Goal: Contribute content: Add original content to the website for others to see

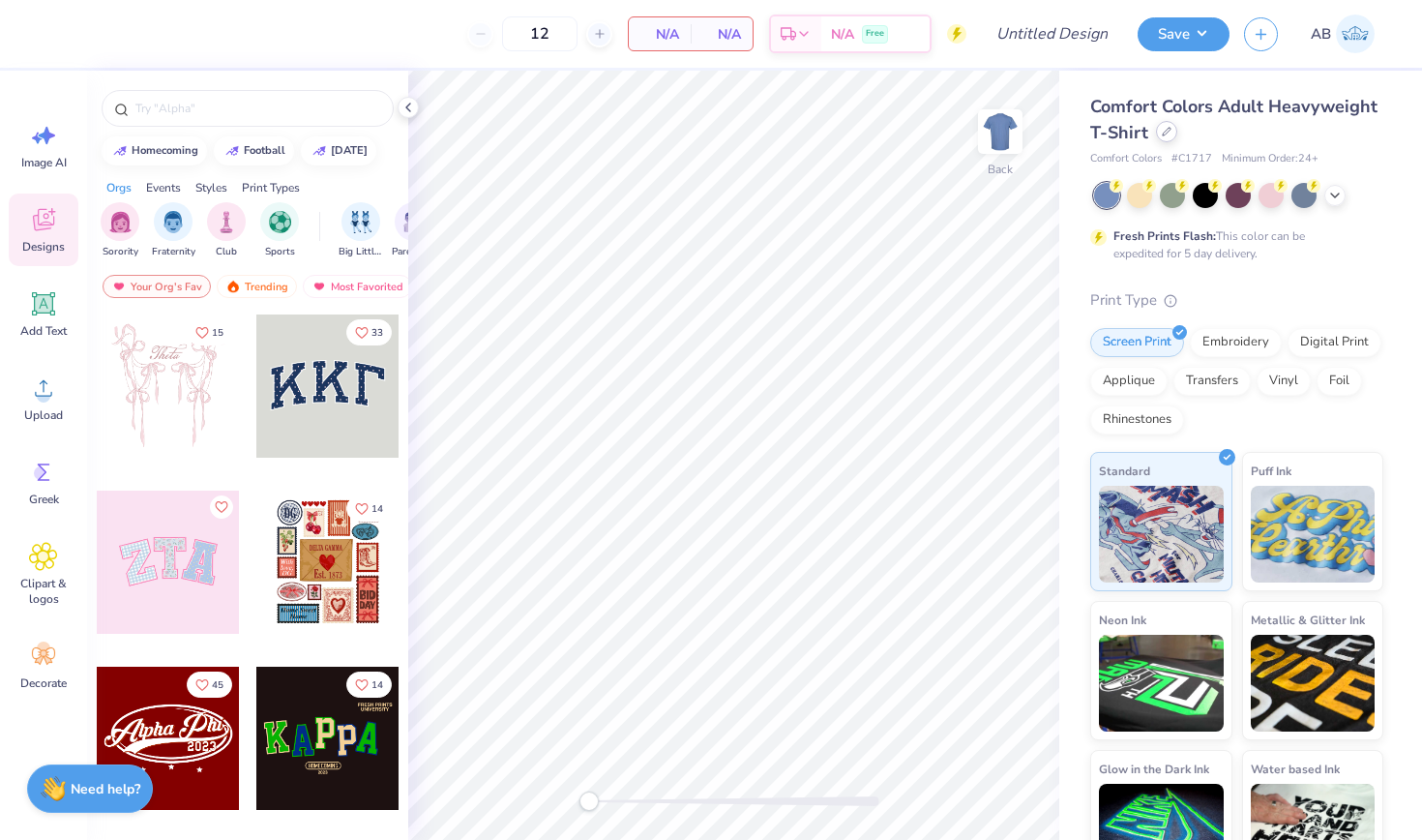
click at [1165, 130] on icon at bounding box center [1167, 131] width 8 height 8
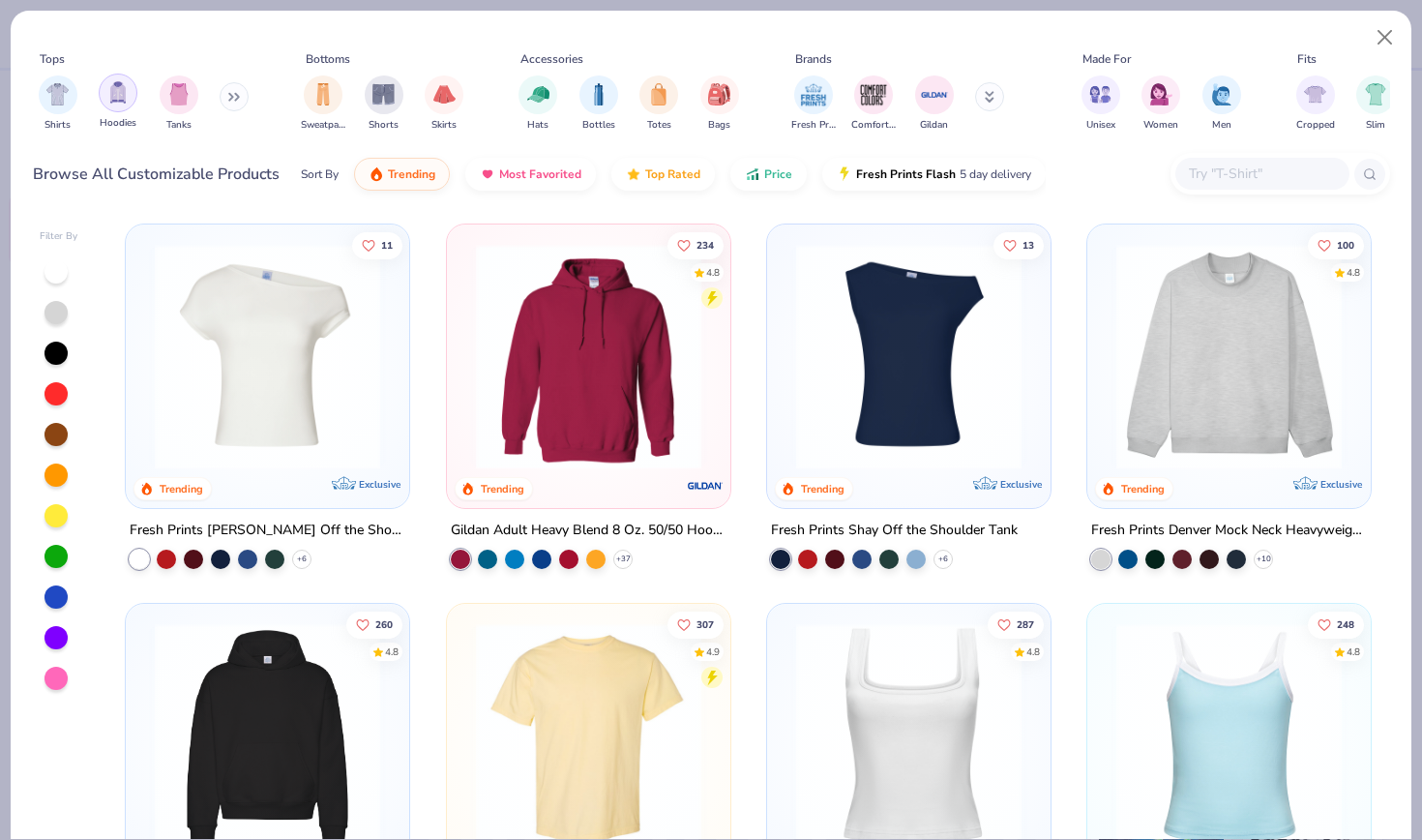
click at [109, 84] on img "filter for Hoodies" at bounding box center [118, 92] width 21 height 22
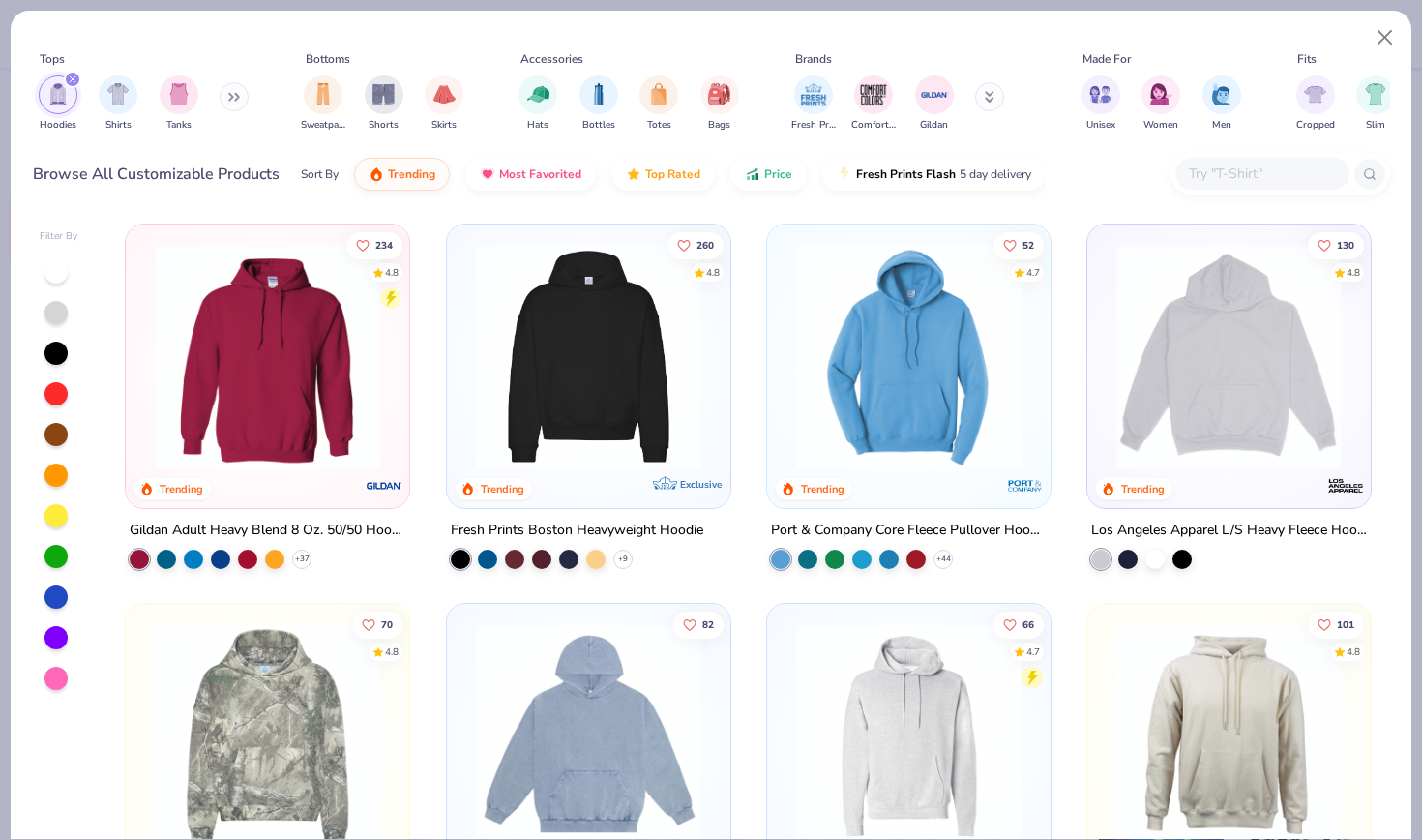
click at [608, 360] on img at bounding box center [589, 357] width 245 height 226
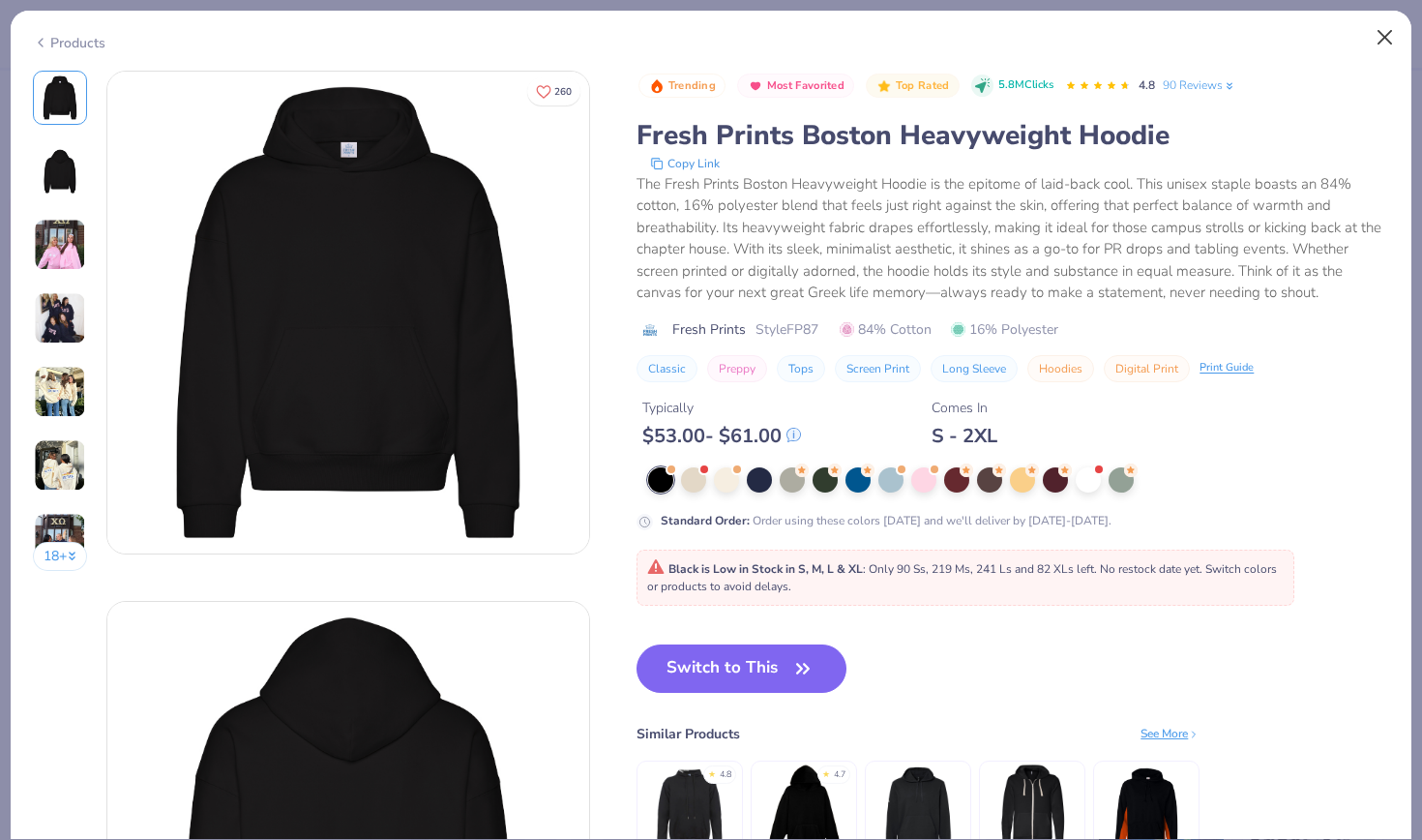
click at [1380, 31] on button "Close" at bounding box center [1386, 38] width 37 height 37
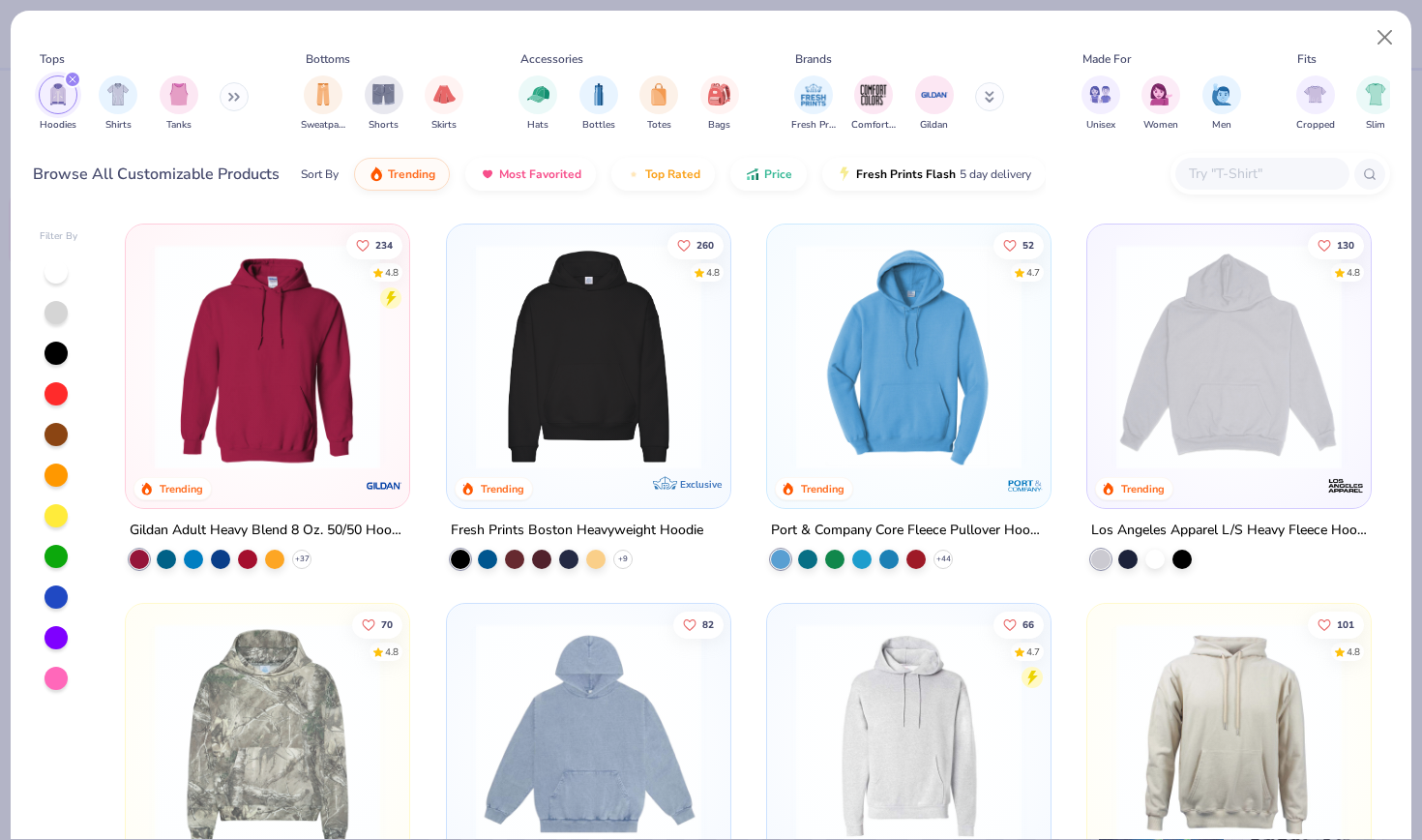
click at [1264, 274] on img at bounding box center [1229, 357] width 245 height 226
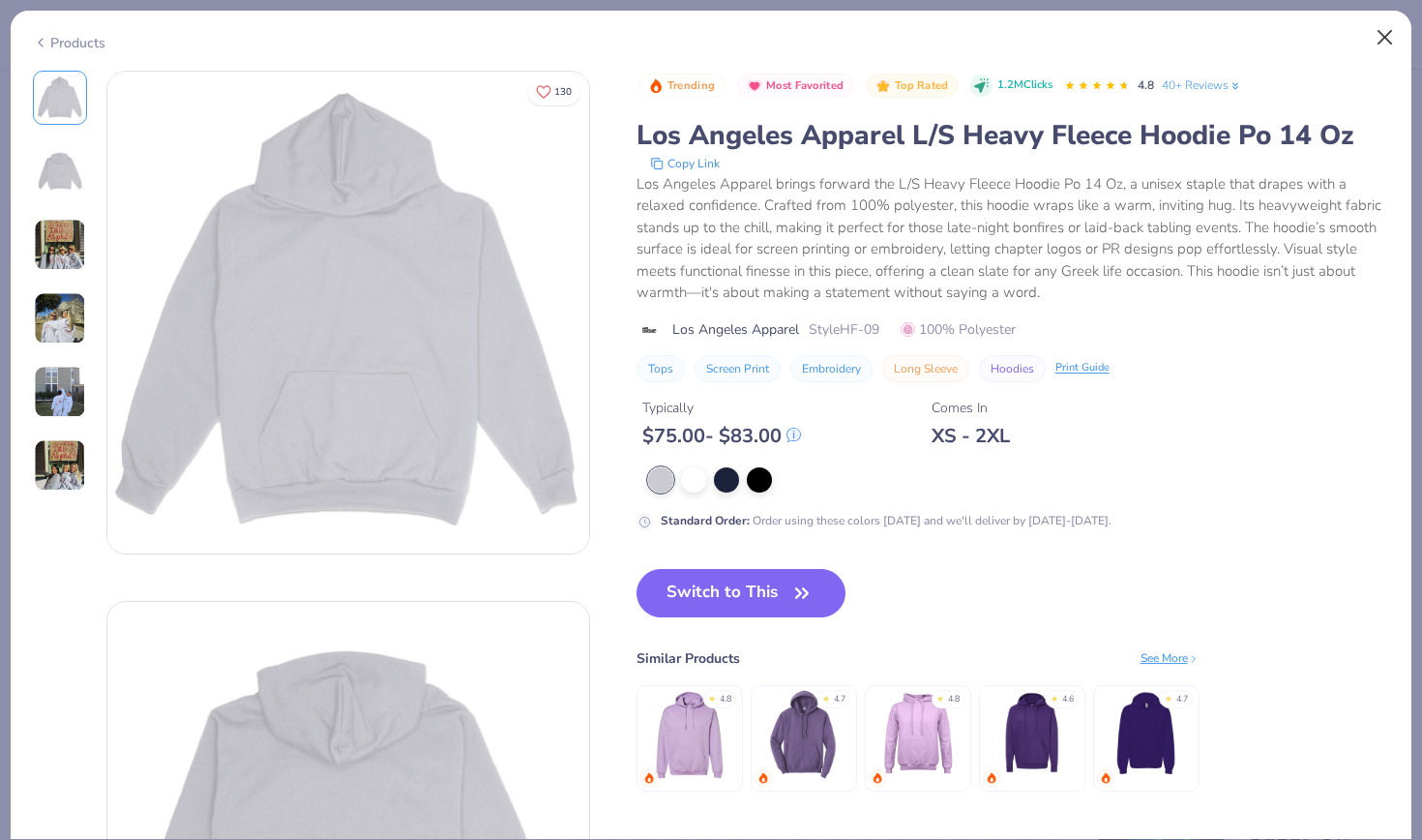
click at [1387, 46] on button "Close" at bounding box center [1386, 38] width 37 height 37
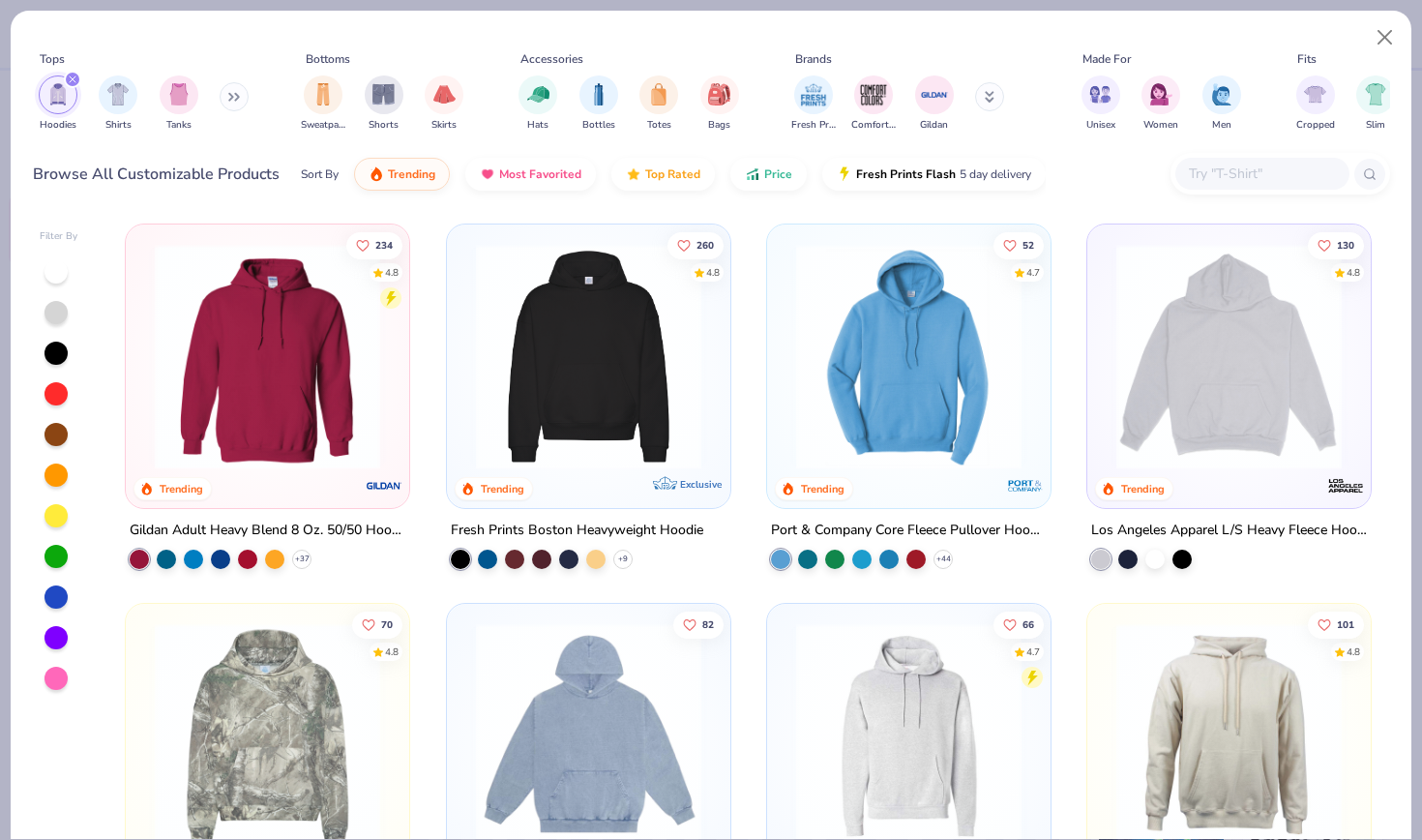
scroll to position [71, 0]
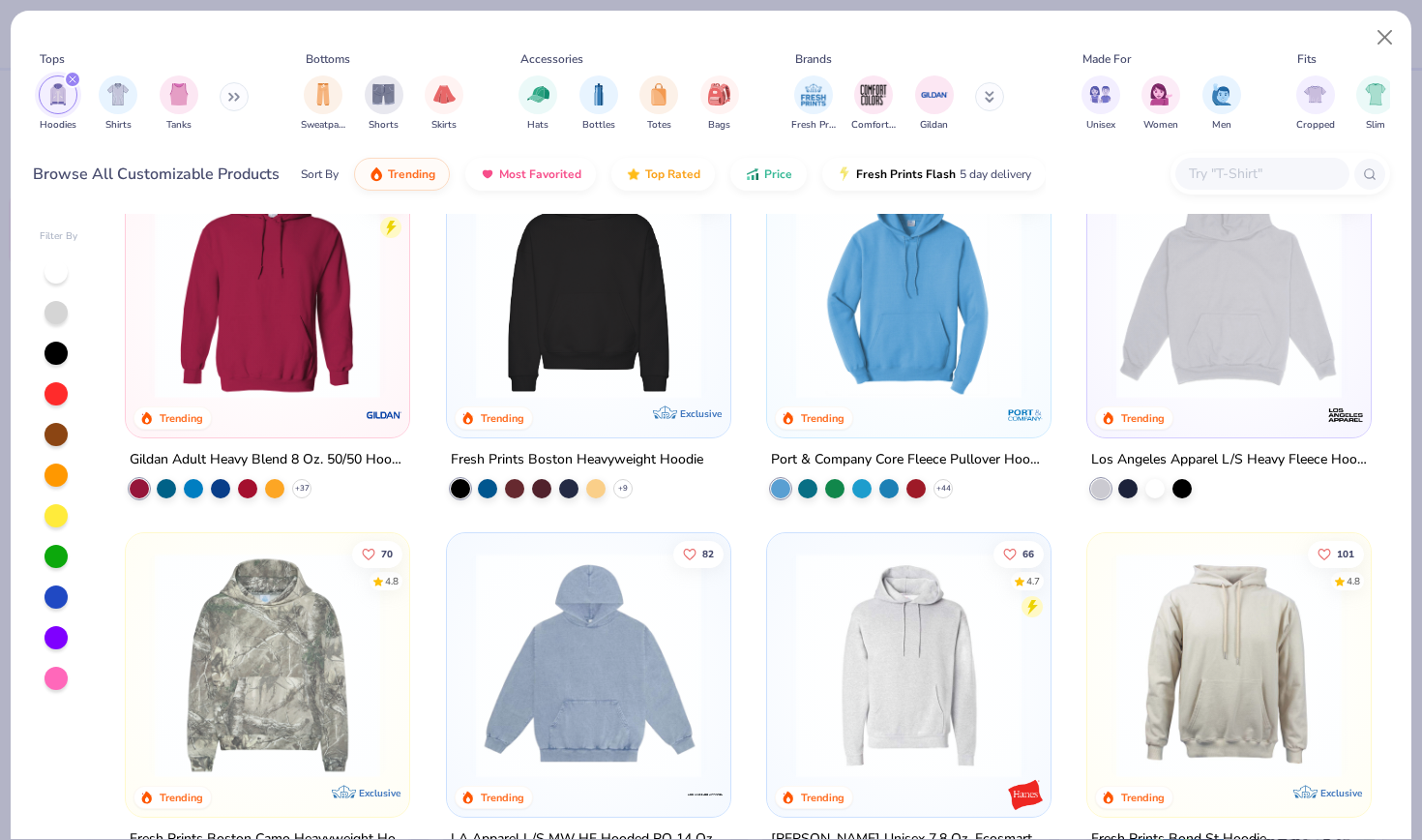
click at [178, 339] on img at bounding box center [268, 286] width 245 height 226
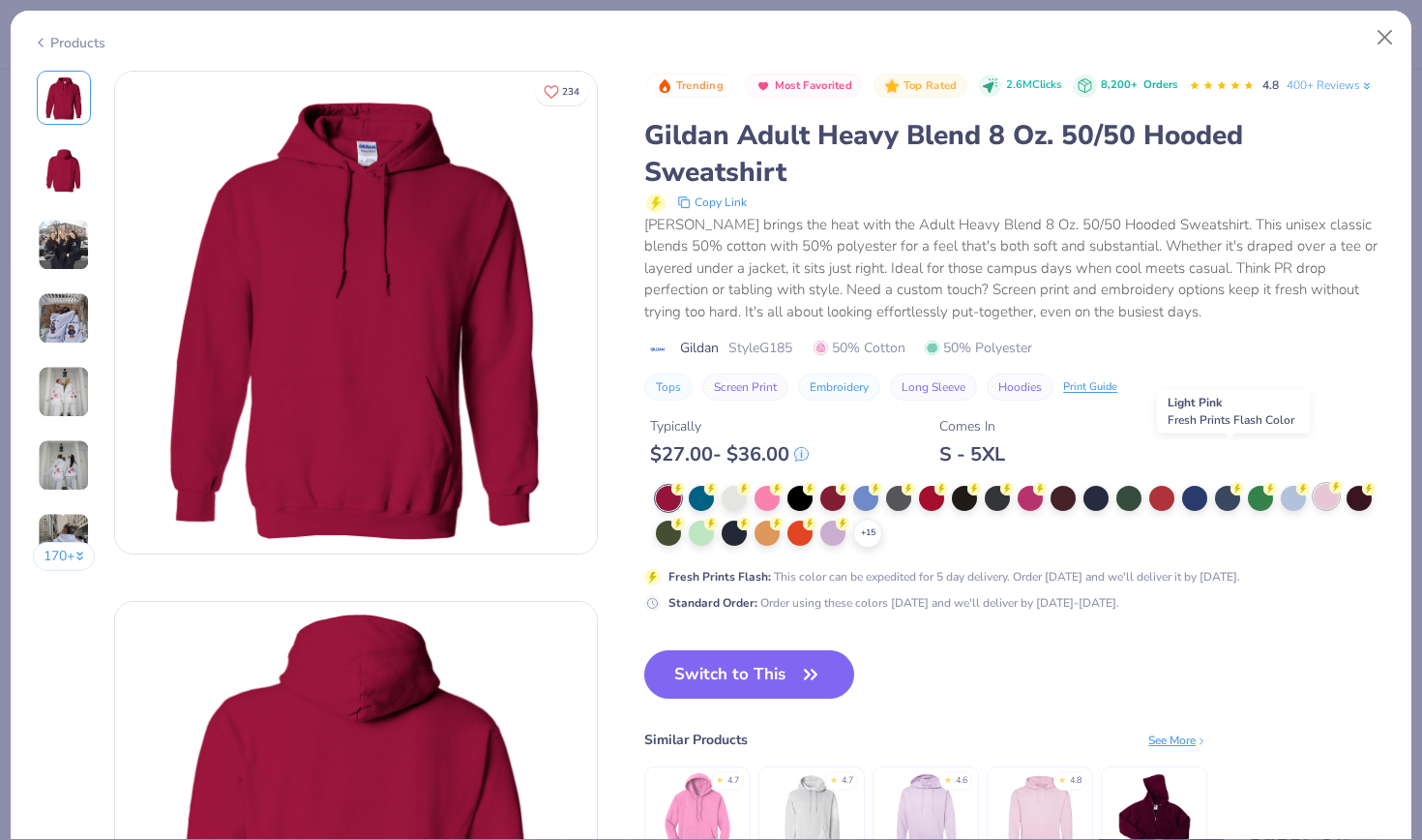
click at [1330, 480] on icon at bounding box center [1336, 487] width 14 height 14
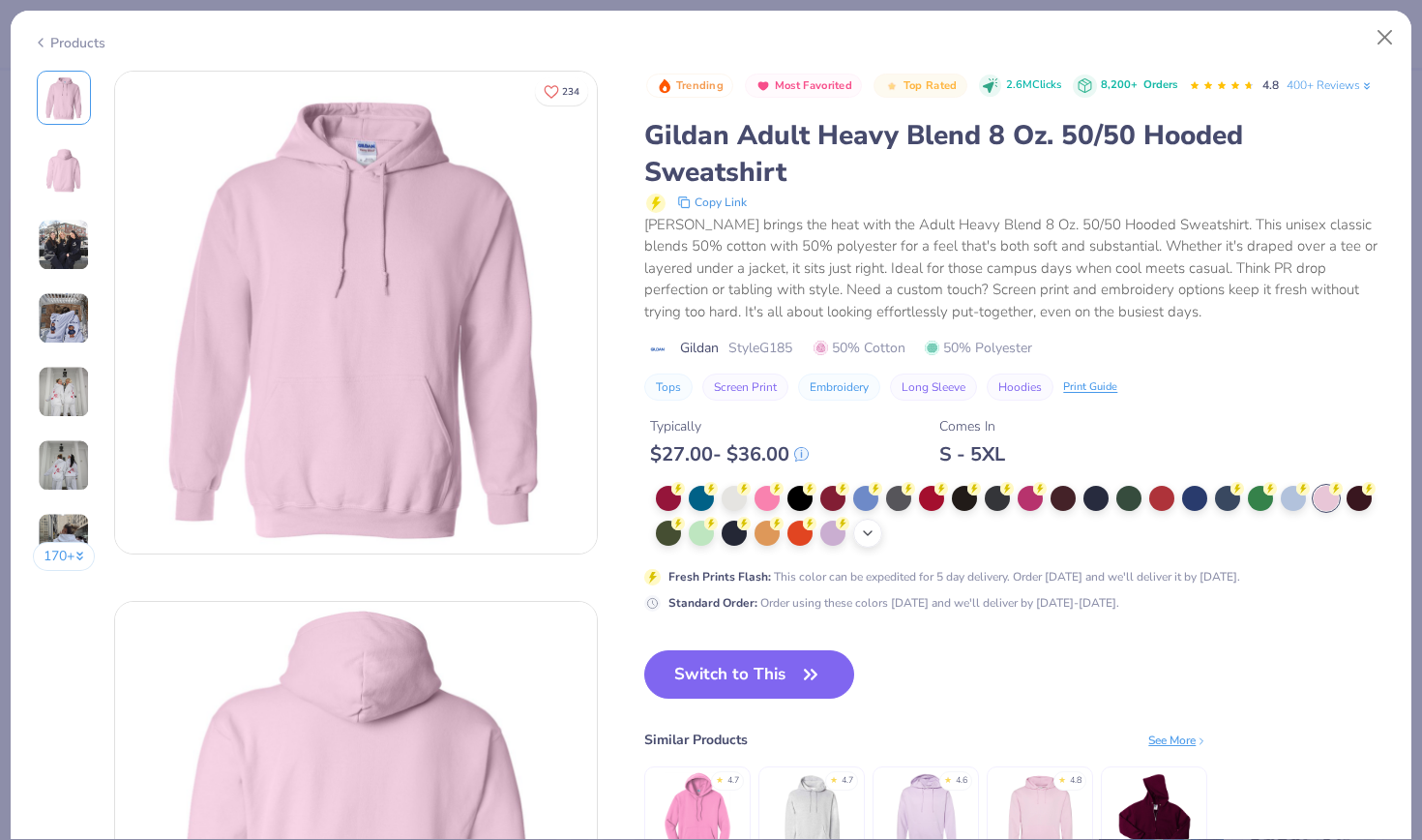
click at [860, 526] on icon at bounding box center [868, 533] width 16 height 16
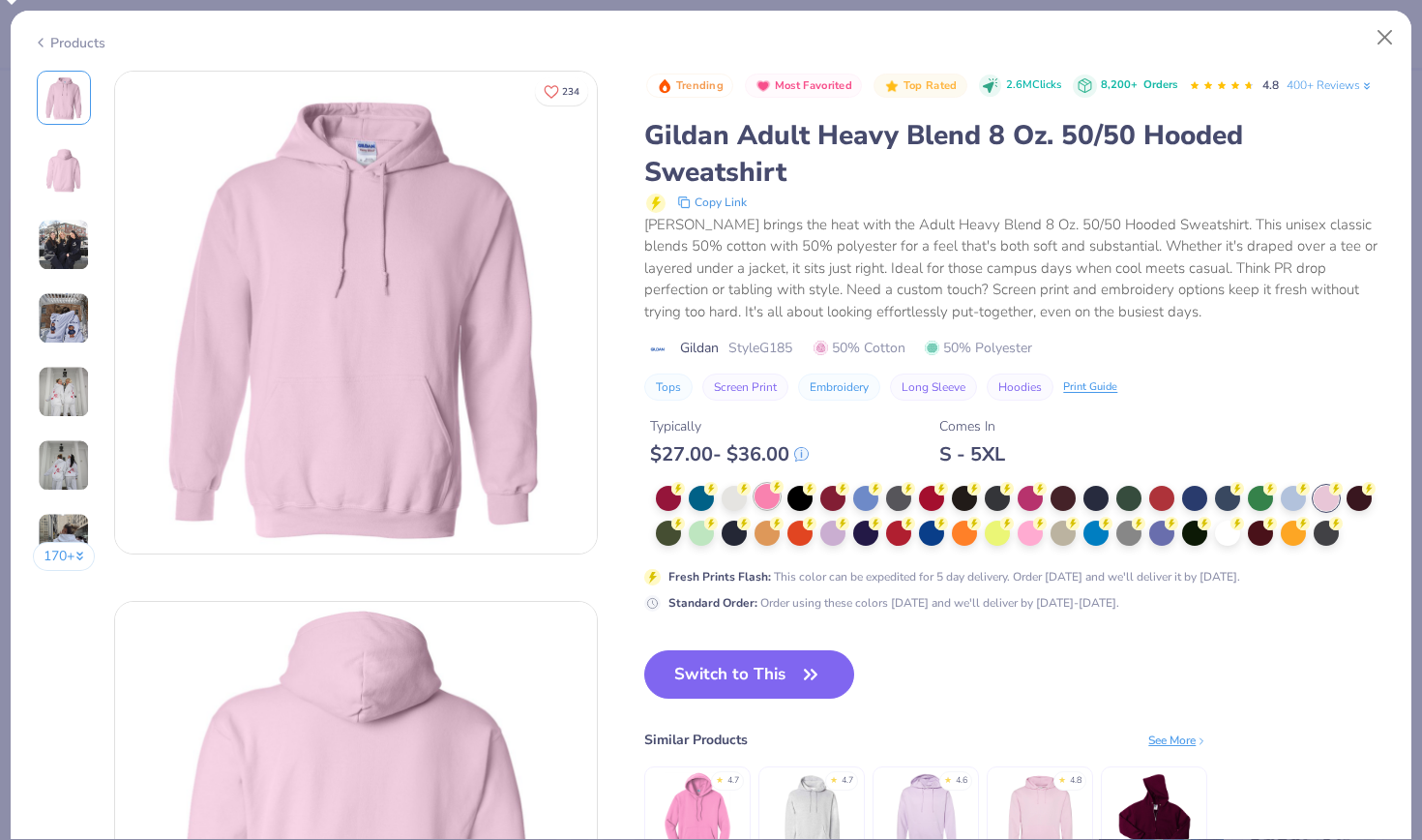
click at [754, 484] on div at bounding box center [767, 496] width 25 height 25
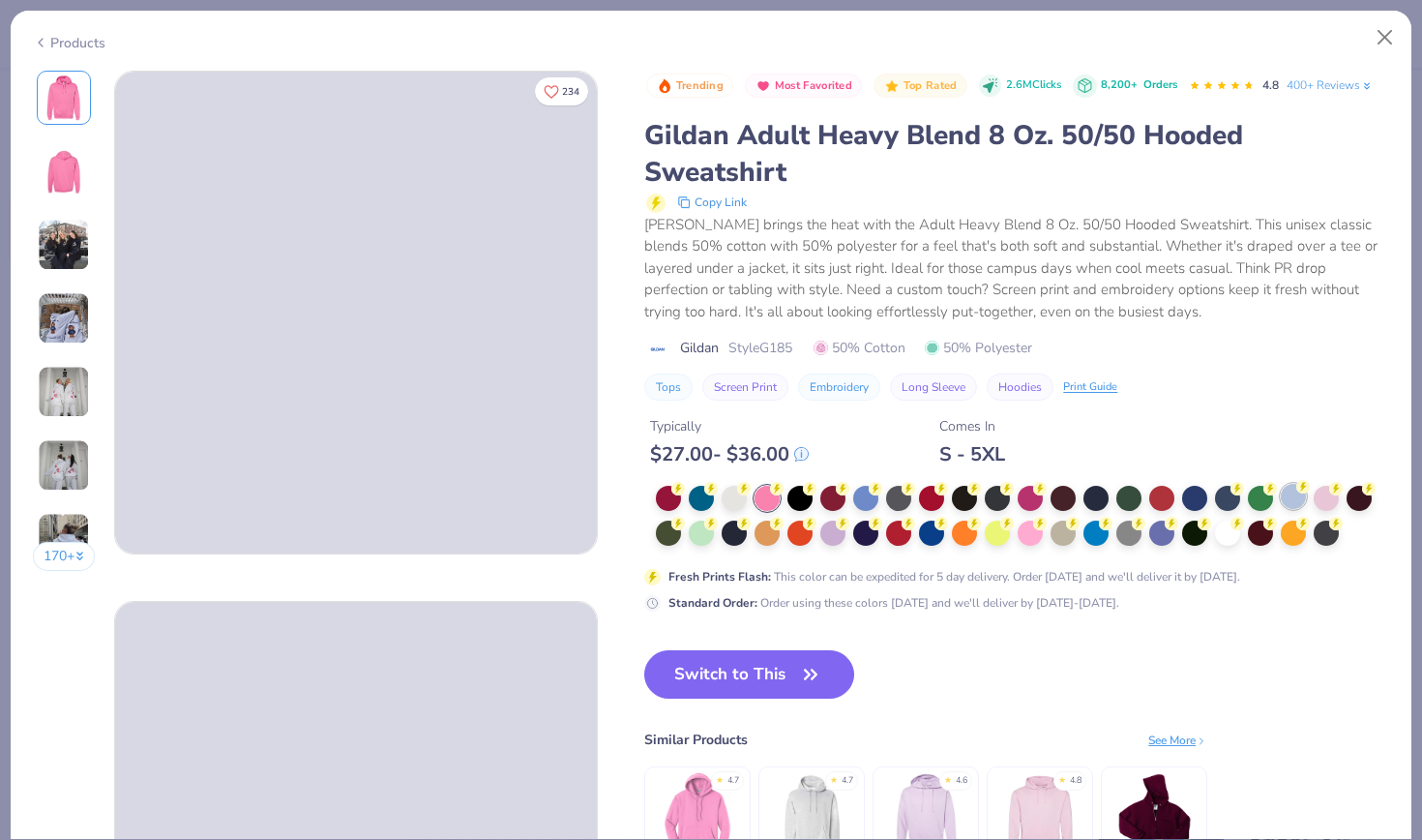
click at [1281, 484] on div at bounding box center [1294, 496] width 25 height 25
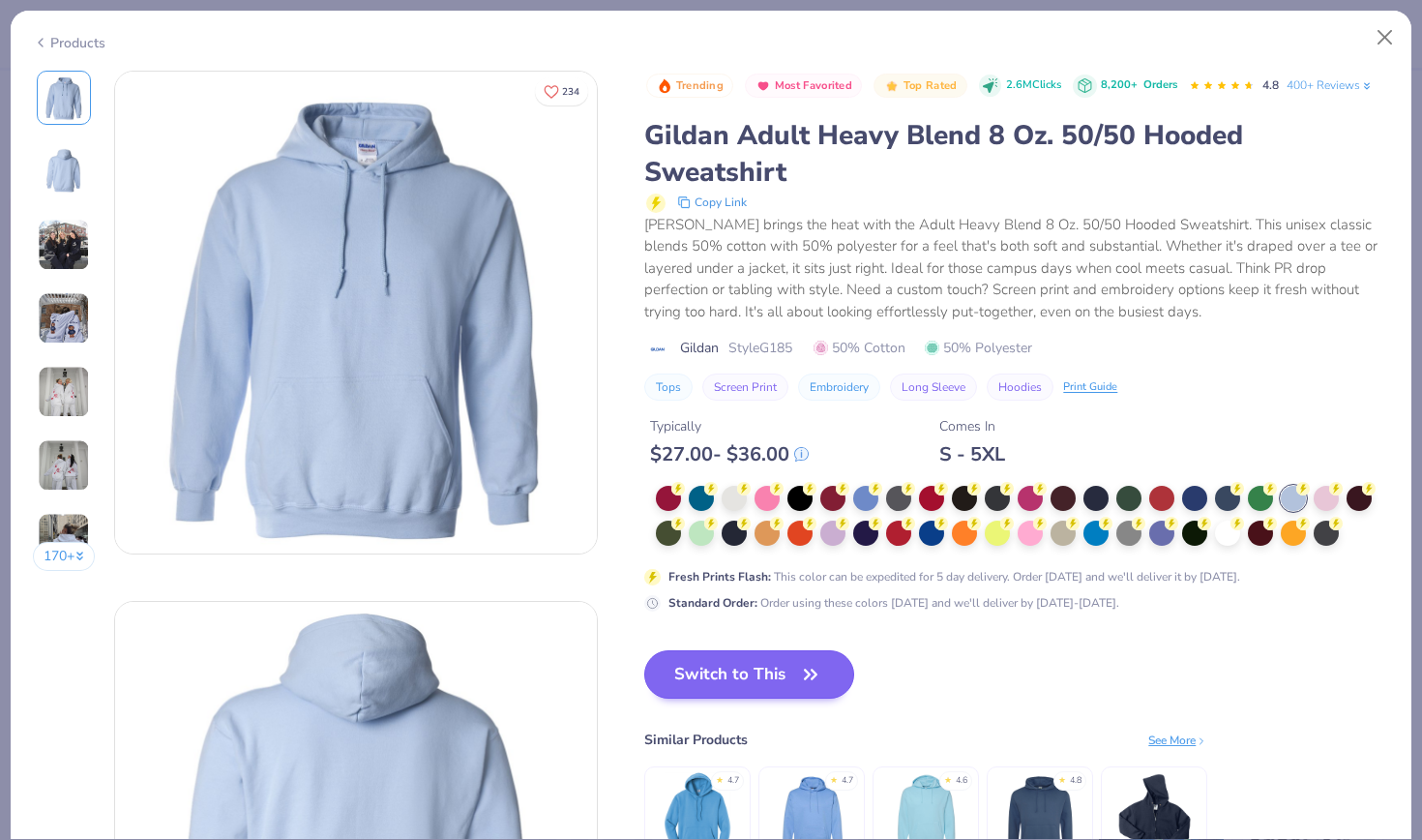
drag, startPoint x: 1240, startPoint y: 461, endPoint x: 605, endPoint y: 648, distance: 662.0
click at [1314, 486] on div at bounding box center [1327, 498] width 25 height 25
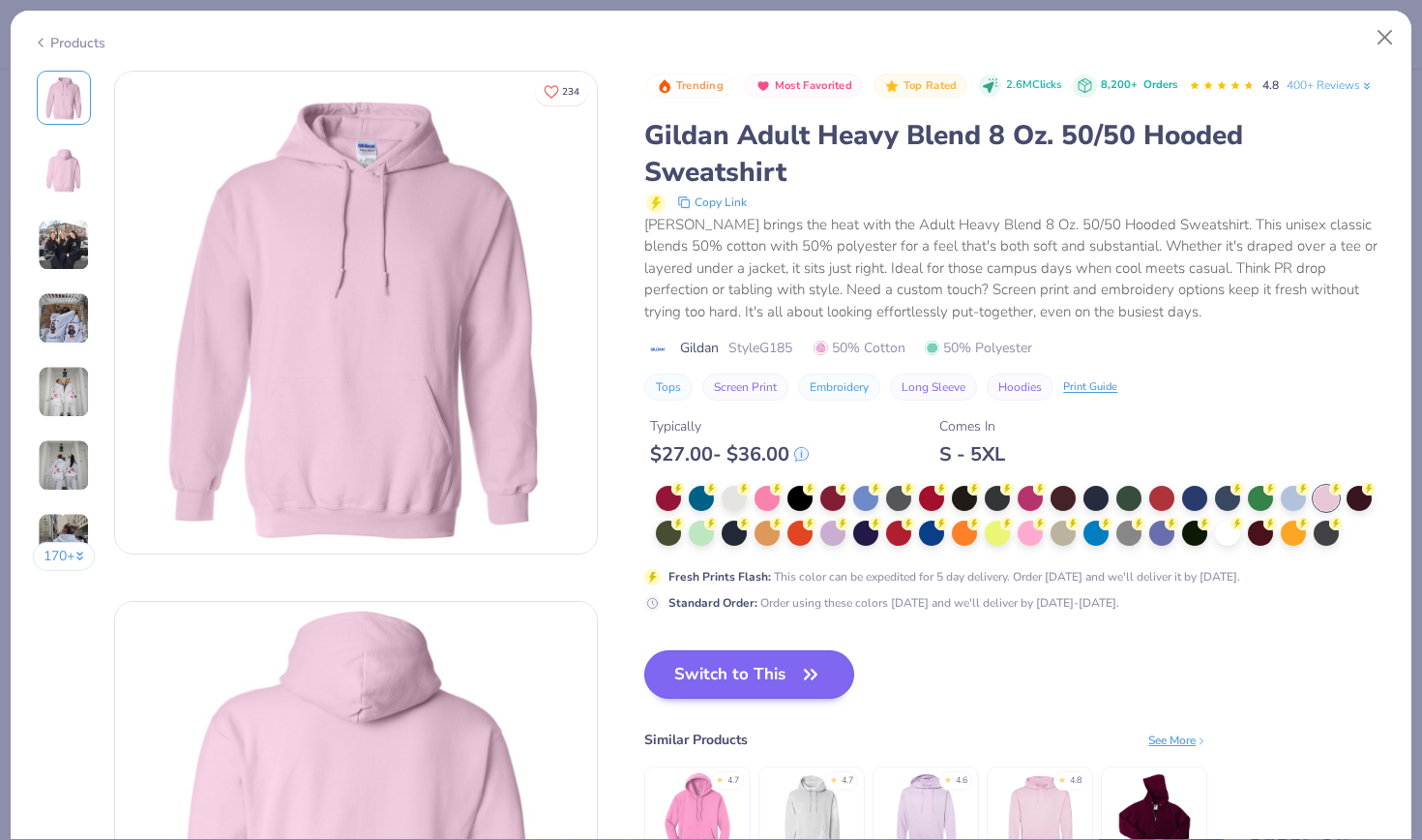
click at [644, 650] on button "Switch to This" at bounding box center [749, 675] width 210 height 49
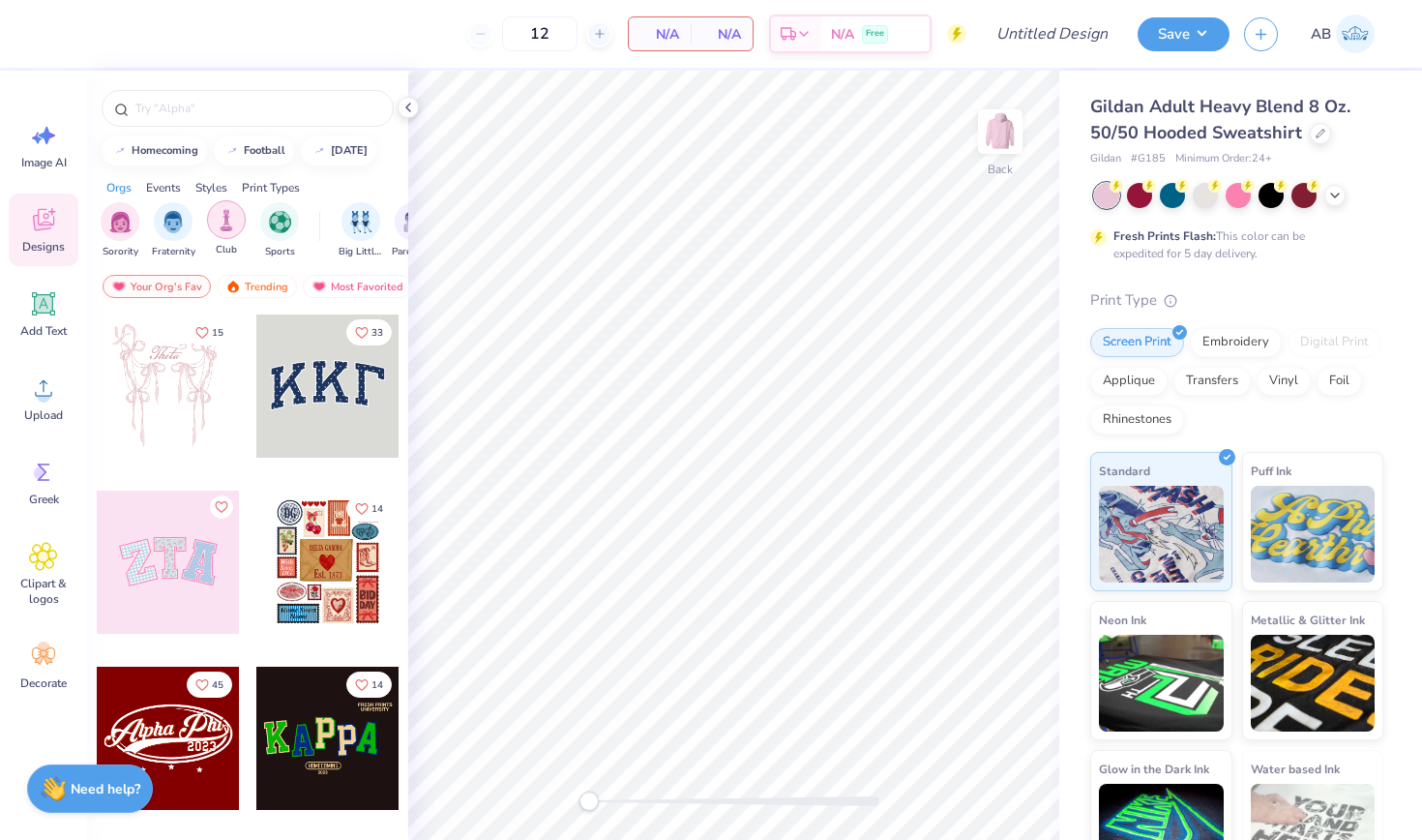
click at [235, 217] on img "filter for Club" at bounding box center [227, 220] width 21 height 22
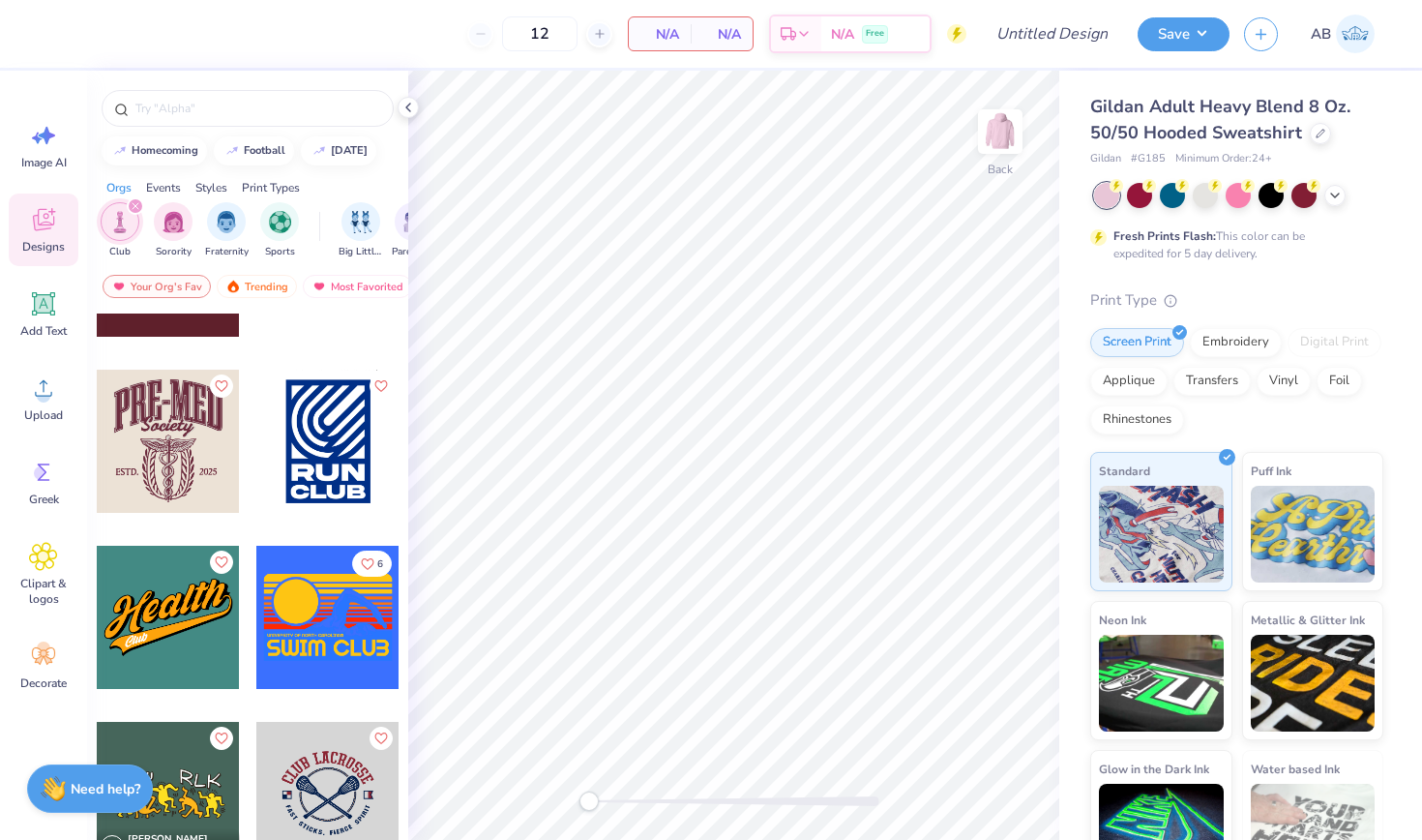
scroll to position [1437, 0]
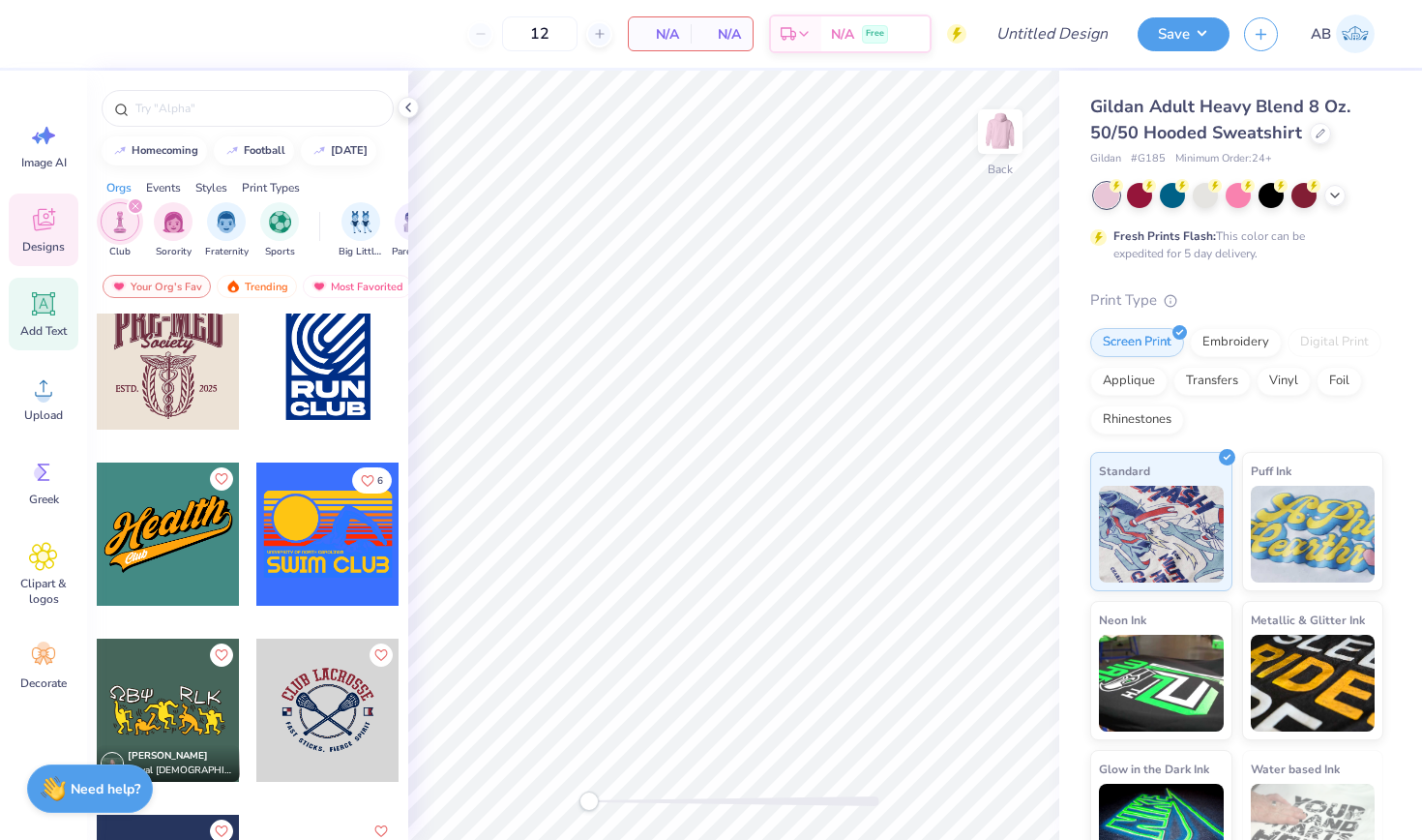
click at [48, 320] on div "Add Text" at bounding box center [44, 313] width 70 height 73
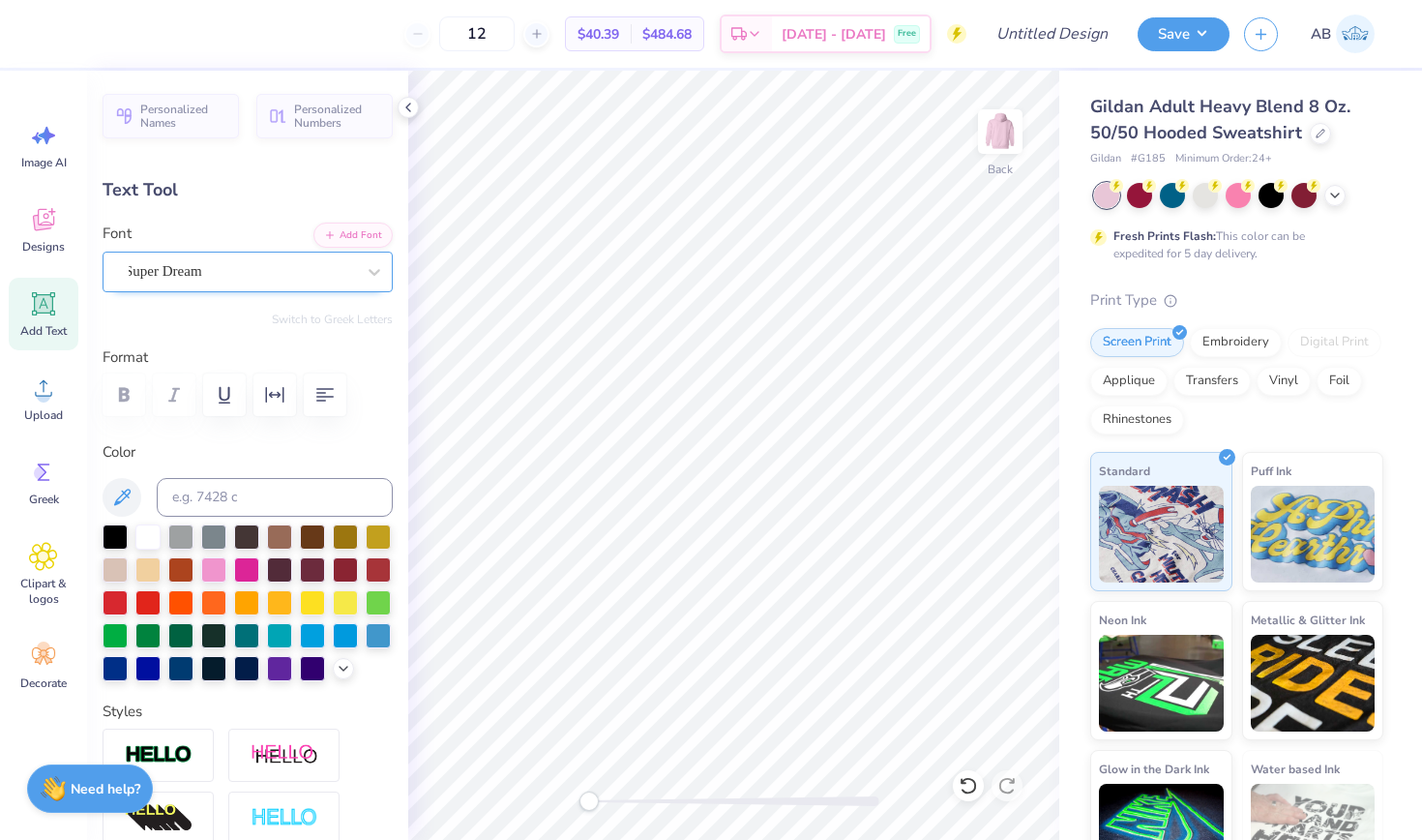
click at [188, 269] on span "Super Dream" at bounding box center [164, 271] width 78 height 22
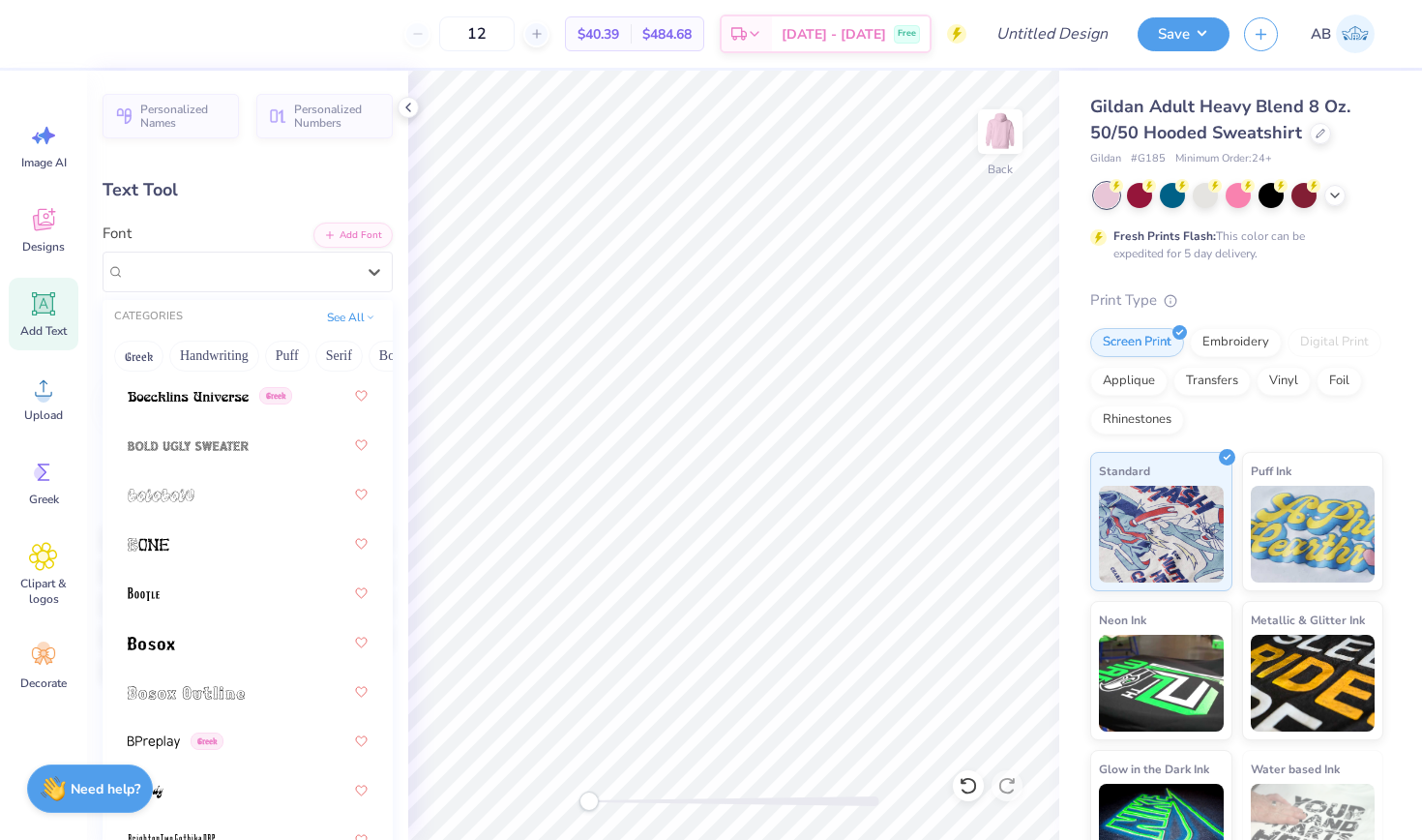
scroll to position [1639, 0]
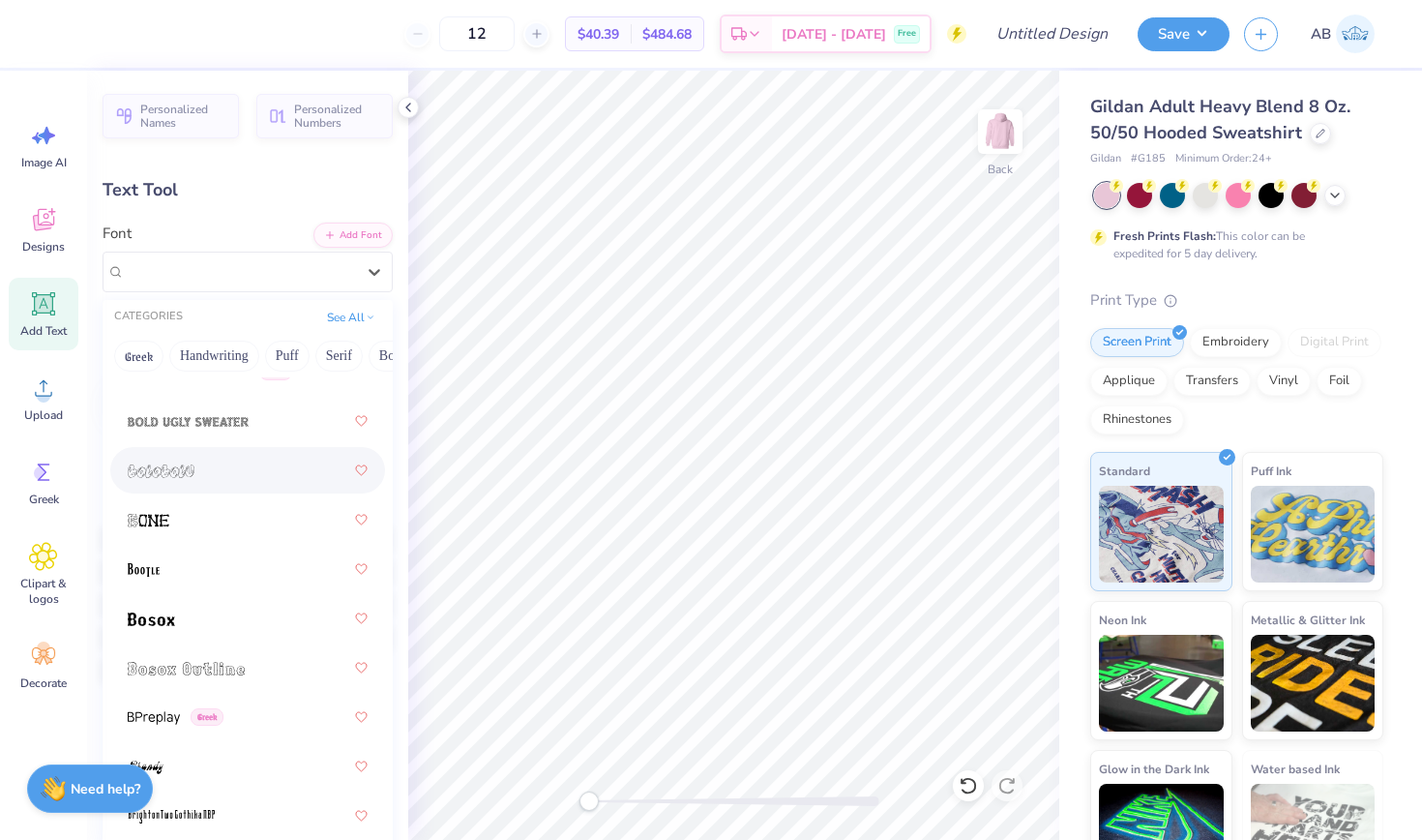
click at [195, 460] on div at bounding box center [247, 470] width 240 height 35
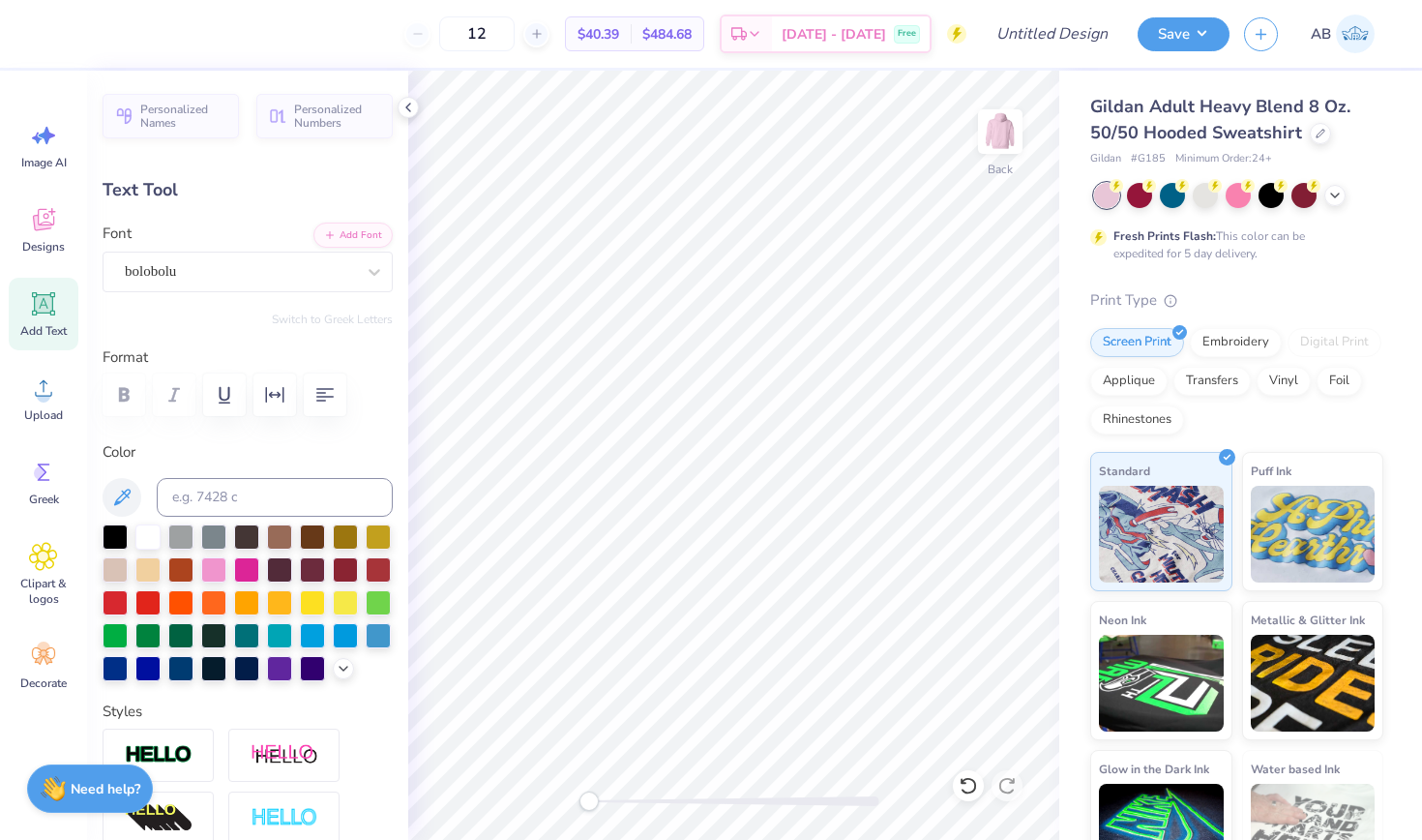
scroll to position [0, 1]
type textarea "TEXT"
type input "6.78"
type input "2.36"
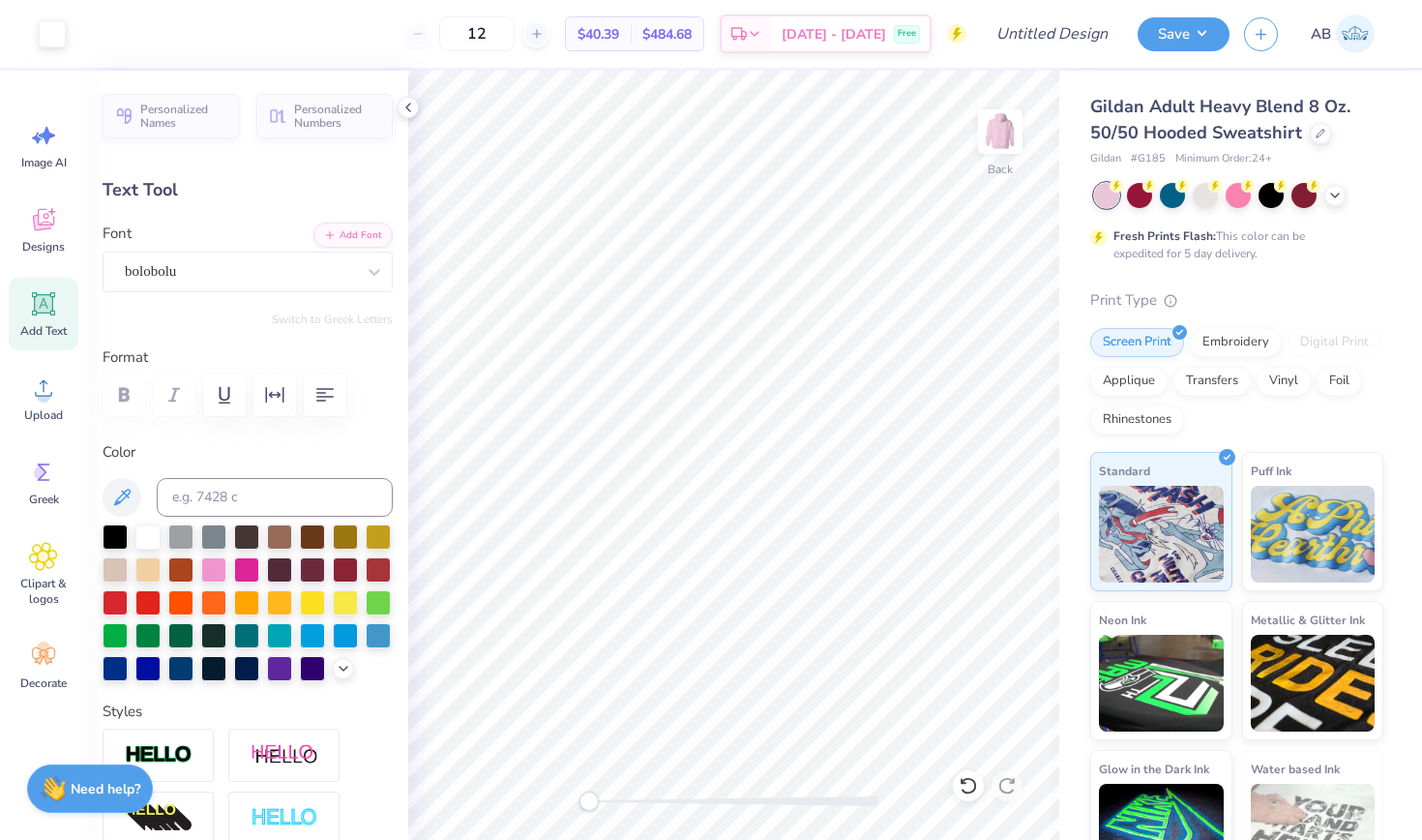
type input "6.07"
type textarea "CHAARG"
click at [245, 568] on div at bounding box center [247, 568] width 25 height 25
click at [145, 541] on div at bounding box center [148, 535] width 25 height 25
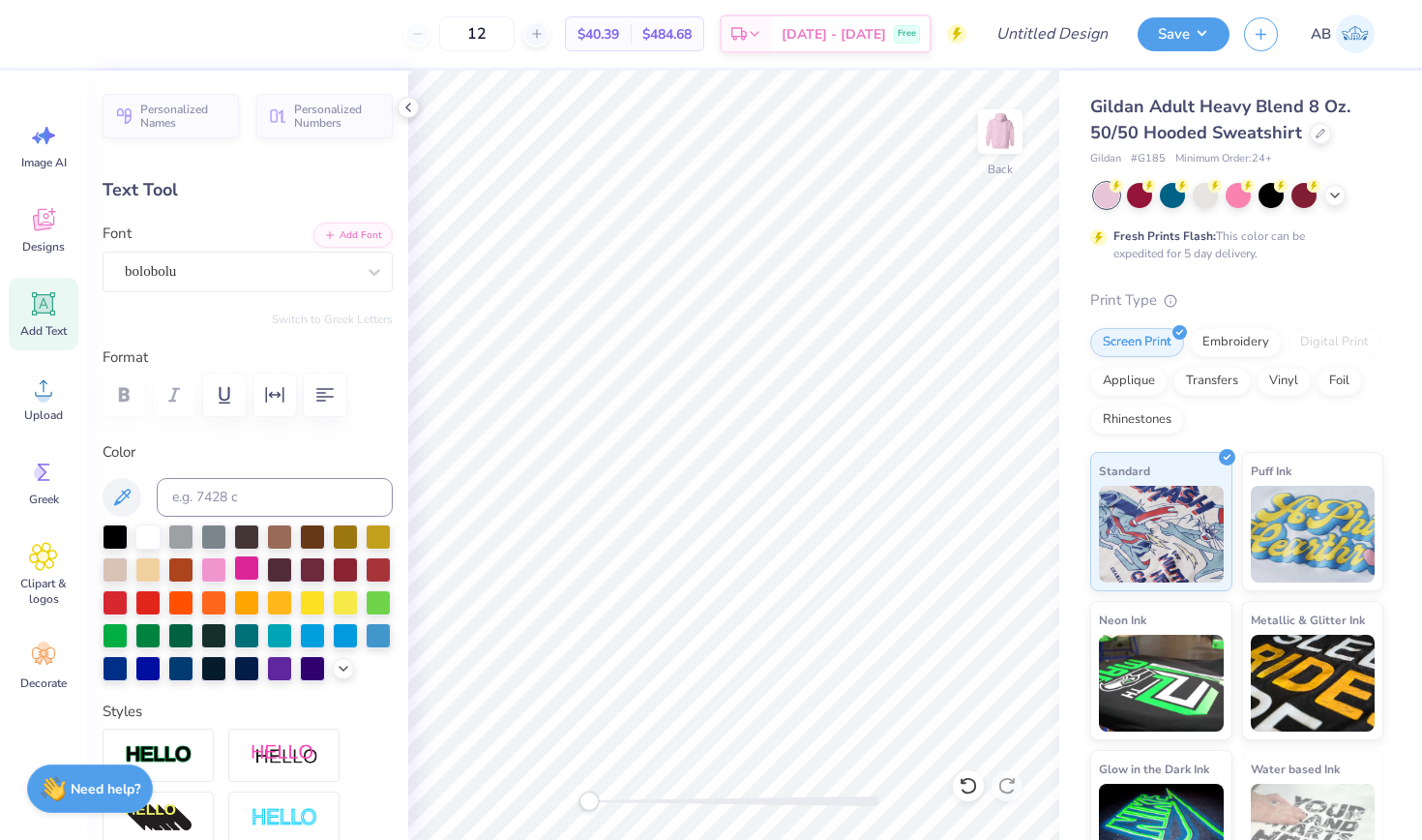
click at [241, 573] on div at bounding box center [247, 568] width 25 height 25
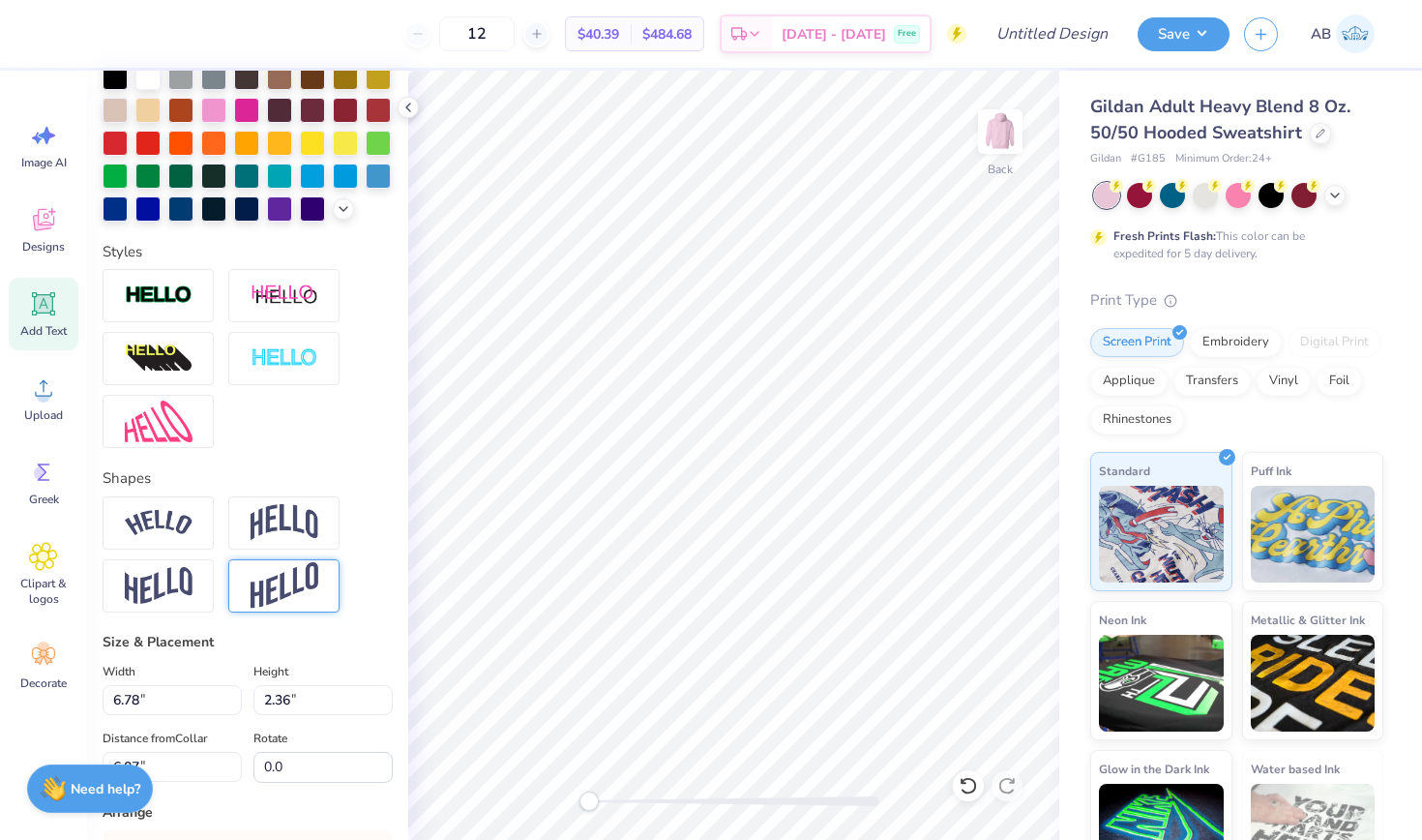
scroll to position [461, 0]
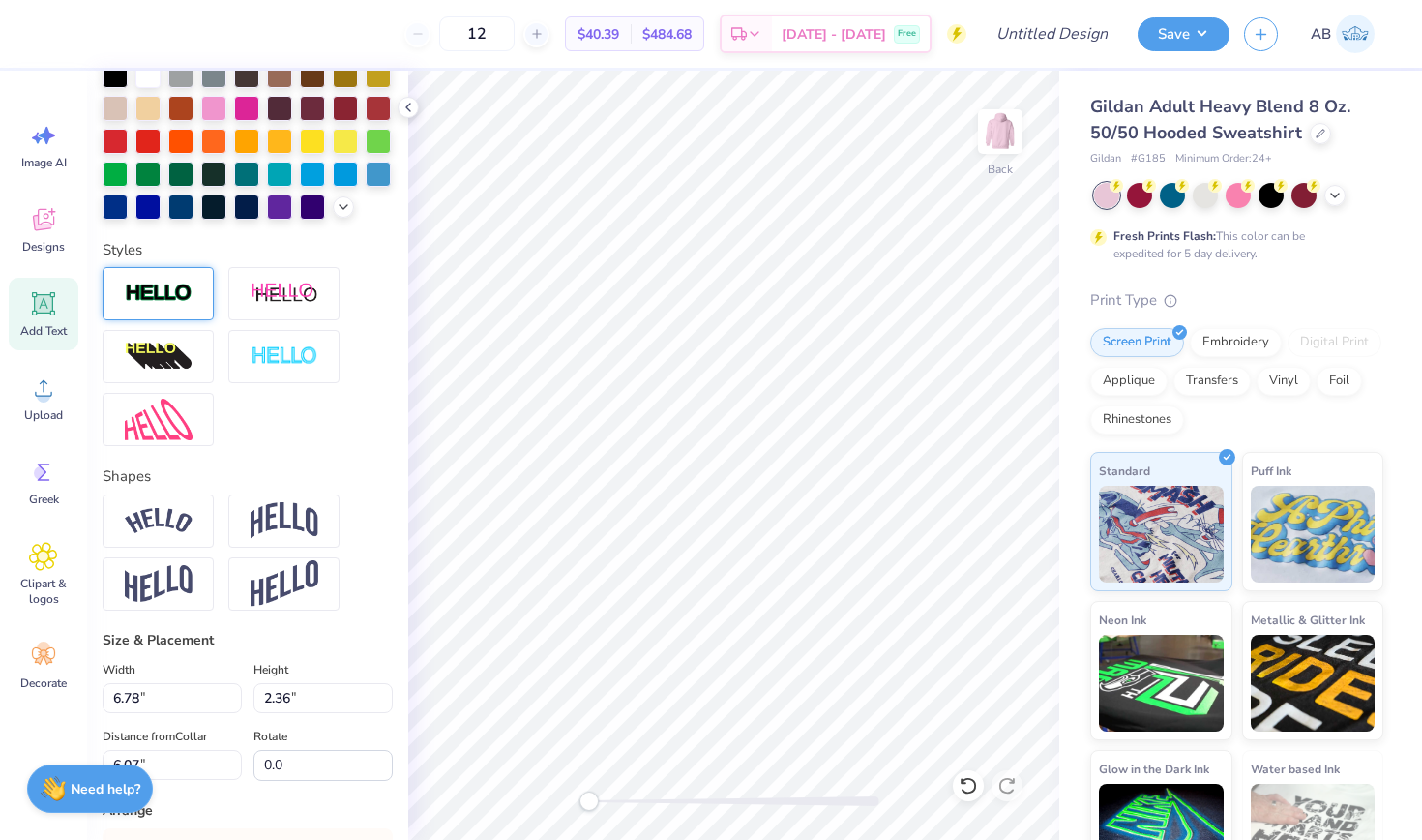
click at [196, 297] on div at bounding box center [158, 293] width 111 height 54
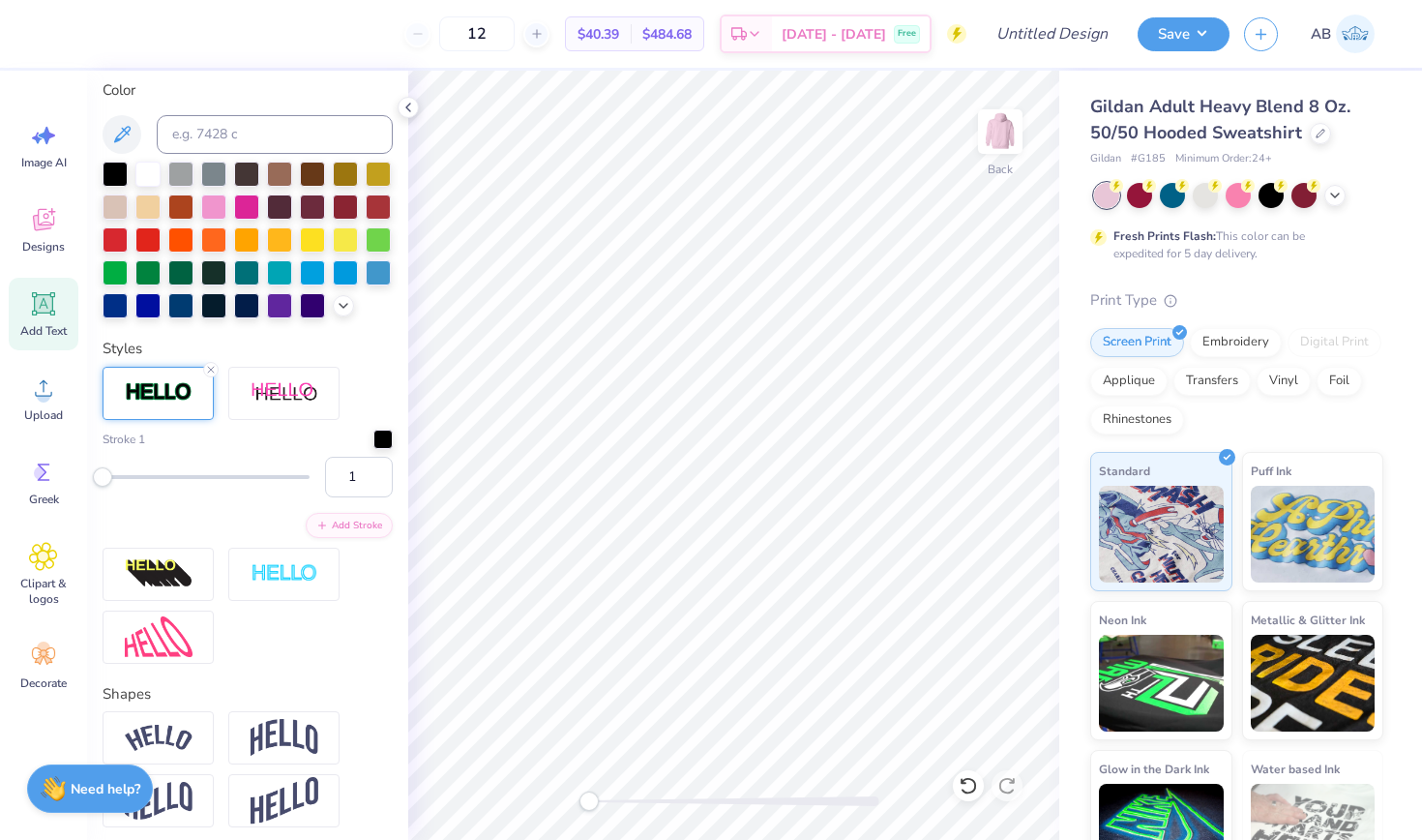
scroll to position [436, 0]
type input "21"
drag, startPoint x: 105, startPoint y: 473, endPoint x: 140, endPoint y: 474, distance: 35.0
click at [140, 474] on div "Accessibility label" at bounding box center [142, 478] width 19 height 19
type input "7"
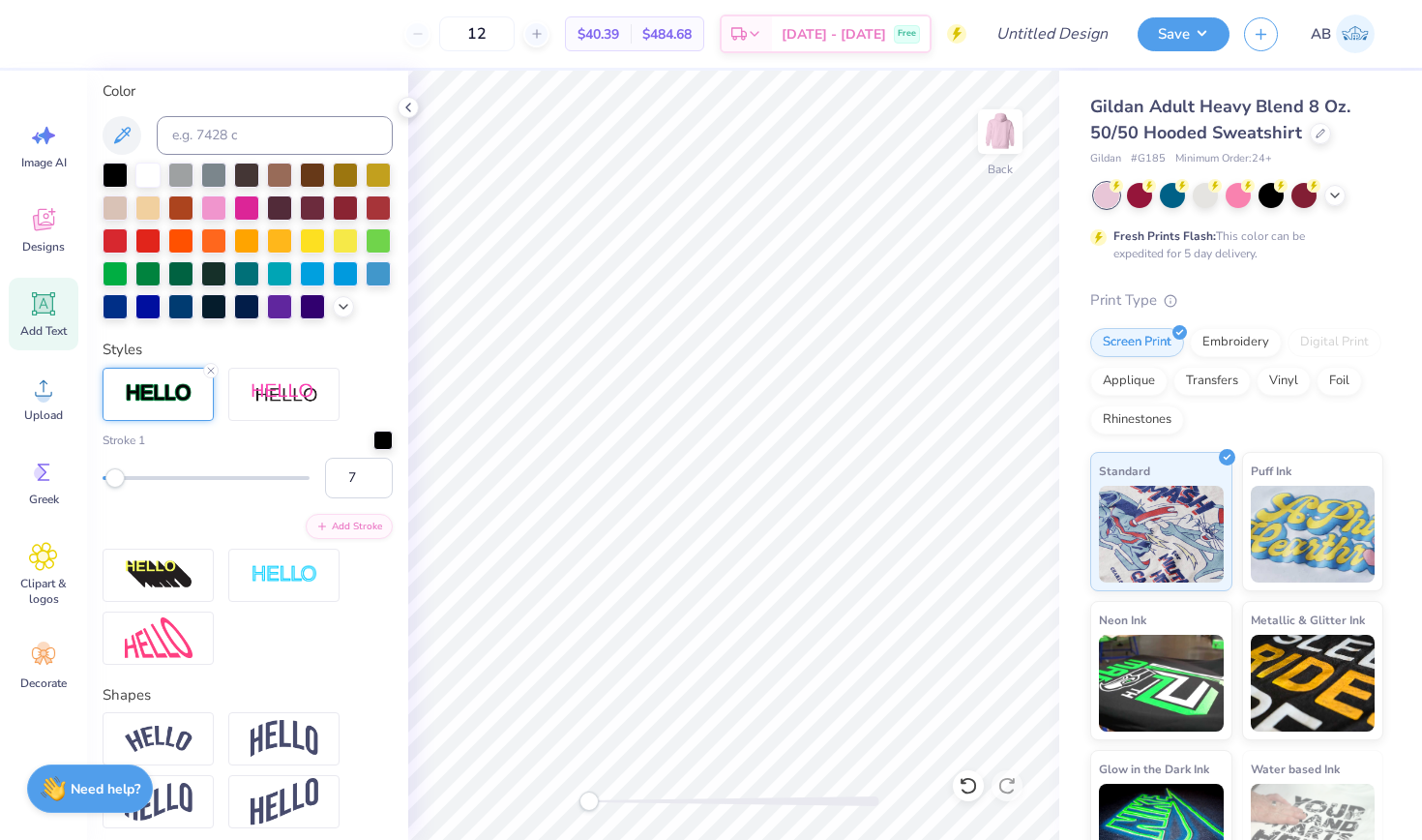
click at [114, 477] on div at bounding box center [205, 478] width 207 height 4
type input "1"
drag, startPoint x: 114, startPoint y: 477, endPoint x: 88, endPoint y: 477, distance: 26.0
click at [88, 477] on div "Personalized Names Personalized Numbers Text Tool Add Font Font bolobolu Switch…" at bounding box center [247, 456] width 321 height 769
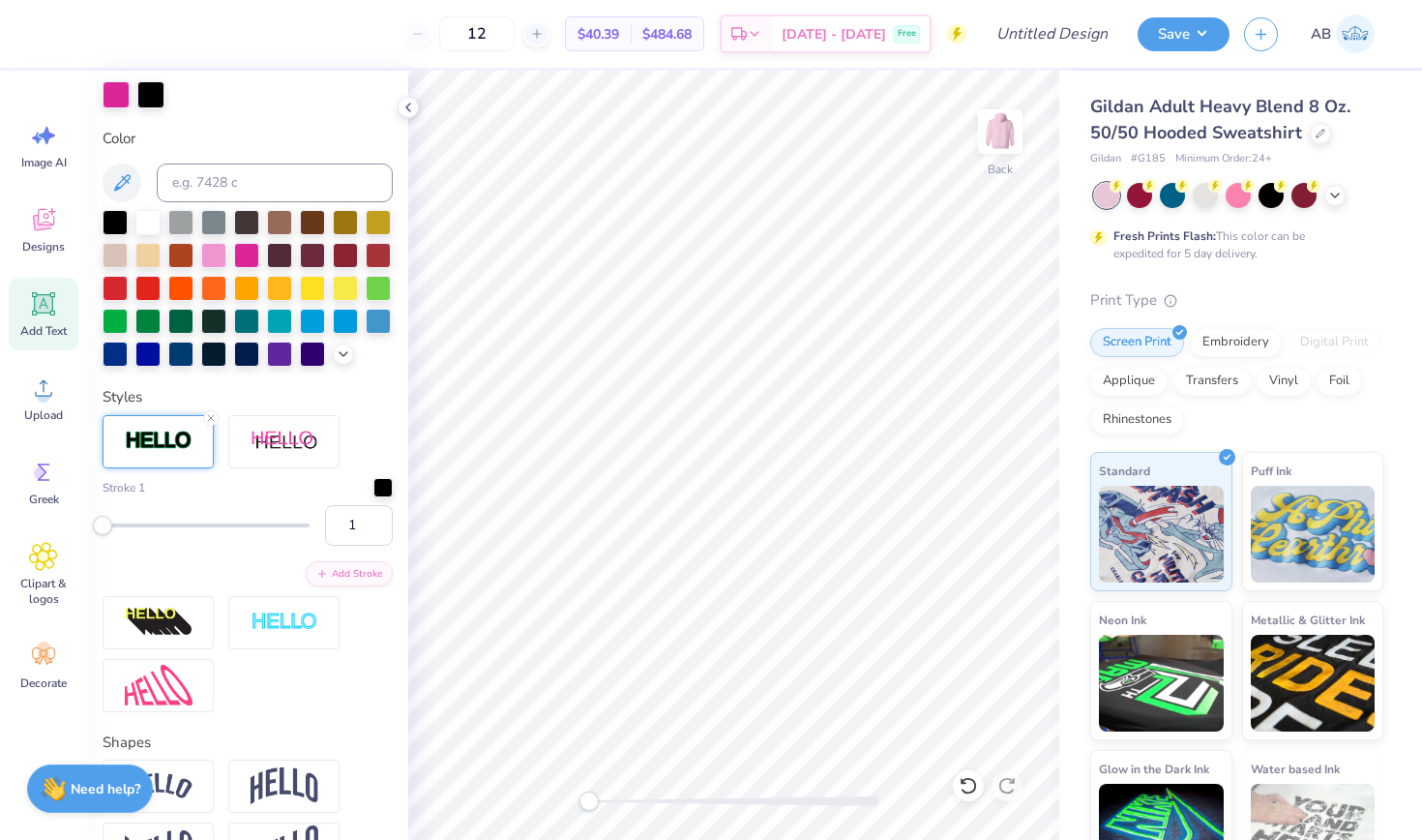
scroll to position [362, 0]
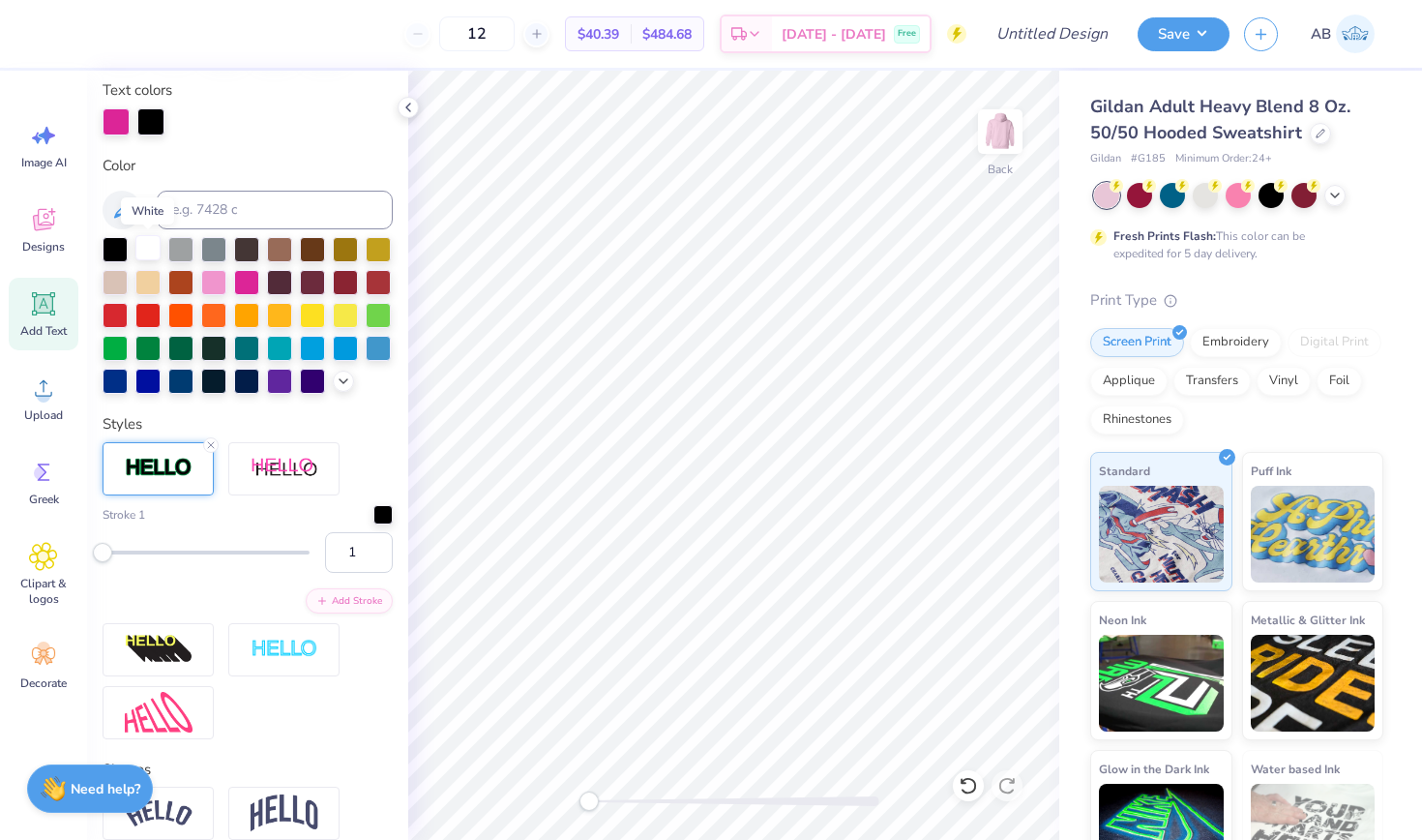
click at [150, 245] on div at bounding box center [148, 248] width 25 height 25
click at [251, 279] on div at bounding box center [247, 280] width 25 height 25
click at [152, 114] on div at bounding box center [151, 122] width 27 height 27
click at [147, 117] on div at bounding box center [151, 122] width 27 height 27
click at [151, 246] on div at bounding box center [148, 248] width 25 height 25
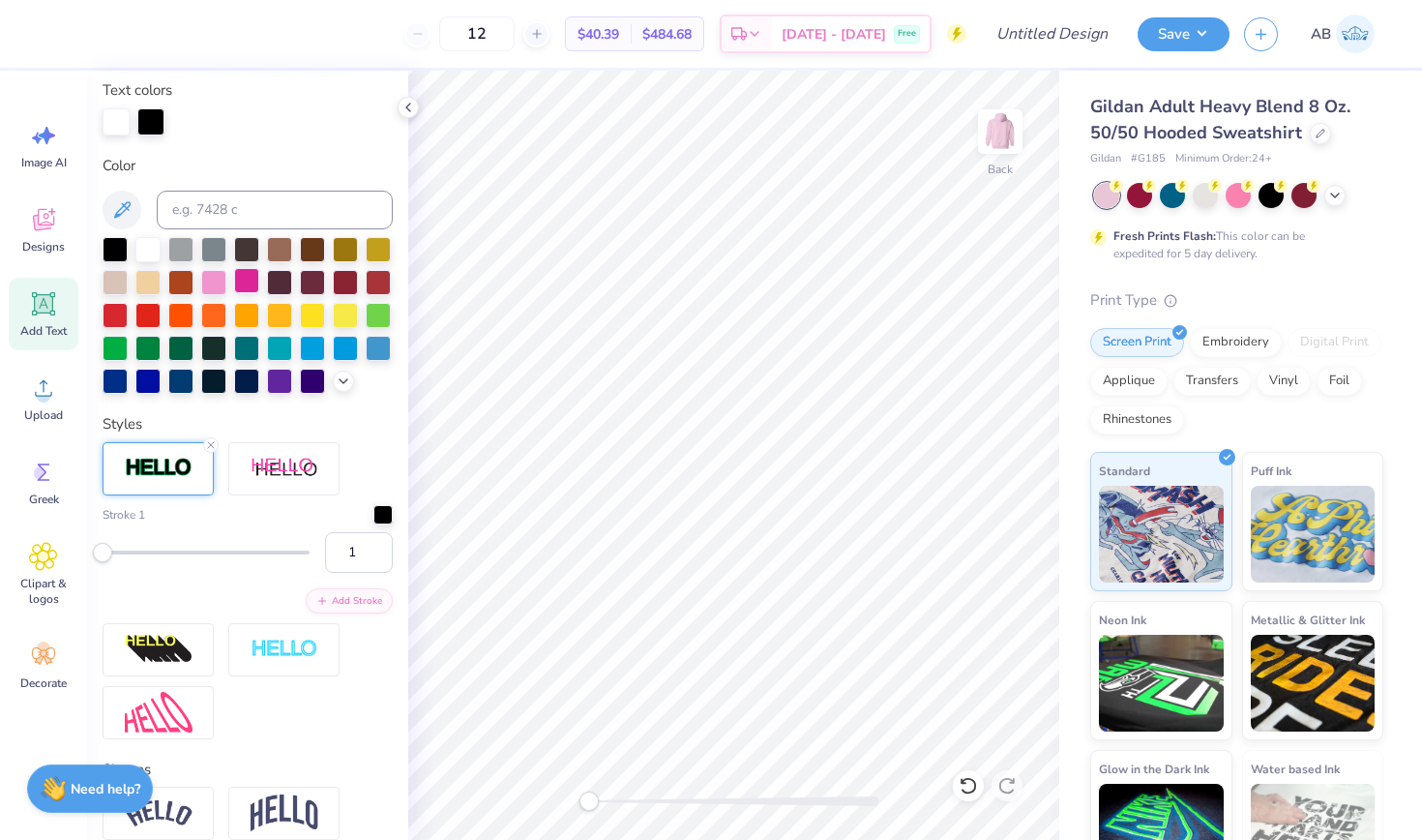
click at [243, 285] on div at bounding box center [247, 280] width 25 height 25
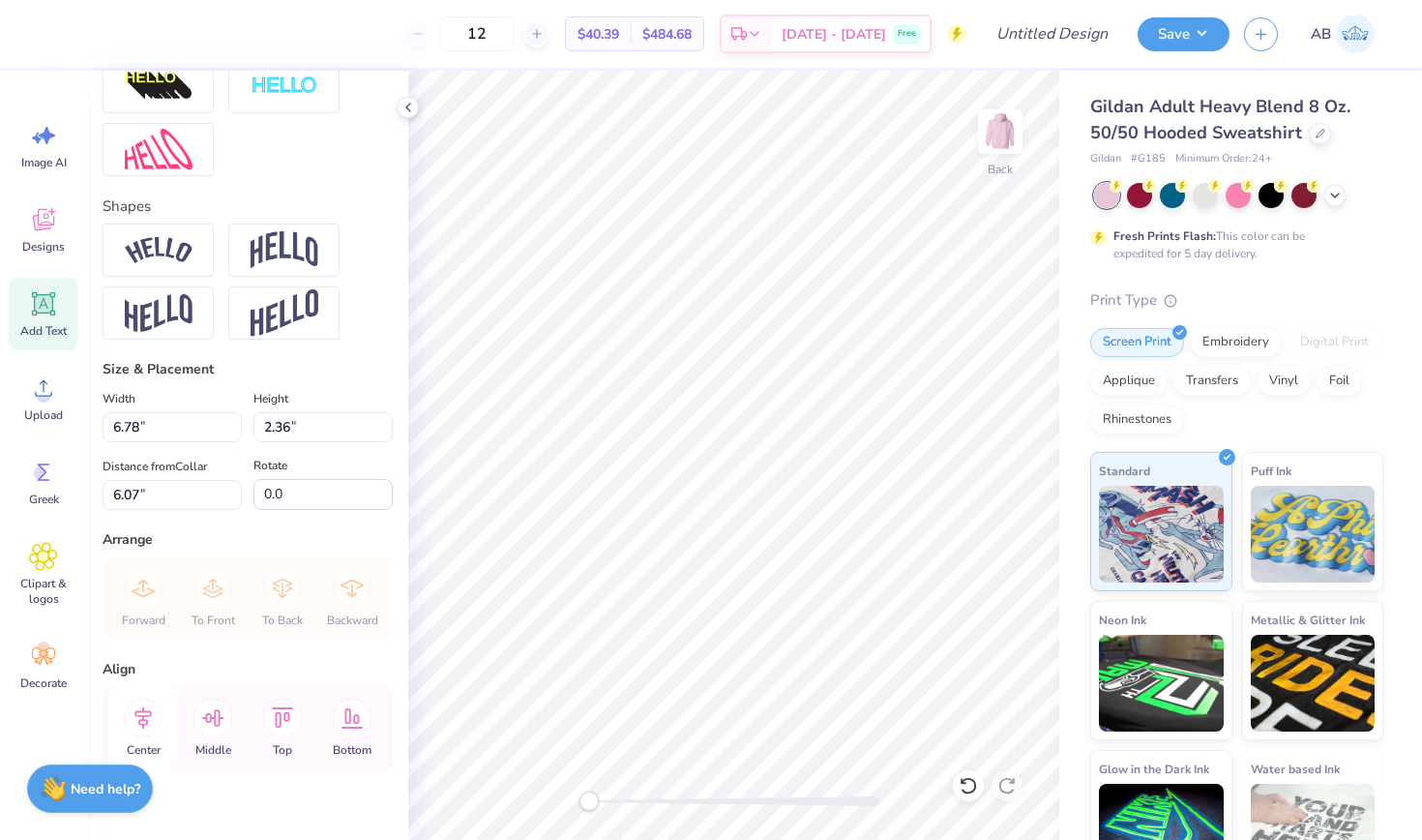
scroll to position [916, 0]
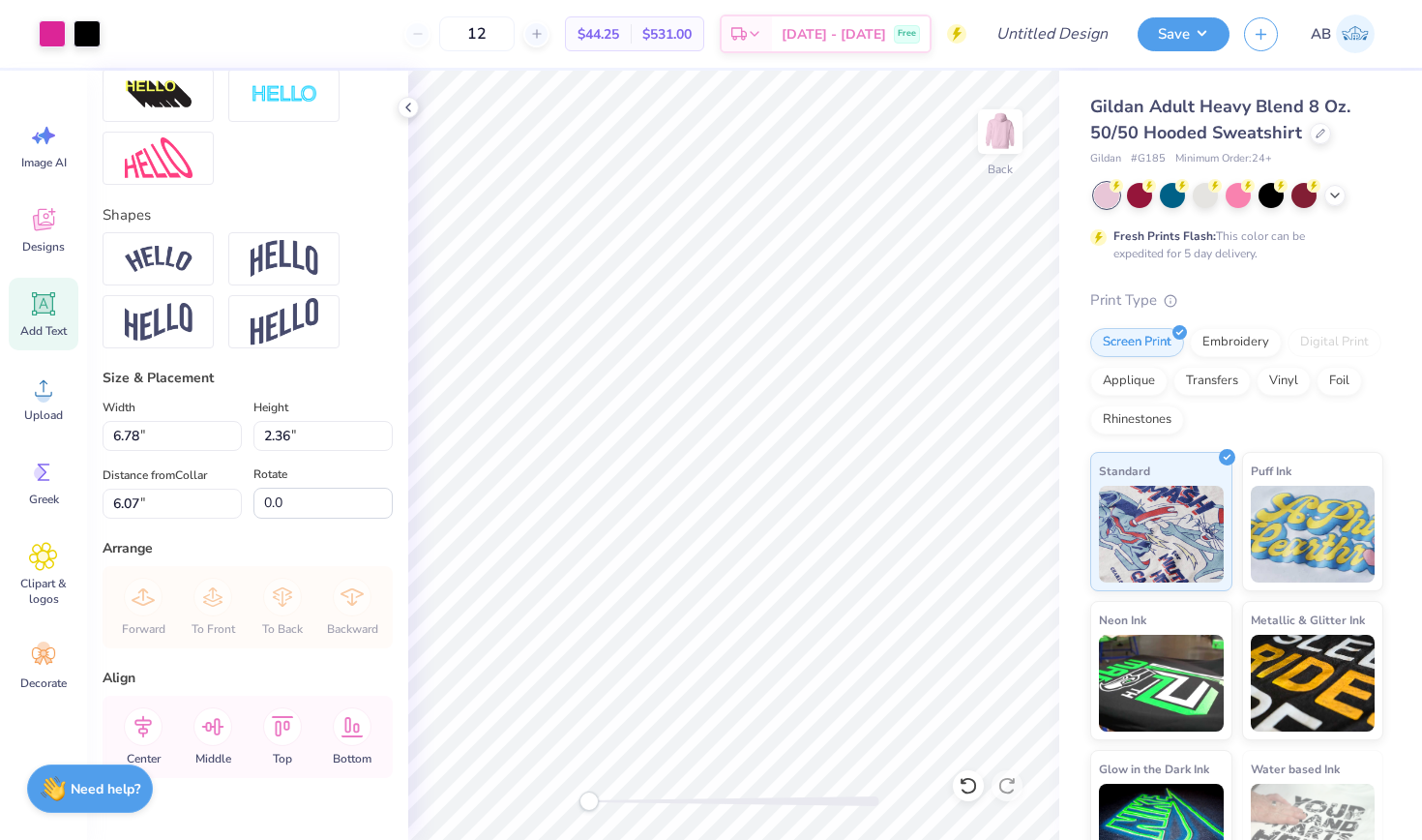
type input "8.33"
type input "2.40"
type input "6.05"
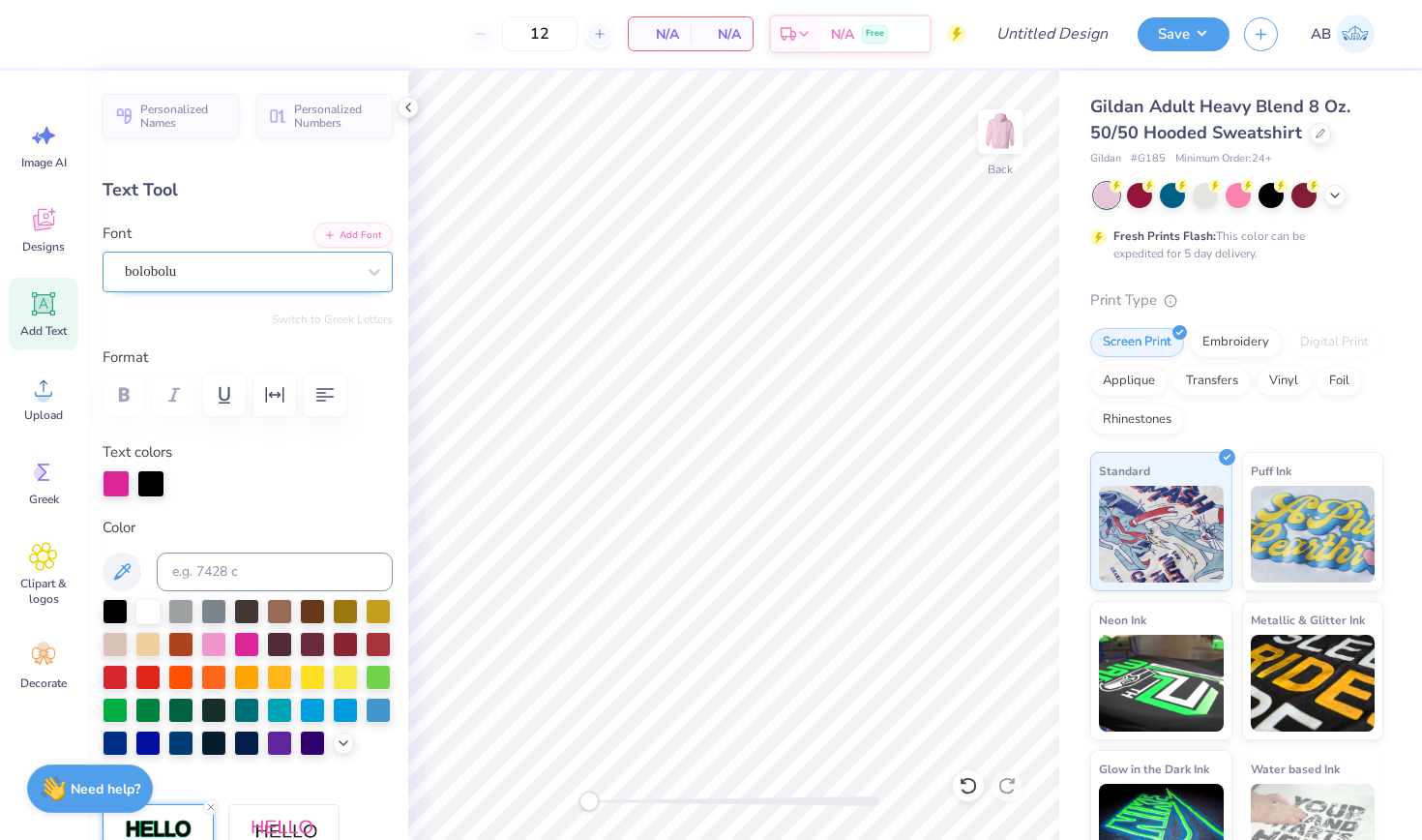
scroll to position [0, 0]
click at [258, 263] on div "bolobolu" at bounding box center [239, 271] width 235 height 30
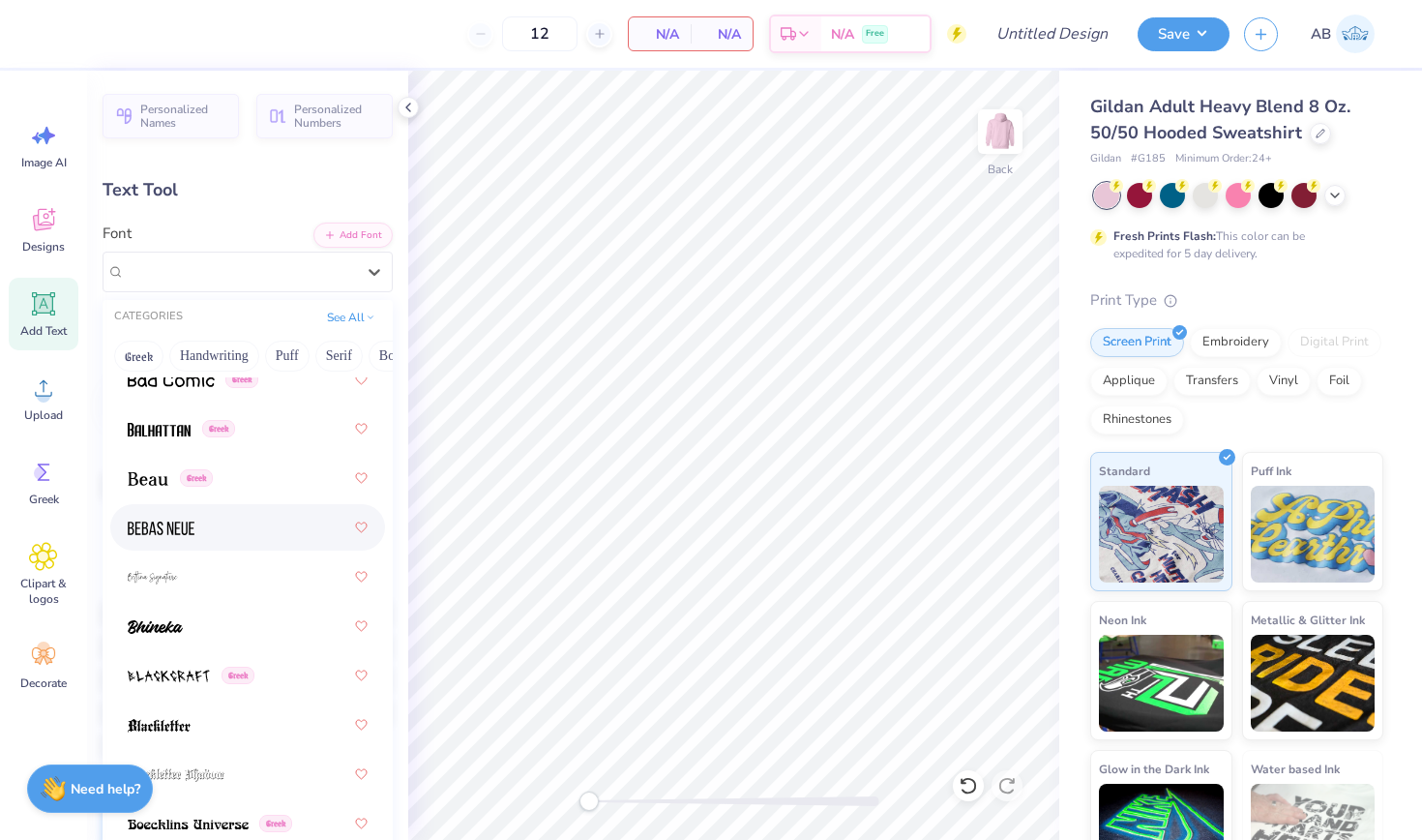
scroll to position [1251, 0]
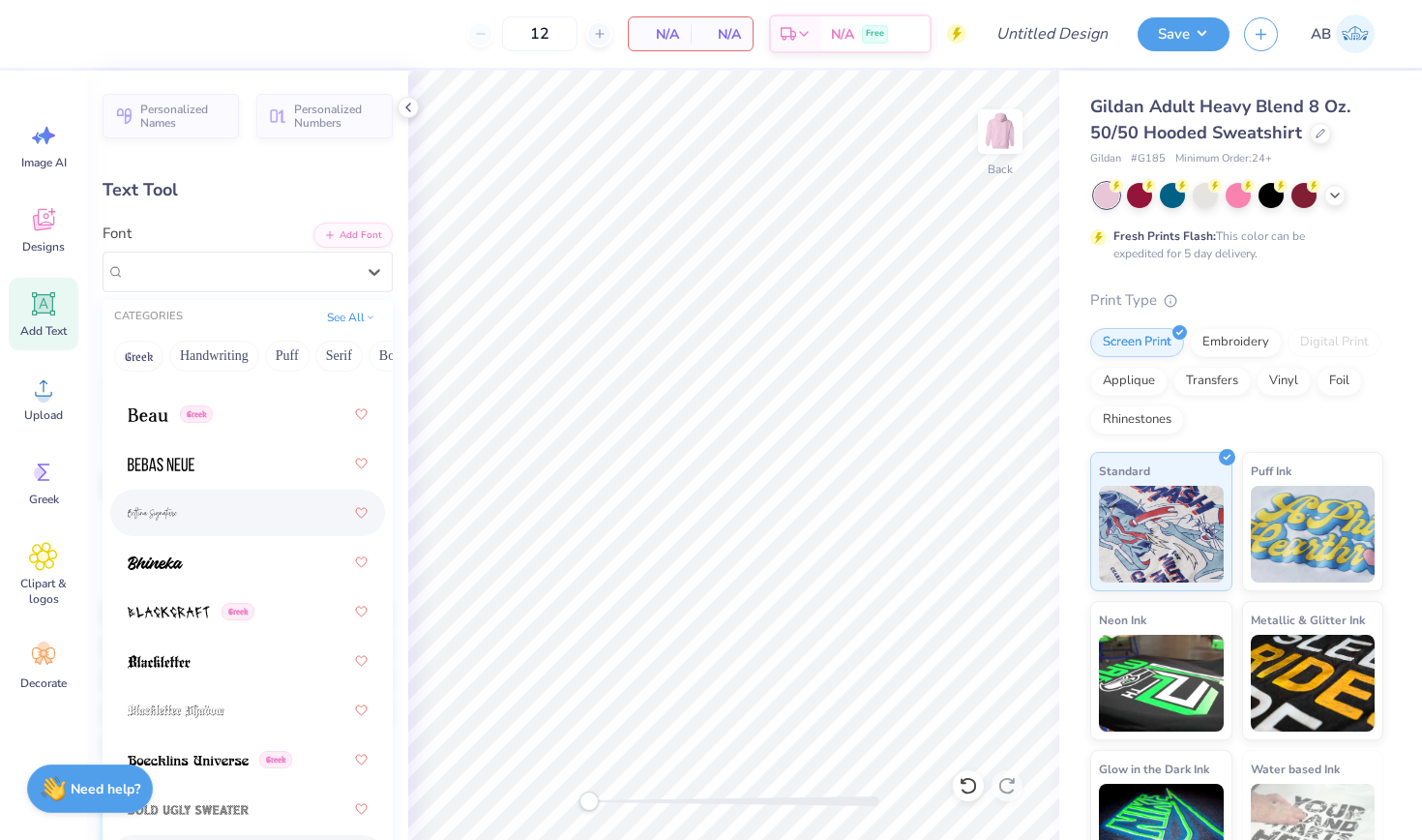
click at [222, 526] on div at bounding box center [247, 513] width 240 height 35
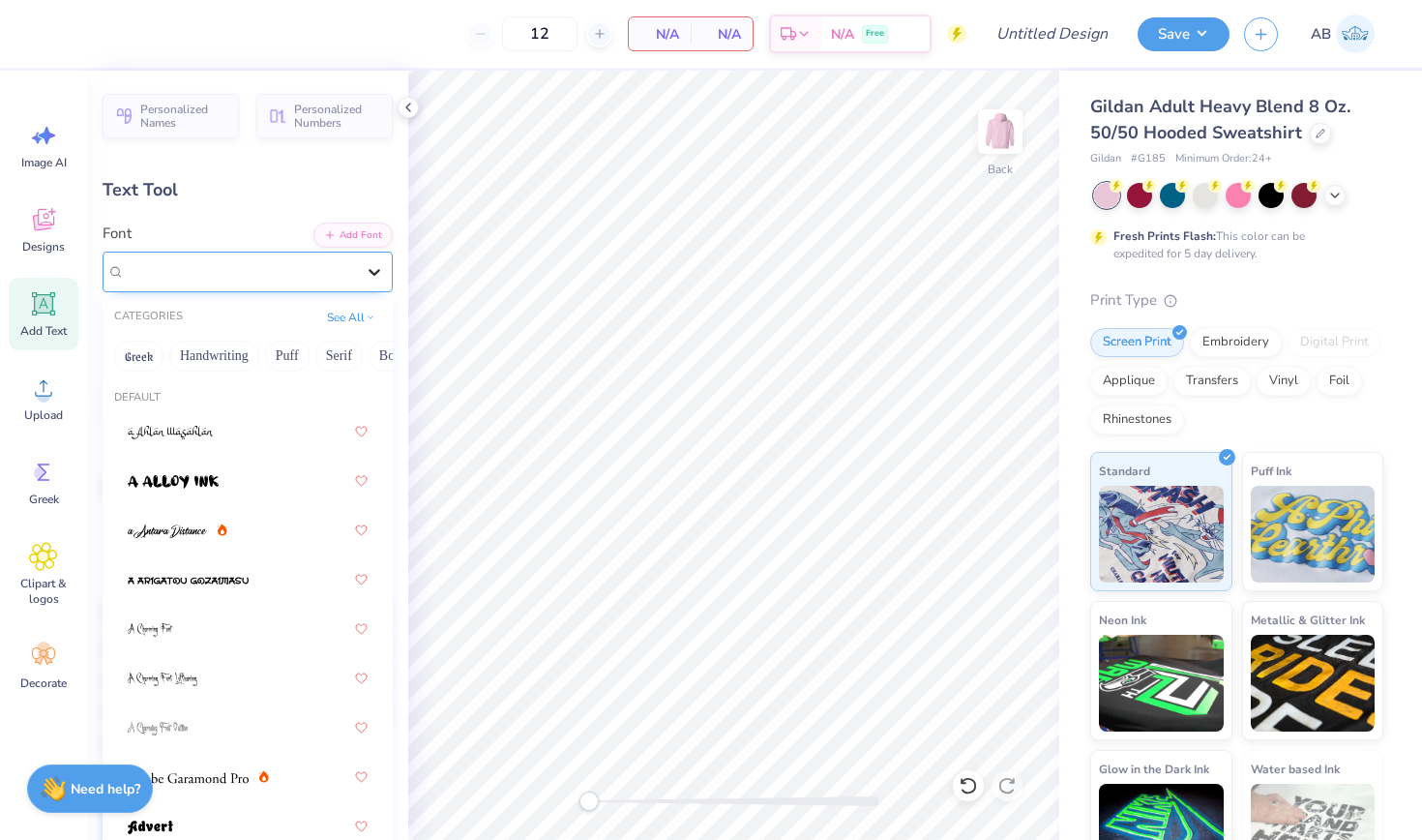
click at [378, 271] on icon at bounding box center [375, 272] width 12 height 7
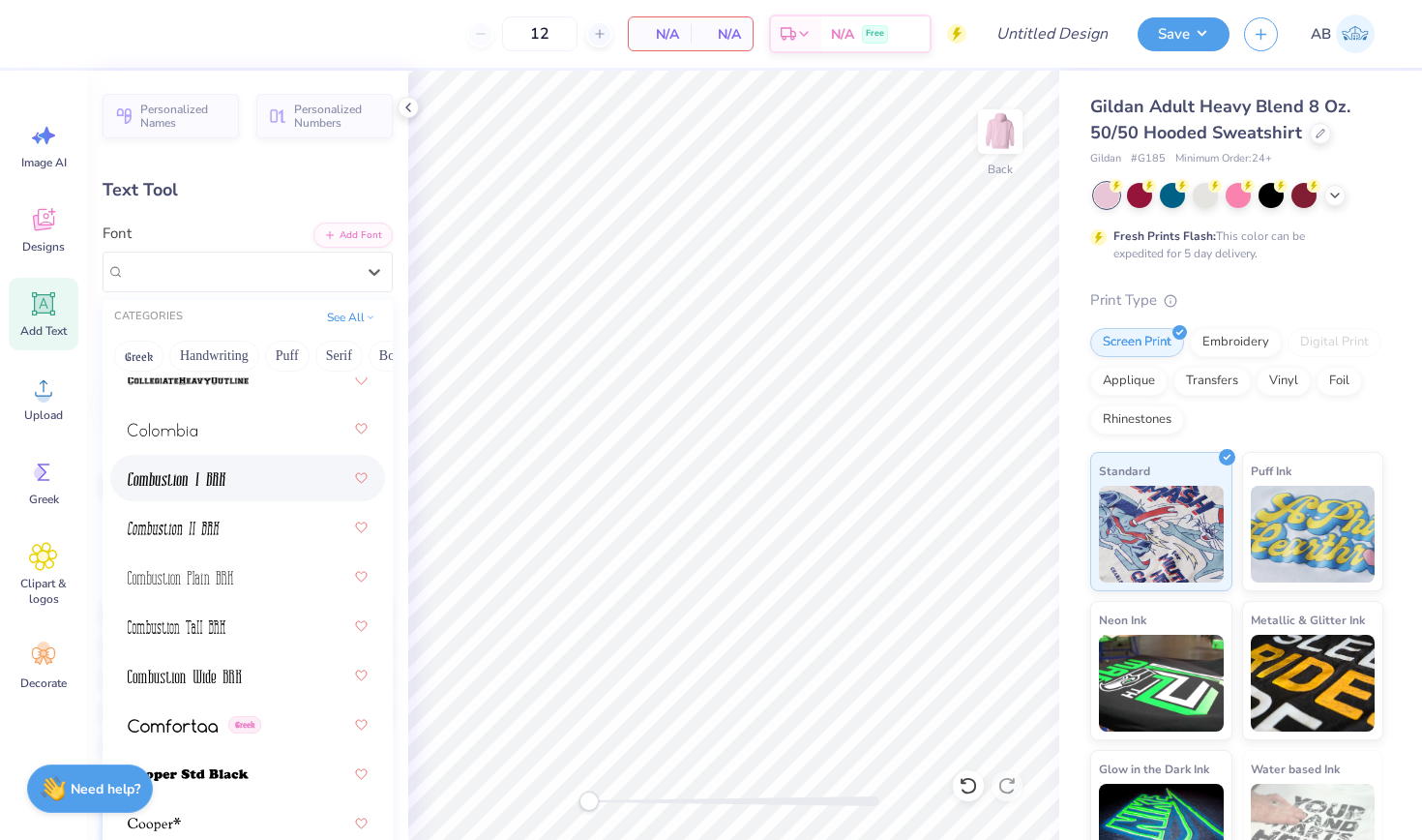
scroll to position [3754, 0]
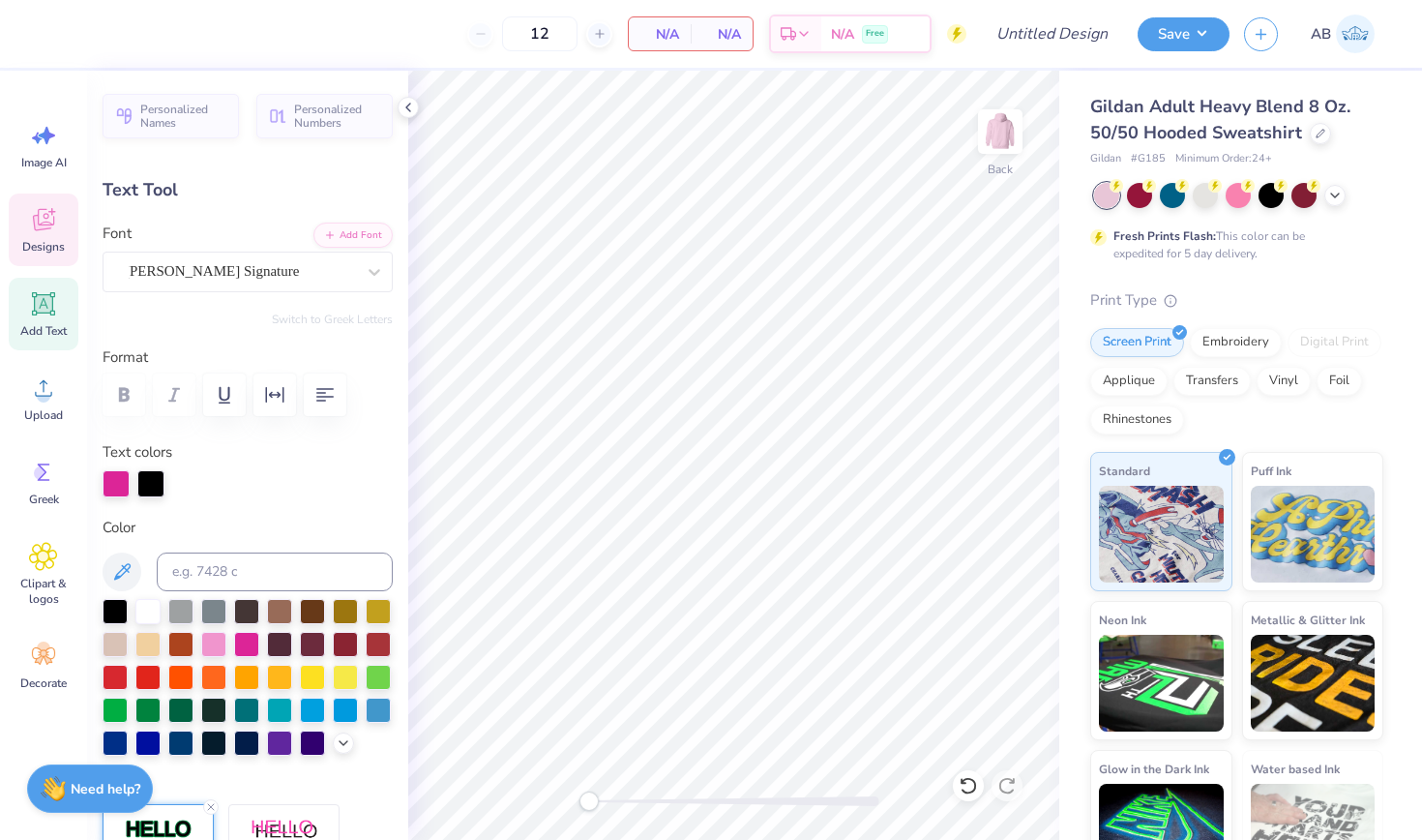
click at [42, 225] on icon at bounding box center [44, 220] width 21 height 22
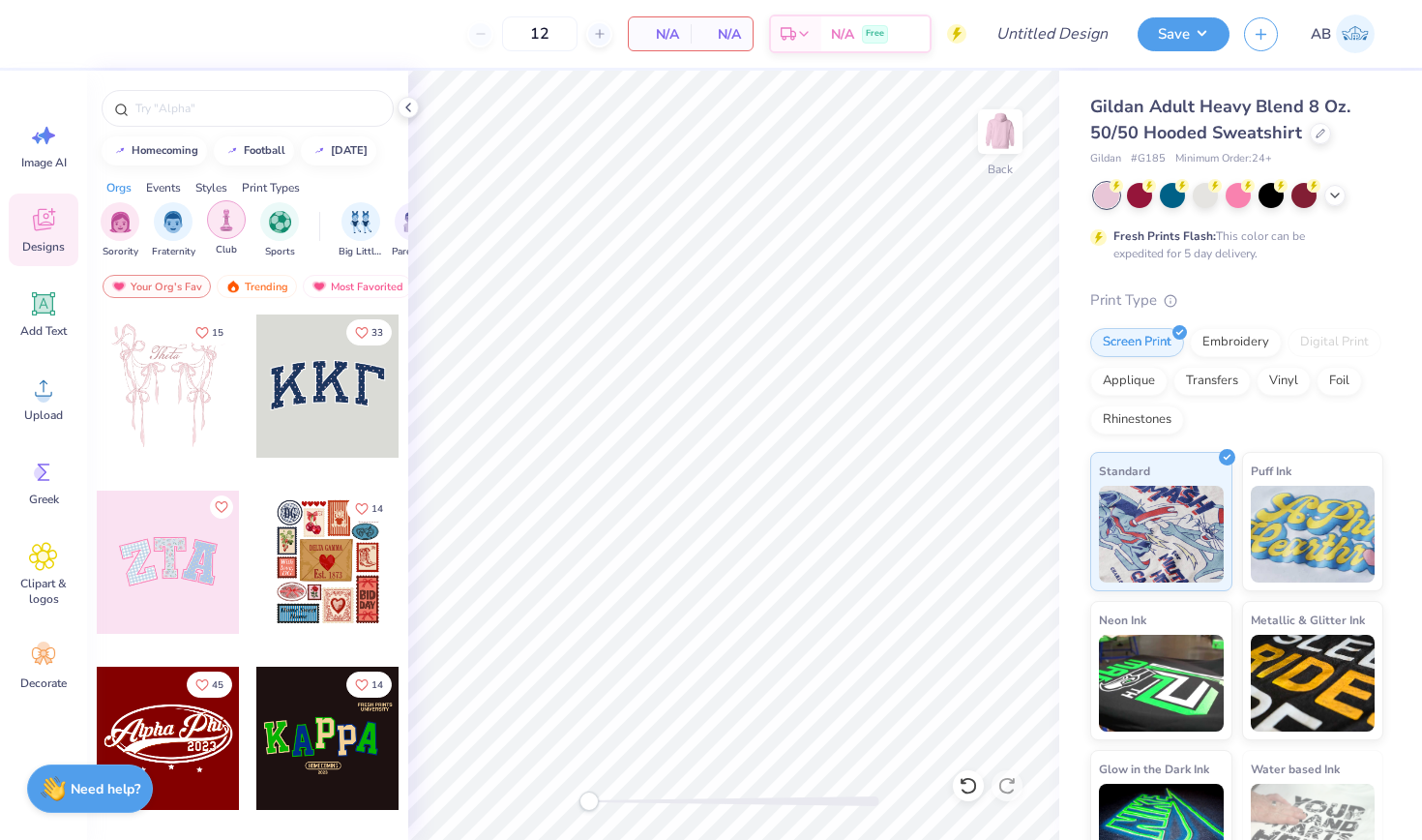
click at [224, 228] on img "filter for Club" at bounding box center [227, 220] width 21 height 22
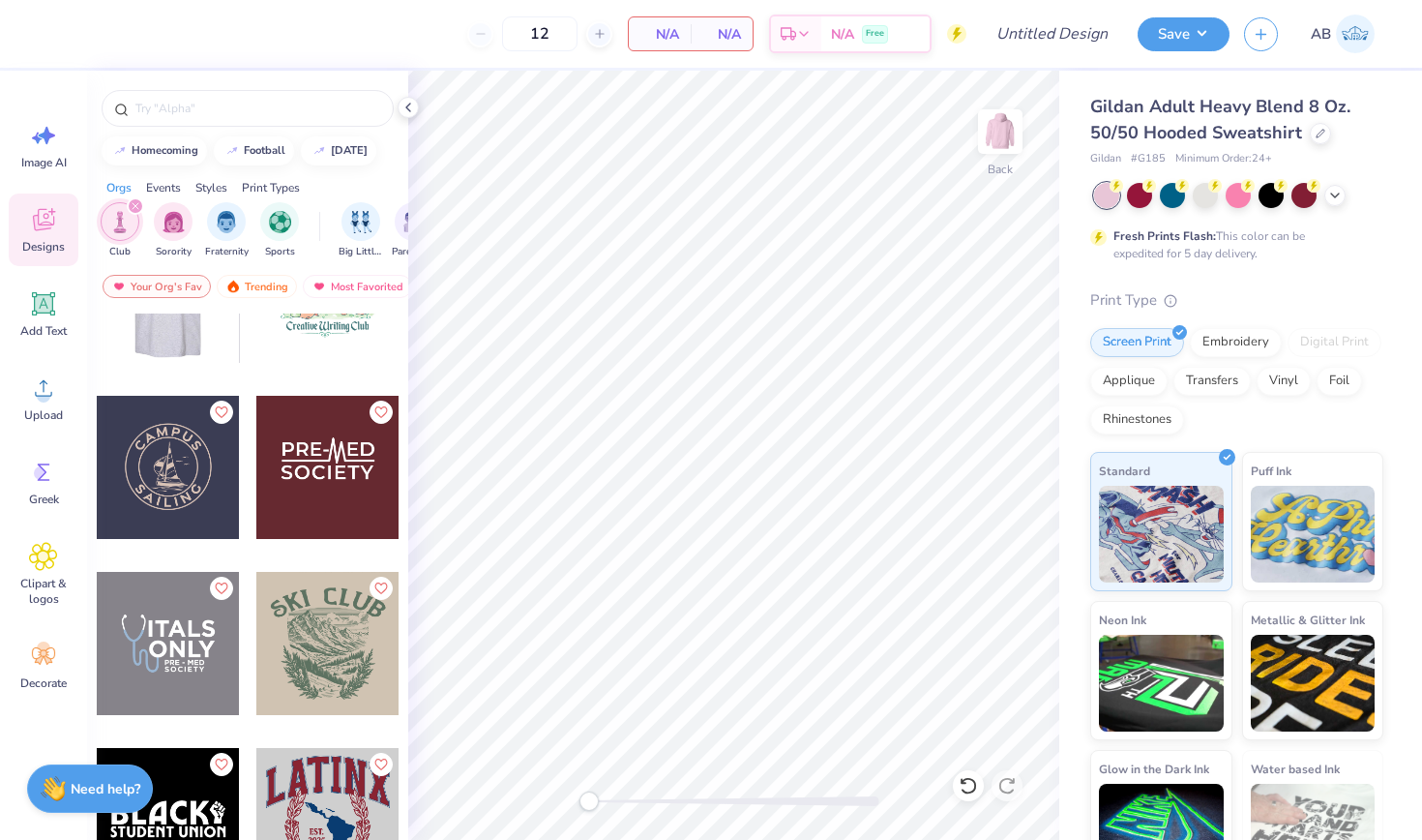
scroll to position [2417, 0]
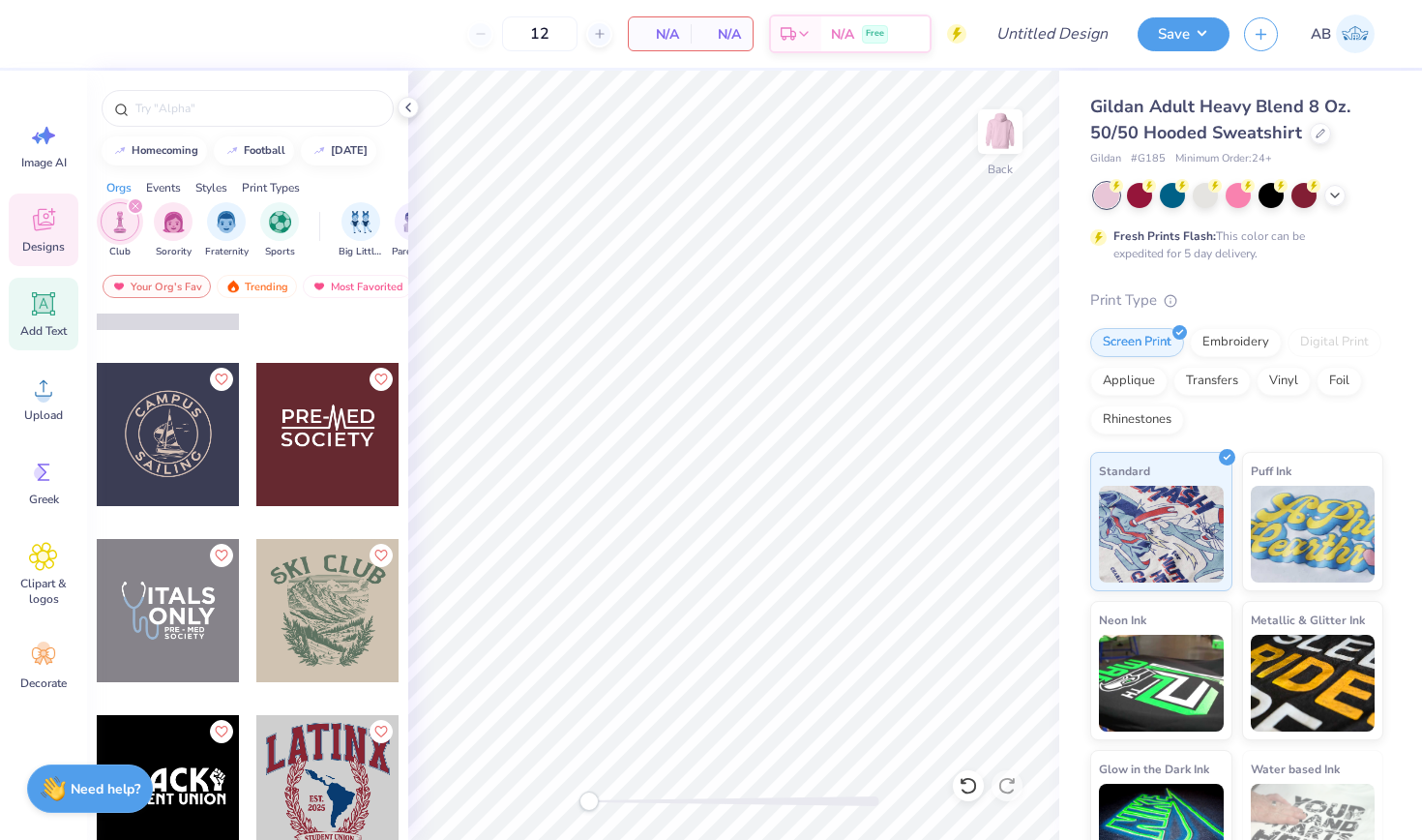
click at [44, 313] on icon at bounding box center [44, 304] width 23 height 23
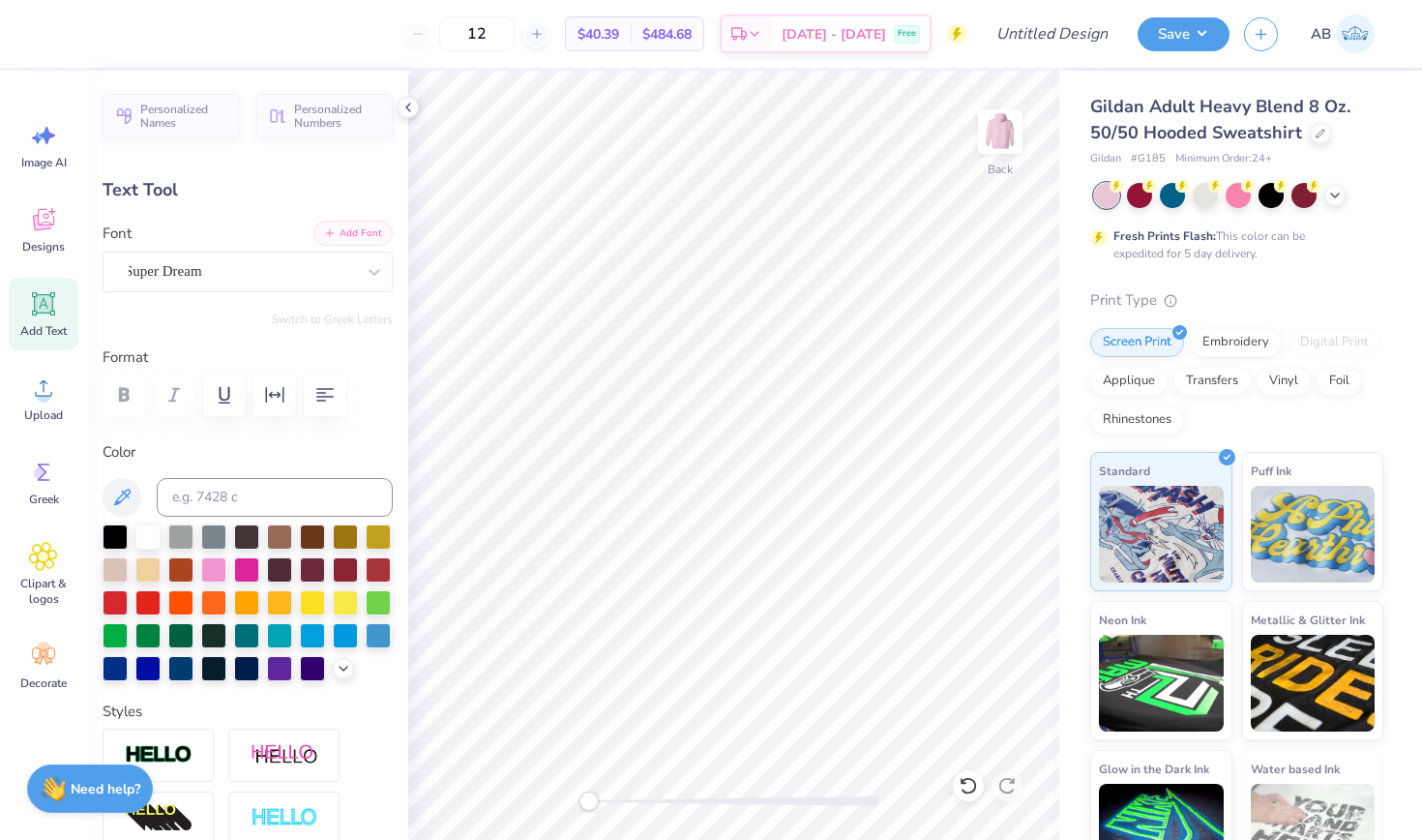
click at [335, 237] on icon "button" at bounding box center [330, 234] width 12 height 12
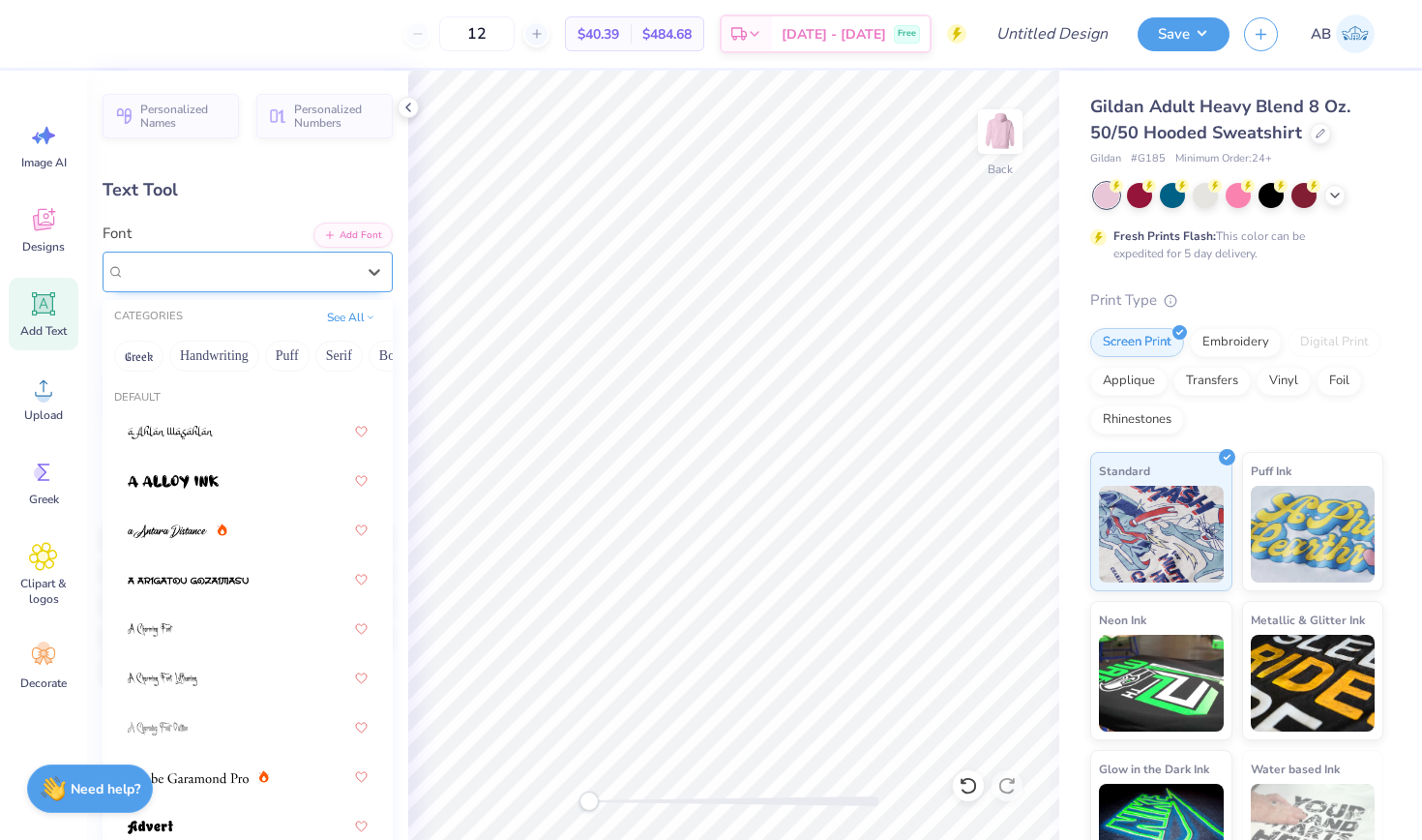
click at [315, 269] on div "Super Dream" at bounding box center [239, 271] width 235 height 30
click at [346, 318] on button "See All" at bounding box center [351, 315] width 60 height 19
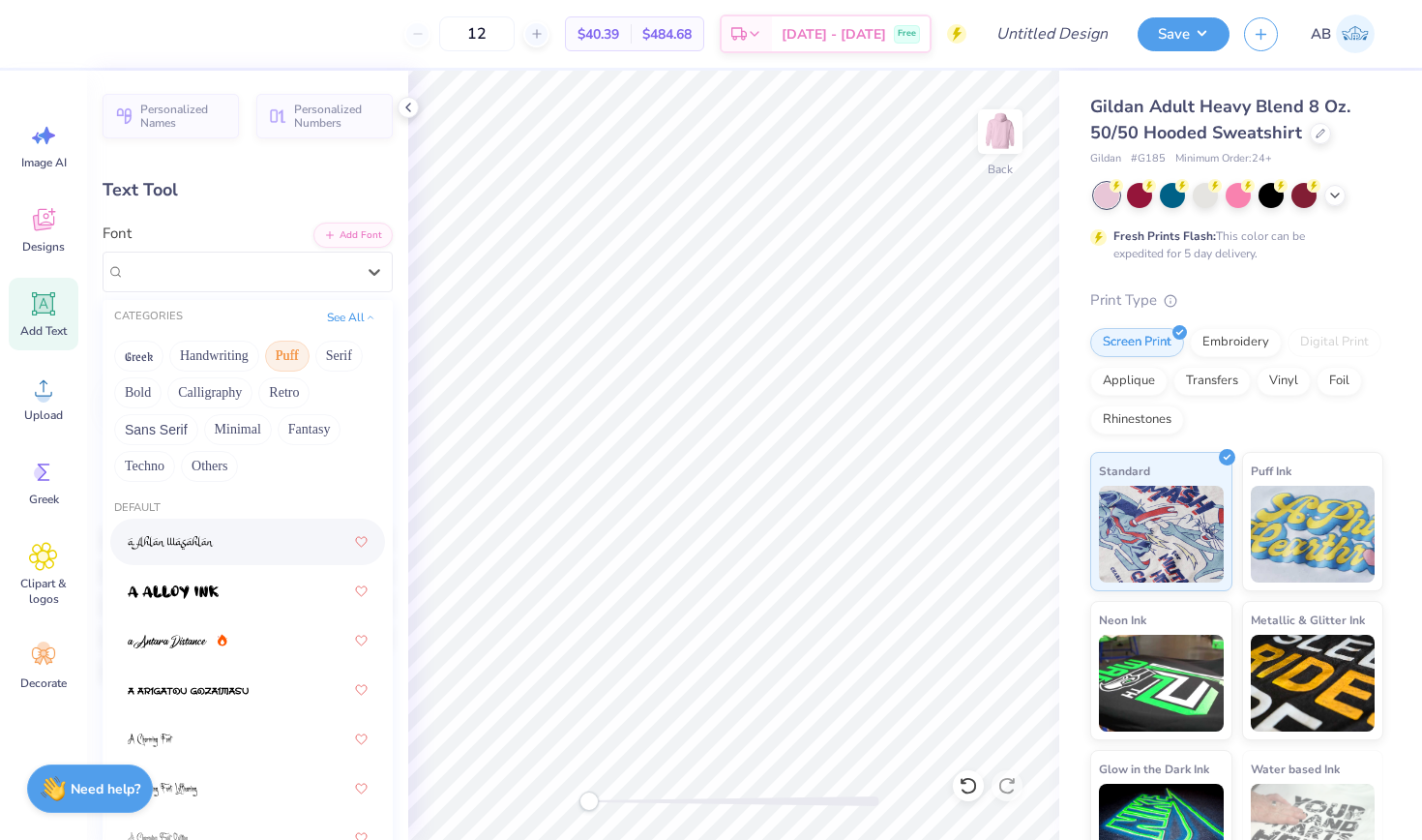
click at [284, 353] on button "Puff" at bounding box center [287, 356] width 45 height 31
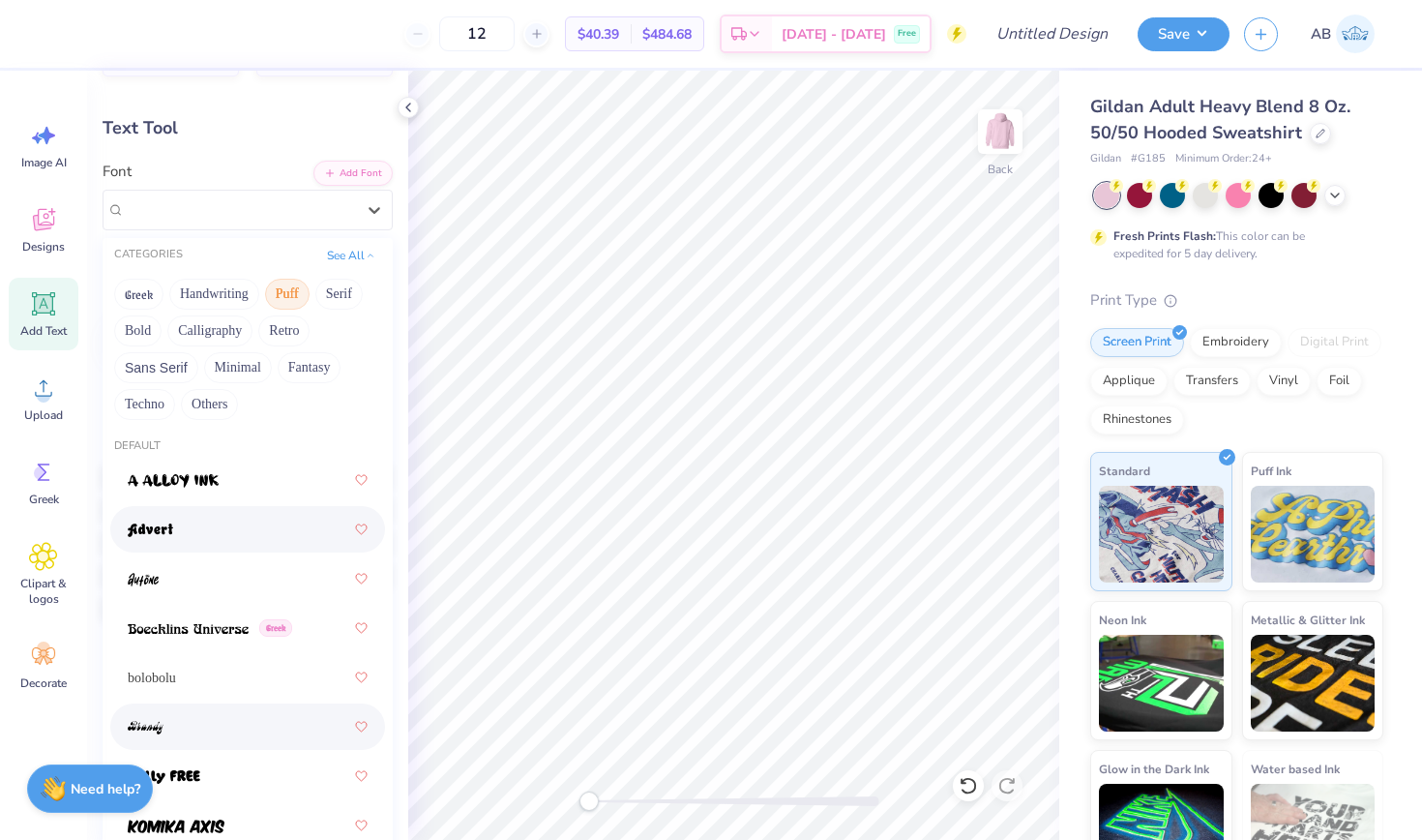
scroll to position [0, 0]
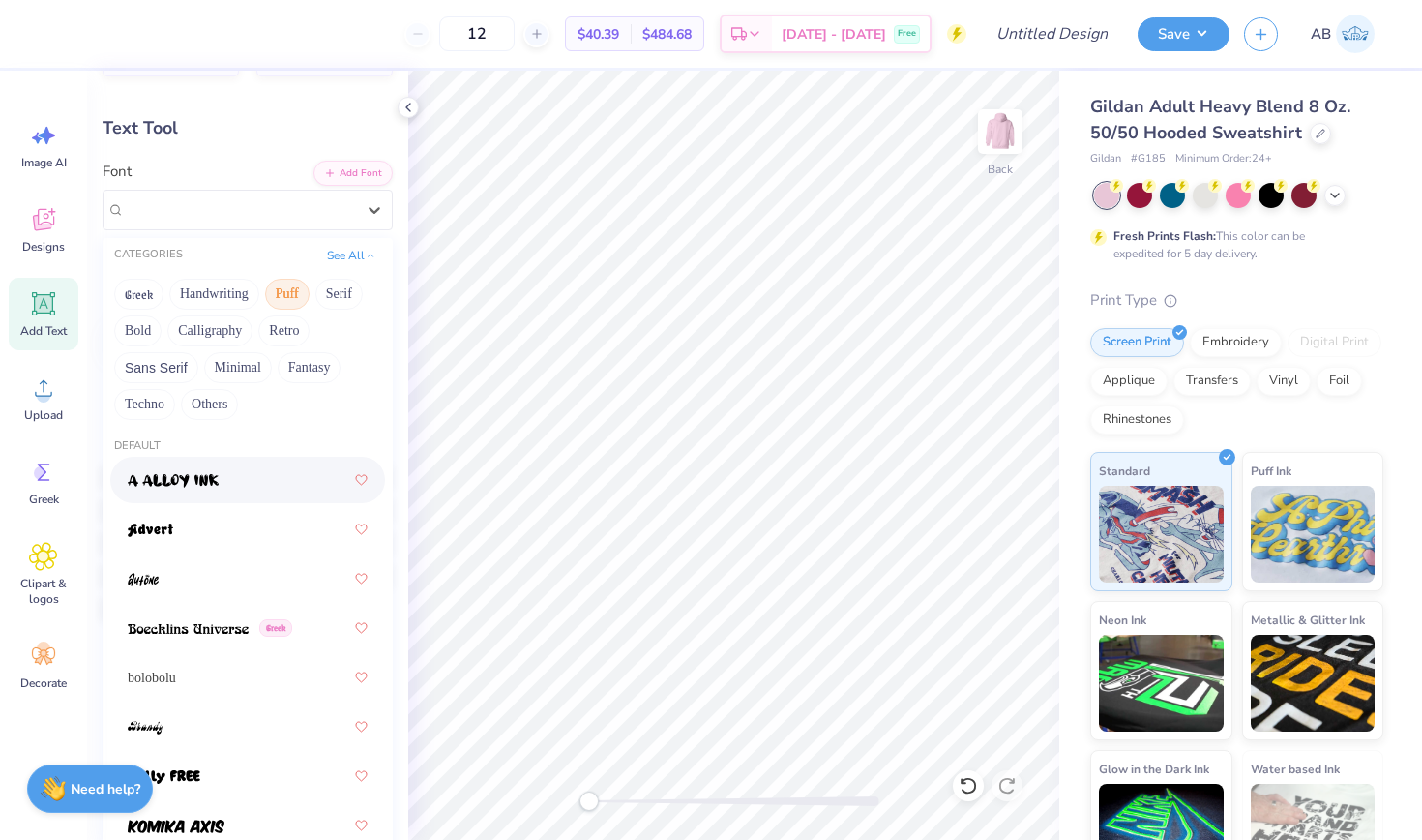
click at [210, 493] on div at bounding box center [247, 480] width 240 height 35
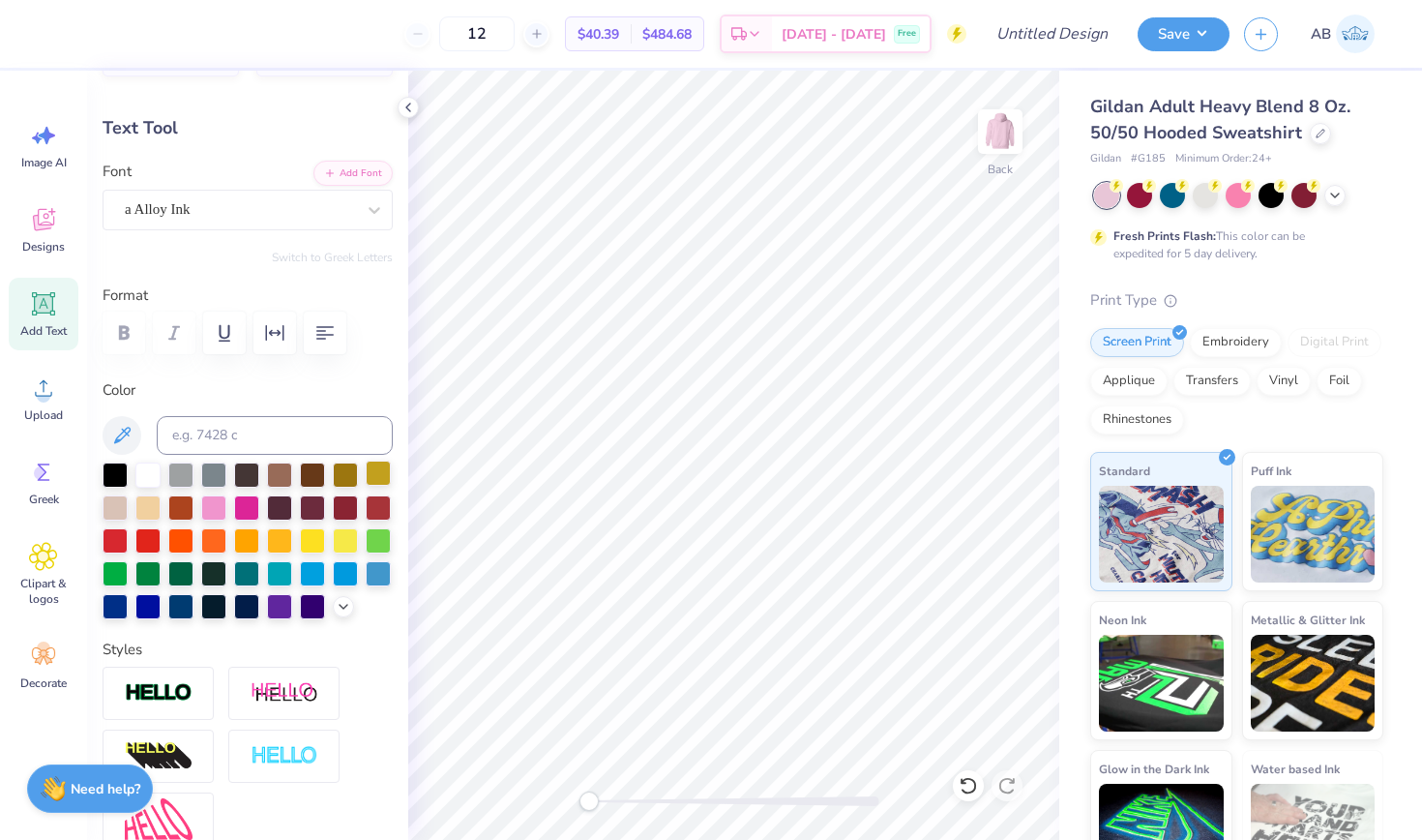
scroll to position [0, 2]
type textarea "CHAARG"
click at [160, 695] on img at bounding box center [159, 693] width 68 height 22
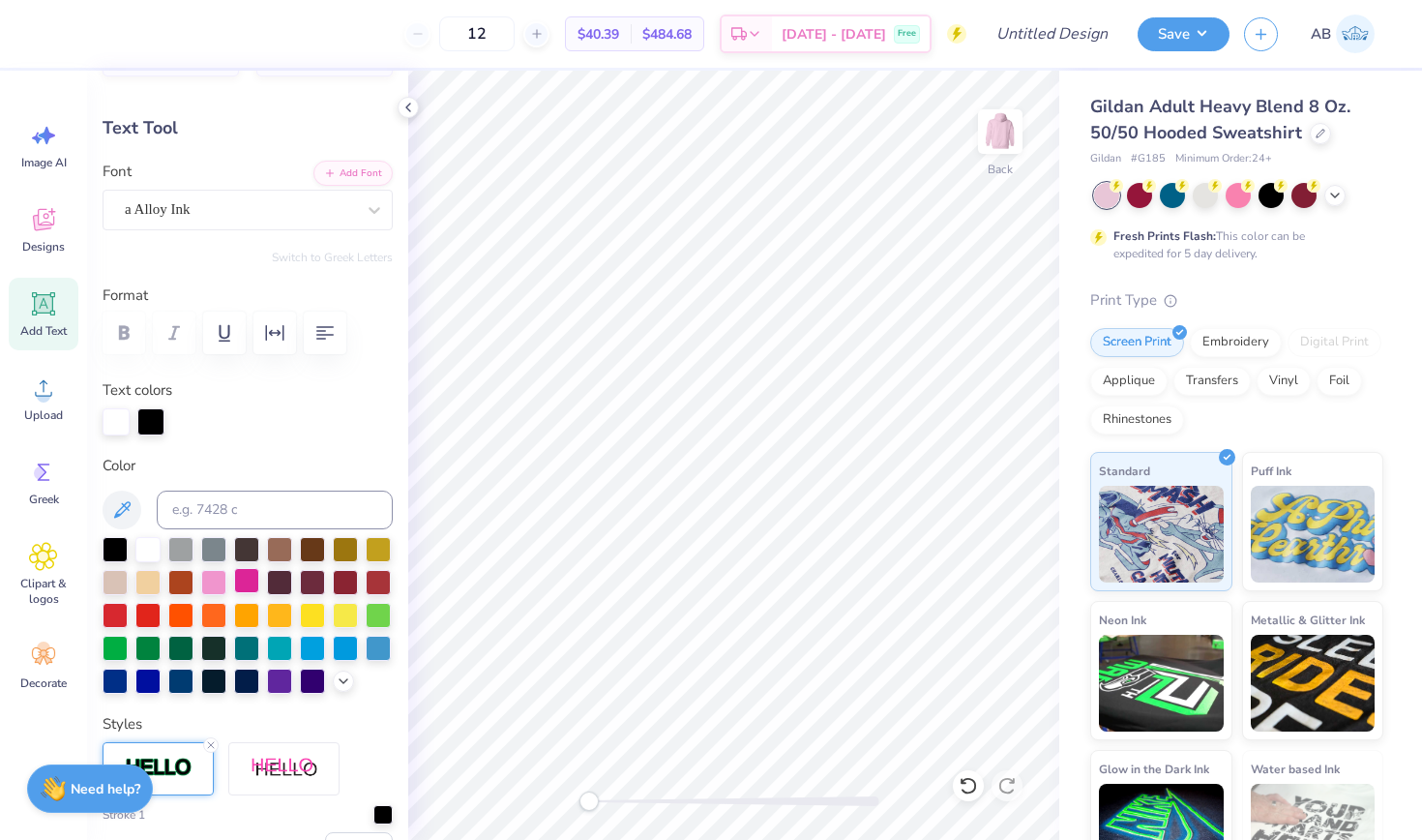
click at [253, 576] on div at bounding box center [247, 581] width 25 height 25
click at [345, 681] on polyline at bounding box center [344, 679] width 8 height 4
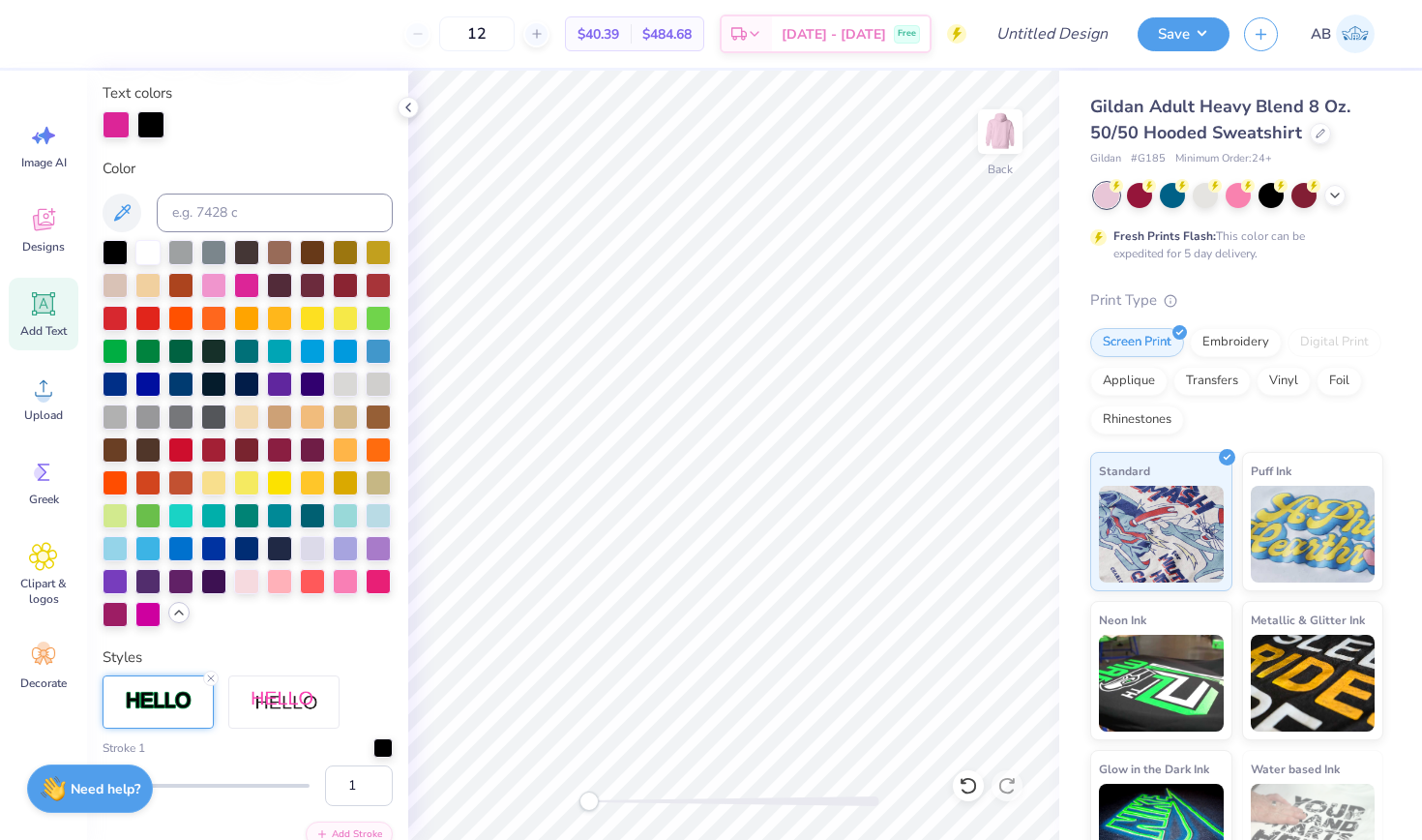
scroll to position [361, 0]
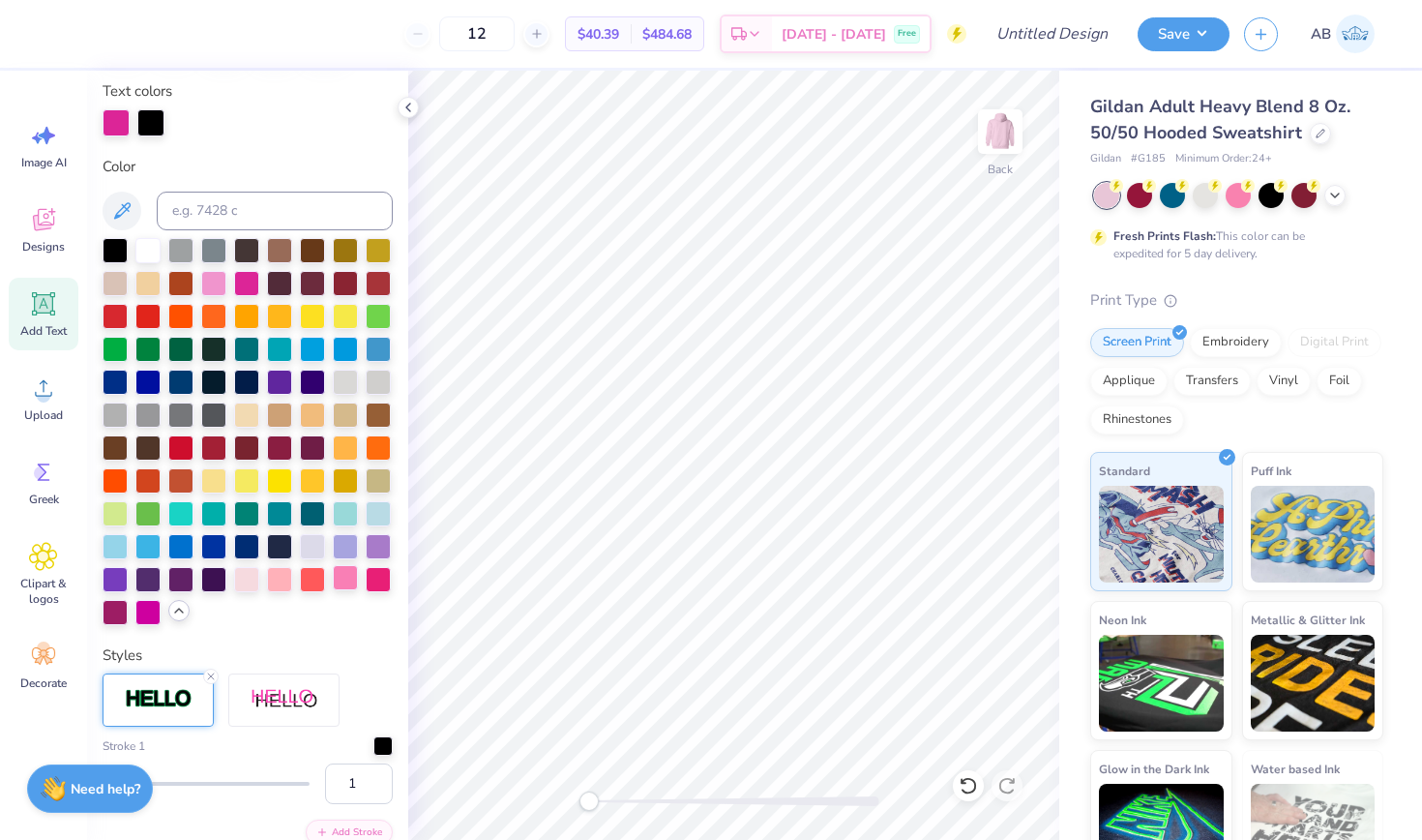
click at [344, 583] on div at bounding box center [346, 578] width 25 height 25
click at [273, 583] on div at bounding box center [279, 578] width 25 height 25
click at [251, 575] on div at bounding box center [247, 578] width 25 height 25
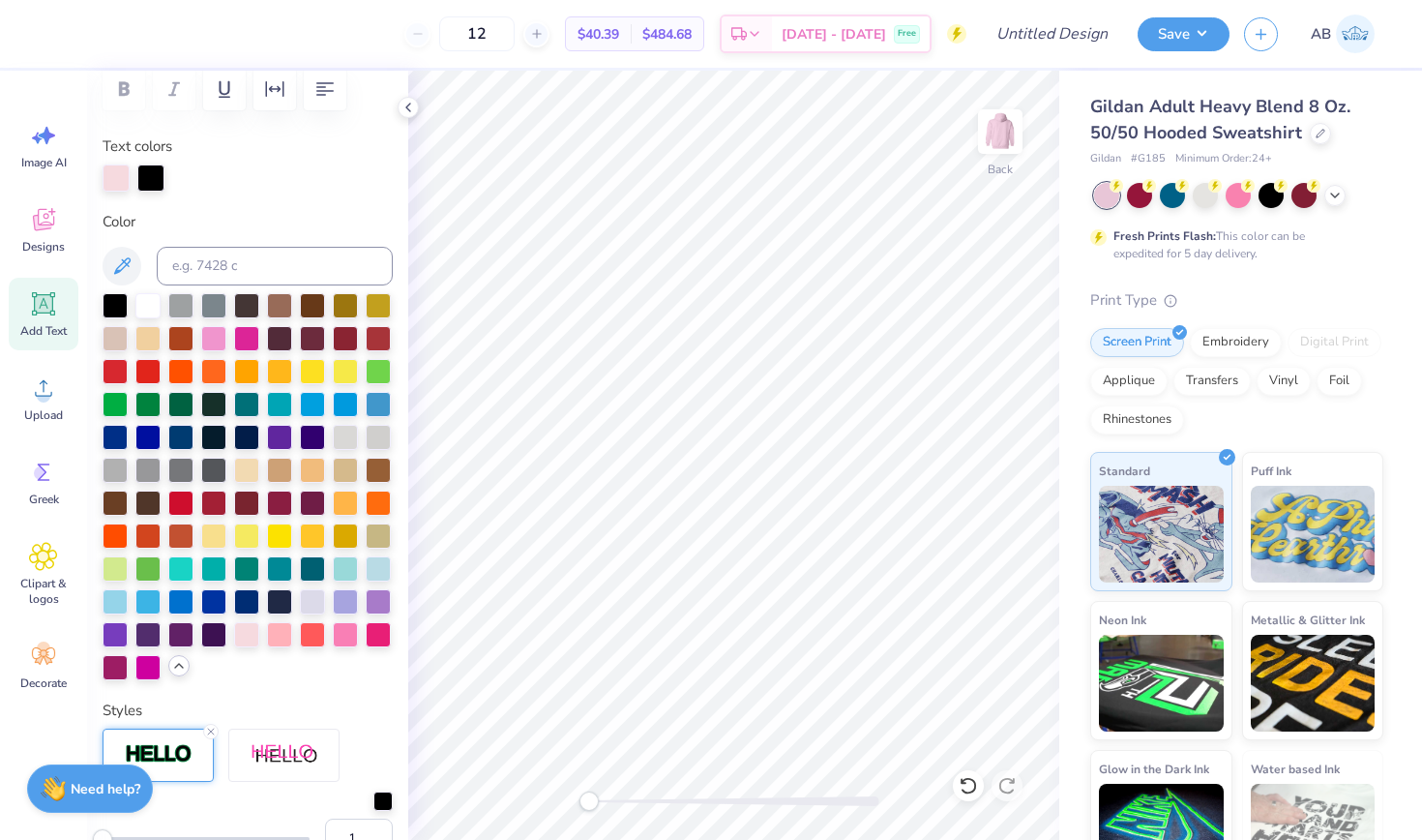
scroll to position [263, 0]
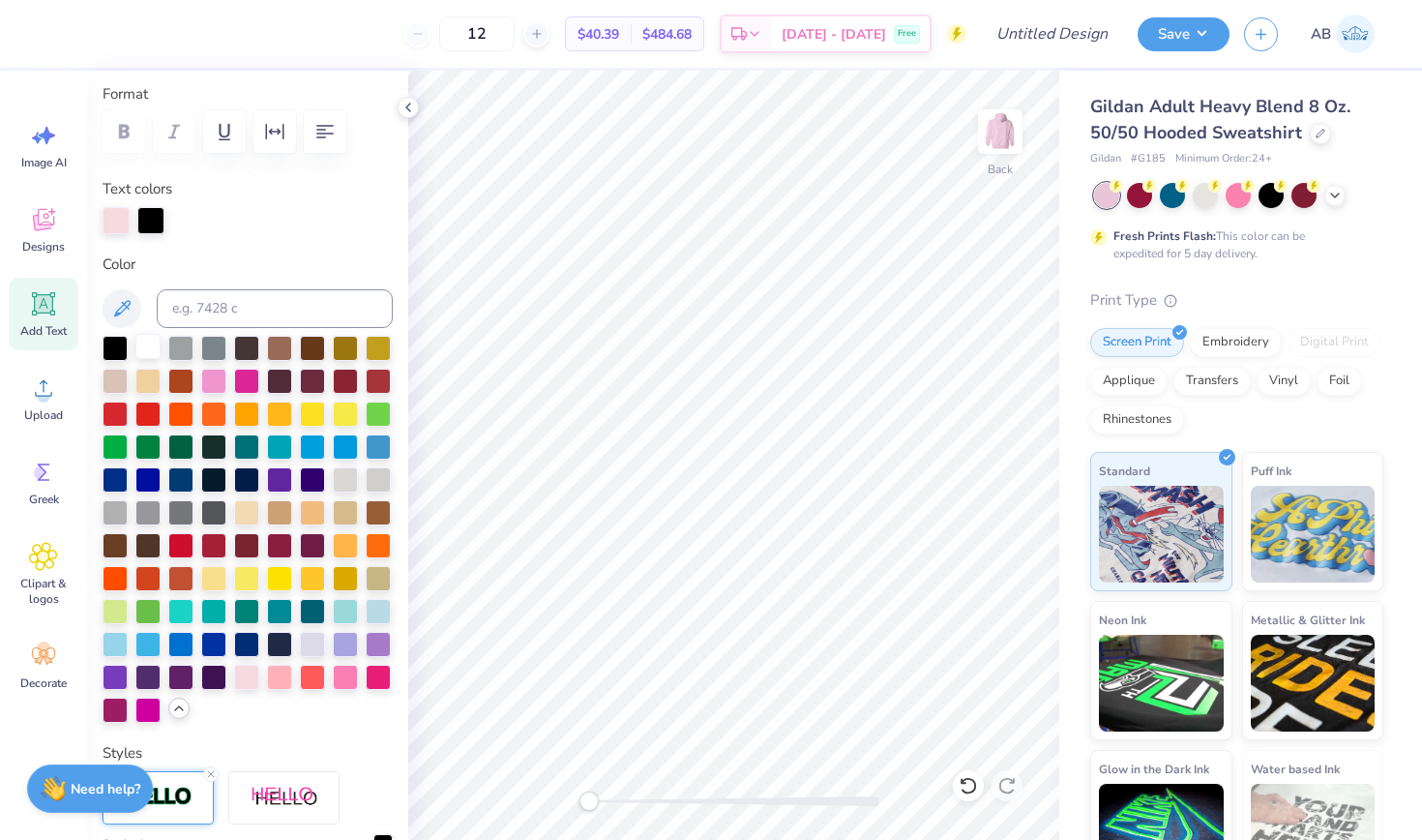
click at [149, 351] on div at bounding box center [148, 347] width 25 height 25
click at [155, 229] on div at bounding box center [151, 221] width 27 height 27
click at [154, 221] on div at bounding box center [151, 221] width 27 height 27
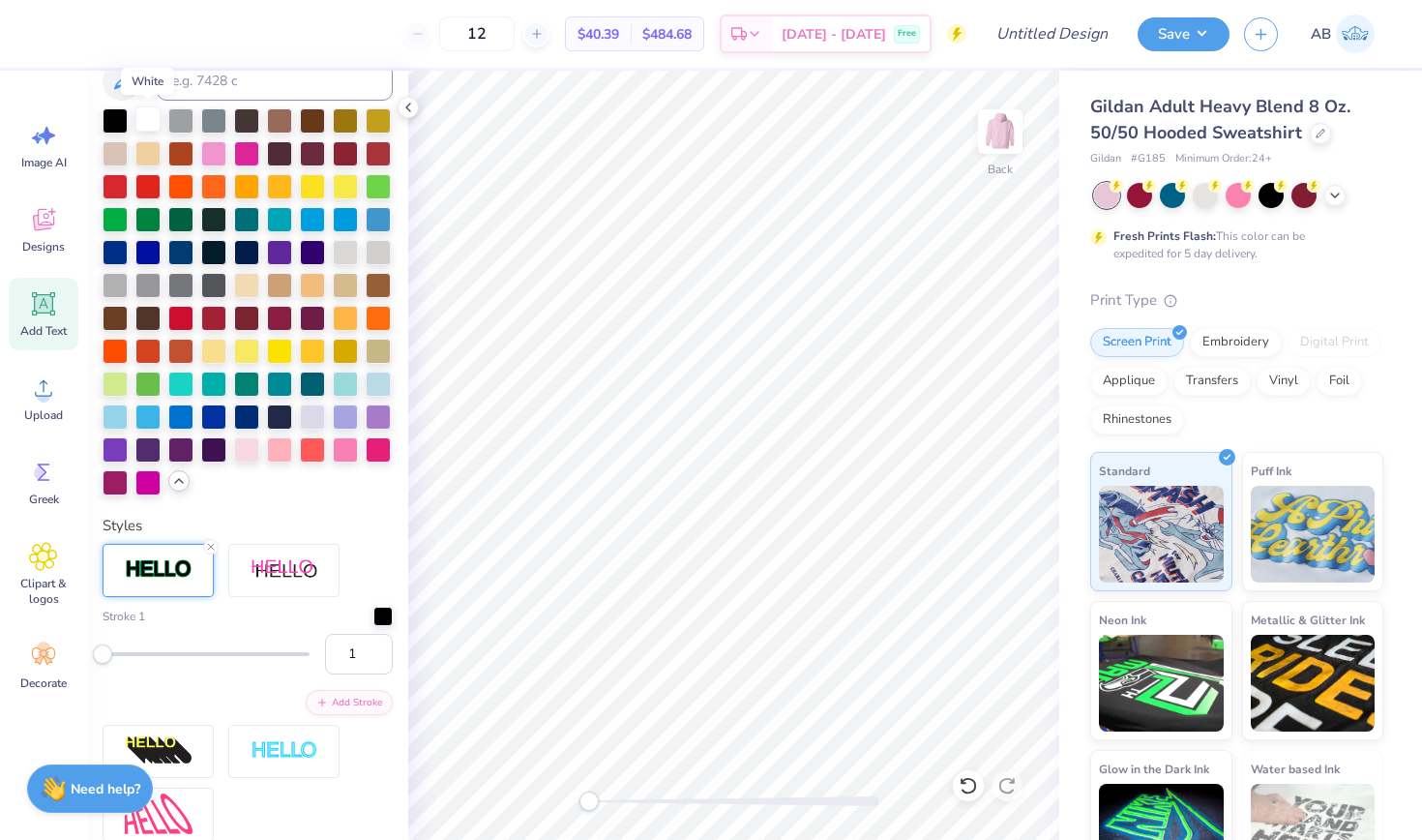
scroll to position [492, 0]
click at [386, 617] on div at bounding box center [383, 613] width 19 height 19
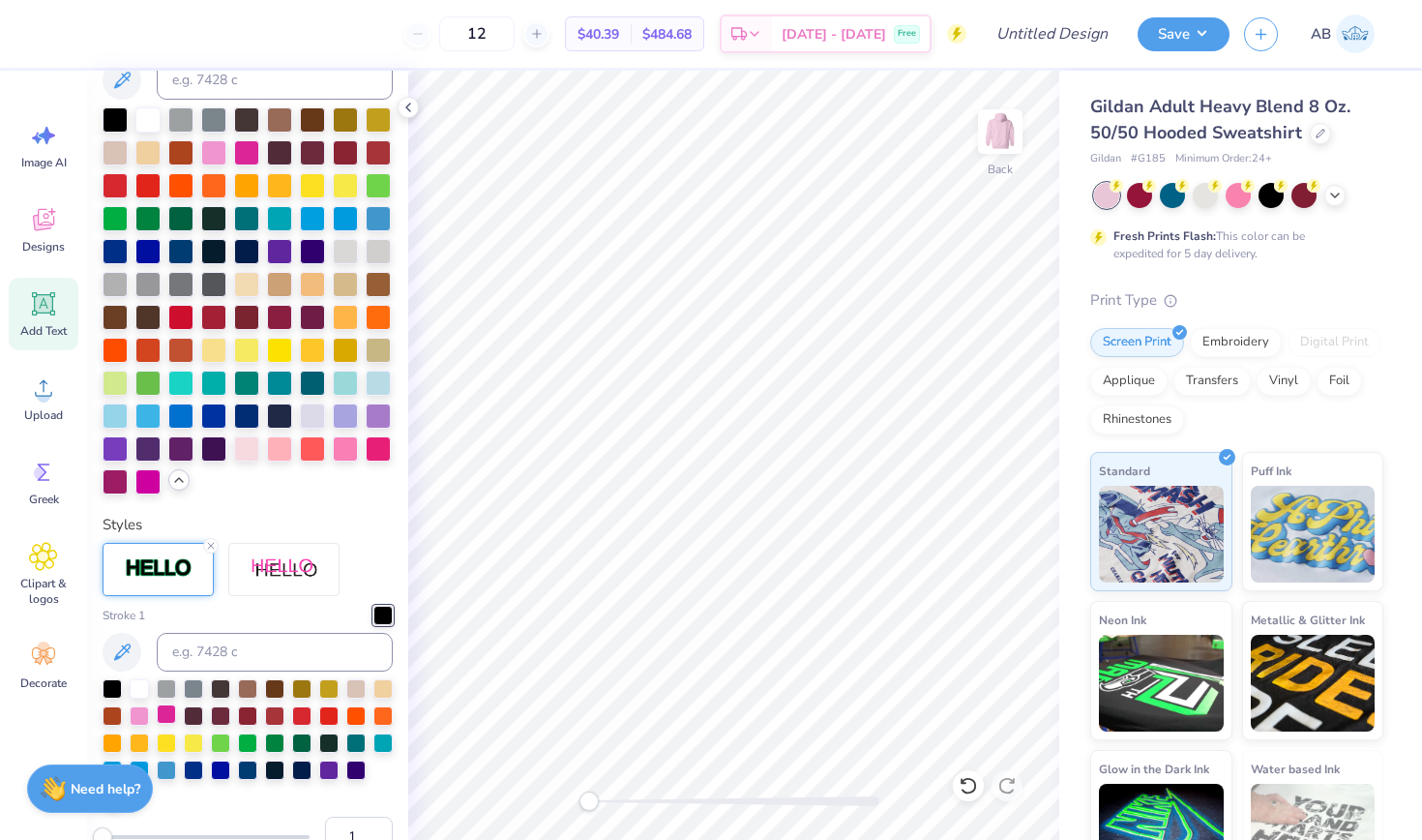
click at [166, 716] on div at bounding box center [166, 714] width 19 height 19
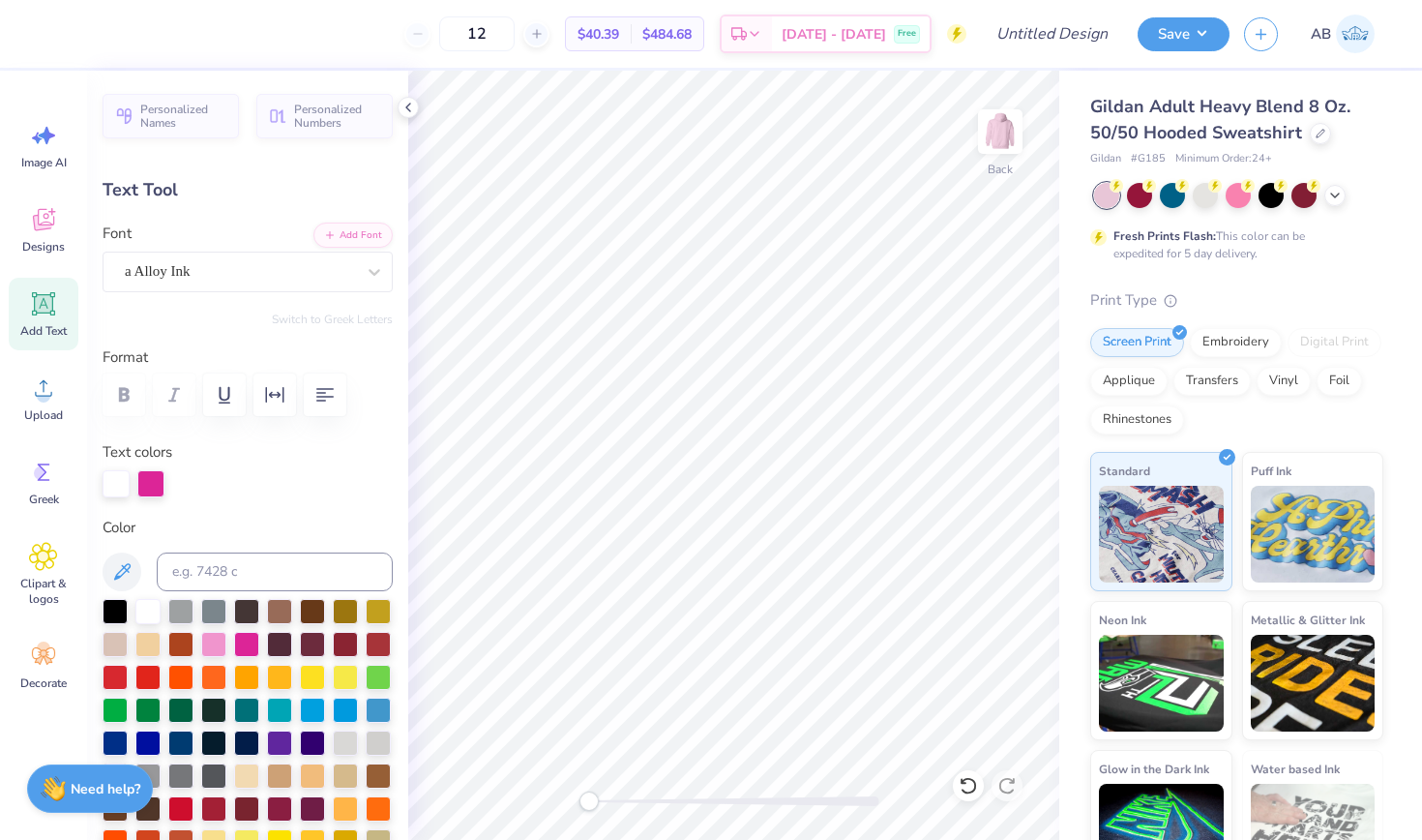
scroll to position [0, 0]
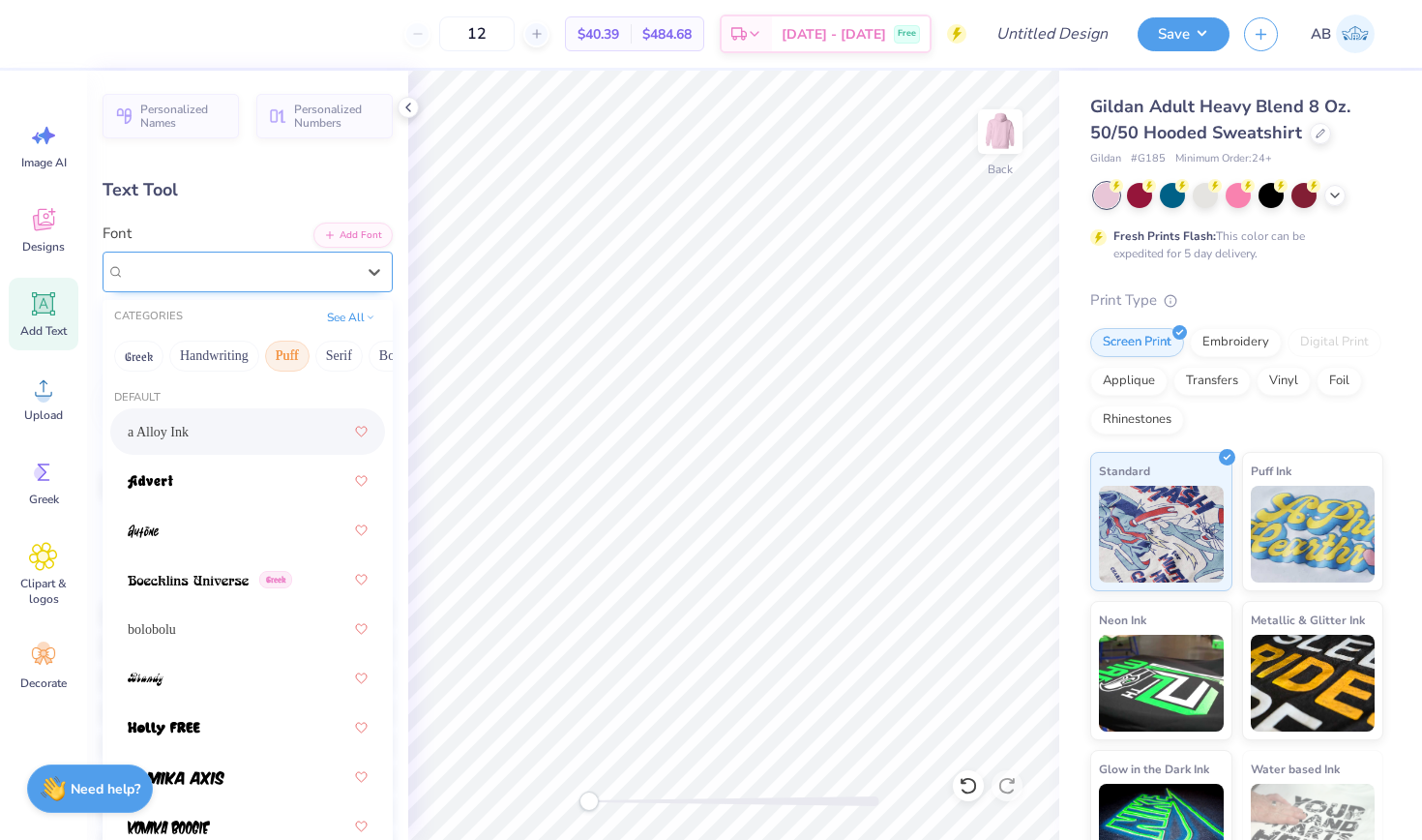
click at [244, 274] on div "a Alloy Ink" at bounding box center [239, 271] width 235 height 30
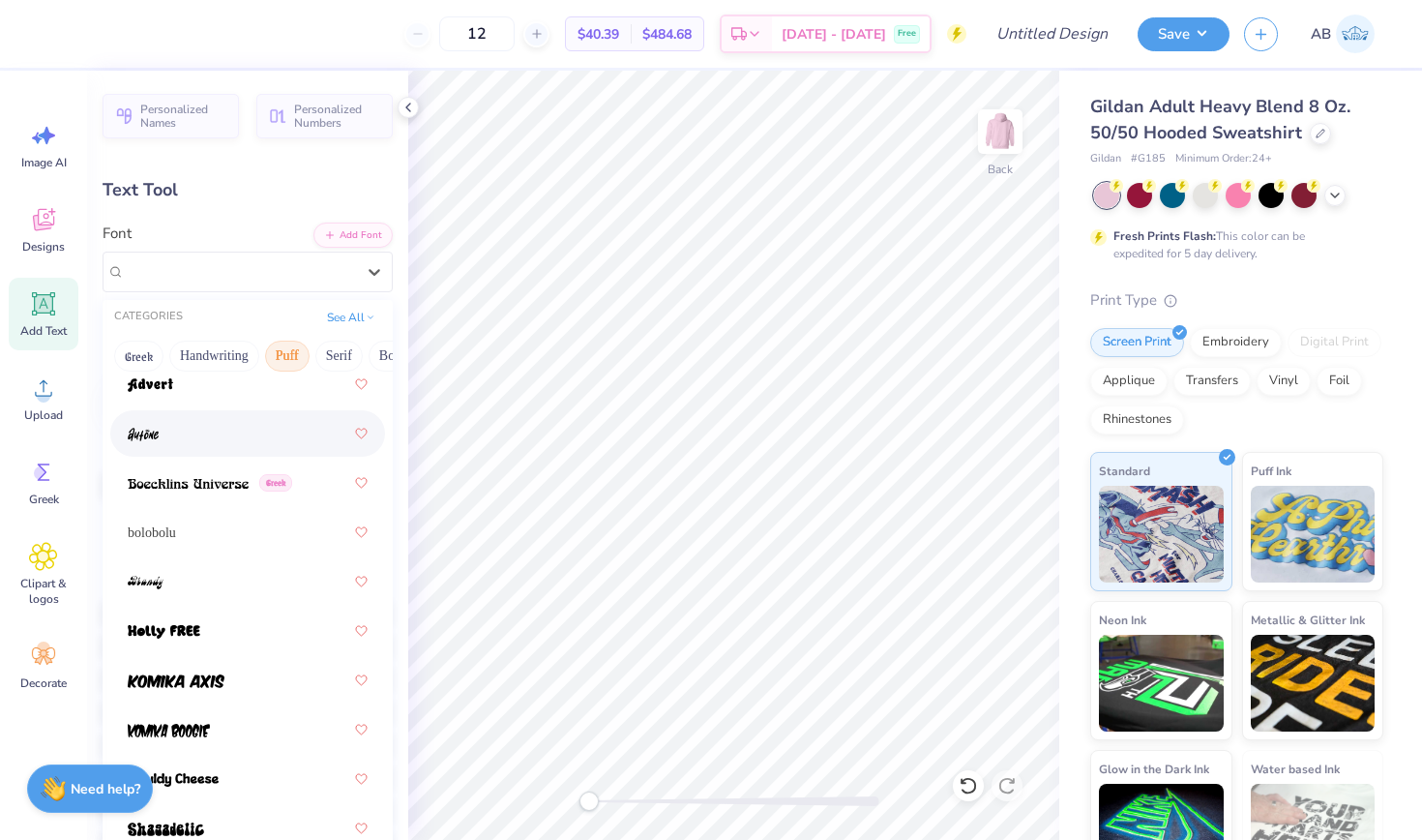
scroll to position [116, 0]
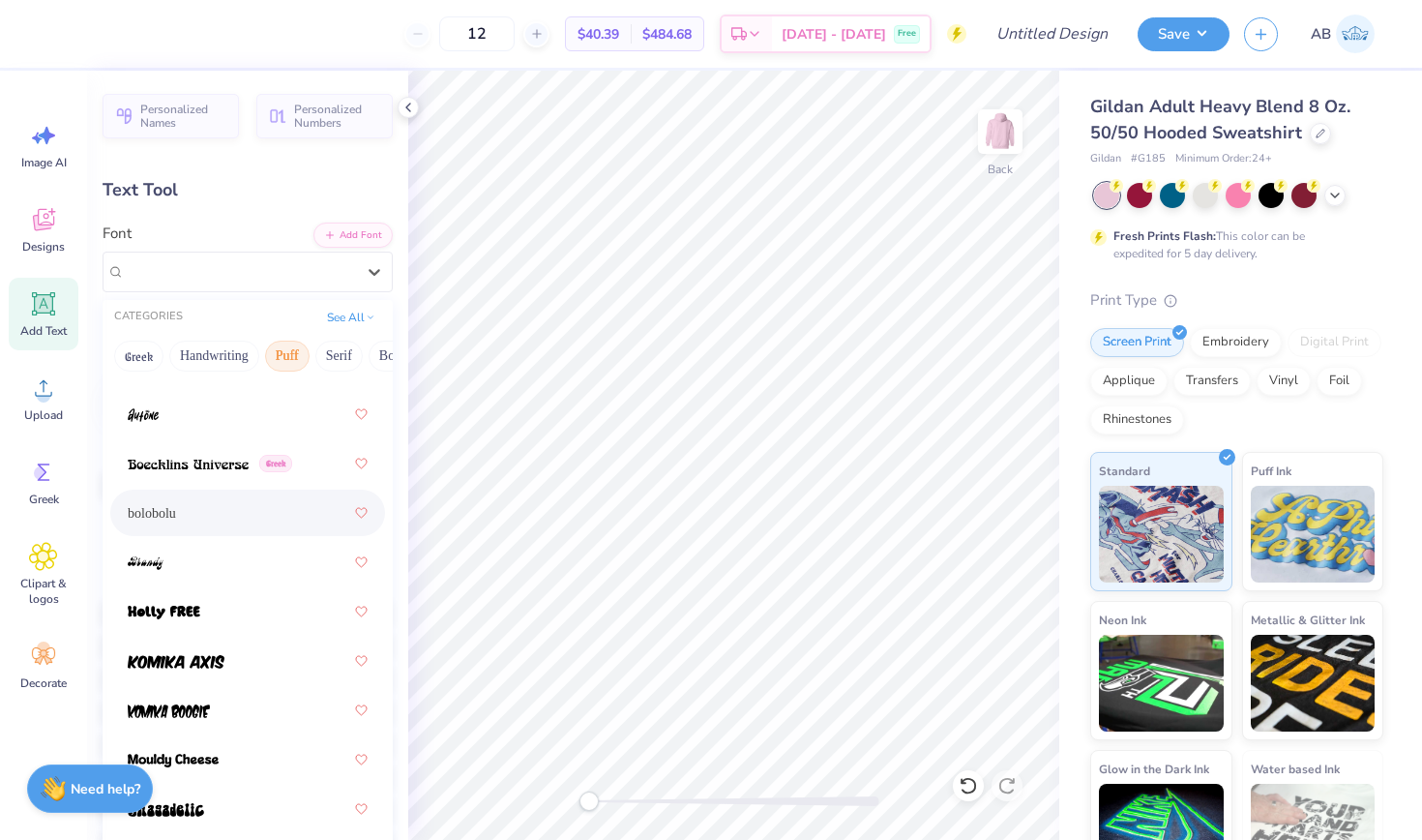
click at [169, 512] on span "bolobolu" at bounding box center [152, 513] width 49 height 20
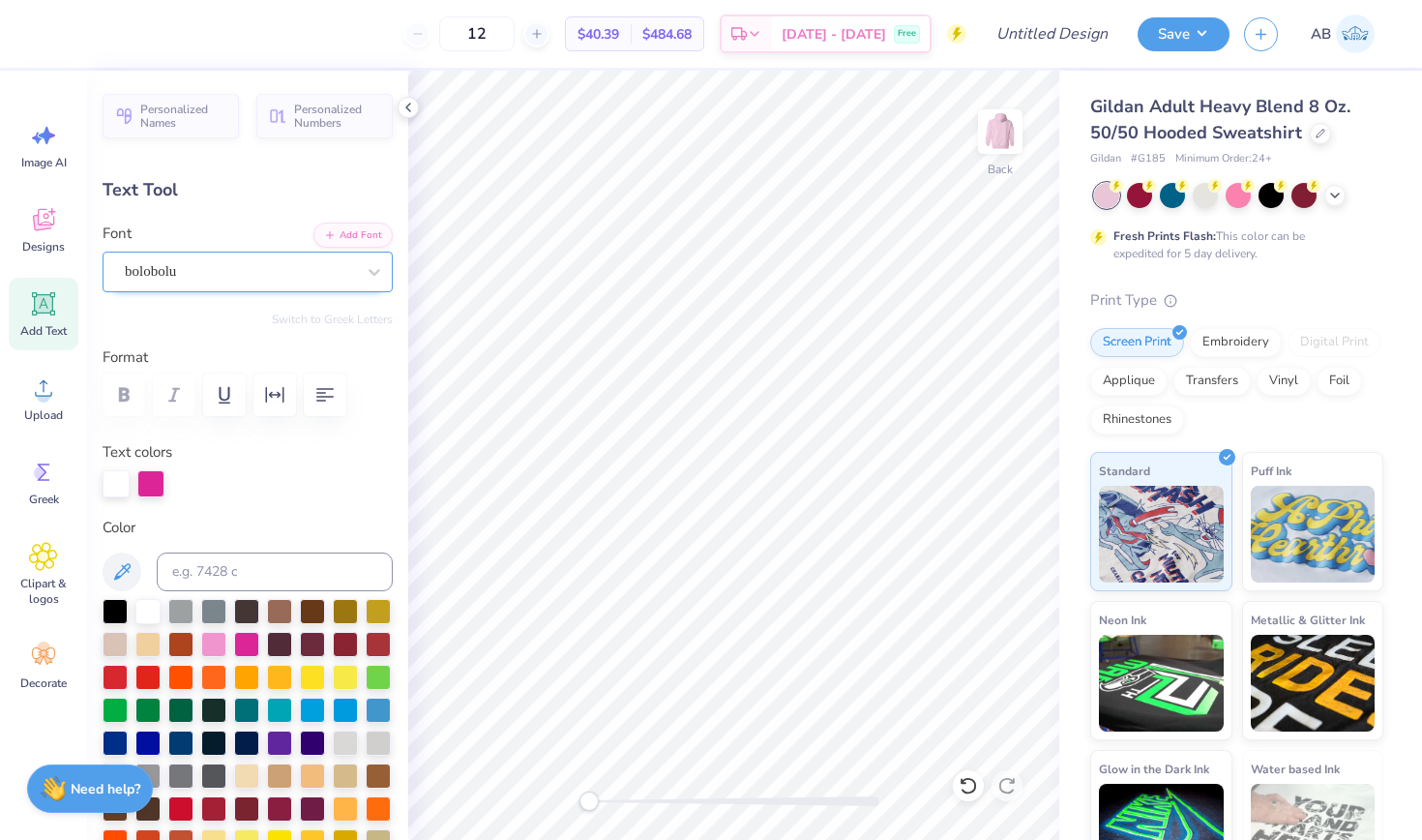
click at [203, 258] on div at bounding box center [239, 271] width 231 height 26
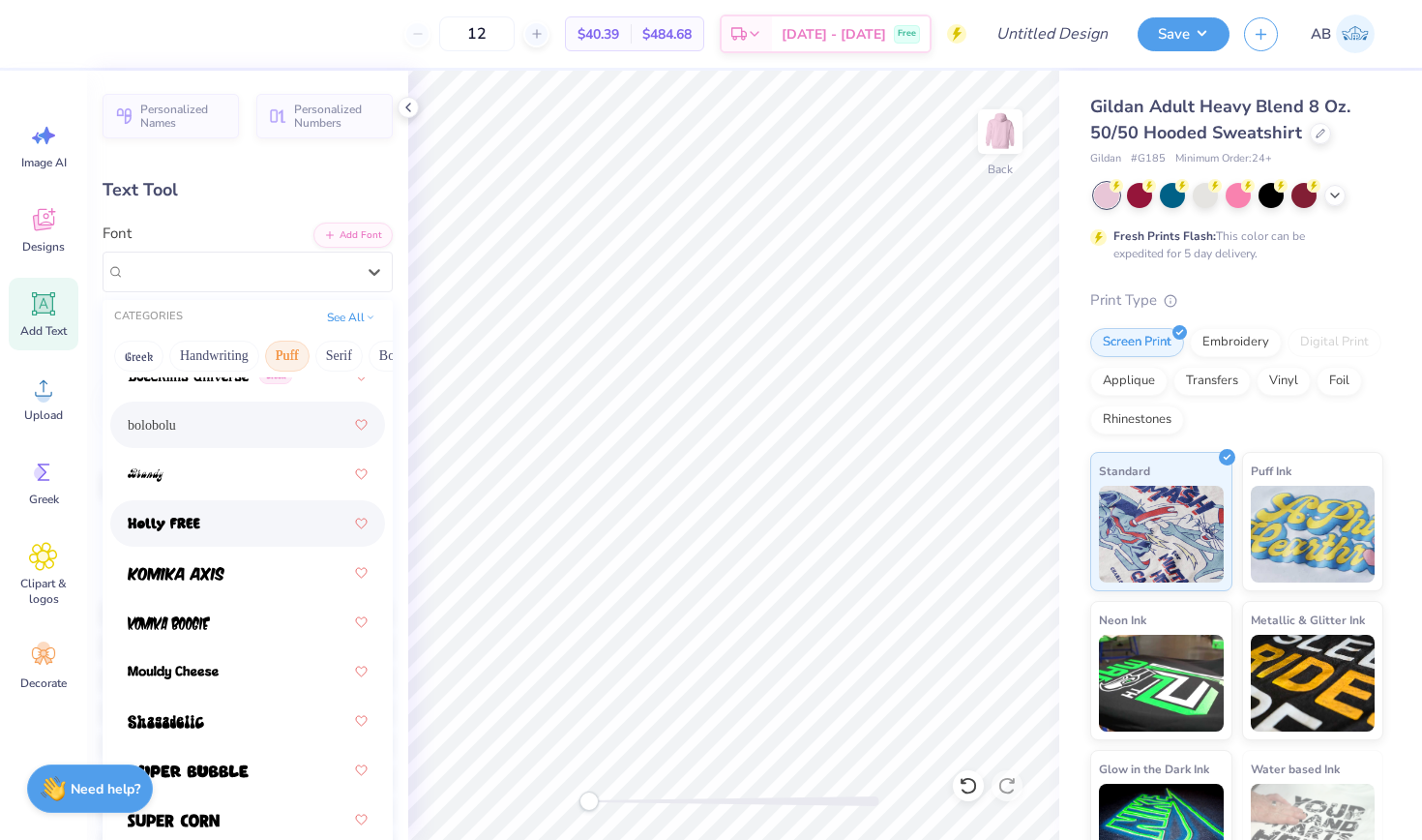
scroll to position [203, 0]
click at [191, 526] on img at bounding box center [164, 526] width 73 height 14
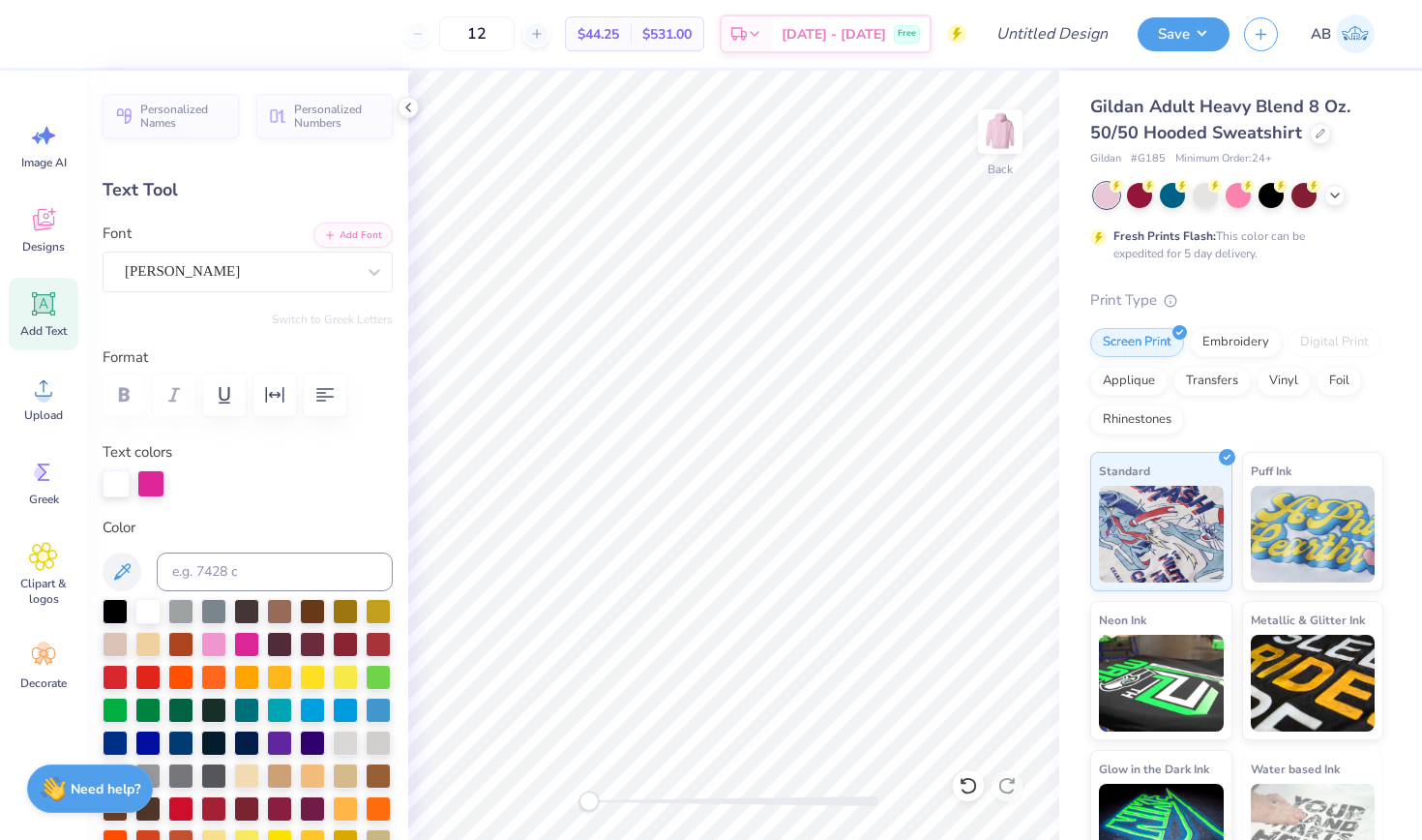
type input "7.21"
type input "1.50"
click at [35, 559] on icon at bounding box center [43, 557] width 28 height 29
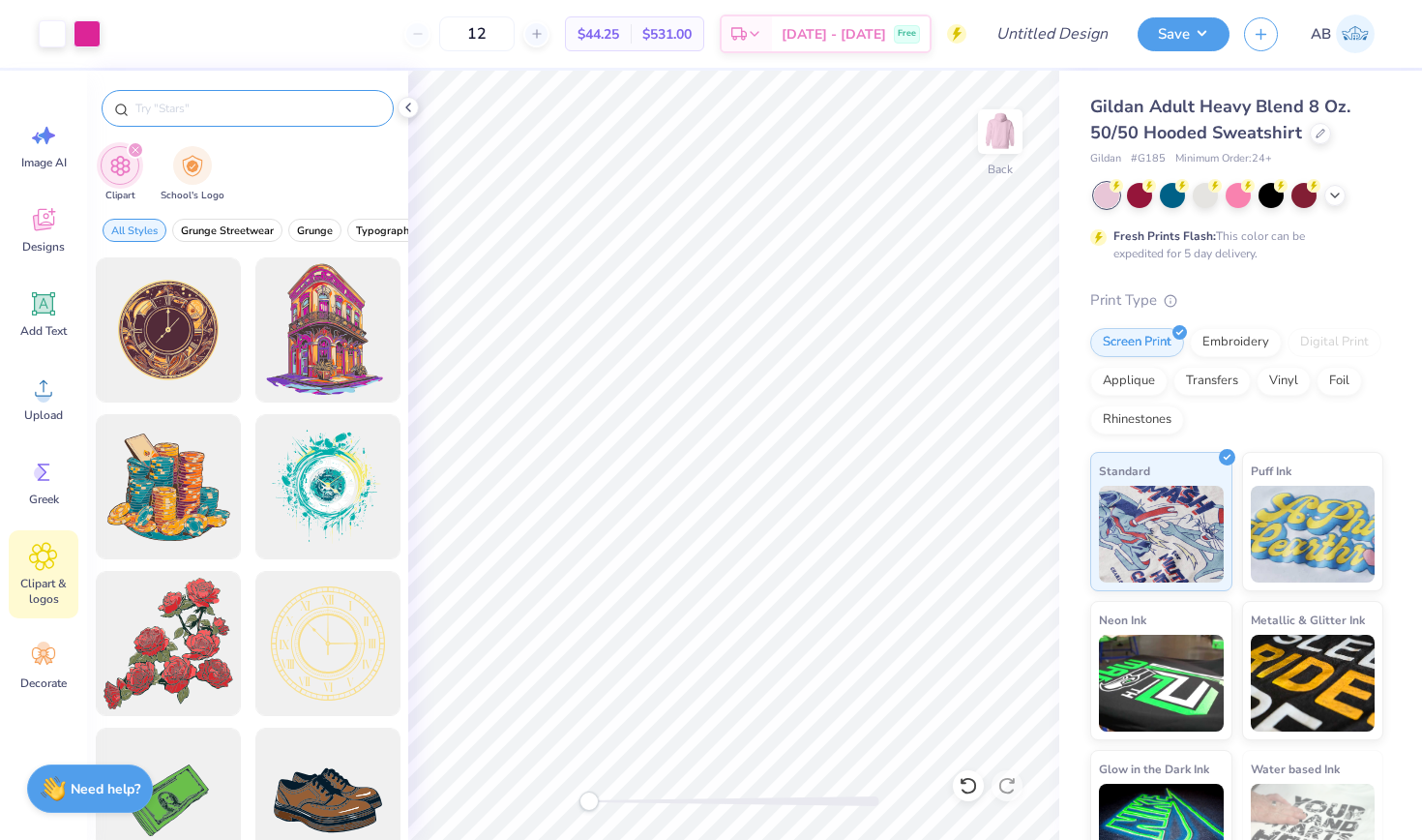
click at [197, 96] on div at bounding box center [247, 108] width 292 height 37
click at [189, 110] on input "text" at bounding box center [257, 108] width 248 height 19
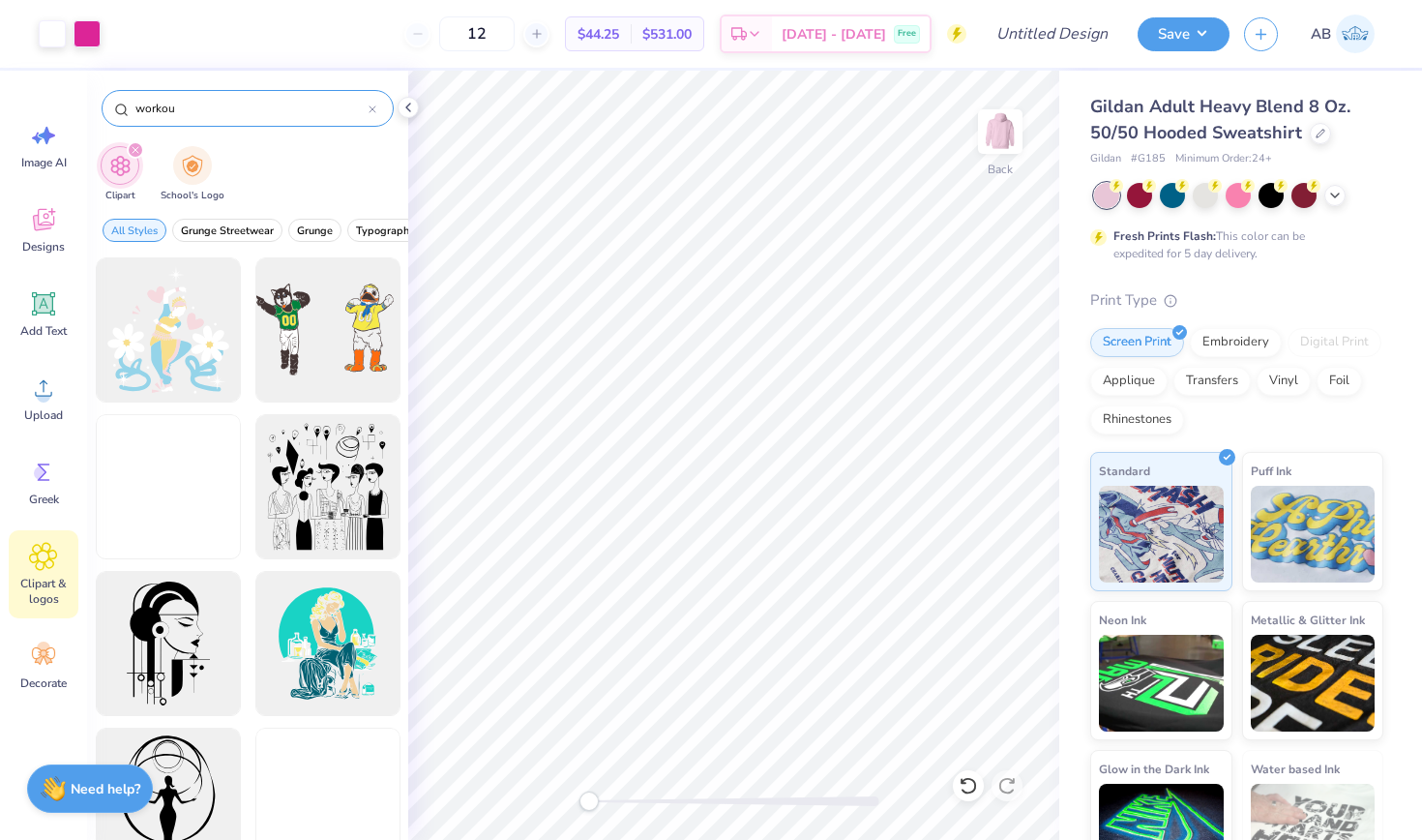
type input "workout"
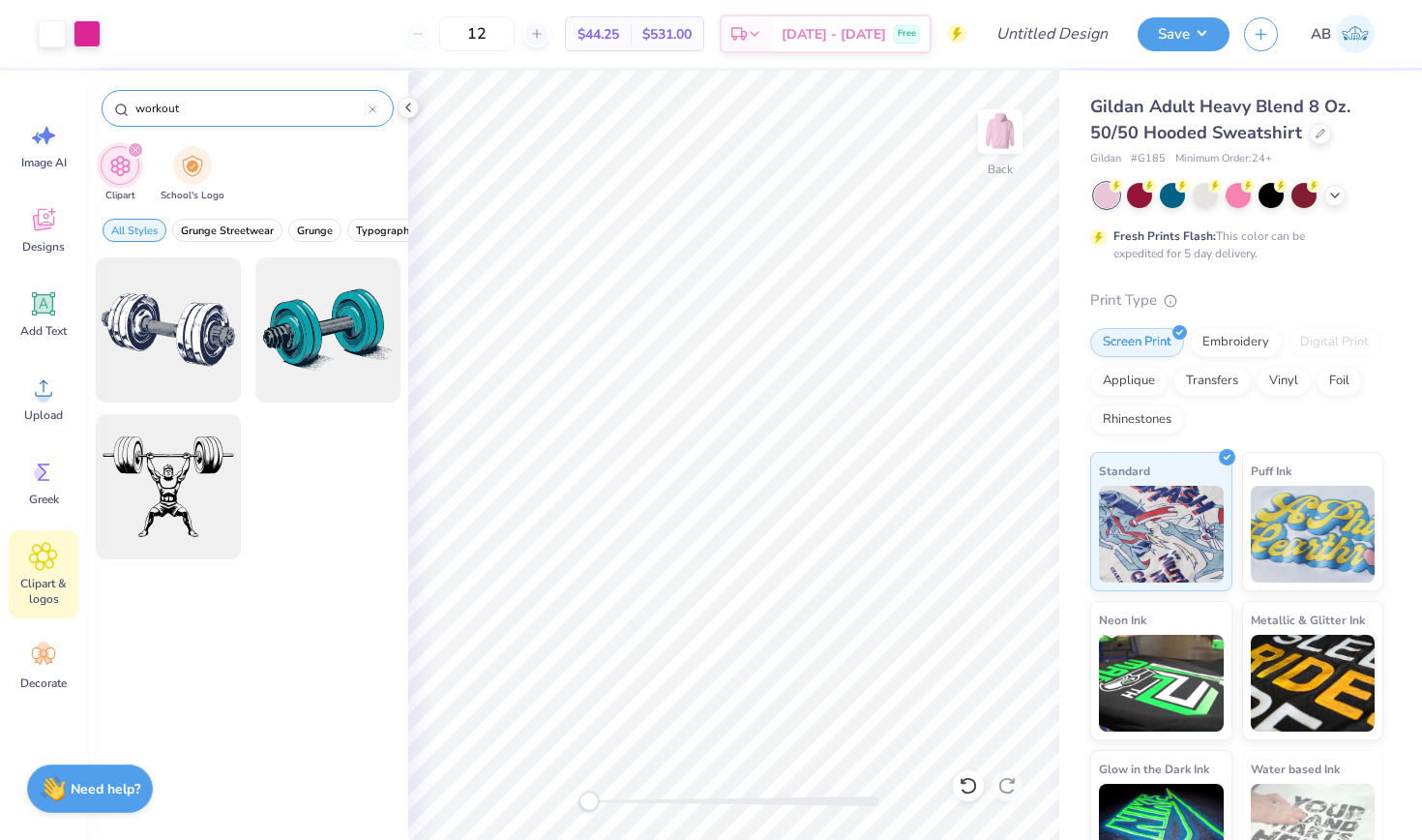
click at [205, 114] on input "workout" at bounding box center [251, 108] width 236 height 19
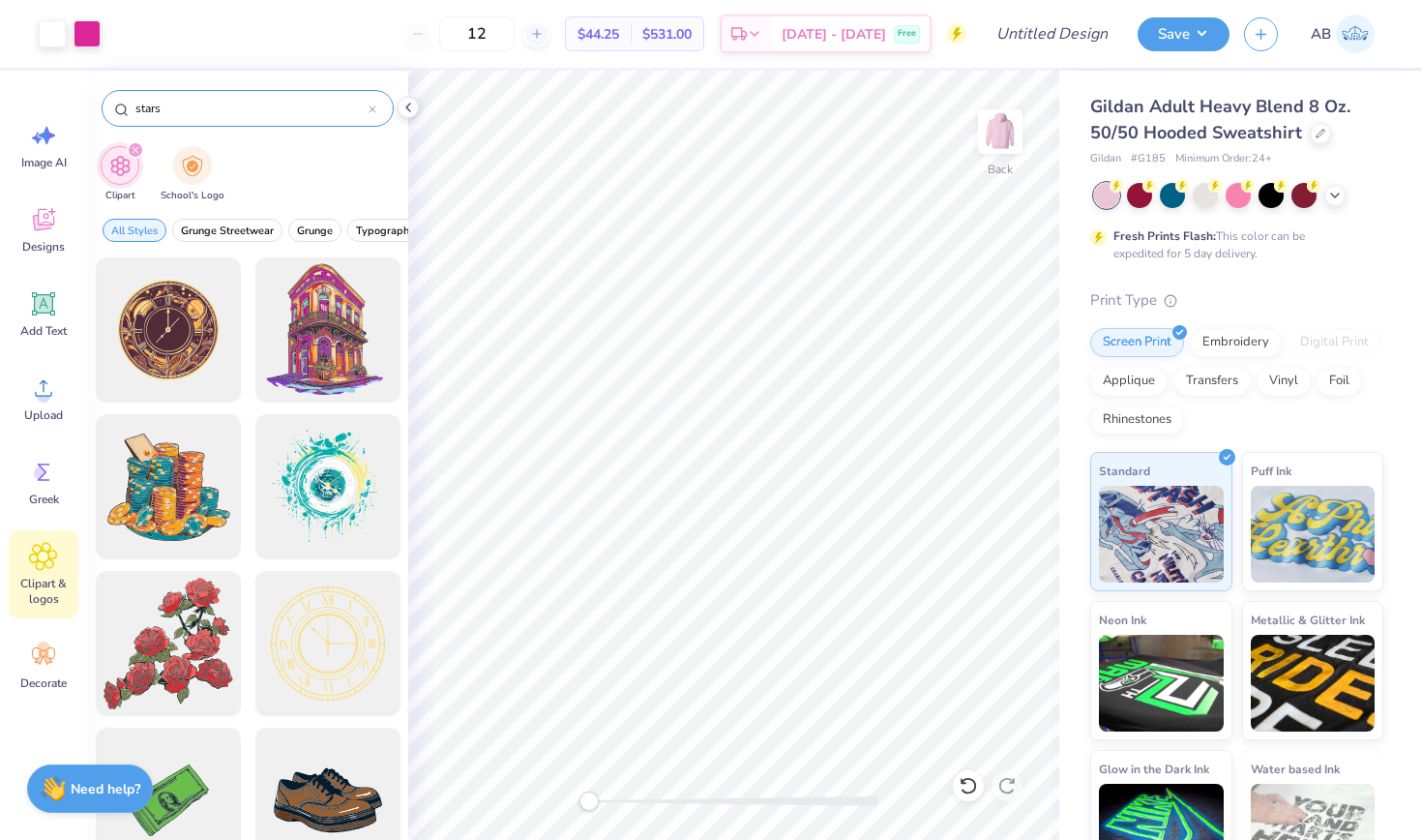
type input "stars"
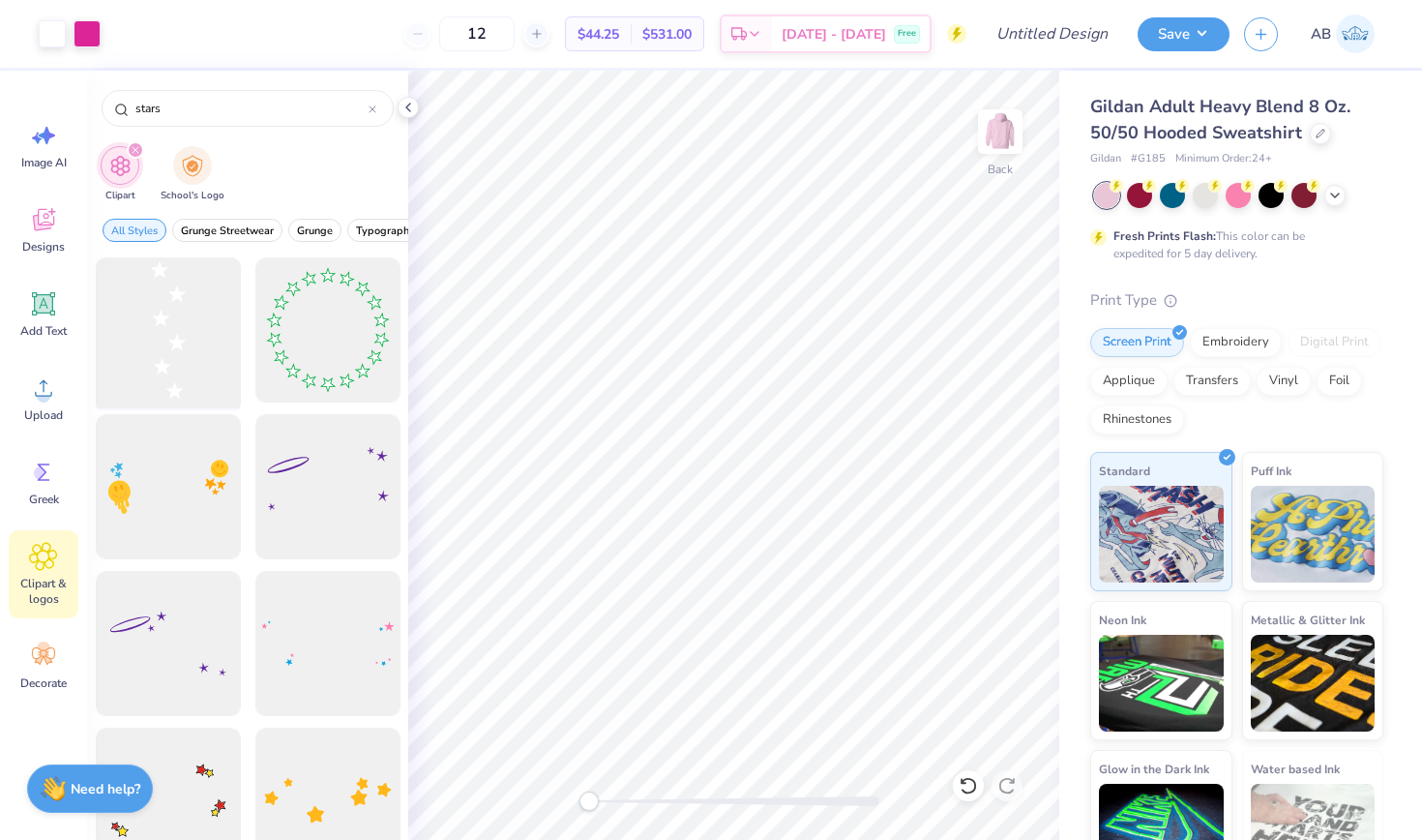
click at [193, 356] on div at bounding box center [167, 330] width 160 height 160
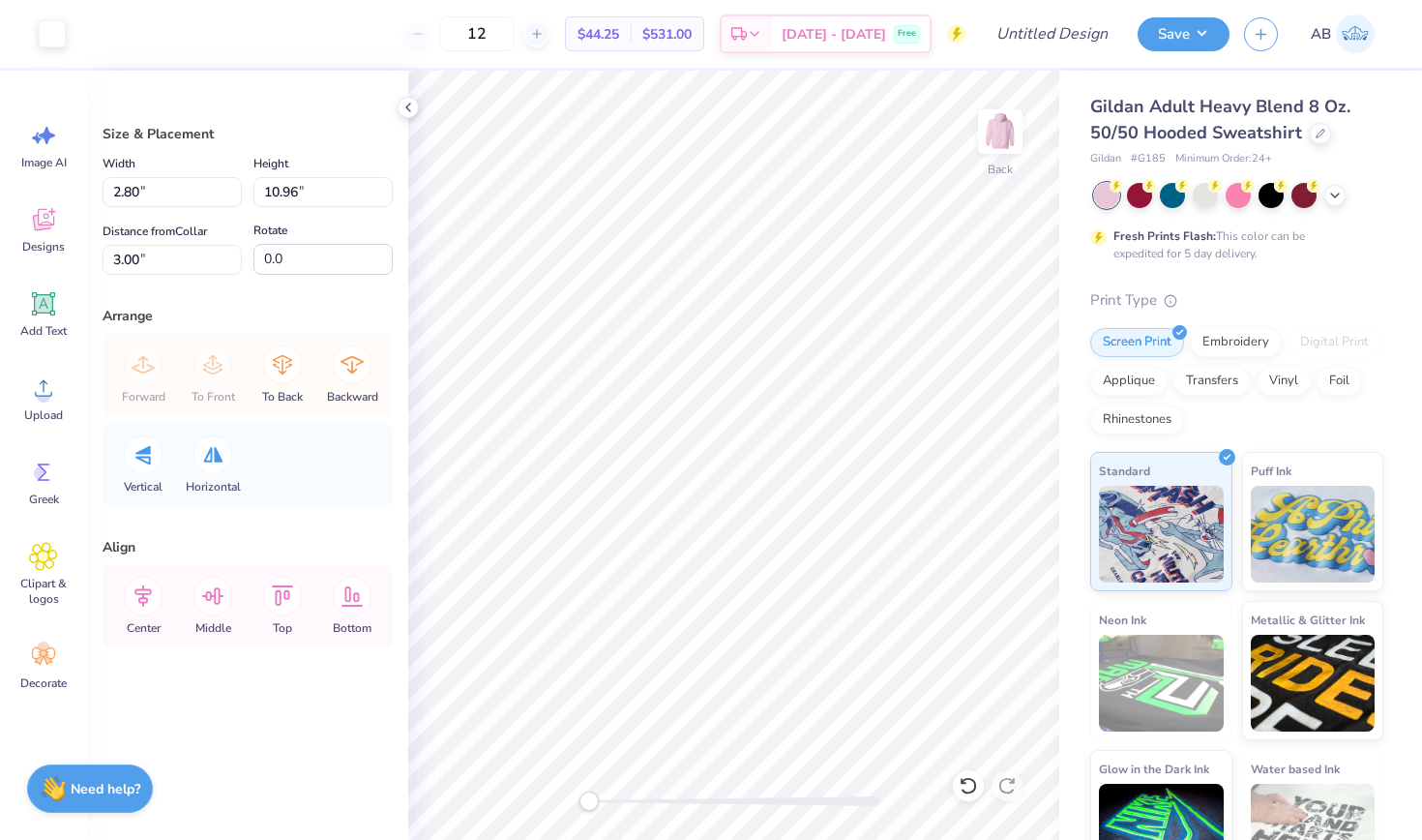
type input "88.2"
type input "90.0"
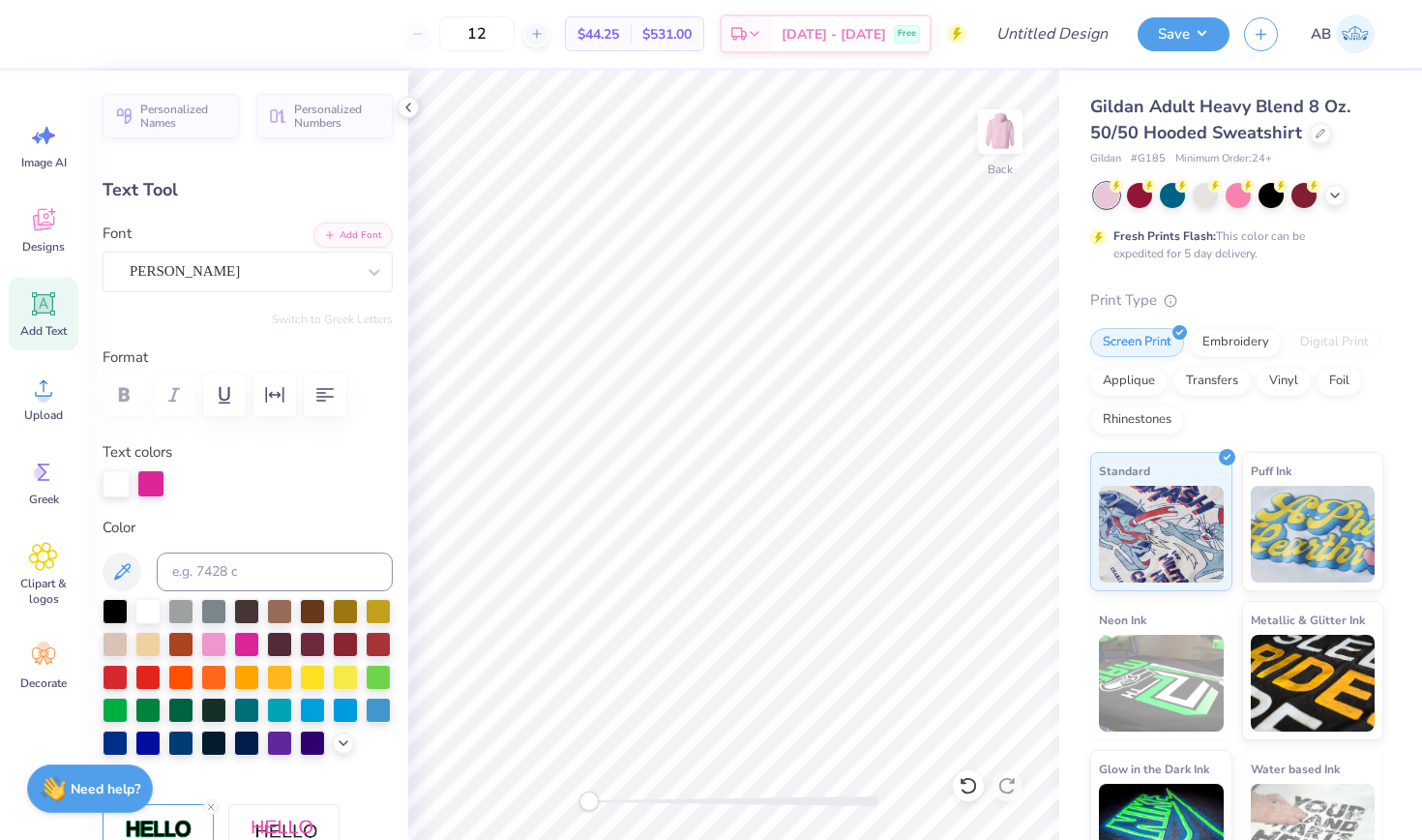
type textarea "C"
type input "1.13"
type input "1.49"
type input "12.51"
type input "-13.7"
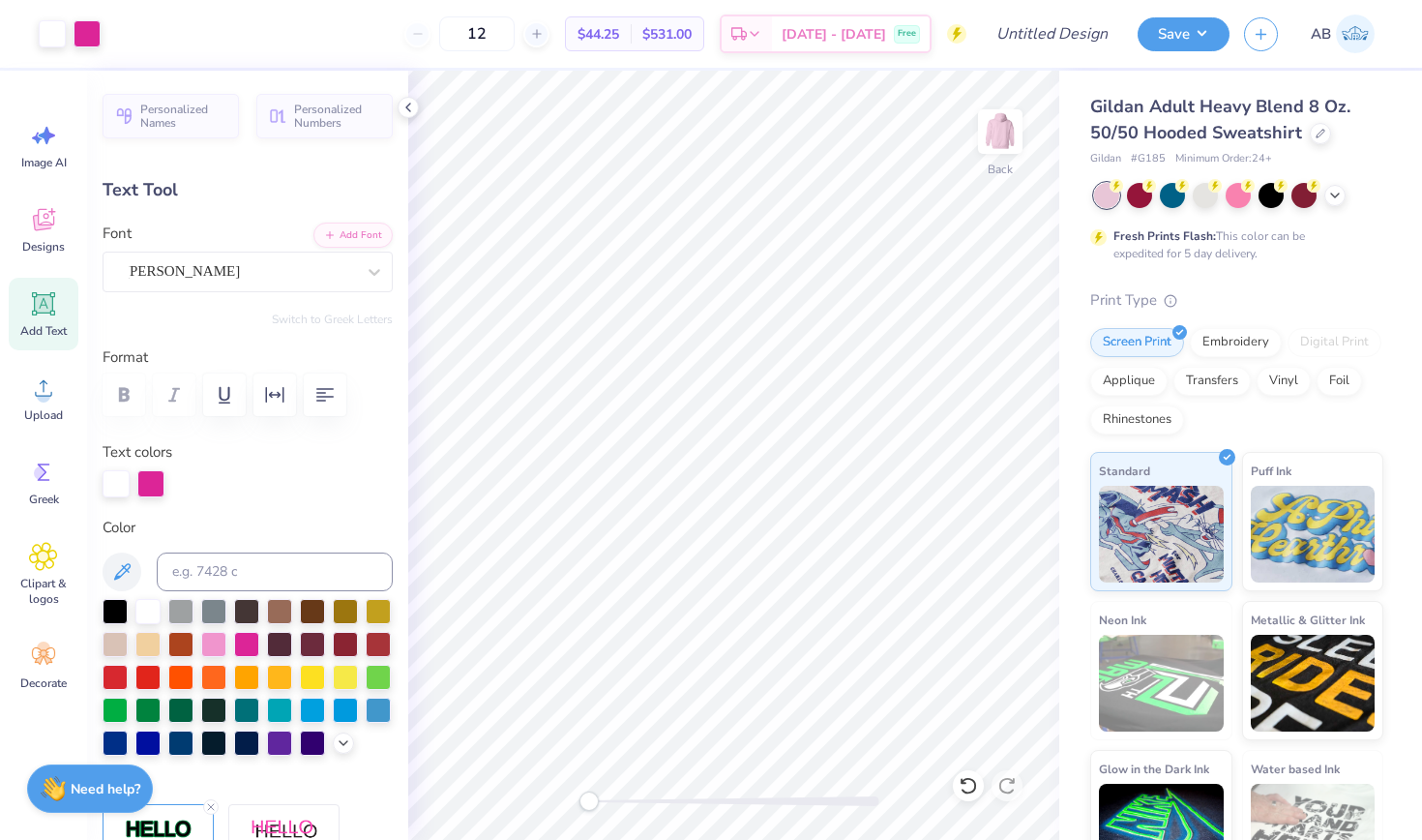
type input "0.0"
click at [642, 523] on li "Duplicate" at bounding box center [698, 514] width 152 height 38
type input "12.50"
type textarea "H"
type input "0.0"
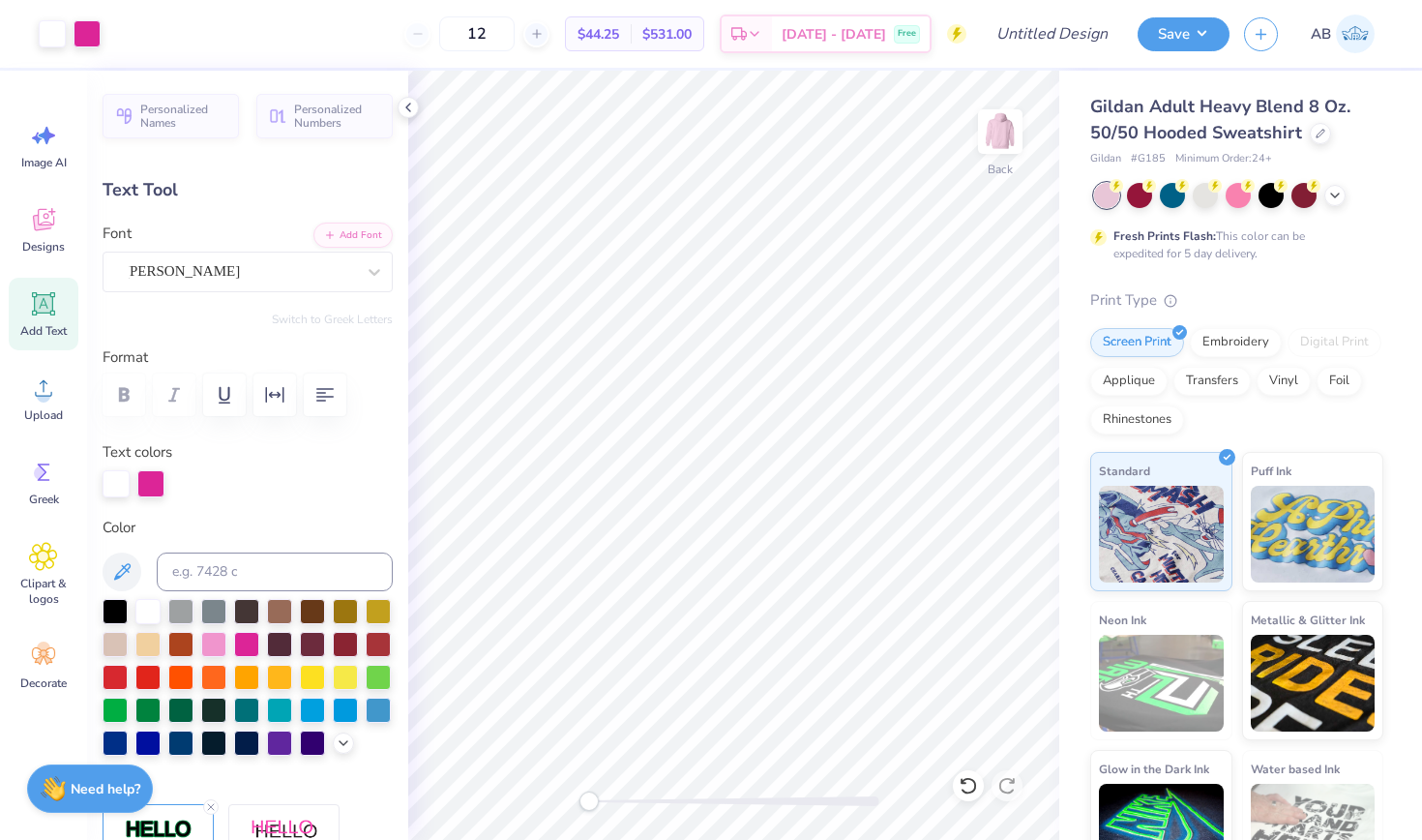
type input "1.45"
type input "1.60"
type input "12.37"
type input "-13.7"
click at [718, 509] on li "Duplicate" at bounding box center [745, 514] width 152 height 38
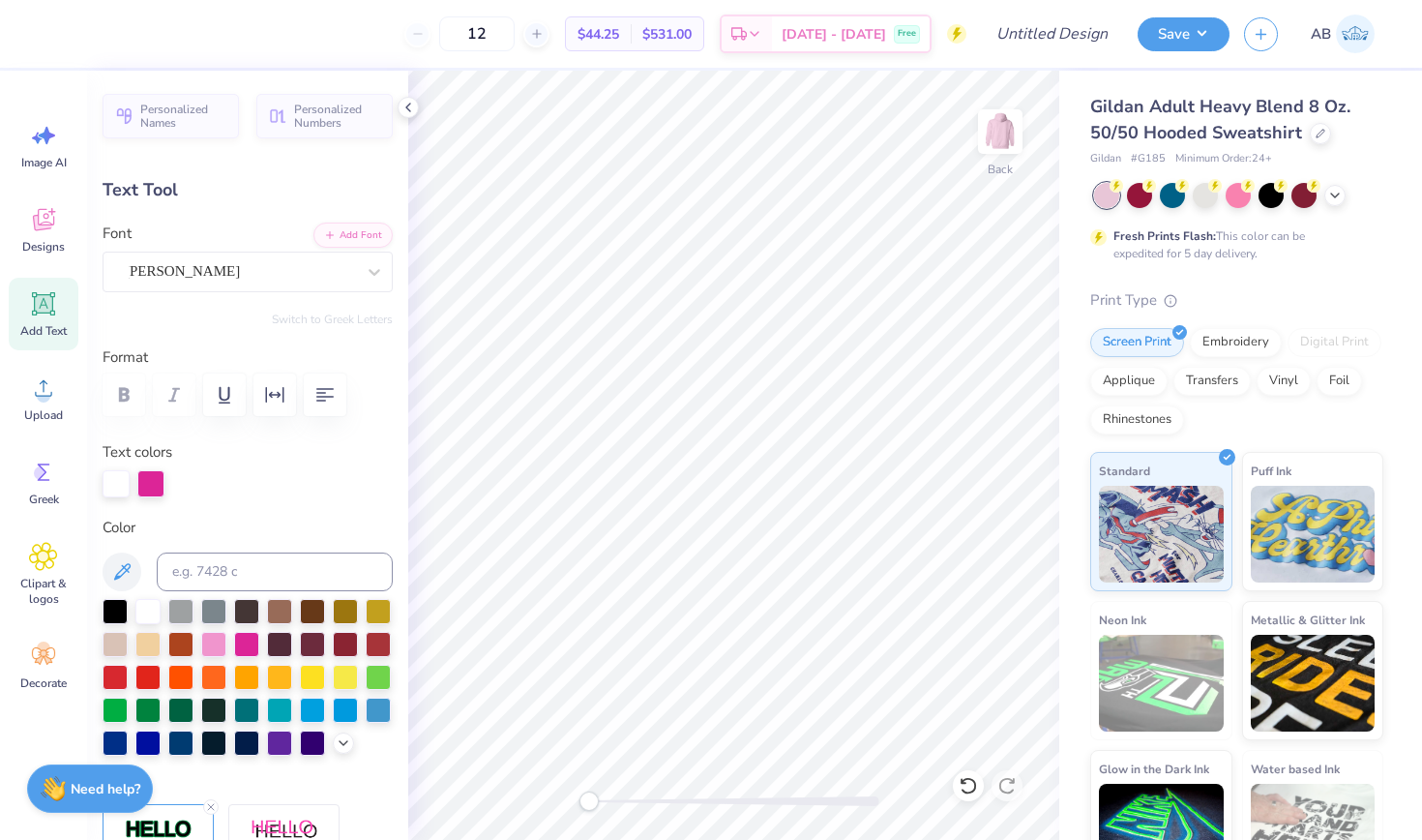
type textarea "A"
type input "0.0"
type input "1.24"
type input "1.55"
type input "12.41"
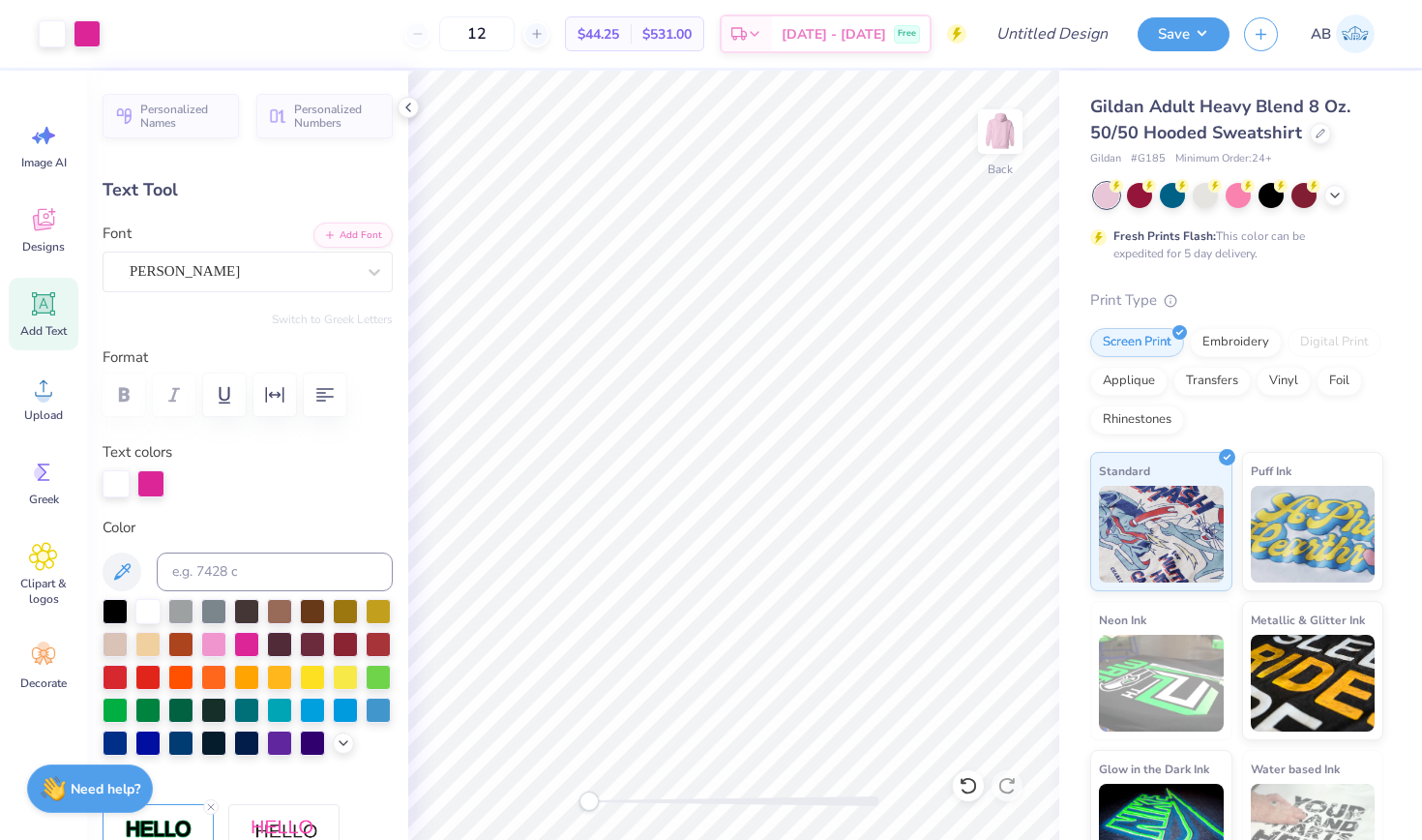
type input "-13.7"
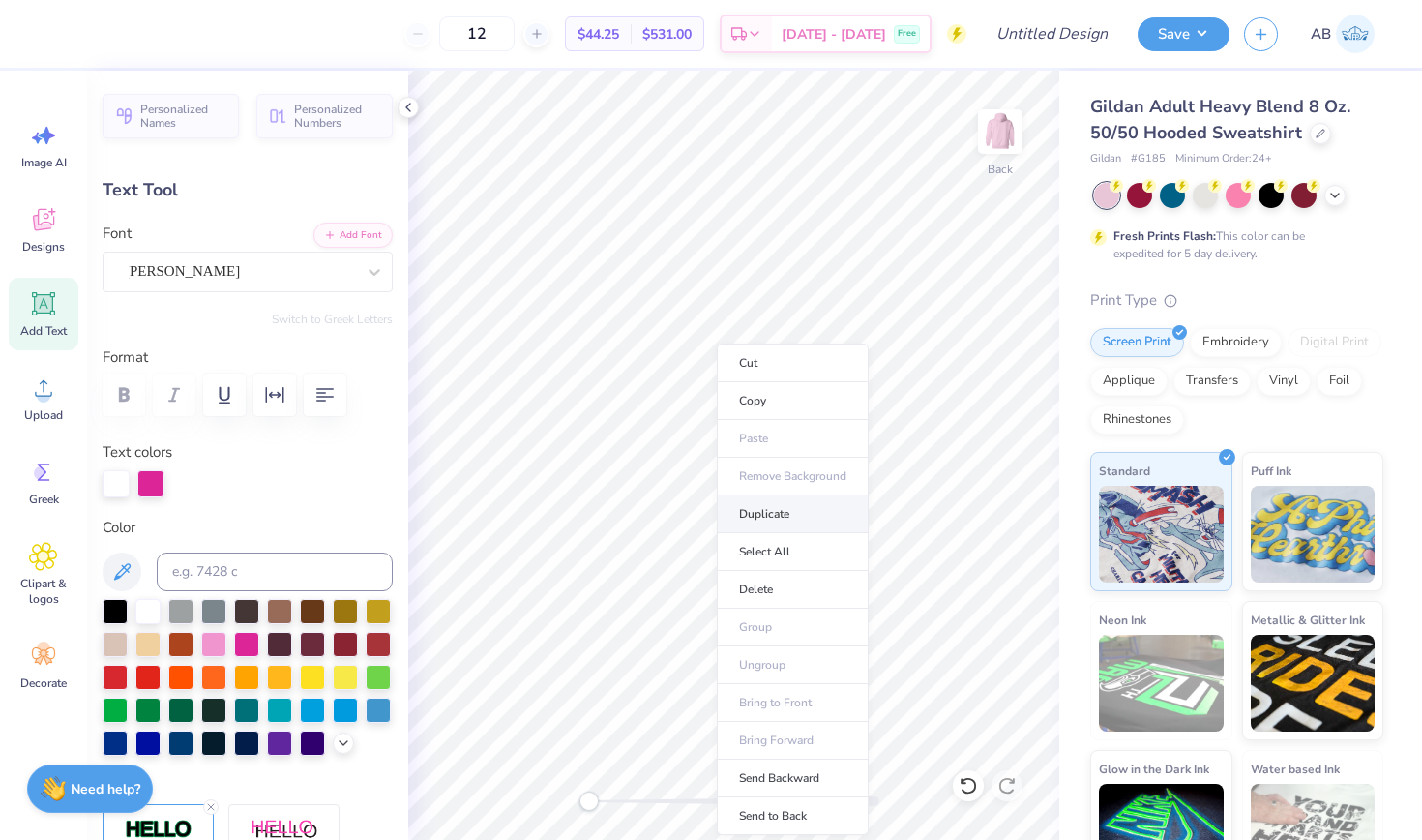
click at [768, 509] on li "Duplicate" at bounding box center [793, 514] width 152 height 38
click at [784, 517] on li "Duplicate" at bounding box center [813, 514] width 152 height 38
type textarea "R"
type input "-13.7"
type input "1.37"
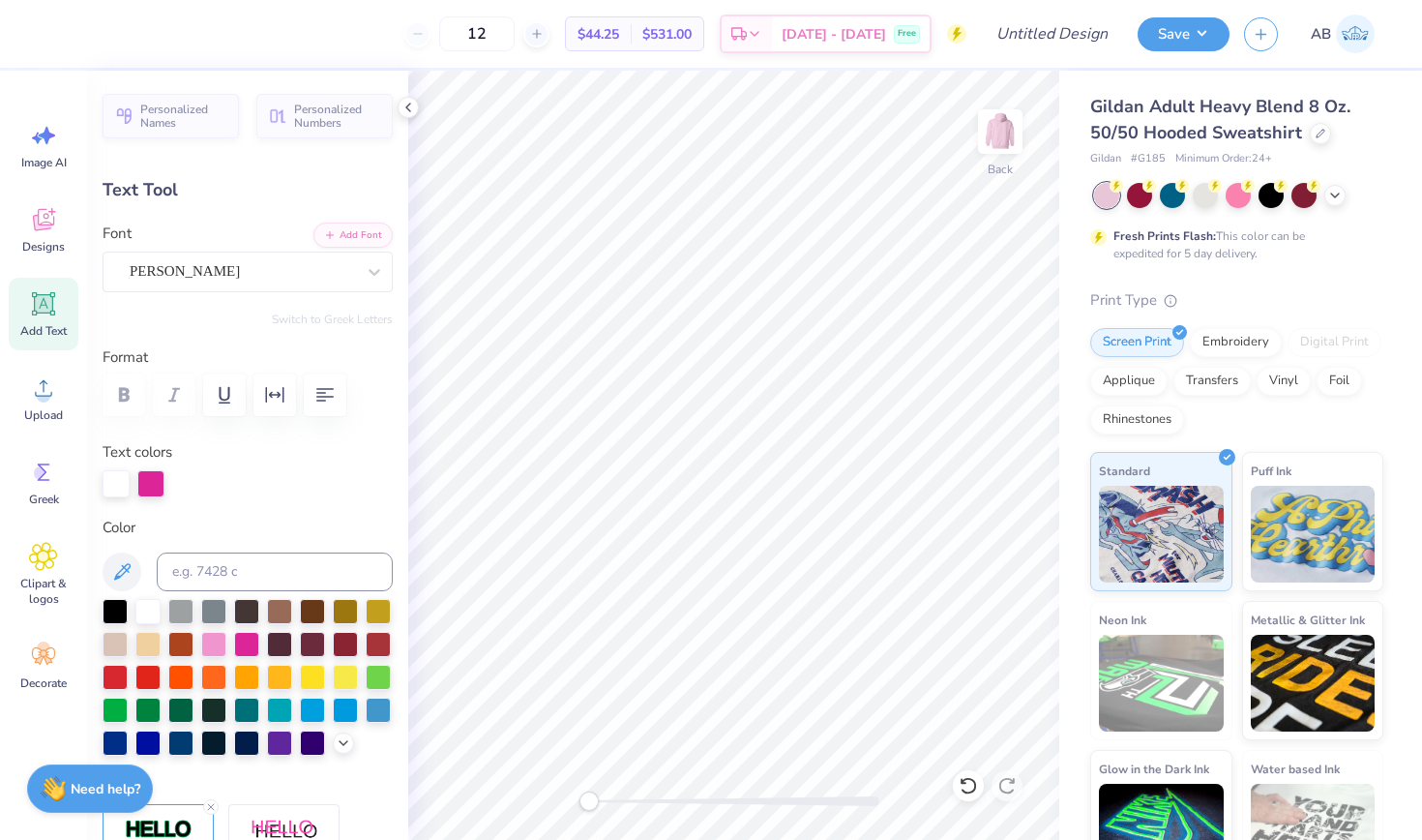
type input "1.57"
click at [804, 509] on li "Duplicate" at bounding box center [855, 514] width 152 height 38
type input "12.39"
type textarea "G"
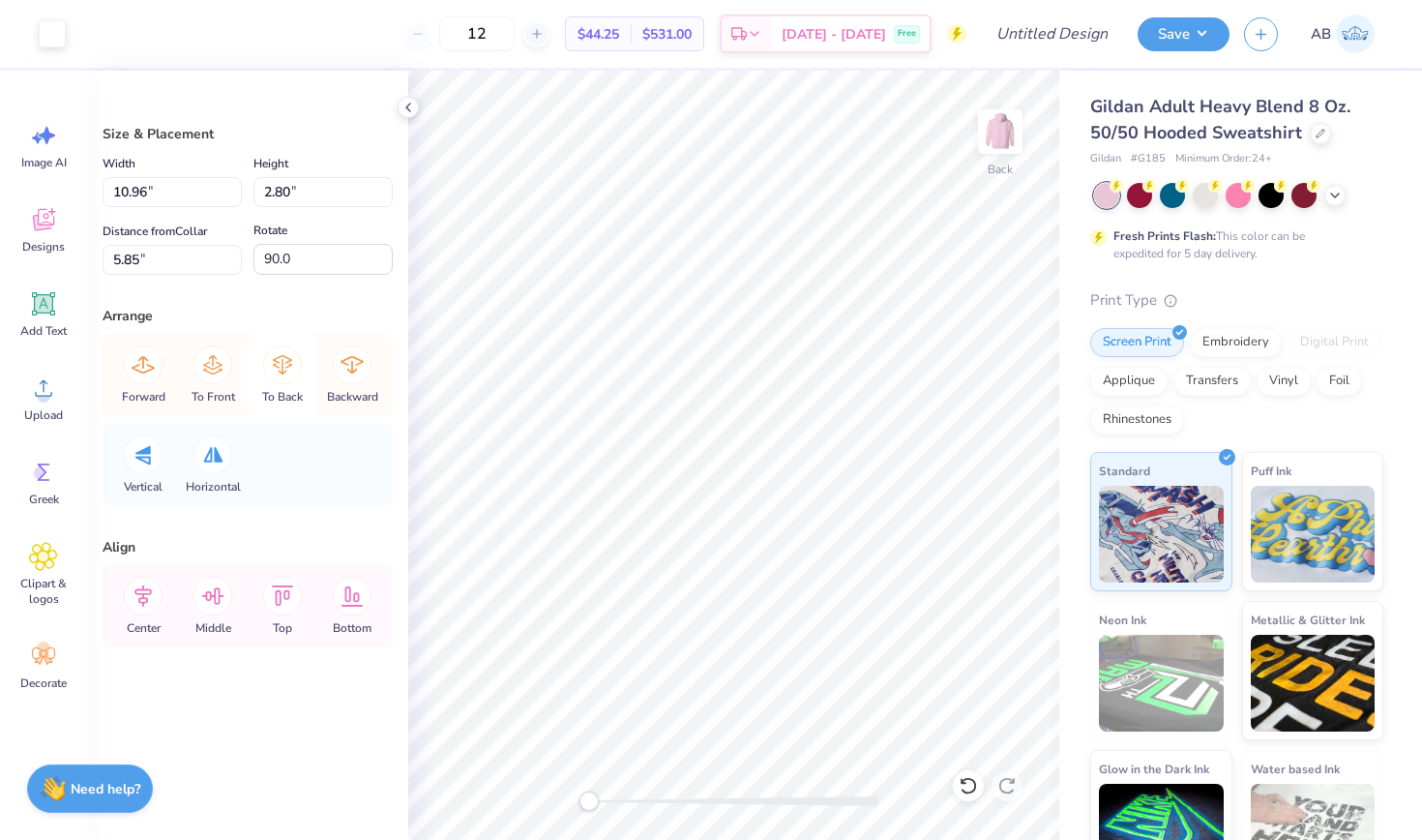
click at [272, 362] on icon at bounding box center [282, 365] width 39 height 39
type input "3.00"
click at [158, 593] on icon at bounding box center [143, 597] width 39 height 39
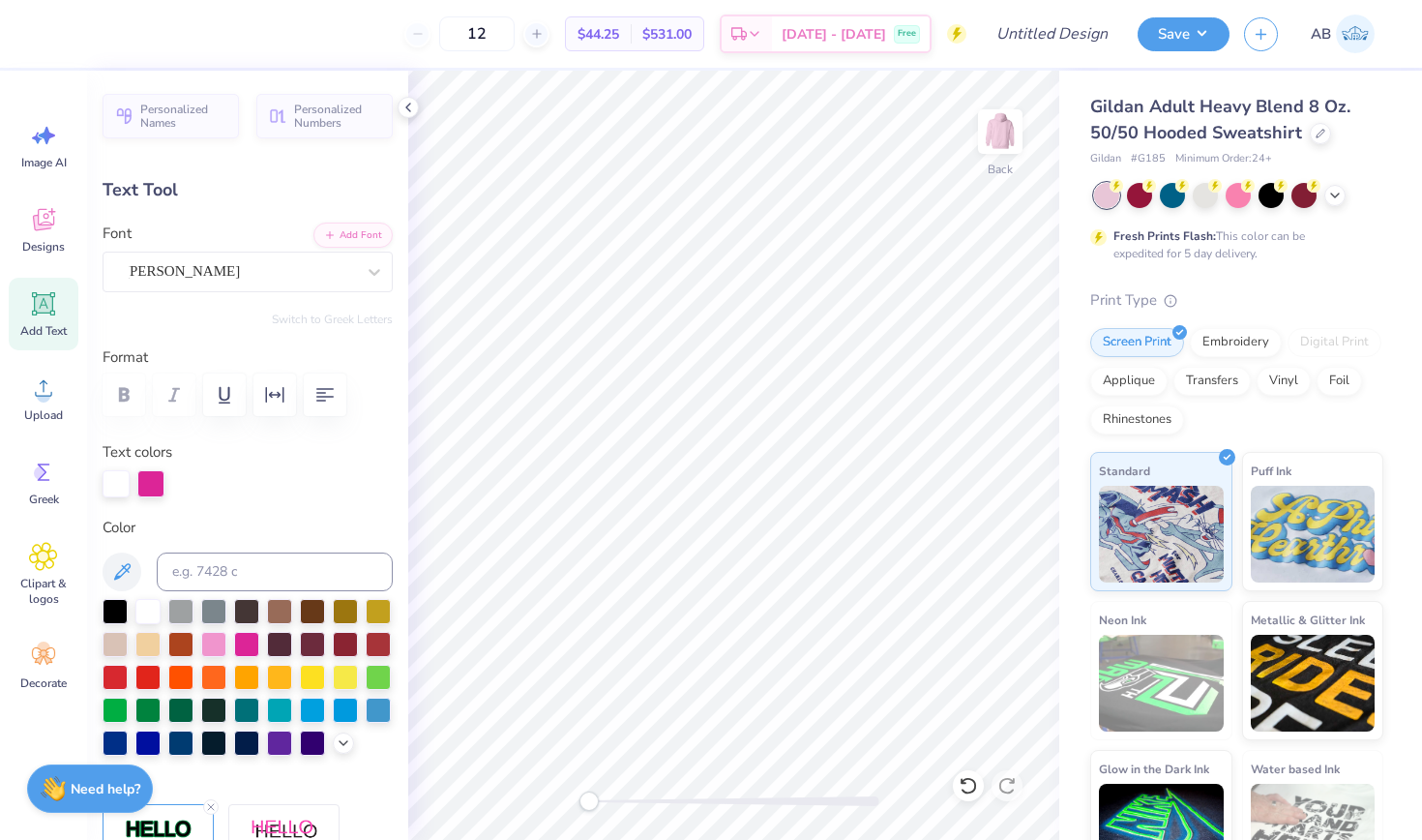
type input "1.45"
type input "1.60"
type input "11.99"
type input "9.4"
type input "1.24"
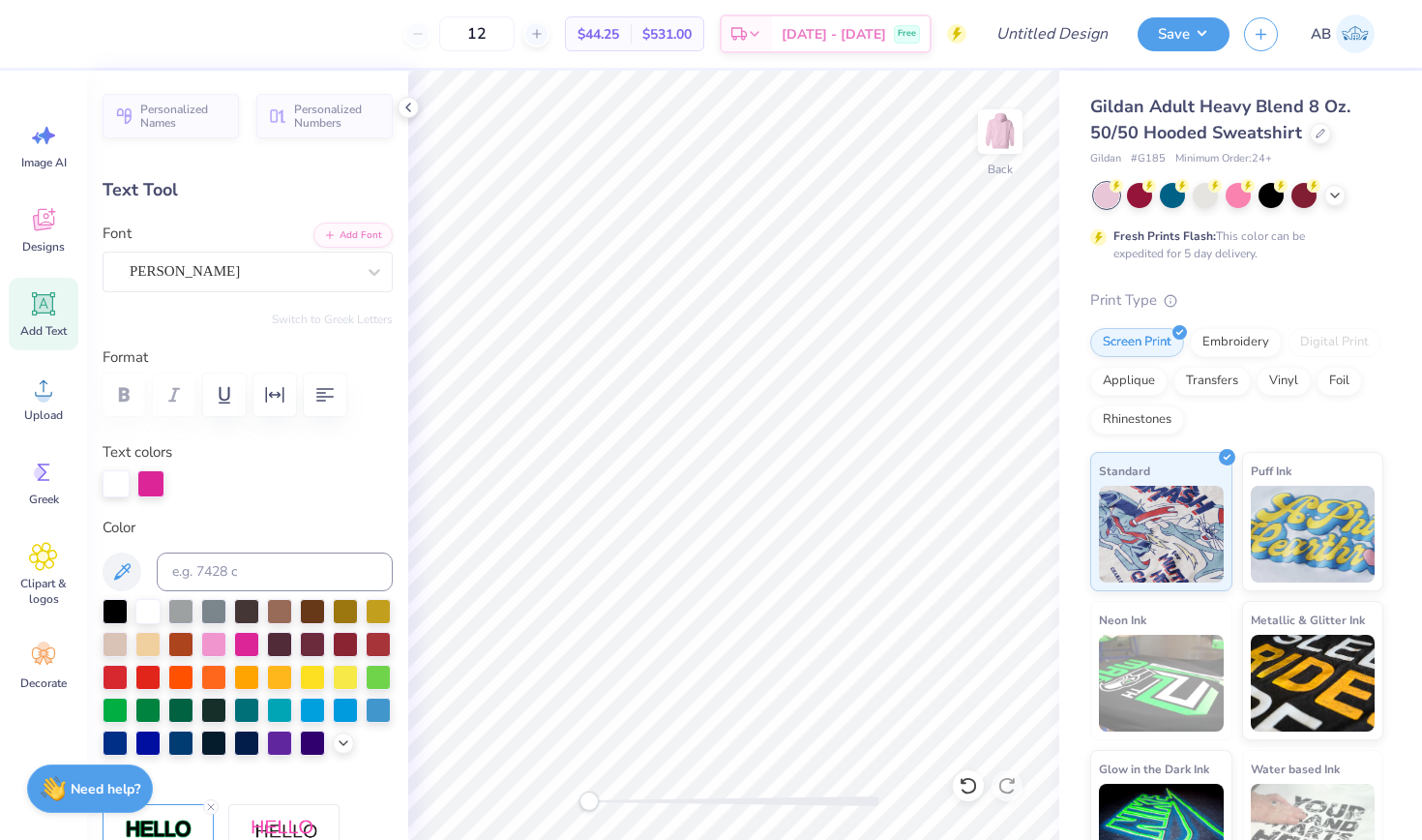
type input "1.55"
type input "-13.7"
type input "12.41"
type input "16.7"
type input "1.37"
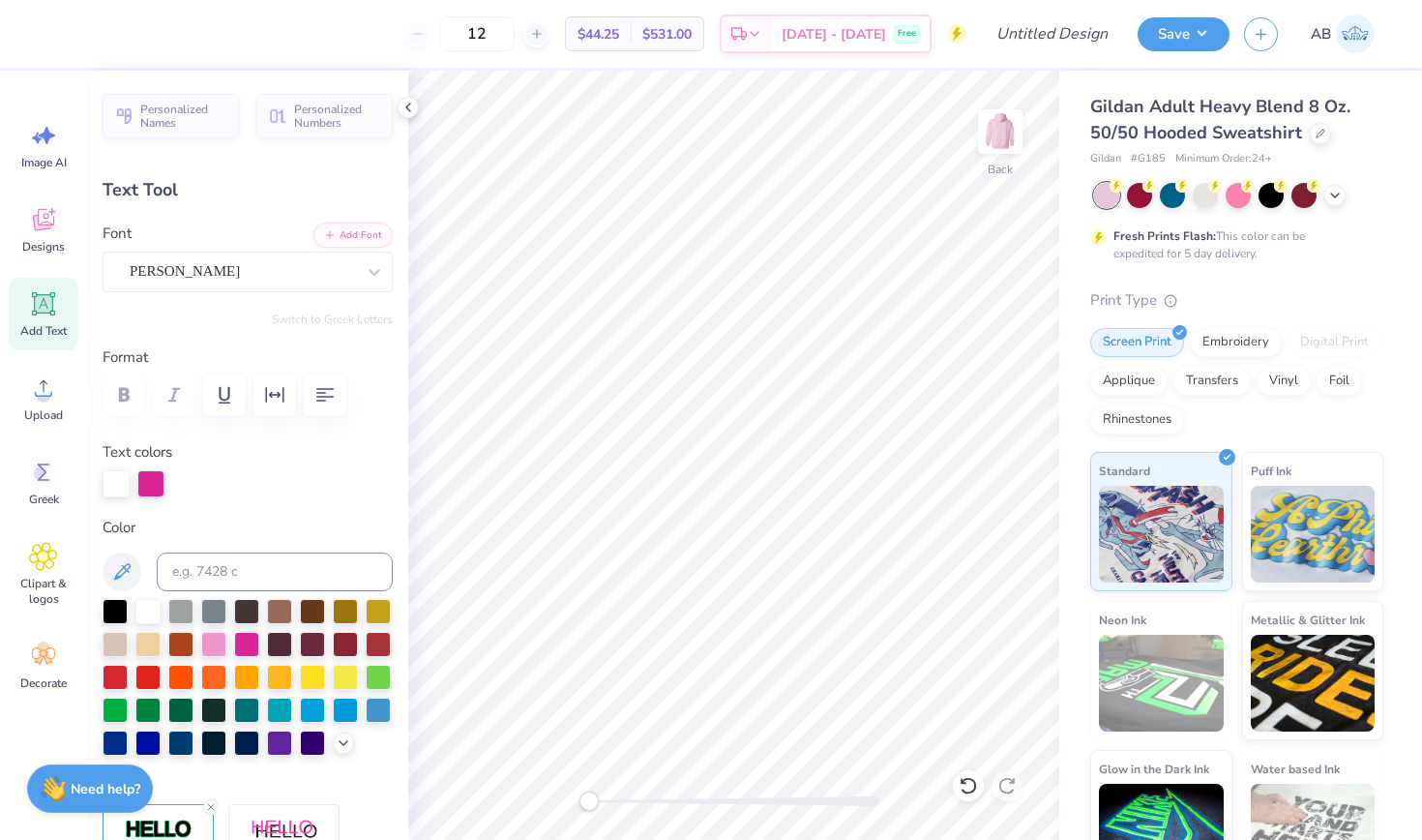
type input "1.57"
type input "12.43"
type input "-13.7"
type input "1.23"
type input "1.46"
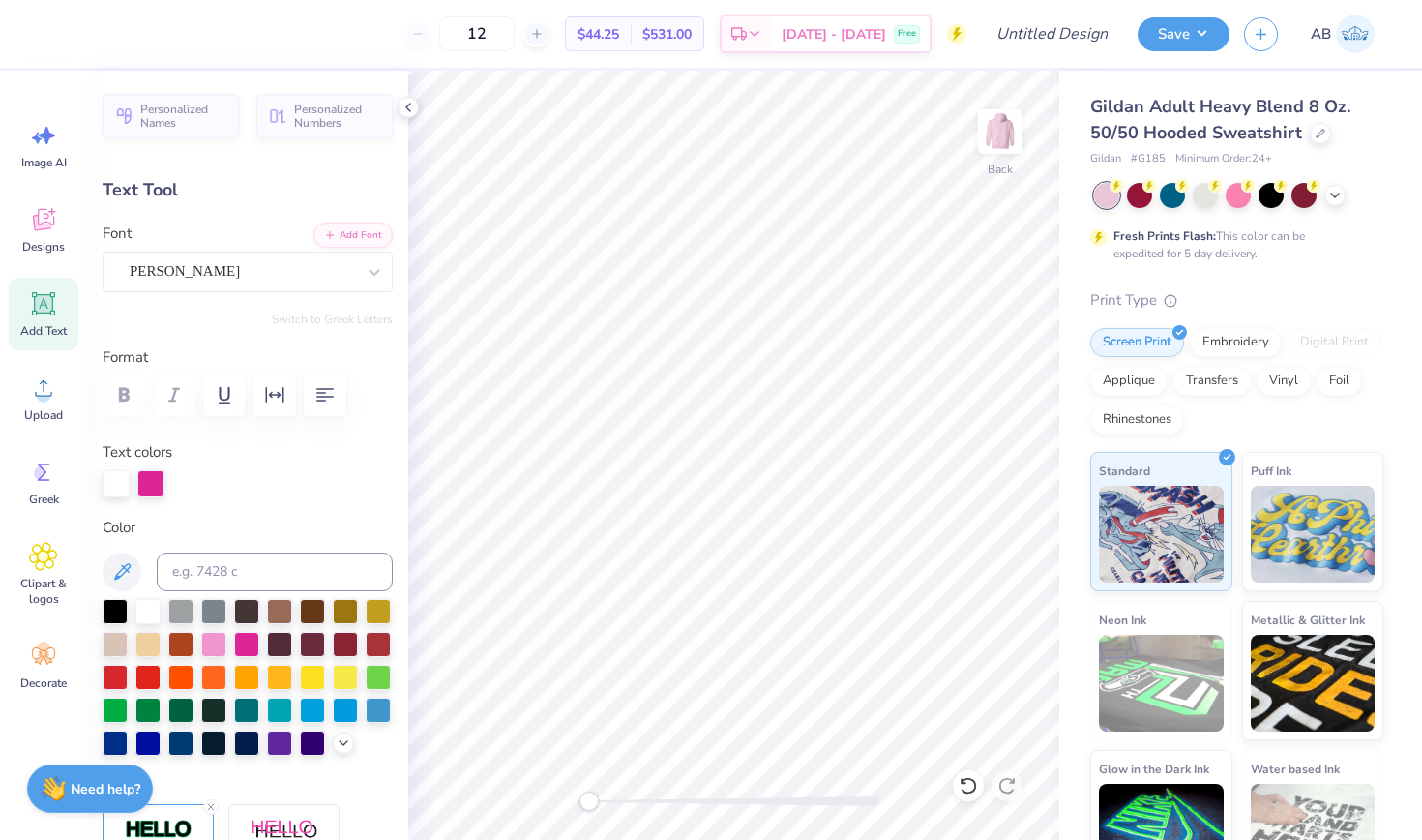
type input "10.44"
type input "0.0"
click at [47, 549] on icon at bounding box center [43, 557] width 28 height 29
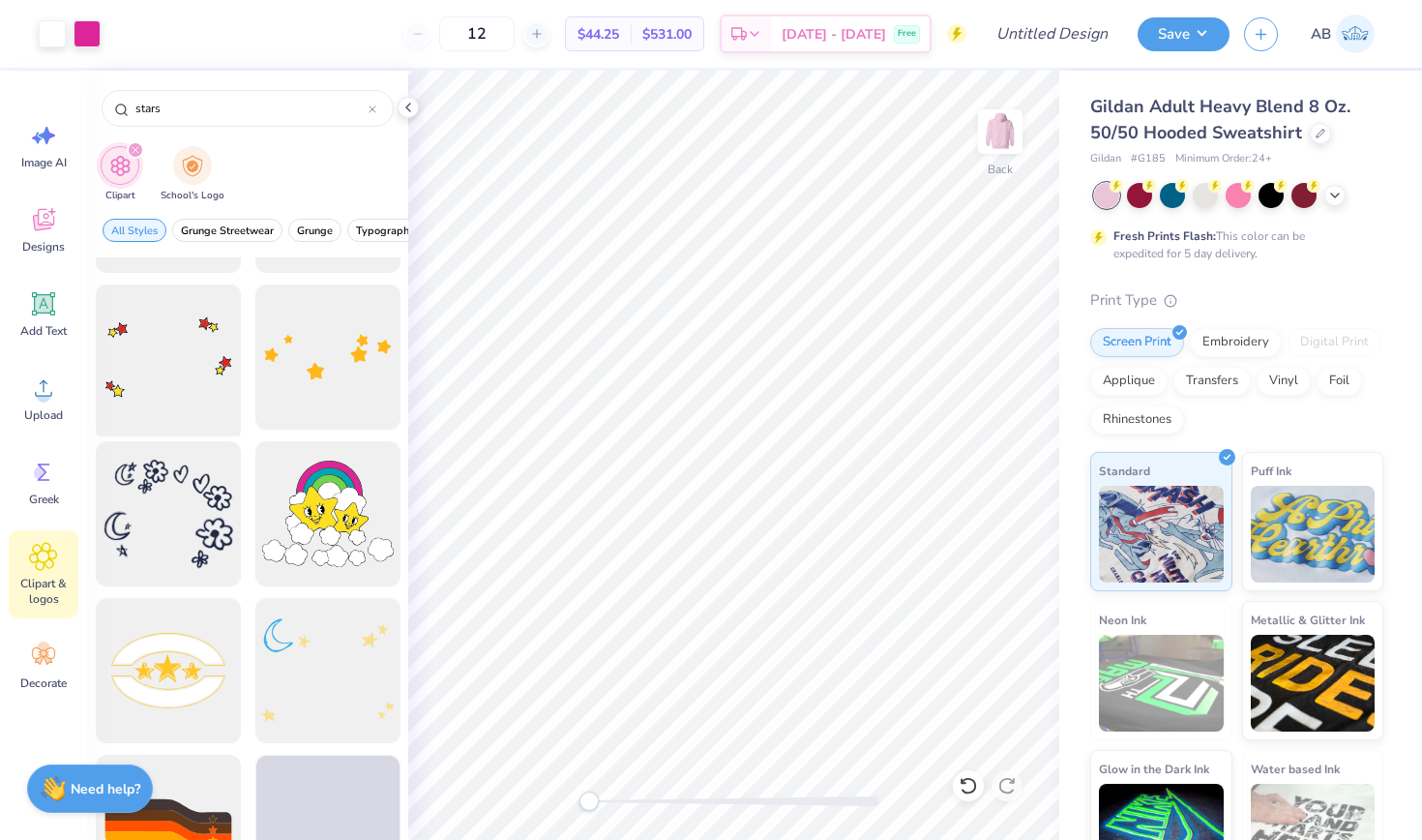
scroll to position [451, 0]
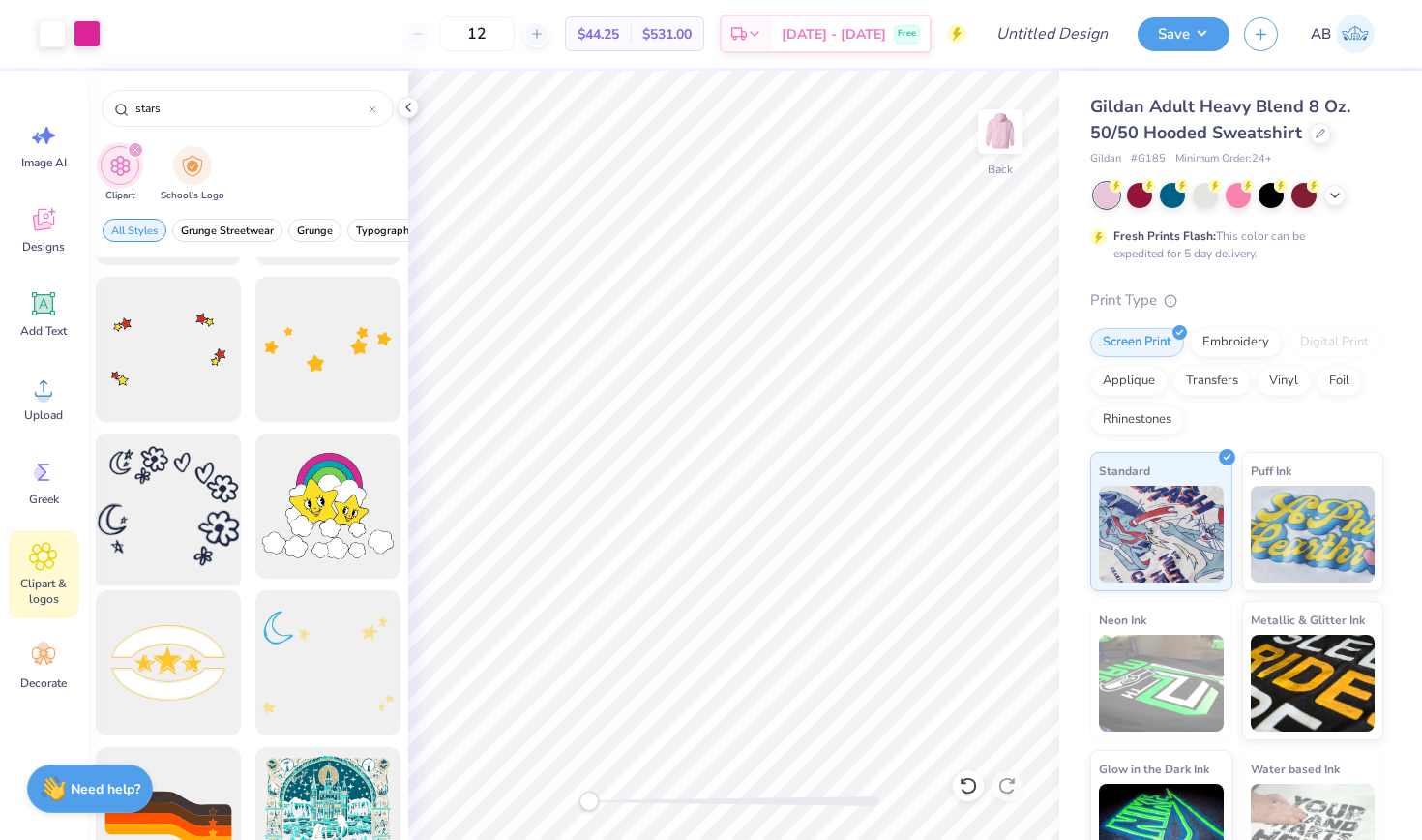
click at [176, 526] on div at bounding box center [167, 506] width 160 height 160
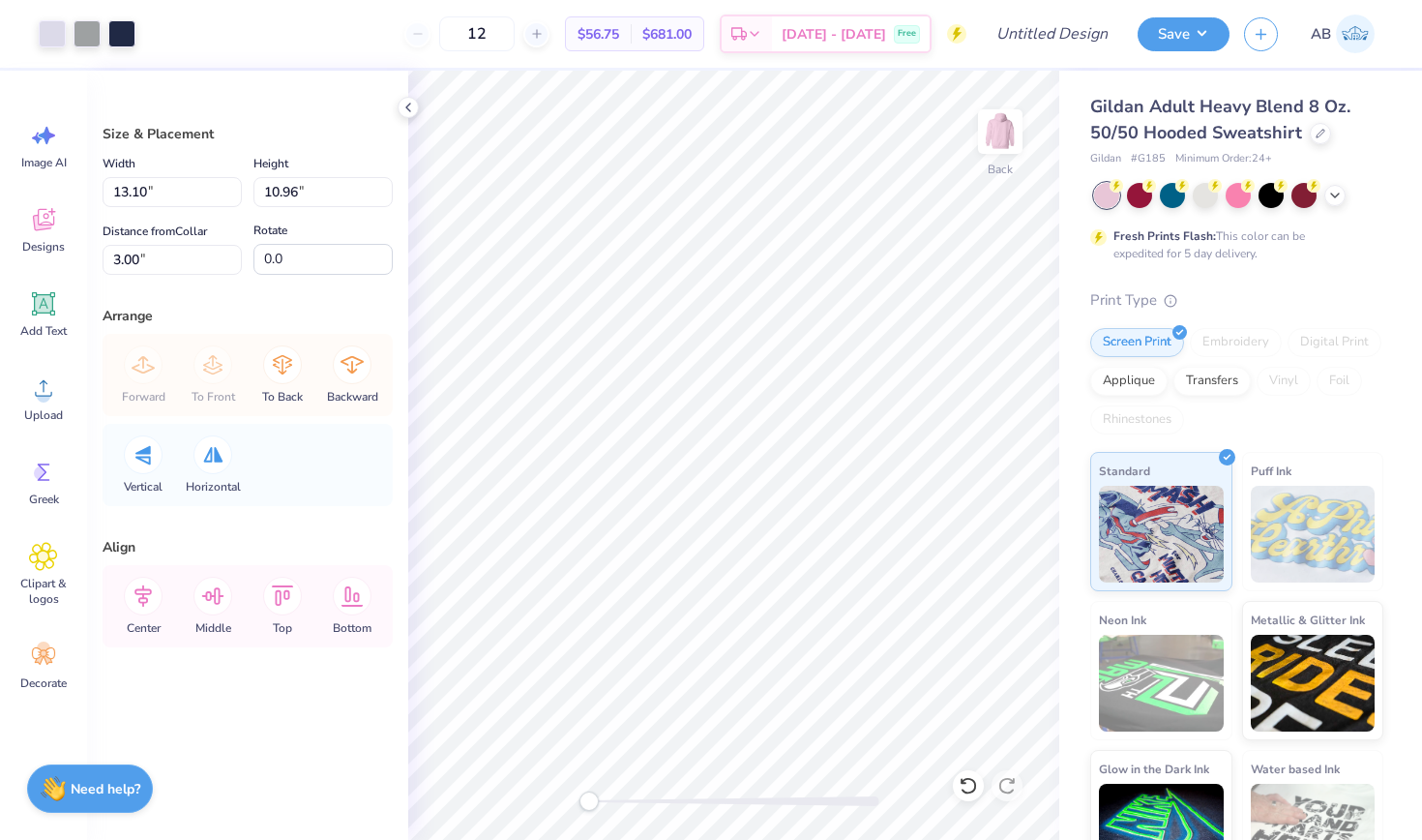
type input "3.11"
type input "2.60"
type input "10.96"
type input "2.80"
type input "90.0"
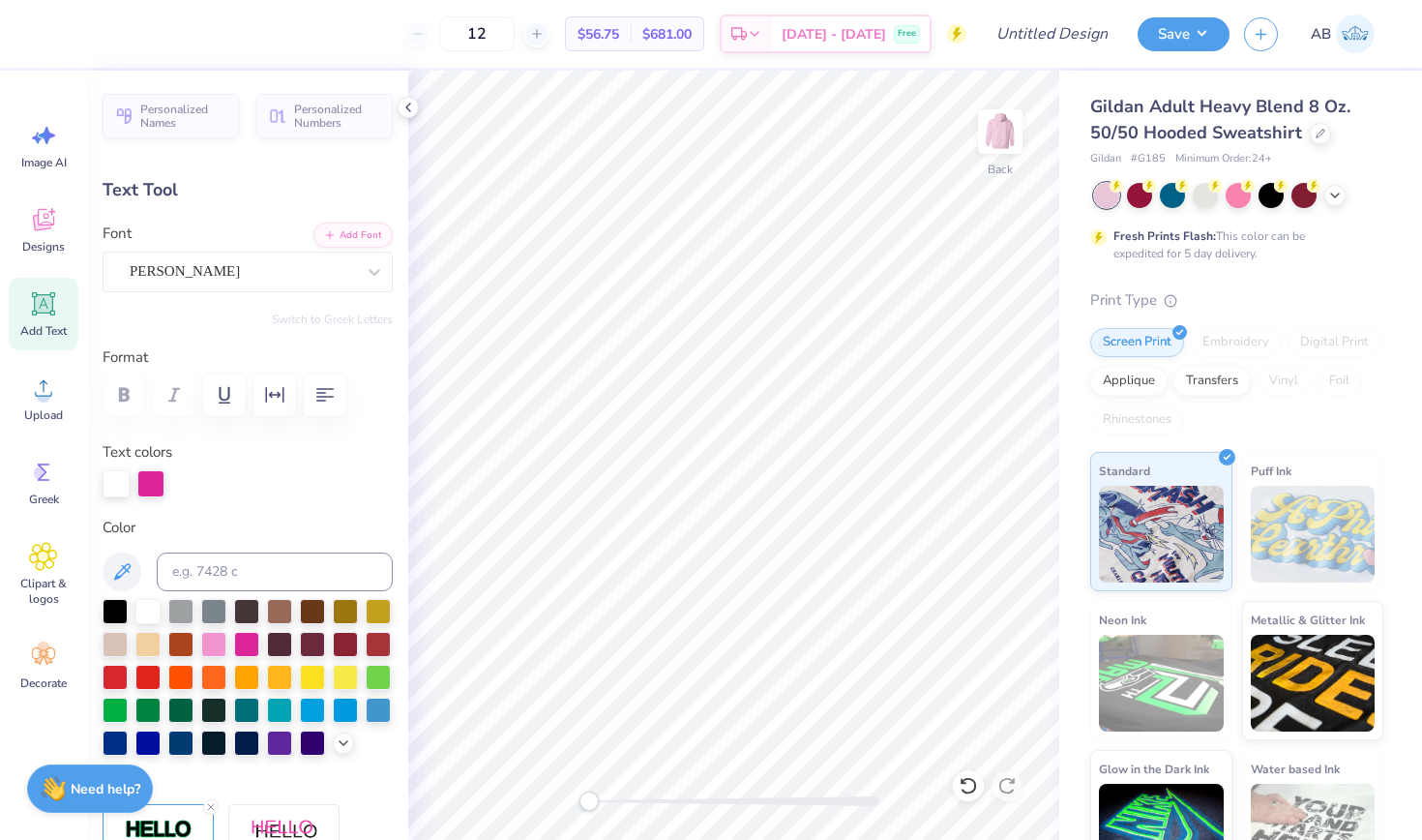
type input "1.34"
type input "1.60"
type input "4.75"
type input "9.4"
type input "1.24"
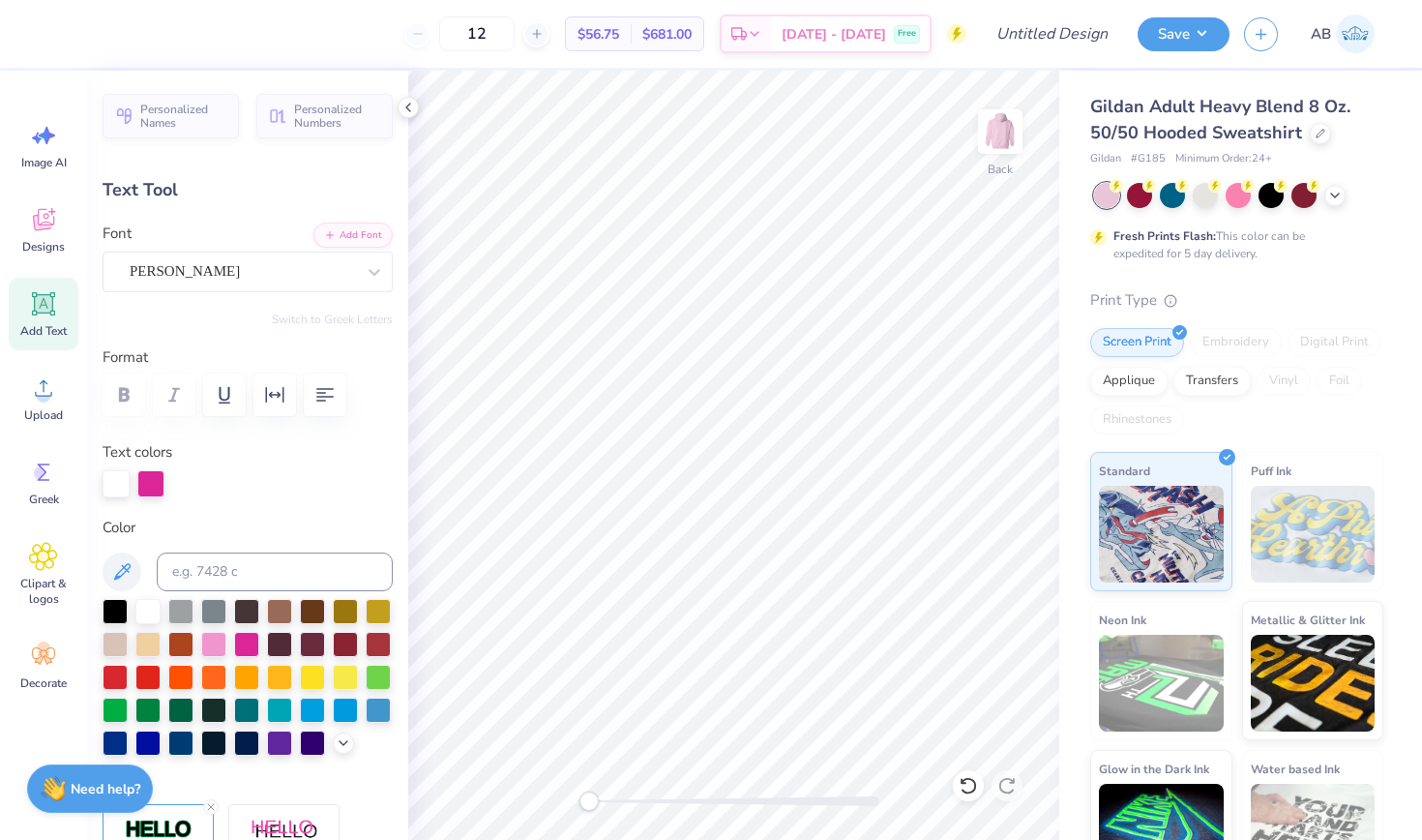
type input "1.55"
type input "3.00"
type input "-13.7"
type input "1.26"
type input "1.57"
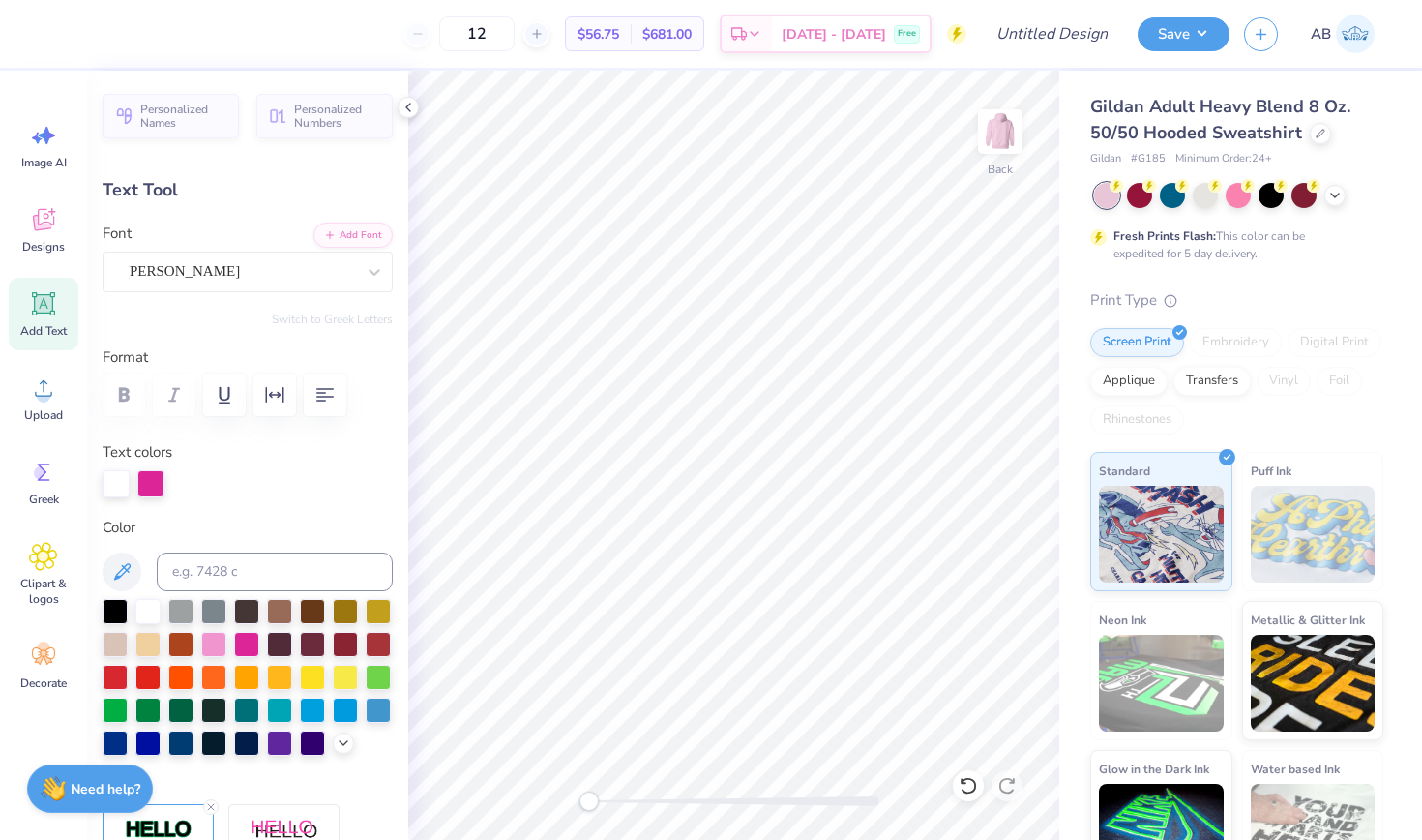
type input "4.54"
type input "16.7"
type input "1.37"
type input "3.00"
type input "-13.7"
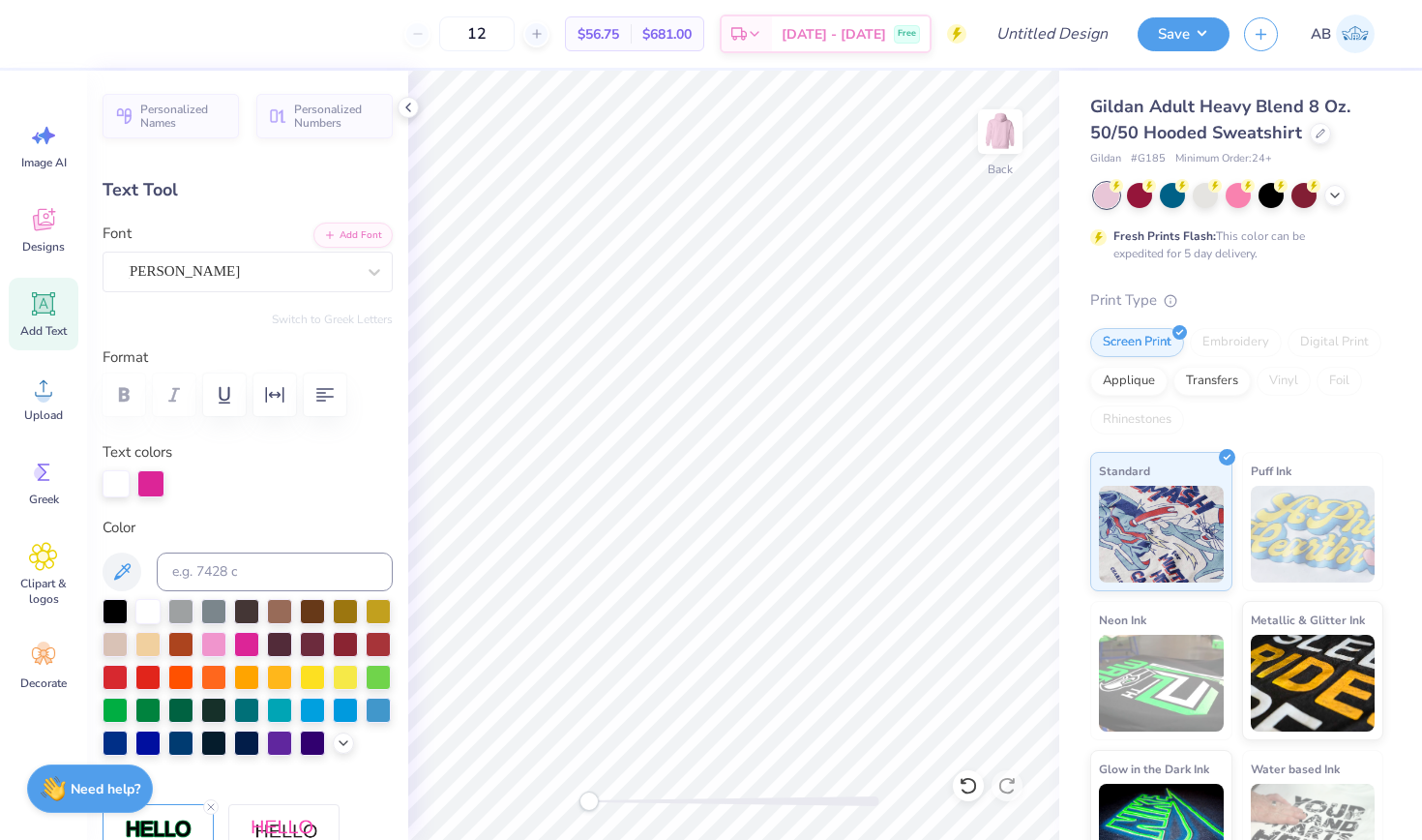
type input "1.18"
type input "1.45"
type input "4.90"
type input "21.1"
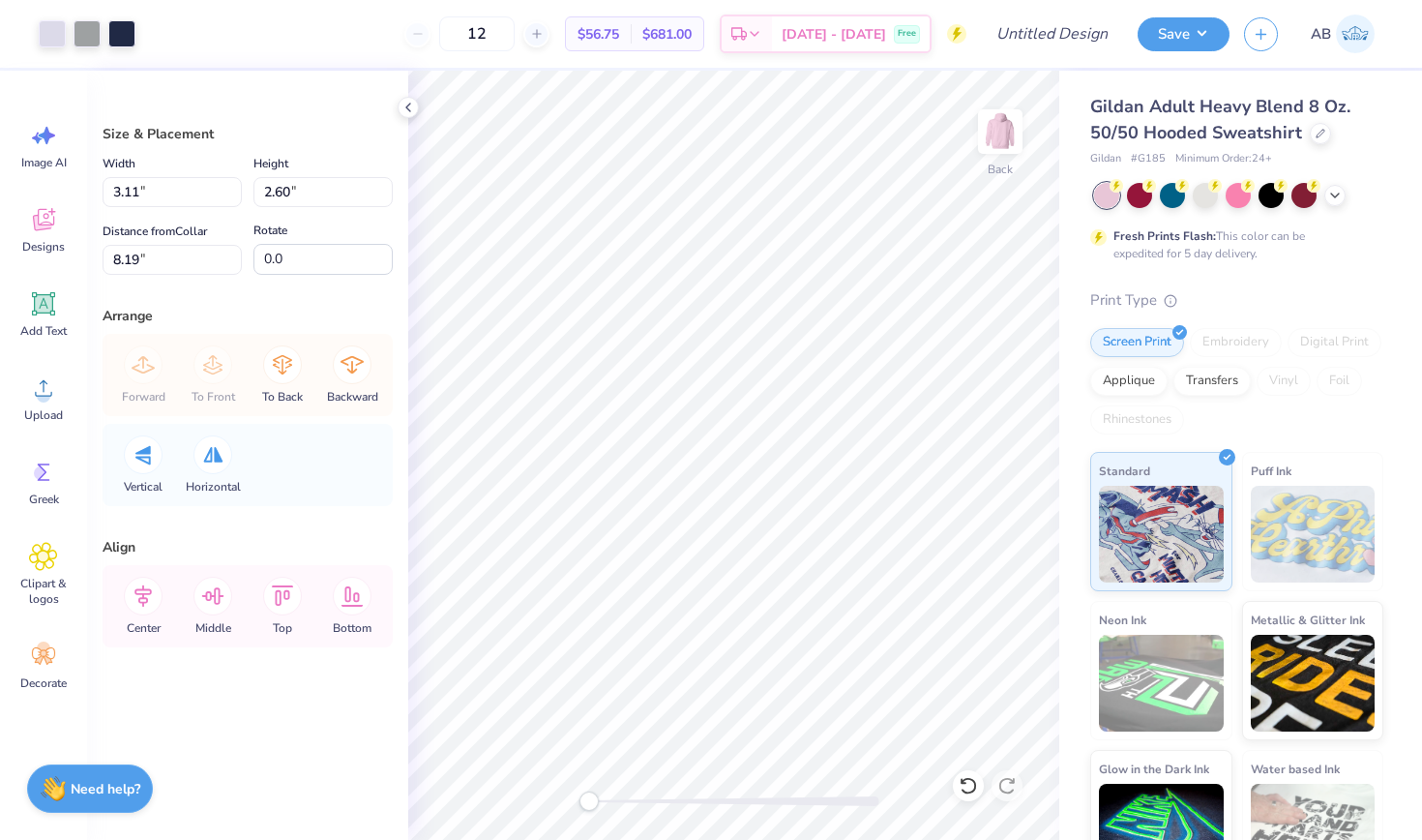
type input "7.58"
type input "6.34"
type input "3.00"
click at [55, 27] on div at bounding box center [53, 32] width 27 height 27
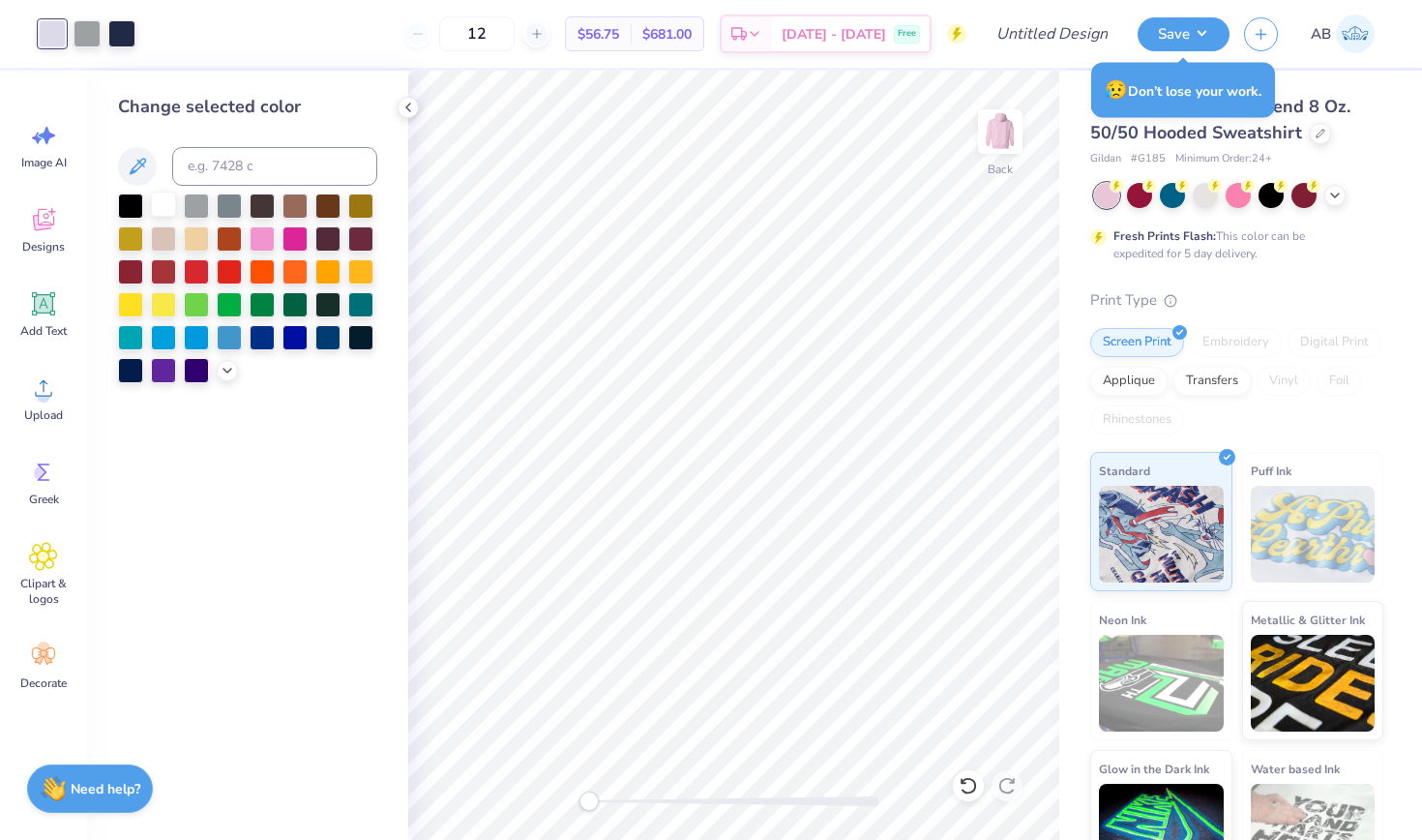
click at [161, 210] on div at bounding box center [164, 204] width 25 height 25
click at [90, 32] on div at bounding box center [88, 32] width 27 height 27
click at [289, 243] on div at bounding box center [295, 237] width 25 height 25
click at [121, 31] on div at bounding box center [122, 32] width 27 height 27
click at [258, 242] on div at bounding box center [262, 237] width 25 height 25
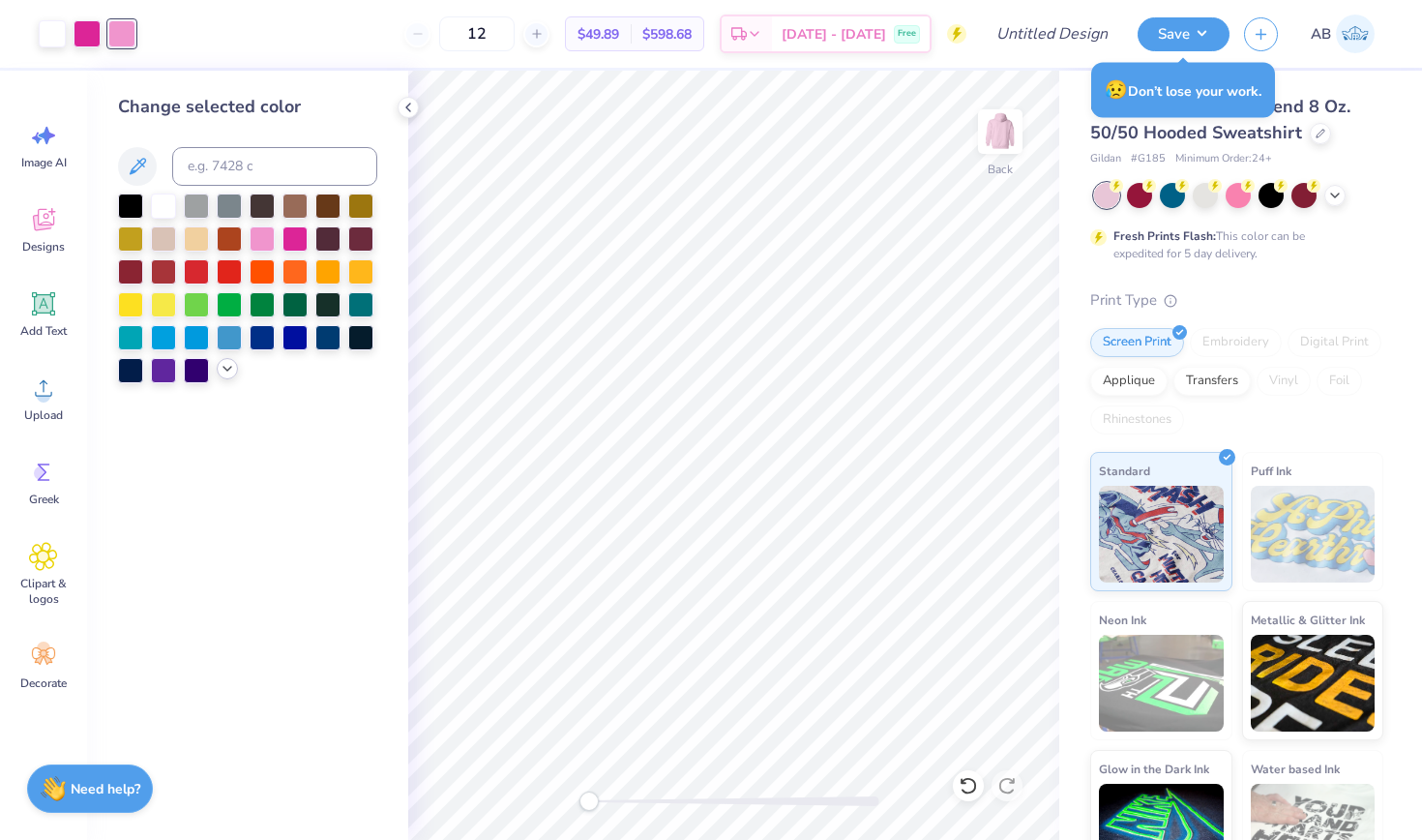
click at [230, 375] on icon at bounding box center [228, 369] width 16 height 16
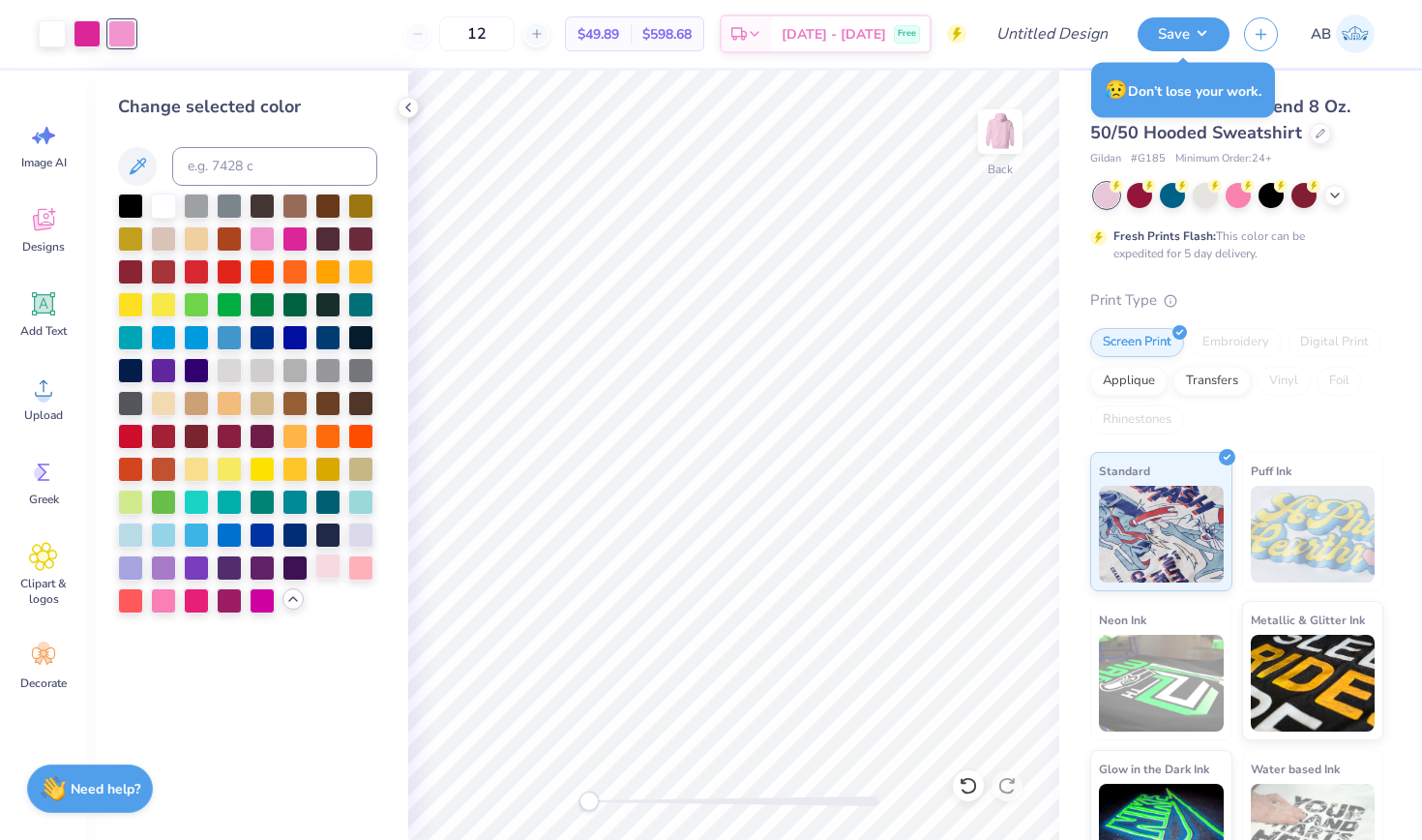
click at [324, 571] on div at bounding box center [328, 566] width 25 height 25
click at [166, 605] on div at bounding box center [164, 599] width 25 height 25
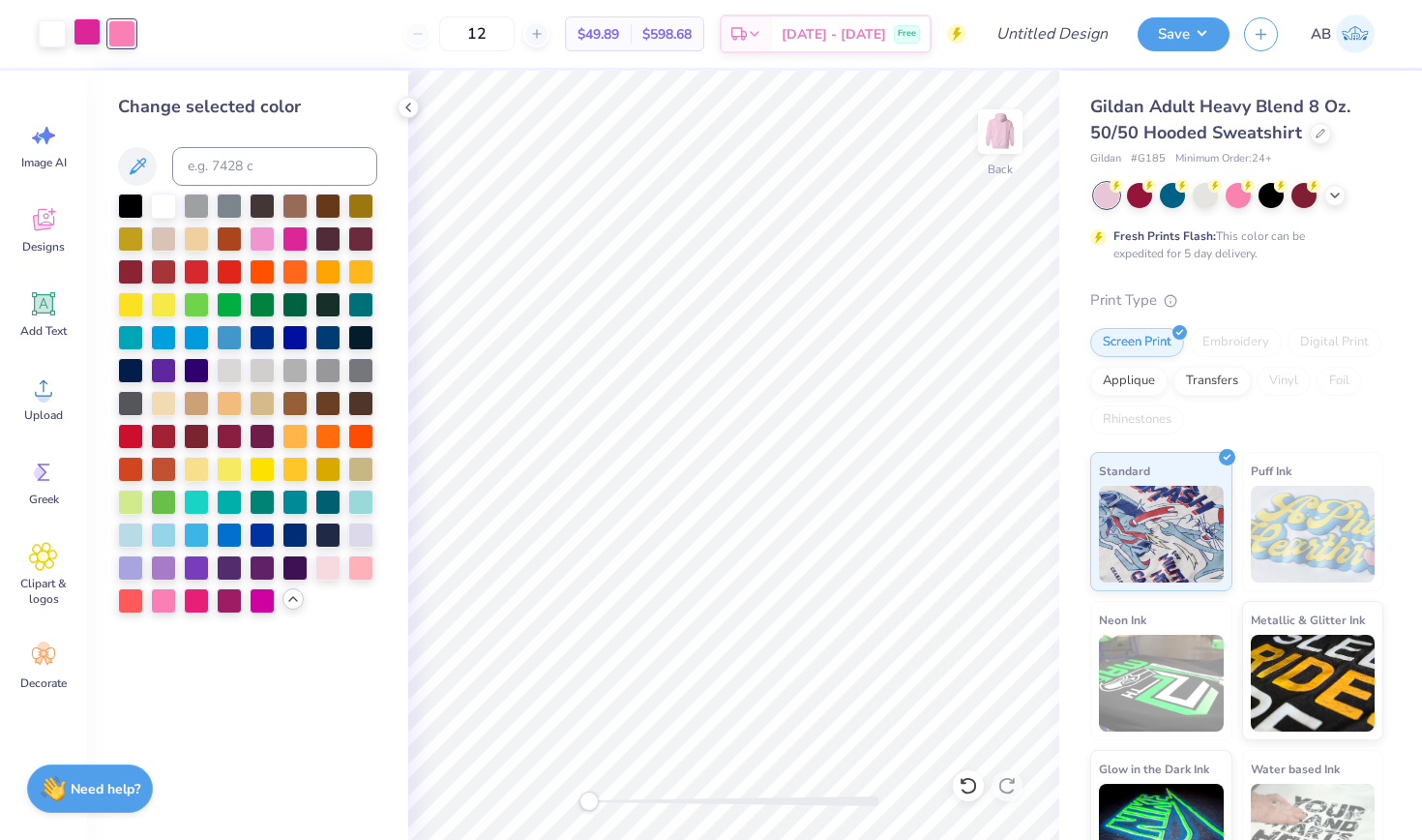
click at [85, 30] on div at bounding box center [88, 32] width 27 height 27
click at [329, 566] on div at bounding box center [328, 566] width 25 height 25
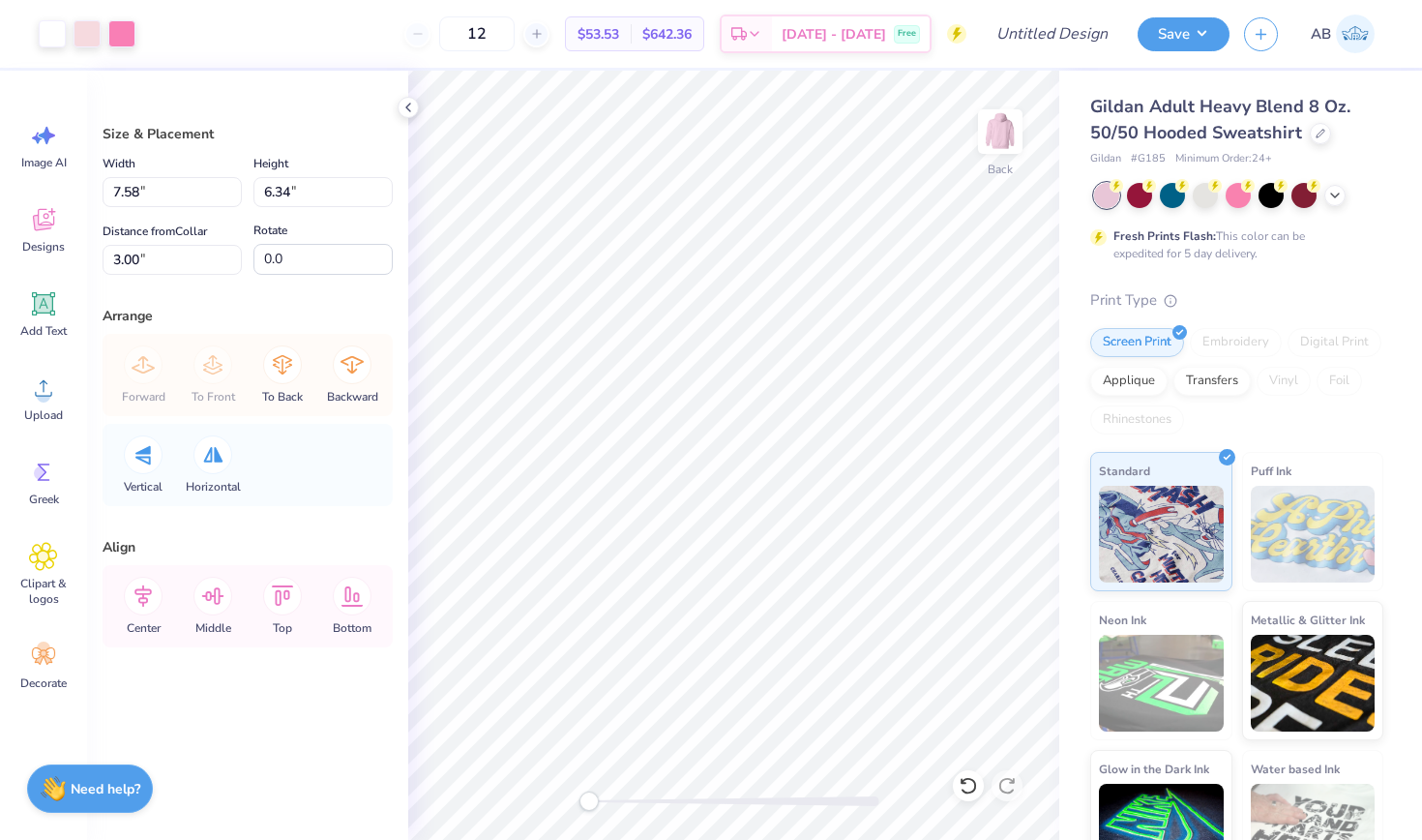
type input "9.94"
type input "8.32"
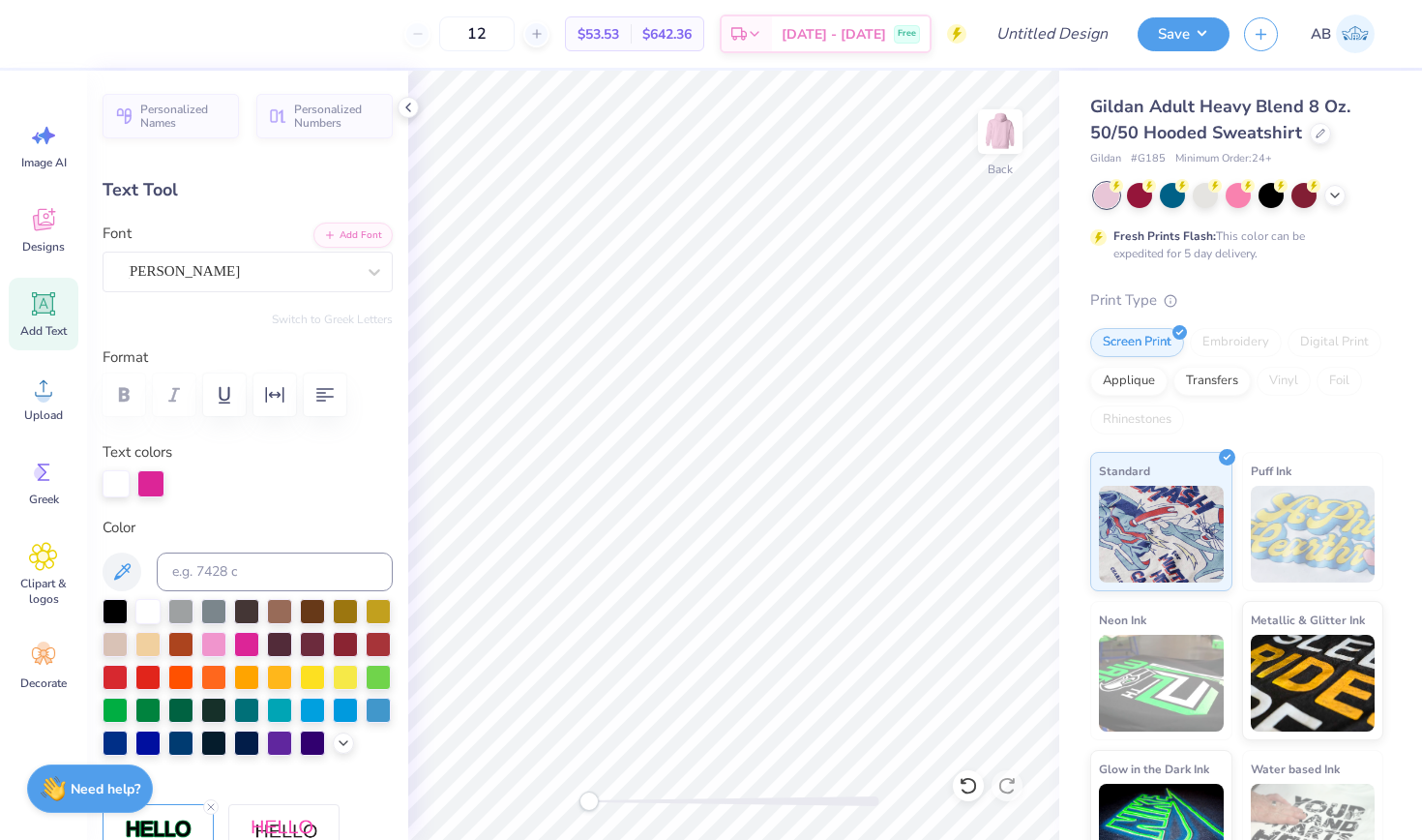
type input "1.26"
type input "1.47"
type input "10.45"
type input "-13.7"
click at [750, 546] on li "Select All" at bounding box center [795, 552] width 152 height 38
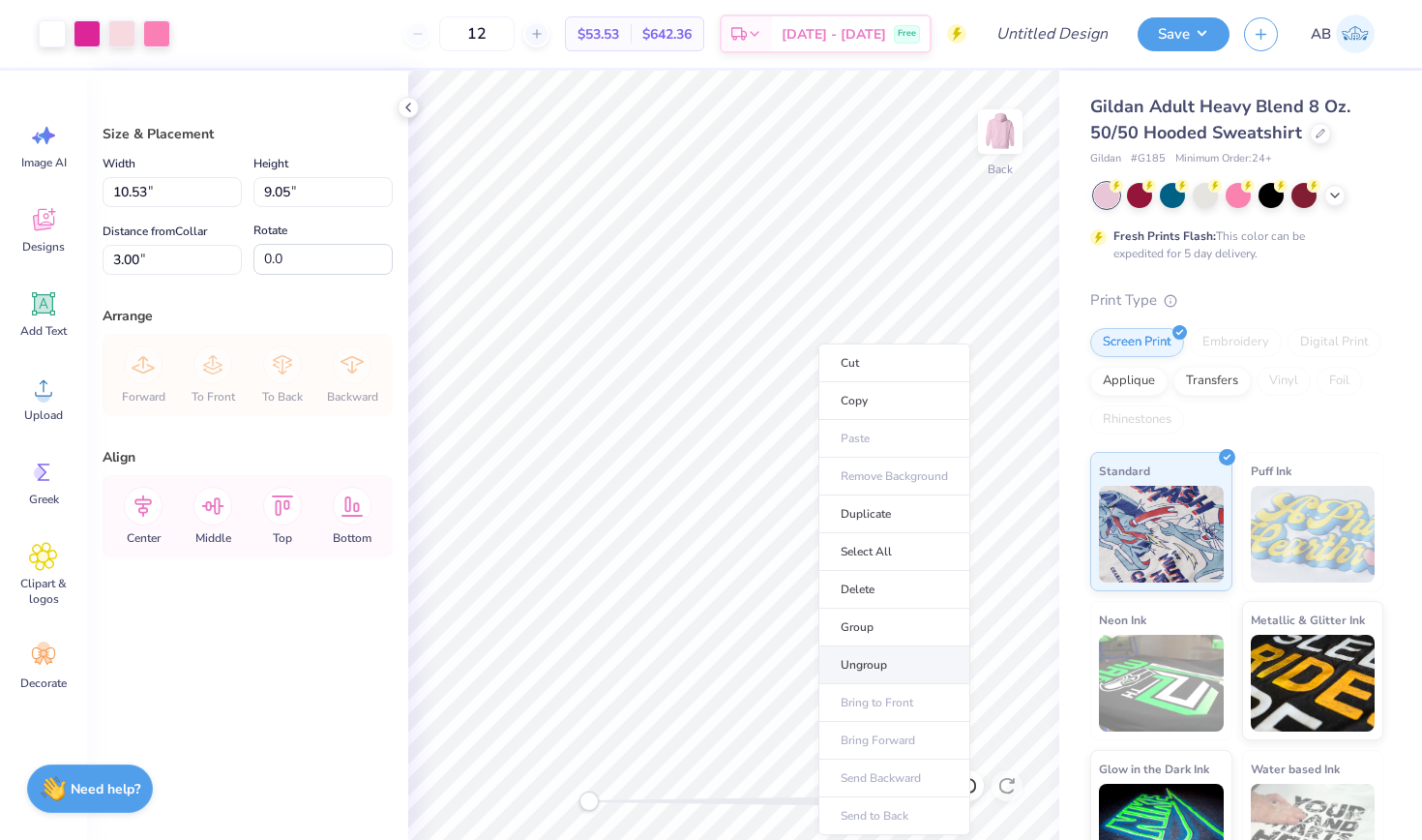
click at [867, 661] on li "Ungroup" at bounding box center [894, 665] width 152 height 38
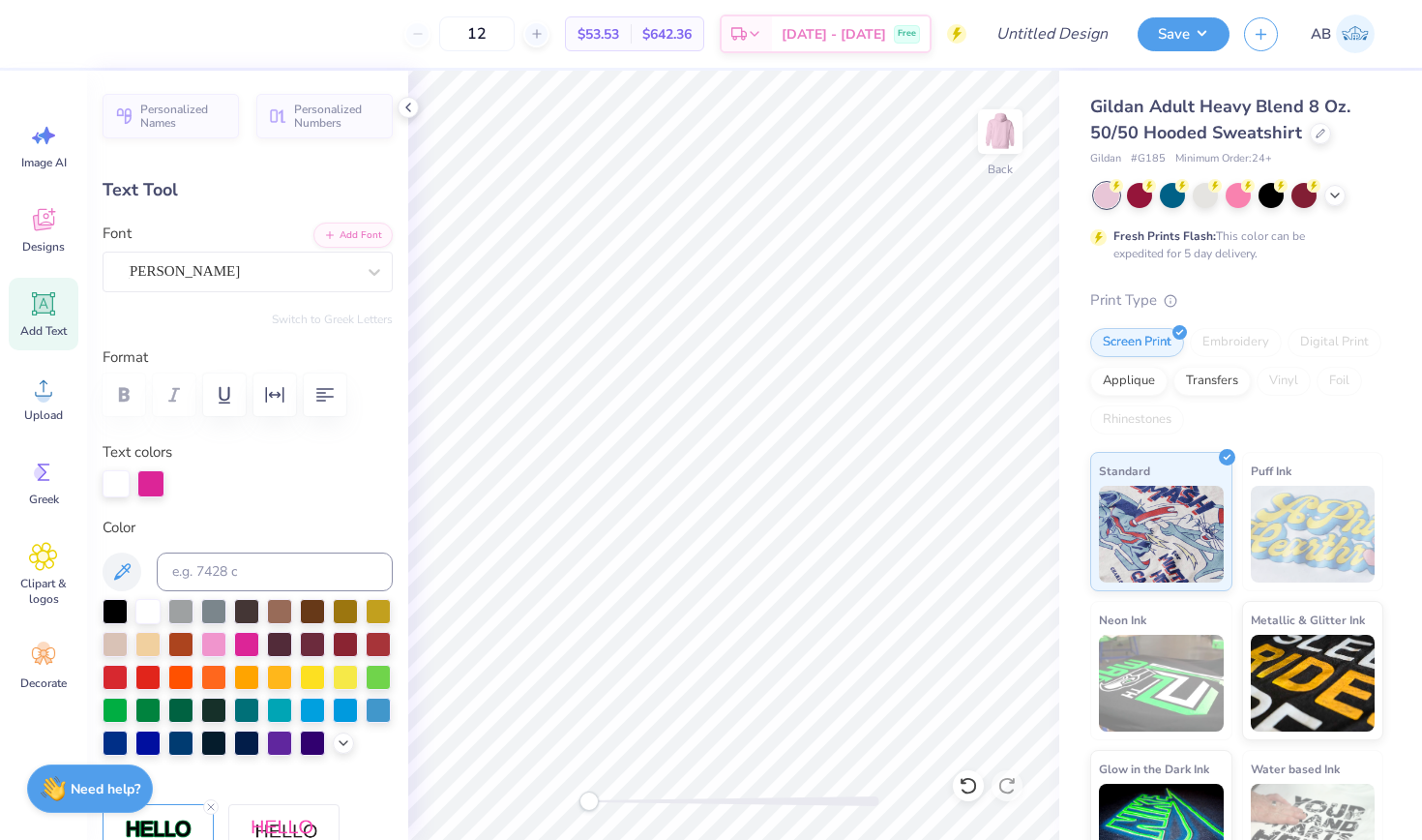
type input "12.53"
type input "1.34"
type input "1.60"
type input "10.38"
type input "9.4"
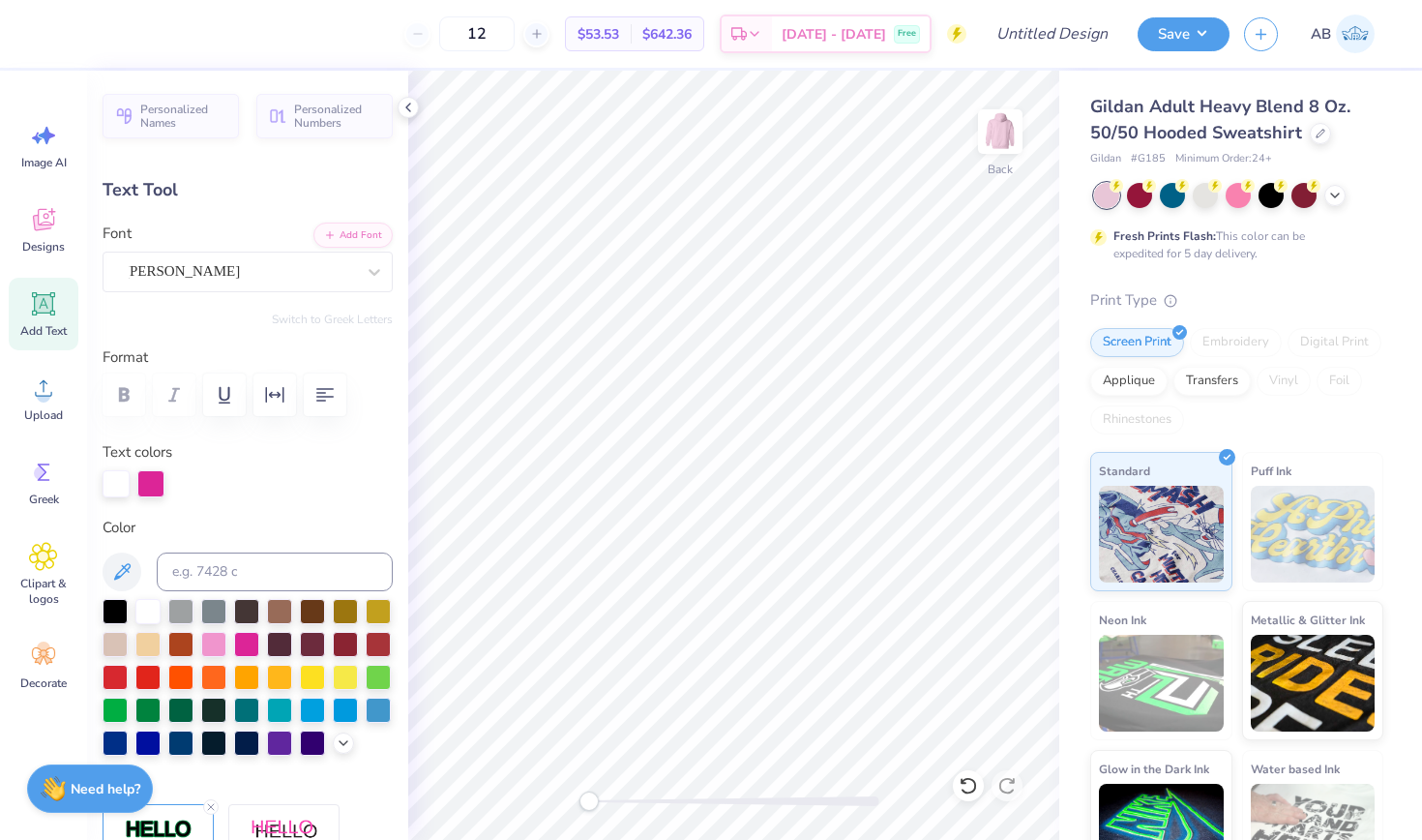
type input "1.24"
type input "1.55"
type input "10.43"
type input "-13.7"
type input "1.26"
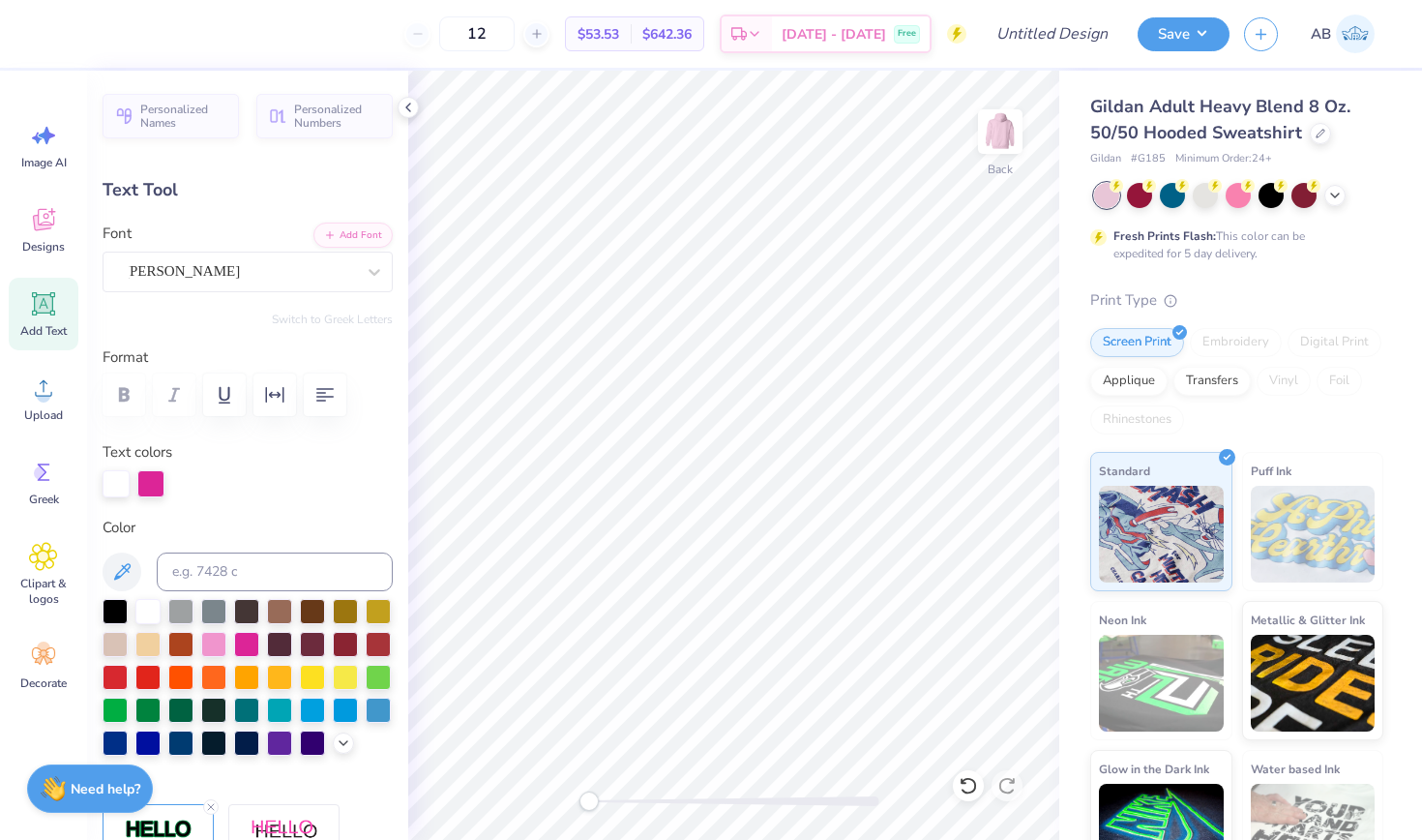
type input "1.47"
type input "12.53"
type input "1.57"
type input "10.43"
type input "16.7"
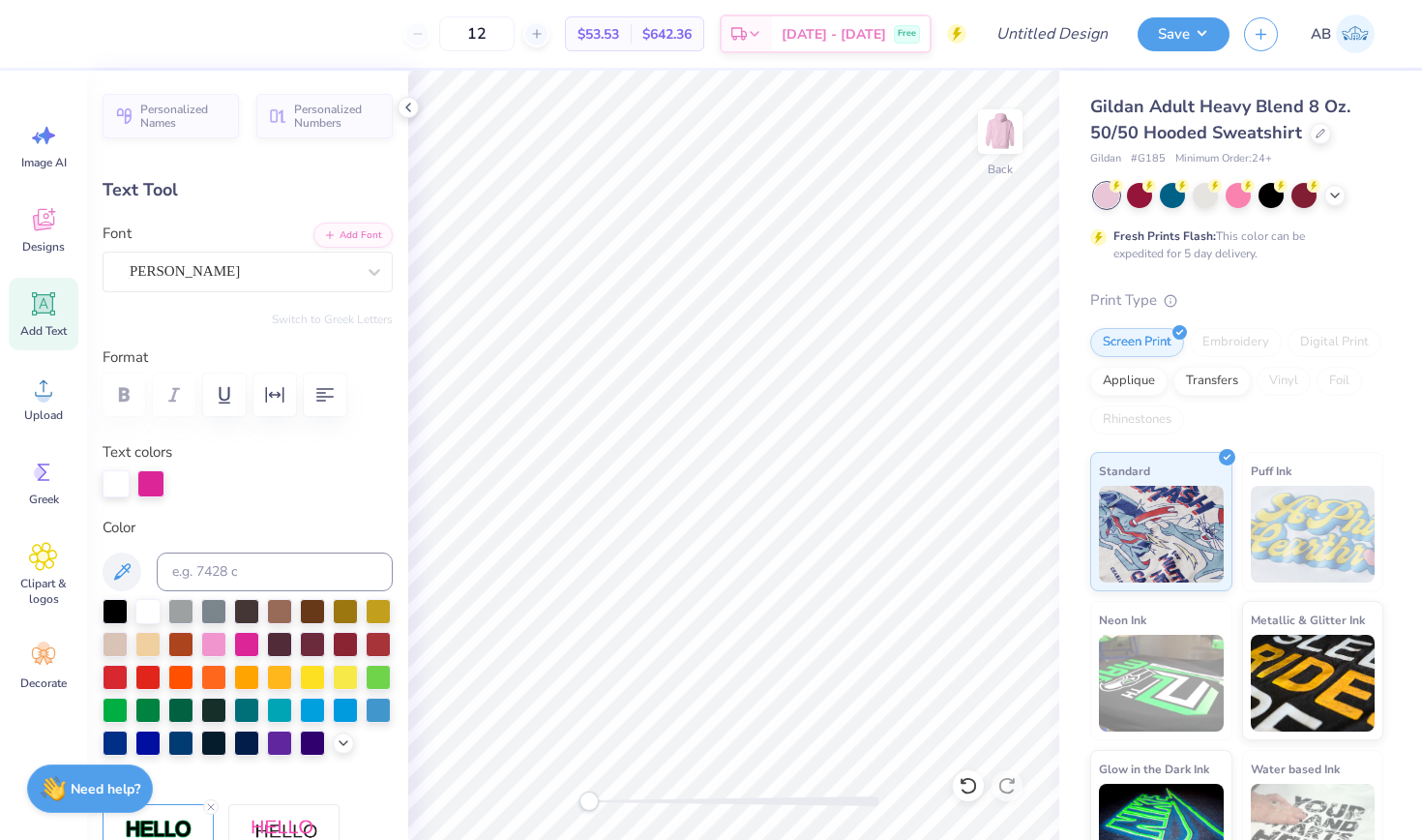
type input "1.37"
type input "-13.7"
type input "1.18"
type input "1.45"
type input "10.55"
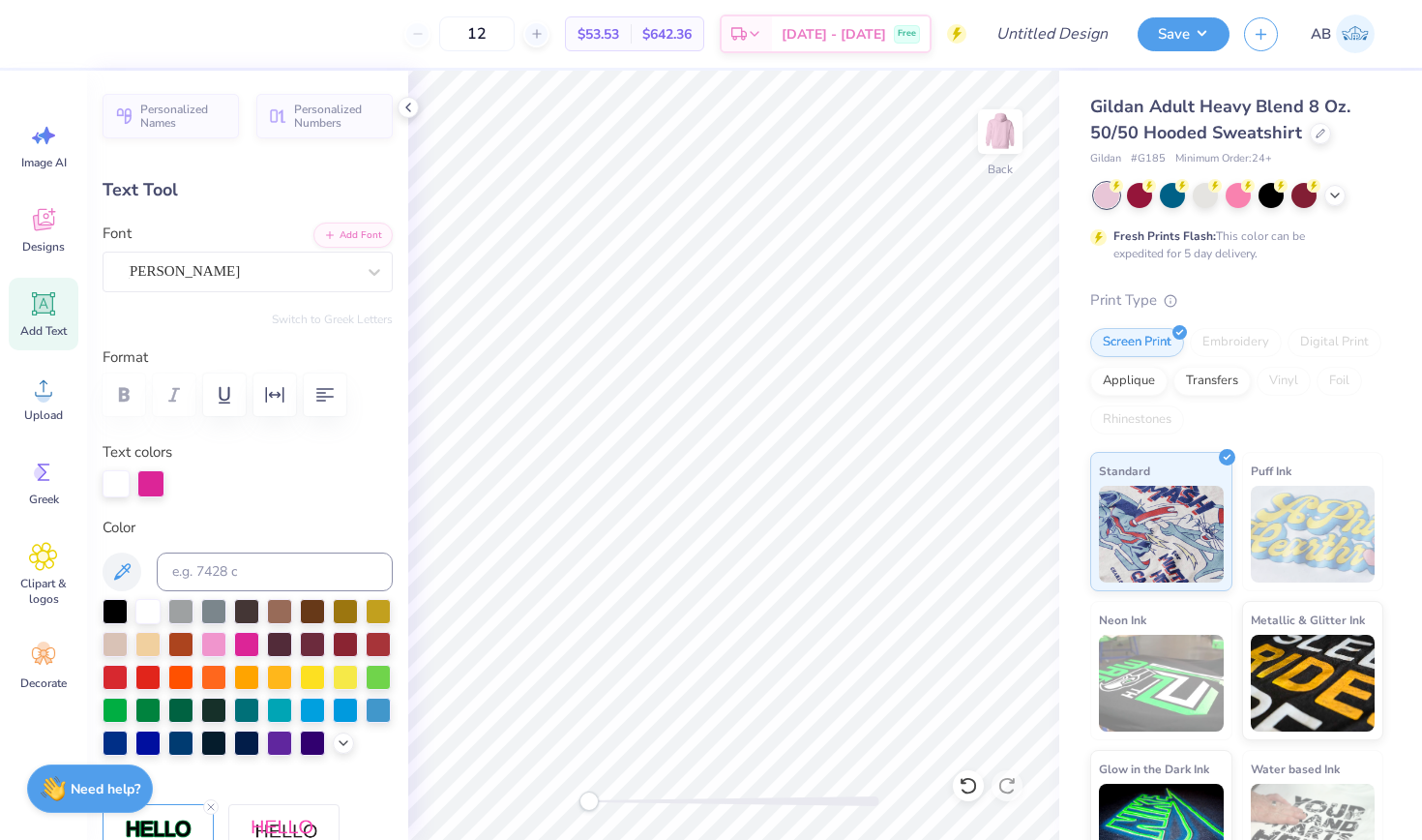
type input "21.1"
type input "1.26"
type input "1.47"
type input "12.53"
type input "-13.7"
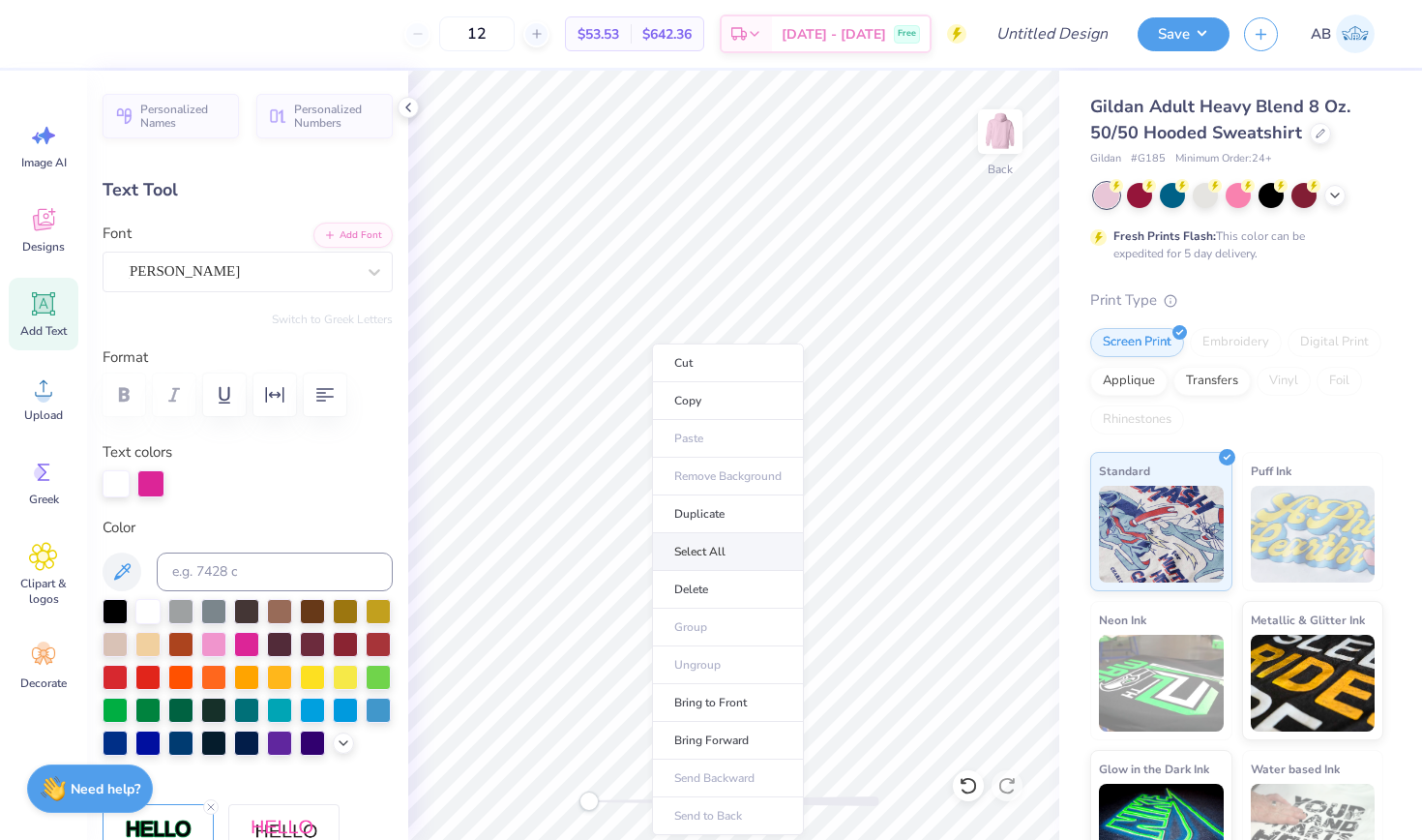
click at [698, 558] on li "Select All" at bounding box center [728, 552] width 152 height 38
type input "1.26"
type input "1.47"
type input "12.53"
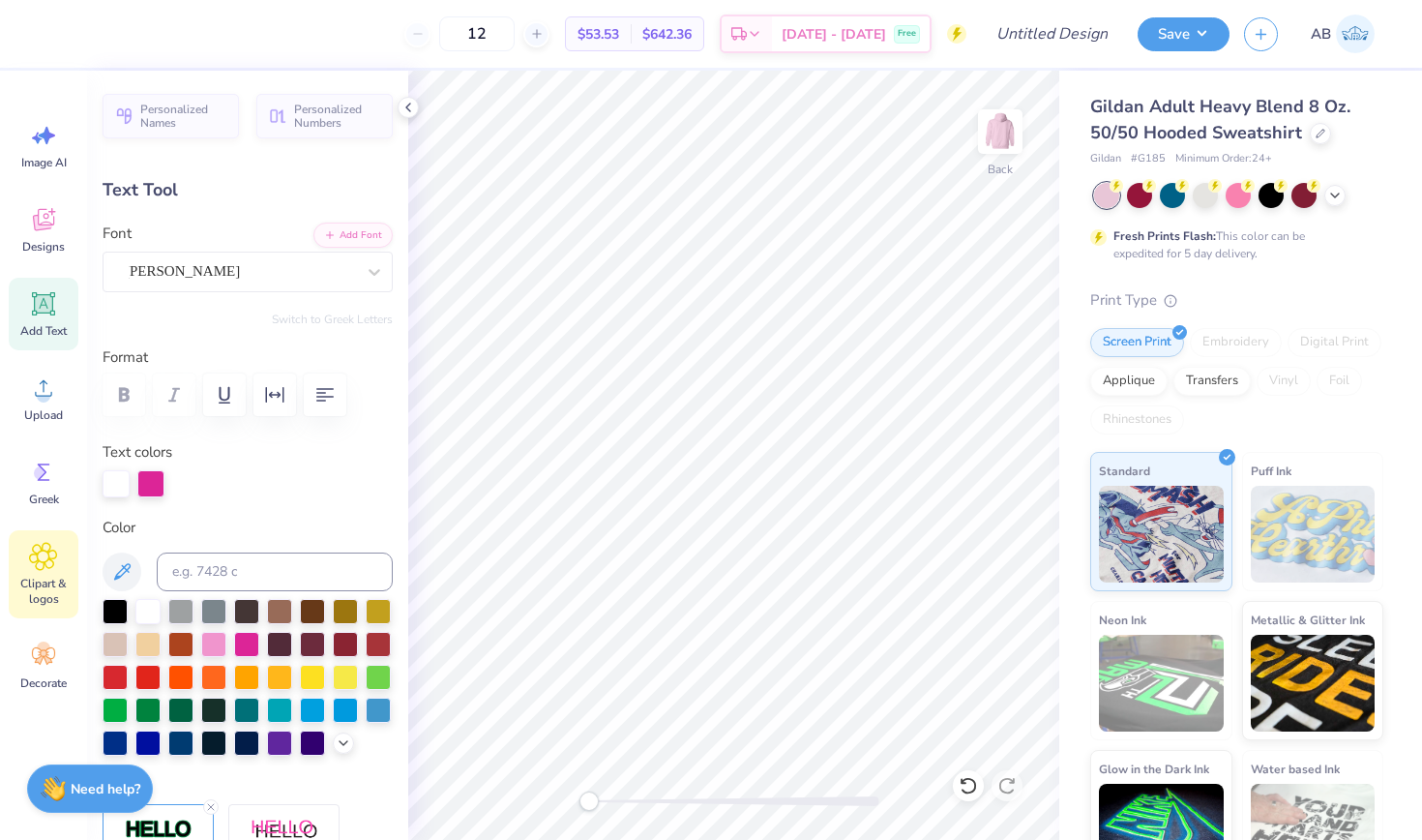
click at [50, 563] on icon at bounding box center [43, 557] width 28 height 29
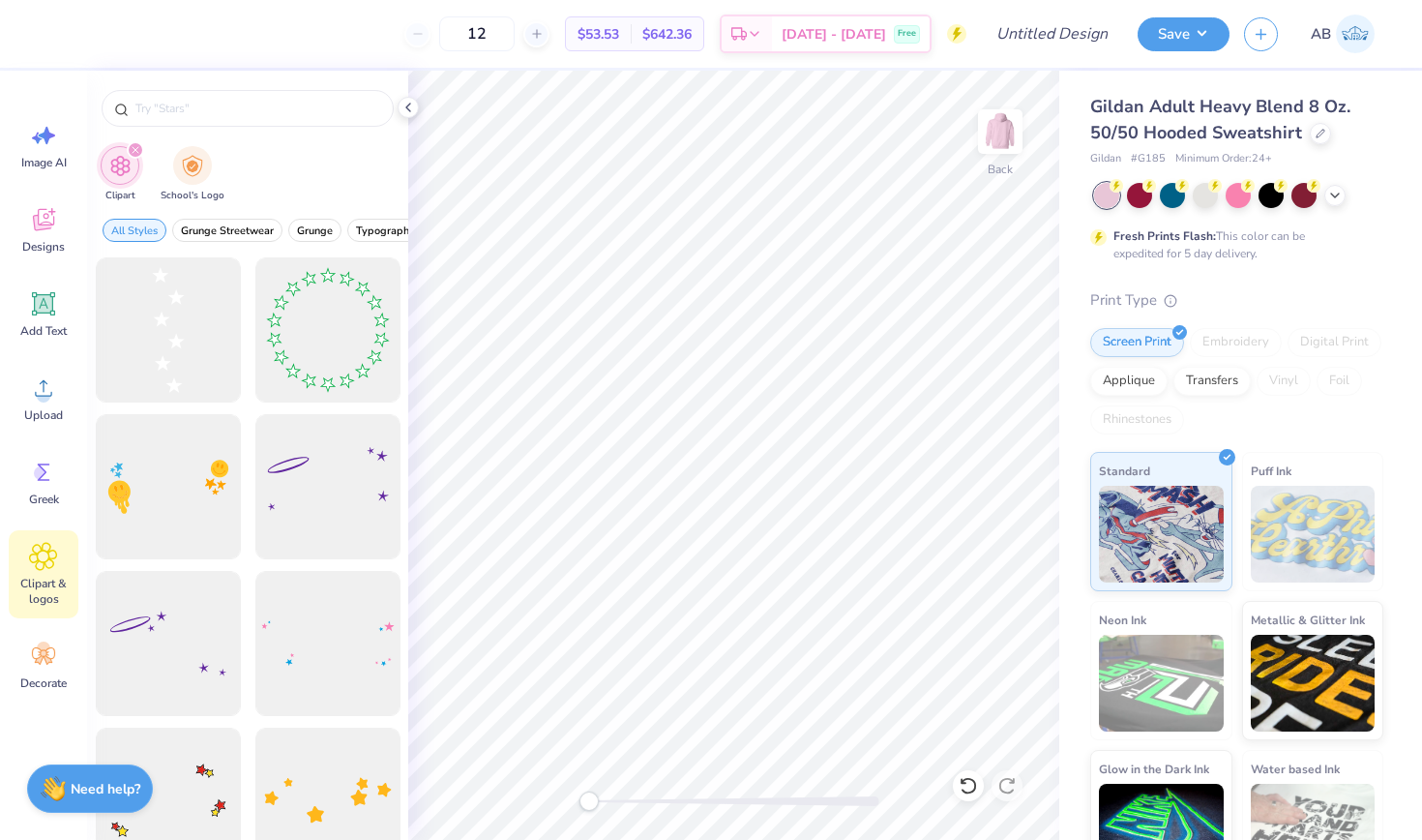
type input "stars"
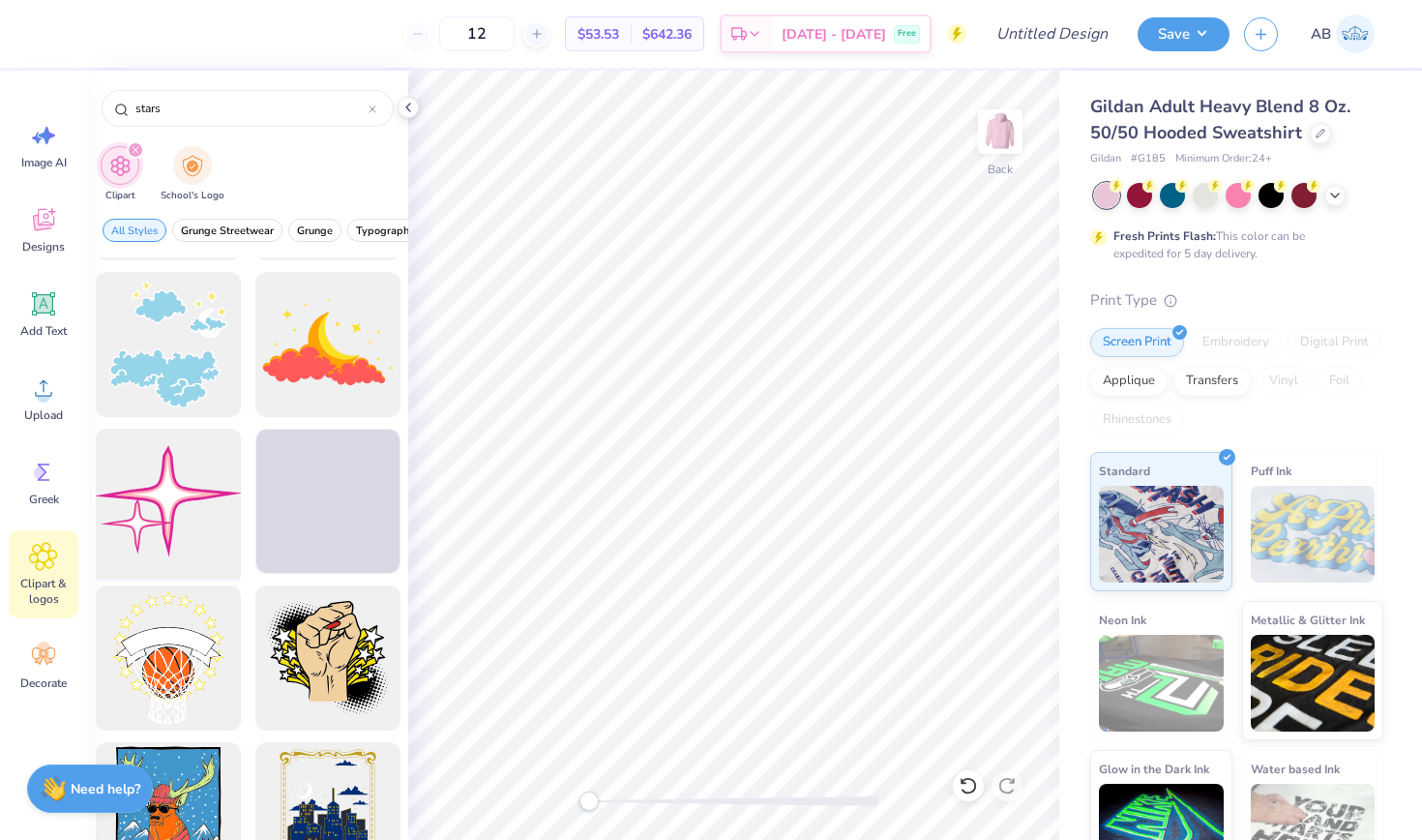
scroll to position [2028, 0]
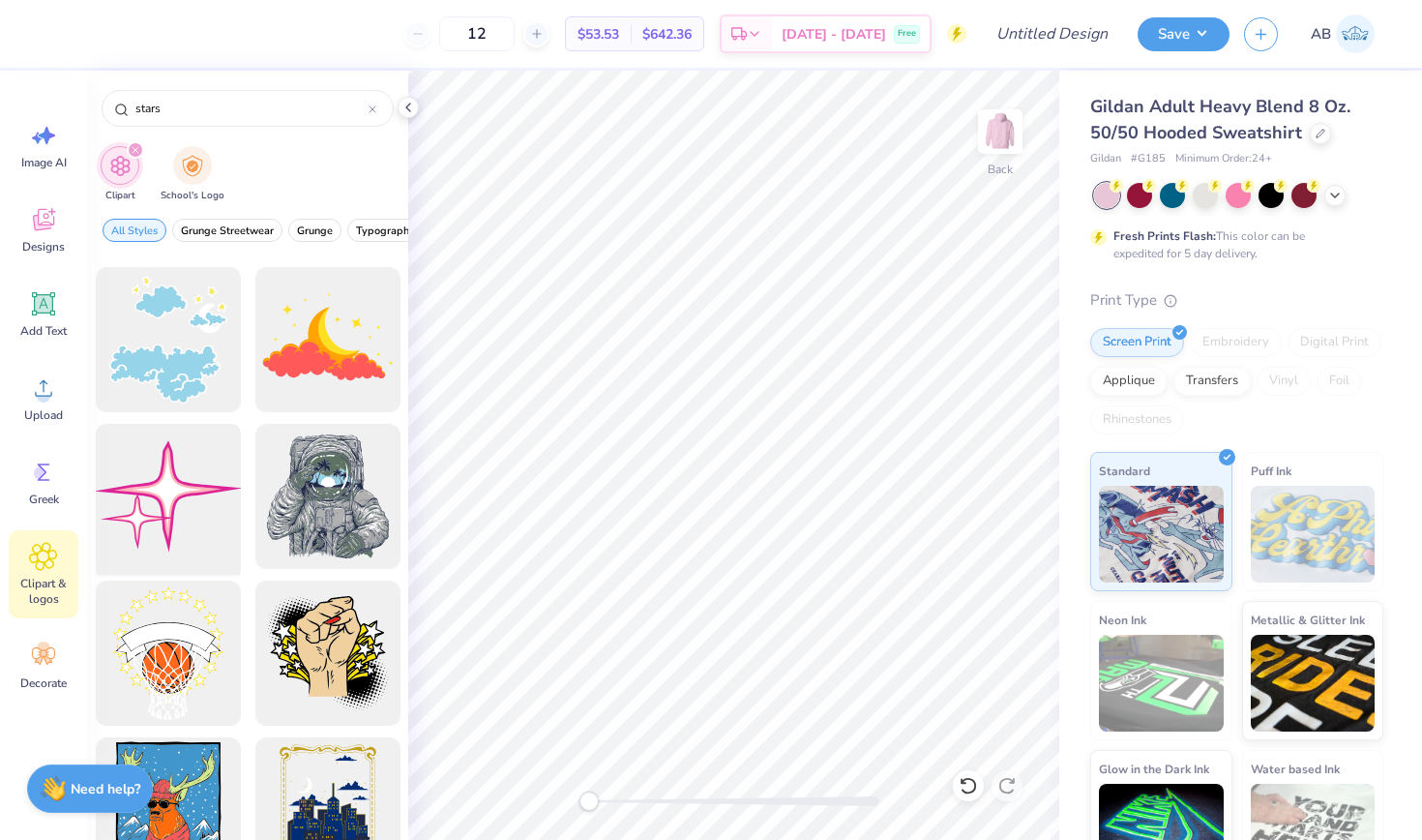
click at [177, 514] on div at bounding box center [167, 496] width 160 height 160
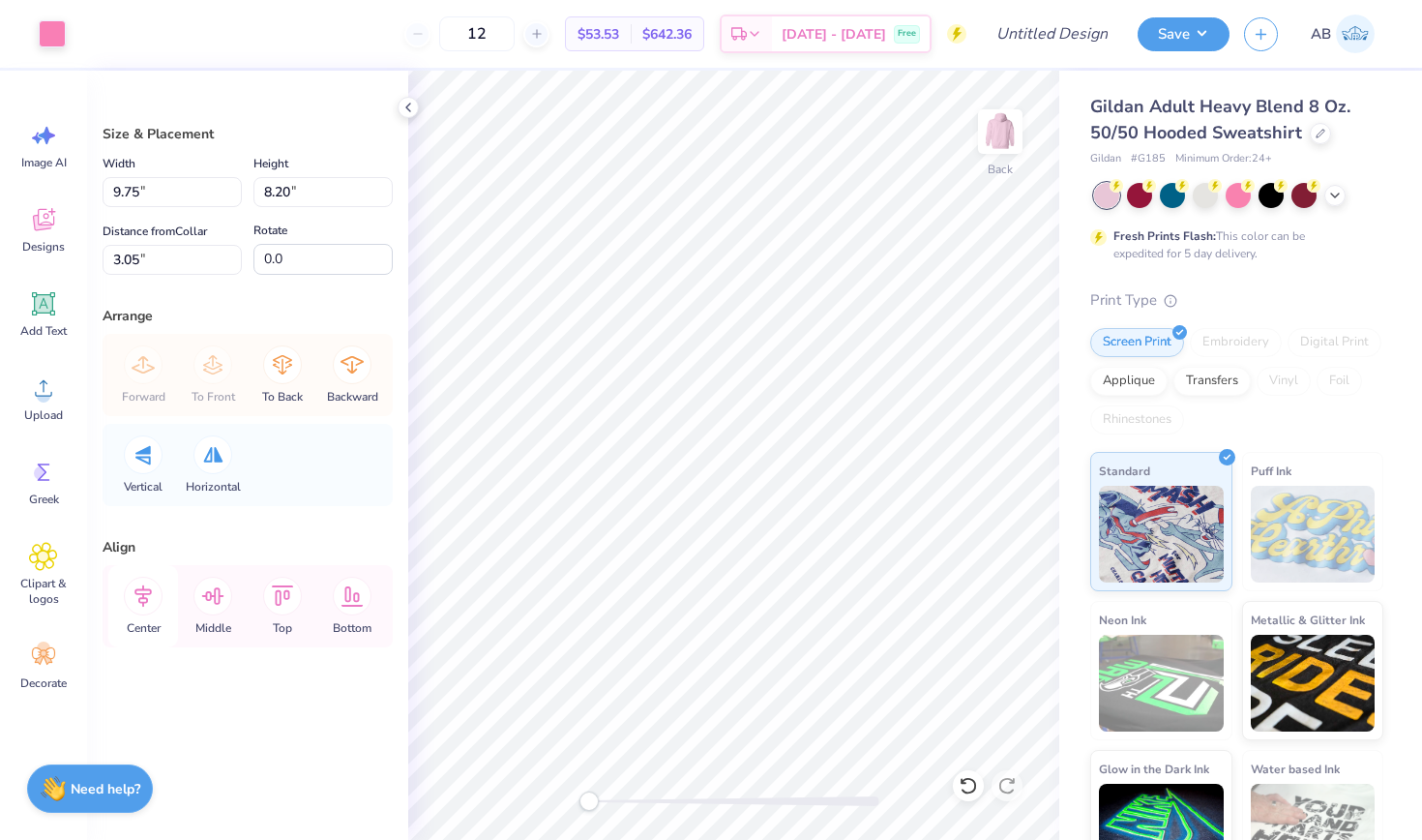
click at [148, 605] on icon at bounding box center [143, 597] width 39 height 39
type input "2.70"
type input "9.82"
type input "8.27"
type input "3.02"
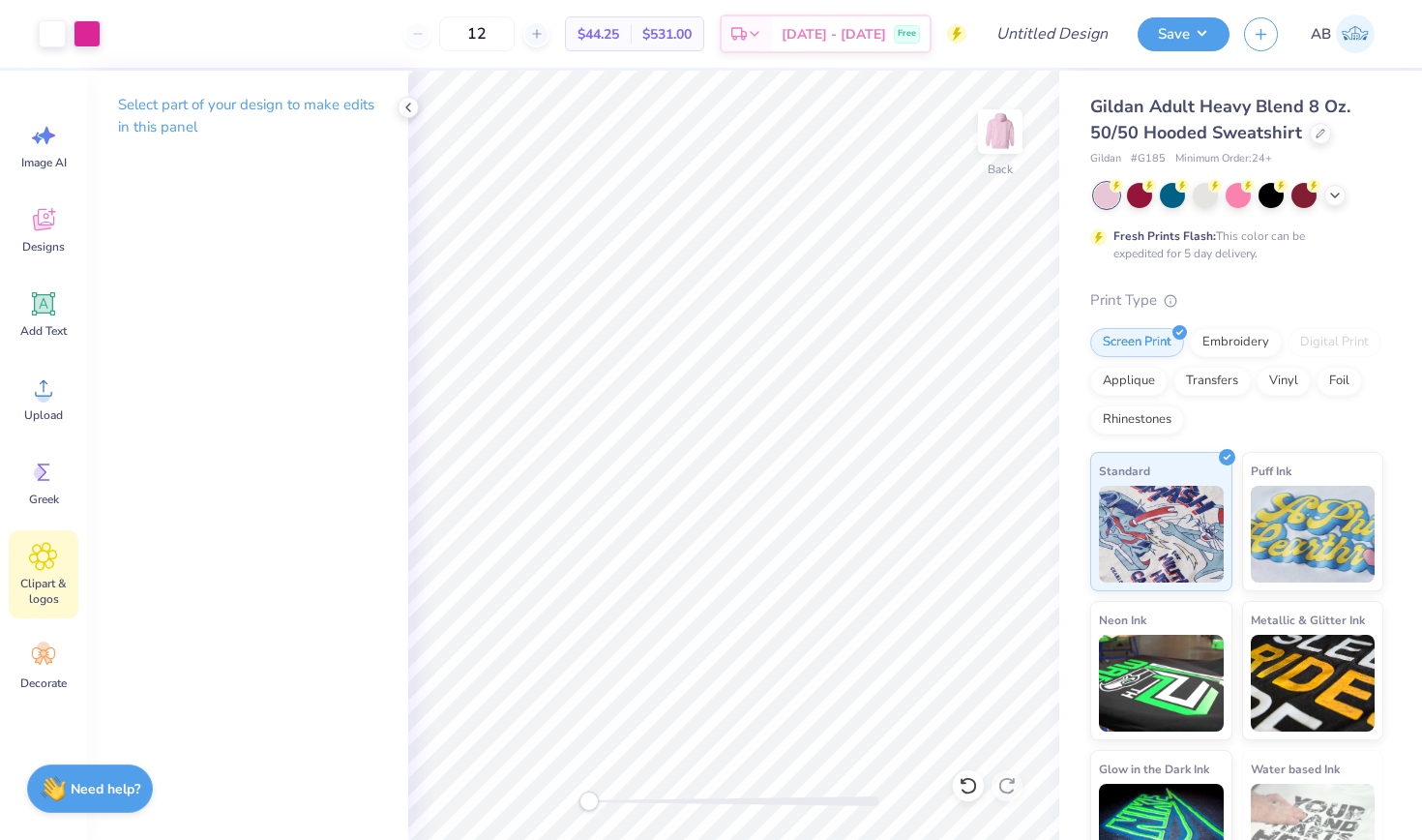
click at [40, 544] on icon at bounding box center [43, 557] width 28 height 29
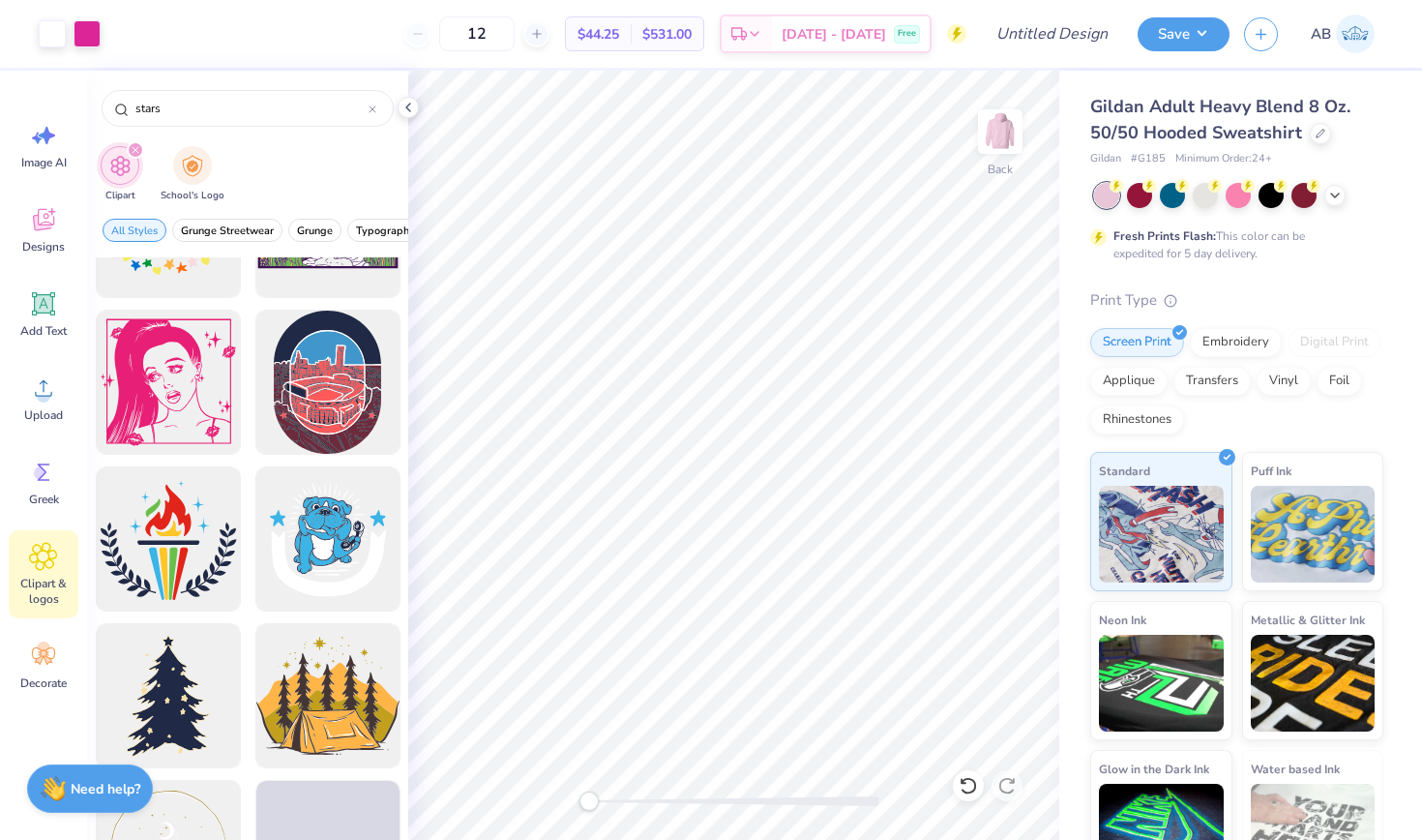
scroll to position [2754, 0]
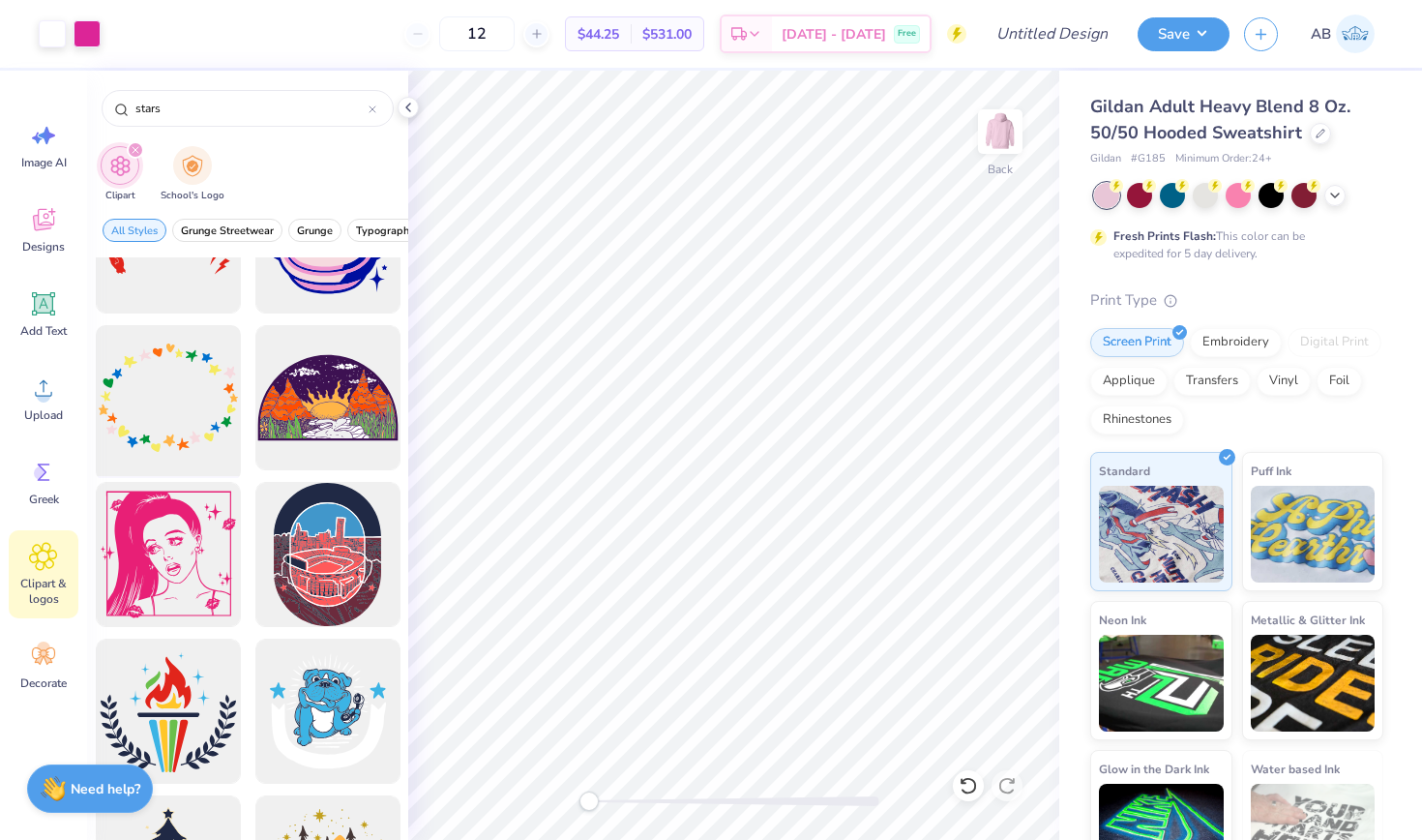
click at [168, 420] on div at bounding box center [167, 398] width 160 height 160
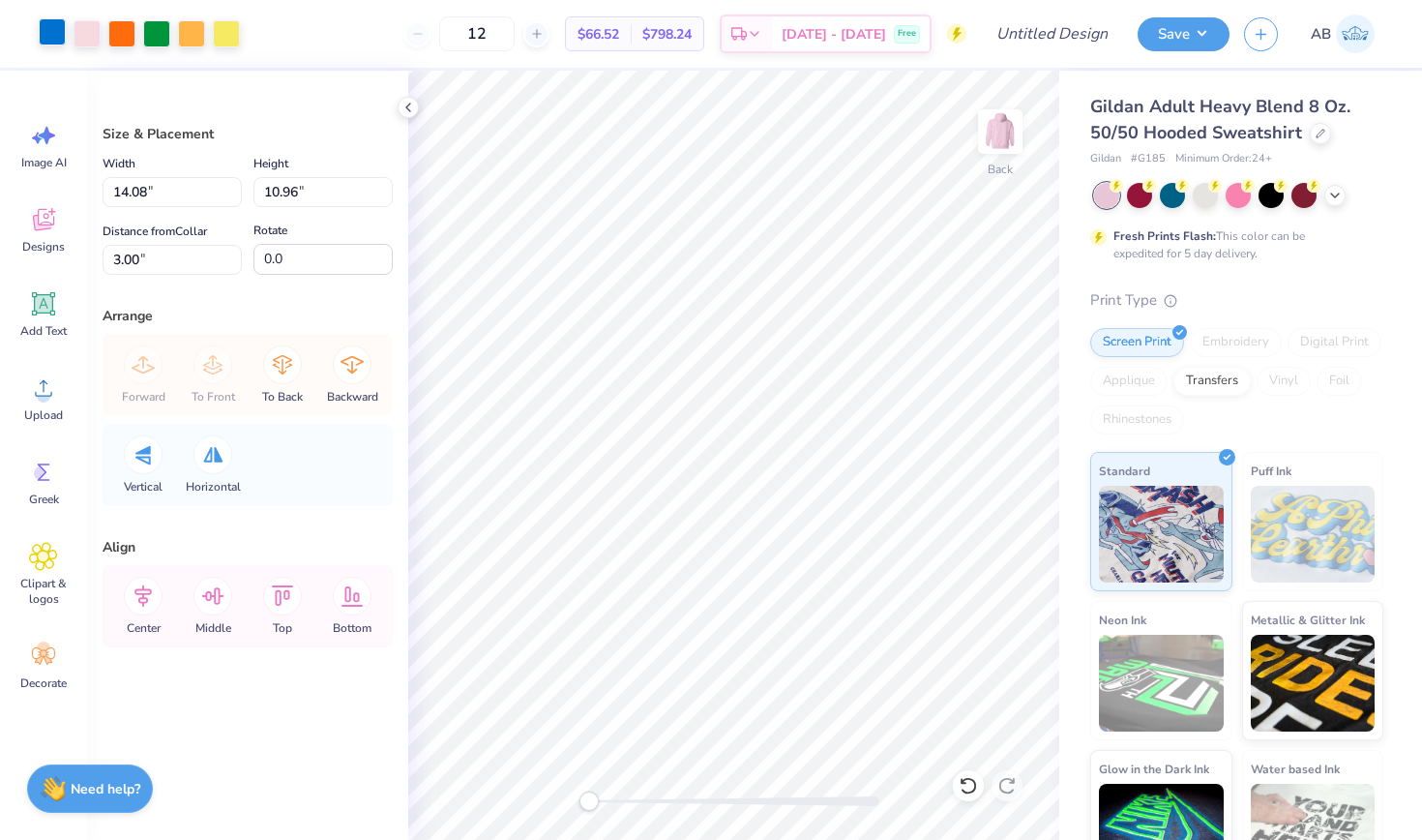
click at [56, 32] on div at bounding box center [53, 32] width 27 height 27
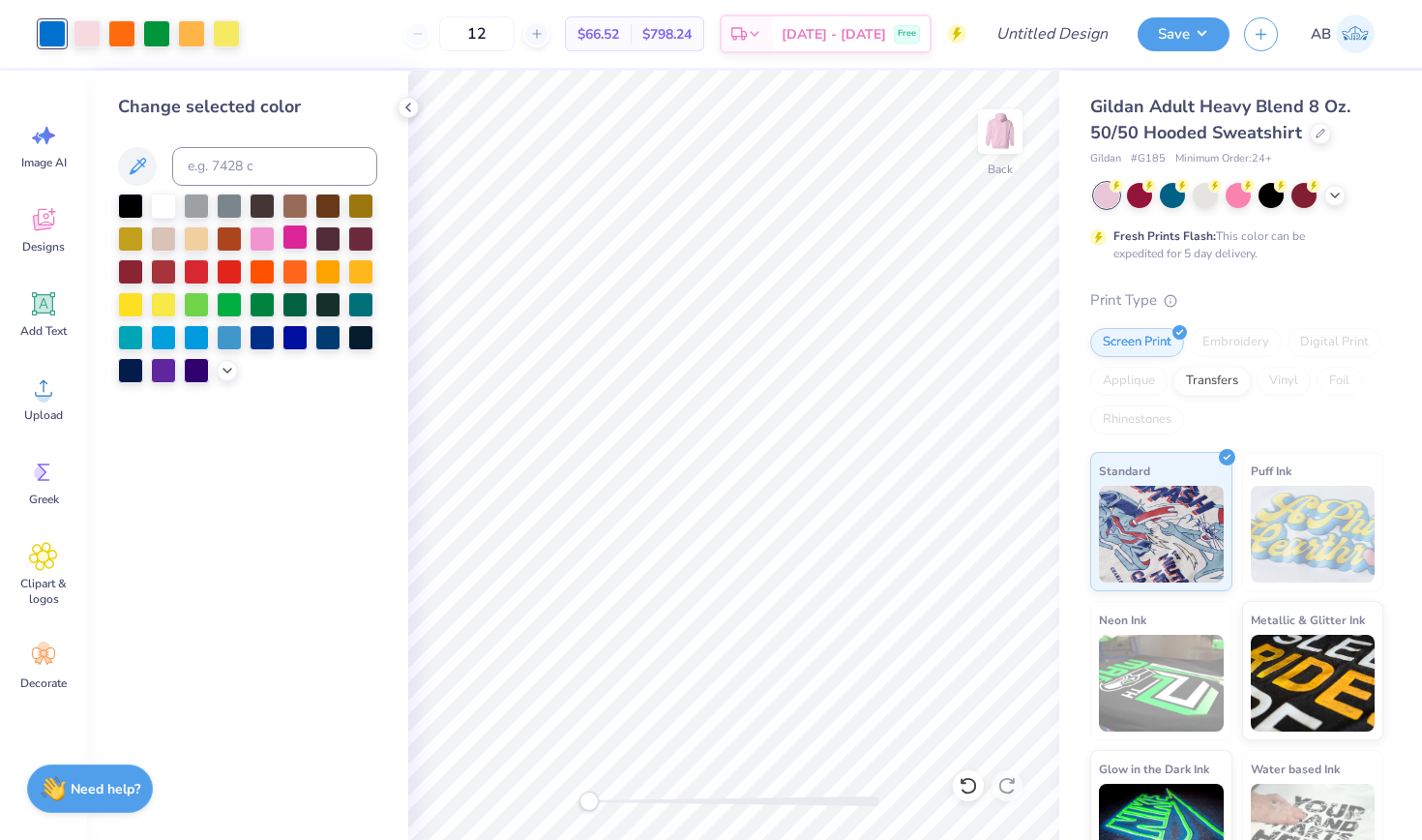
click at [294, 242] on div at bounding box center [295, 237] width 25 height 25
click at [96, 41] on div at bounding box center [88, 32] width 27 height 27
click at [261, 235] on div at bounding box center [262, 237] width 25 height 25
click at [123, 36] on div at bounding box center [122, 32] width 27 height 27
click at [164, 205] on div at bounding box center [164, 204] width 25 height 25
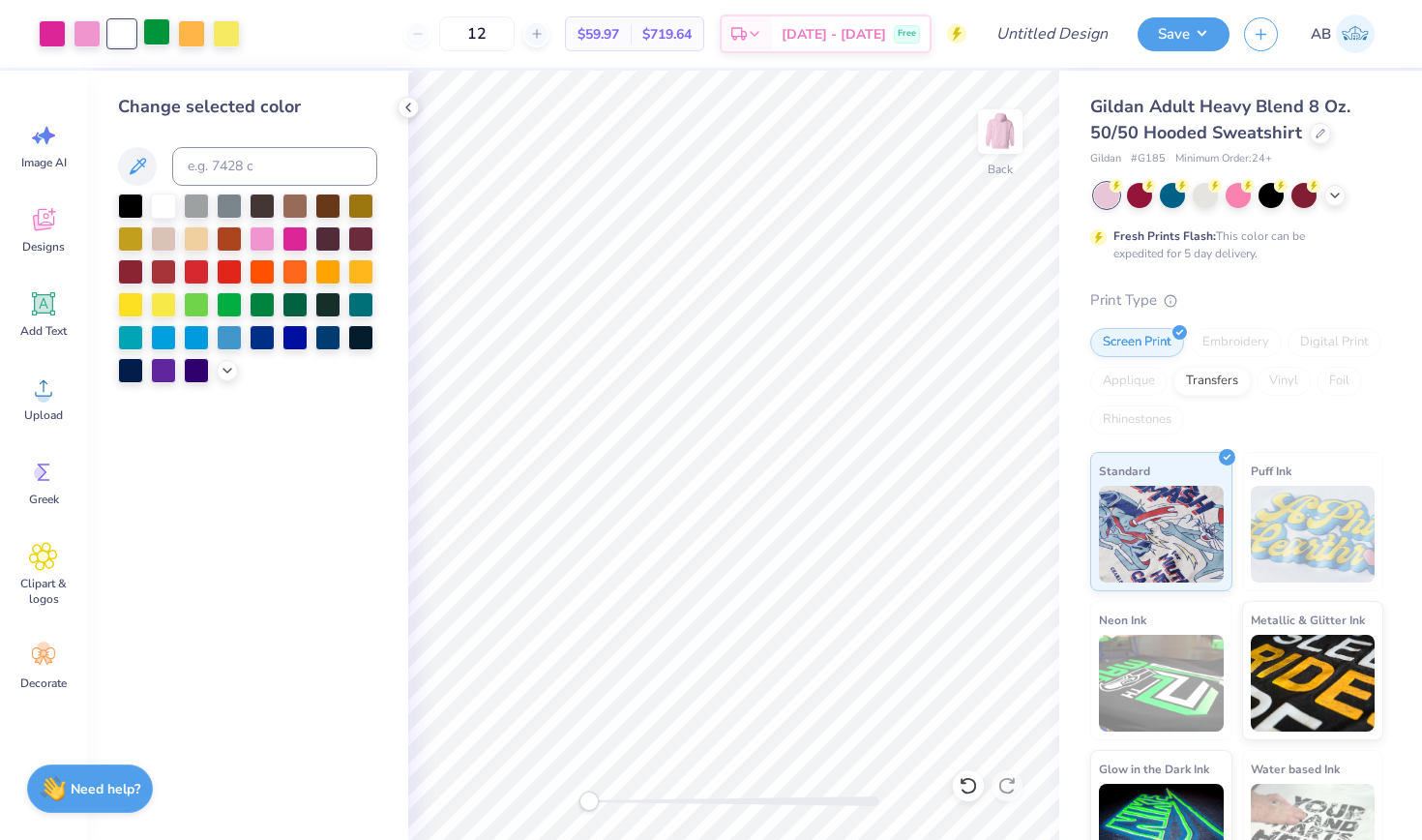
click at [160, 34] on div at bounding box center [157, 32] width 27 height 27
click at [231, 377] on icon at bounding box center [228, 369] width 16 height 16
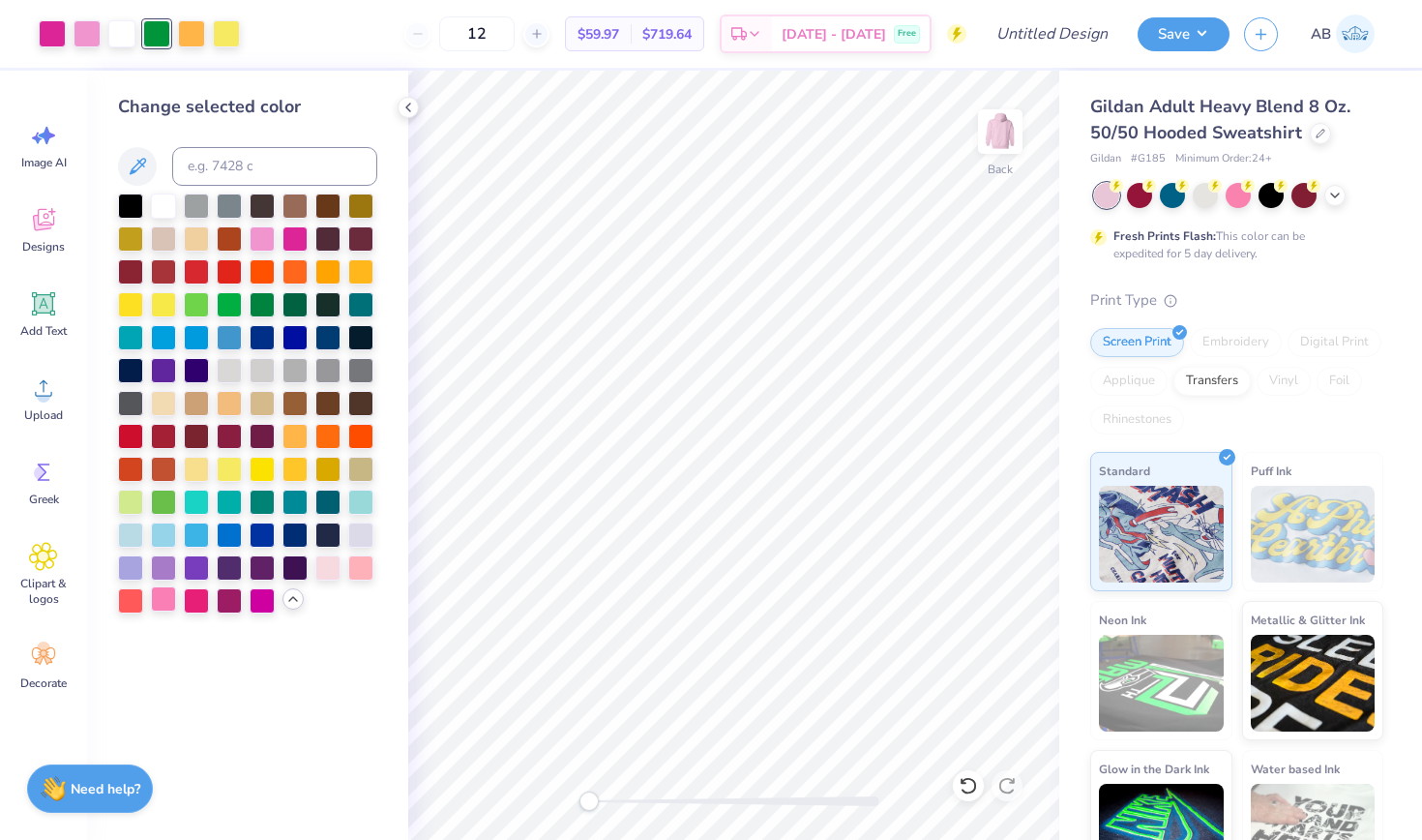
click at [167, 604] on div at bounding box center [164, 599] width 25 height 25
click at [186, 31] on div at bounding box center [192, 32] width 27 height 27
click at [255, 605] on div at bounding box center [262, 599] width 25 height 25
click at [136, 569] on div at bounding box center [130, 566] width 25 height 25
click at [362, 568] on div at bounding box center [361, 566] width 25 height 25
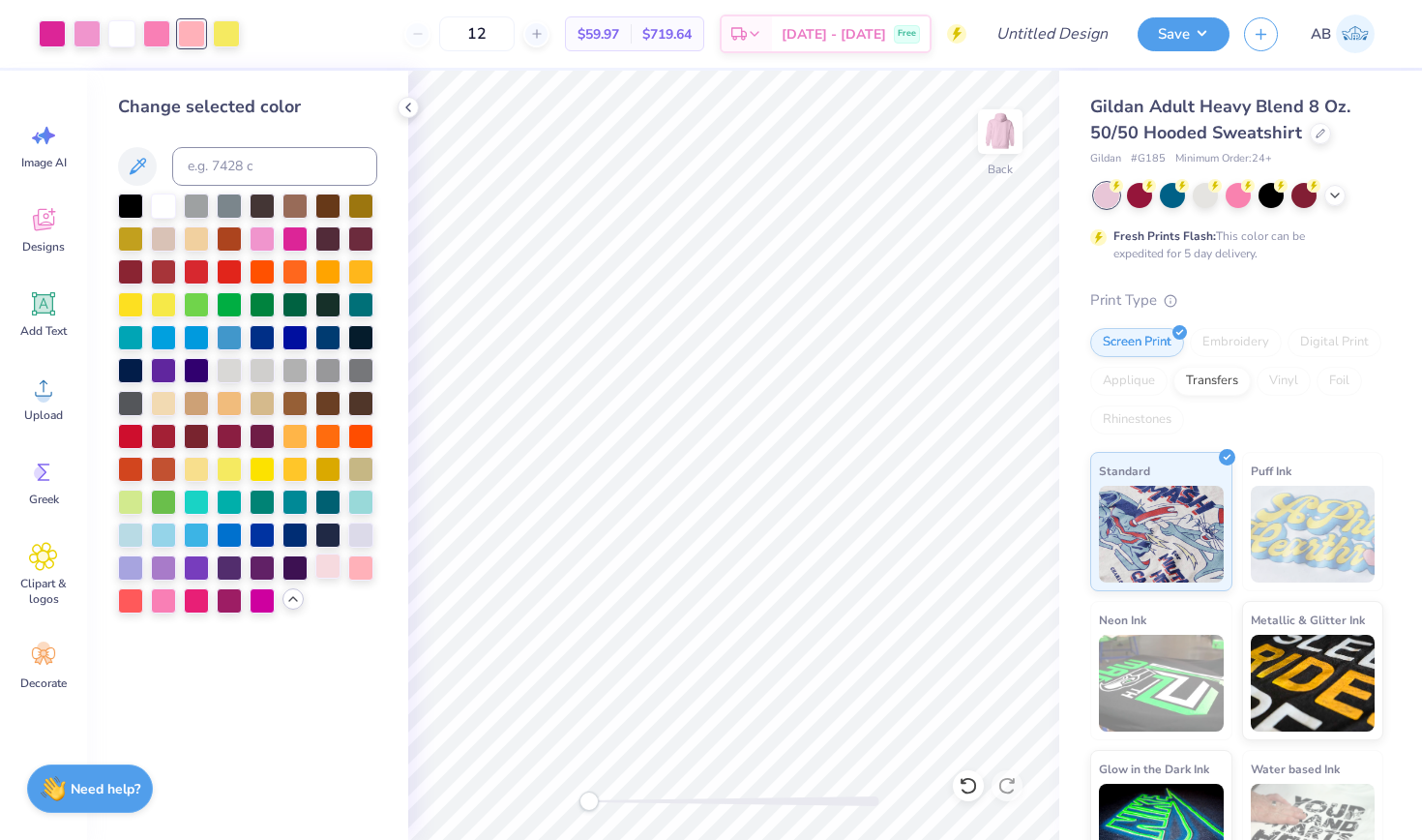
click at [331, 567] on div at bounding box center [328, 566] width 25 height 25
click at [228, 39] on div at bounding box center [227, 32] width 27 height 27
click at [289, 237] on div at bounding box center [295, 237] width 25 height 25
click at [263, 235] on div at bounding box center [262, 237] width 25 height 25
click at [197, 465] on div at bounding box center [197, 467] width 25 height 25
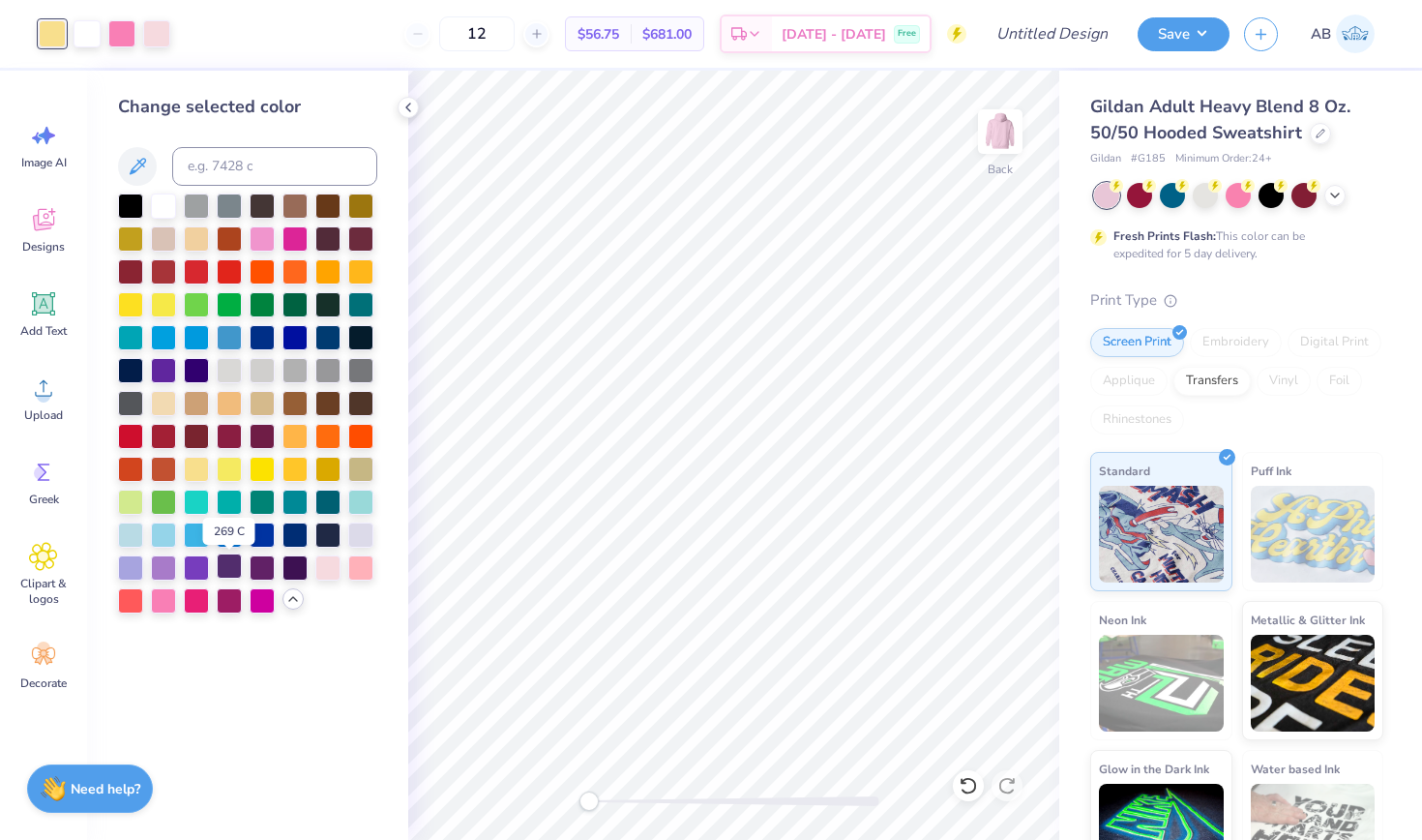
click at [222, 572] on div at bounding box center [230, 566] width 25 height 25
click at [173, 604] on div at bounding box center [164, 599] width 25 height 25
click at [329, 571] on div at bounding box center [328, 566] width 25 height 25
click at [360, 572] on div at bounding box center [361, 566] width 25 height 25
click at [366, 531] on div at bounding box center [361, 533] width 25 height 25
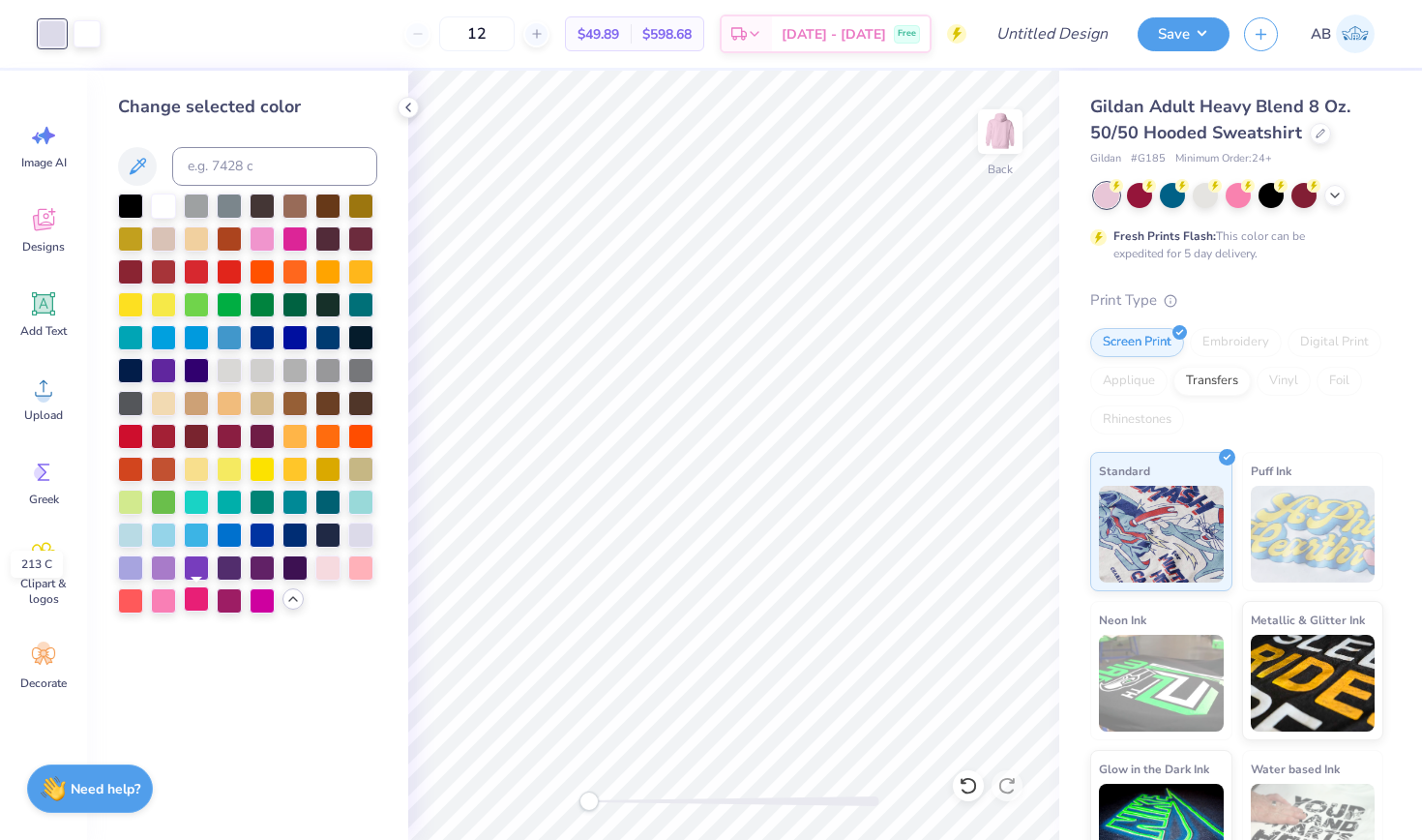
click at [191, 608] on div at bounding box center [197, 599] width 25 height 25
click at [161, 606] on div at bounding box center [164, 599] width 25 height 25
click at [83, 33] on div at bounding box center [88, 32] width 27 height 27
click at [164, 588] on div at bounding box center [247, 403] width 259 height 420
click at [164, 594] on div at bounding box center [164, 599] width 25 height 25
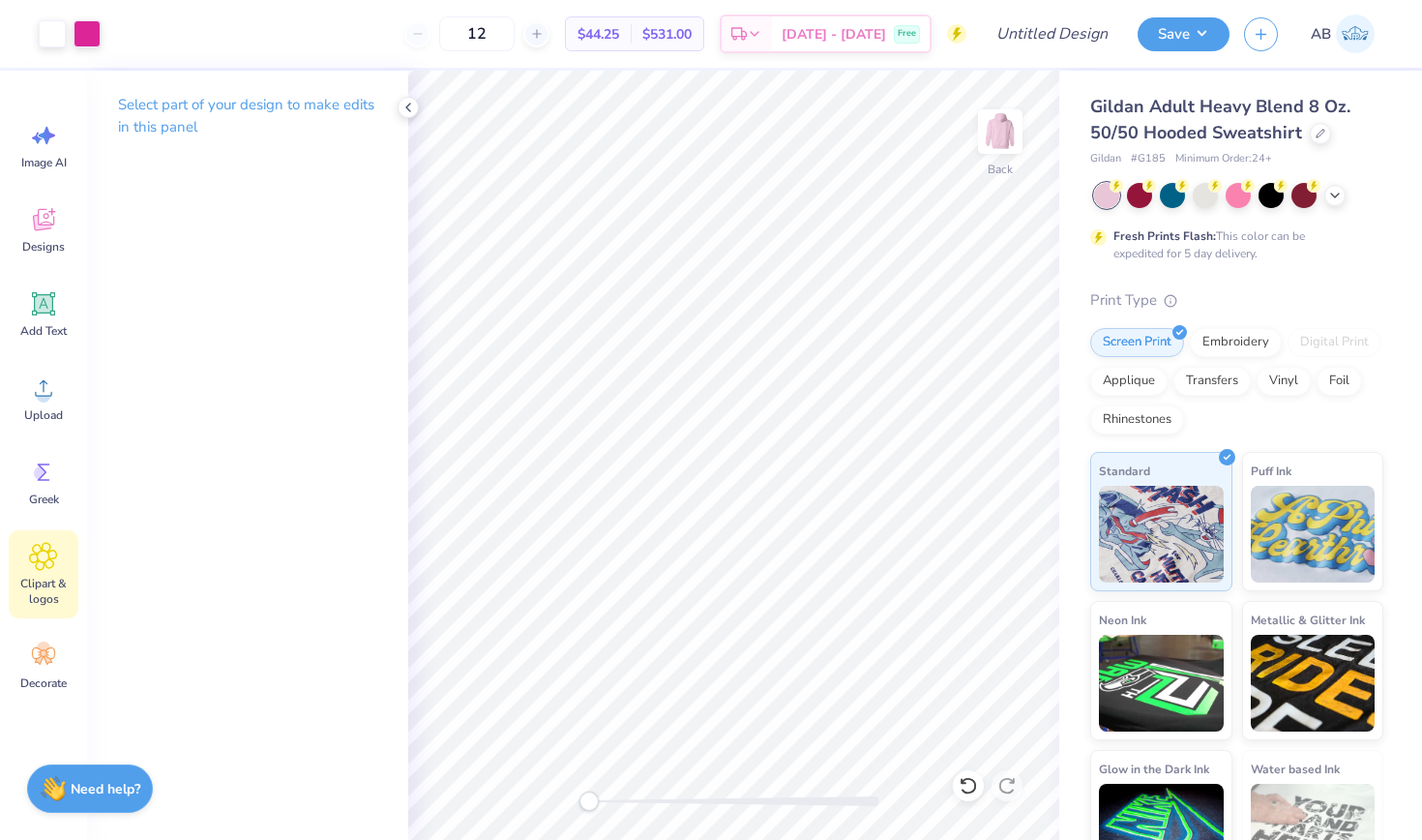
click at [49, 545] on icon at bounding box center [43, 557] width 28 height 29
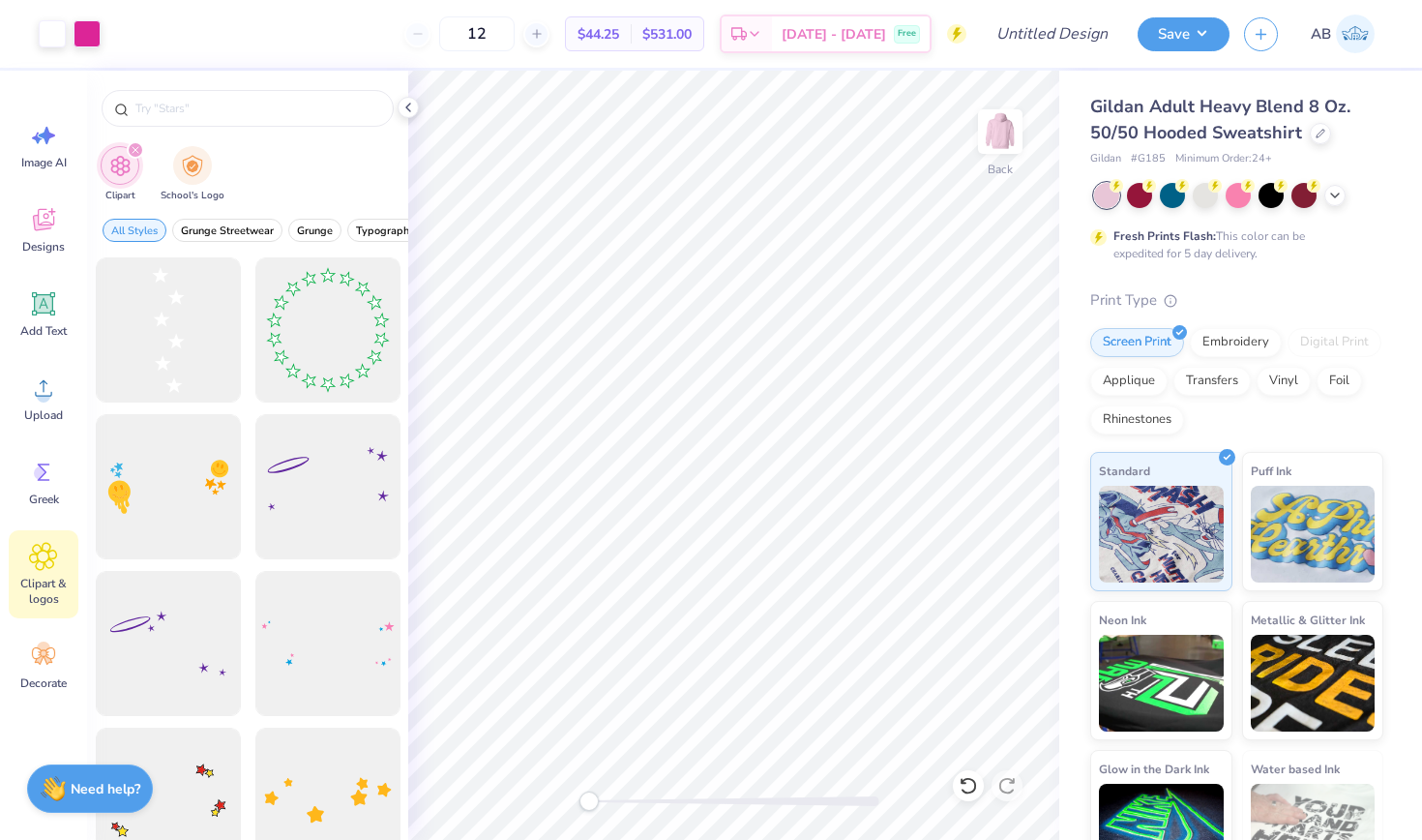
type input "stars"
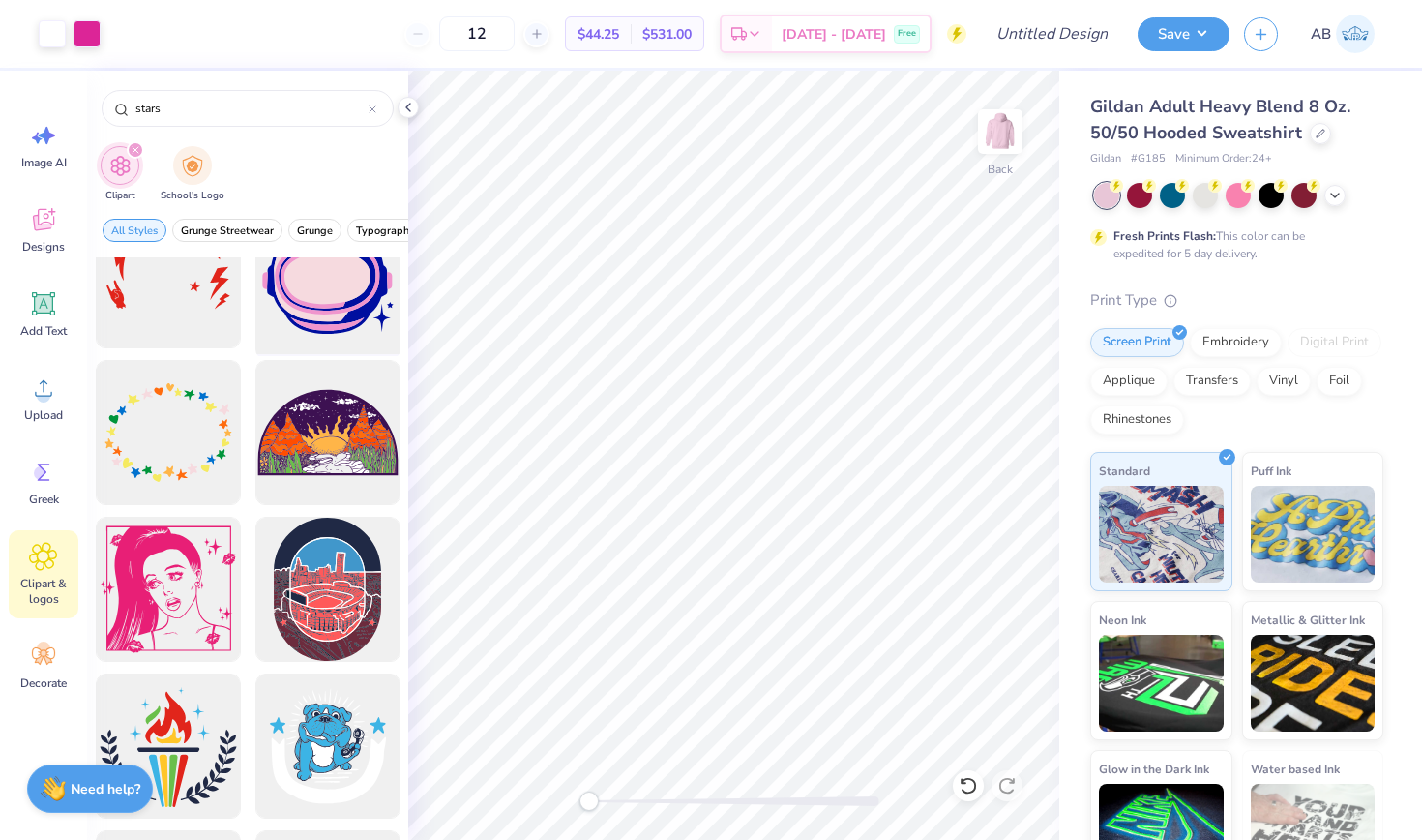
scroll to position [2724, 0]
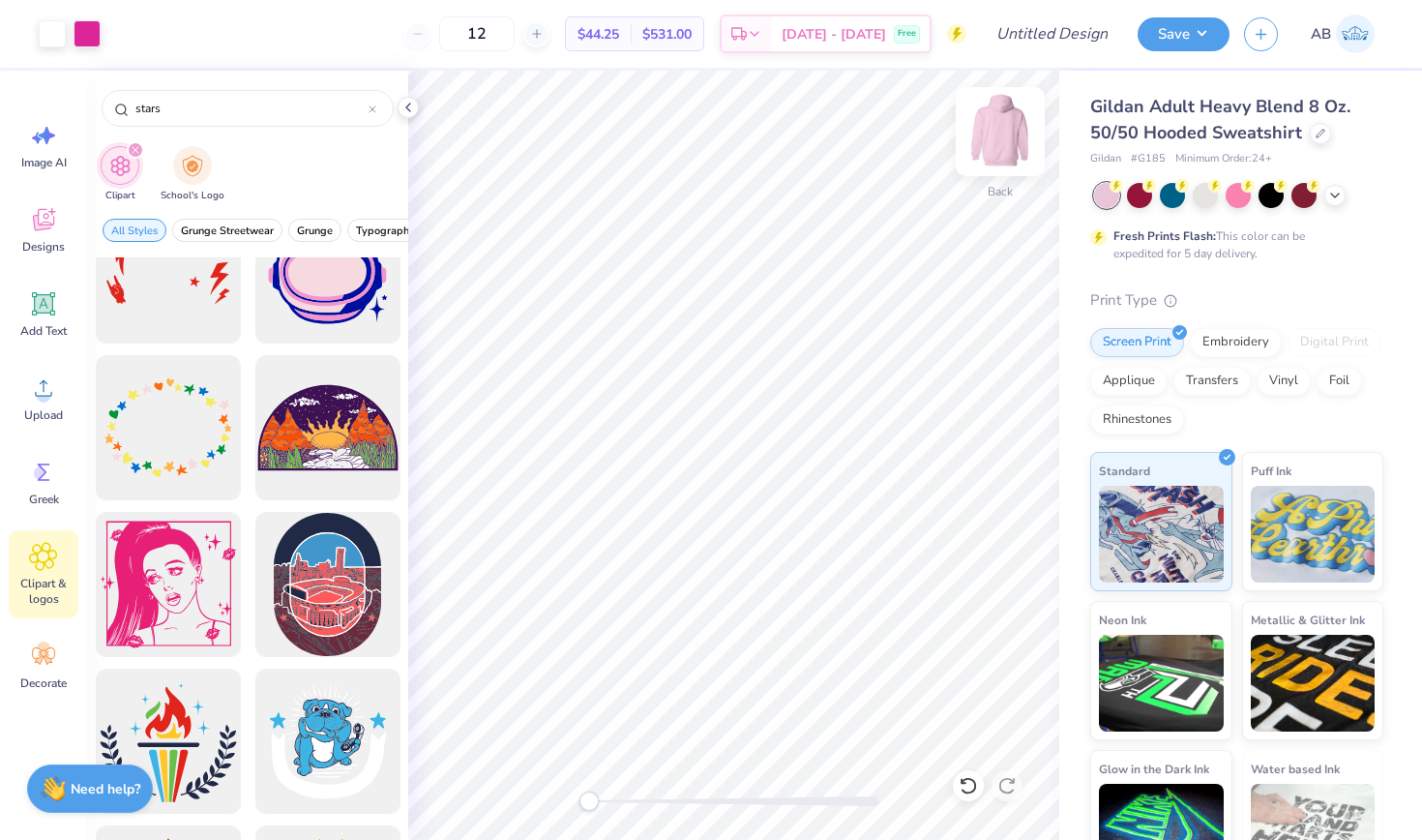
click at [1000, 135] on img at bounding box center [1001, 131] width 78 height 78
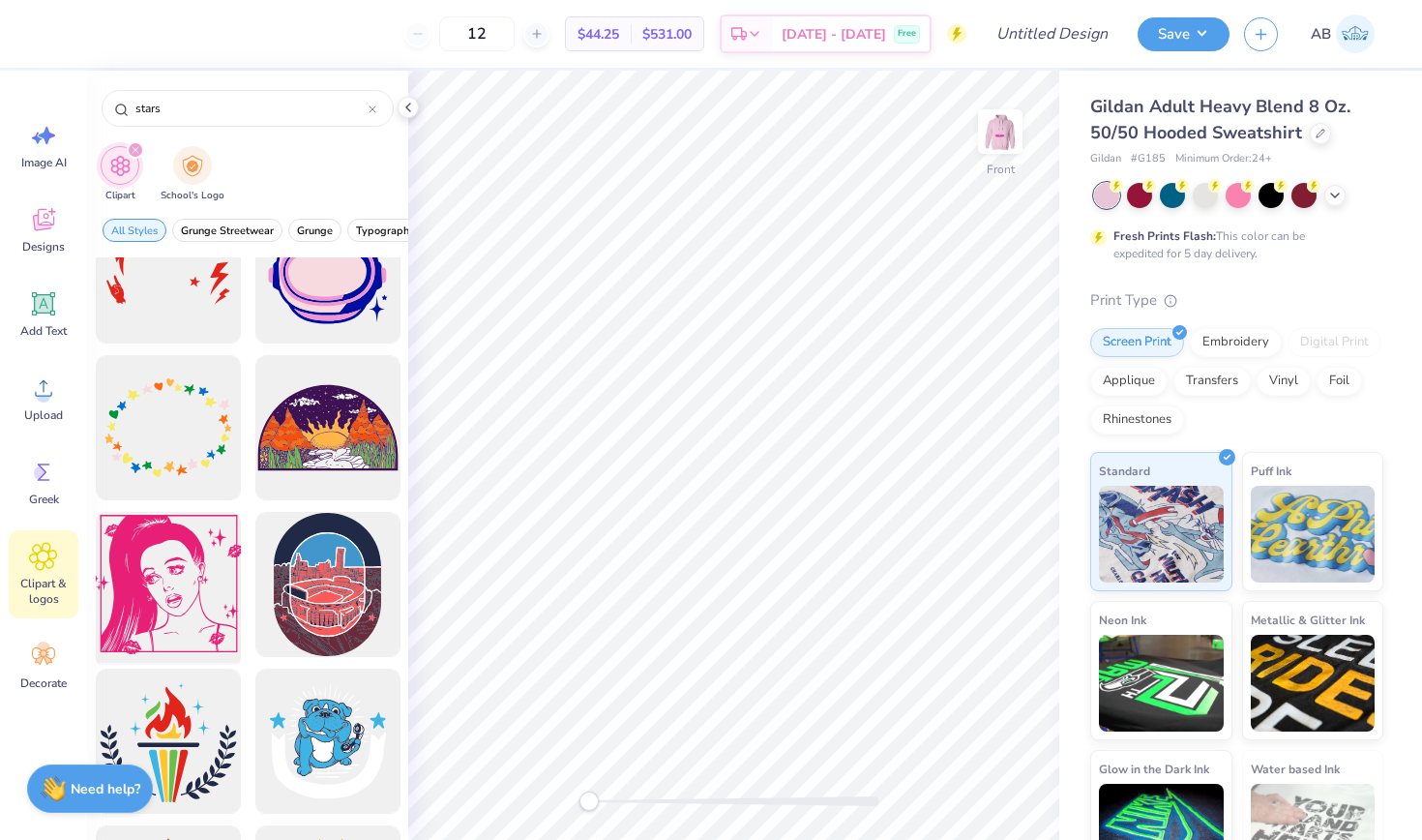
click at [166, 585] on div at bounding box center [167, 585] width 160 height 160
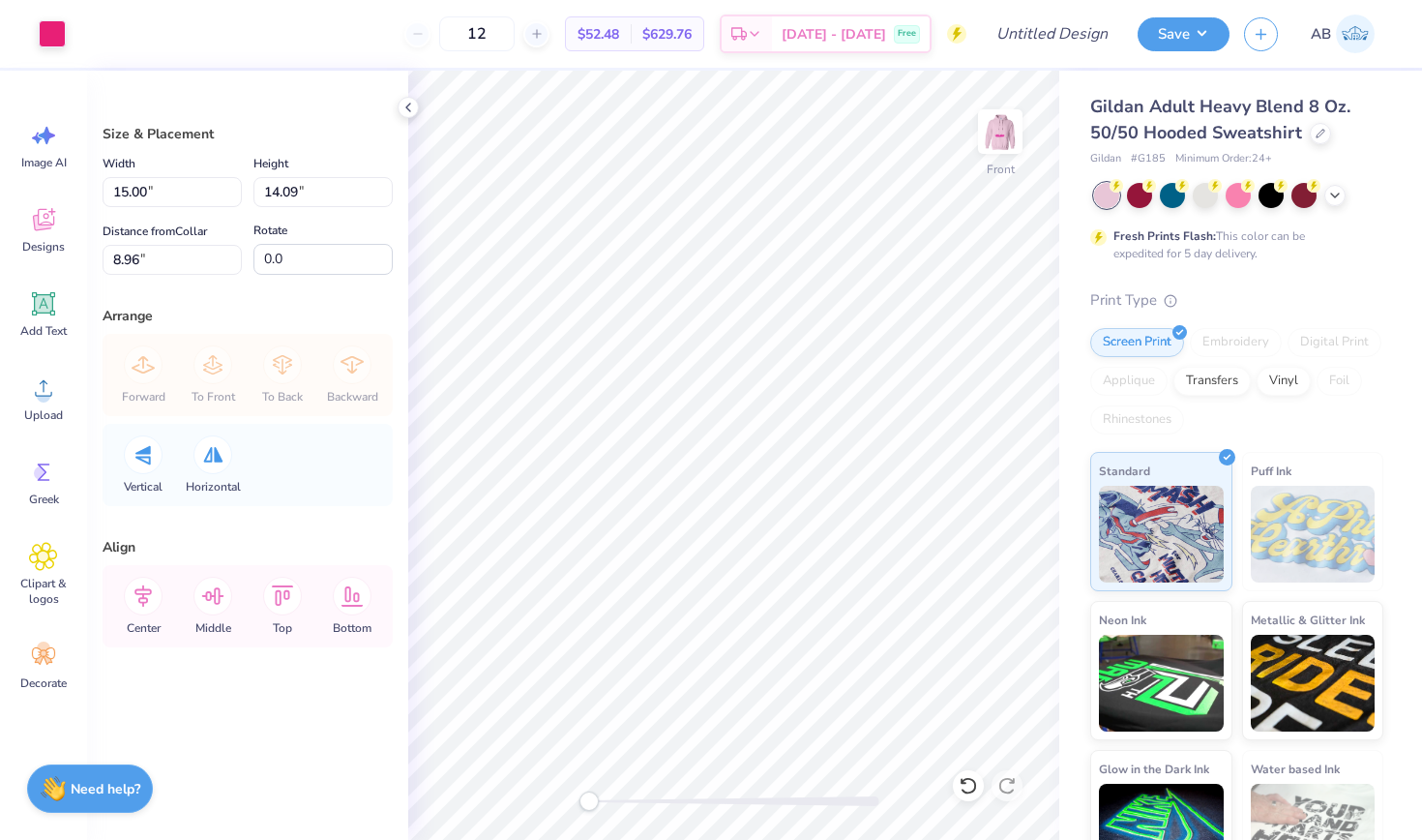
type input "11.62"
type input "10.92"
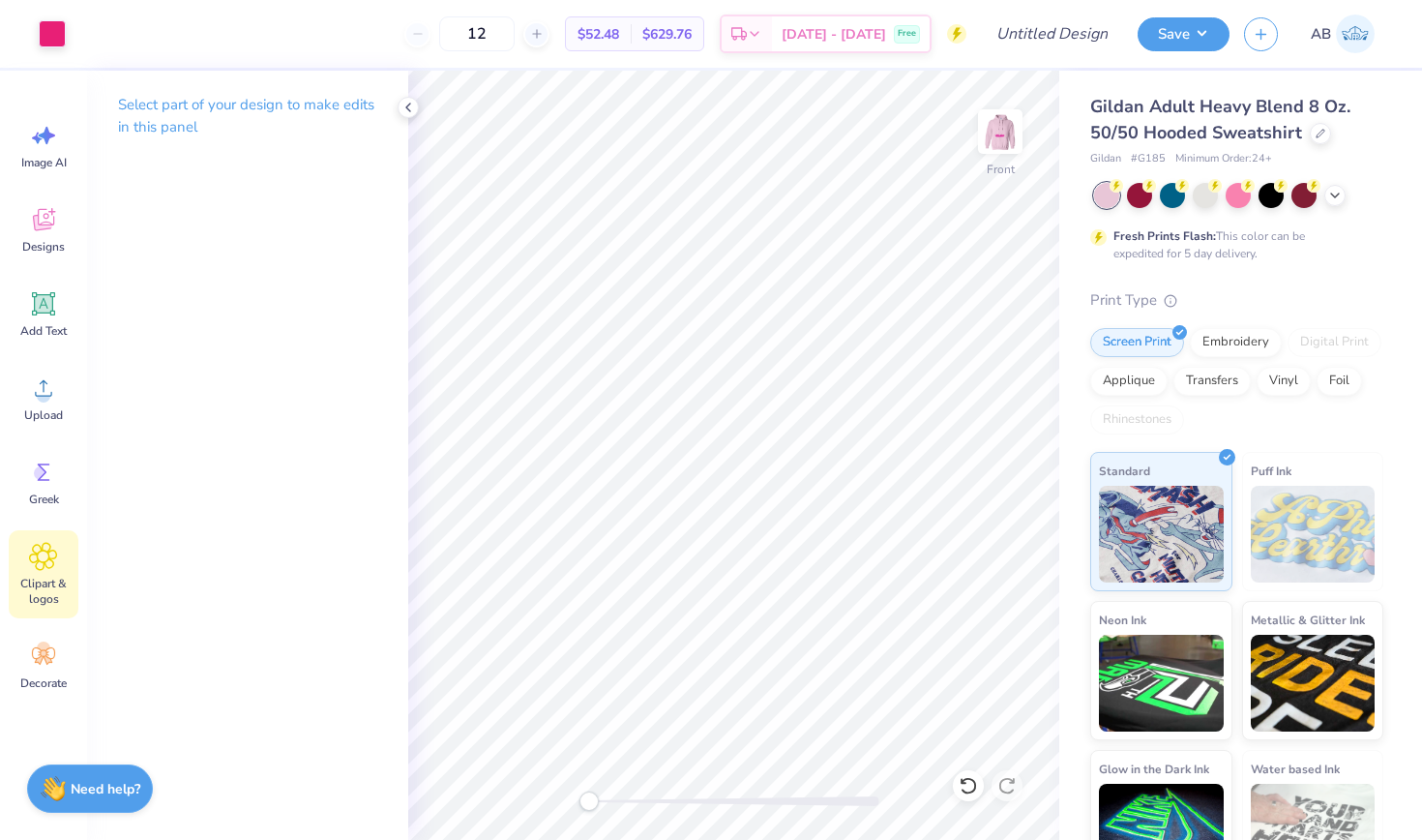
click at [45, 543] on icon at bounding box center [43, 557] width 28 height 29
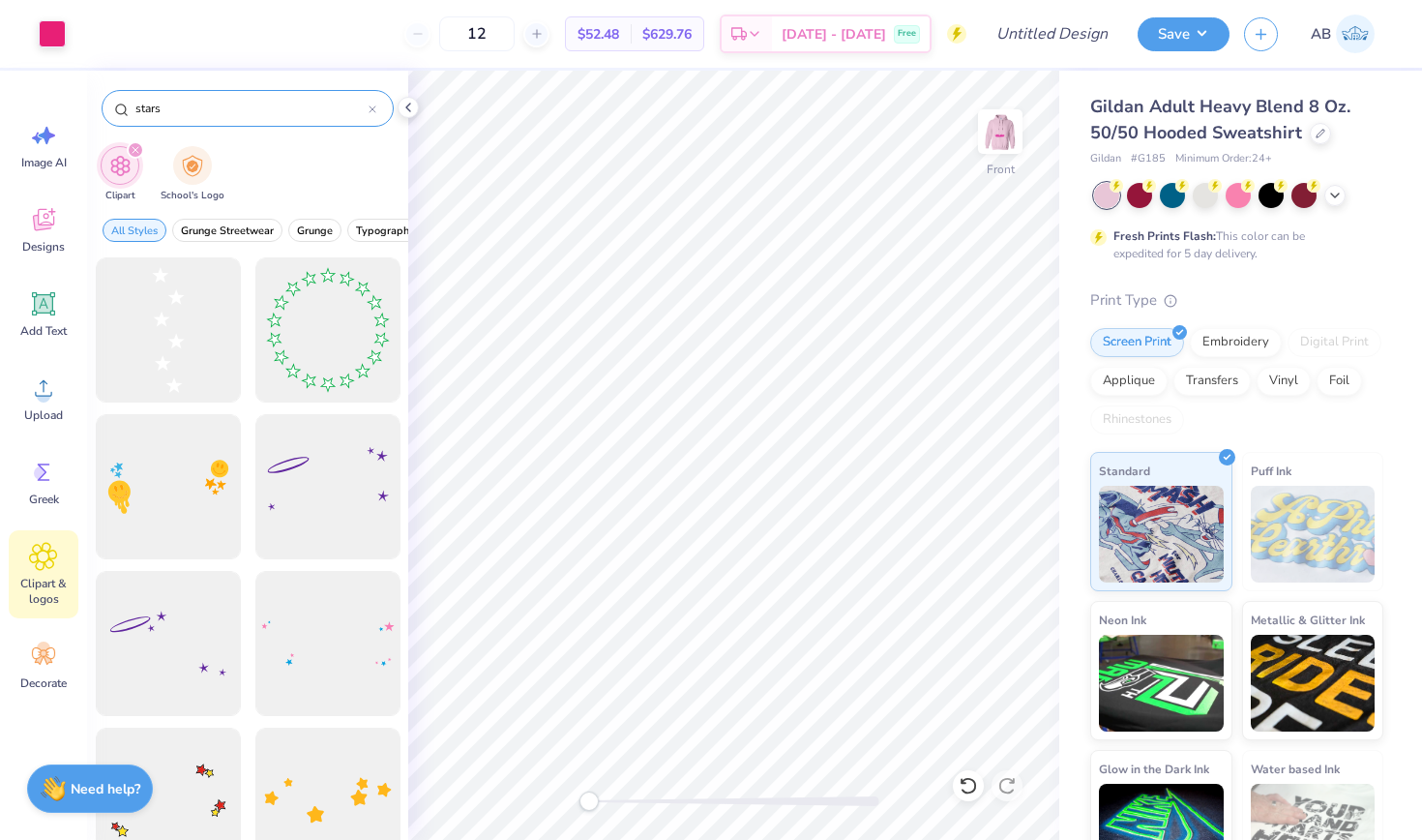
click at [183, 112] on input "stars" at bounding box center [251, 108] width 236 height 19
type input "text bubble"
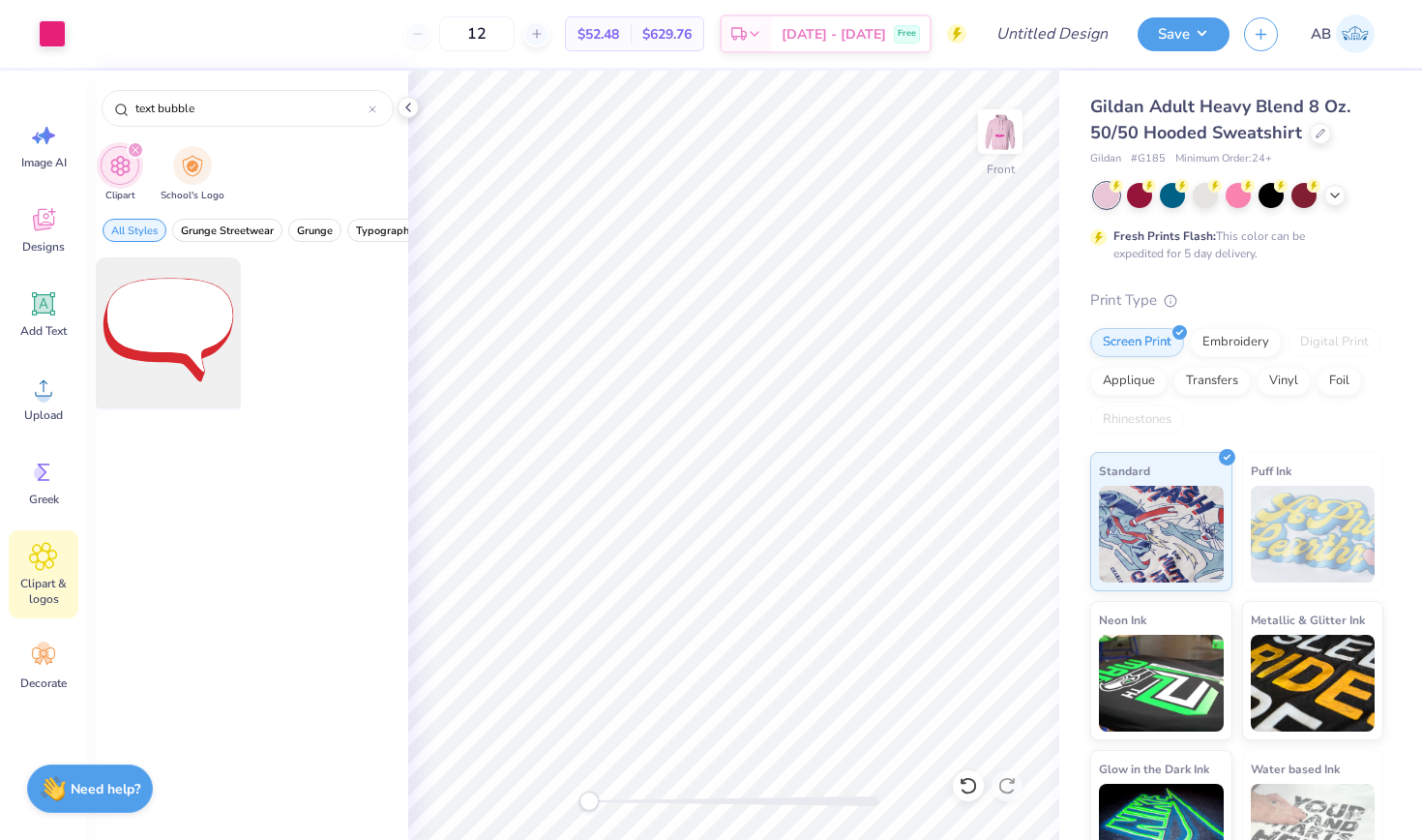
click at [165, 343] on div at bounding box center [167, 330] width 160 height 160
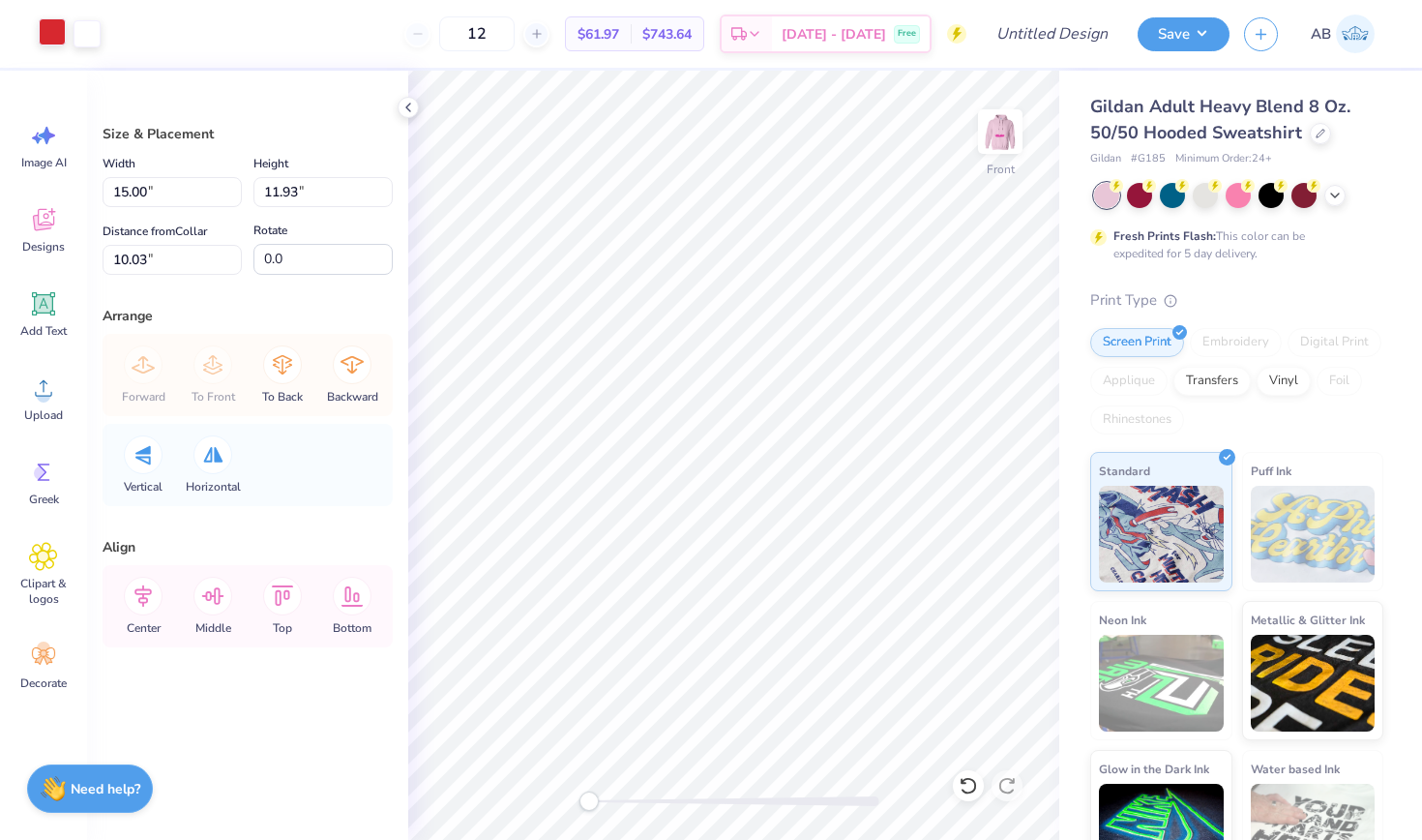
click at [48, 27] on div at bounding box center [53, 32] width 27 height 27
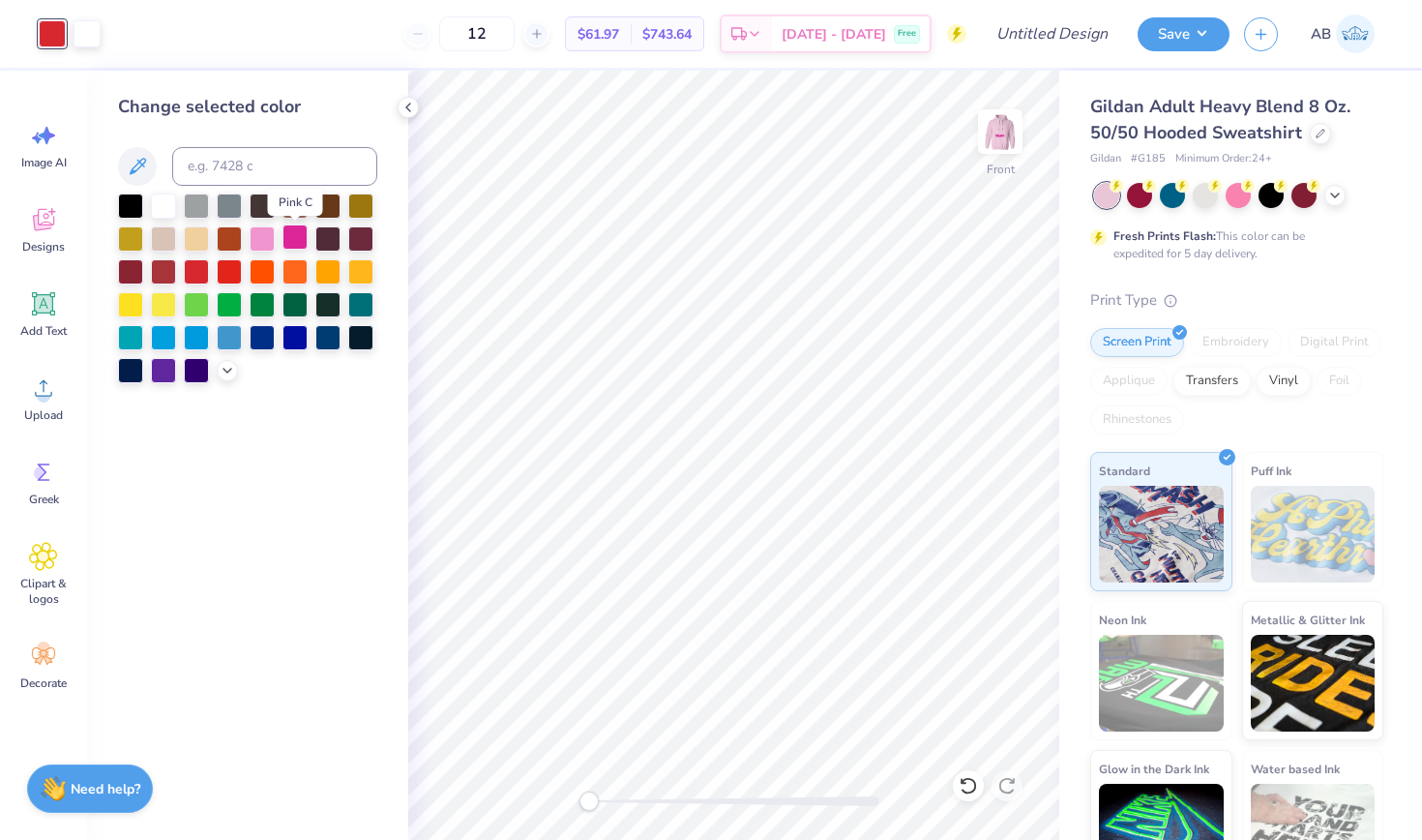
click at [297, 241] on div at bounding box center [295, 237] width 25 height 25
click at [233, 375] on icon at bounding box center [228, 369] width 16 height 16
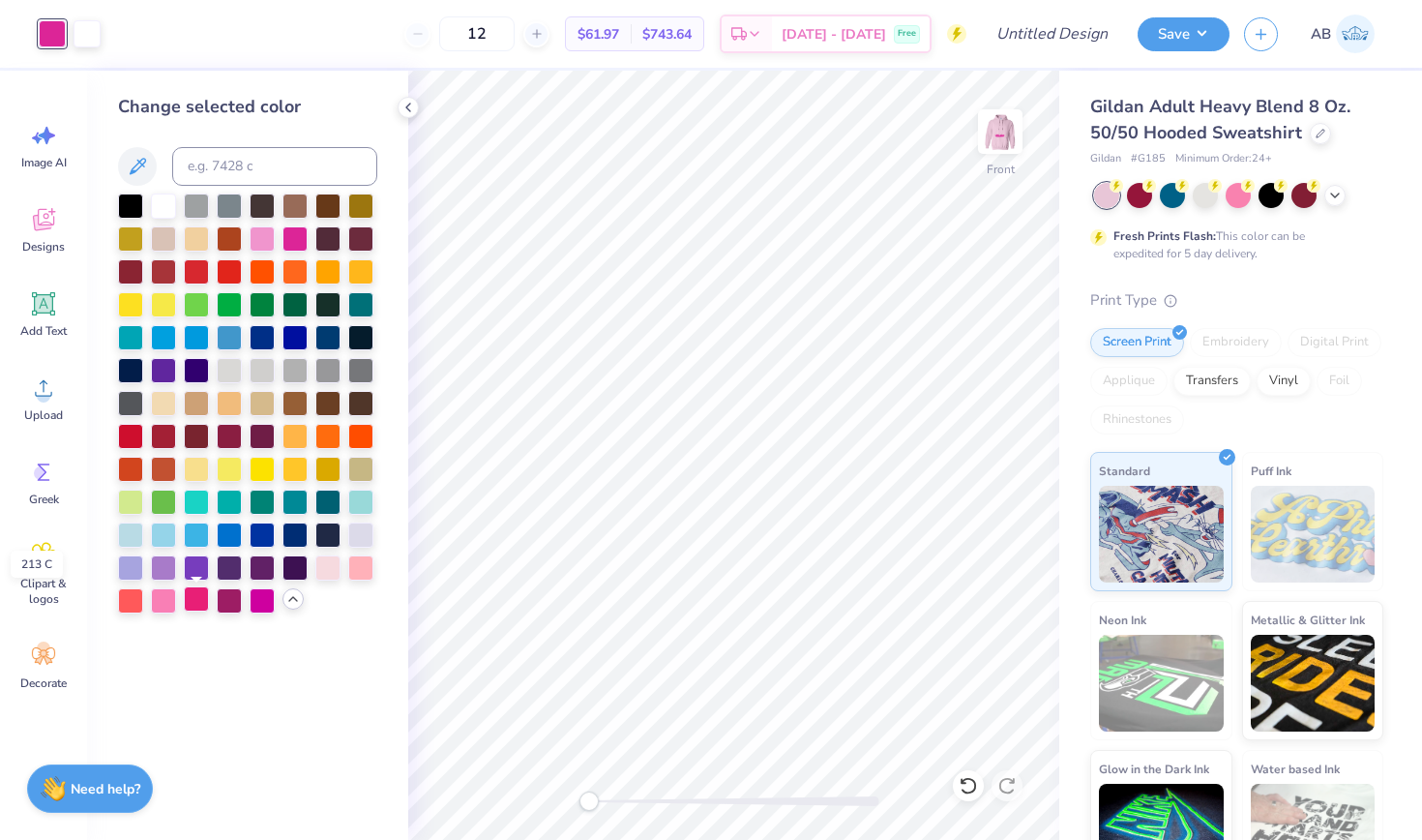
click at [190, 606] on div at bounding box center [197, 599] width 25 height 25
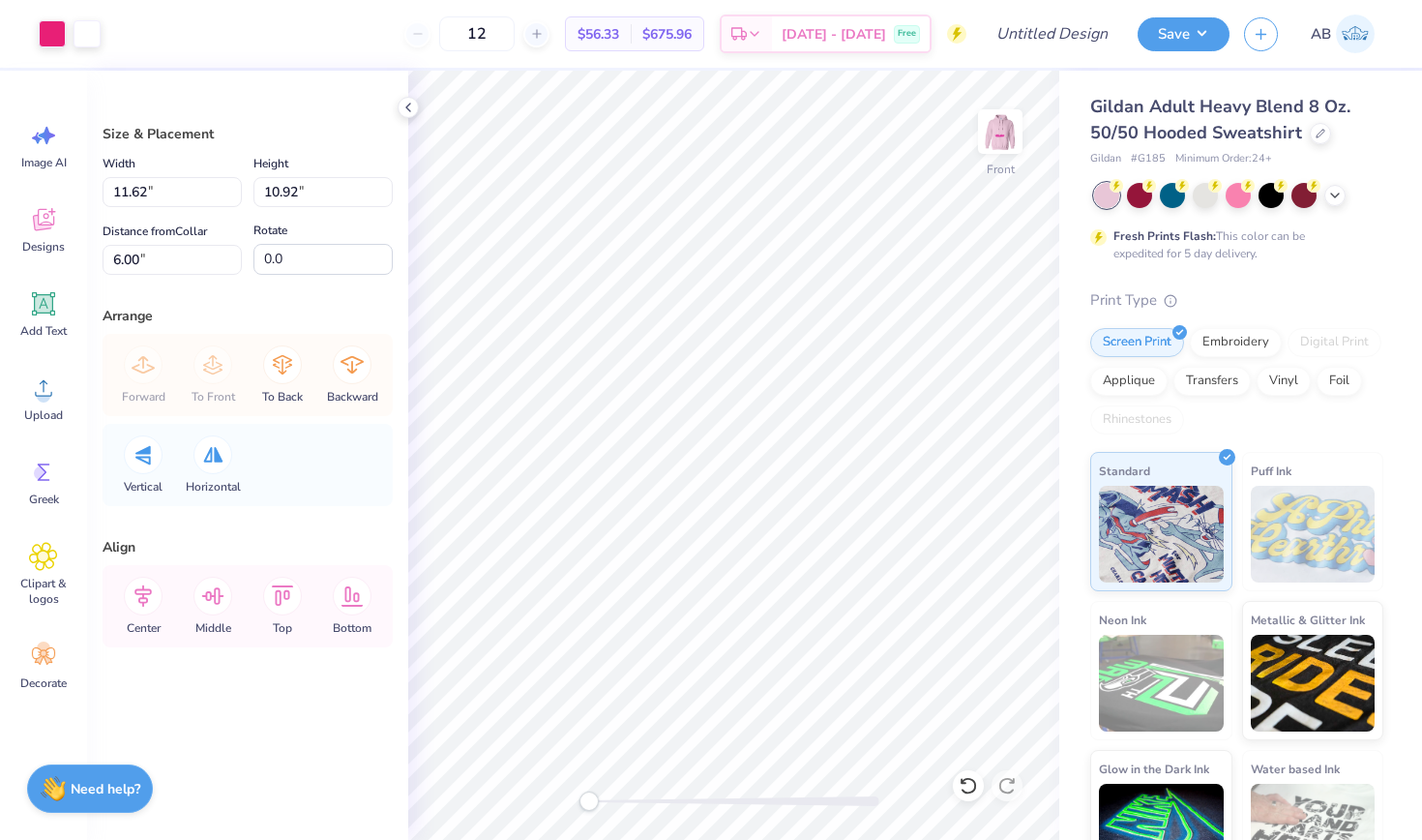
type input "5.98"
type input "4.65"
type input "7.34"
type input "-12.7"
type input "6.82"
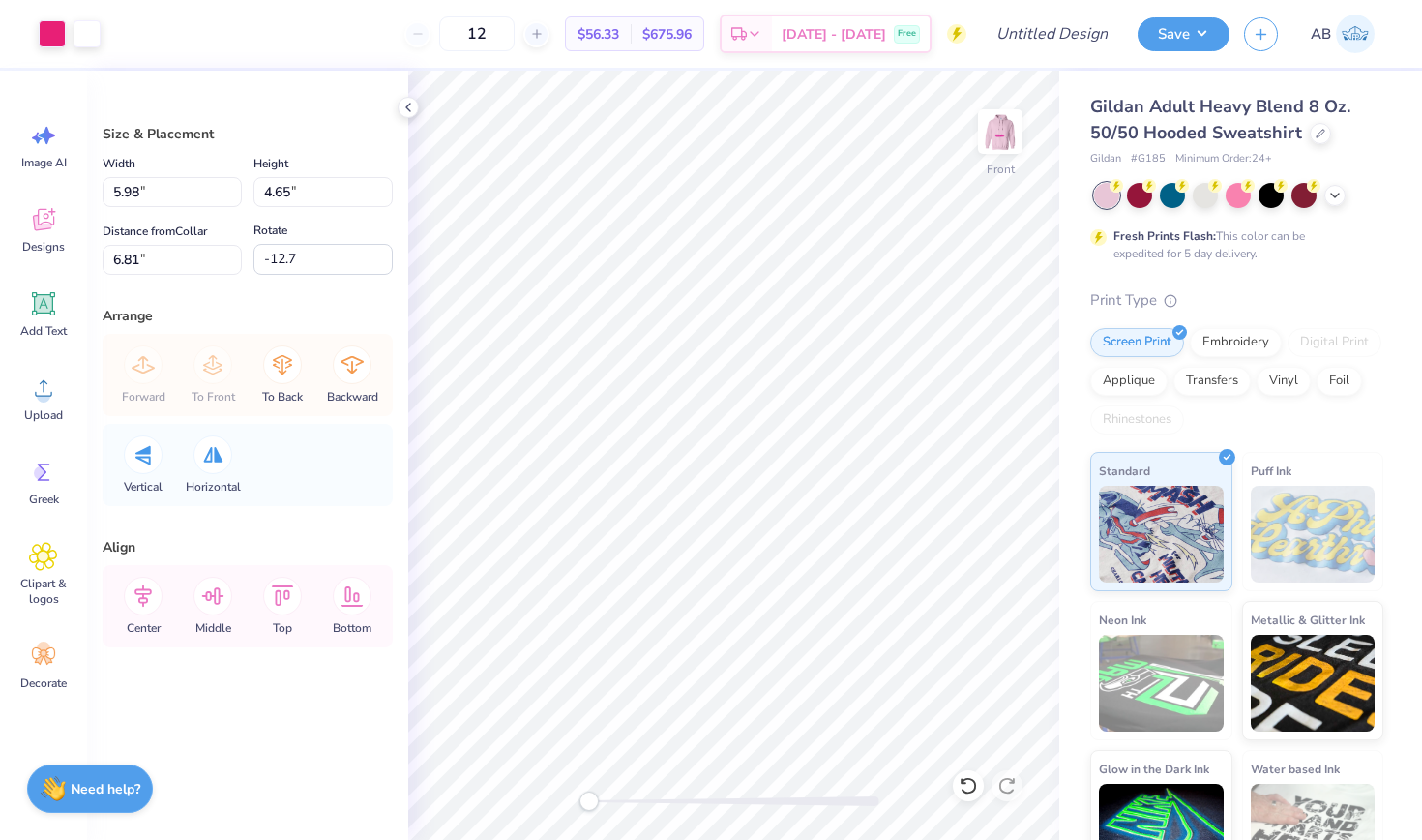
type input "5.31"
type input "6.68"
type input "6.08"
type input "4.73"
type input "7.30"
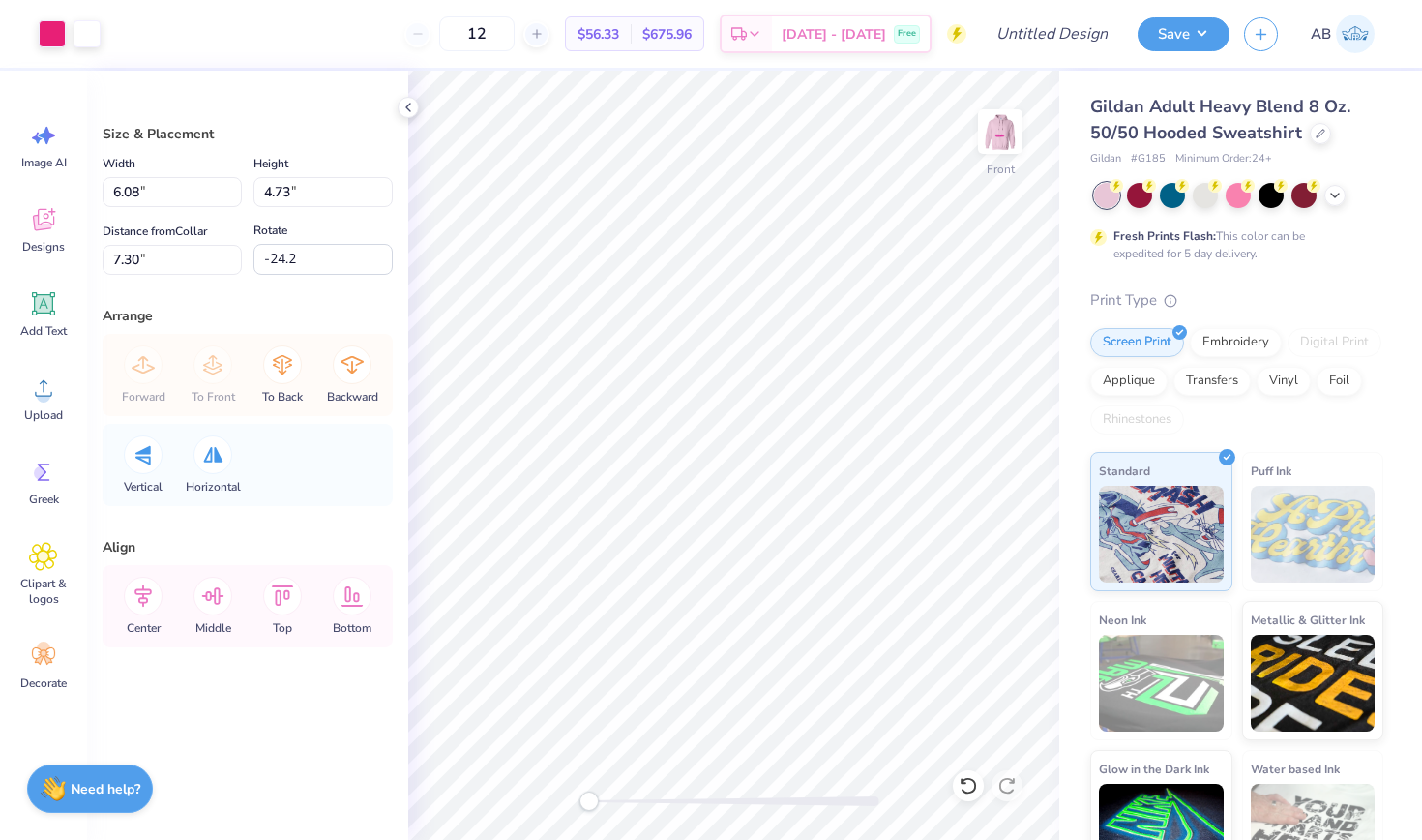
type input "-21.1"
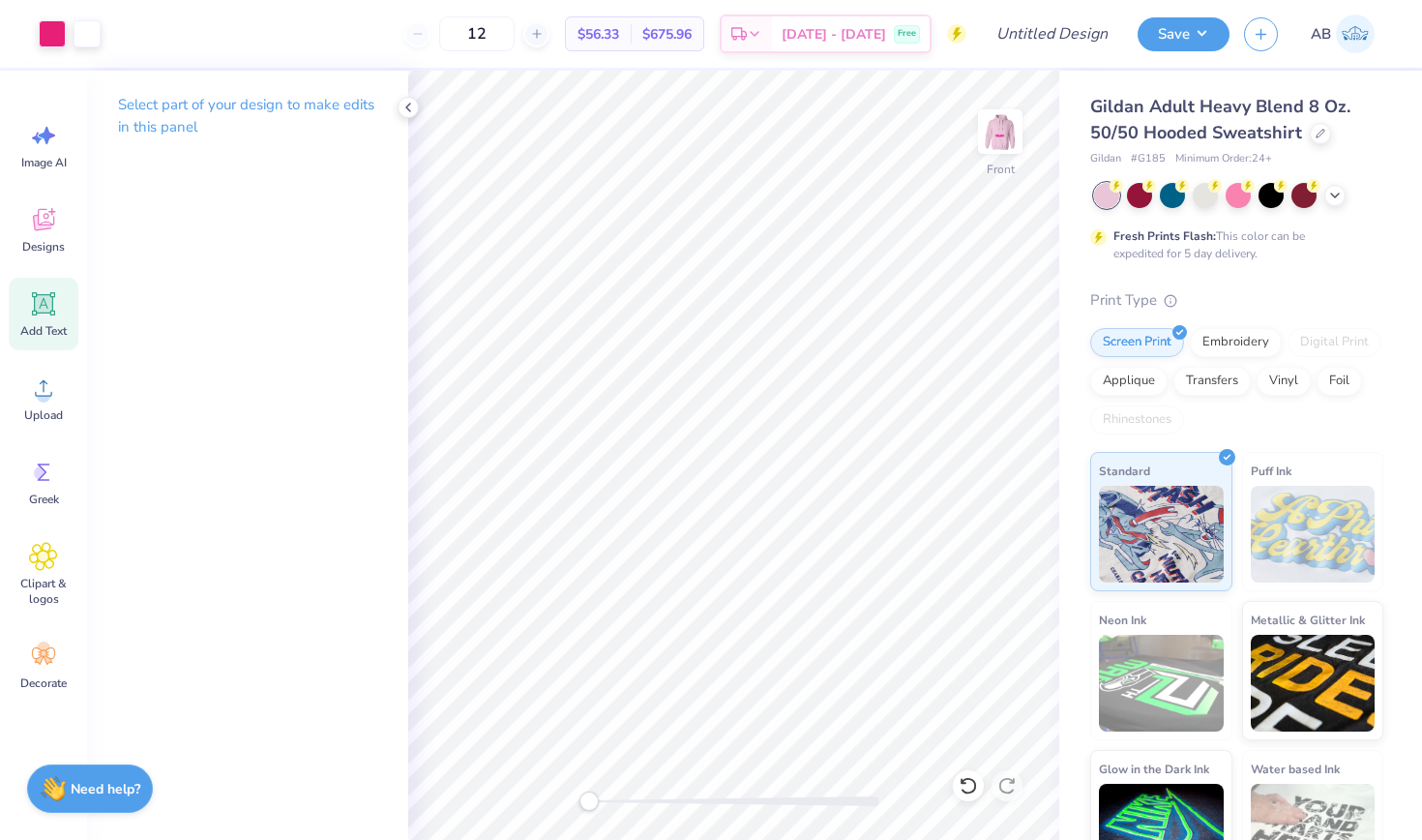
click at [40, 312] on icon at bounding box center [44, 304] width 23 height 23
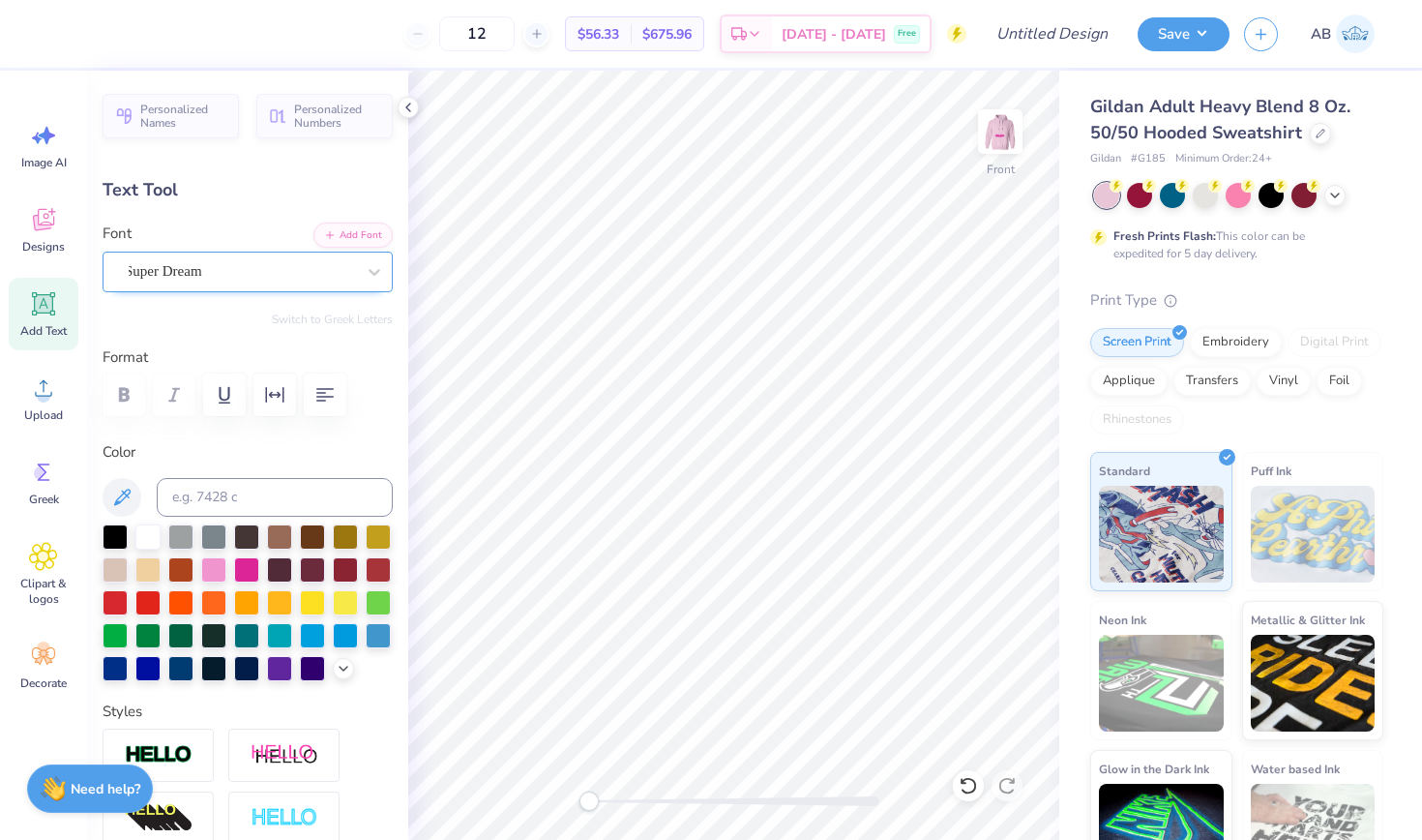
click at [290, 278] on div "Super Dream" at bounding box center [239, 271] width 235 height 30
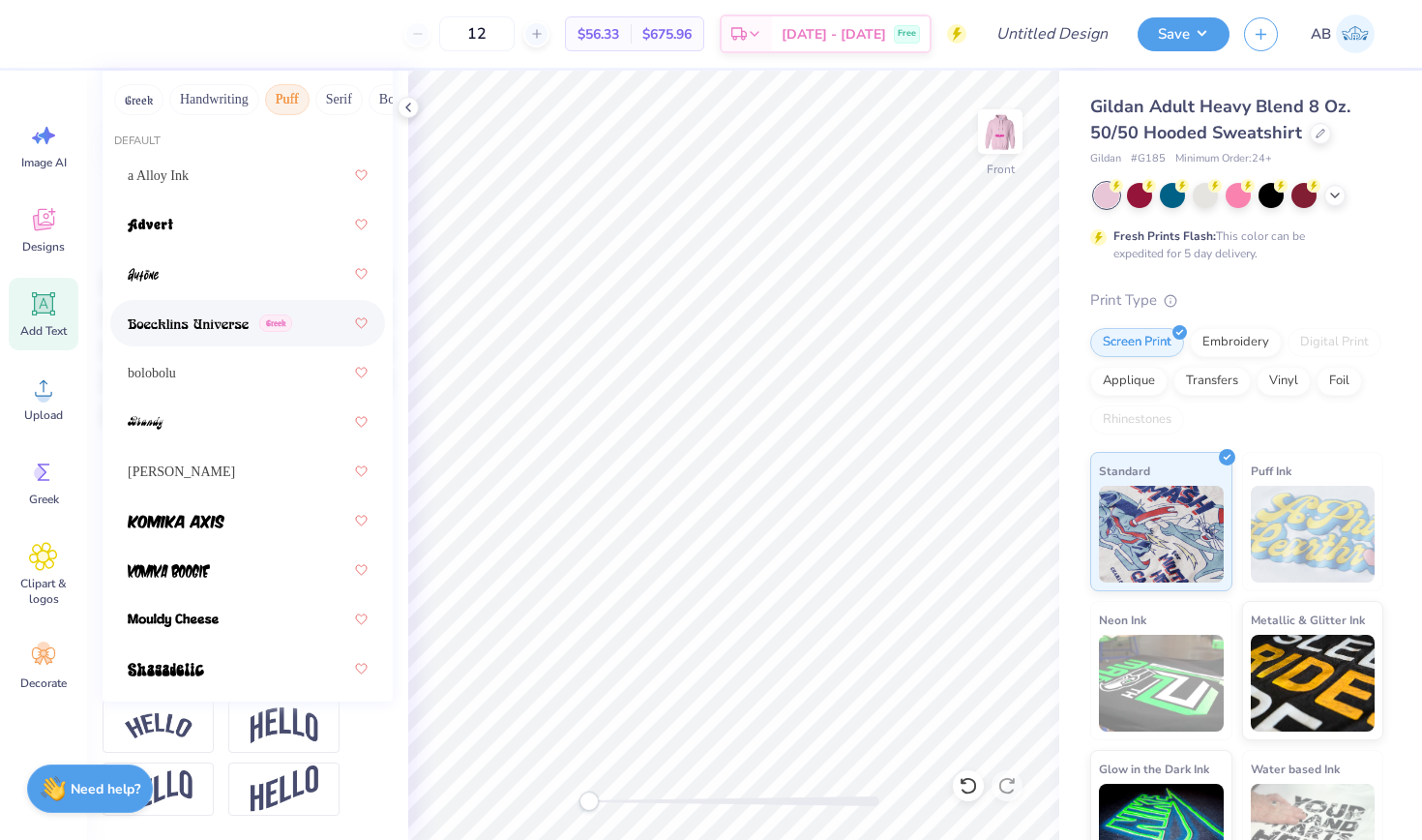
scroll to position [0, 0]
click at [199, 376] on div "bolobolu" at bounding box center [247, 373] width 240 height 35
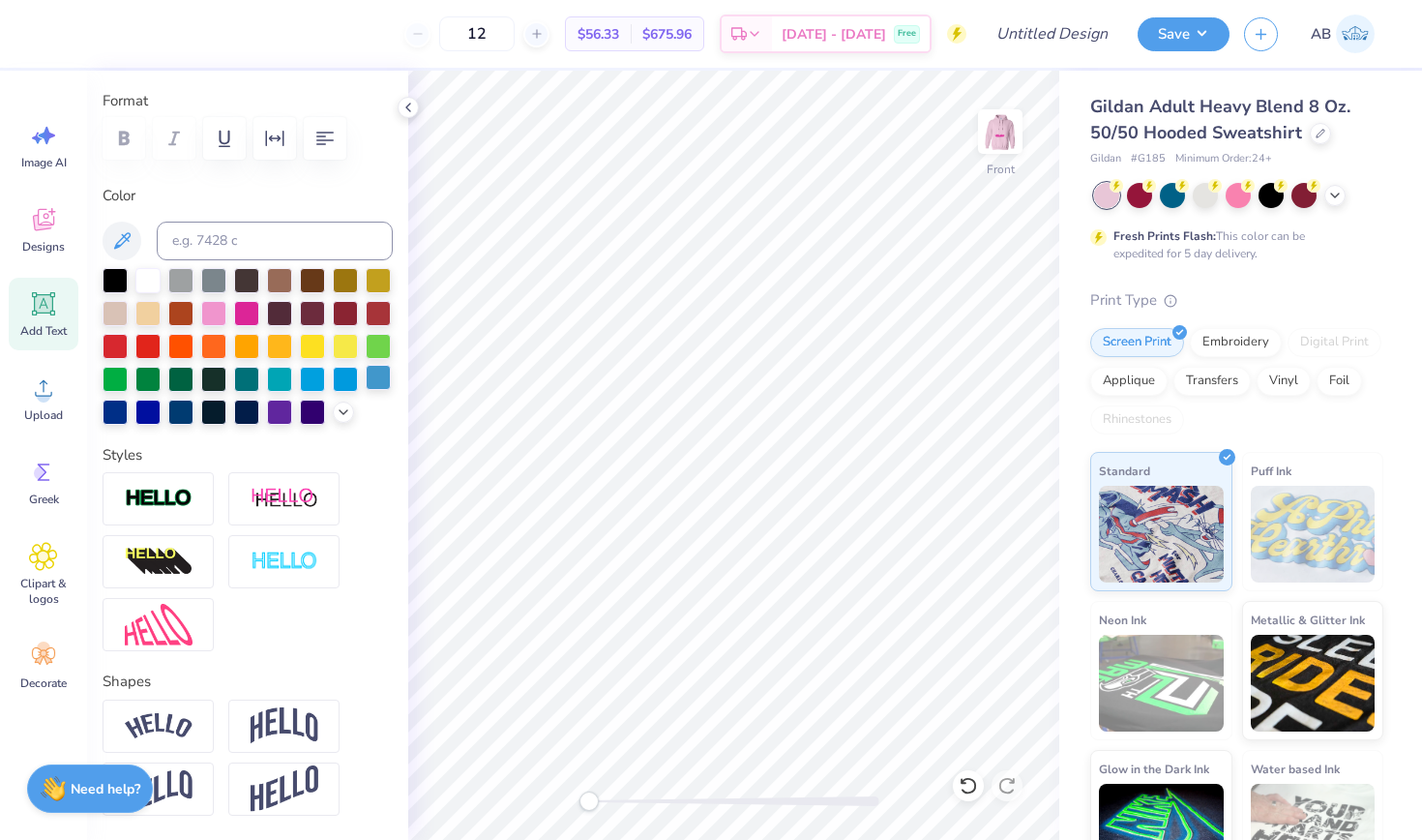
type textarea "T"
type textarea "Did someone say CHAARG"
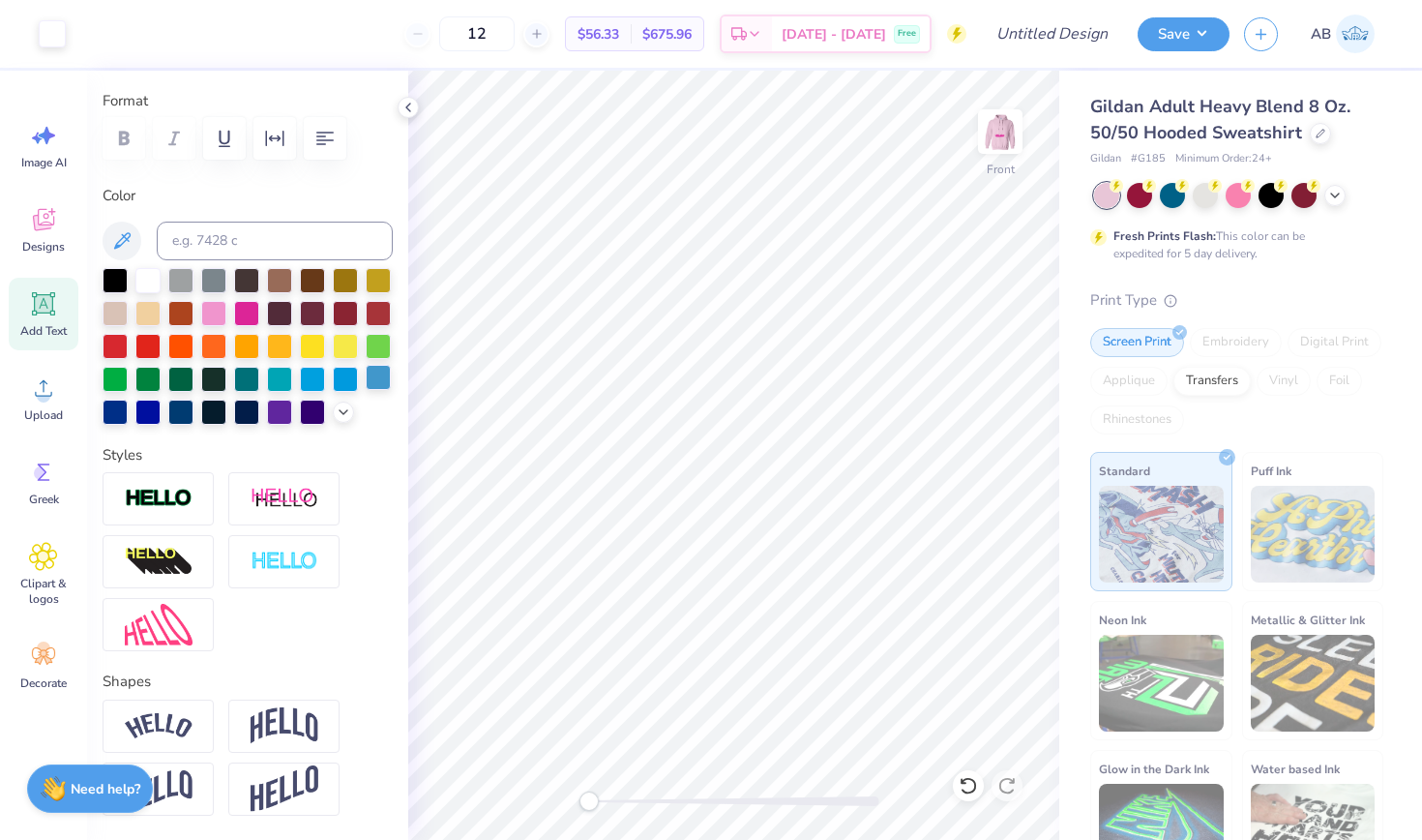
type input "15.67"
type input "1.37"
type input "15.32"
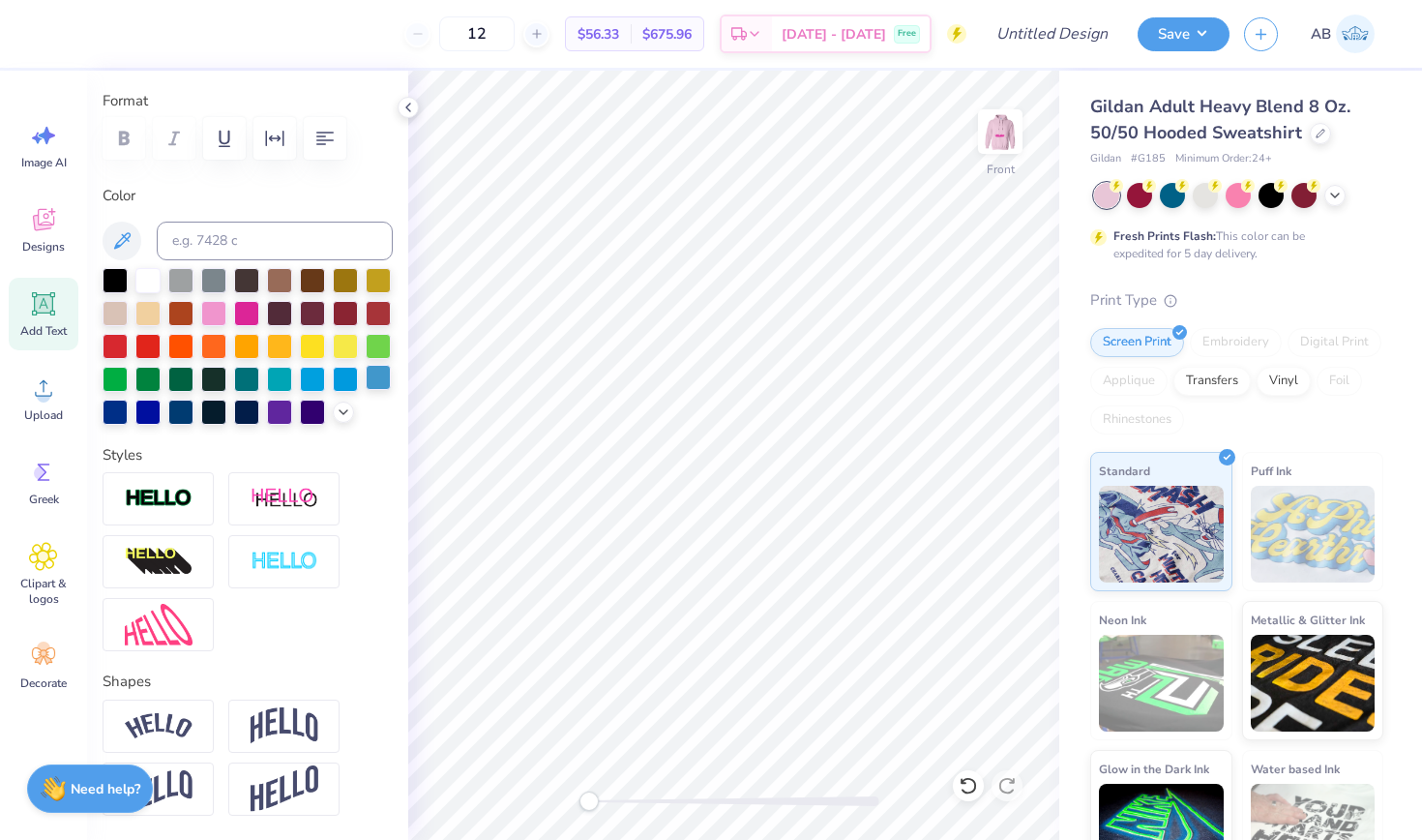
type input "13.62"
type input "1.19"
click at [114, 275] on div at bounding box center [115, 278] width 25 height 25
click at [191, 506] on img at bounding box center [159, 498] width 68 height 22
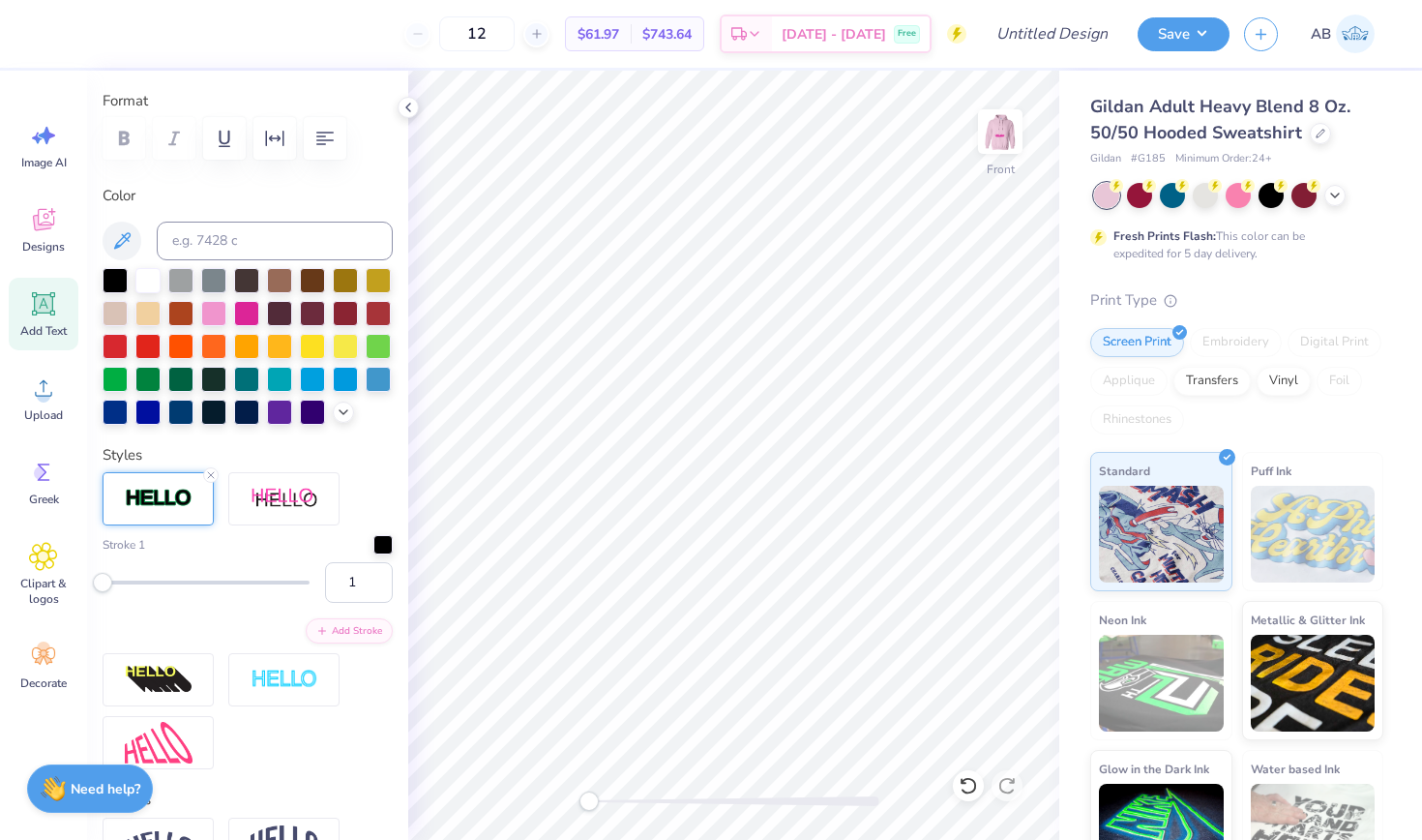
scroll to position [0, 8]
type textarea "did someone say chaarg"
click at [343, 414] on icon at bounding box center [344, 411] width 16 height 16
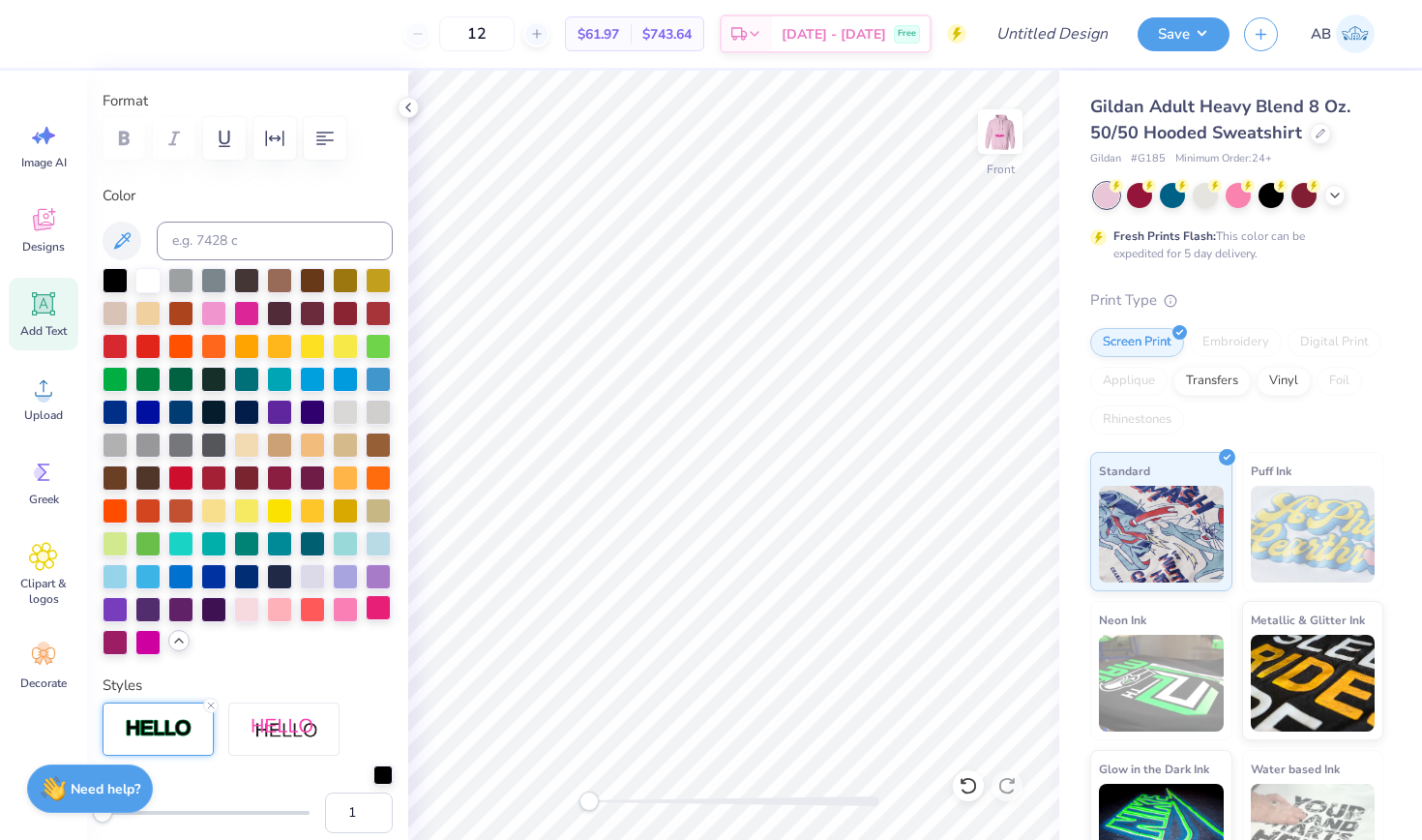
click at [380, 609] on div at bounding box center [379, 607] width 25 height 25
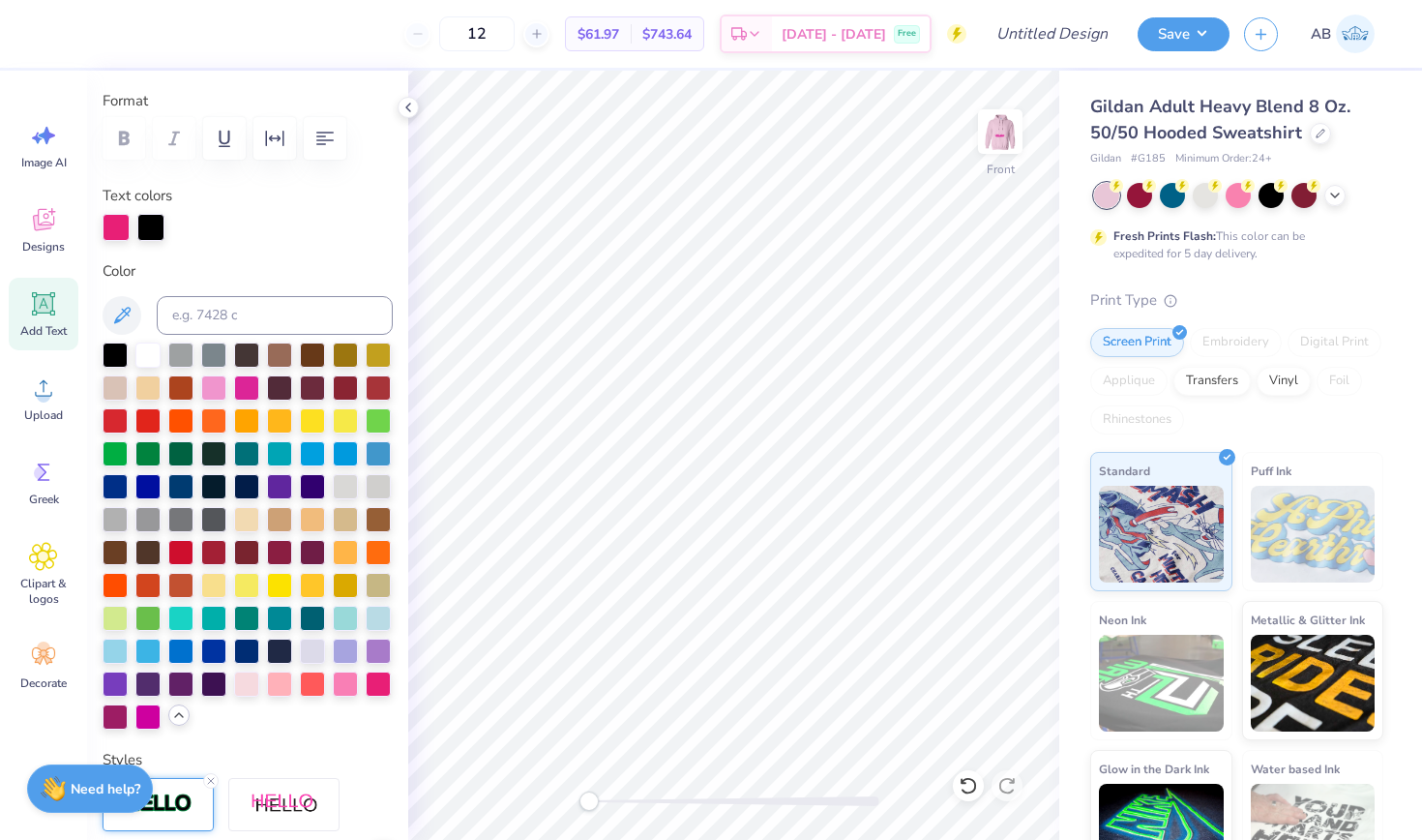
click at [149, 229] on div at bounding box center [151, 228] width 27 height 27
click at [117, 228] on div at bounding box center [116, 228] width 27 height 27
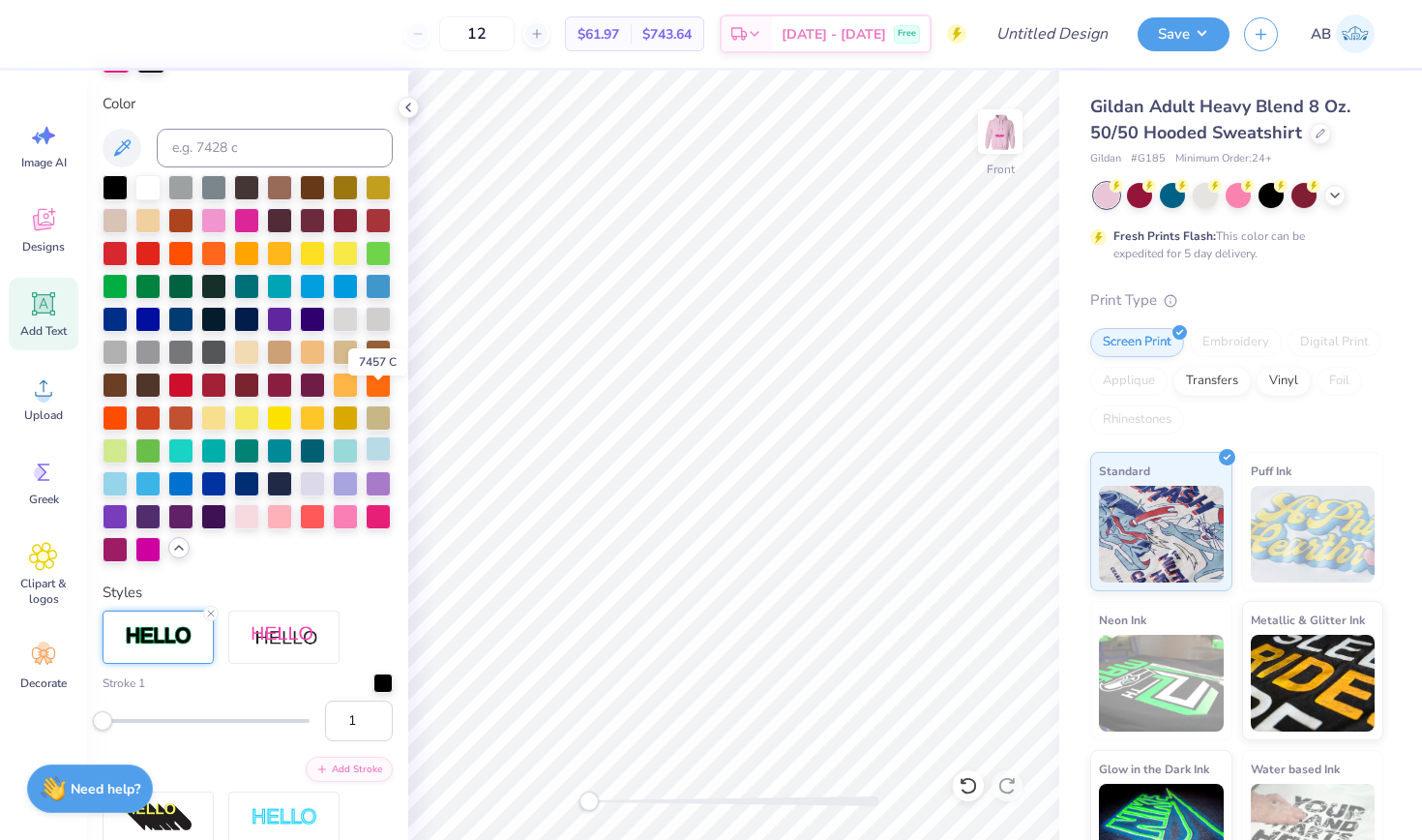
scroll to position [488, 0]
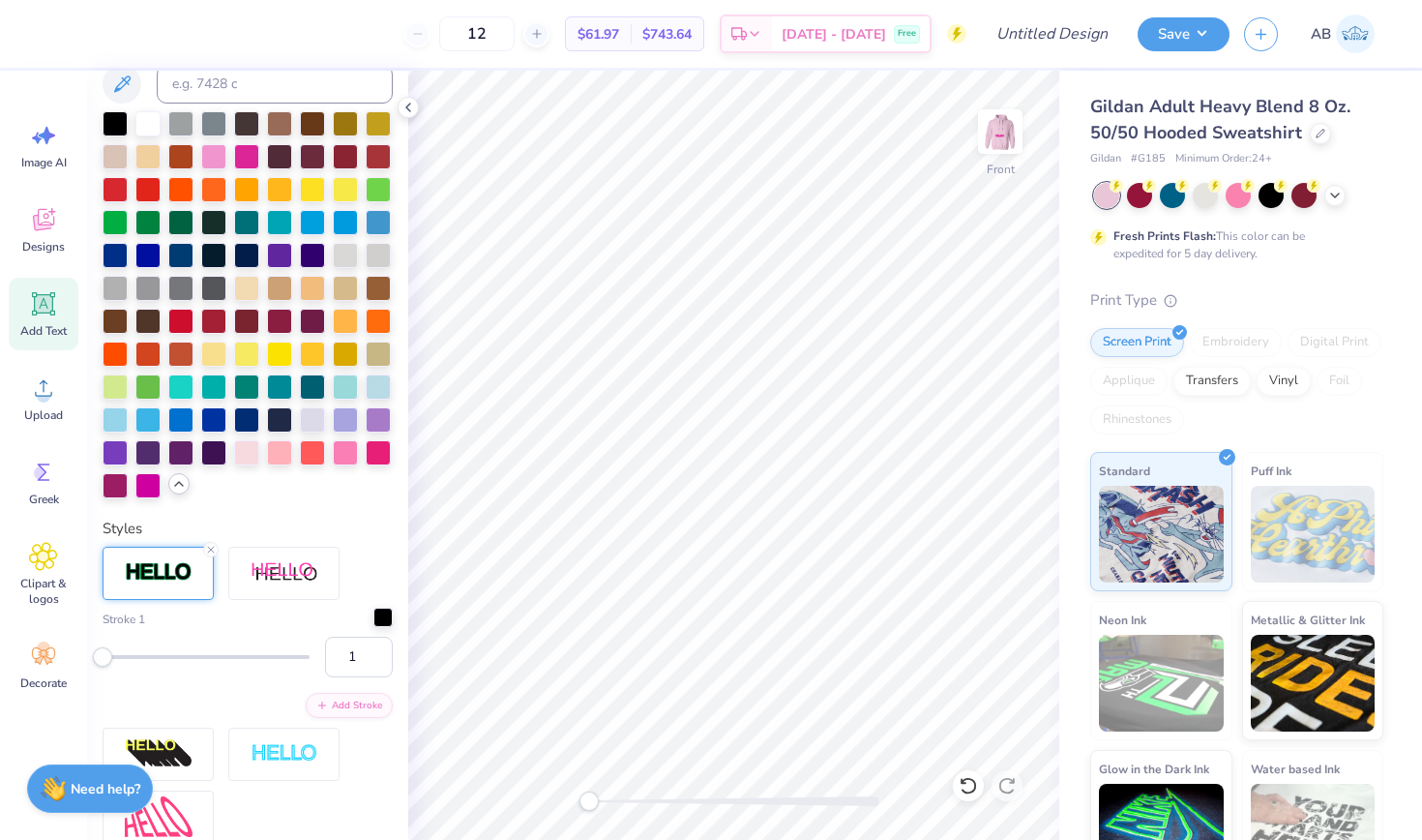
click at [381, 621] on div at bounding box center [383, 617] width 19 height 19
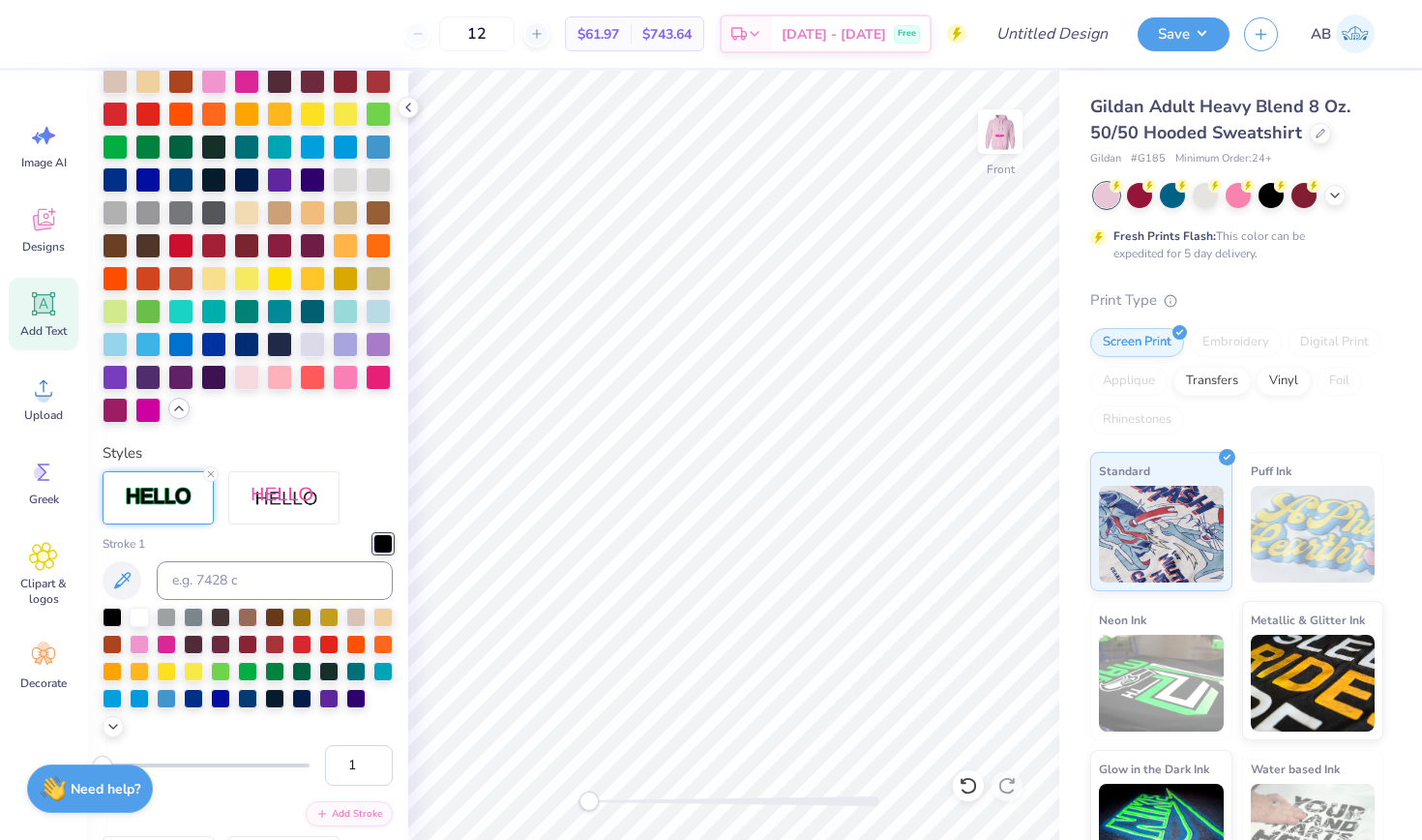
scroll to position [571, 0]
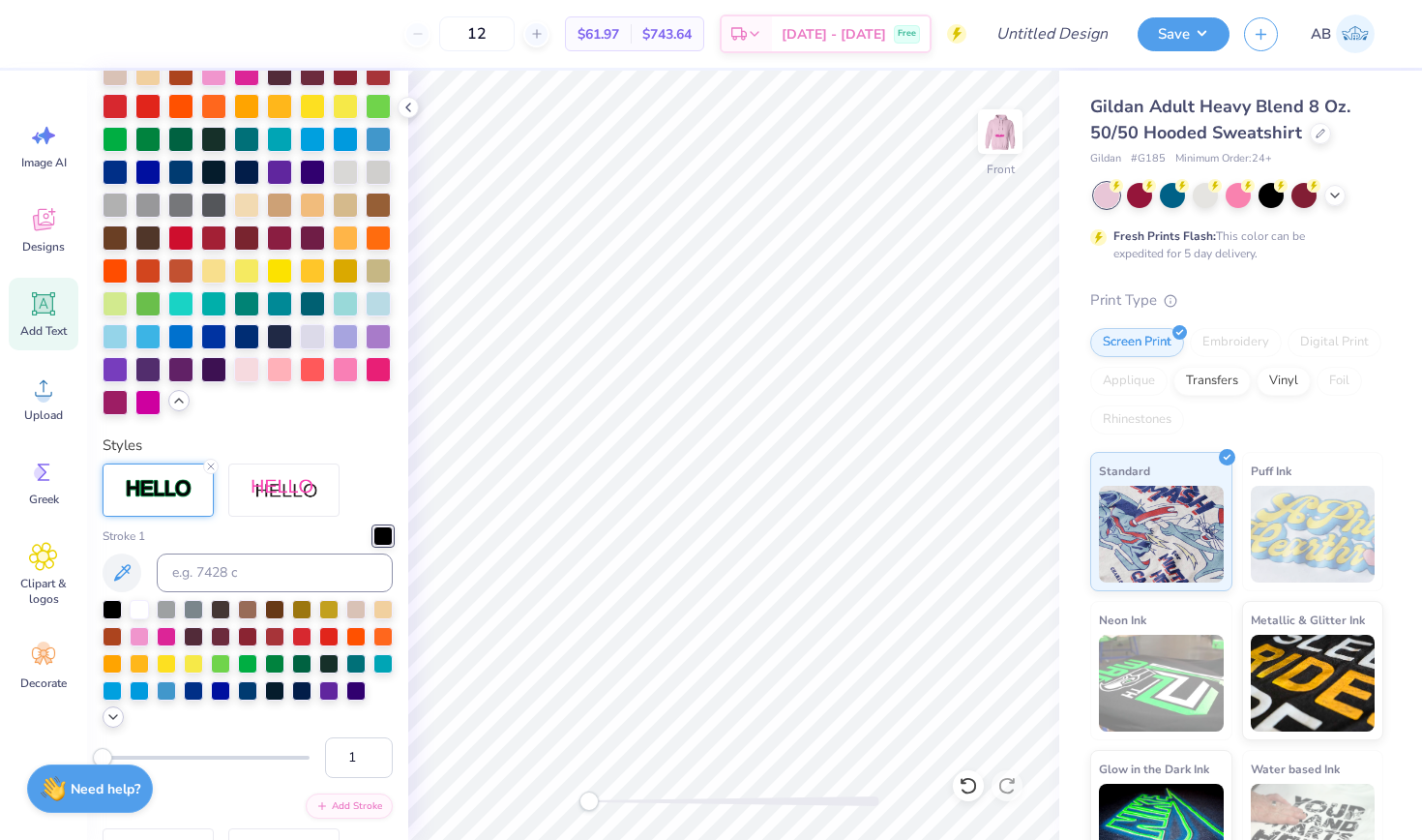
click at [115, 723] on icon at bounding box center [113, 717] width 16 height 16
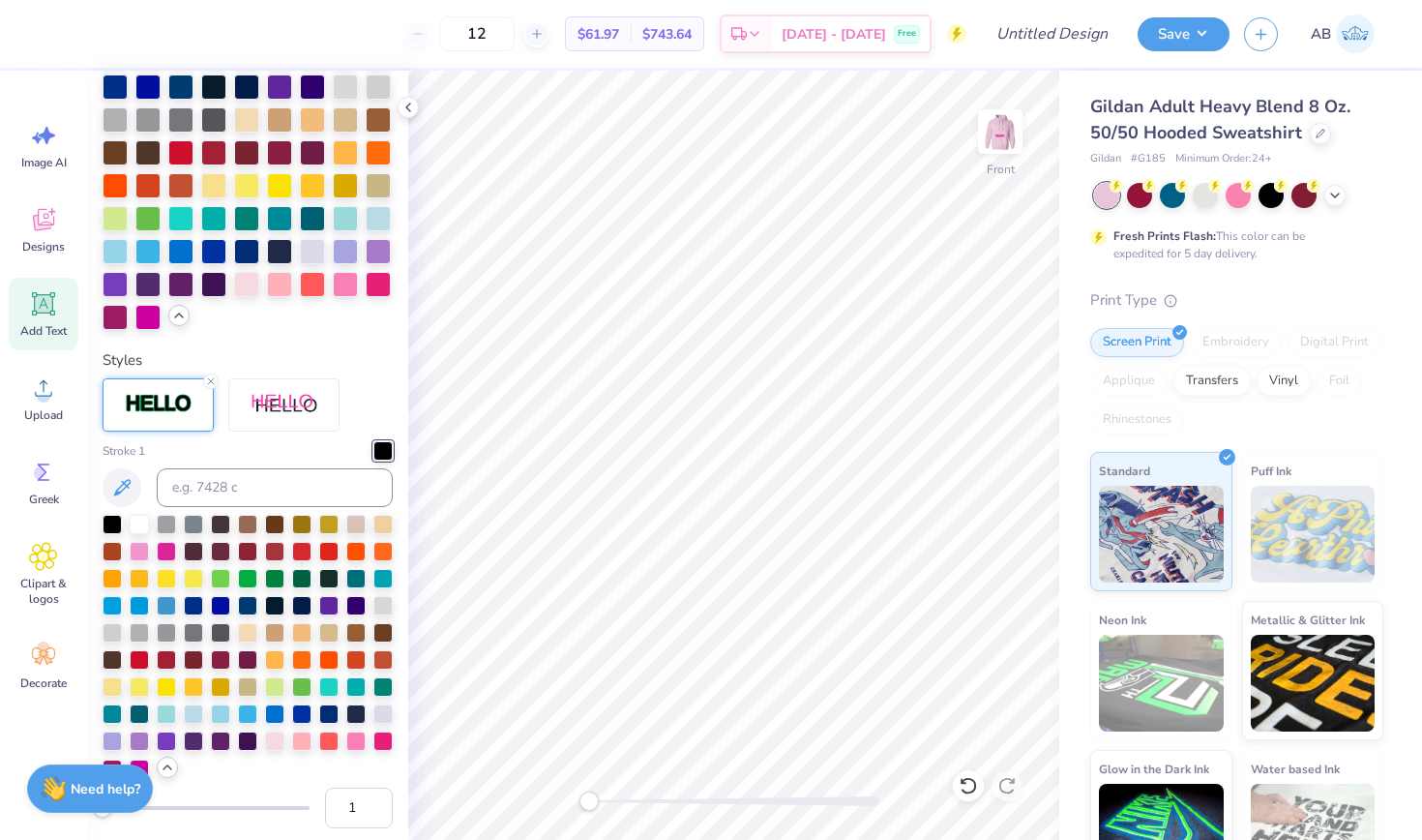
scroll to position [657, 0]
click at [390, 739] on div at bounding box center [383, 739] width 19 height 19
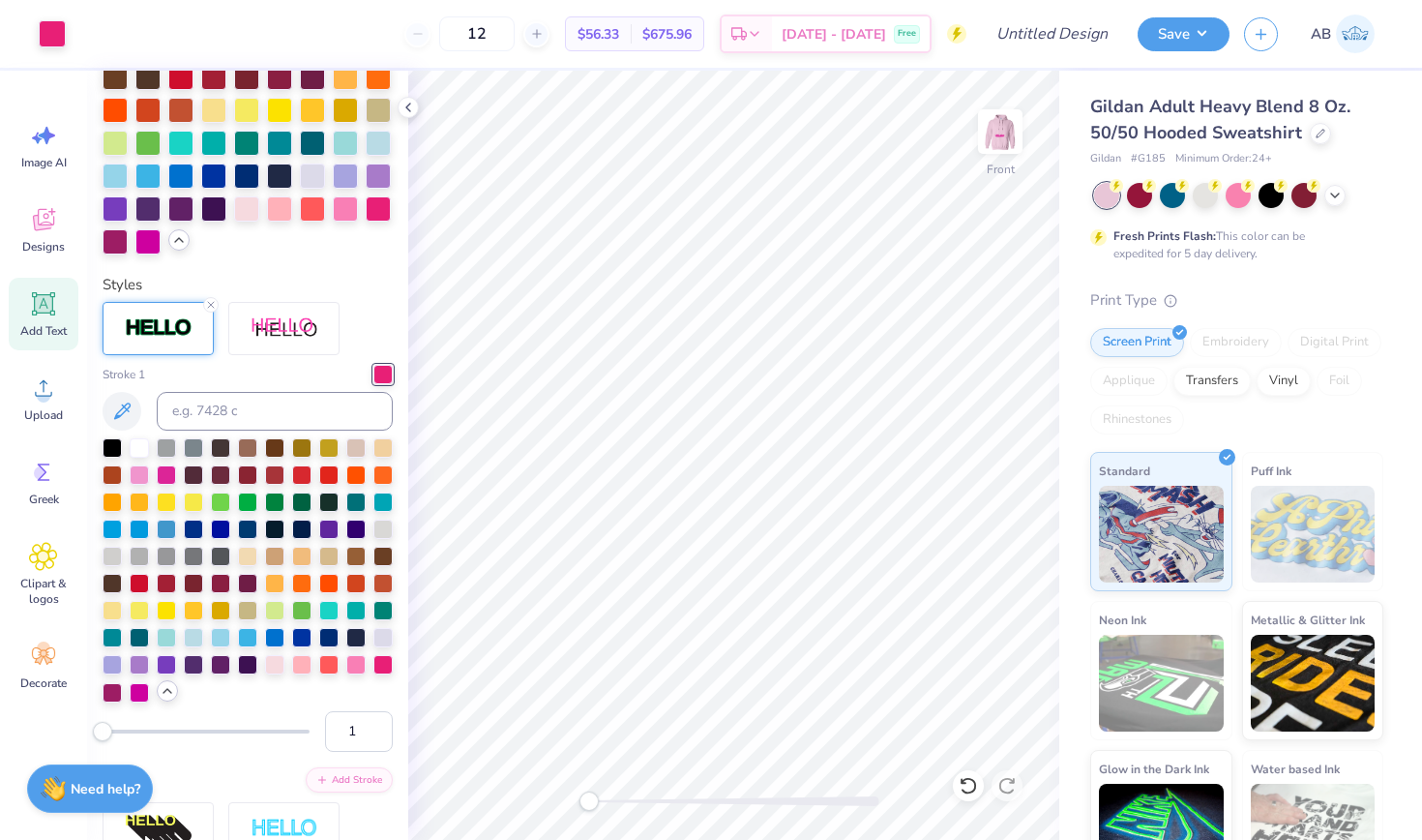
type input "13.60"
type input "1.17"
type input "5.00"
type input "0.43"
type input "0.0"
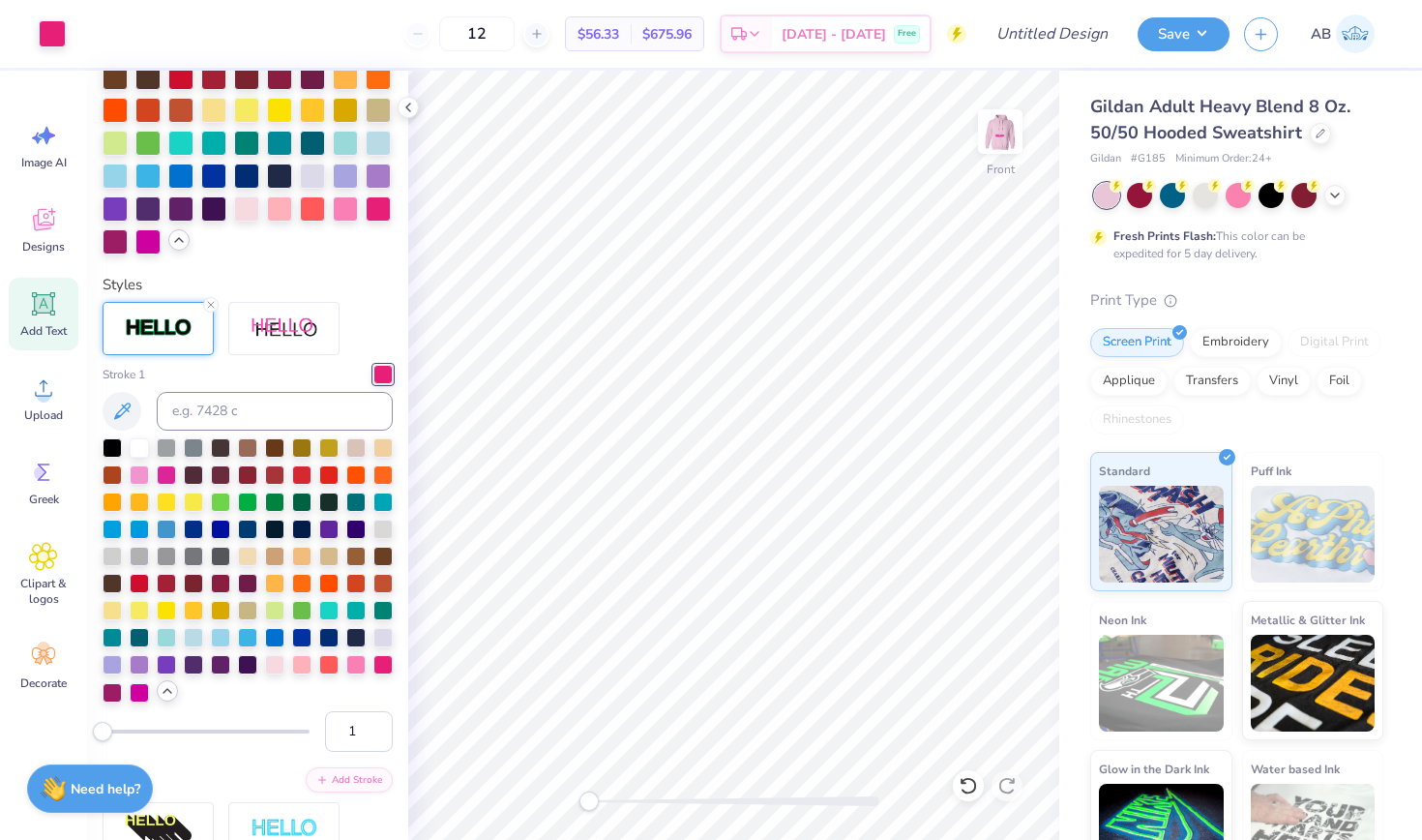
type input "4.48"
type input "2.47"
type input "7.61"
type input "-27.4"
type input "4.60"
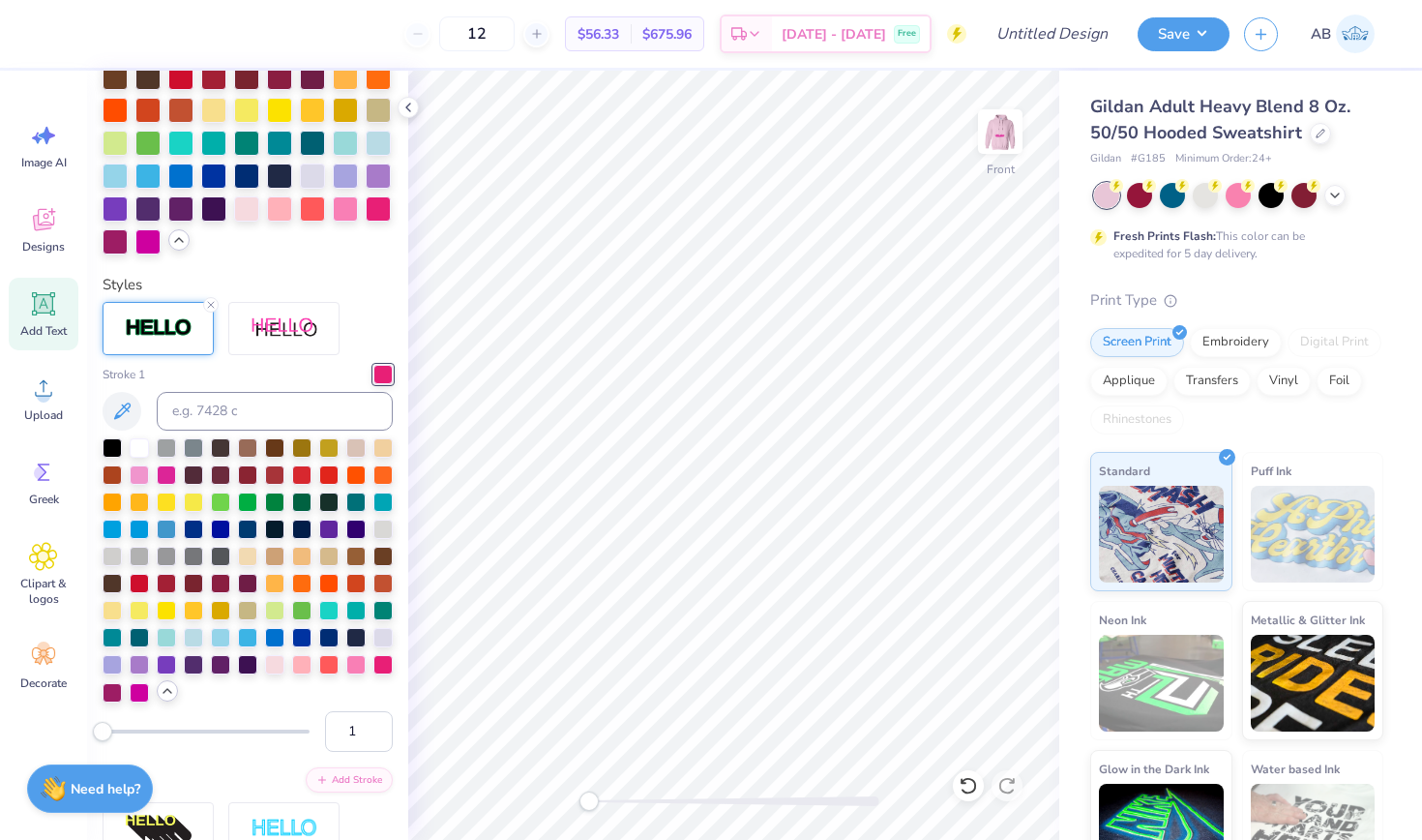
type input "2.54"
type input "7.54"
type input "5.43"
type input "3.00"
type input "8.33"
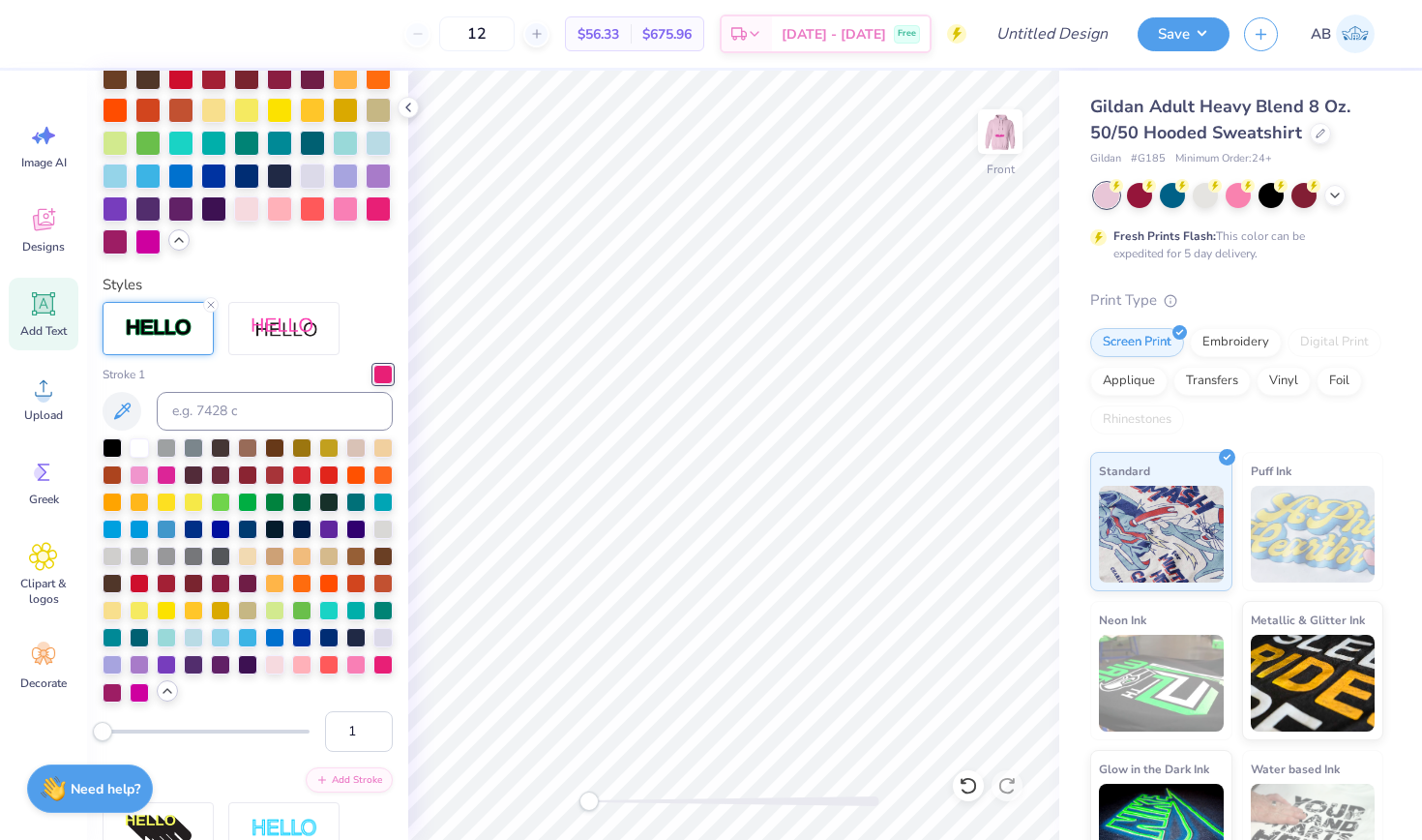
type input "9.40"
type input "5.19"
type input "6.39"
type textarea "did someone say chaarg"
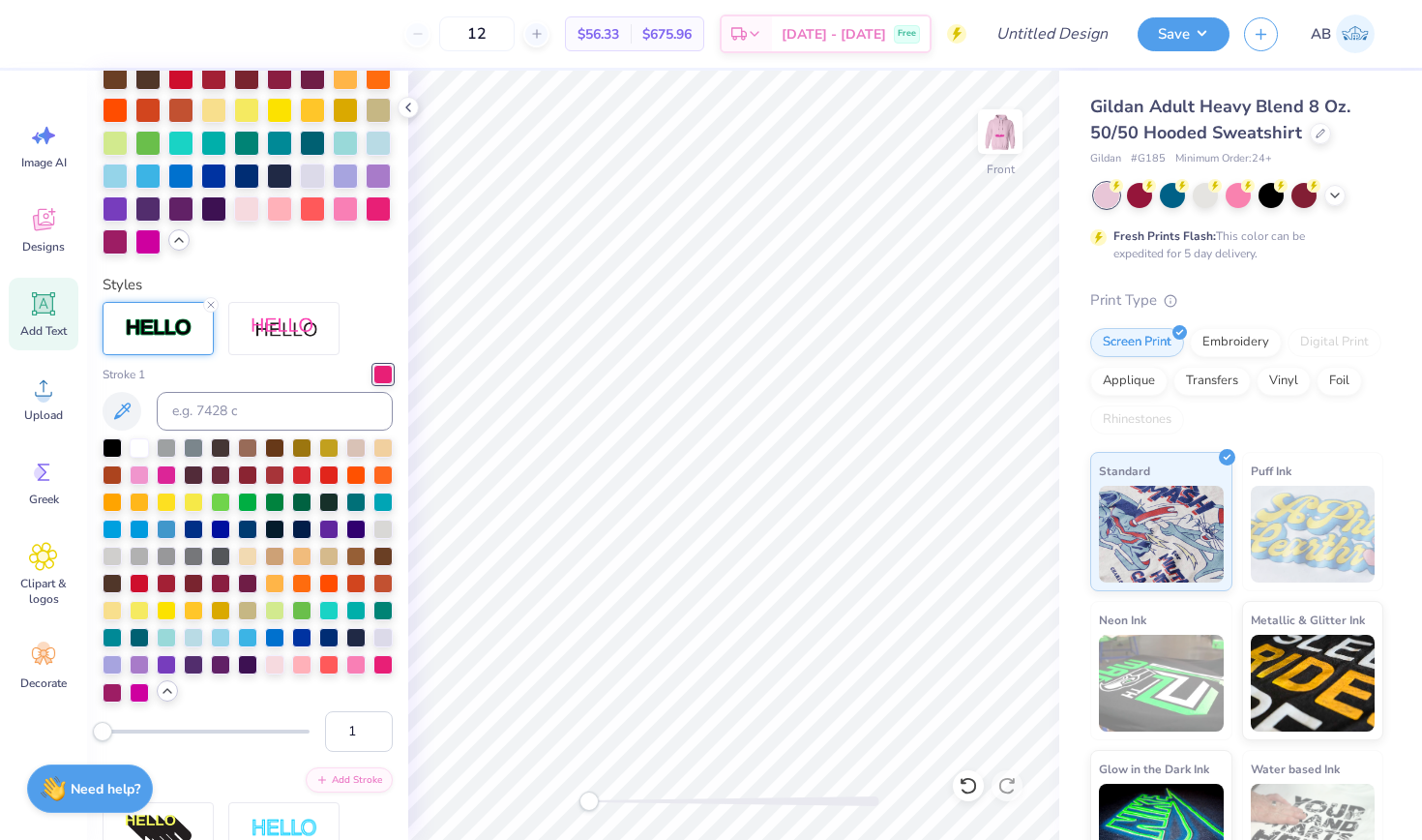
type input "0.0"
type input "5.30"
type input "3.72"
type input "7.10"
type input "0.0"
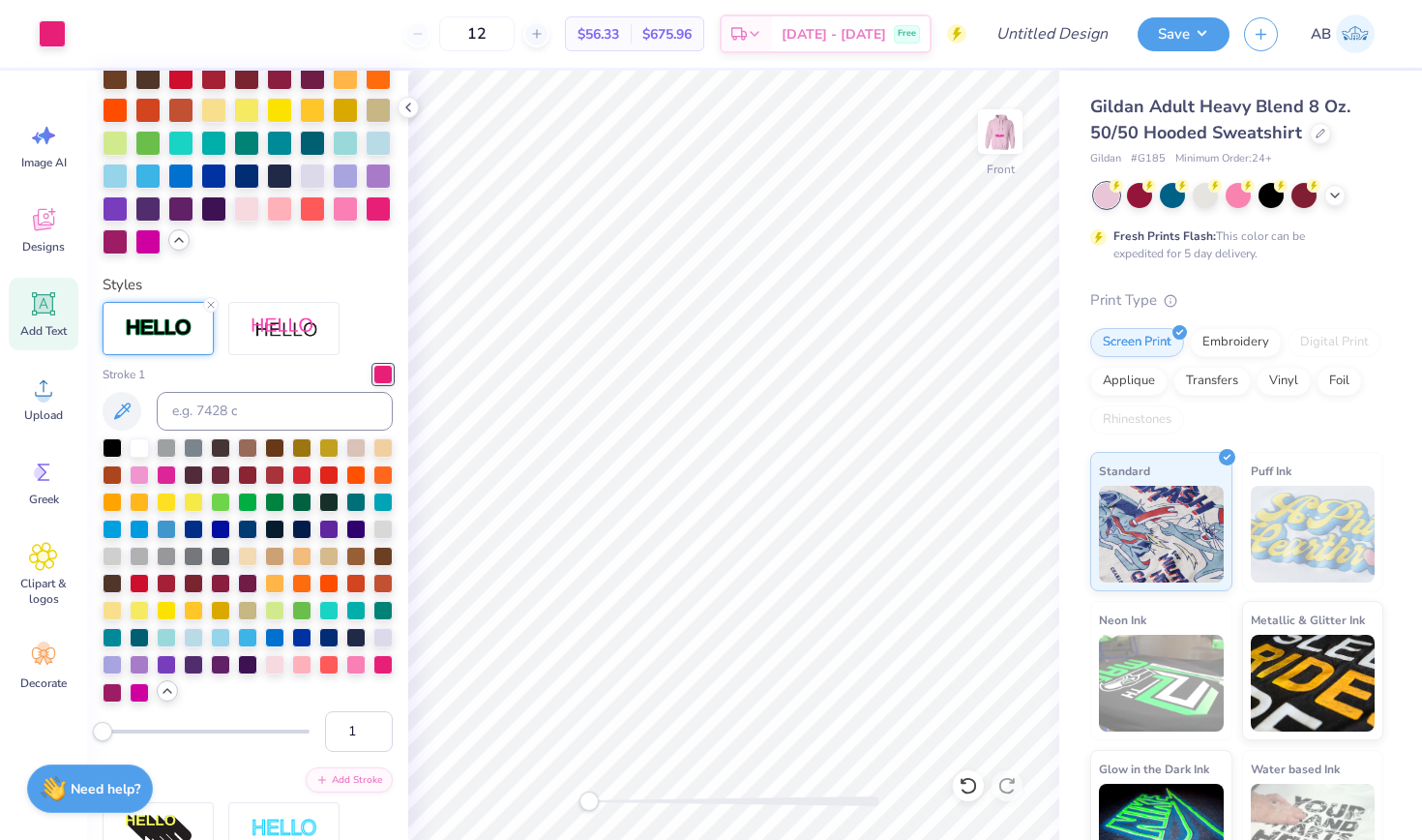
type input "7.20"
type input "-27.4"
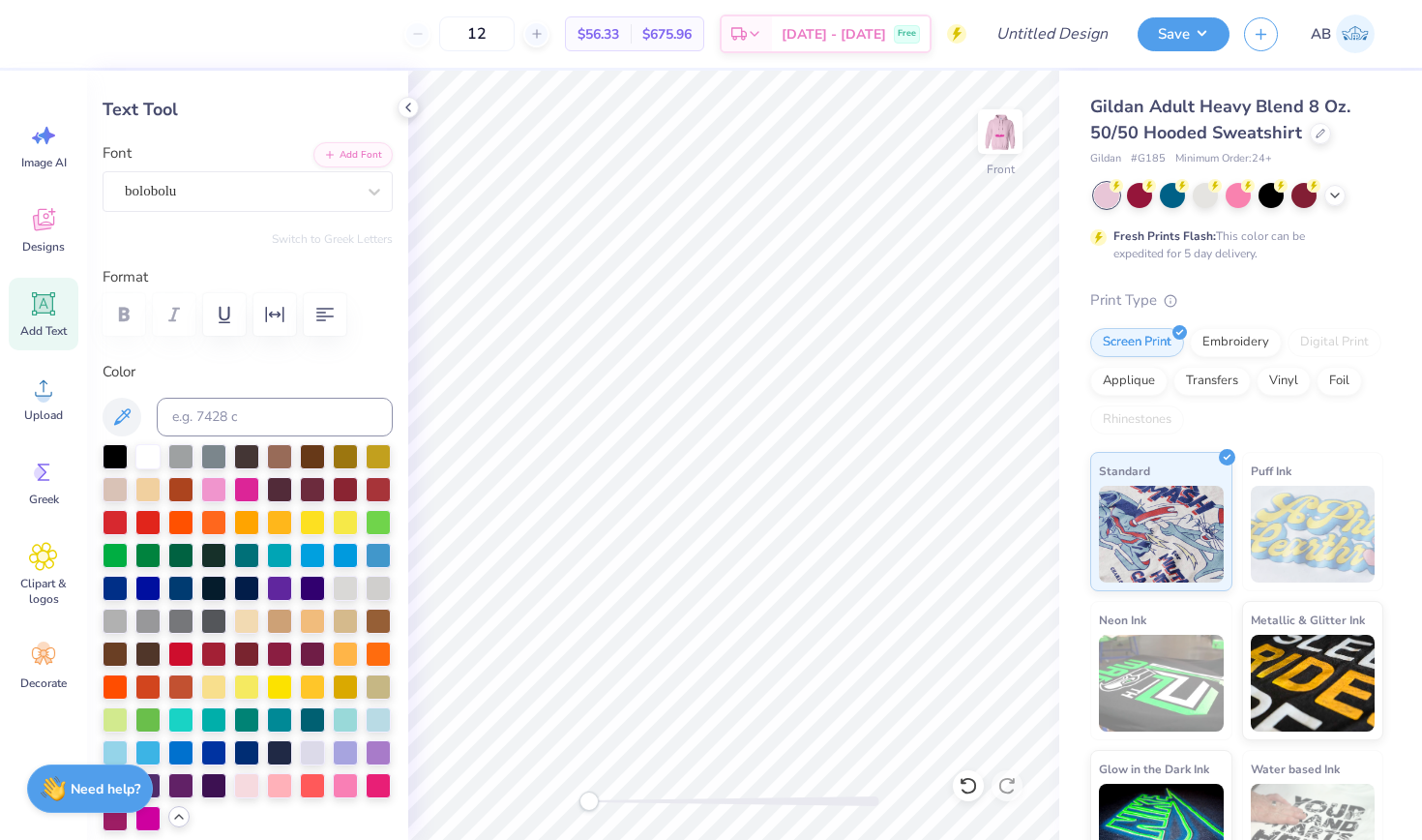
scroll to position [23, 0]
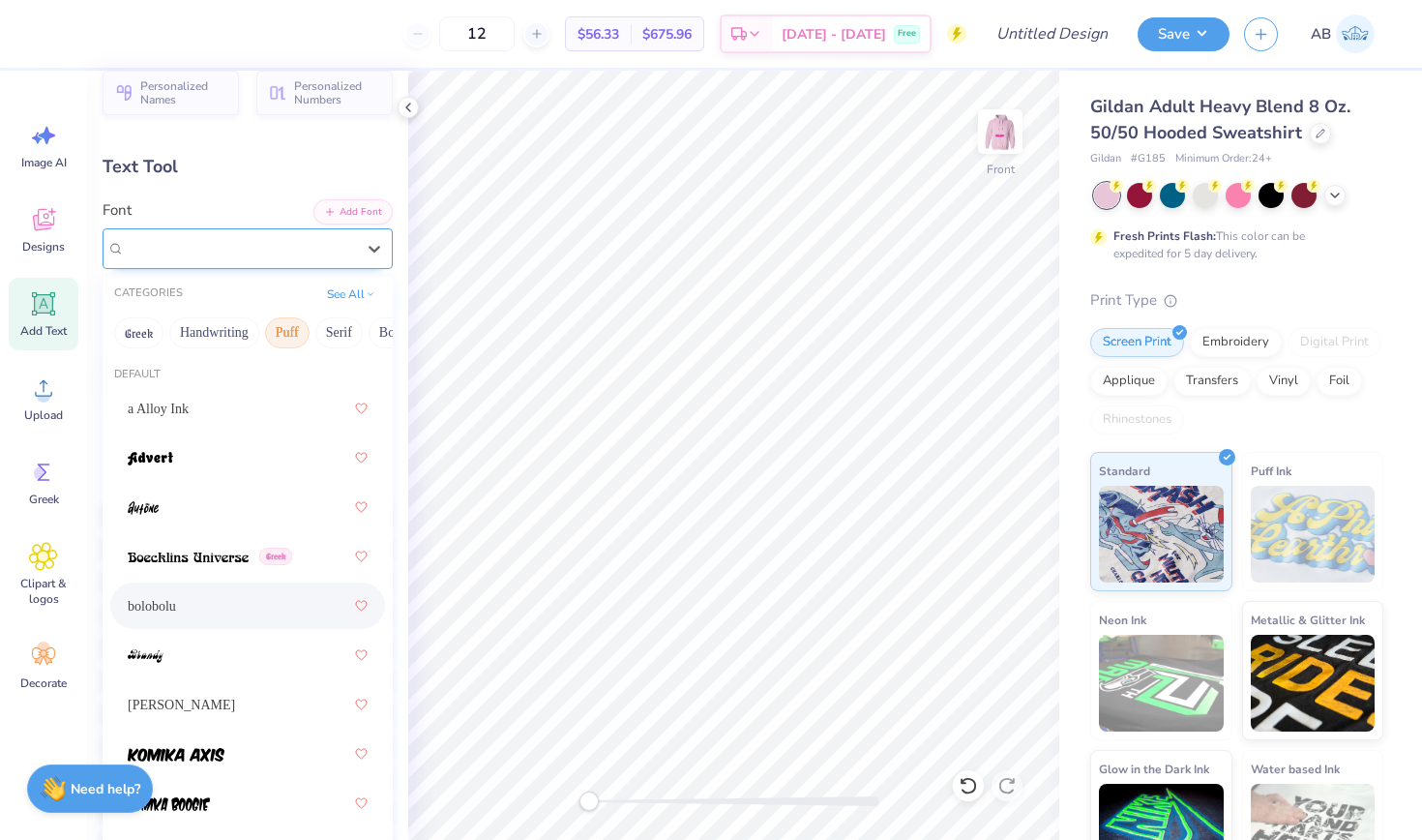
click at [201, 243] on div "bolobolu" at bounding box center [239, 248] width 235 height 30
click at [204, 330] on button "Handwriting" at bounding box center [214, 333] width 90 height 31
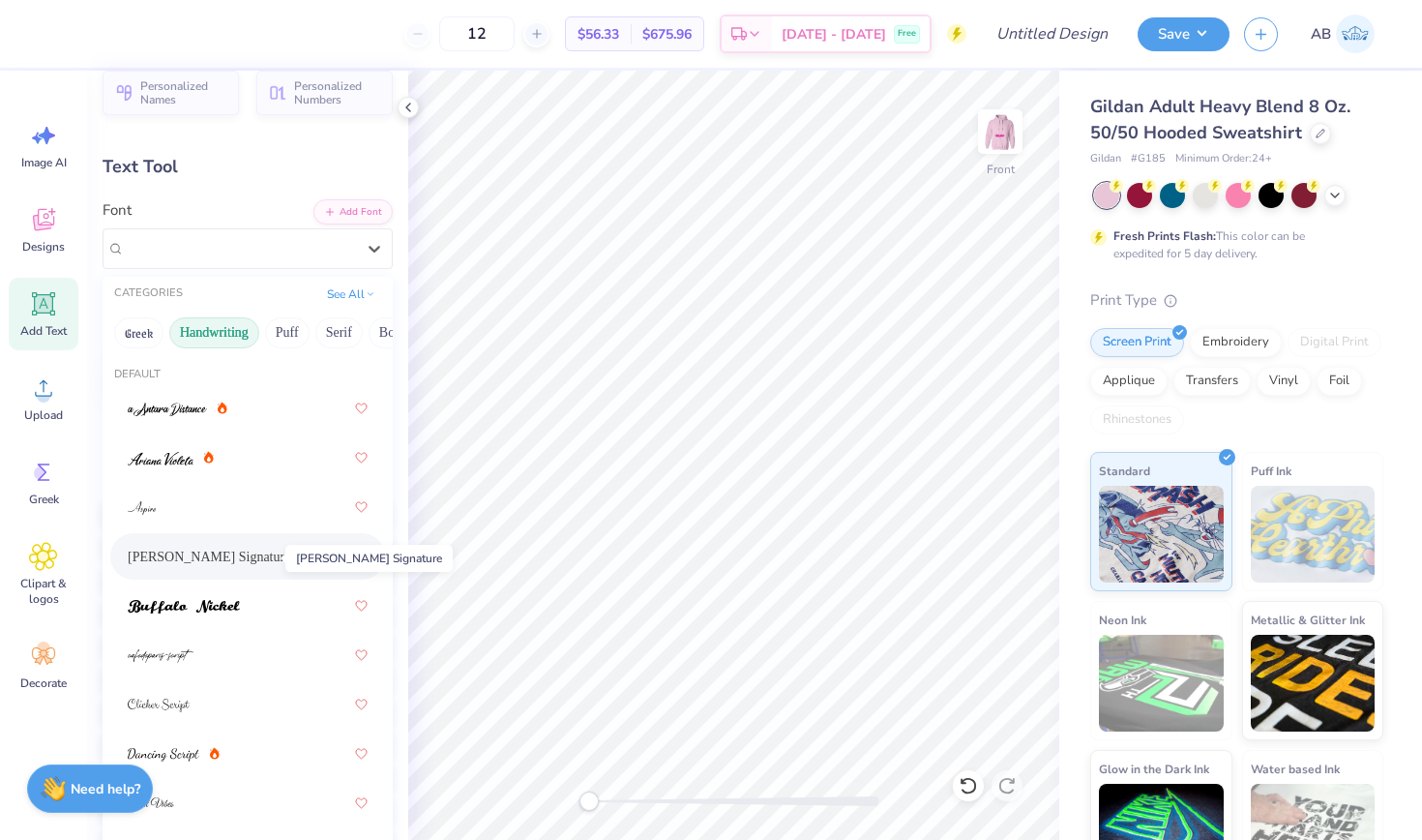
click at [237, 567] on span "[PERSON_NAME] Signature" at bounding box center [208, 557] width 163 height 20
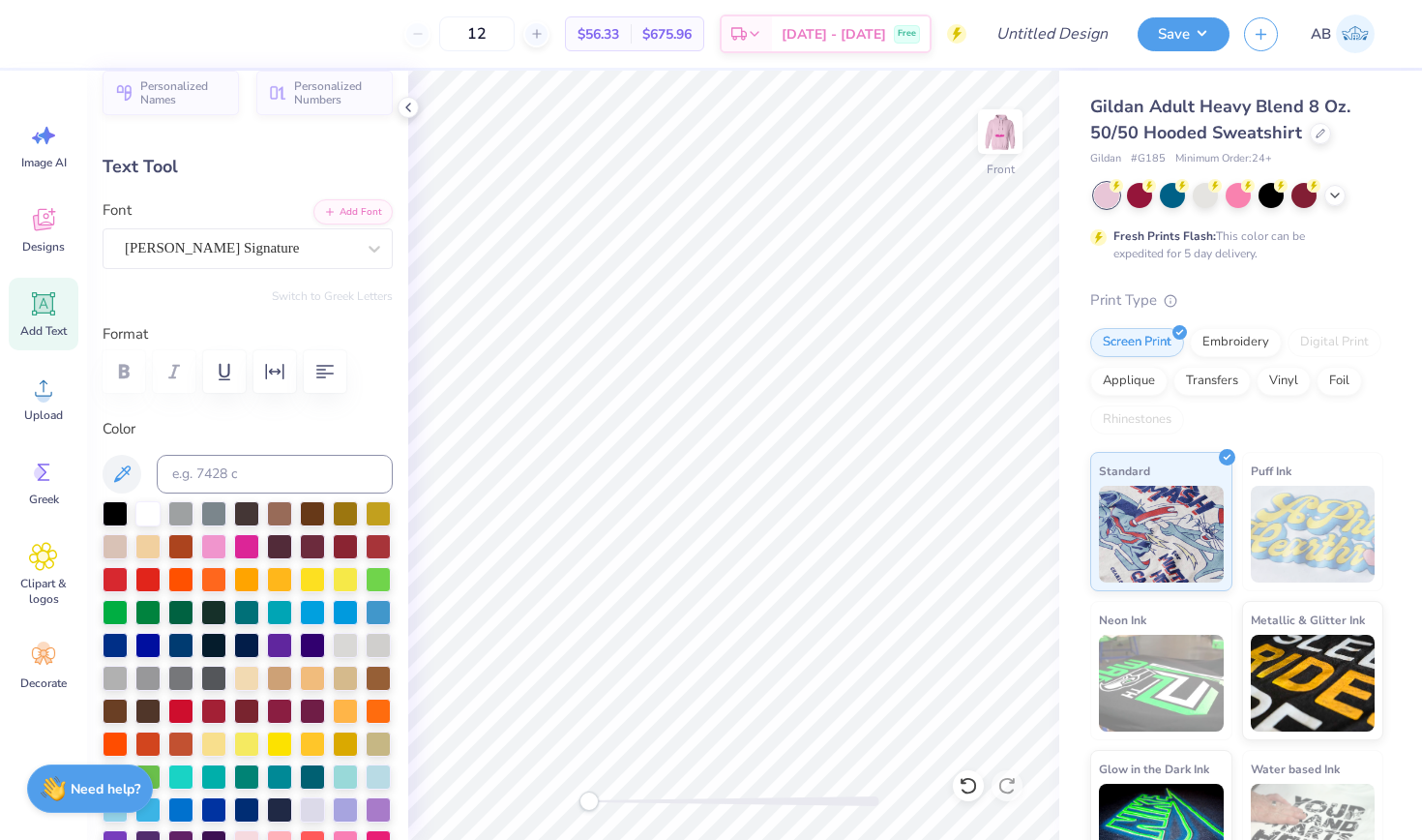
type input "7.15"
type input "4.90"
type input "6.60"
type input "4.64"
type input "3.18"
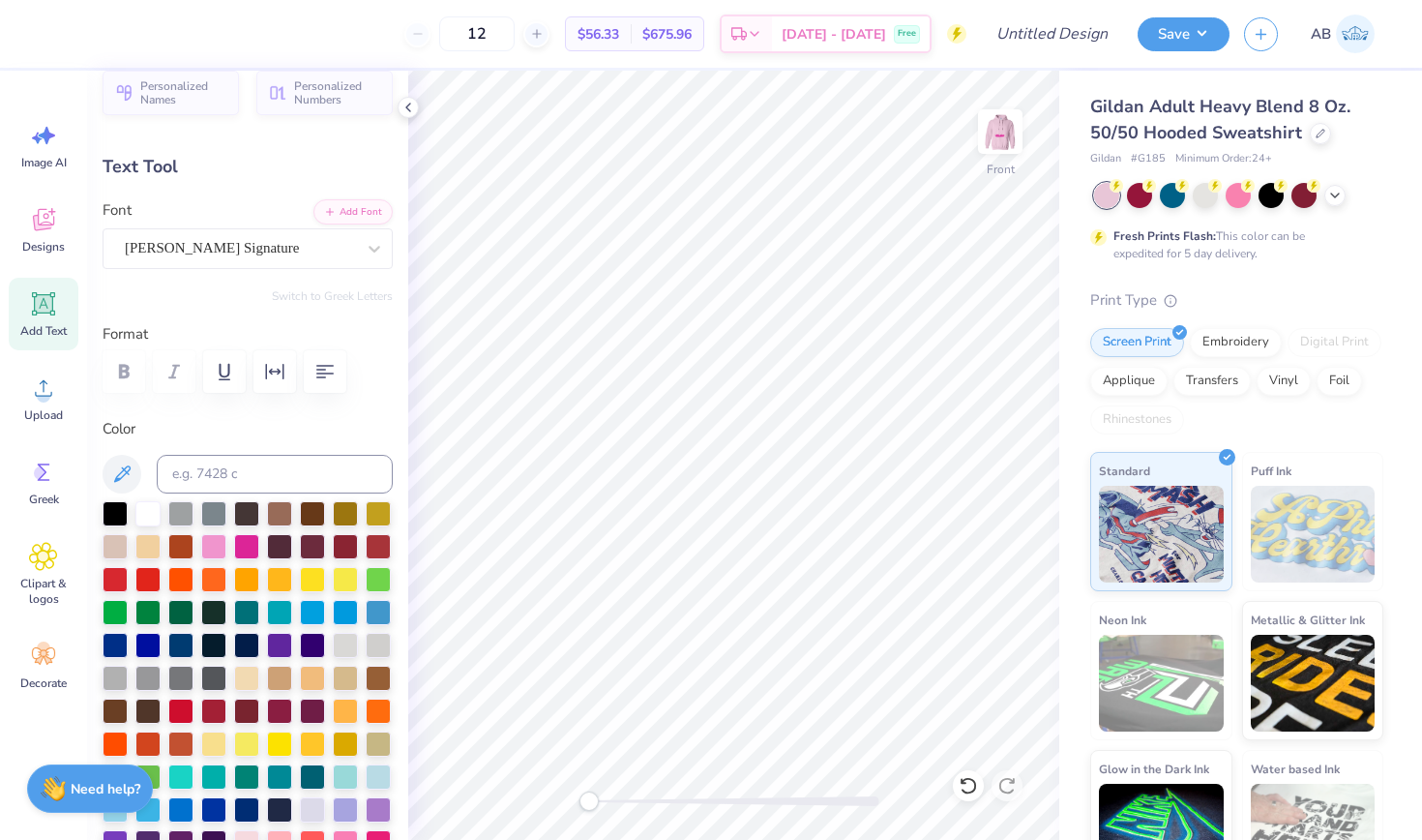
type input "7.20"
type input "0.0"
type input "7.47"
type input "-27.4"
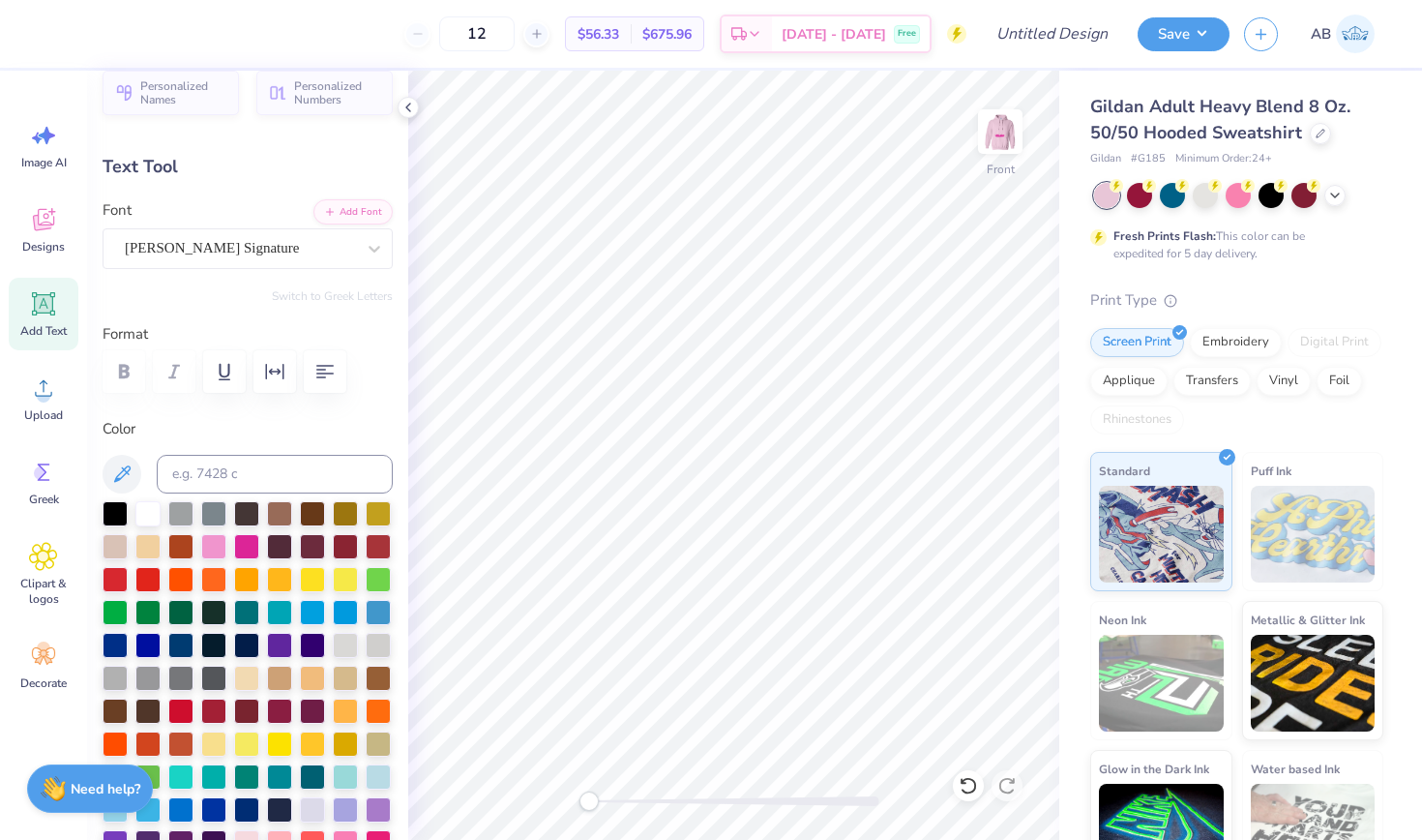
type textarea "did someone say chaarg?"
type input "0.0"
type input "4.82"
type input "7.56"
type input "-27.4"
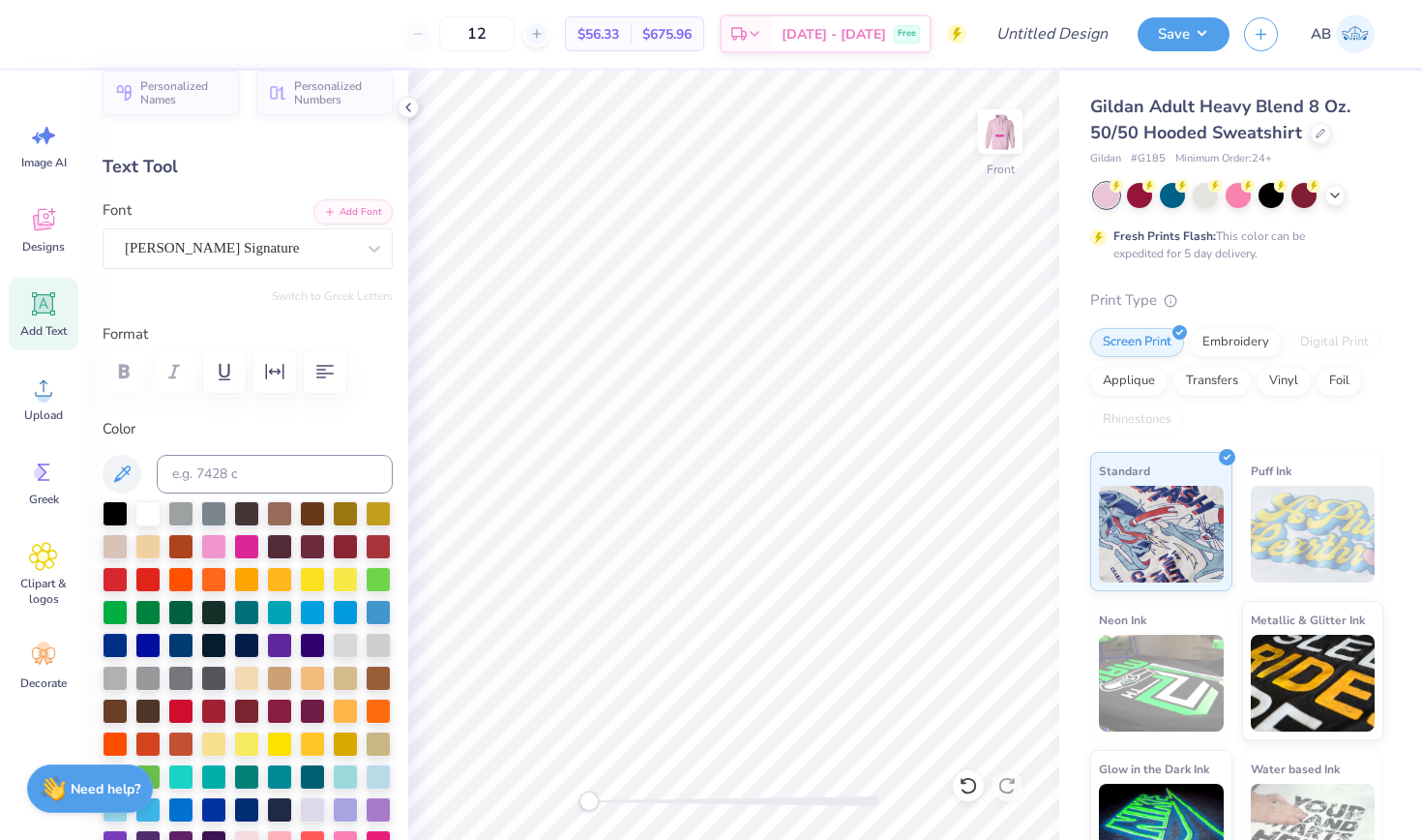
type textarea "did someone say chaarg?!"
type input "0.0"
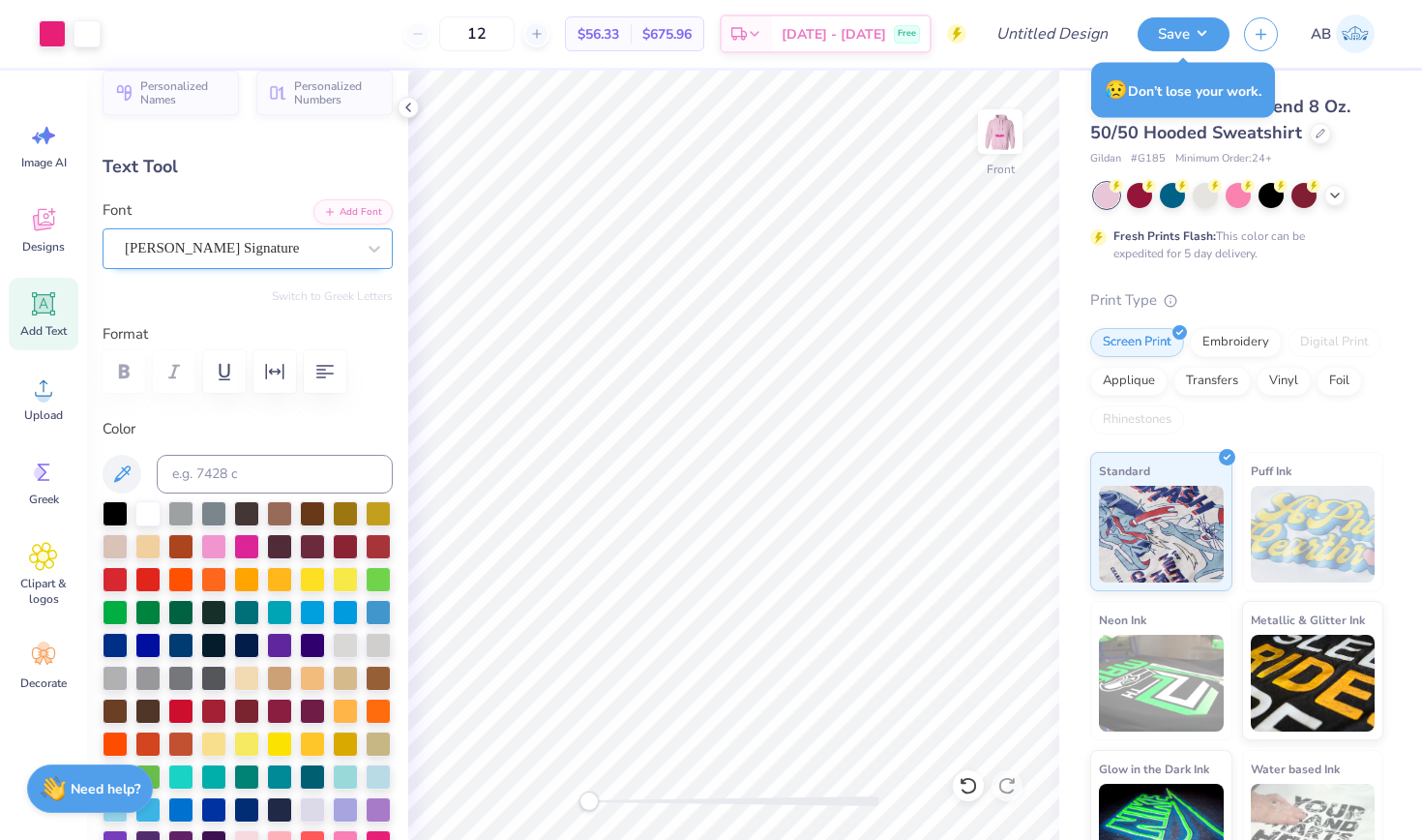
click at [269, 256] on span "[PERSON_NAME] Signature" at bounding box center [211, 248] width 174 height 22
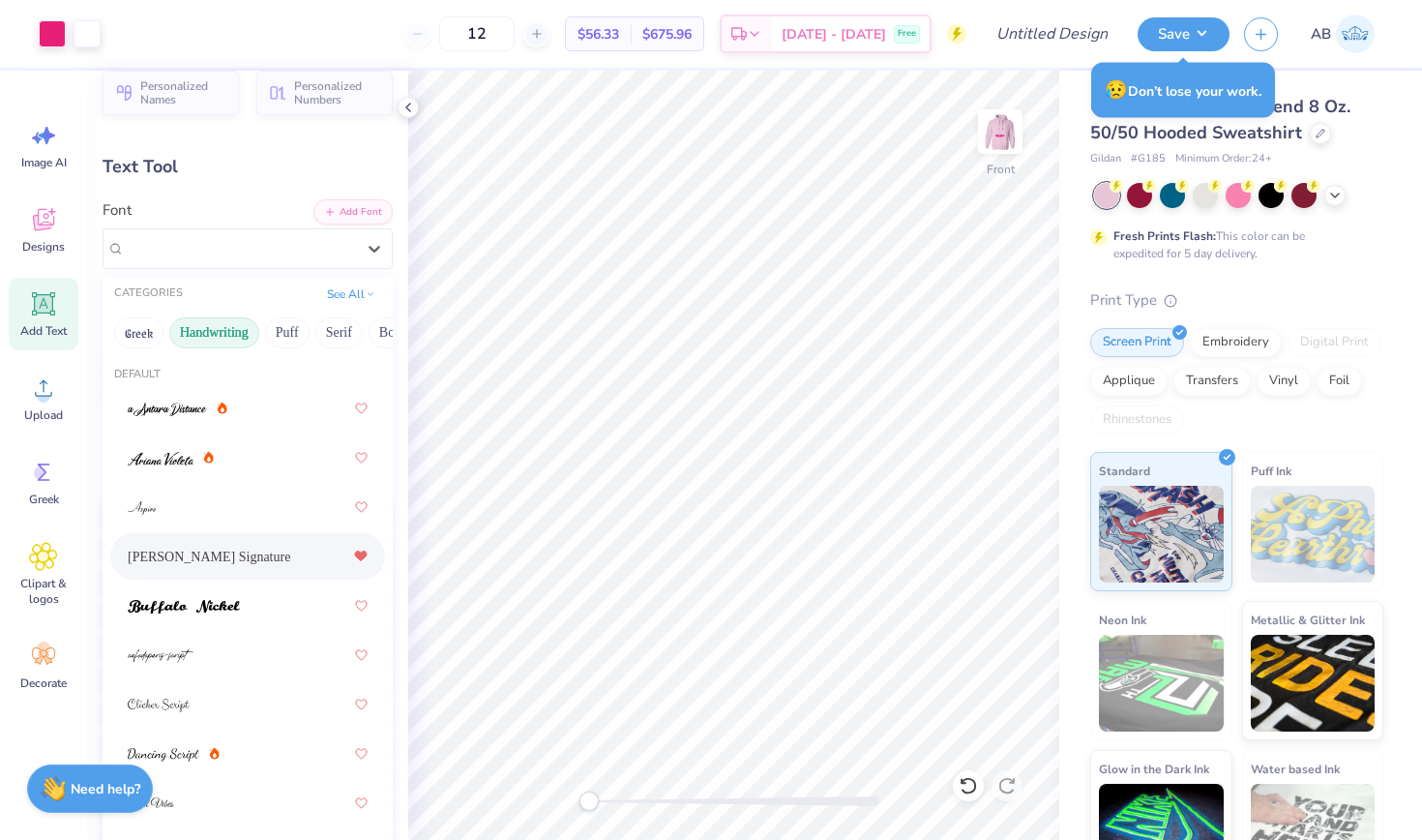
click at [360, 555] on icon at bounding box center [361, 557] width 12 height 10
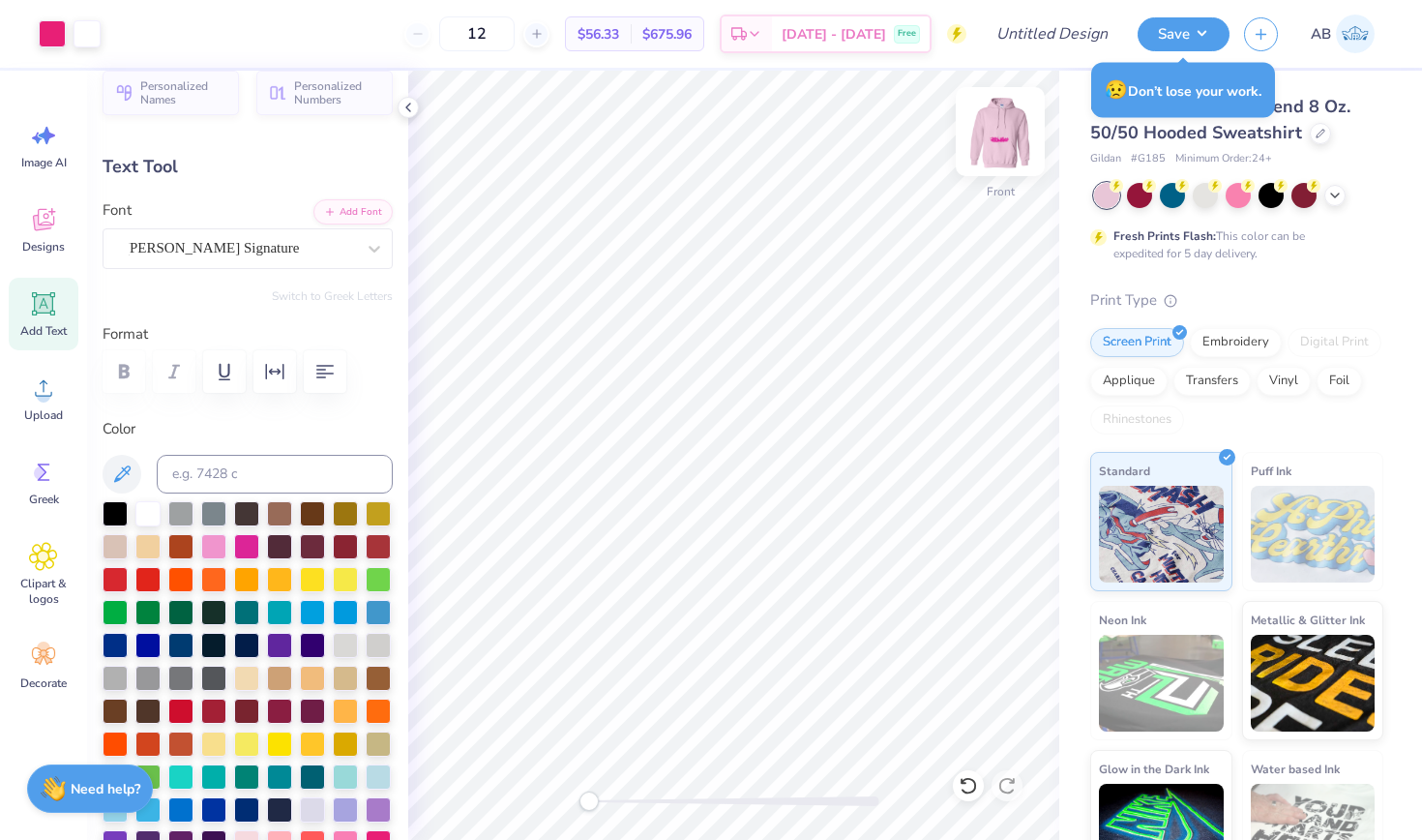
click at [996, 125] on img at bounding box center [1001, 131] width 78 height 78
type input "1.34"
type input "1.60"
type input "12.40"
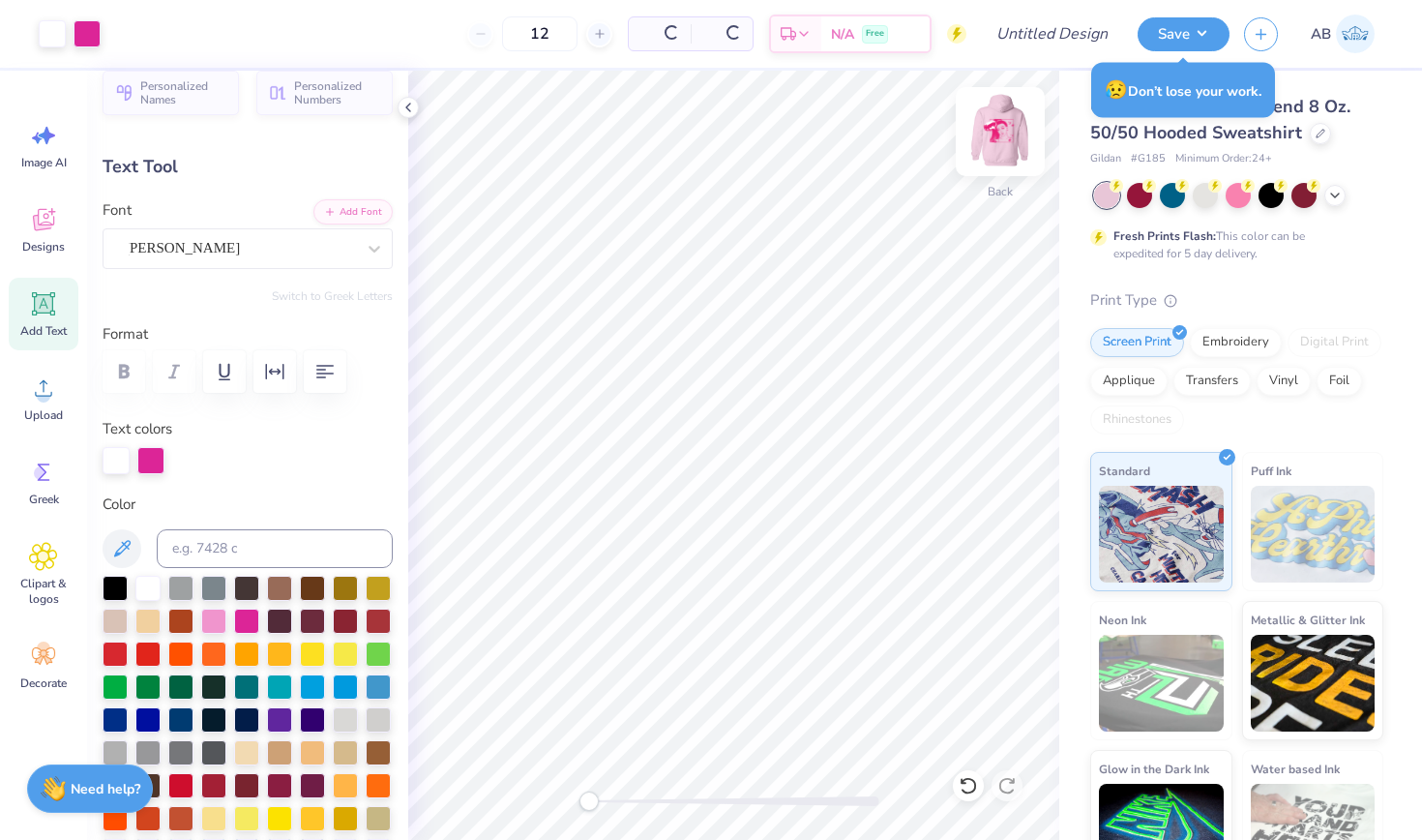
type input "0.0"
type input "1.26"
type input "1.47"
type input "12.53"
type input "0.0"
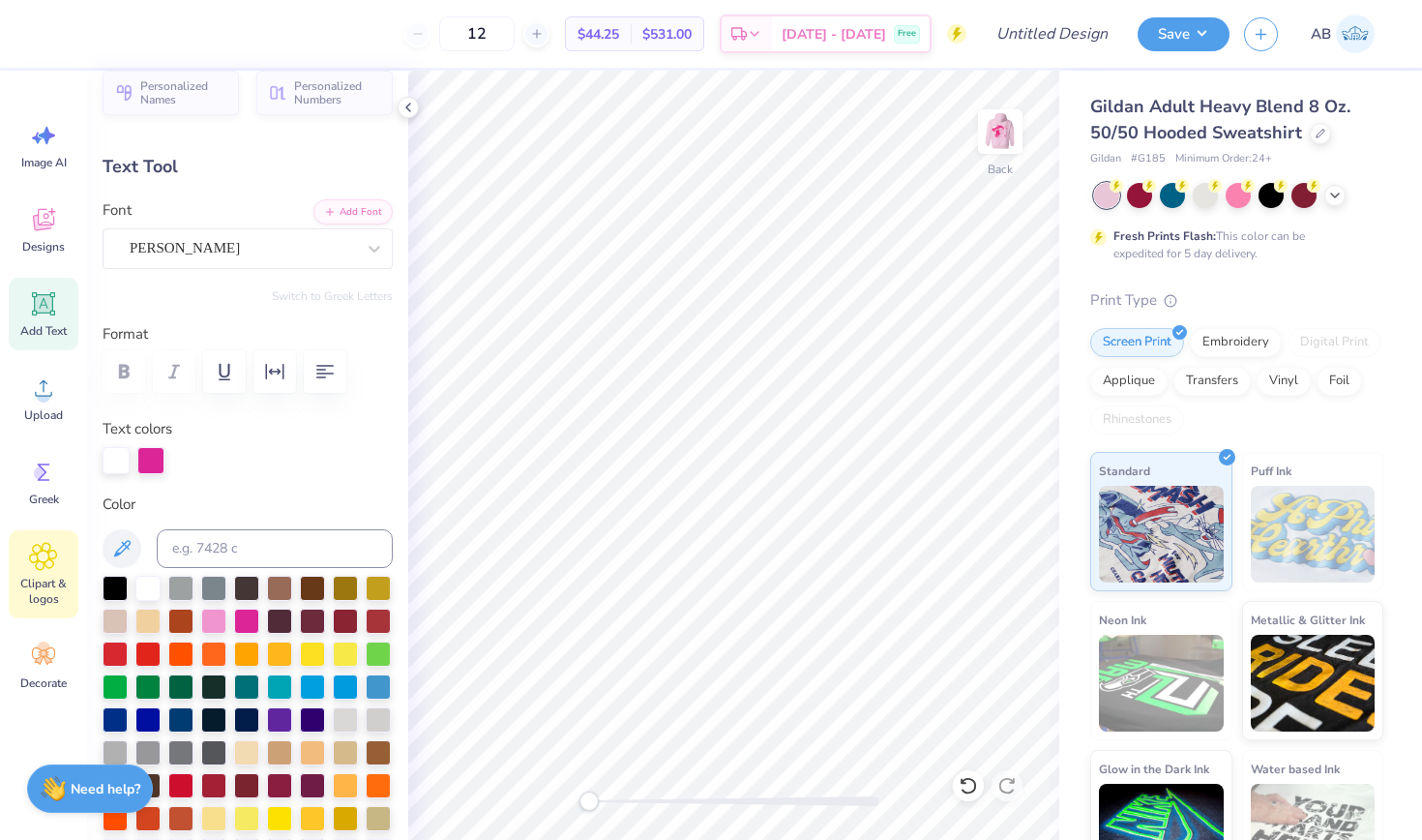
click at [50, 560] on icon at bounding box center [44, 557] width 12 height 12
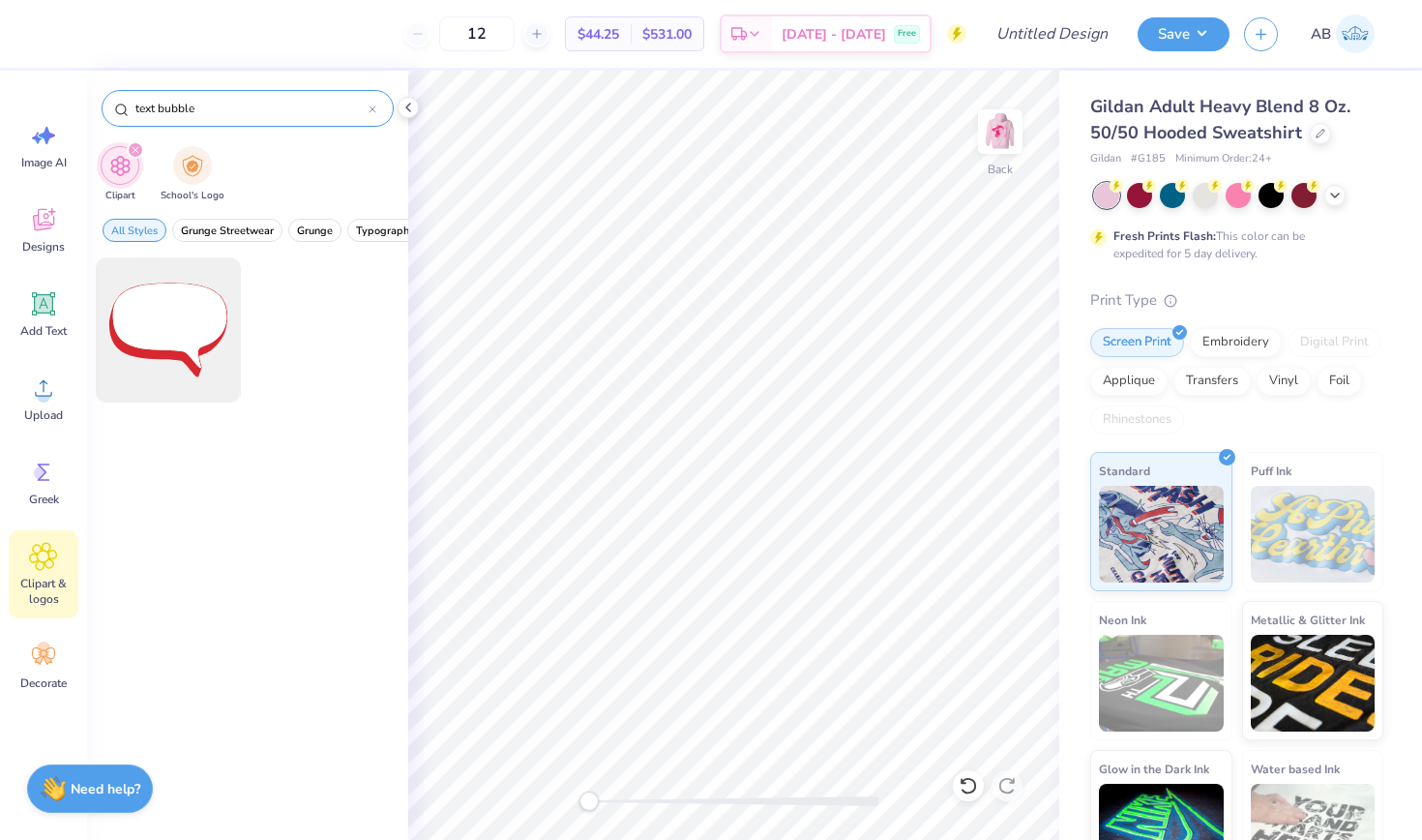
click at [370, 104] on div at bounding box center [373, 108] width 8 height 18
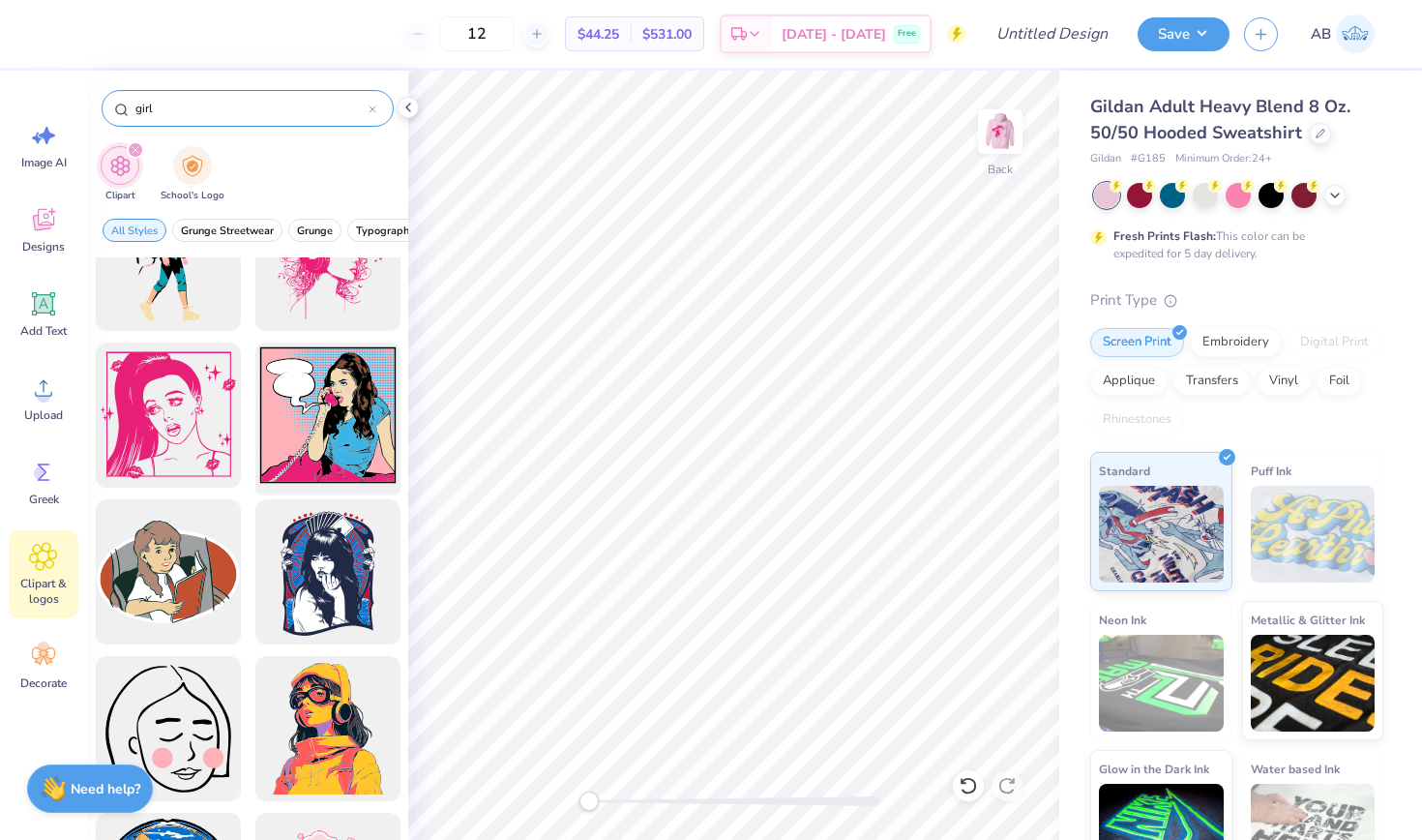
scroll to position [77, 0]
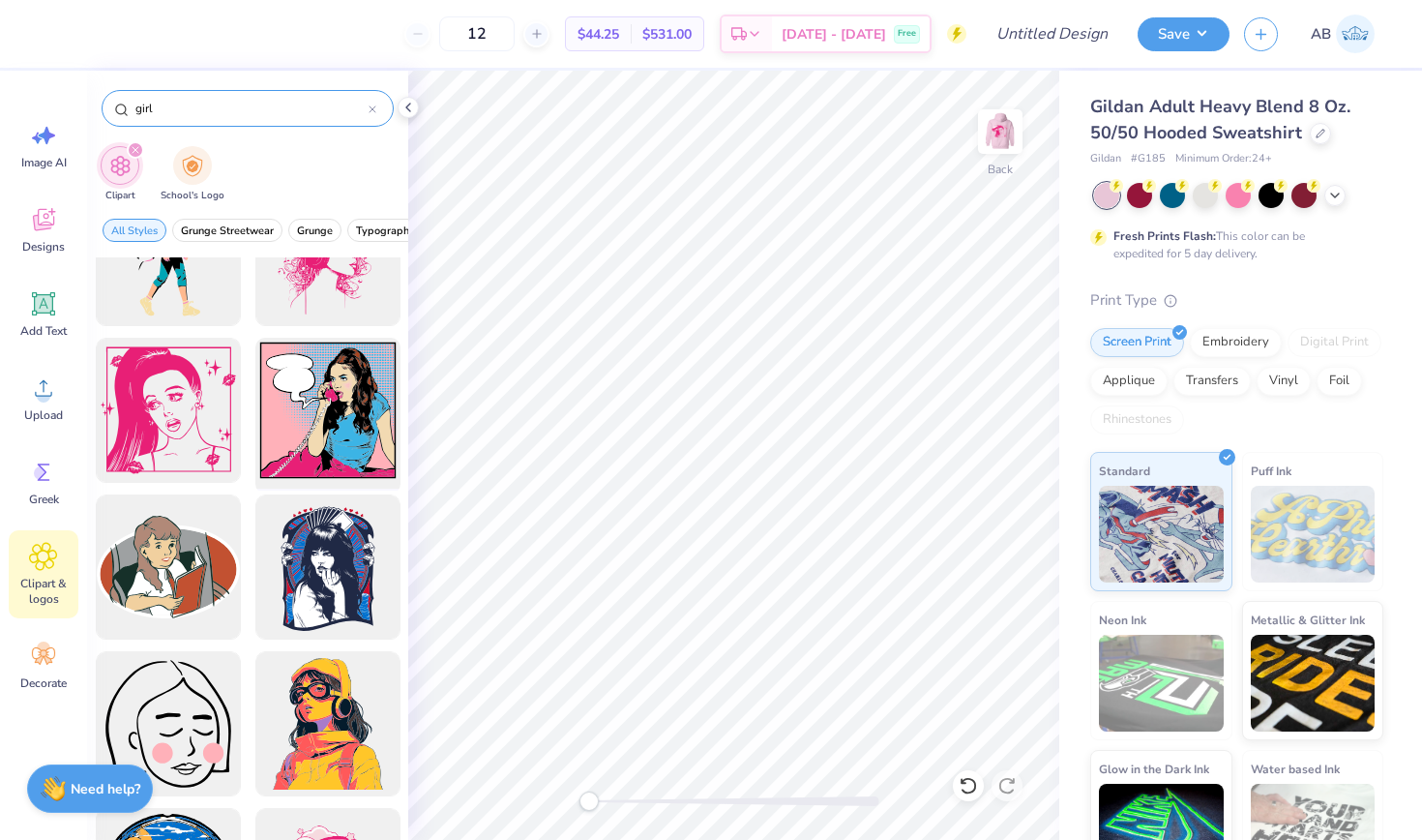
click at [322, 442] on div at bounding box center [328, 411] width 160 height 160
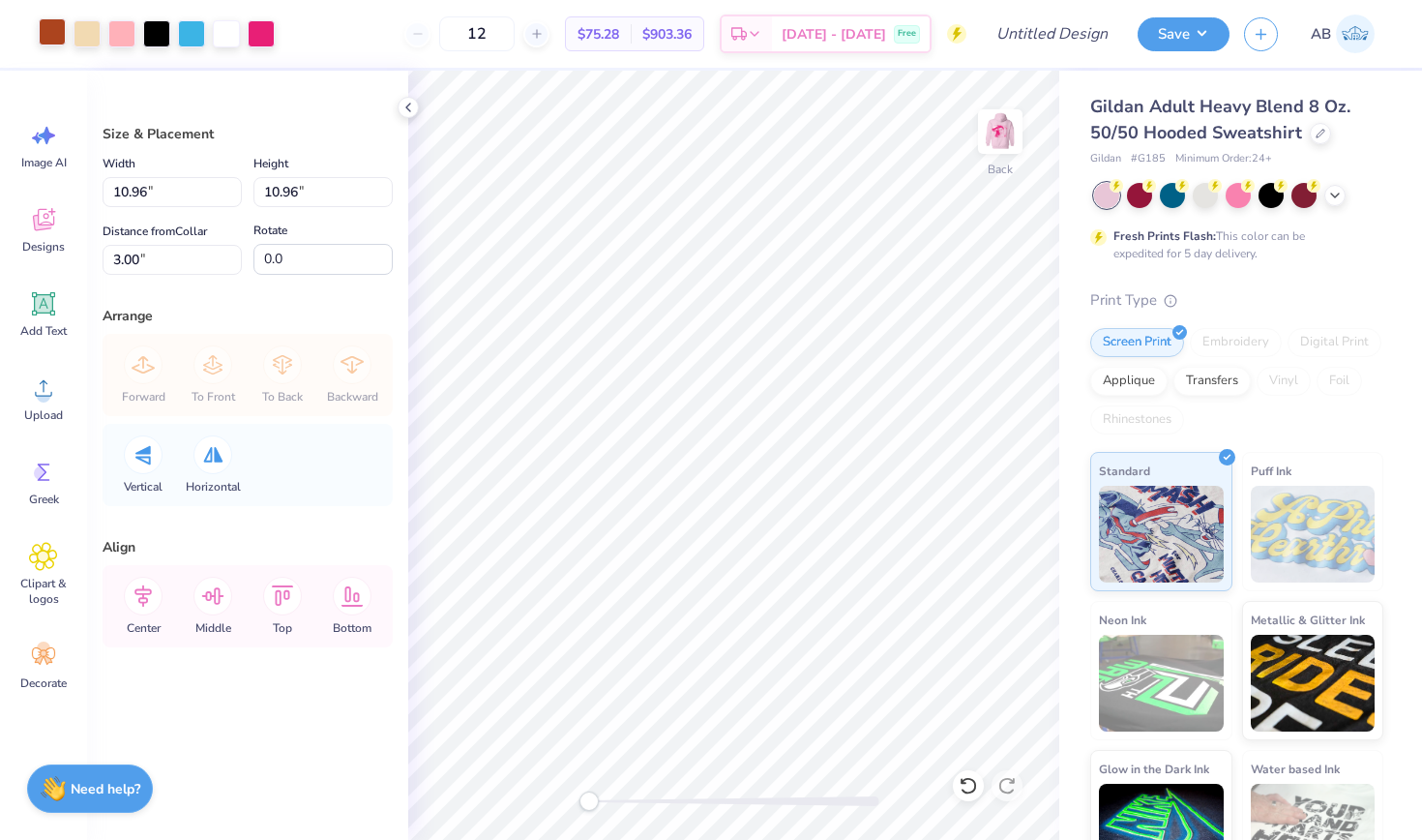
click at [50, 29] on div at bounding box center [53, 32] width 27 height 27
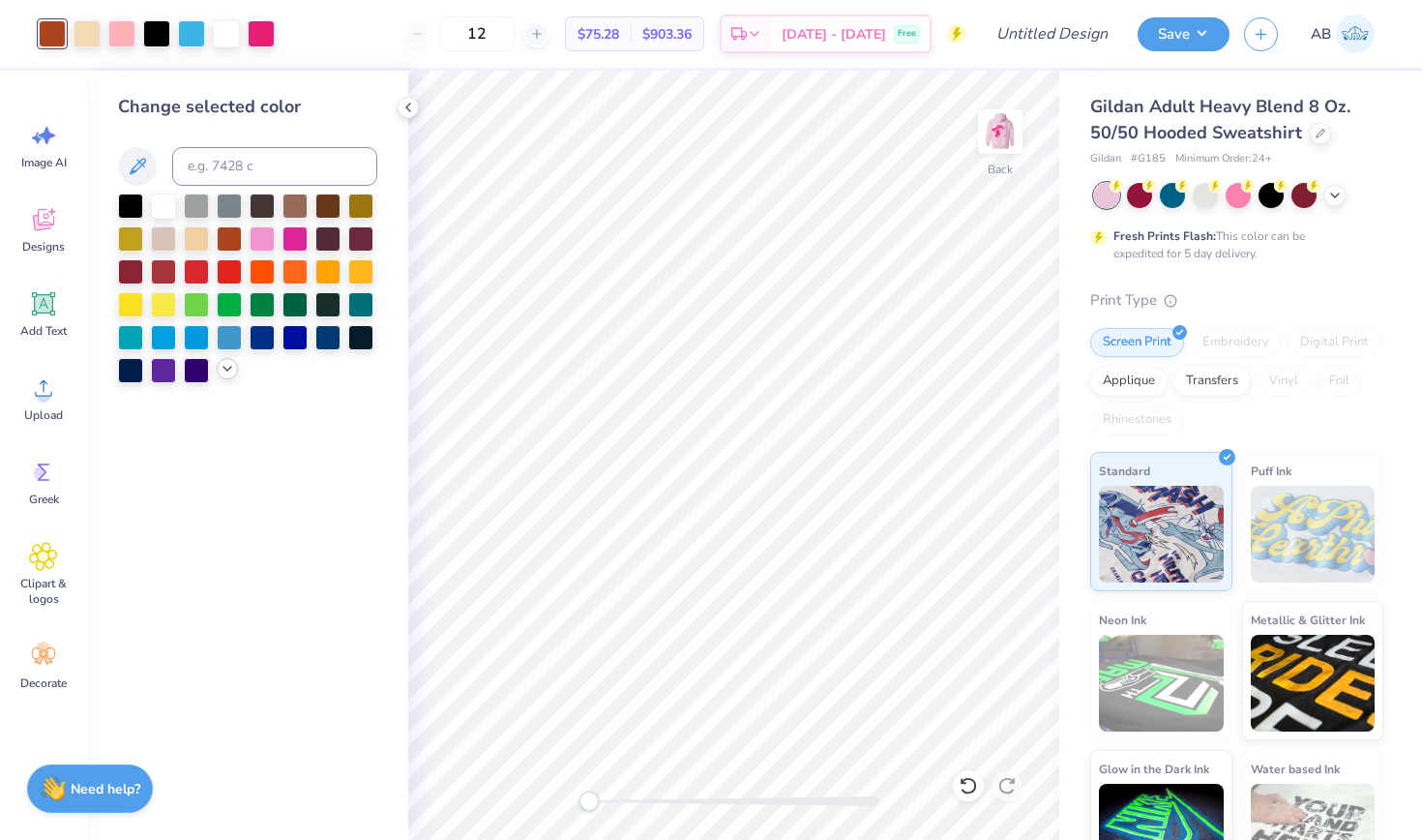
click at [229, 372] on icon at bounding box center [228, 369] width 16 height 16
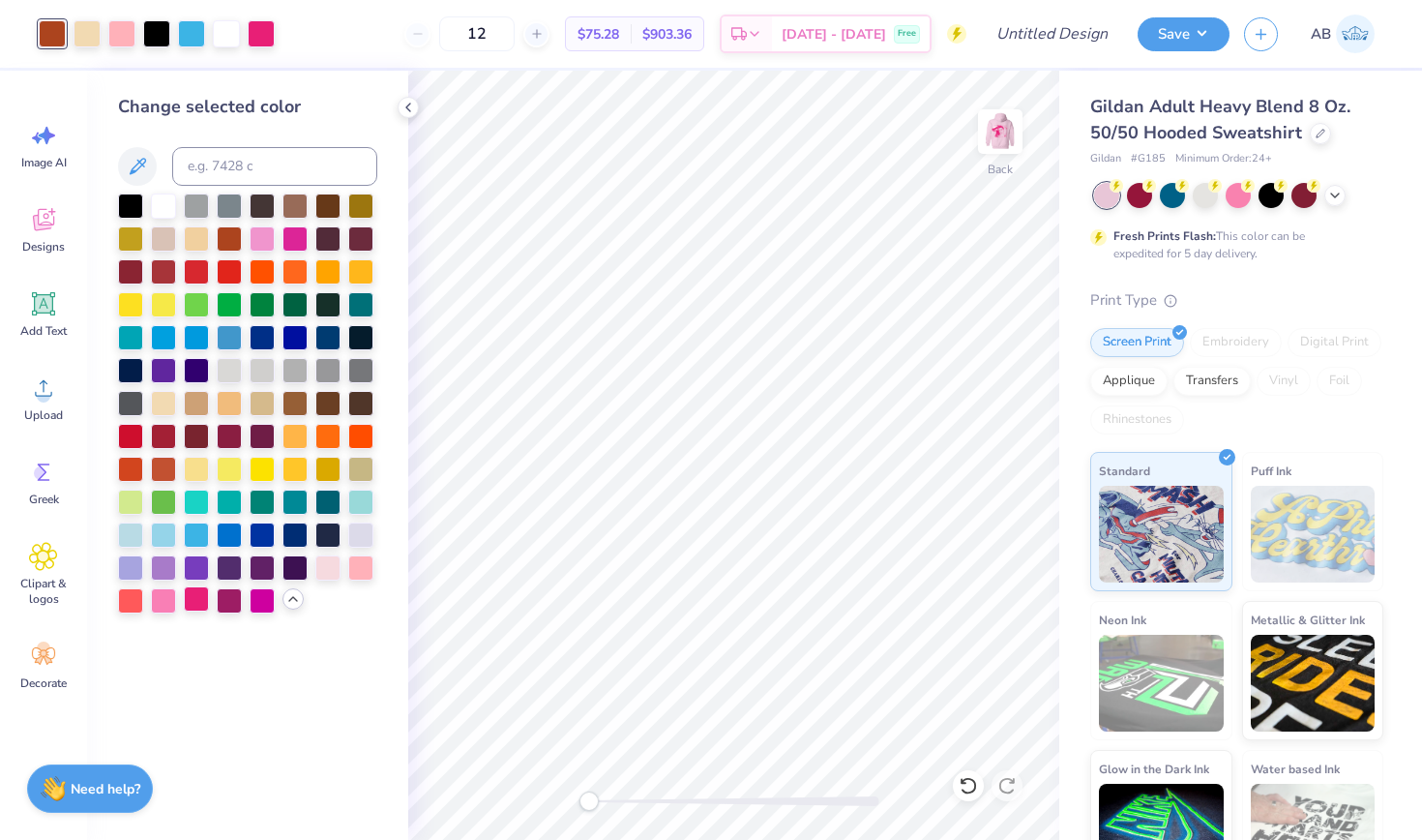
click at [200, 604] on div at bounding box center [197, 599] width 25 height 25
click at [96, 33] on div at bounding box center [88, 32] width 27 height 27
click at [197, 603] on div at bounding box center [197, 599] width 25 height 25
click at [90, 26] on div at bounding box center [88, 32] width 27 height 27
click at [201, 605] on div at bounding box center [197, 599] width 25 height 25
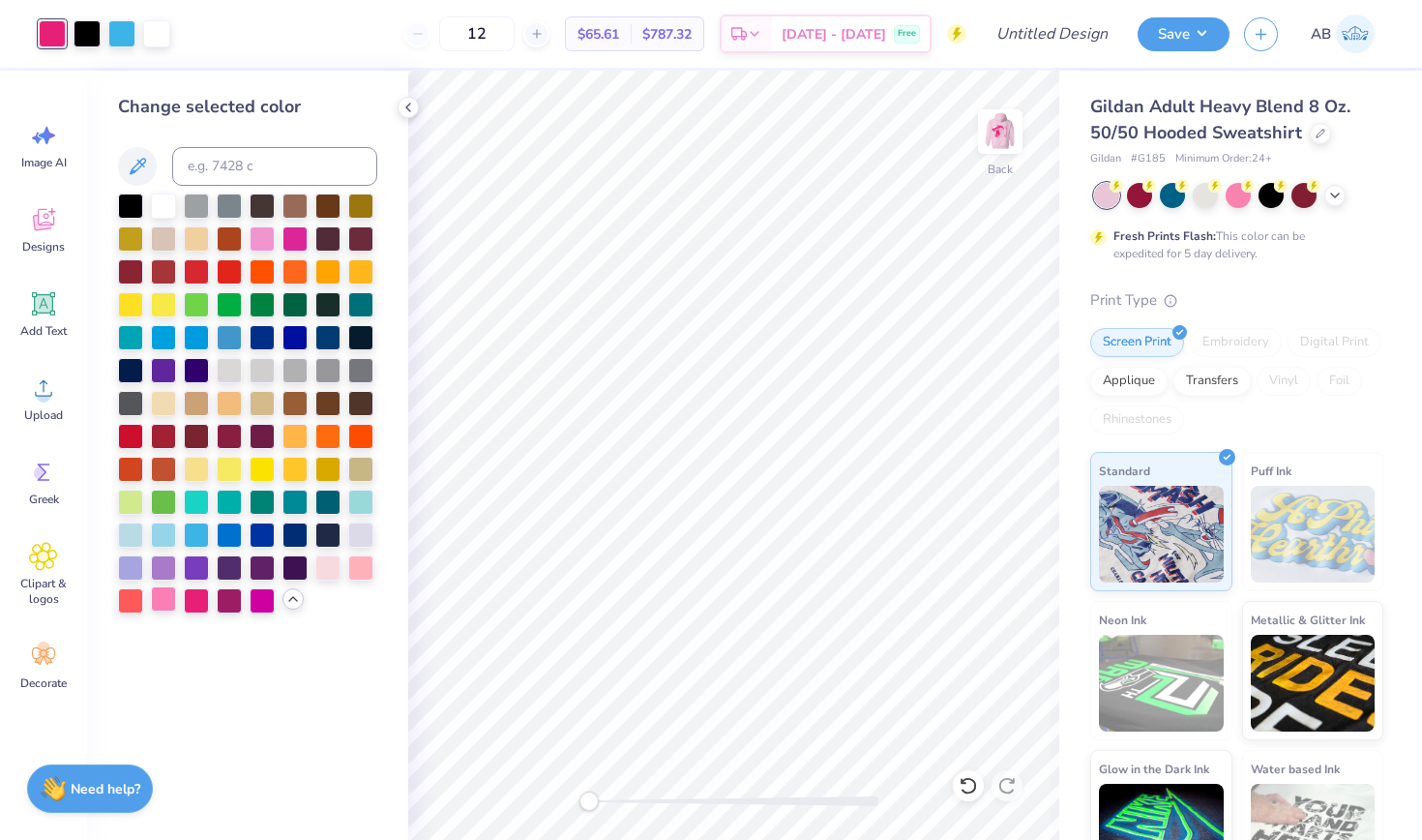
click at [164, 607] on div at bounding box center [164, 599] width 25 height 25
click at [335, 569] on div at bounding box center [328, 566] width 25 height 25
click at [81, 37] on div at bounding box center [88, 32] width 27 height 27
click at [196, 602] on div at bounding box center [197, 599] width 25 height 25
click at [121, 41] on div at bounding box center [122, 32] width 27 height 27
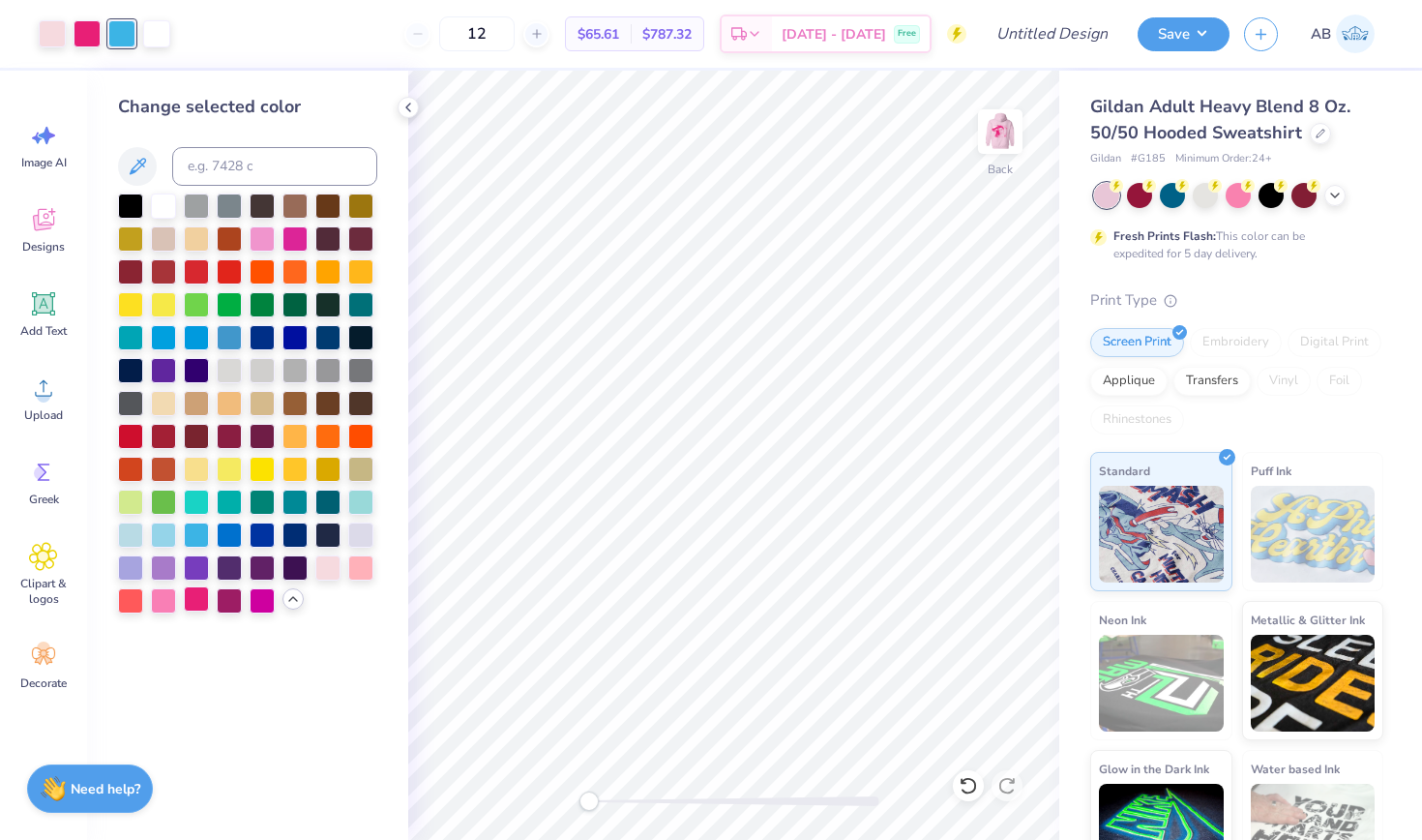
click at [195, 603] on div at bounding box center [197, 599] width 25 height 25
click at [129, 45] on div at bounding box center [122, 32] width 27 height 27
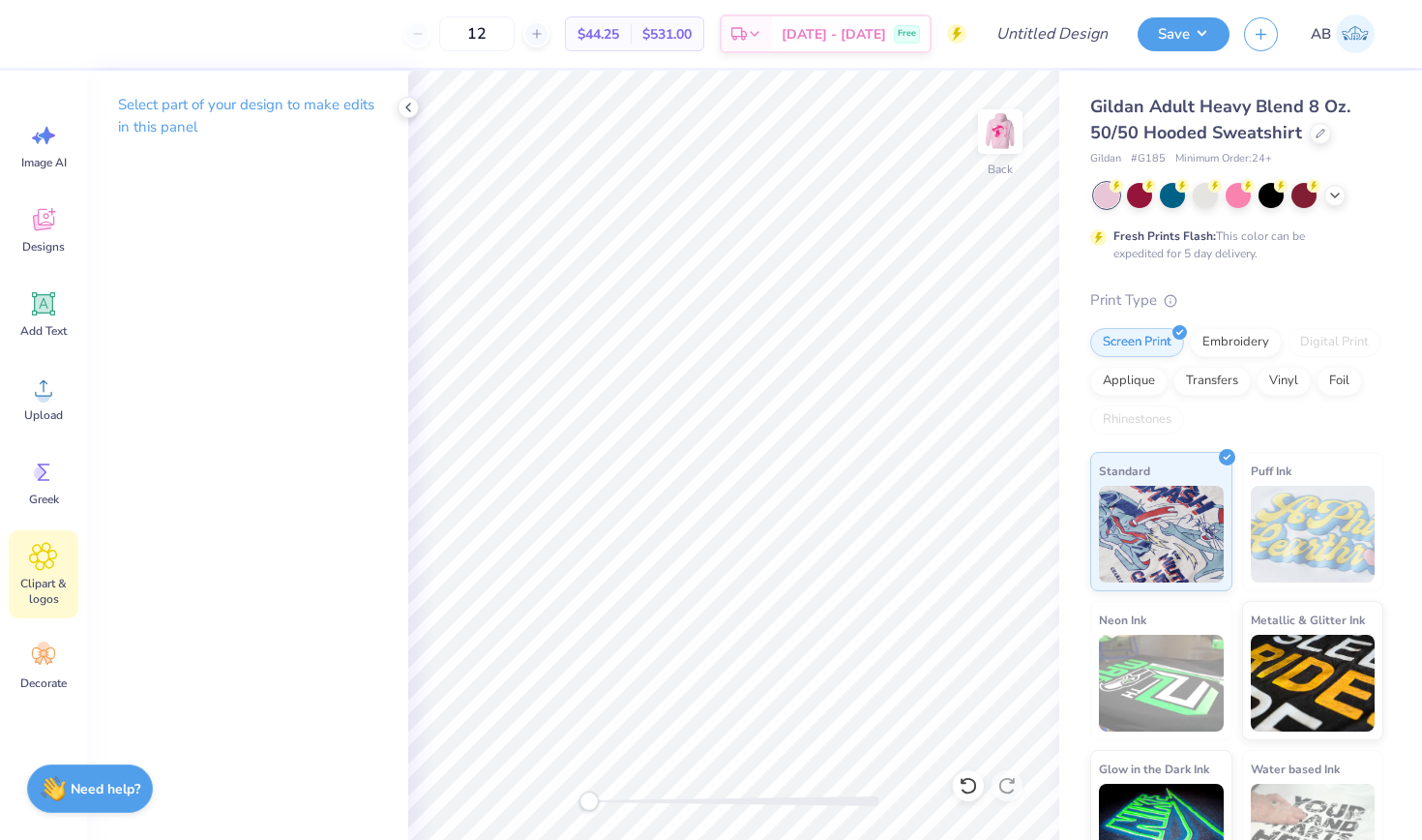
click at [33, 573] on div "Clipart & logos" at bounding box center [44, 574] width 70 height 88
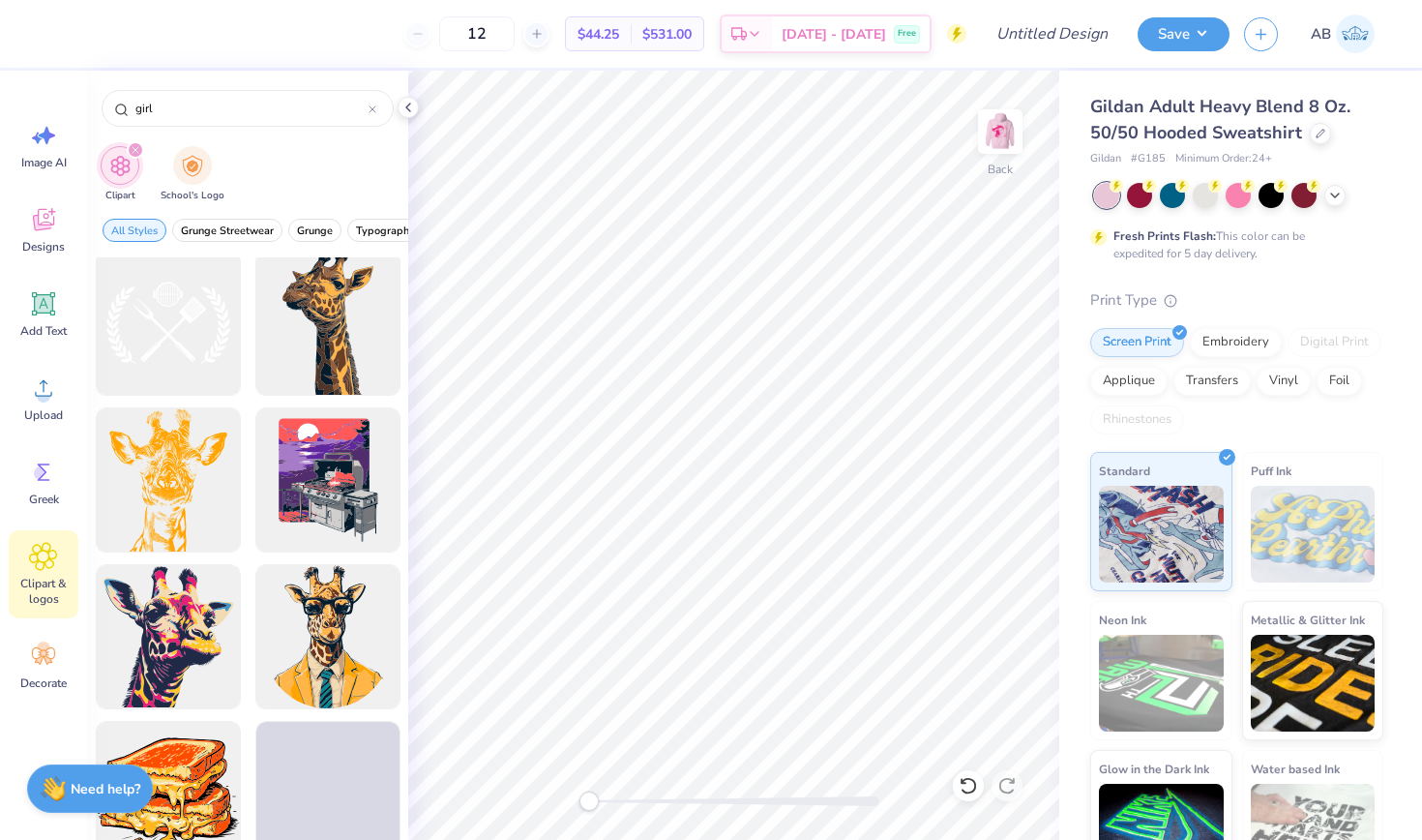
scroll to position [13803, 0]
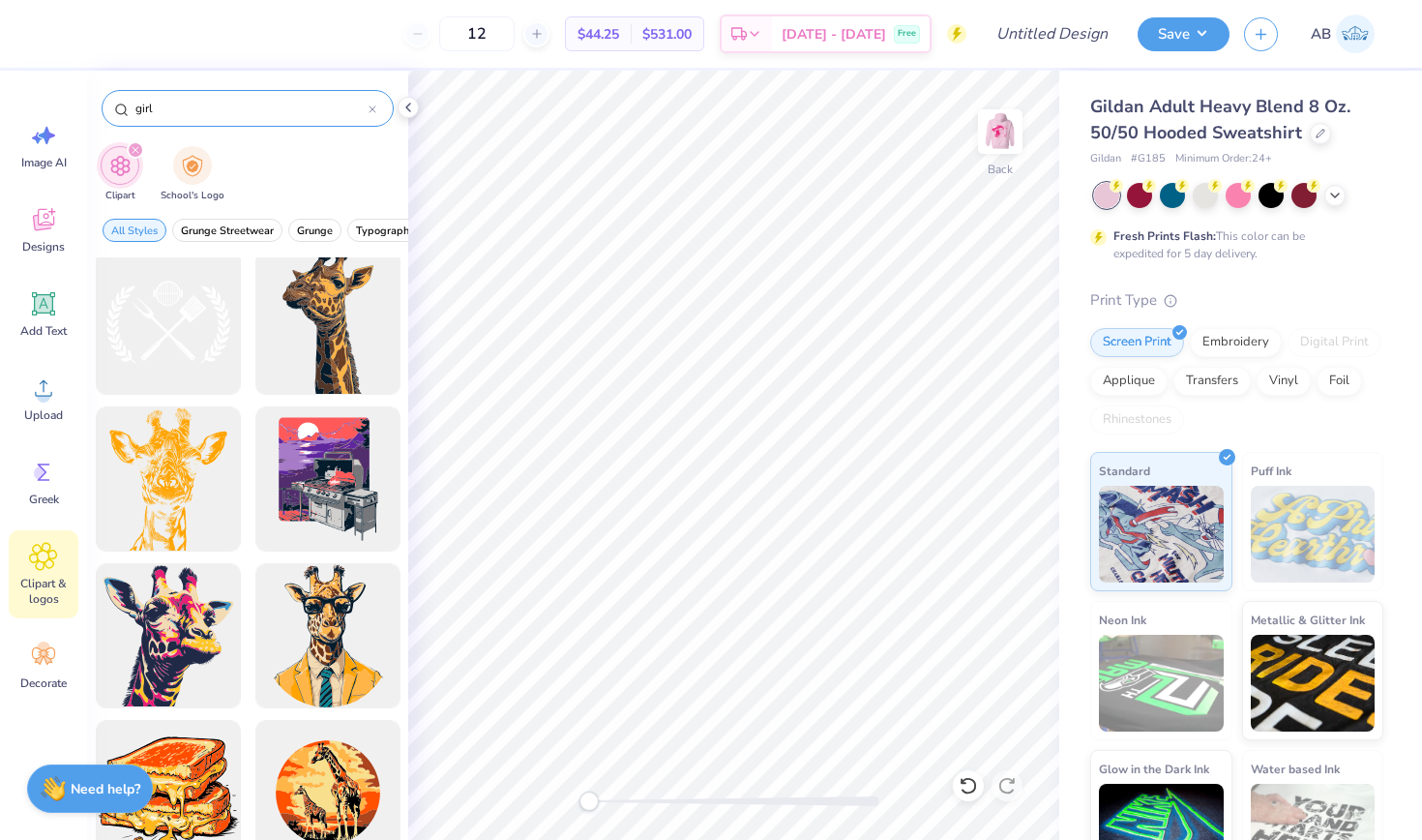
click at [177, 98] on input "girl" at bounding box center [251, 108] width 236 height 19
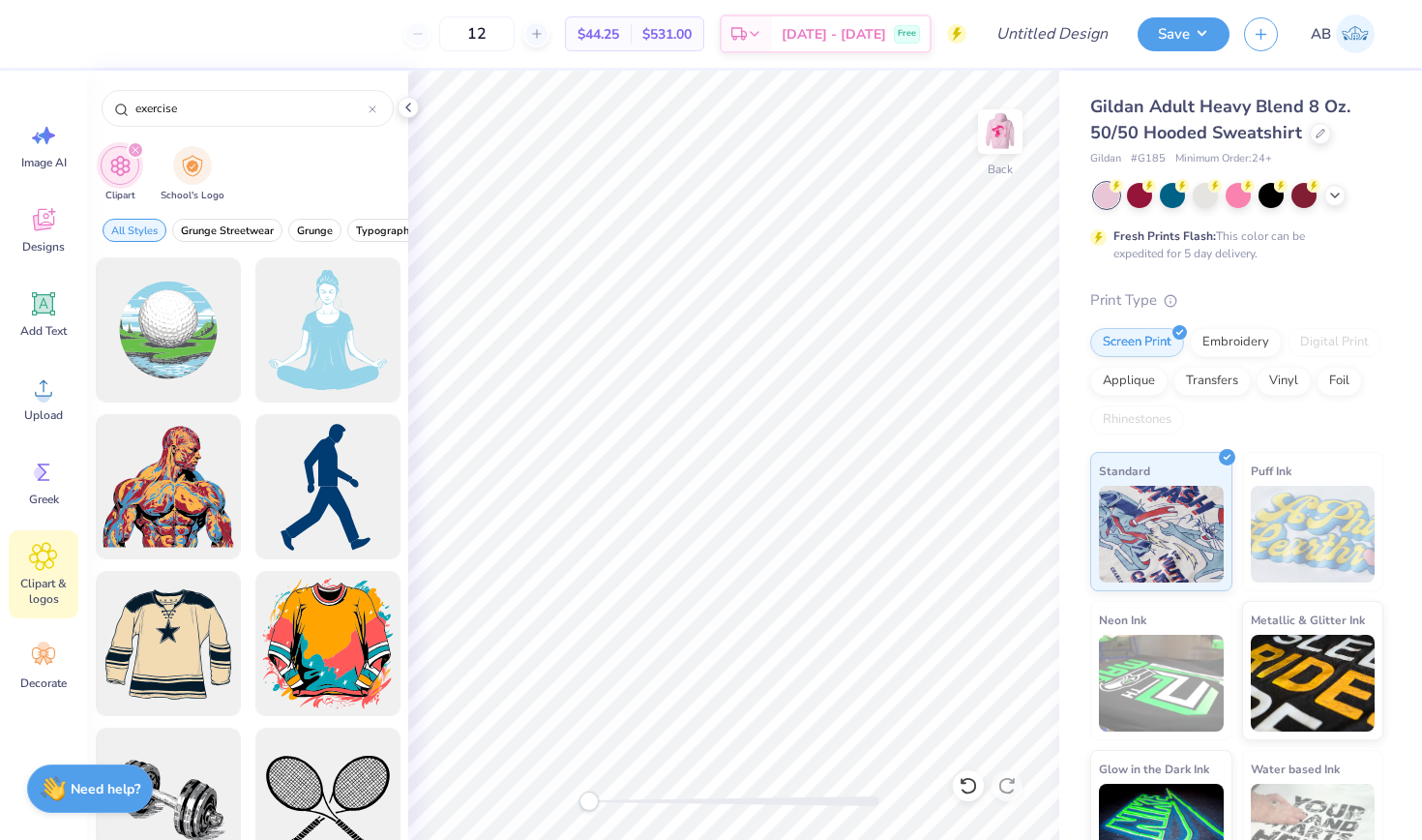
scroll to position [0, 0]
click at [169, 107] on input "exercise" at bounding box center [251, 108] width 236 height 19
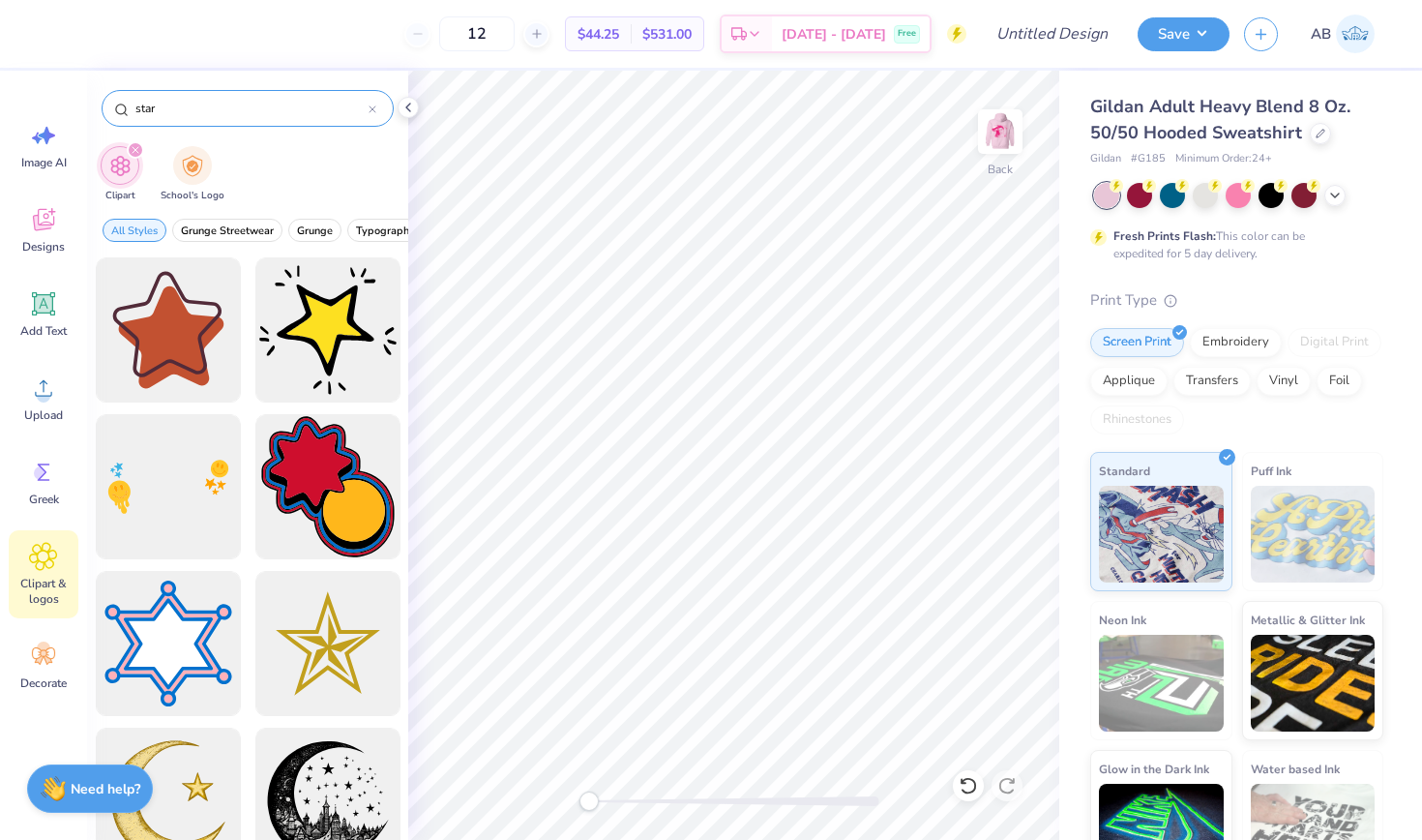
click at [154, 103] on input "star" at bounding box center [251, 108] width 236 height 19
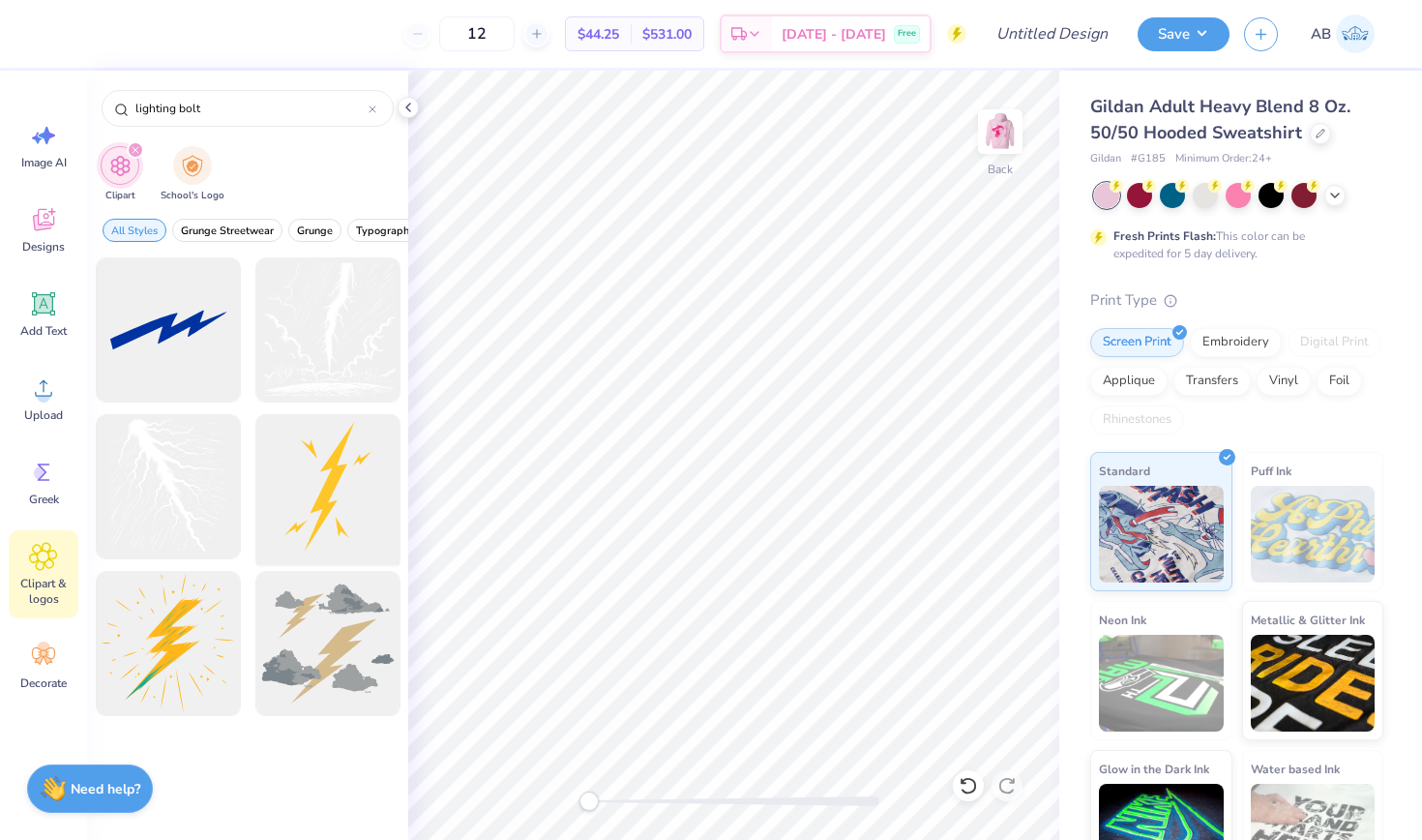
click at [299, 485] on div at bounding box center [328, 488] width 160 height 160
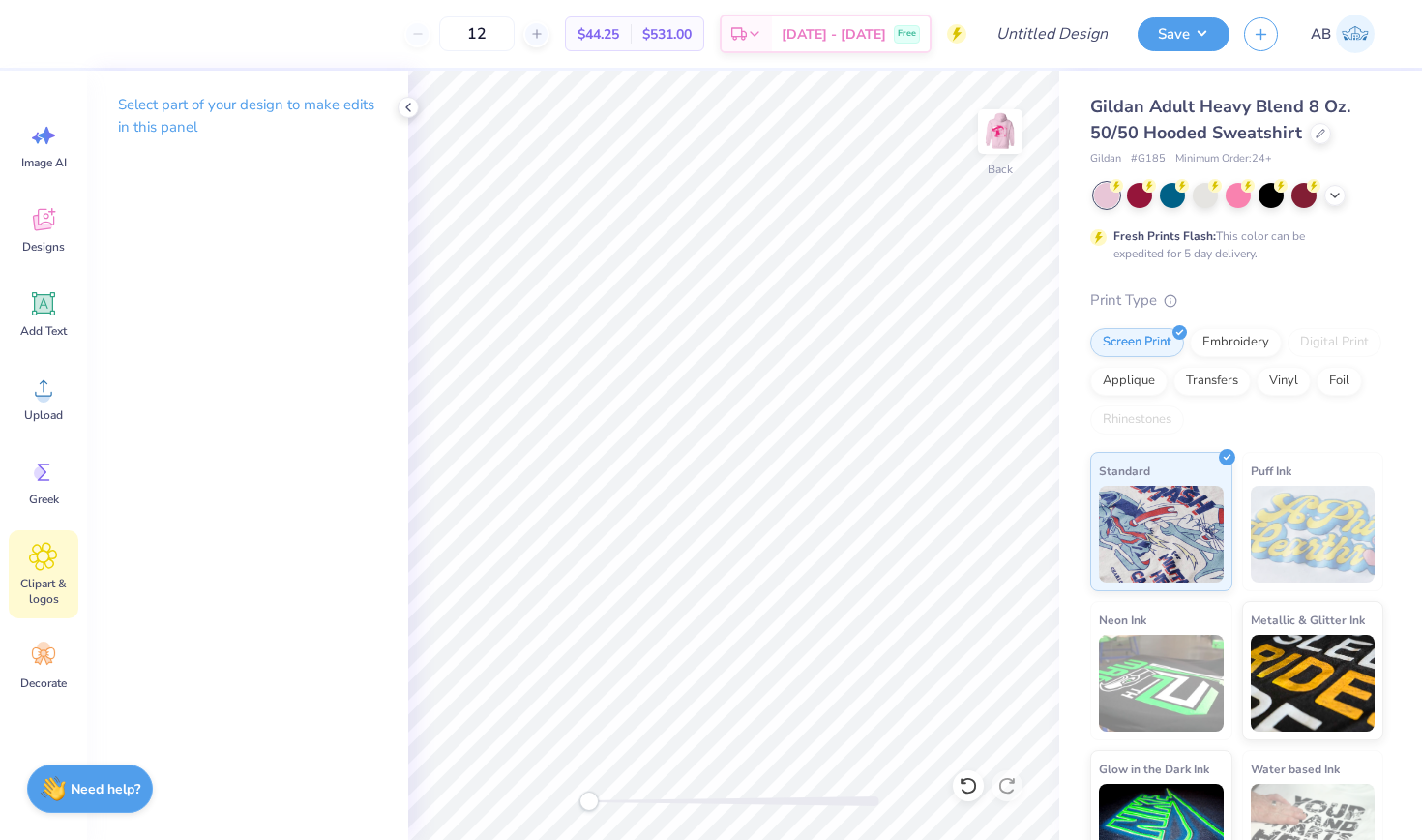
click at [47, 589] on span "Clipart & logos" at bounding box center [44, 592] width 64 height 31
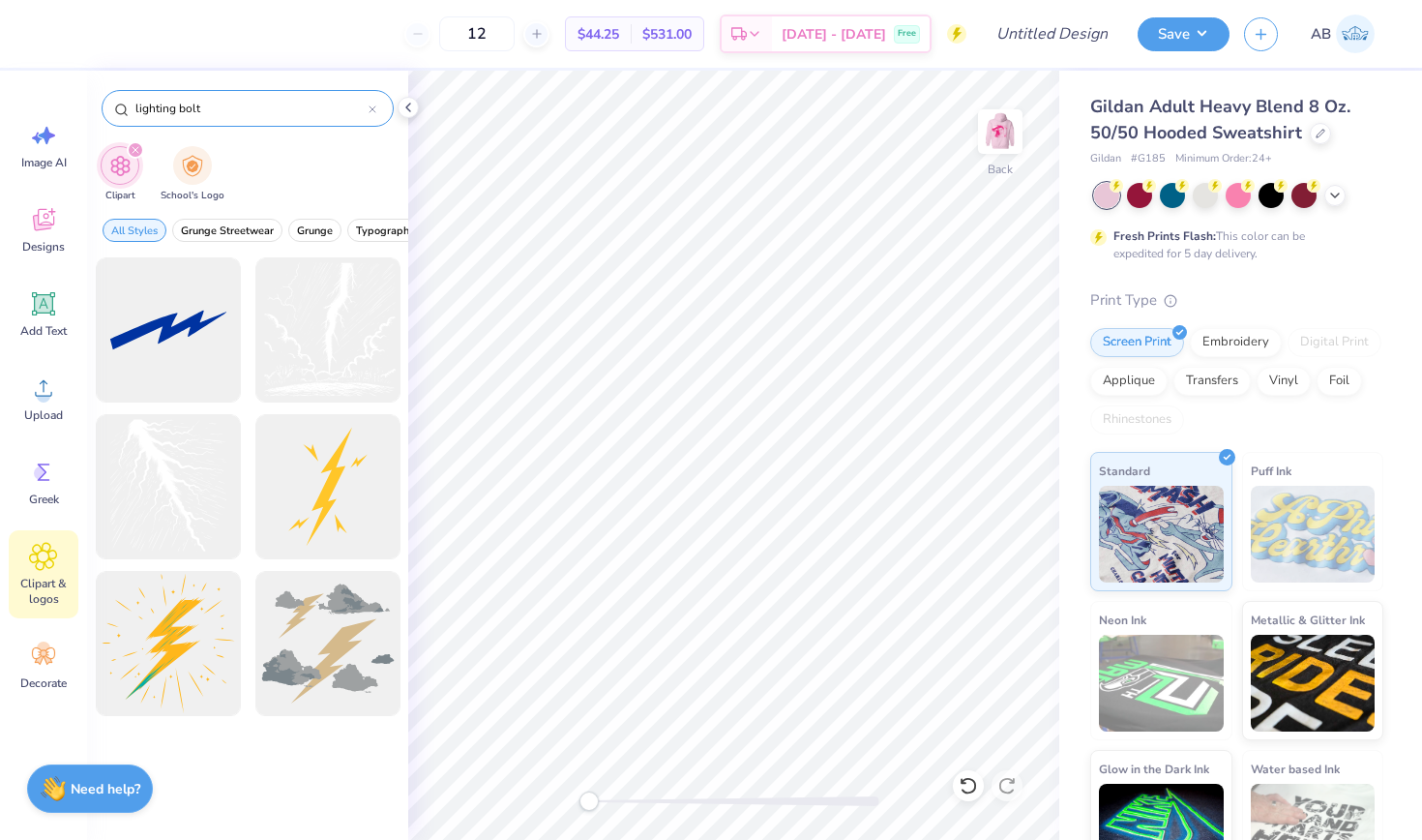
click at [187, 109] on input "lighting bolt" at bounding box center [251, 108] width 236 height 19
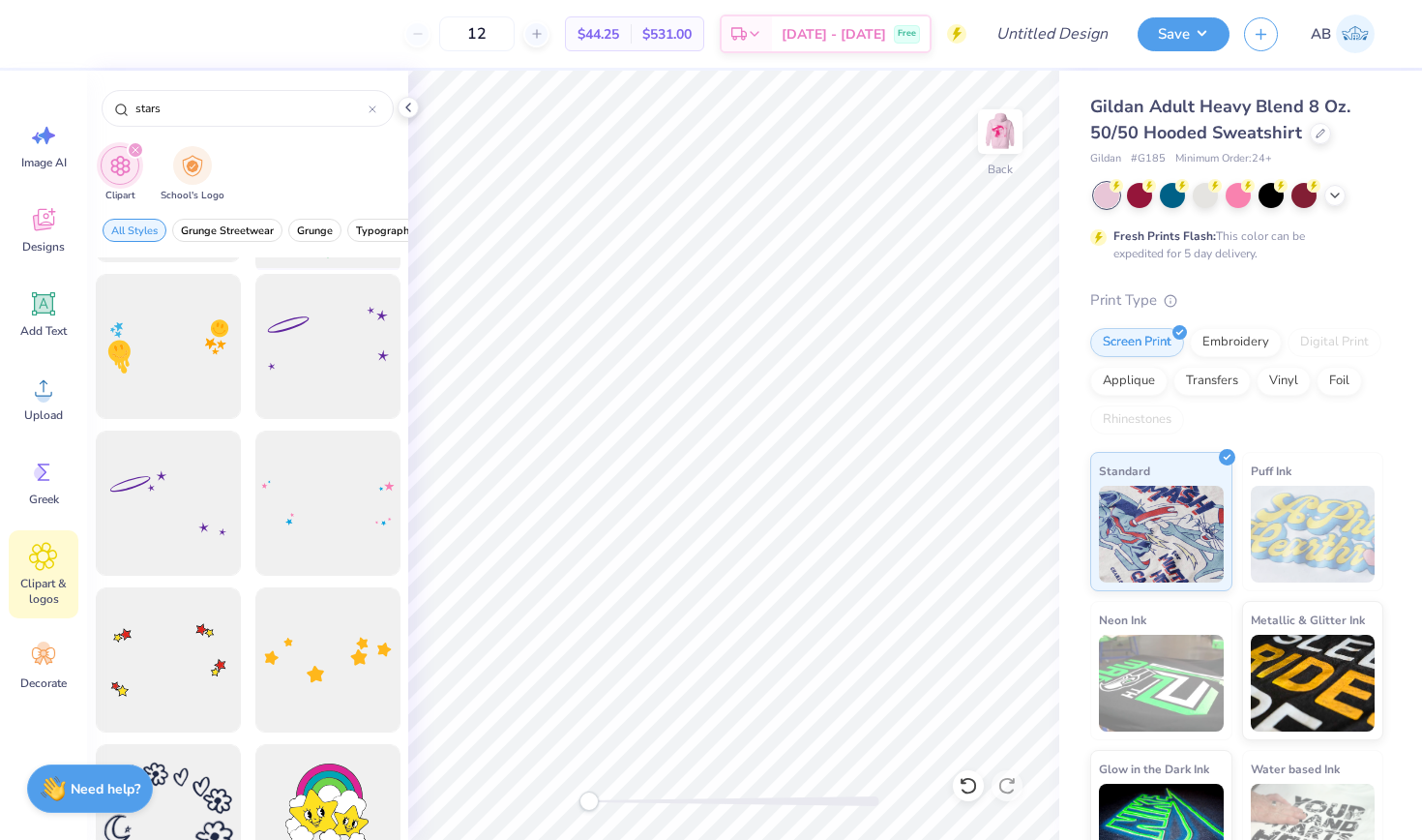
scroll to position [144, 0]
click at [328, 497] on div at bounding box center [328, 499] width 160 height 160
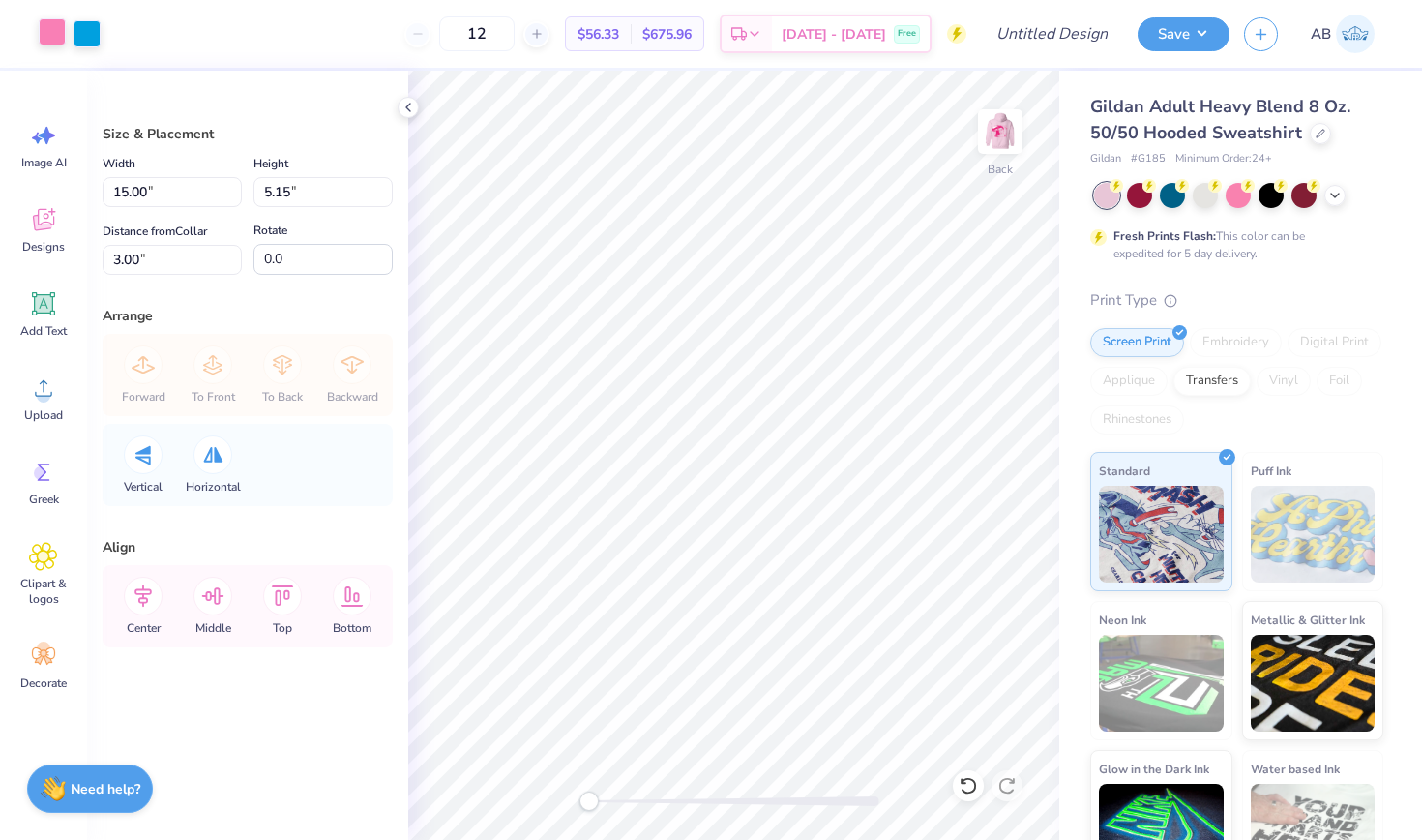
click at [50, 34] on div at bounding box center [53, 32] width 27 height 27
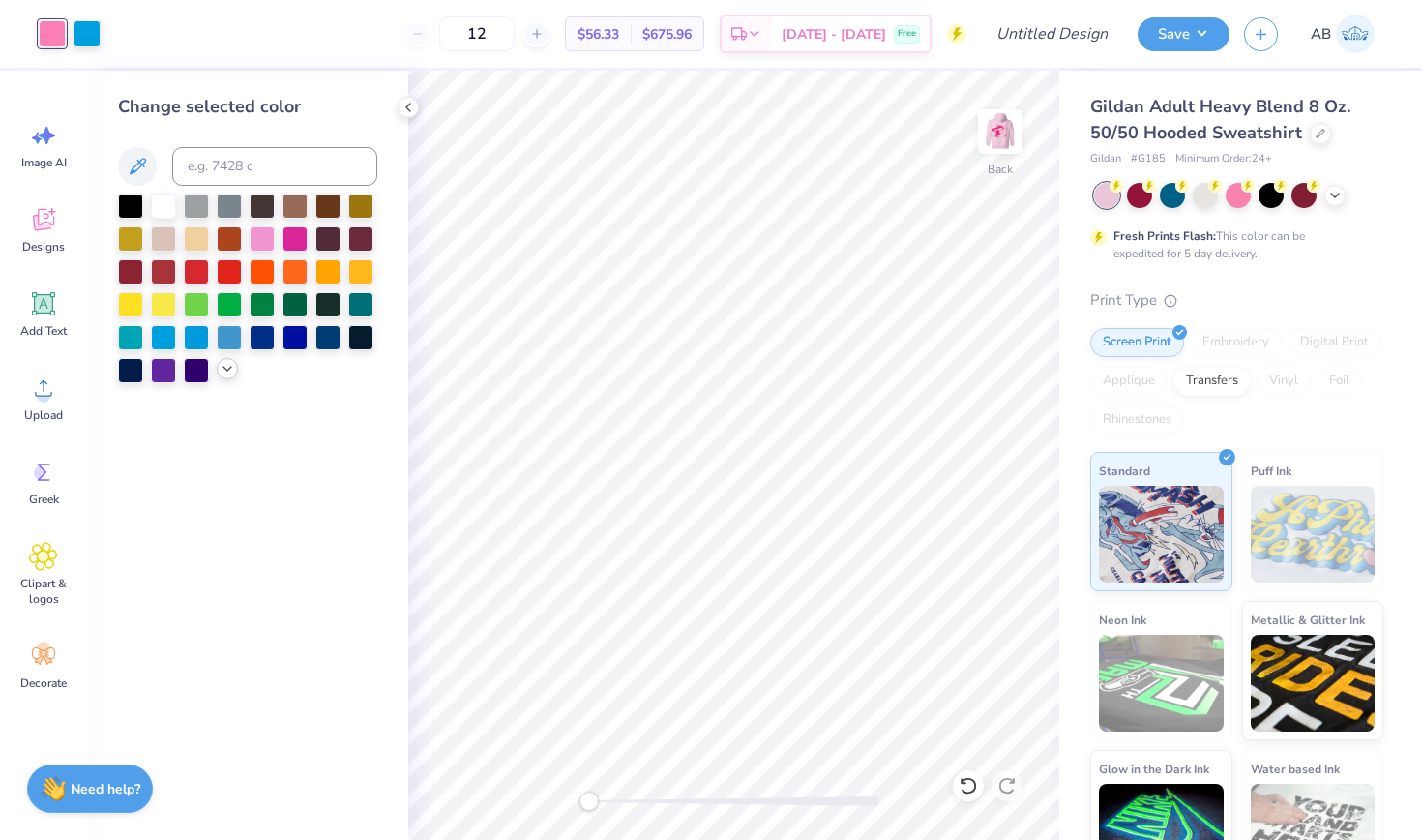
click at [230, 377] on icon at bounding box center [228, 369] width 16 height 16
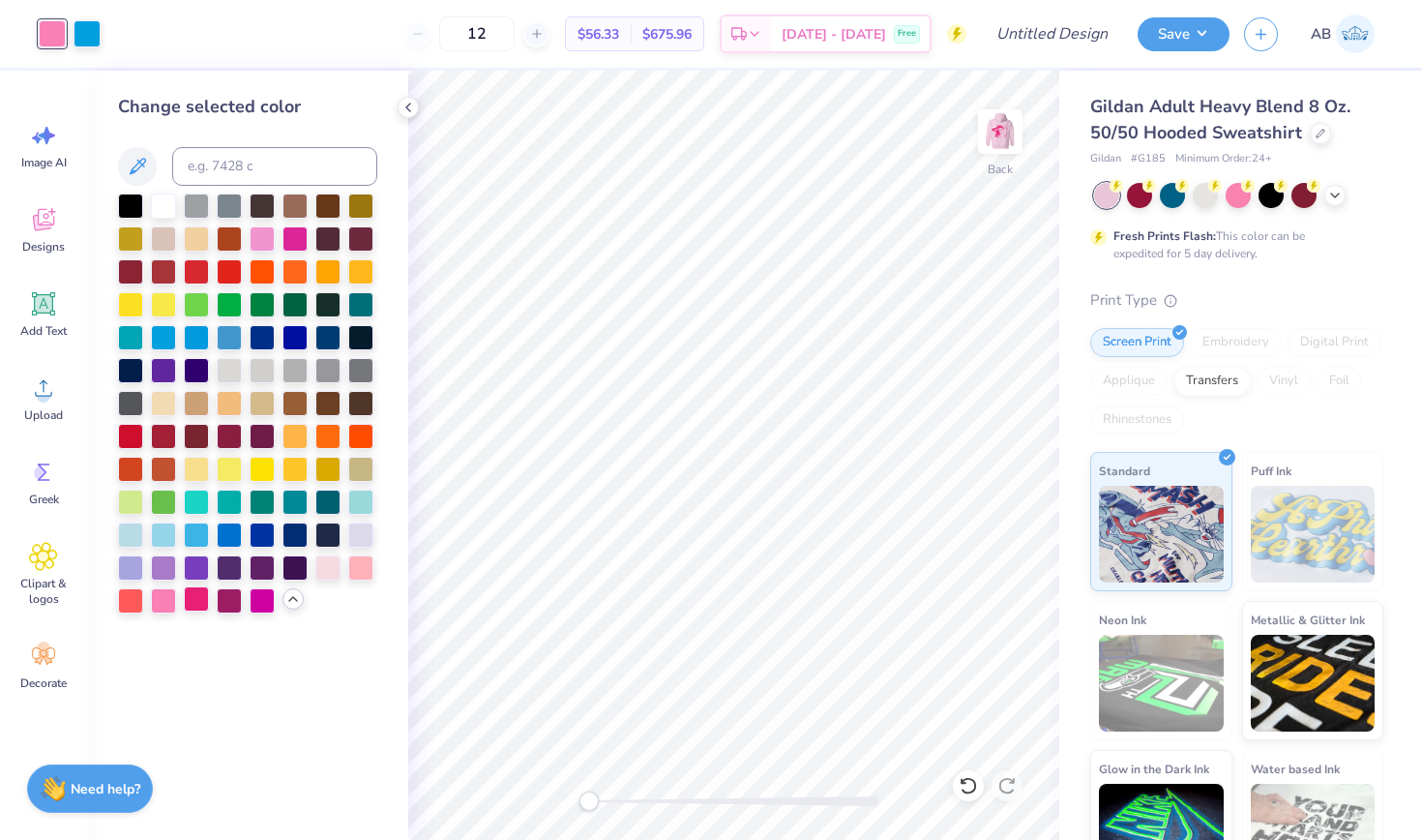
click at [201, 599] on div at bounding box center [197, 599] width 25 height 25
click at [91, 35] on div at bounding box center [88, 32] width 27 height 27
click at [159, 609] on div at bounding box center [164, 599] width 25 height 25
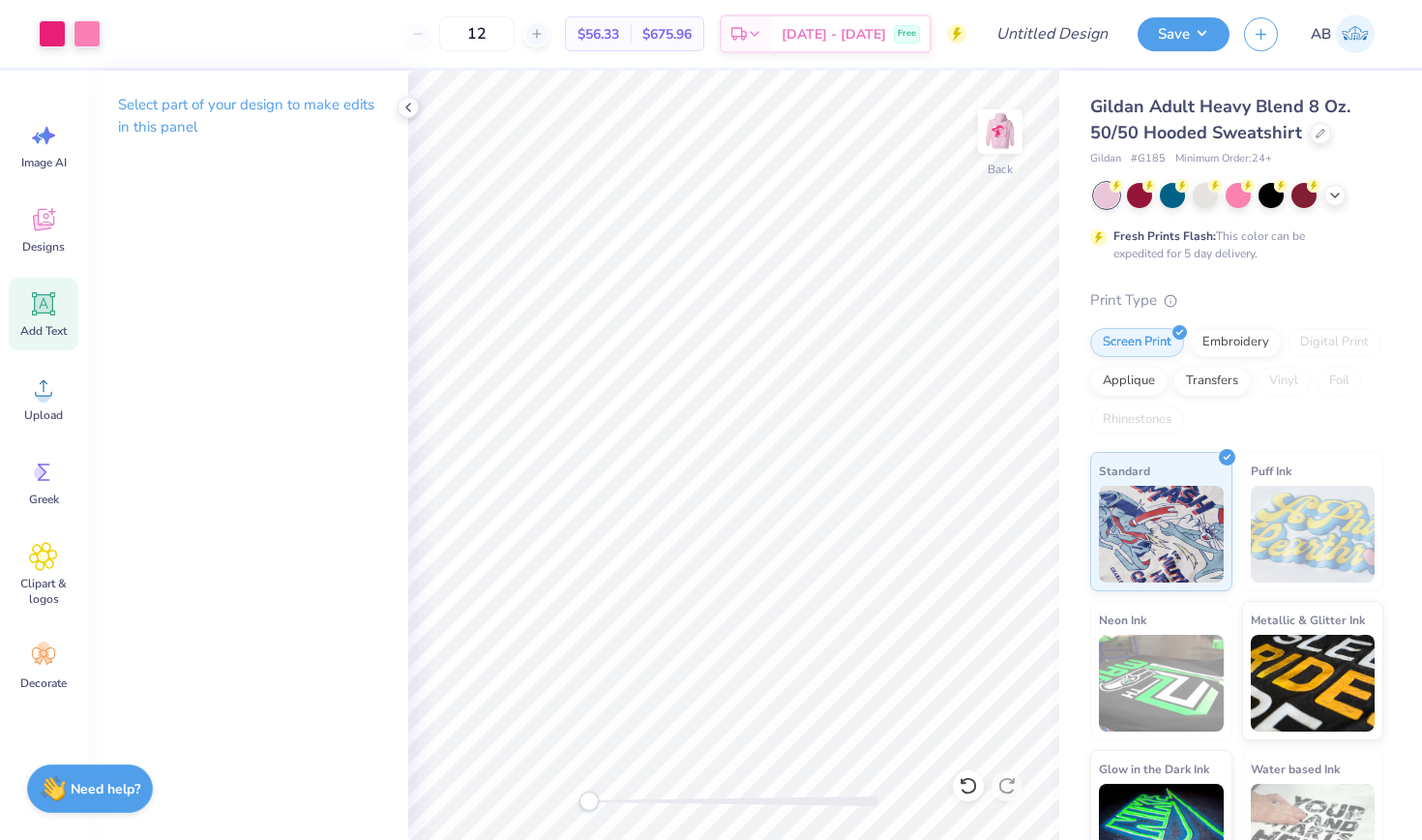
click at [43, 299] on icon at bounding box center [44, 304] width 18 height 18
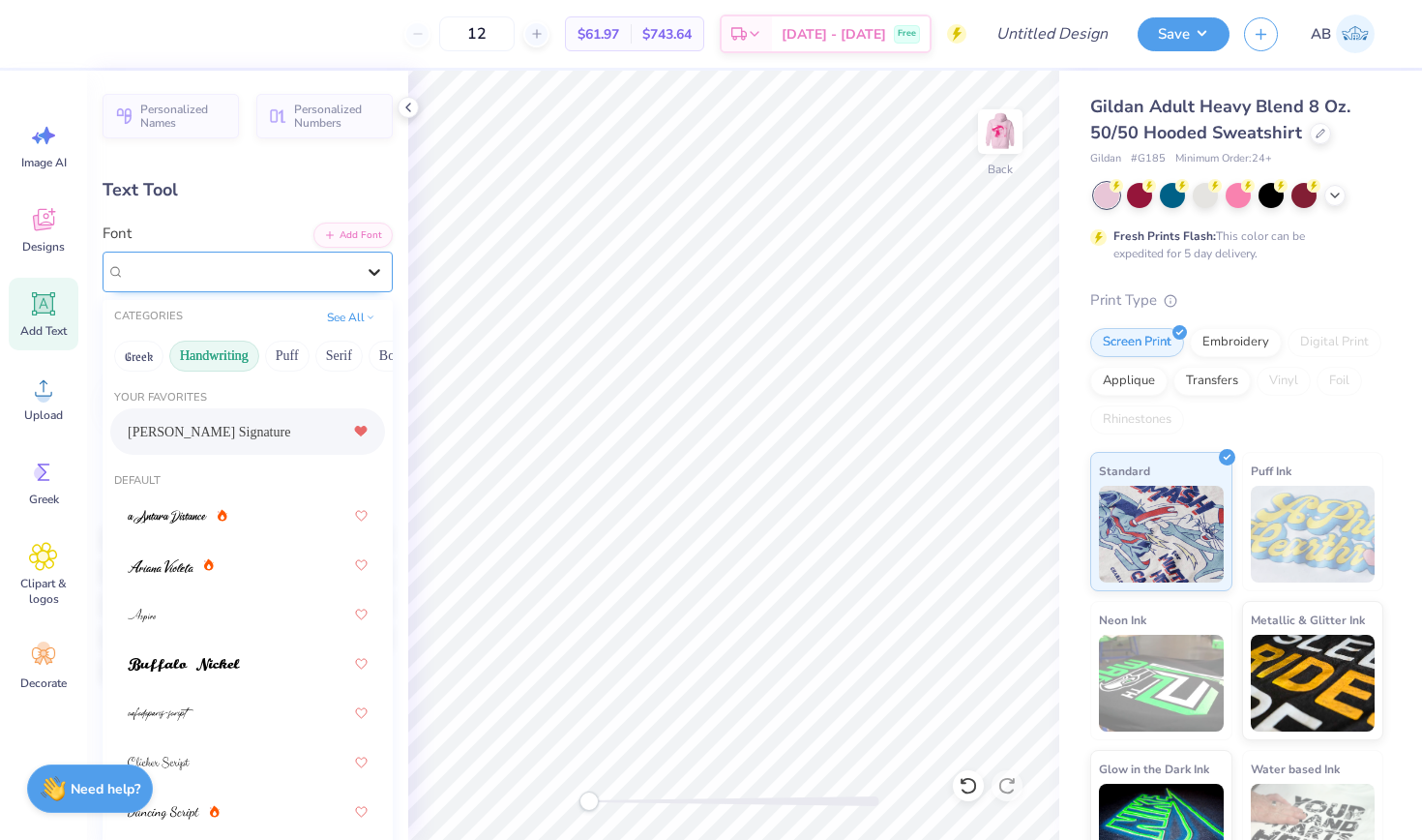
click at [372, 268] on icon at bounding box center [375, 272] width 19 height 19
click at [264, 429] on span "[PERSON_NAME] Signature" at bounding box center [208, 431] width 163 height 20
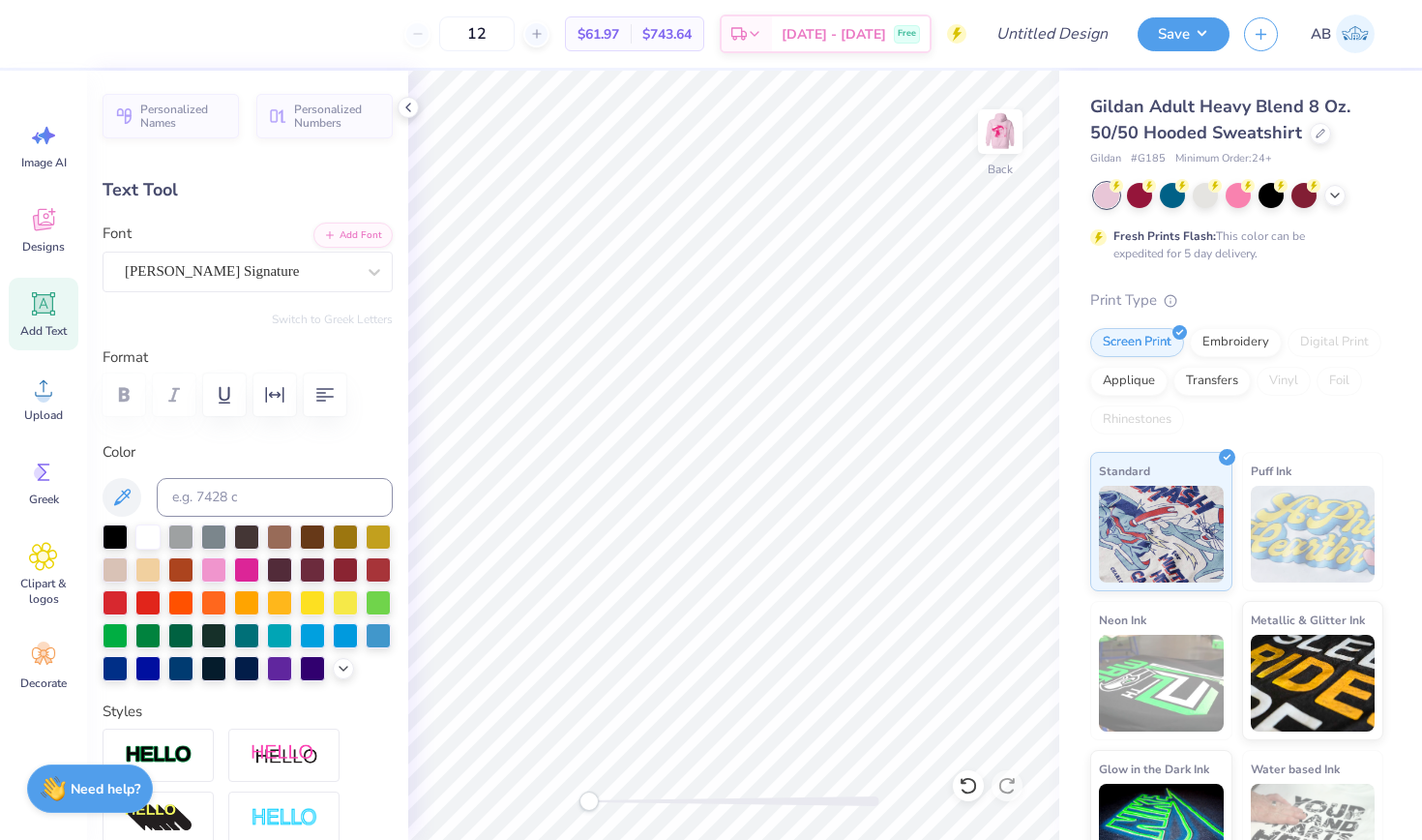
scroll to position [0, 2]
click at [340, 671] on icon at bounding box center [344, 667] width 16 height 16
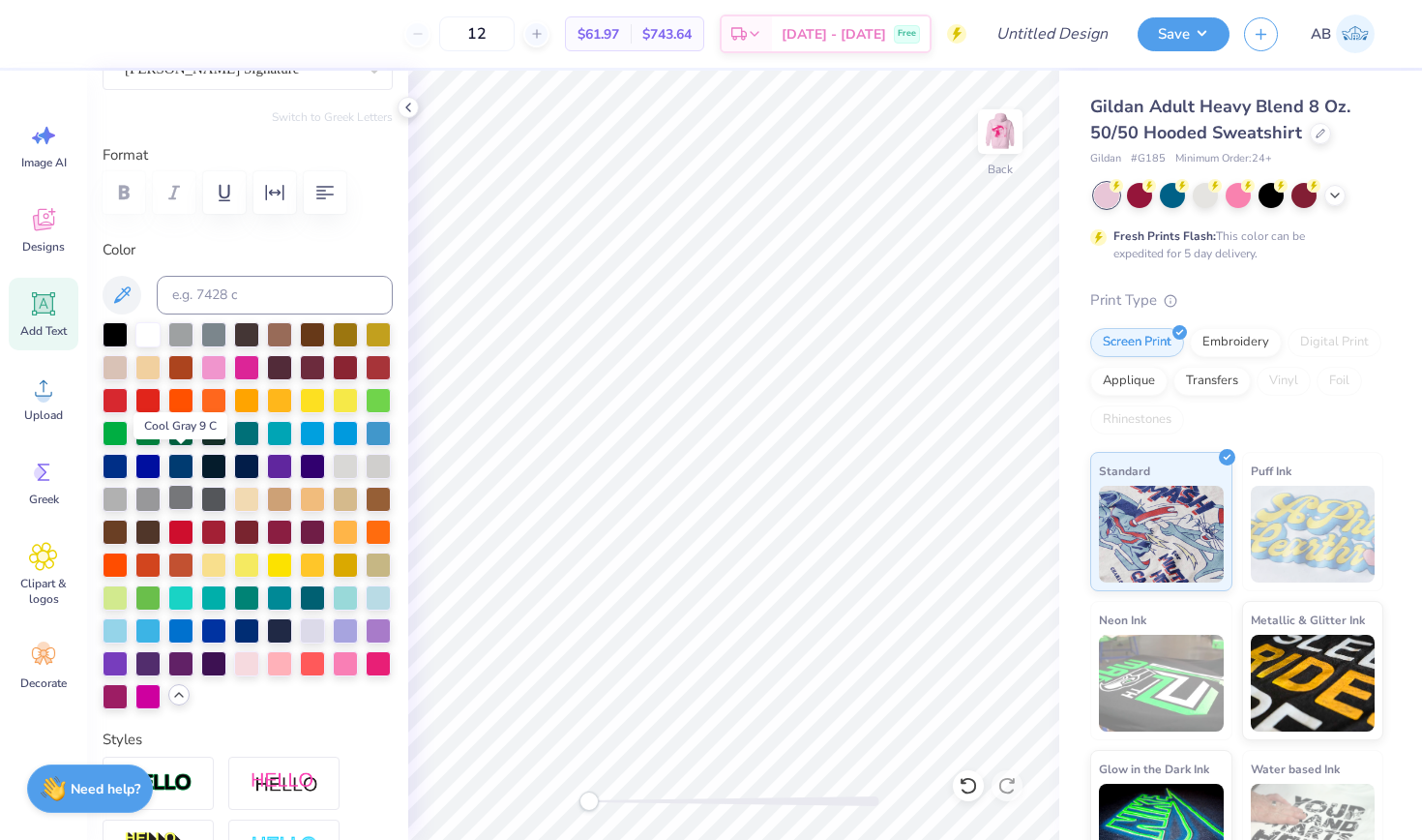
scroll to position [237, 0]
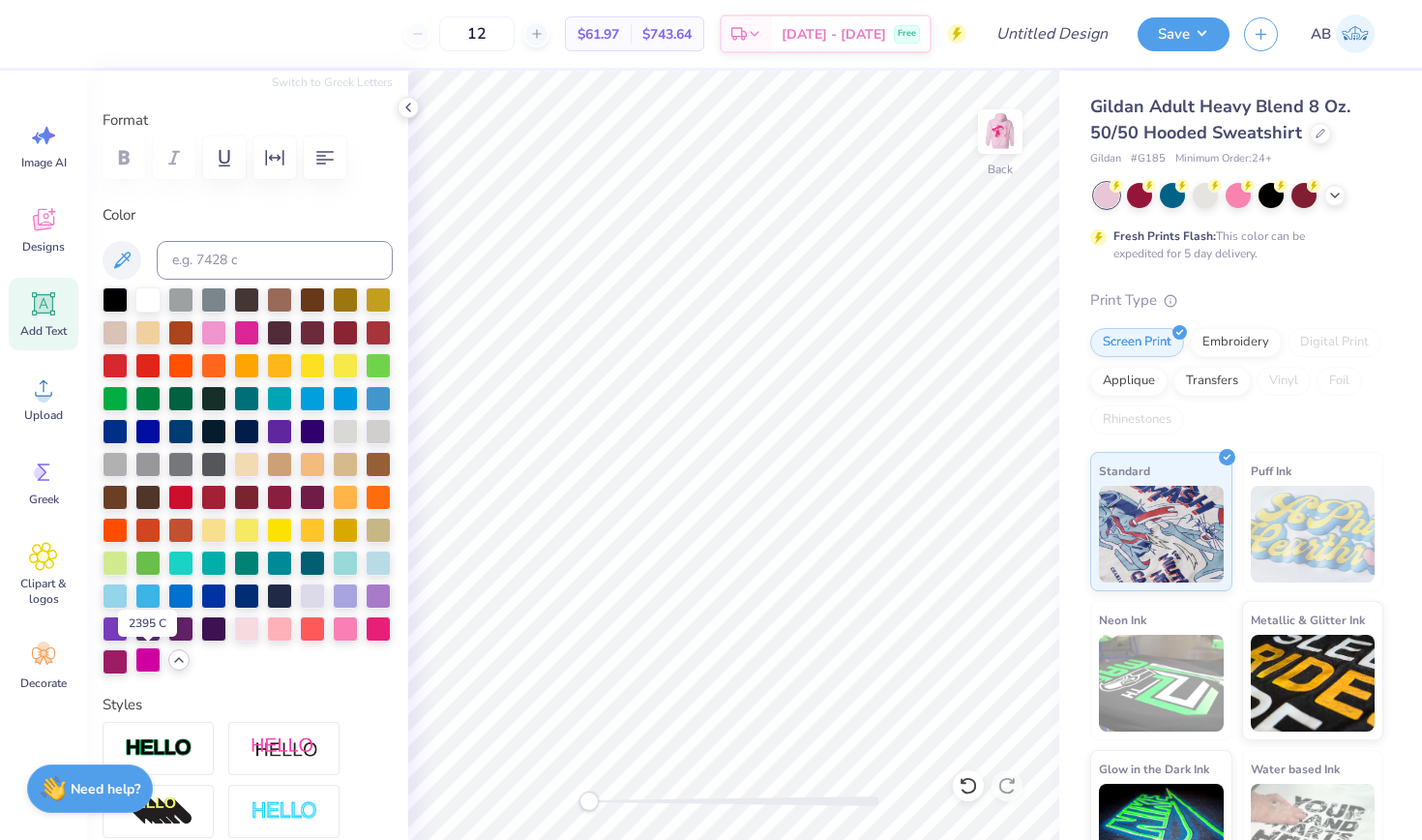
click at [148, 670] on div at bounding box center [148, 660] width 25 height 25
click at [375, 632] on div at bounding box center [379, 627] width 25 height 25
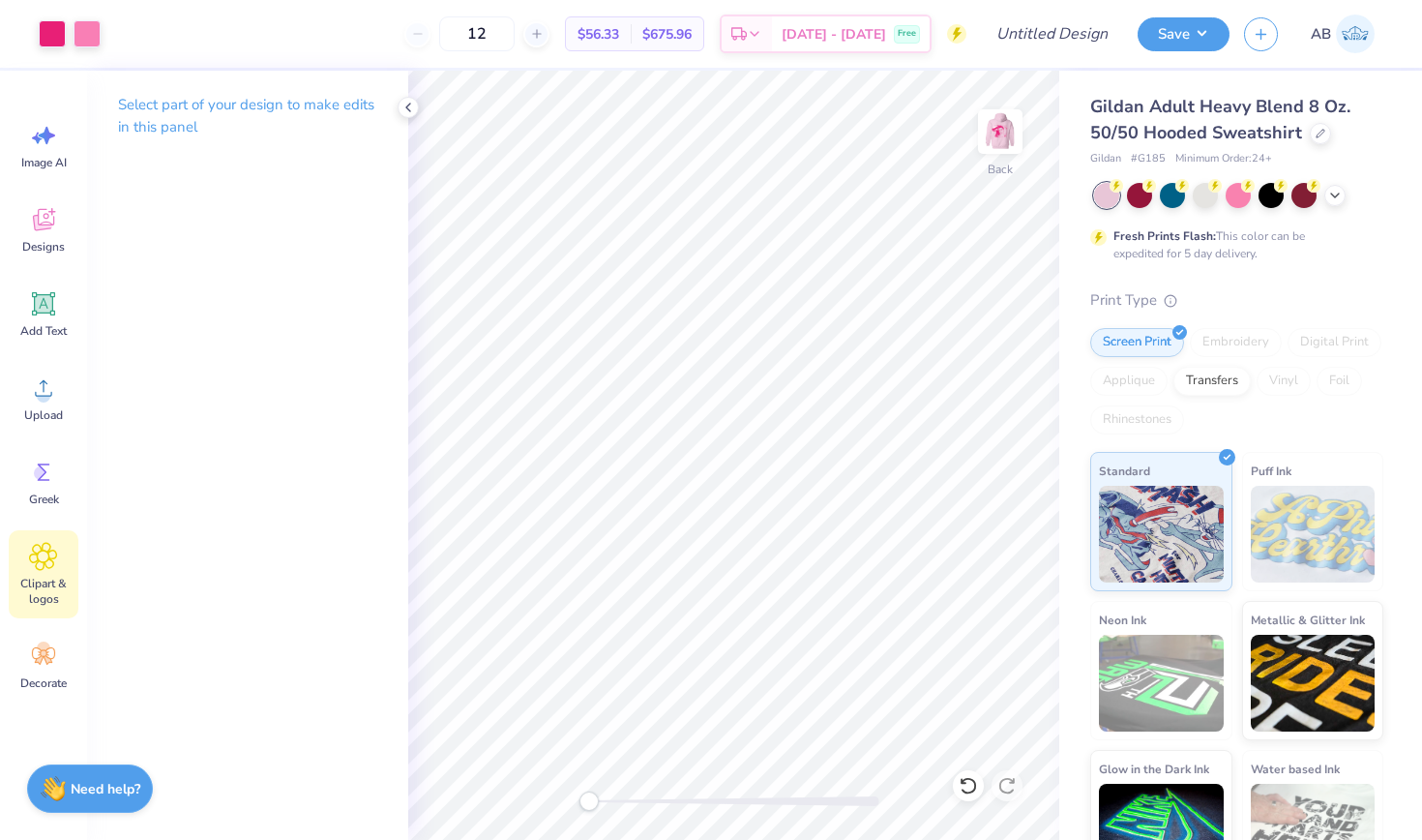
click at [30, 584] on span "Clipart & logos" at bounding box center [44, 592] width 64 height 31
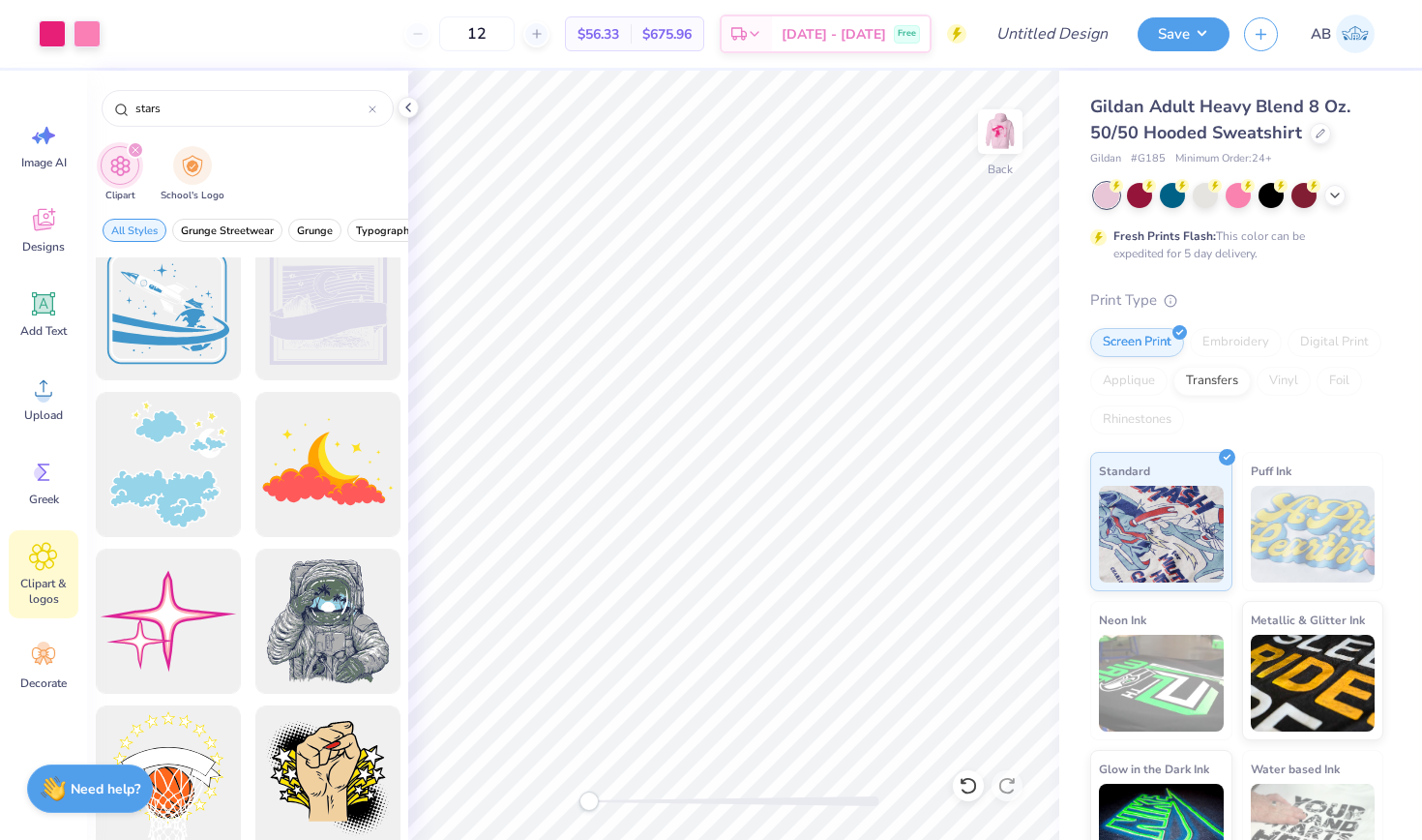
scroll to position [2082, 0]
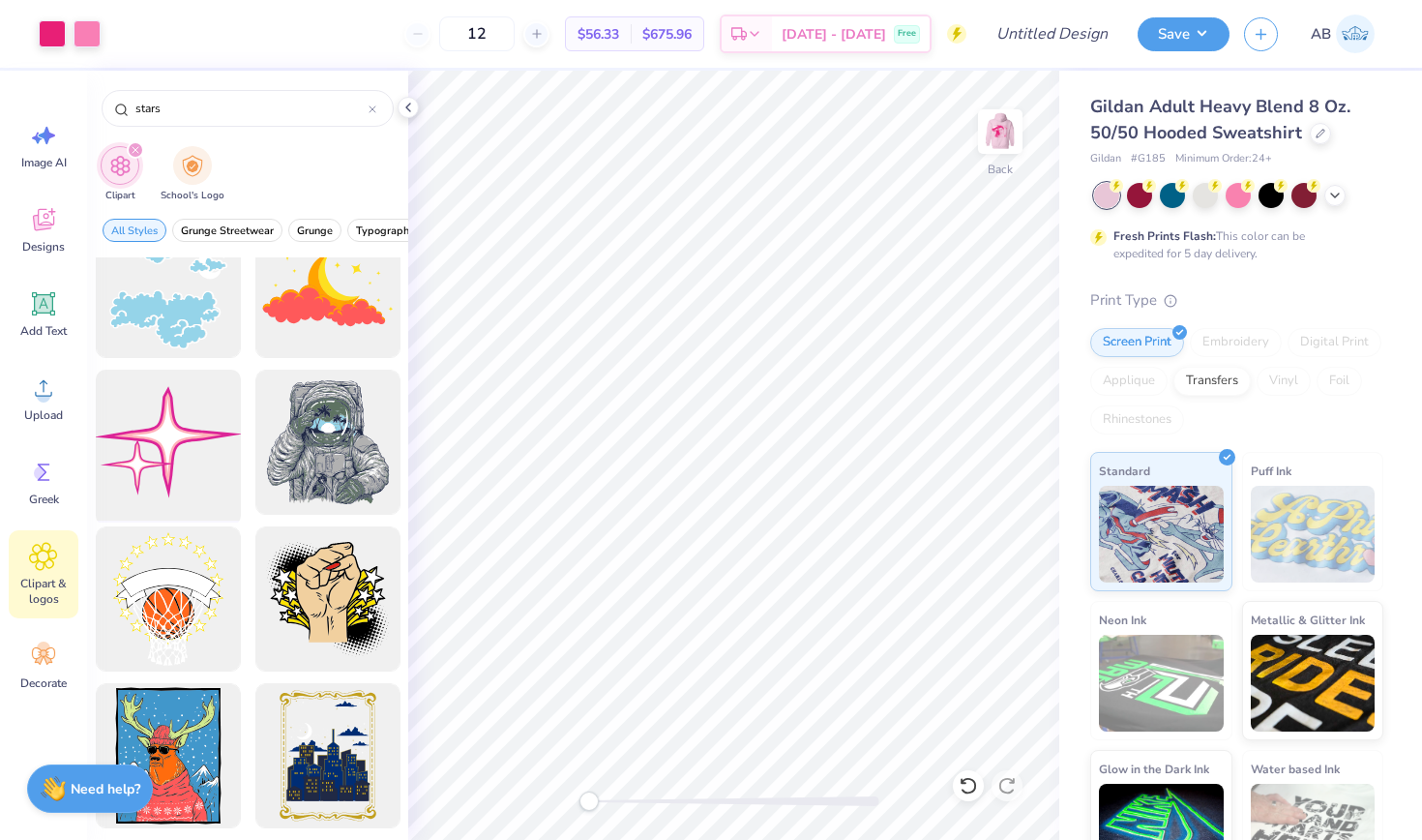
click at [164, 457] on div at bounding box center [167, 443] width 160 height 160
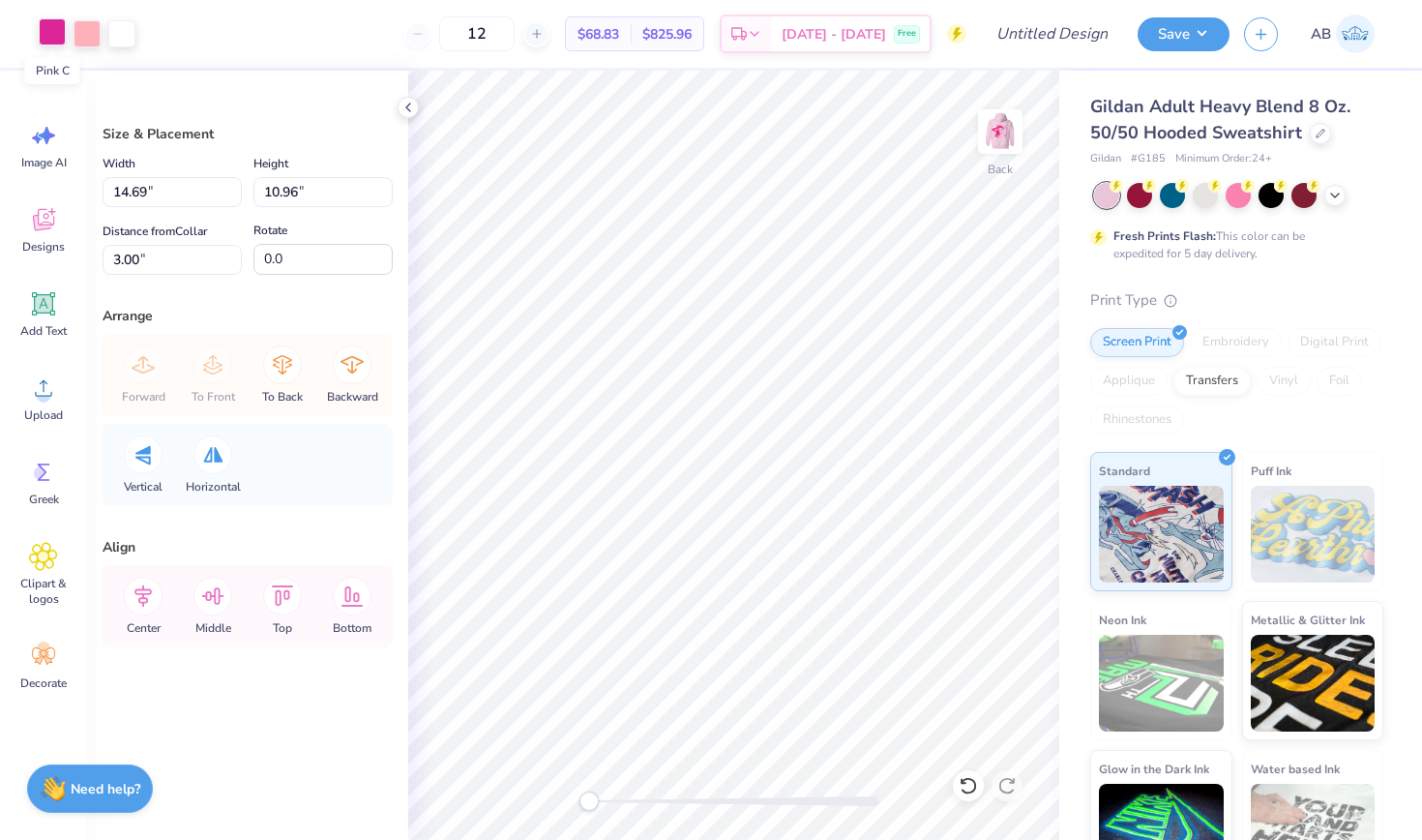
click at [58, 37] on div at bounding box center [53, 32] width 27 height 27
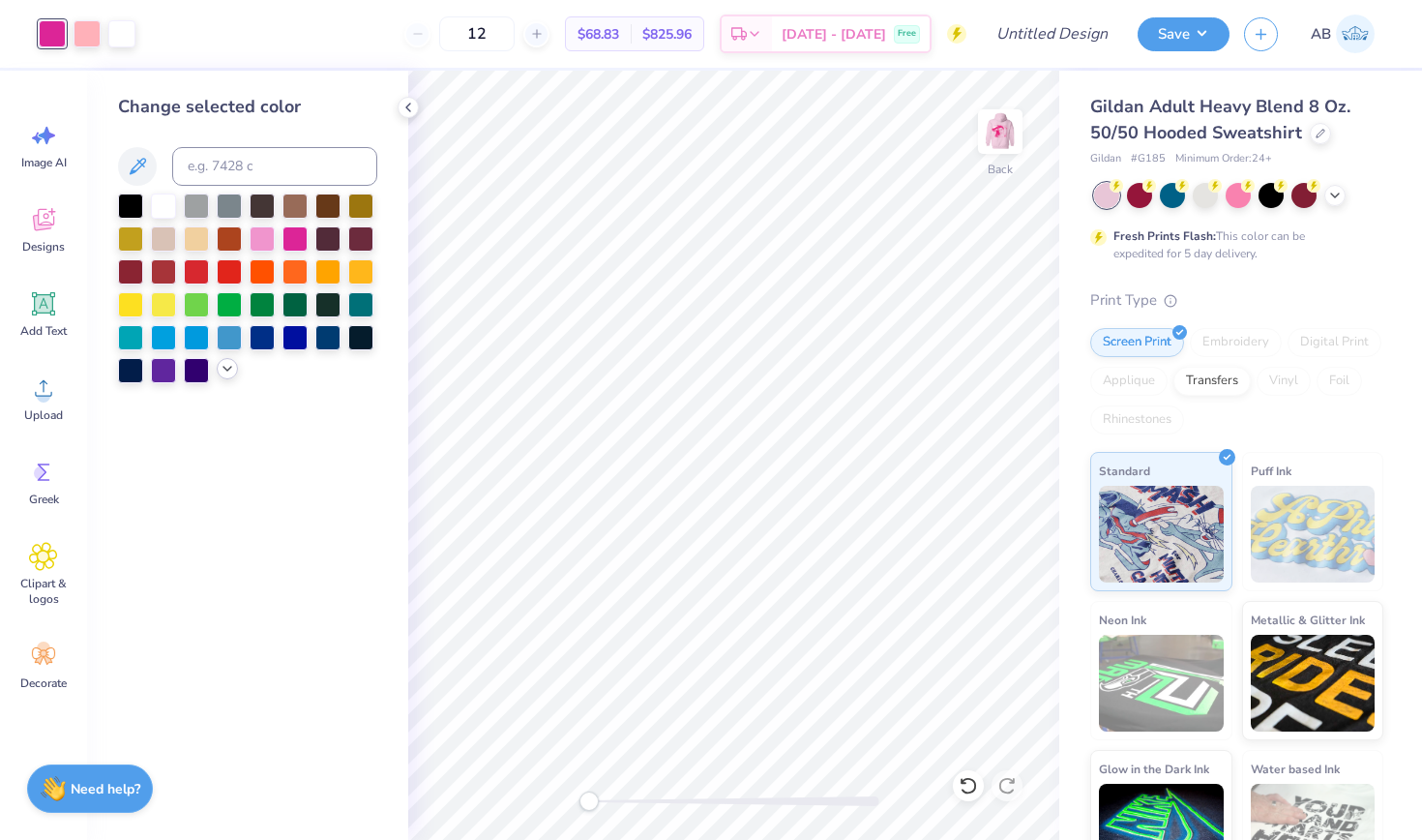
click at [230, 373] on icon at bounding box center [228, 369] width 16 height 16
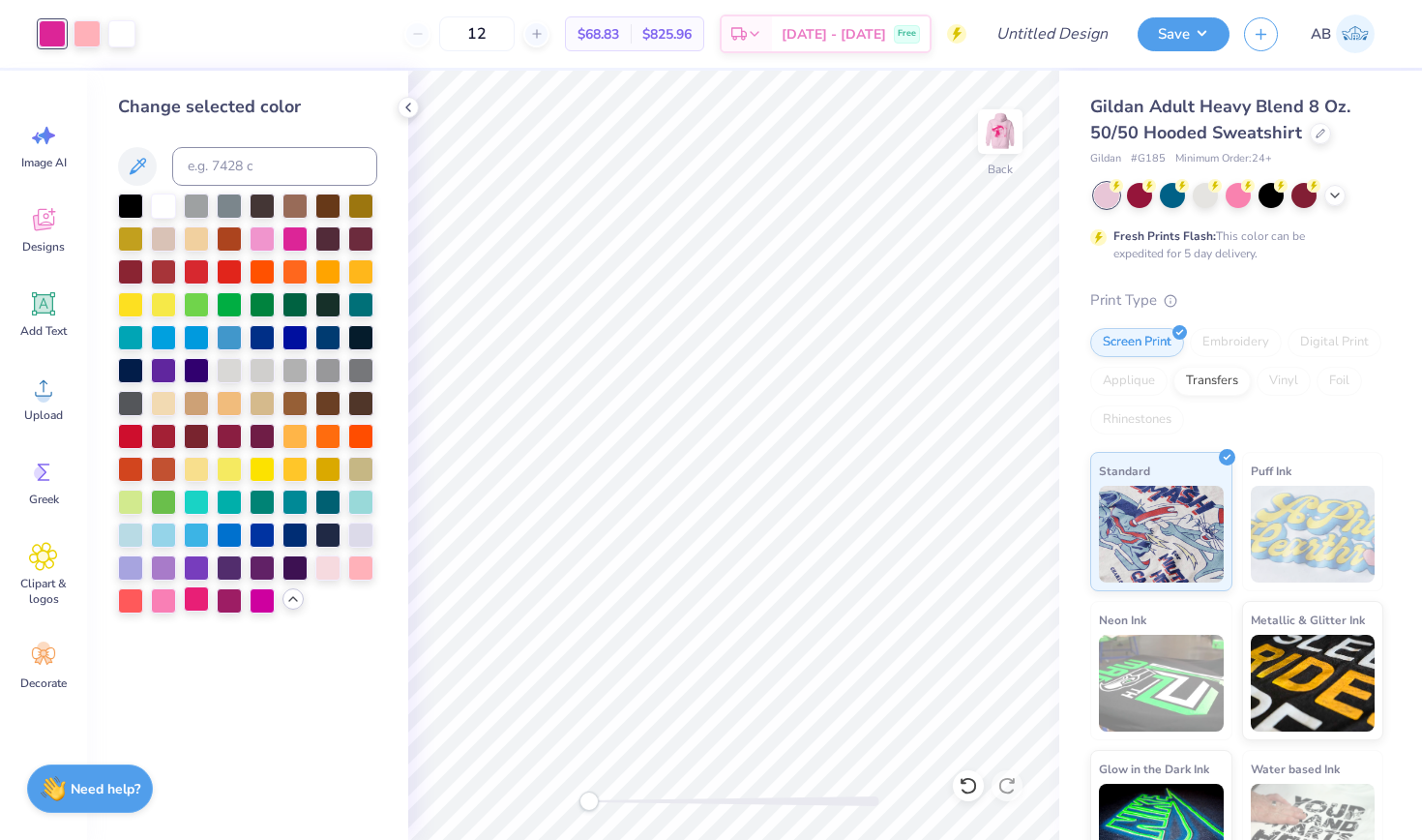
click at [202, 600] on div at bounding box center [197, 599] width 25 height 25
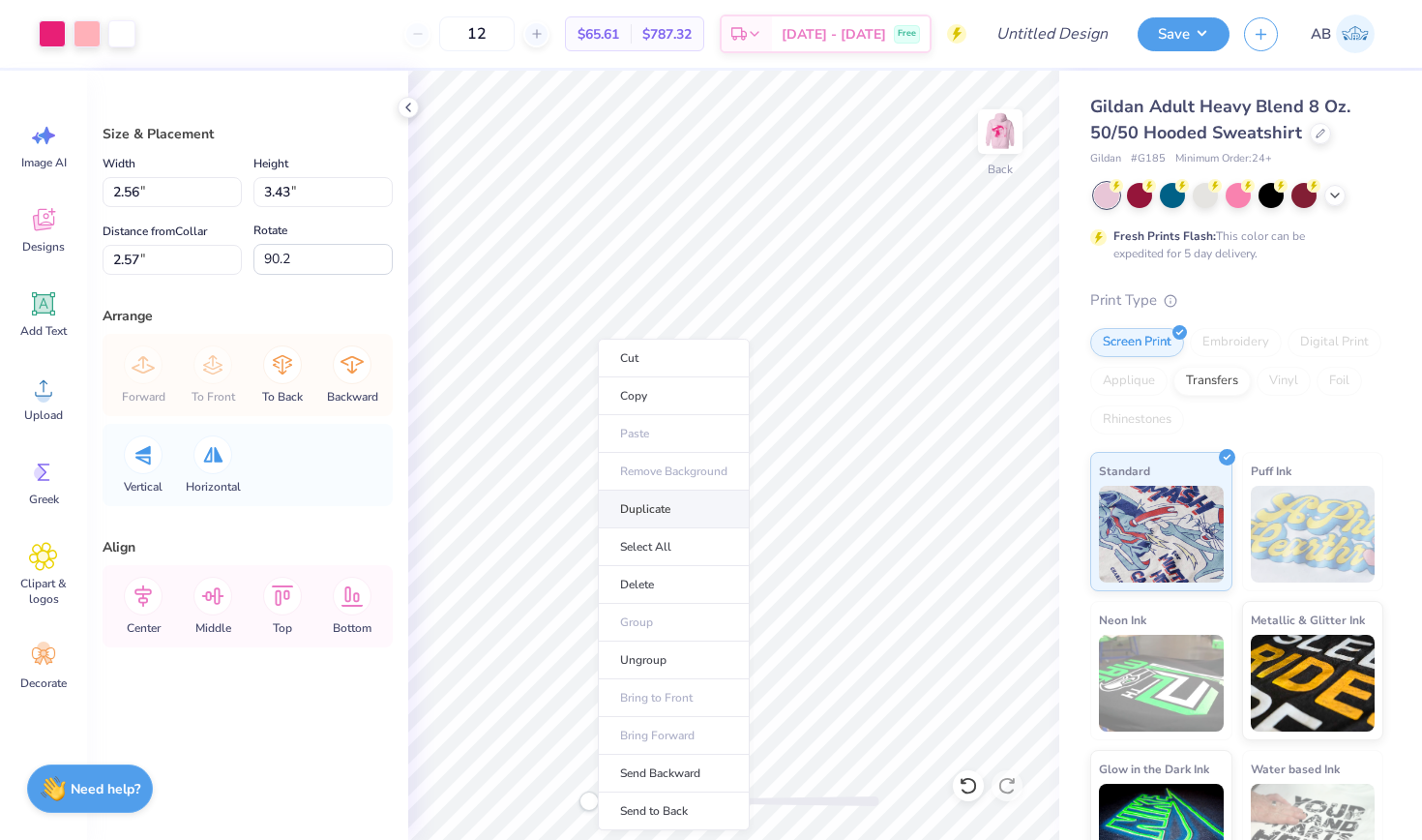
click at [645, 503] on li "Duplicate" at bounding box center [674, 509] width 152 height 38
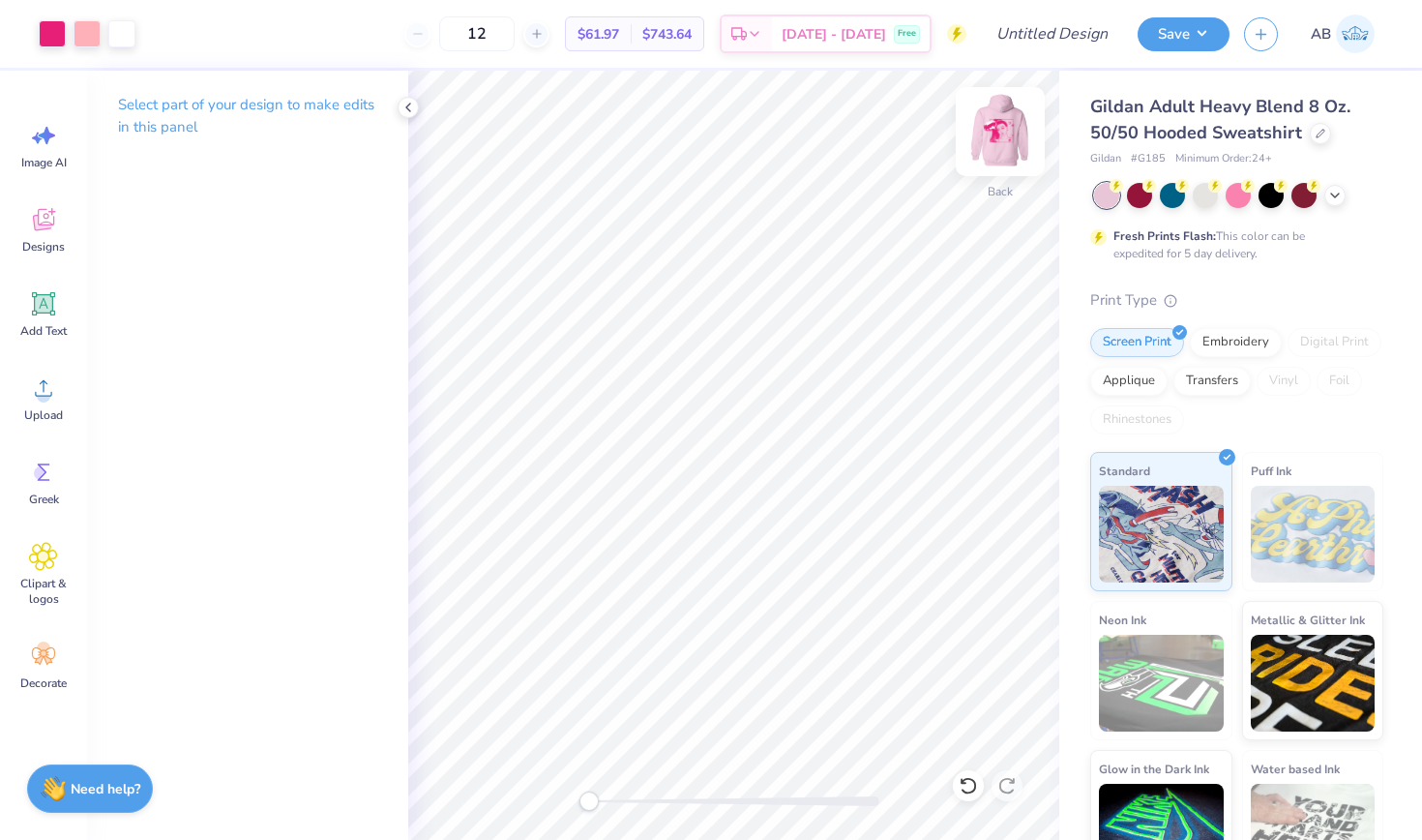
click at [1006, 135] on img at bounding box center [1001, 131] width 78 height 78
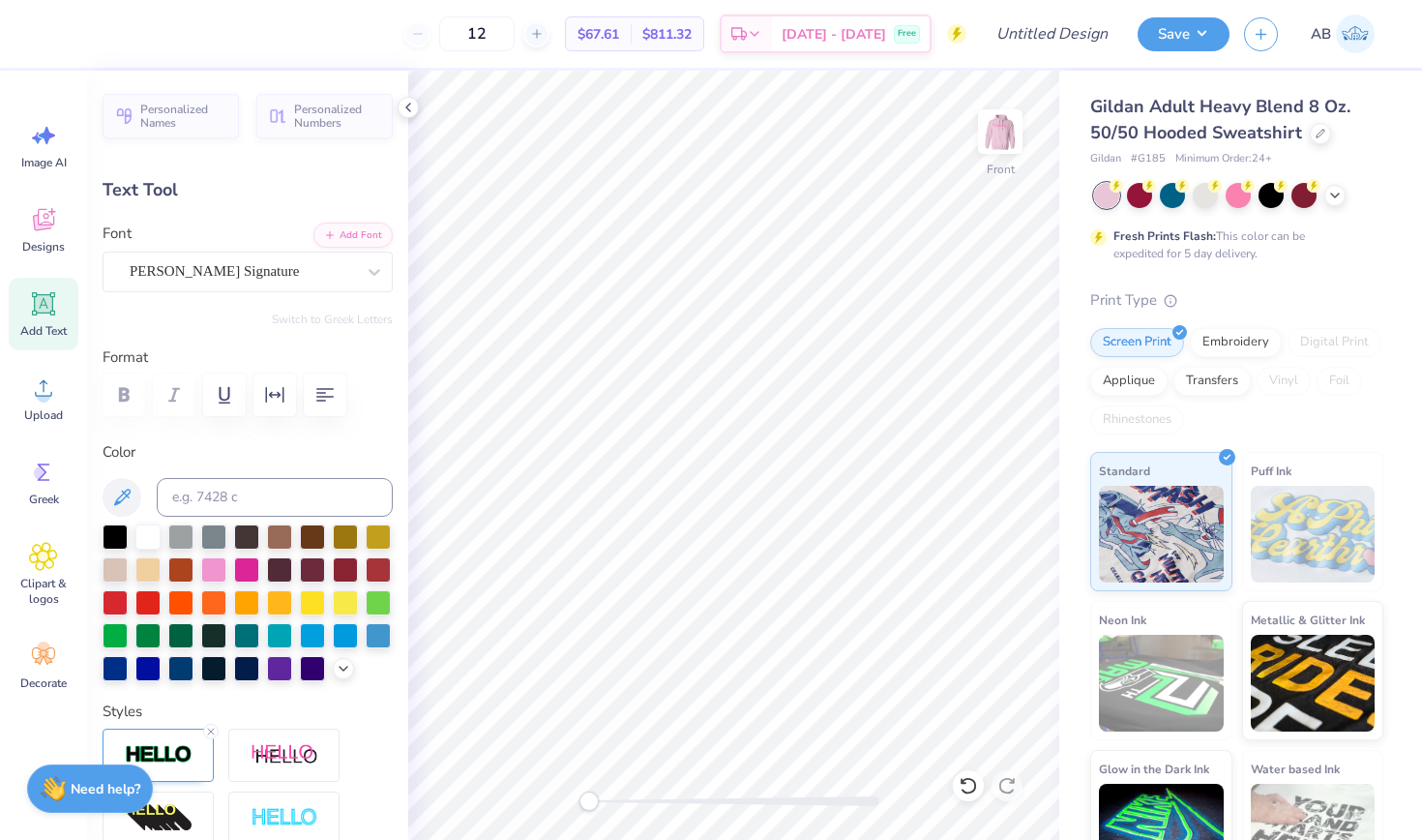
scroll to position [1, 5]
click at [328, 390] on icon "button" at bounding box center [325, 395] width 23 height 23
click at [281, 398] on icon "button" at bounding box center [274, 395] width 23 height 23
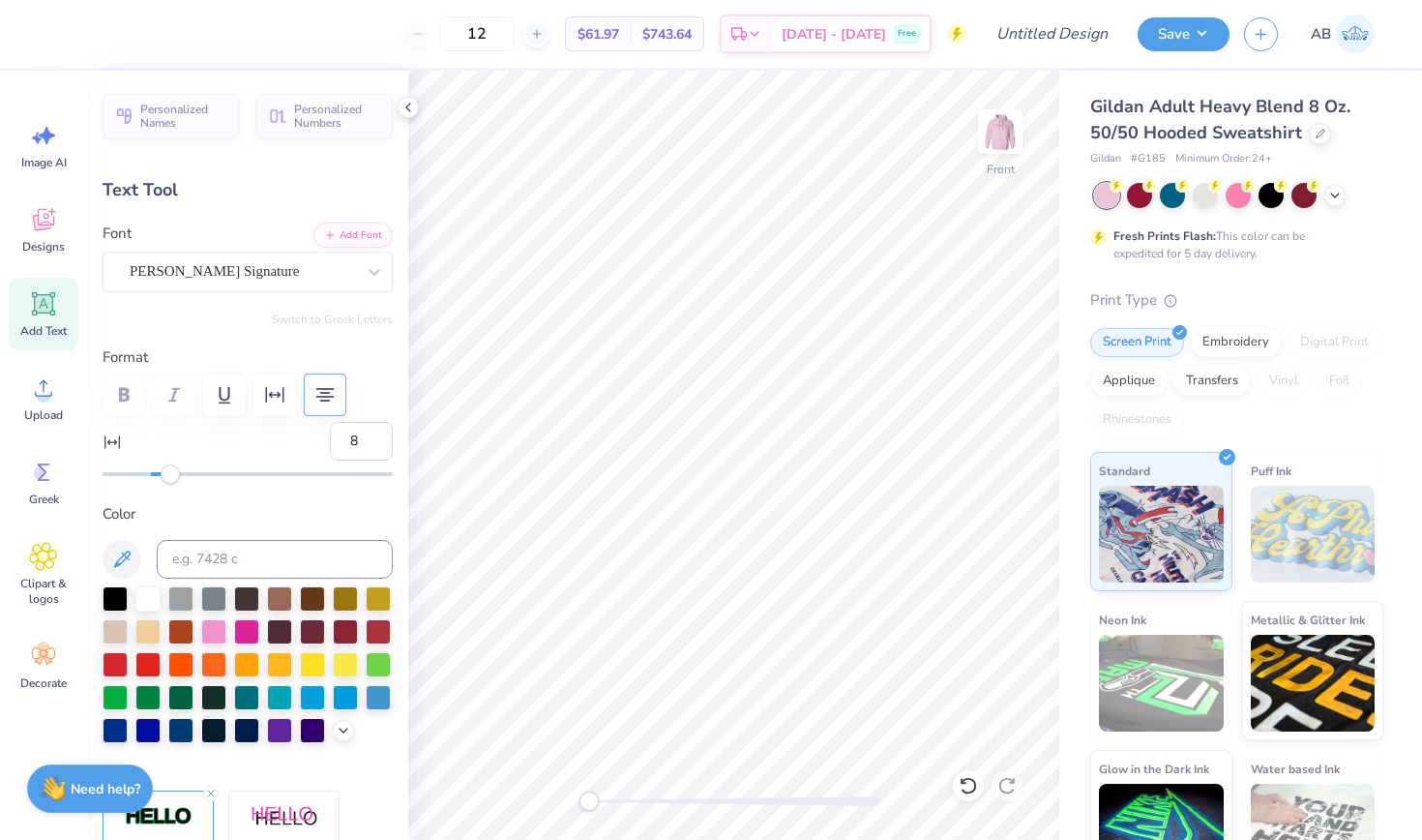
drag, startPoint x: 156, startPoint y: 469, endPoint x: 166, endPoint y: 466, distance: 10.4
click at [168, 466] on div "Accessibility label" at bounding box center [170, 474] width 19 height 19
click at [1003, 117] on img at bounding box center [1001, 131] width 78 height 78
click at [1000, 149] on img at bounding box center [1001, 131] width 78 height 78
click at [1074, 41] on input "Design Title" at bounding box center [1076, 34] width 94 height 39
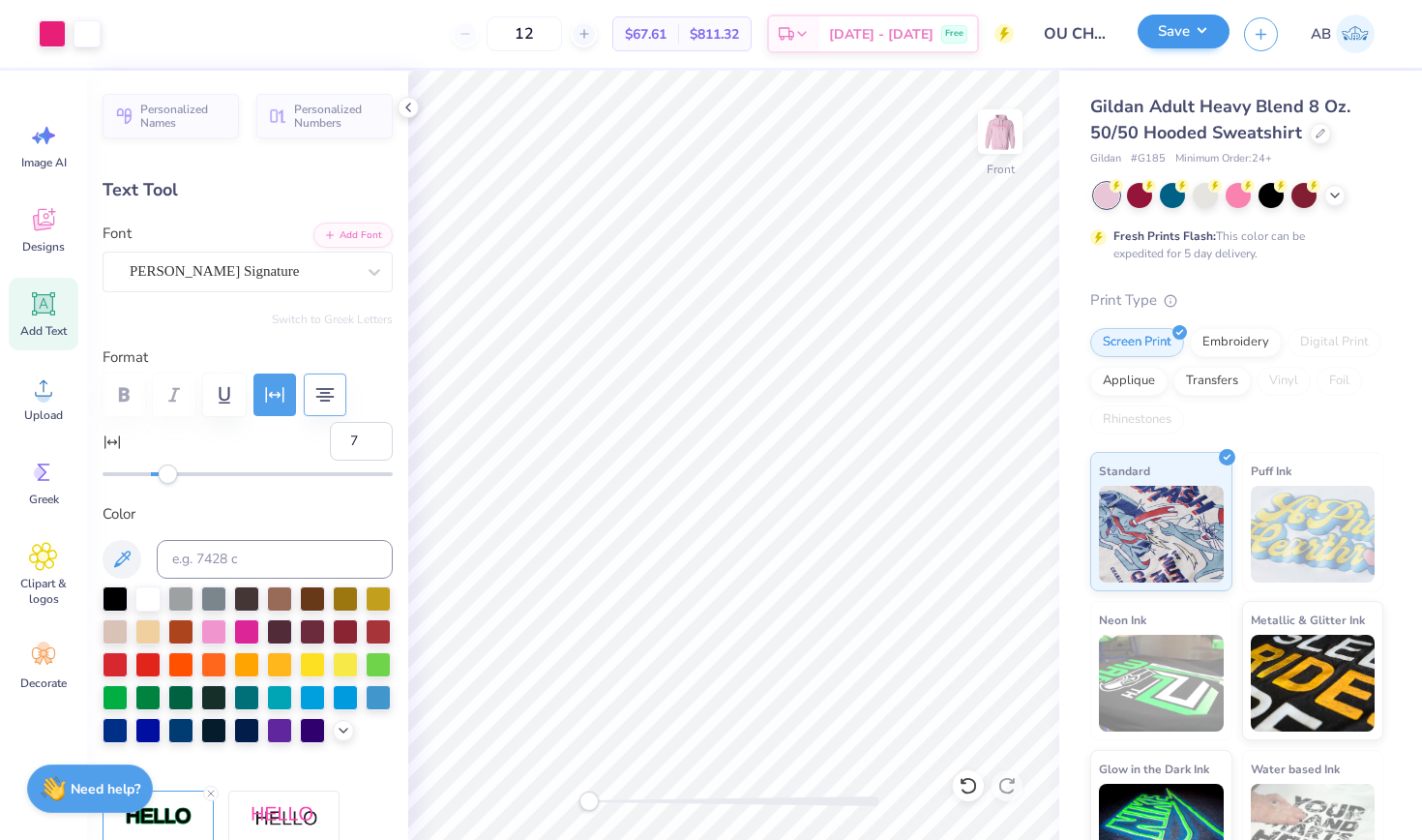
click at [1206, 28] on button "Save" at bounding box center [1184, 31] width 91 height 34
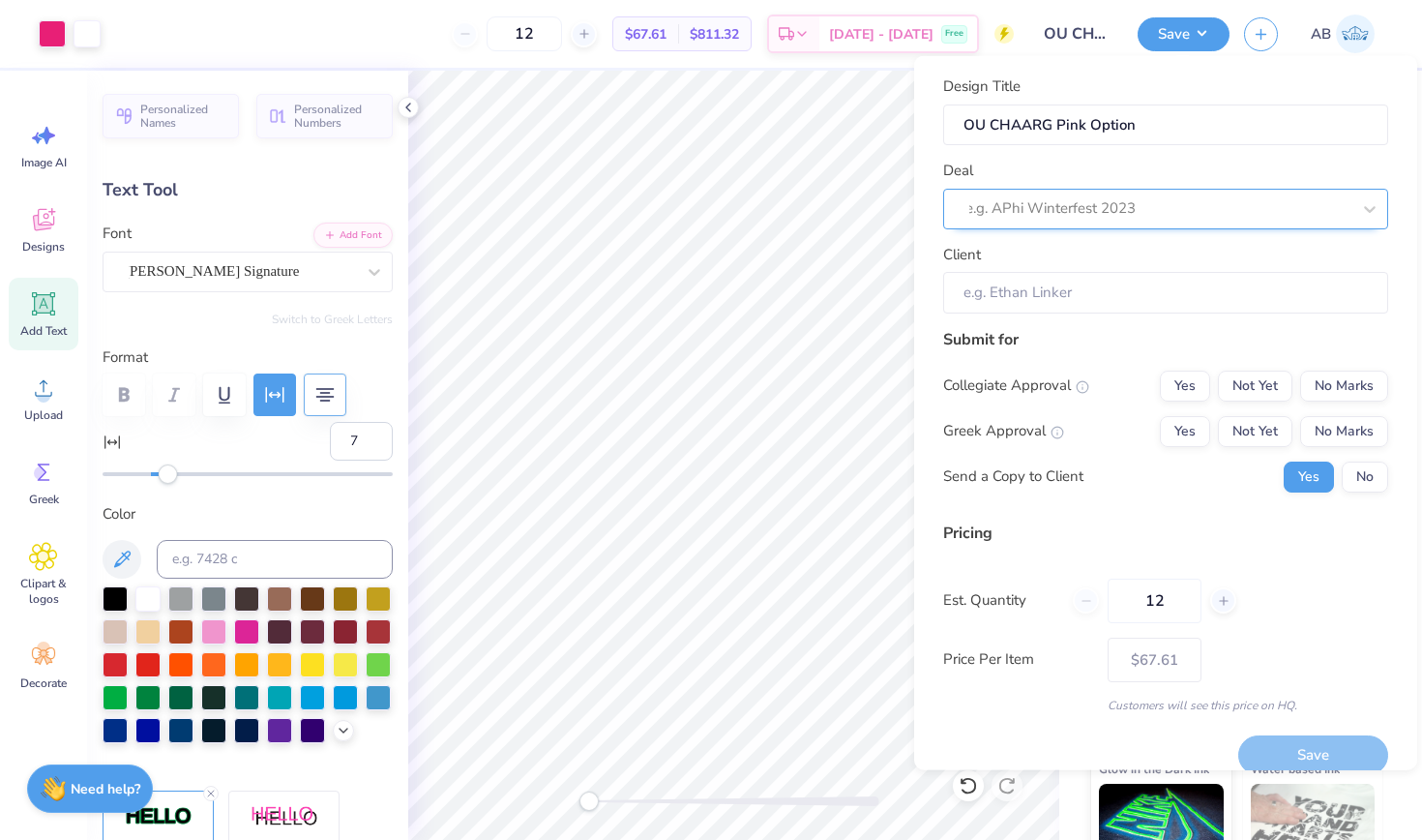
click at [1044, 215] on div "e.g. APhi Winterfest 2023" at bounding box center [1158, 208] width 385 height 22
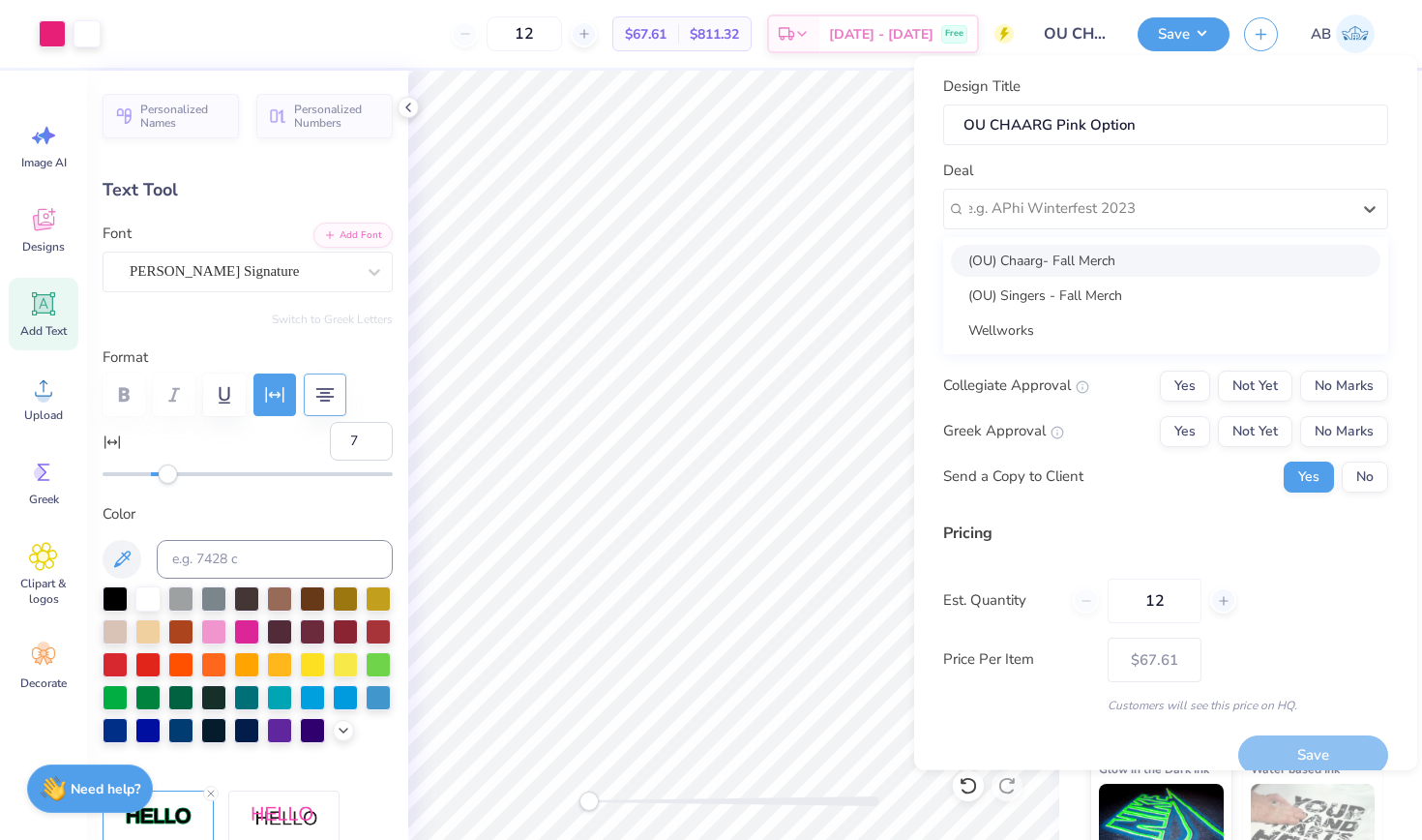
click at [1032, 265] on div "(OU) Chaarg- Fall Merch" at bounding box center [1165, 260] width 429 height 32
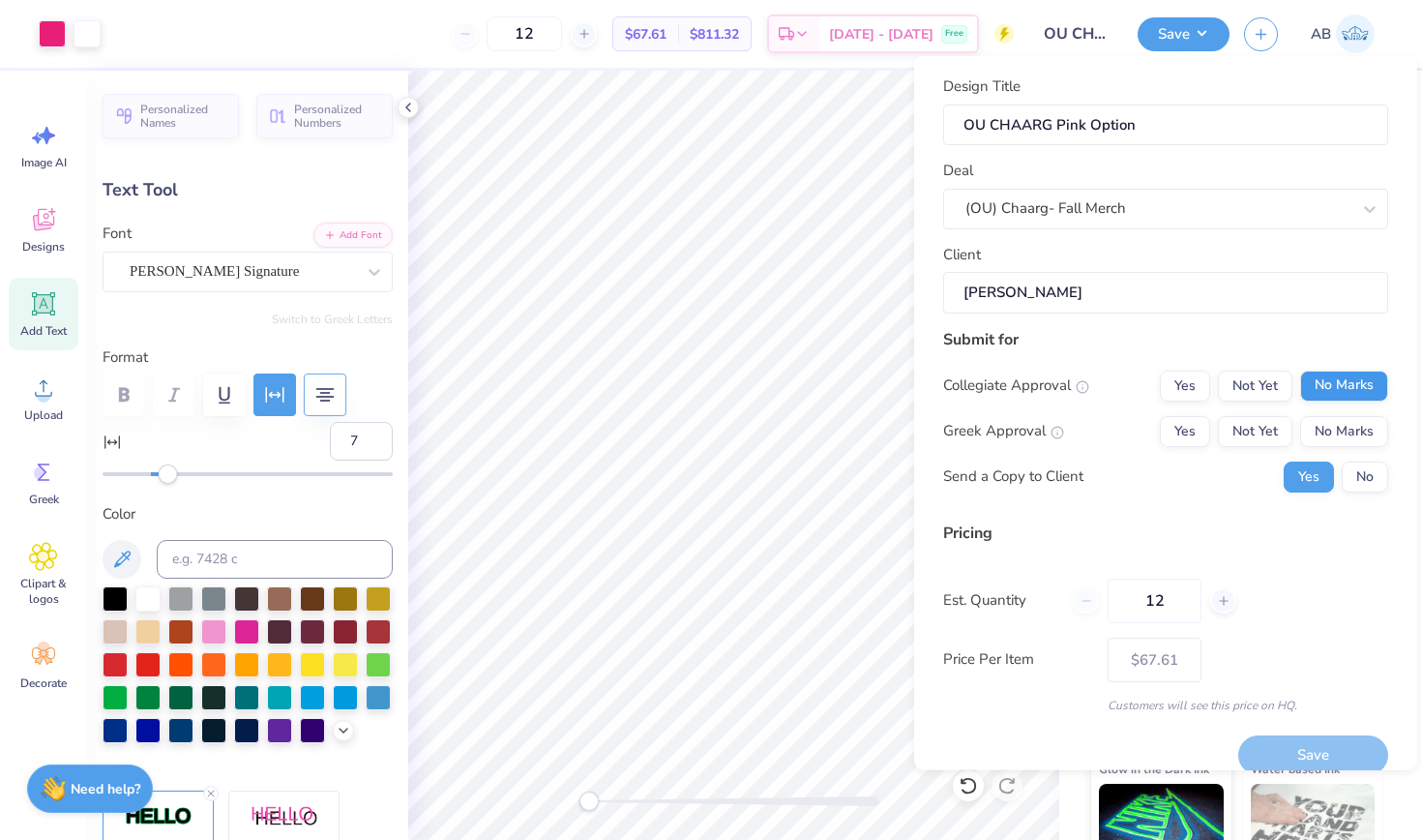
click at [1320, 387] on button "No Marks" at bounding box center [1344, 385] width 88 height 31
click at [1326, 421] on button "No Marks" at bounding box center [1344, 431] width 88 height 31
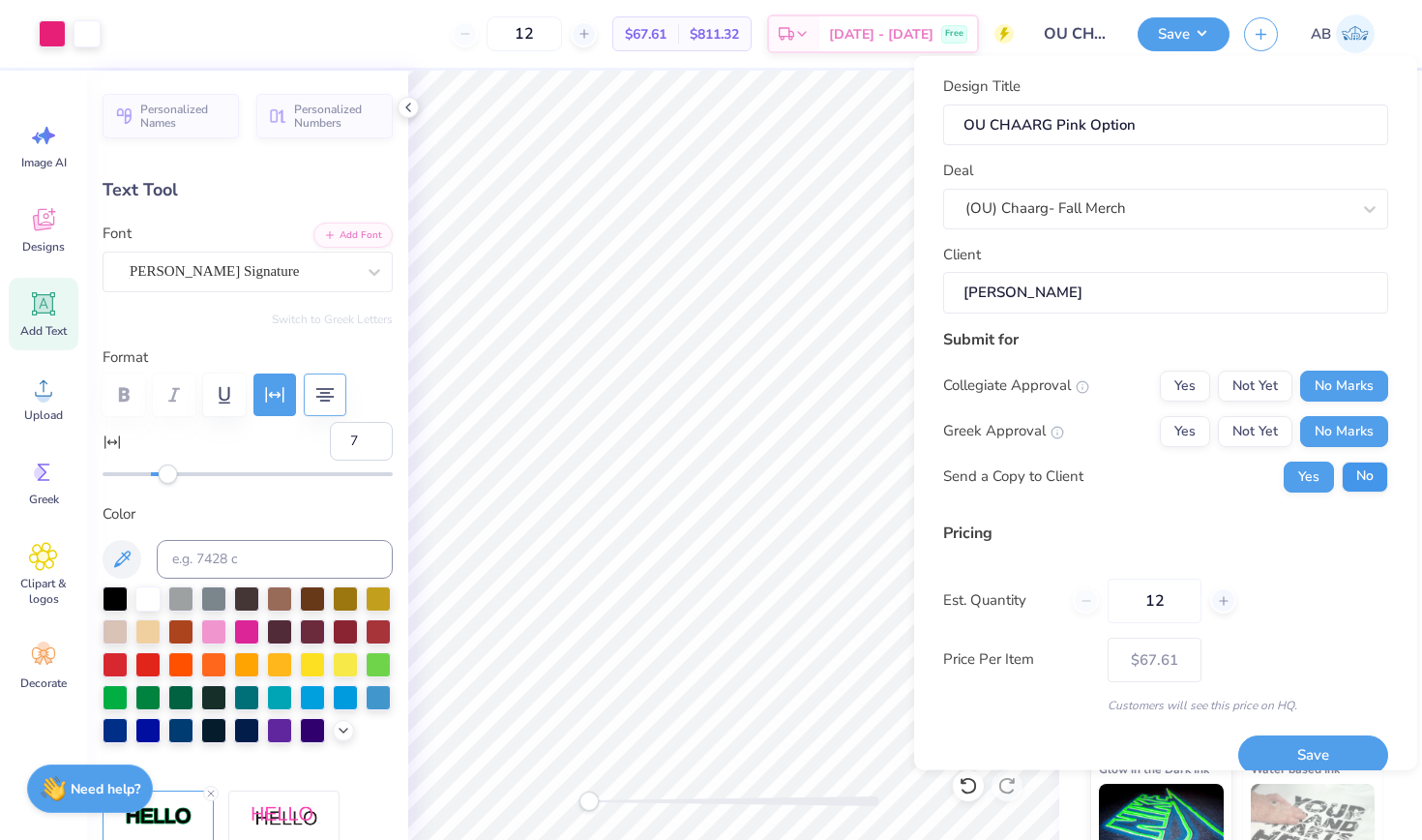
click at [1353, 469] on button "No" at bounding box center [1366, 476] width 47 height 31
click at [1297, 738] on button "Save" at bounding box center [1314, 755] width 150 height 40
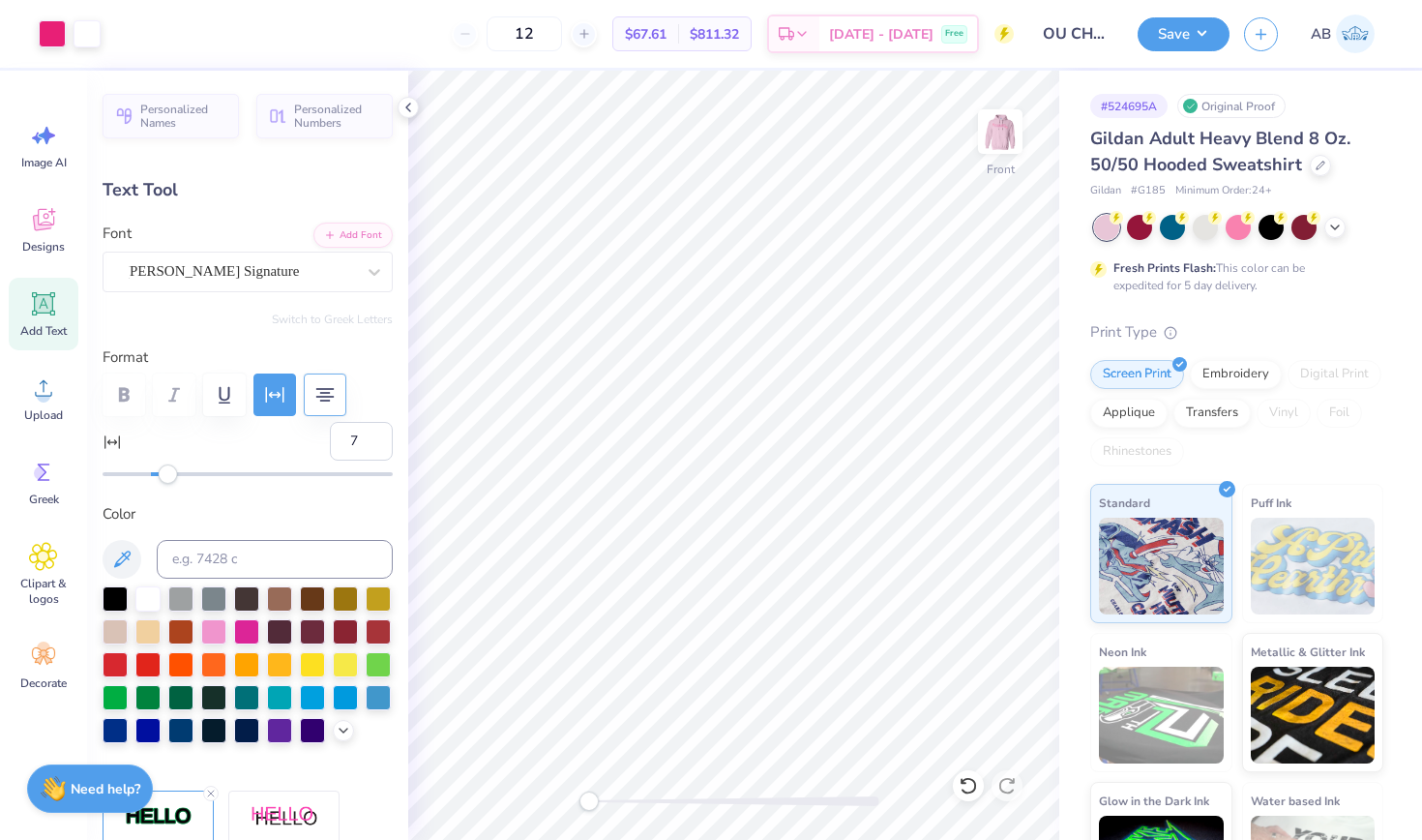
click at [1331, 31] on link "AB" at bounding box center [1343, 34] width 82 height 39
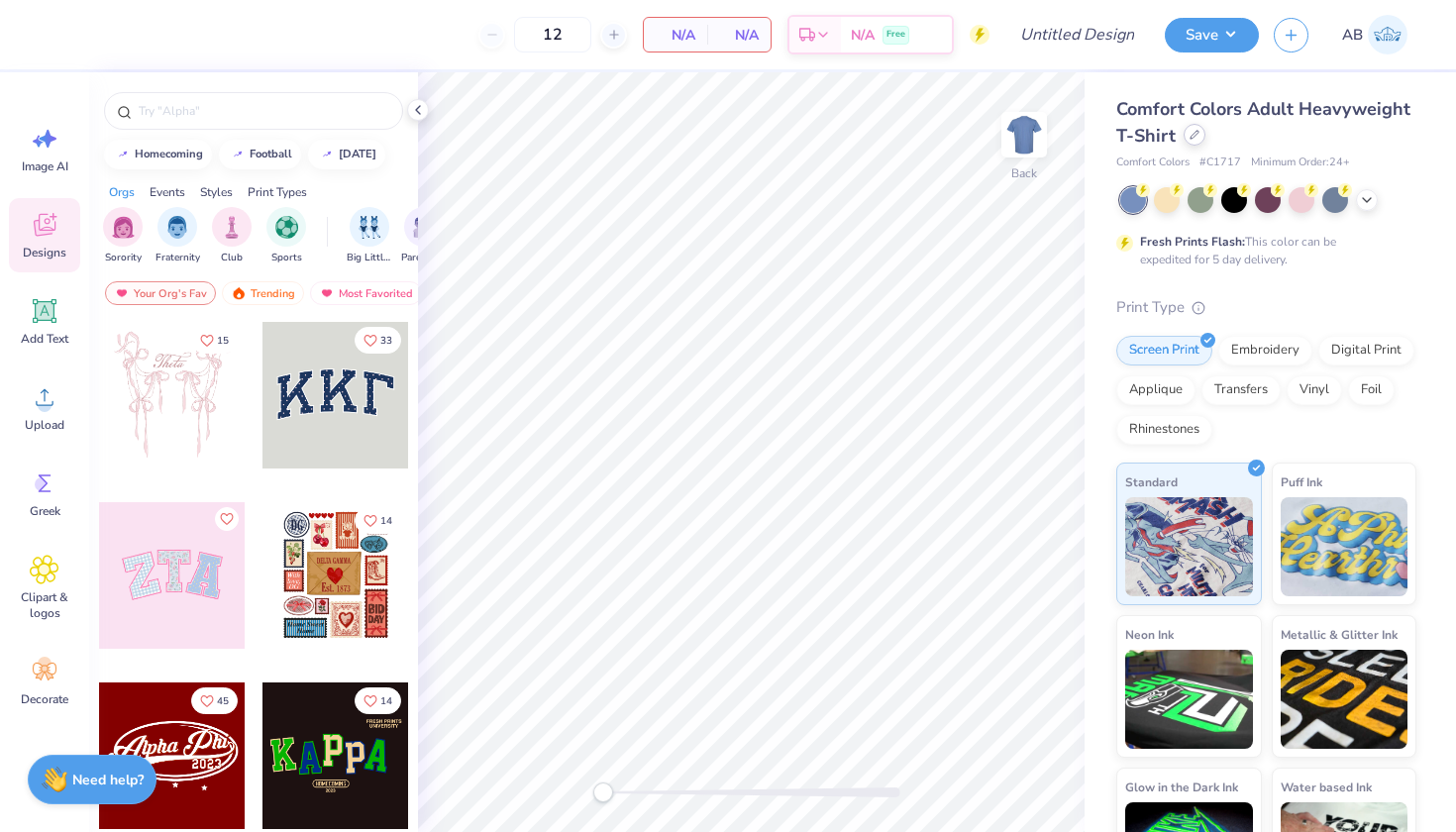
click at [1193, 139] on icon at bounding box center [1195, 135] width 10 height 10
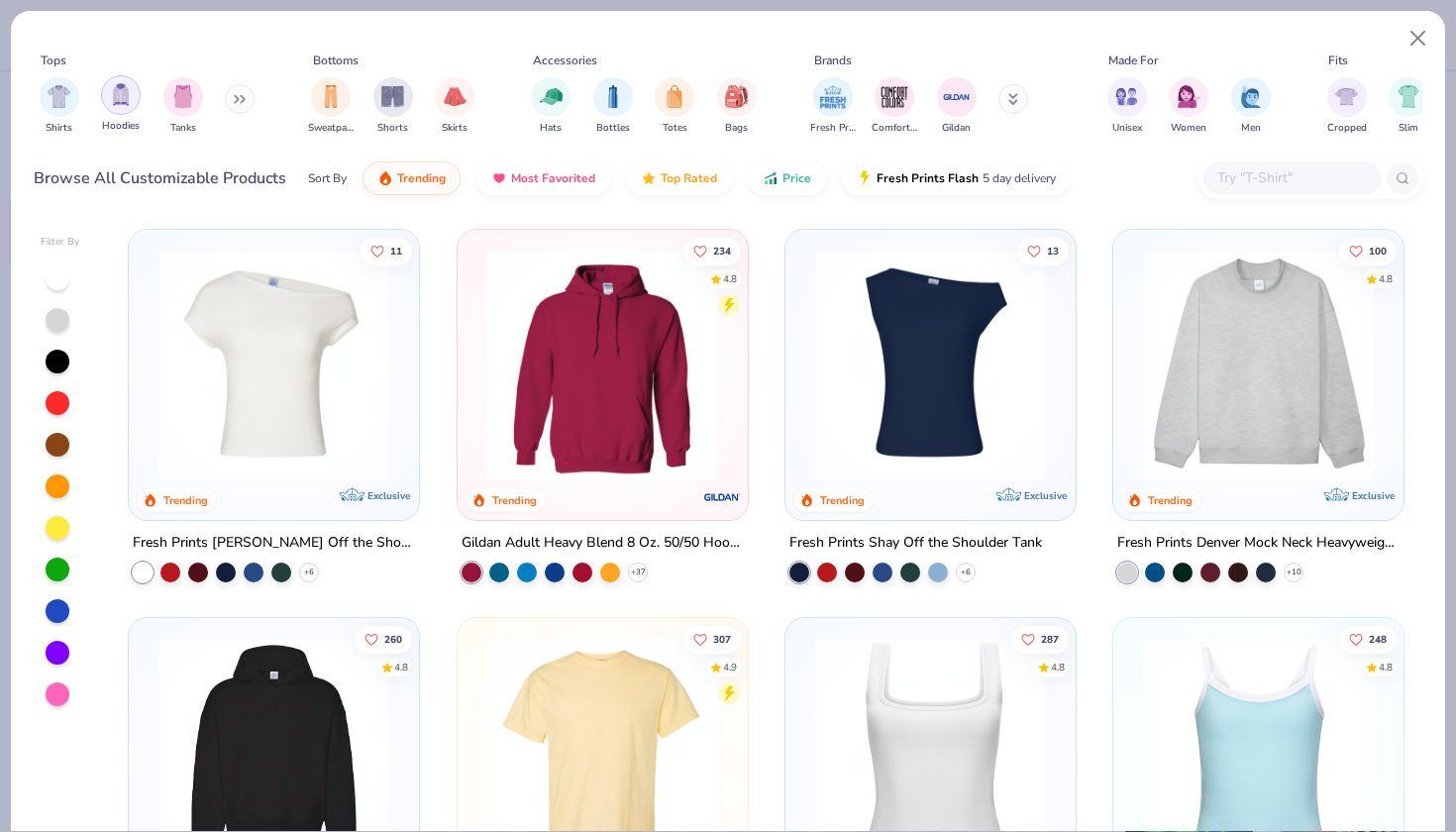
click at [111, 84] on img "filter for Hoodies" at bounding box center [121, 95] width 22 height 23
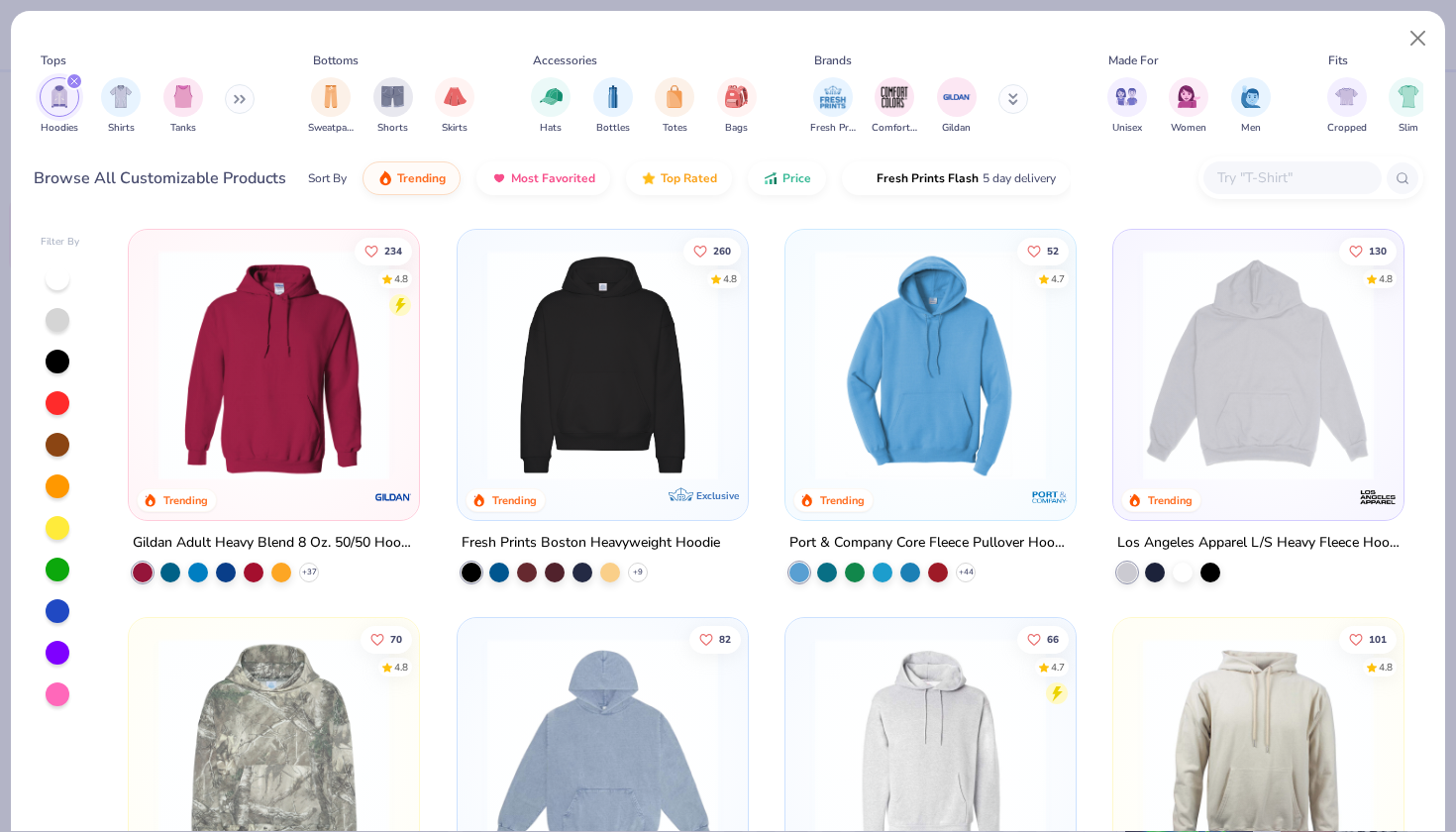
click at [317, 446] on img at bounding box center [274, 366] width 251 height 231
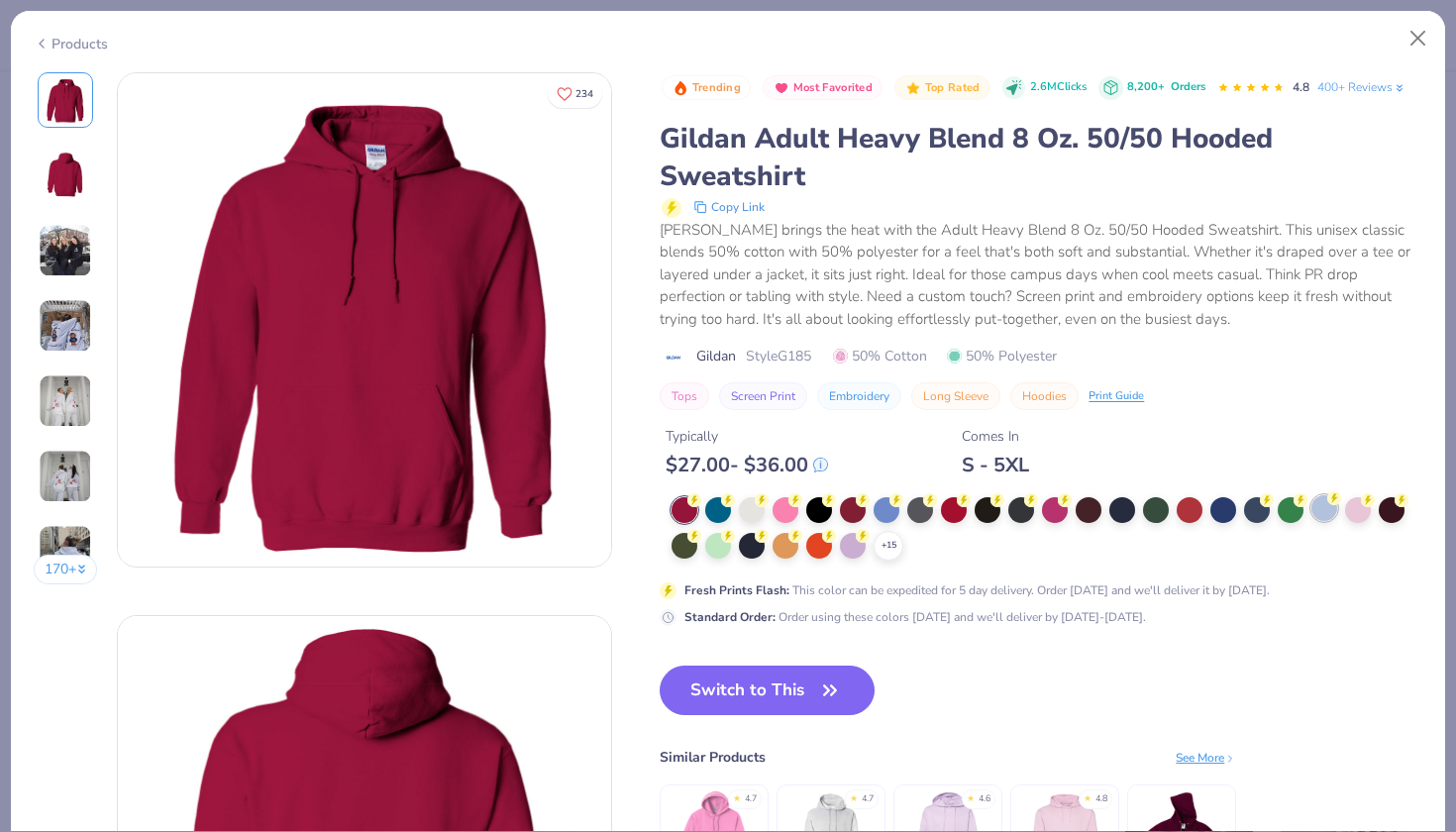
click at [1311, 495] on div at bounding box center [1324, 508] width 26 height 26
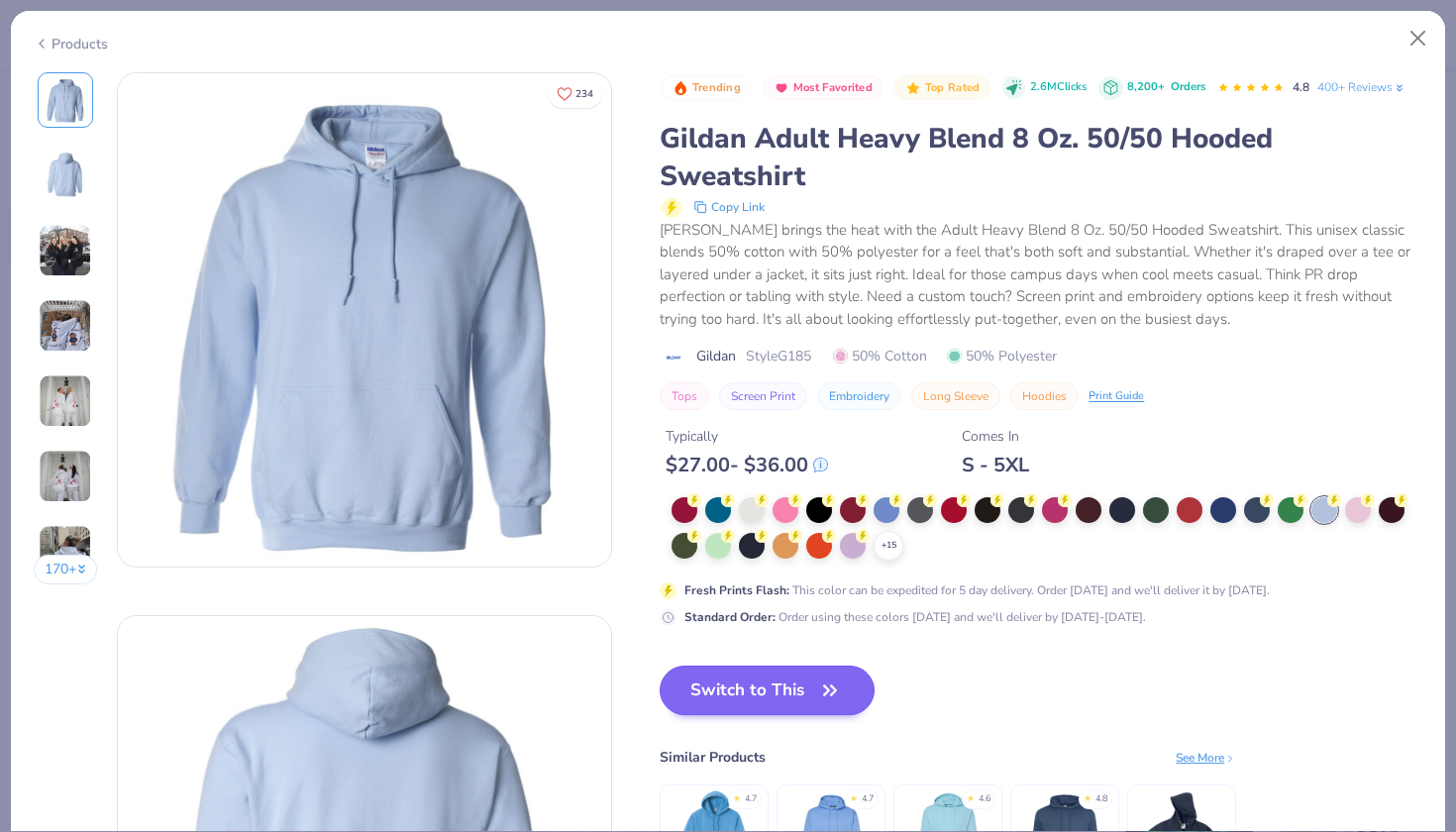
click at [673, 666] on button "Switch to This" at bounding box center [767, 691] width 215 height 50
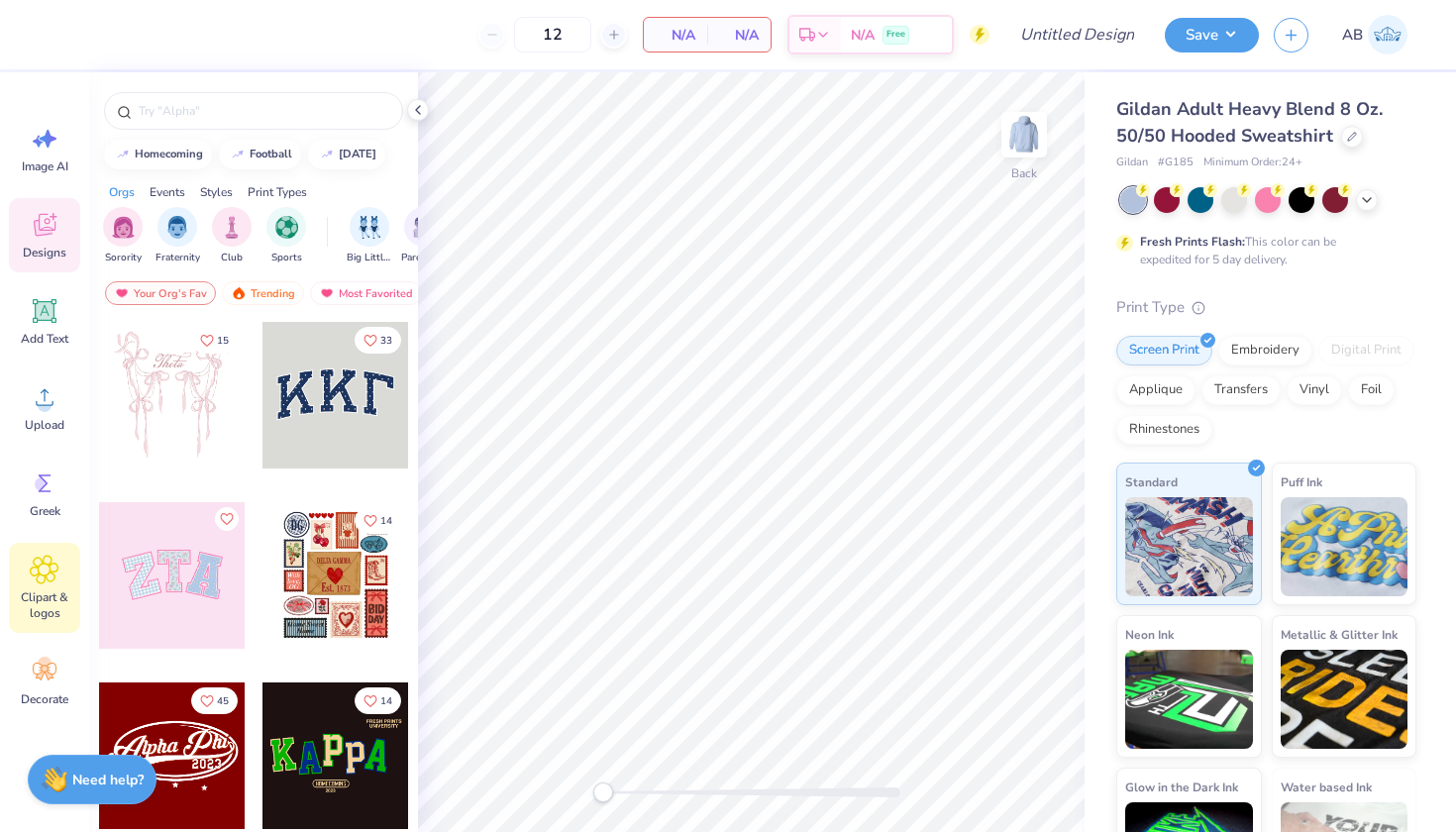
click at [58, 567] on icon at bounding box center [44, 570] width 29 height 30
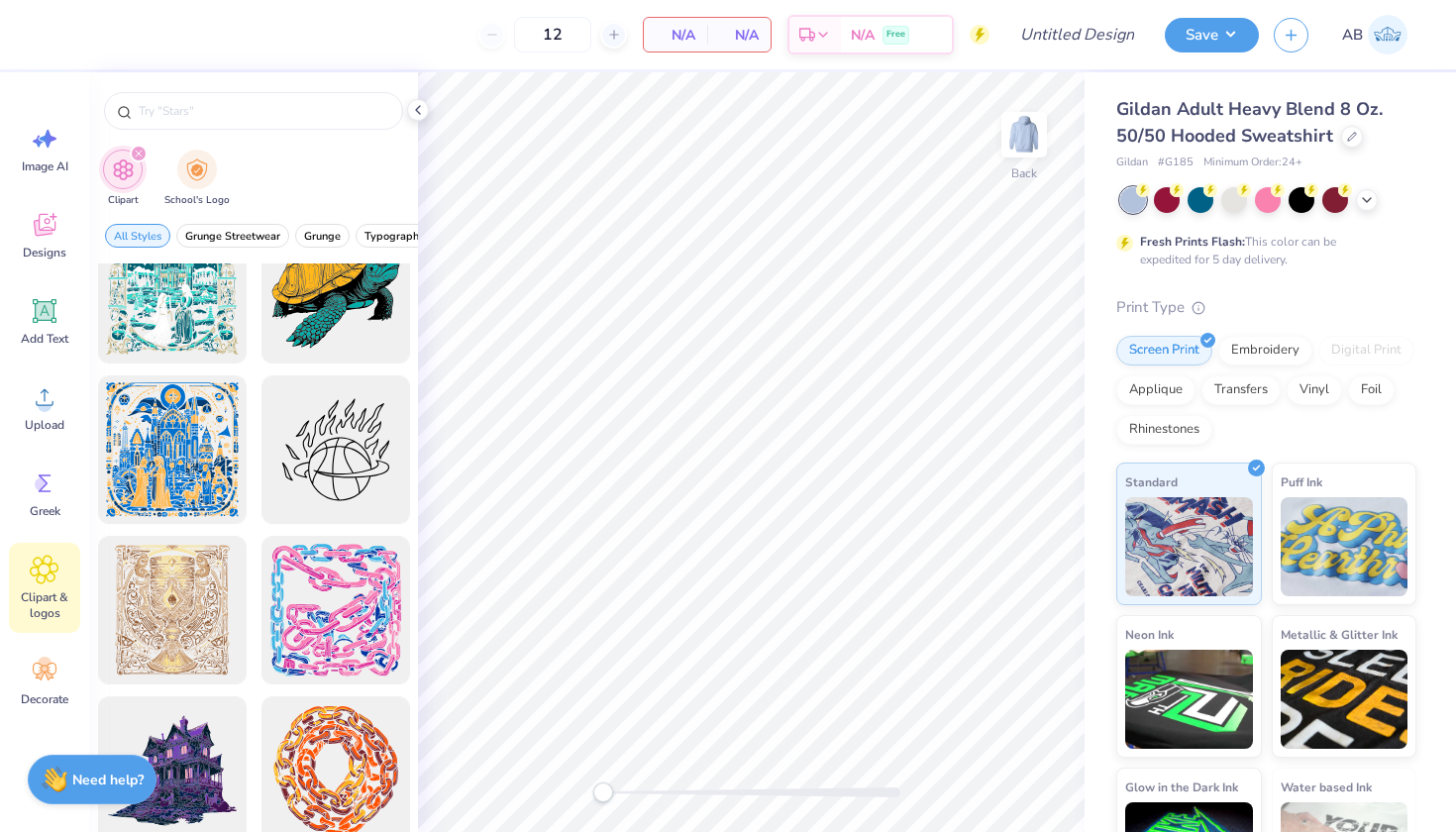
scroll to position [3260, 0]
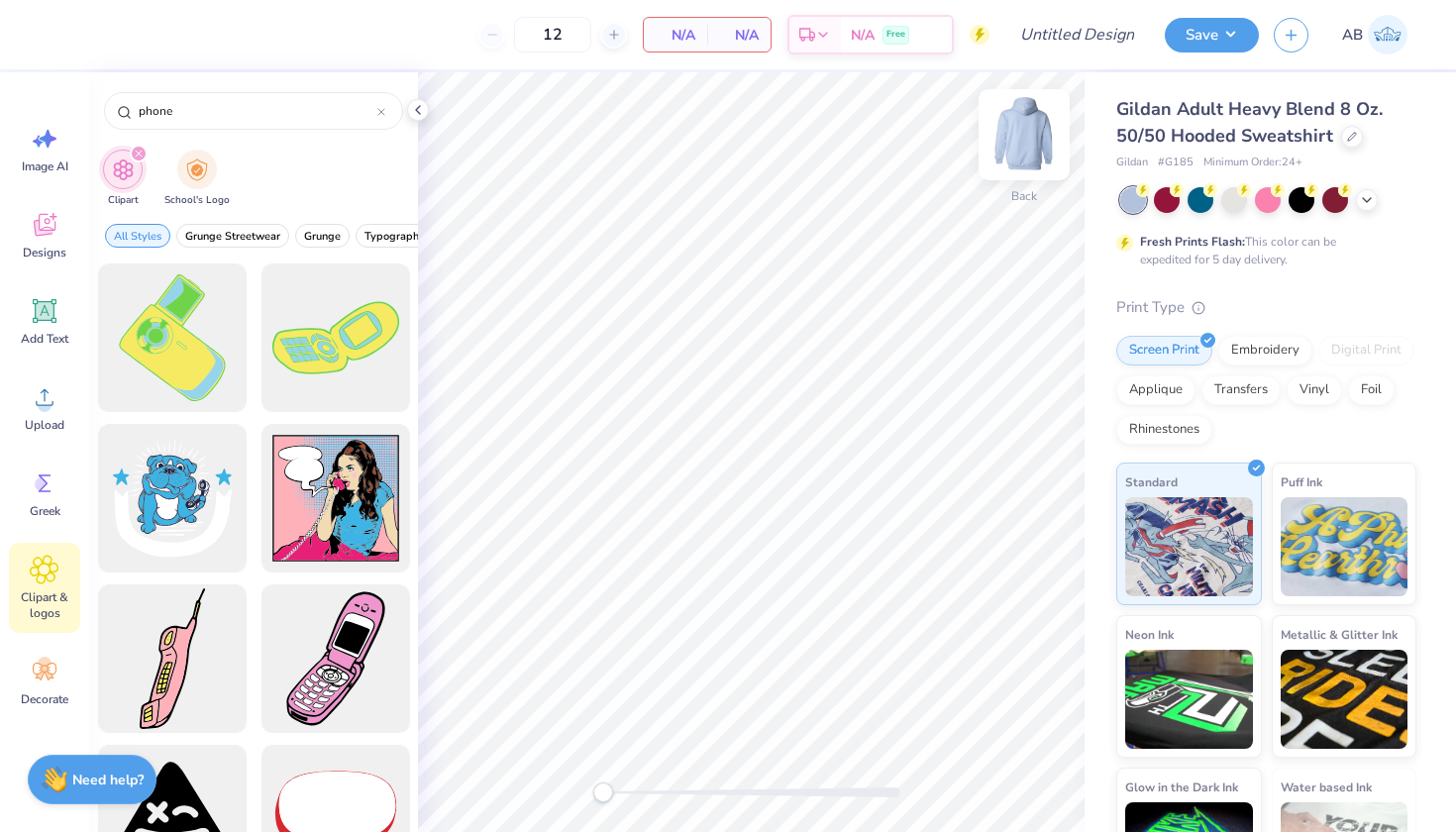
click at [1019, 149] on img at bounding box center [1024, 135] width 80 height 80
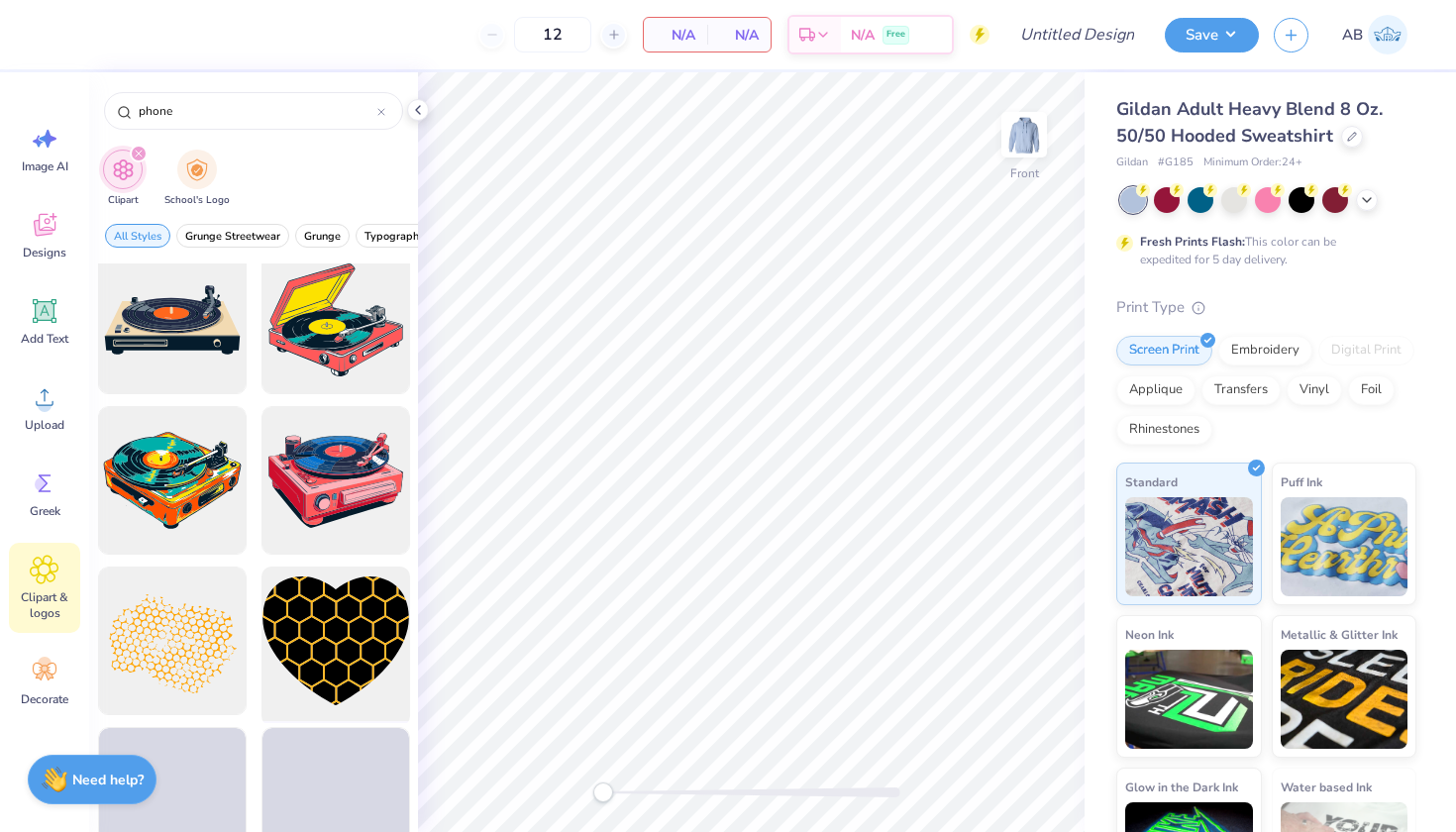
scroll to position [1808, 0]
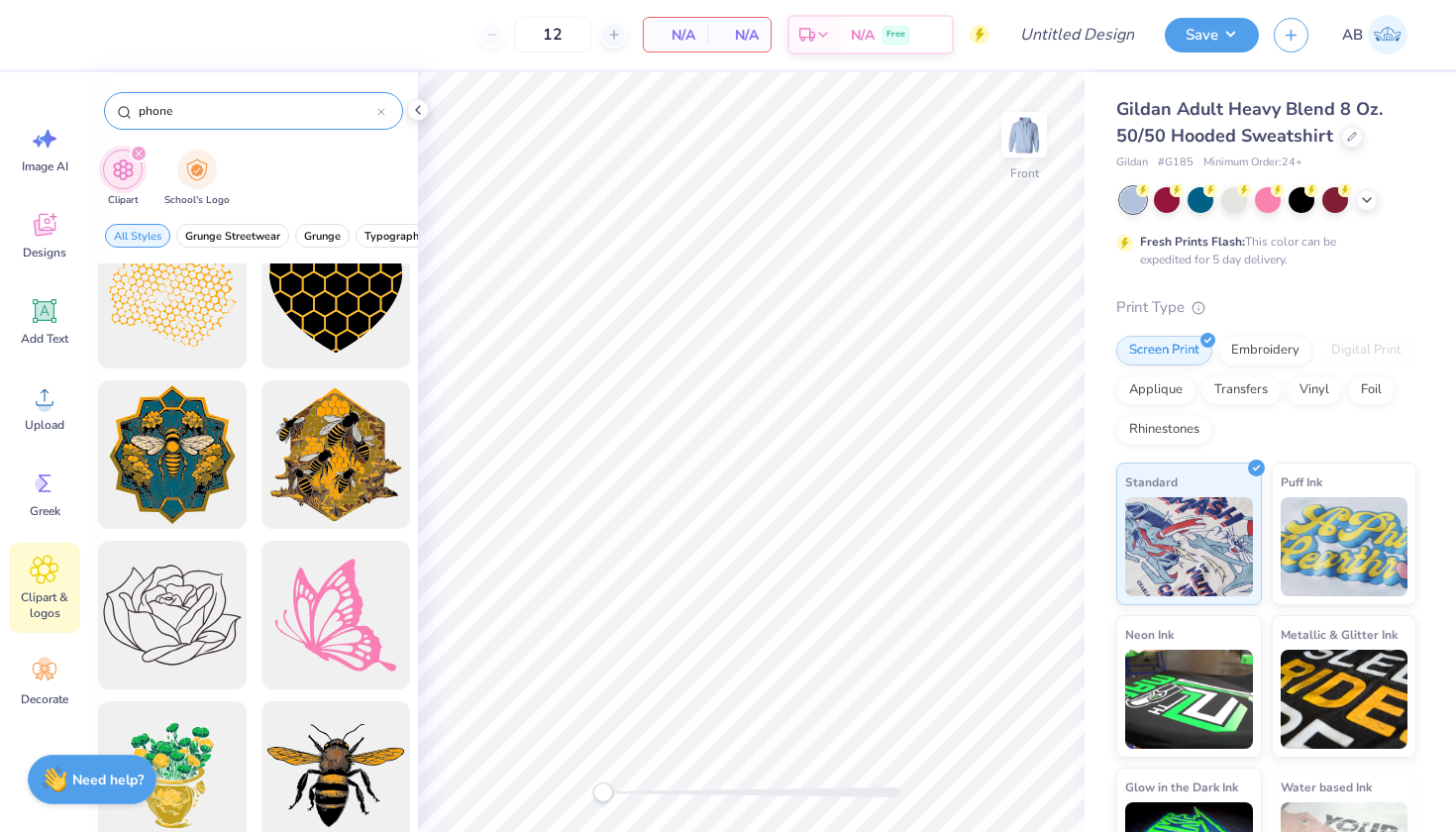
click at [255, 127] on div "phone" at bounding box center [253, 111] width 299 height 38
click at [242, 105] on input "phone" at bounding box center [257, 111] width 241 height 20
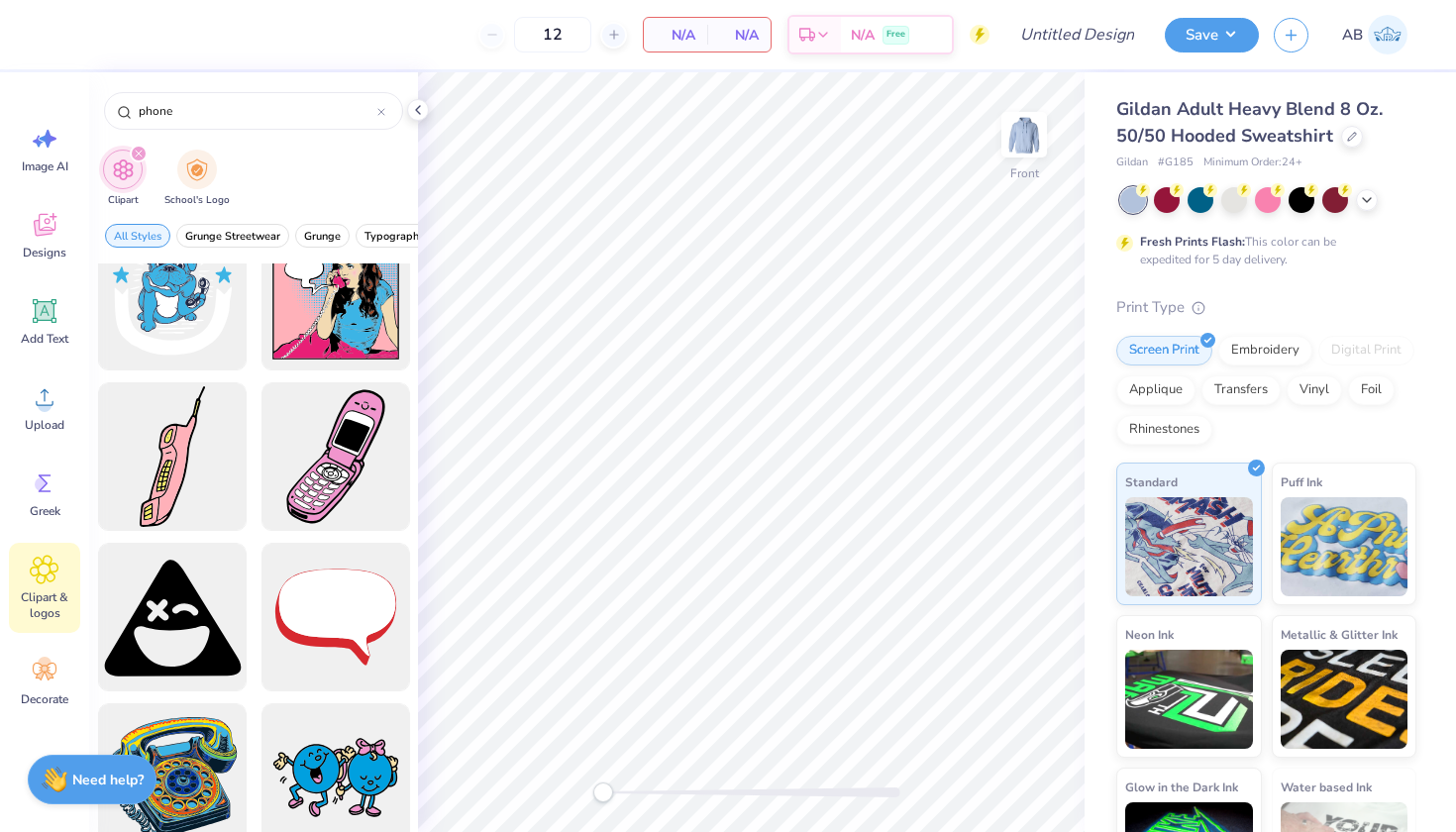
scroll to position [228, 0]
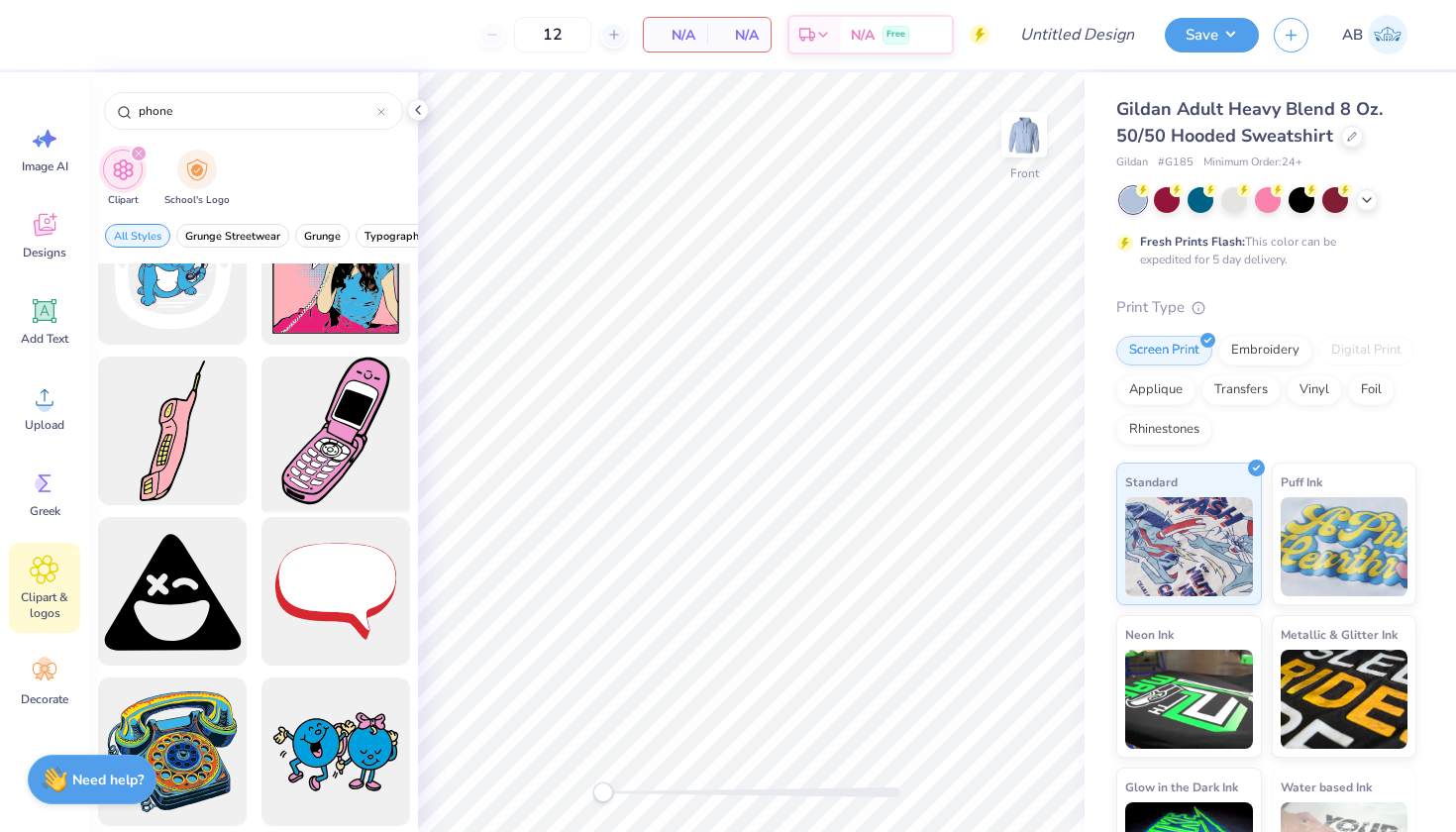
type input "phone"
click at [313, 442] on div at bounding box center [336, 431] width 163 height 163
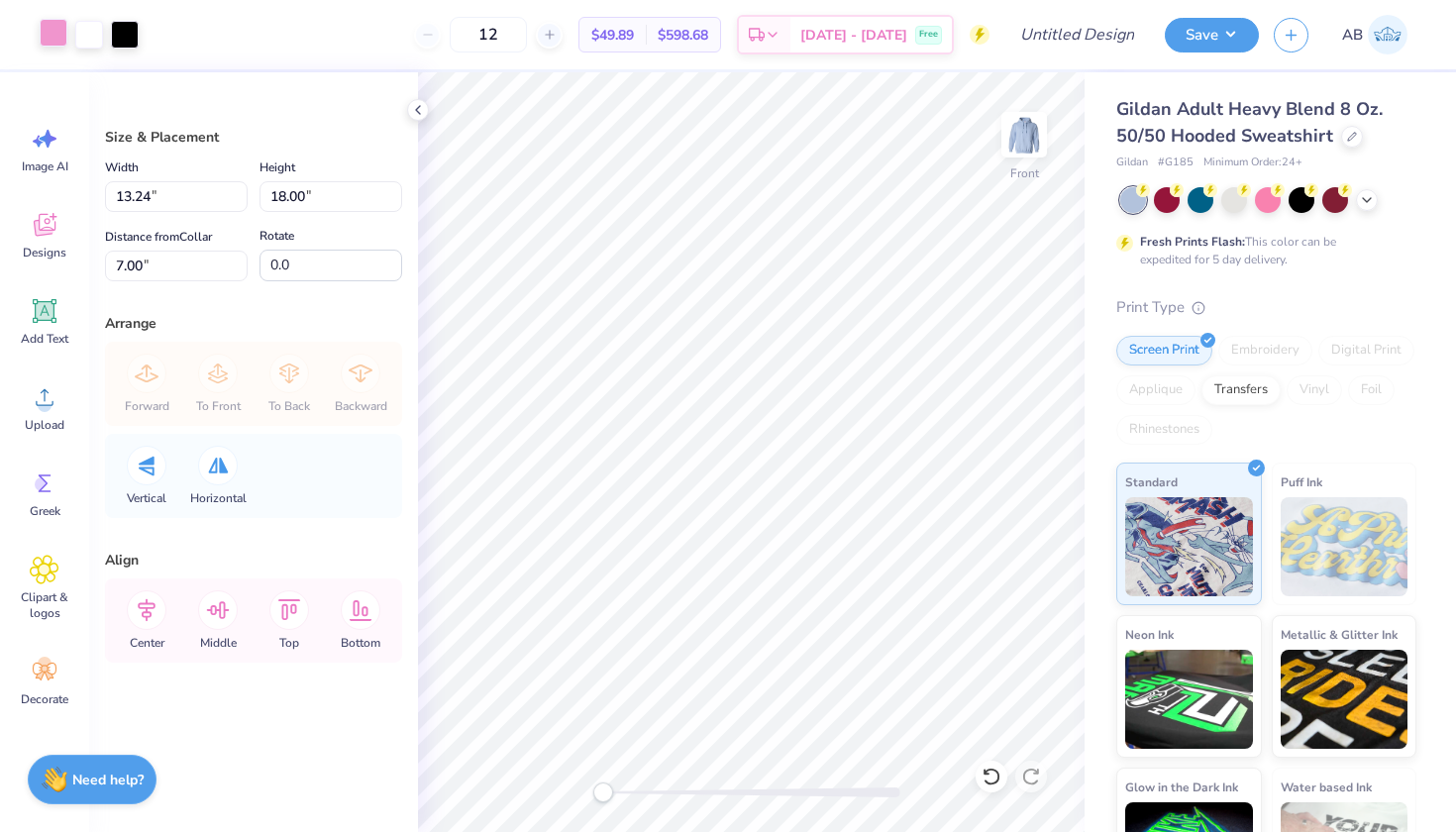
click at [60, 42] on div at bounding box center [54, 33] width 28 height 28
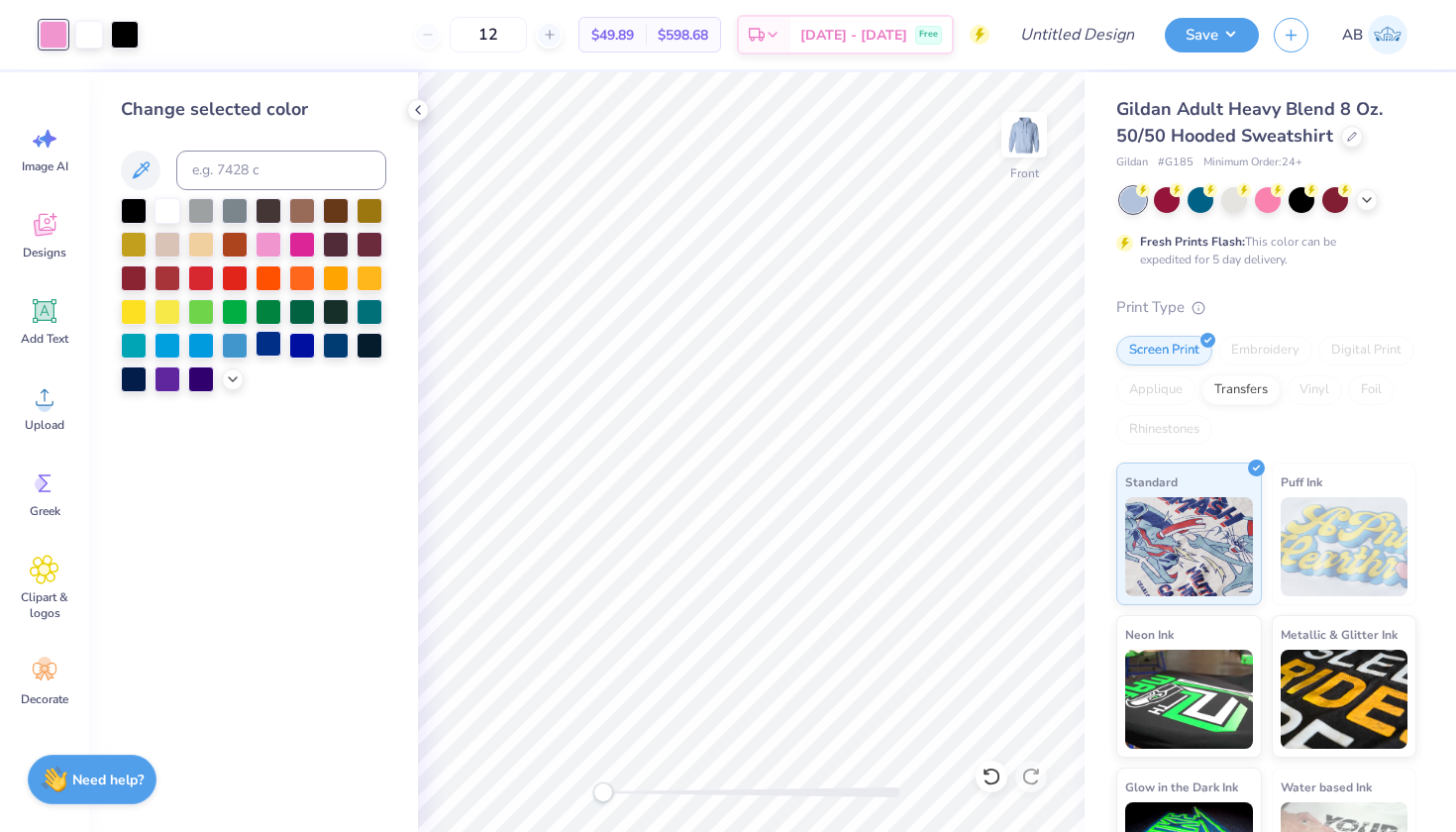
click at [265, 335] on div at bounding box center [268, 344] width 26 height 26
click at [167, 212] on div at bounding box center [167, 209] width 26 height 26
click at [266, 354] on div at bounding box center [268, 344] width 26 height 26
click at [226, 375] on icon at bounding box center [233, 378] width 16 height 16
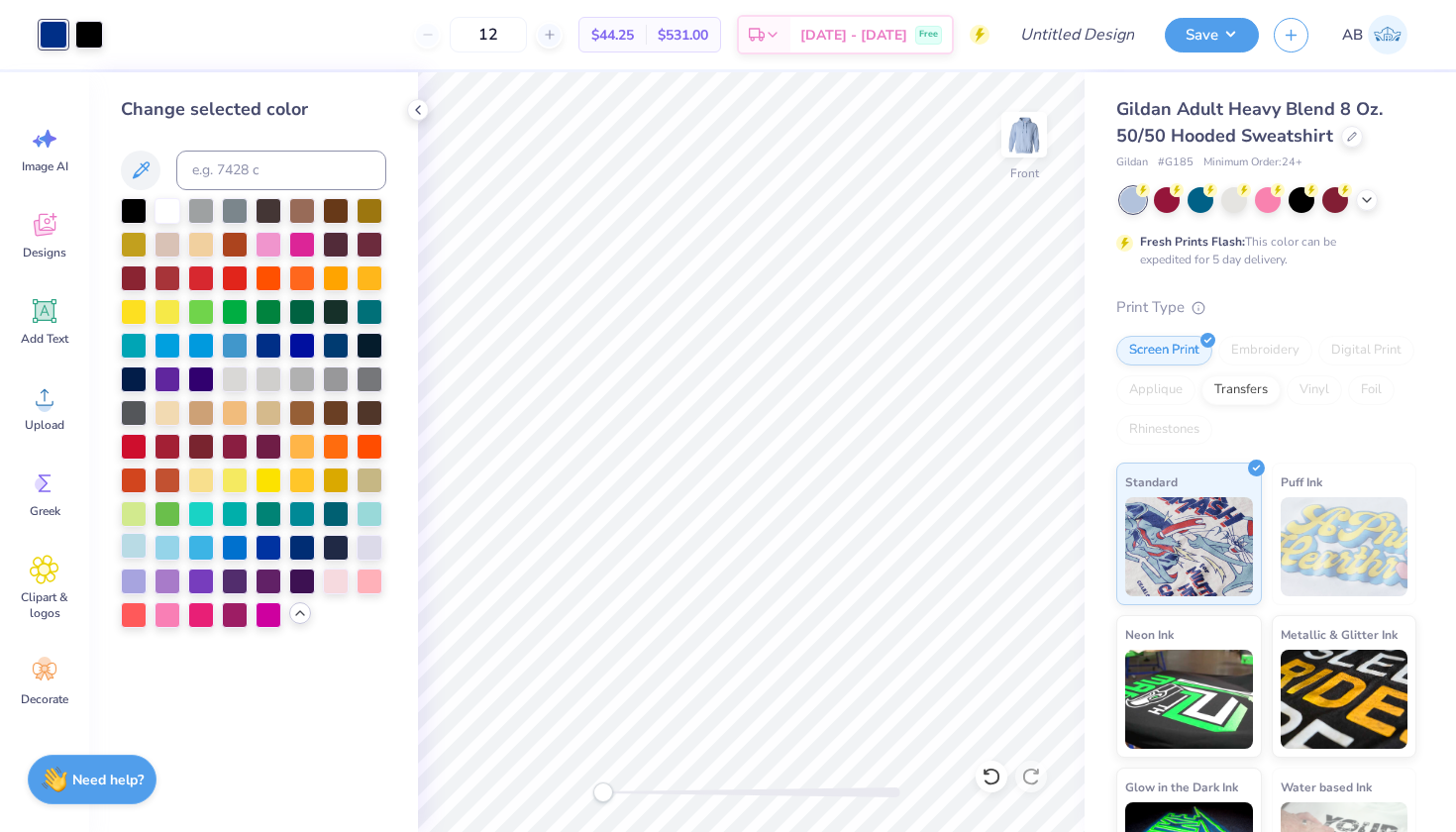
click at [136, 555] on div at bounding box center [134, 546] width 26 height 26
click at [159, 550] on div at bounding box center [167, 546] width 26 height 26
click at [230, 383] on div at bounding box center [235, 378] width 26 height 26
click at [269, 381] on div at bounding box center [268, 378] width 26 height 26
click at [266, 346] on div at bounding box center [268, 344] width 26 height 26
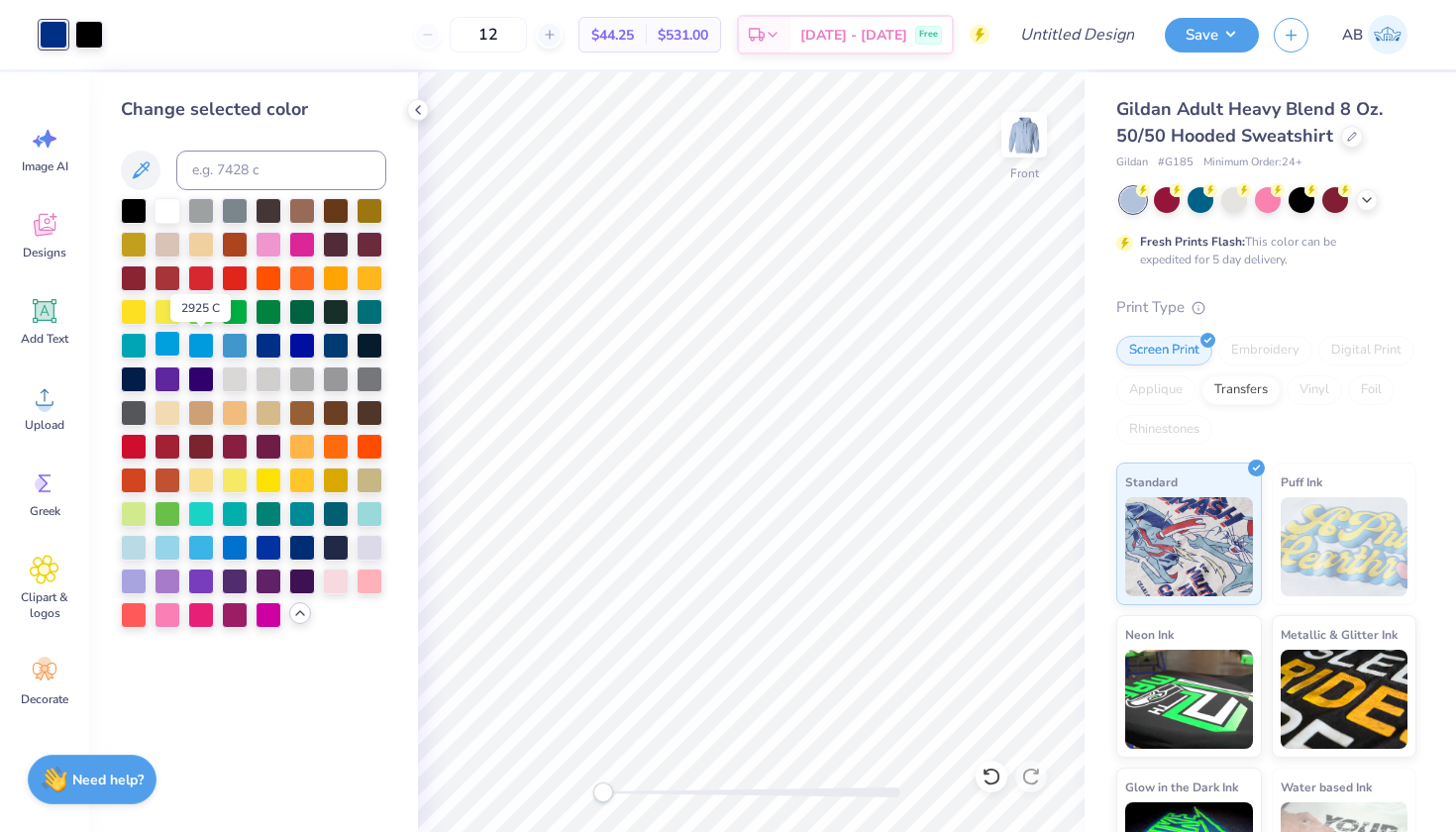
click at [168, 341] on div at bounding box center [167, 344] width 26 height 26
click at [238, 388] on div at bounding box center [235, 378] width 26 height 26
click at [39, 573] on icon at bounding box center [44, 570] width 29 height 30
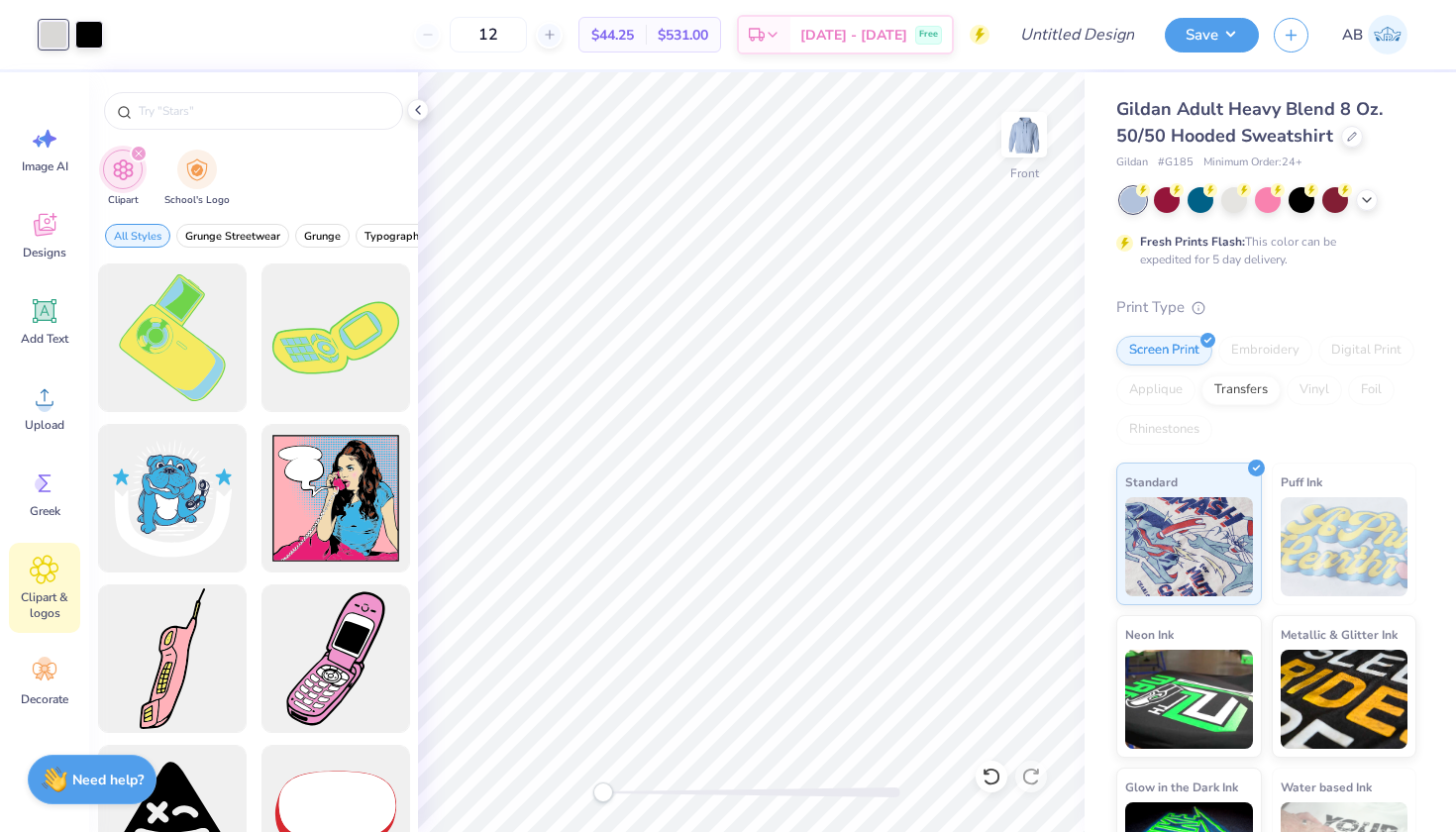
type input "phone"
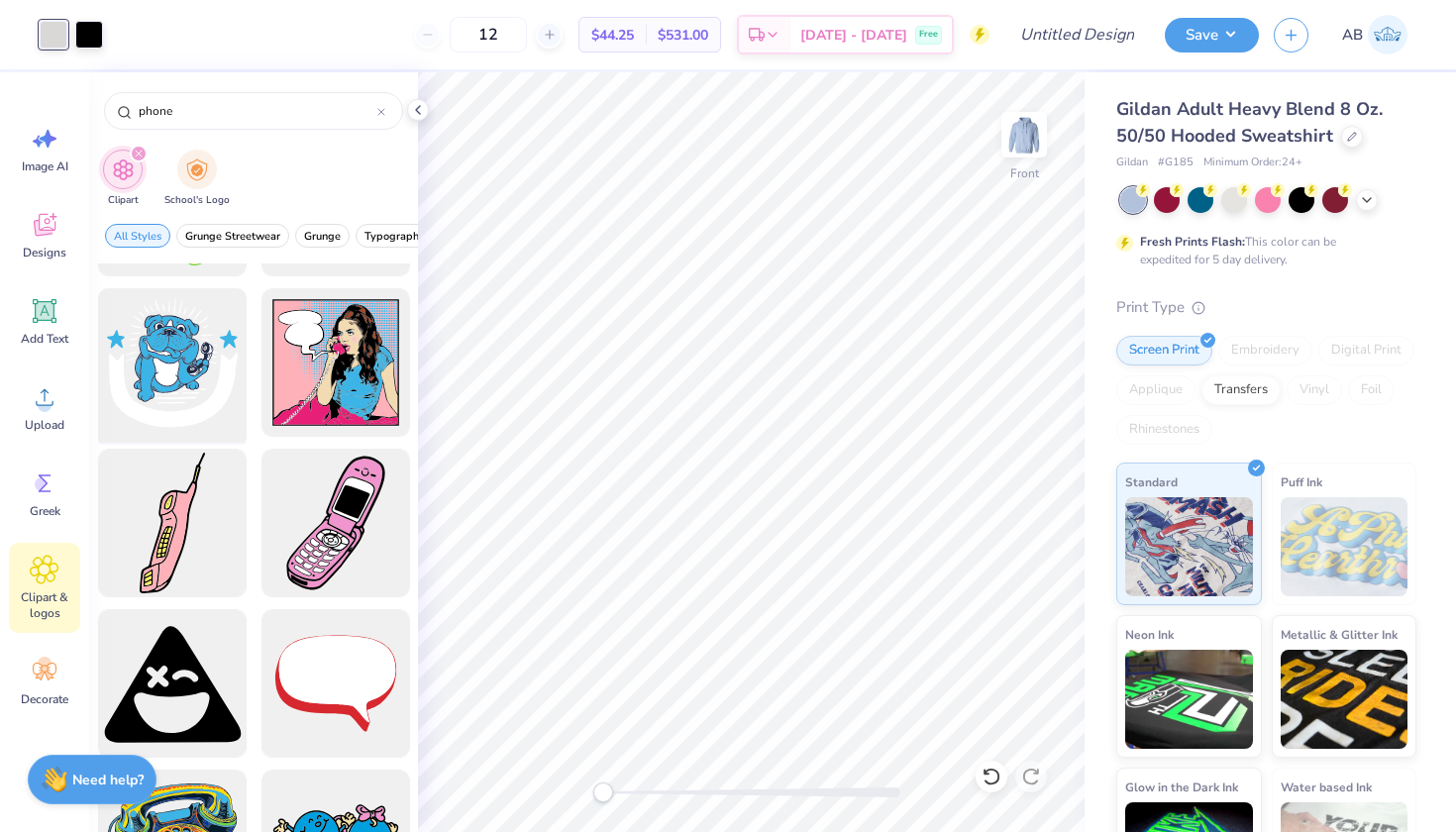
scroll to position [137, 0]
click at [159, 505] on div at bounding box center [171, 522] width 163 height 163
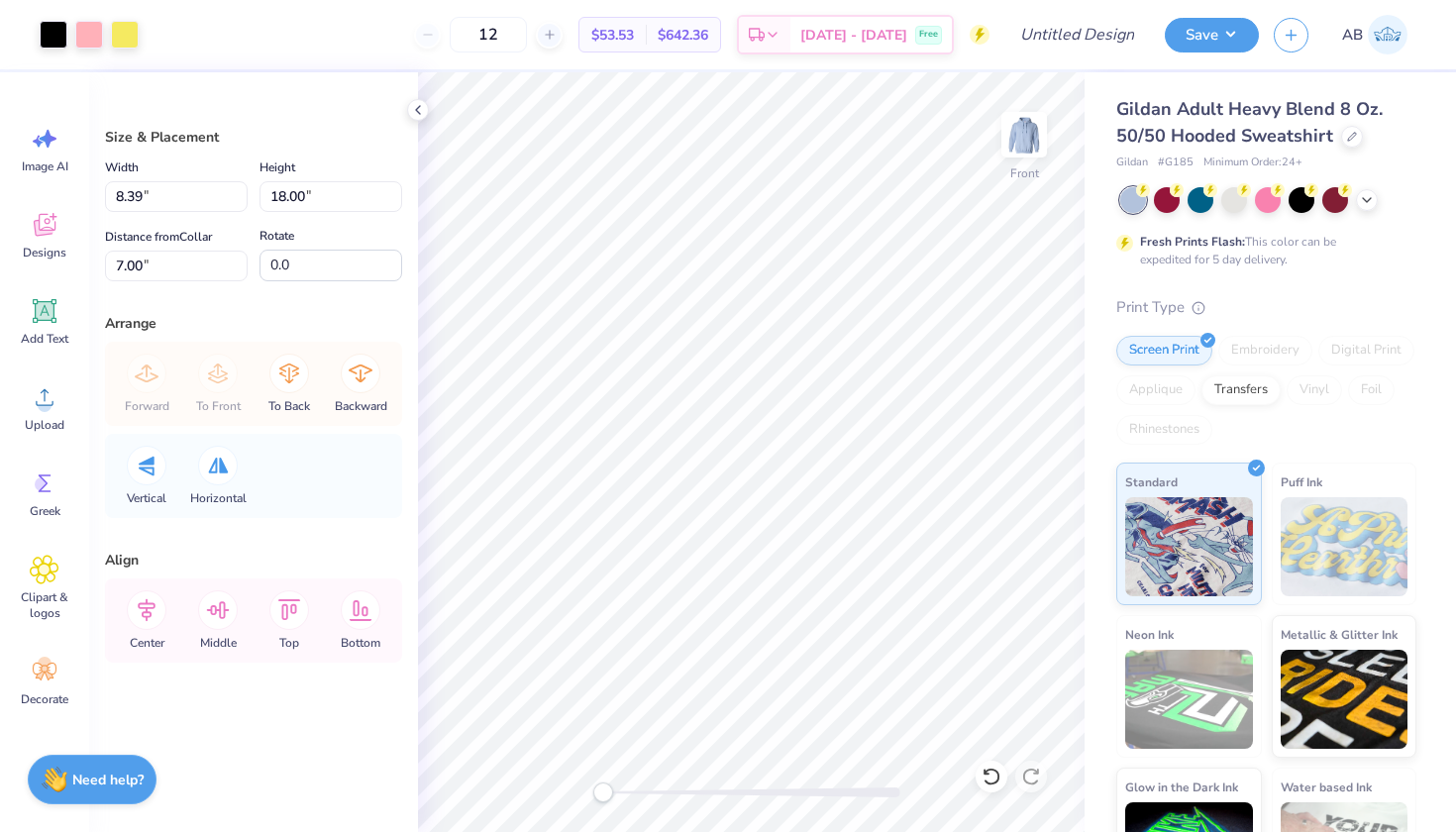
type input "13.24"
click at [82, 41] on div at bounding box center [90, 33] width 28 height 28
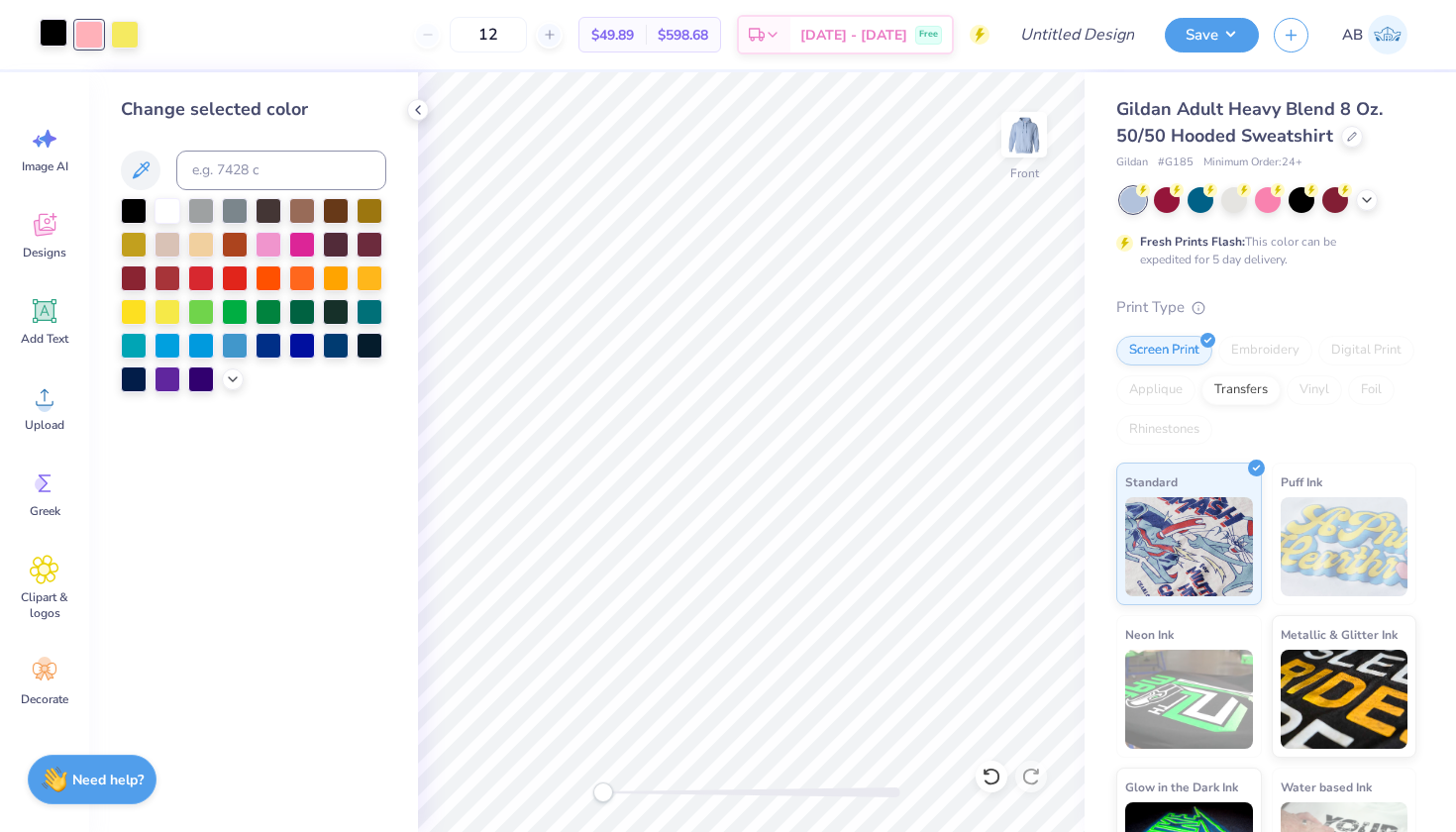
click at [53, 26] on div at bounding box center [54, 33] width 28 height 28
click at [161, 212] on div at bounding box center [167, 209] width 26 height 26
click at [95, 33] on div at bounding box center [90, 33] width 28 height 28
click at [229, 382] on icon at bounding box center [233, 378] width 16 height 16
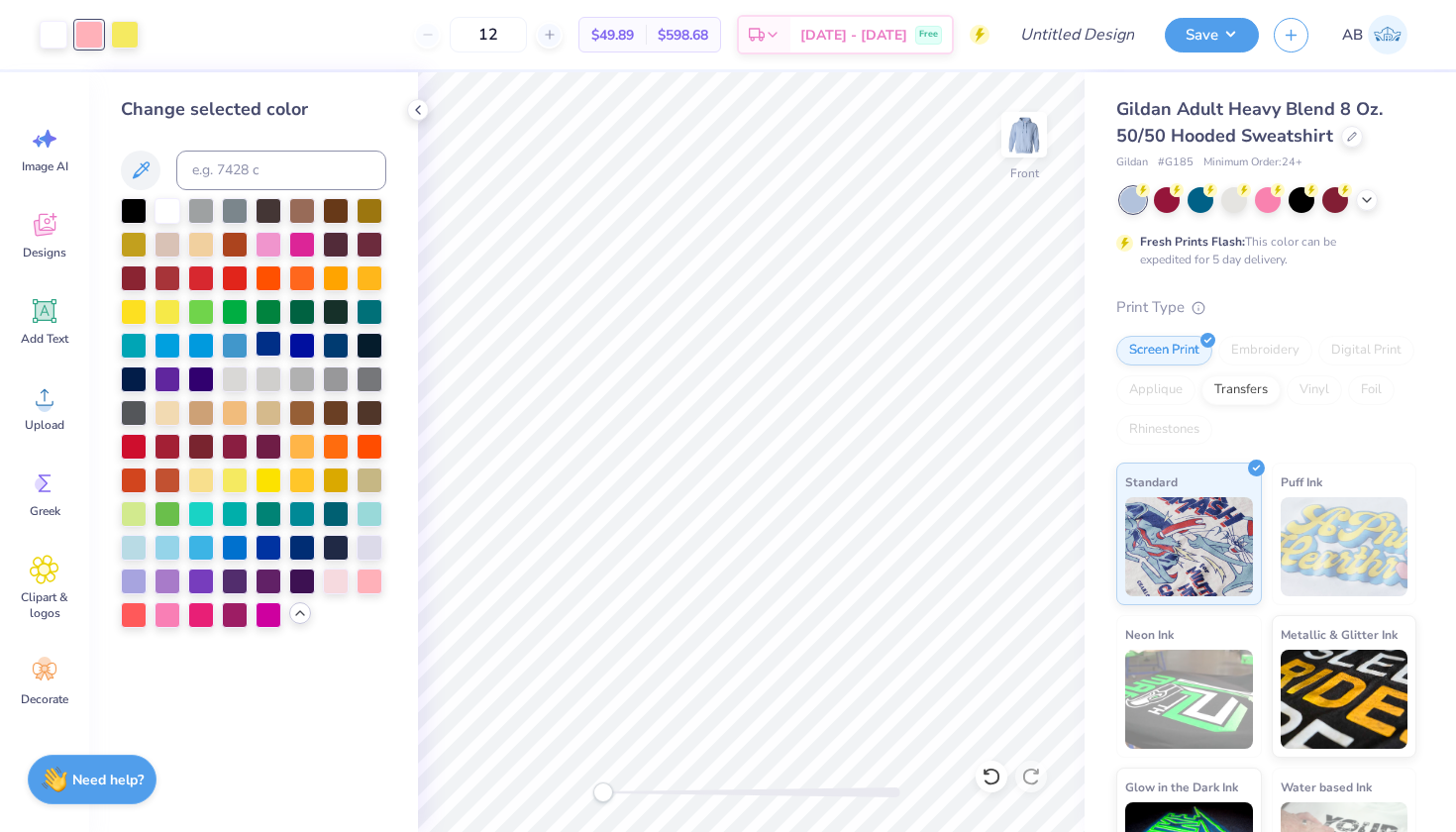
click at [277, 352] on div at bounding box center [268, 344] width 26 height 26
click at [126, 41] on div at bounding box center [125, 33] width 28 height 28
click at [173, 344] on div at bounding box center [167, 344] width 26 height 26
click at [193, 549] on div at bounding box center [201, 546] width 26 height 26
click at [229, 550] on div at bounding box center [235, 546] width 26 height 26
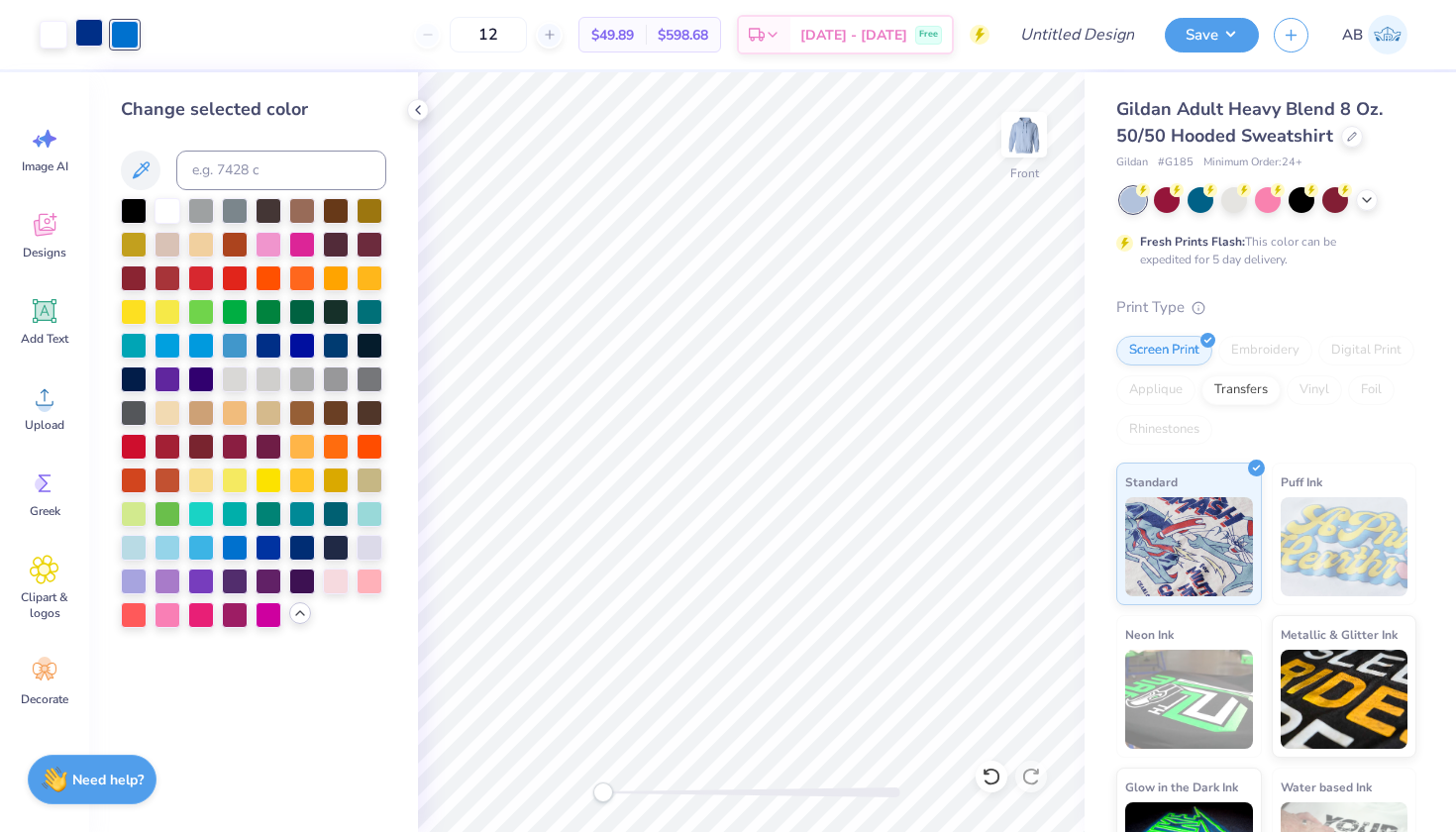
click at [93, 34] on div at bounding box center [90, 33] width 28 height 28
click at [274, 388] on div at bounding box center [268, 378] width 26 height 26
click at [258, 349] on div at bounding box center [268, 344] width 26 height 26
click at [133, 38] on div at bounding box center [125, 33] width 28 height 28
click at [269, 385] on div at bounding box center [268, 378] width 26 height 26
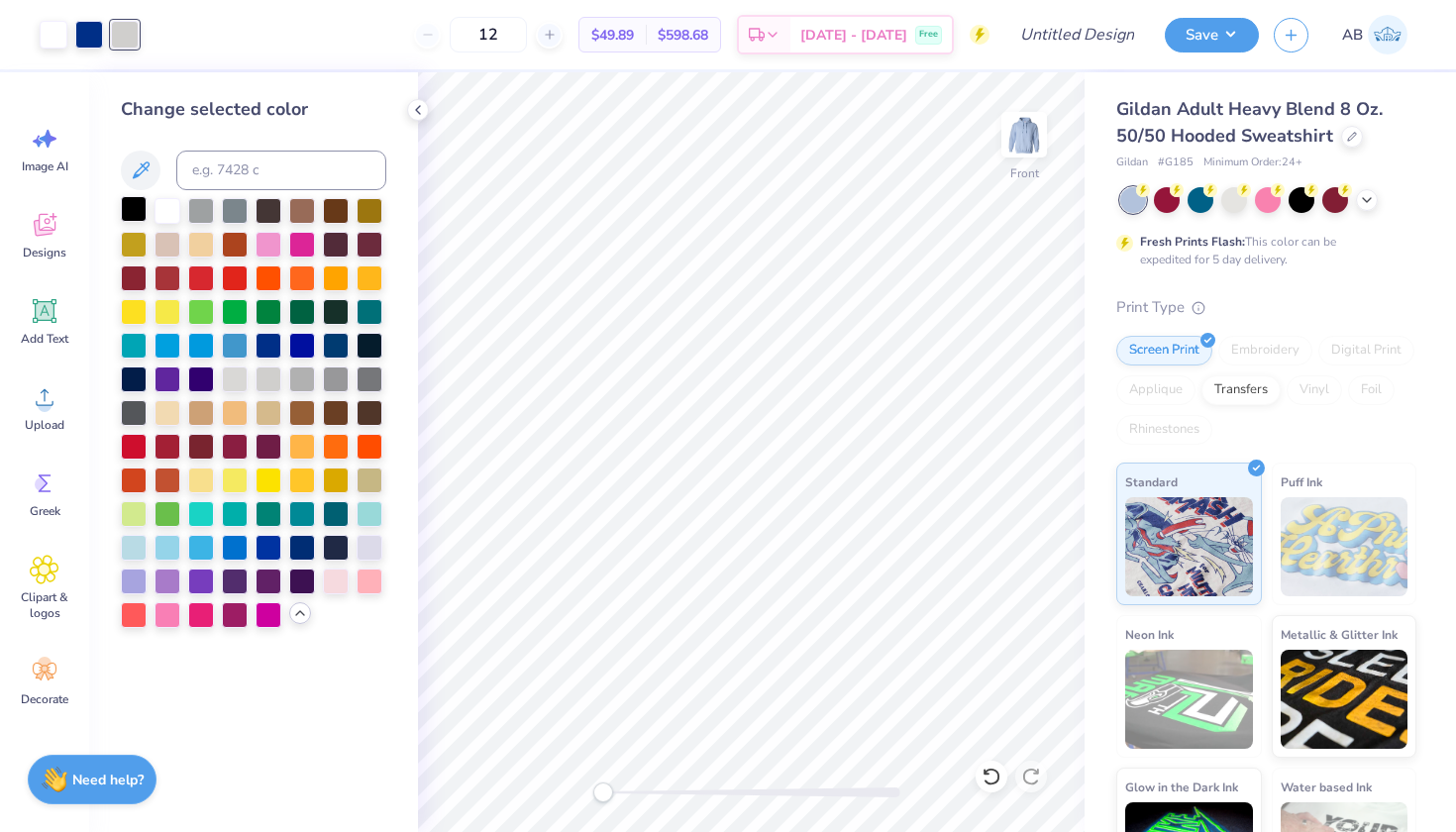
click at [132, 213] on div at bounding box center [134, 209] width 26 height 26
click at [204, 216] on div at bounding box center [201, 209] width 26 height 26
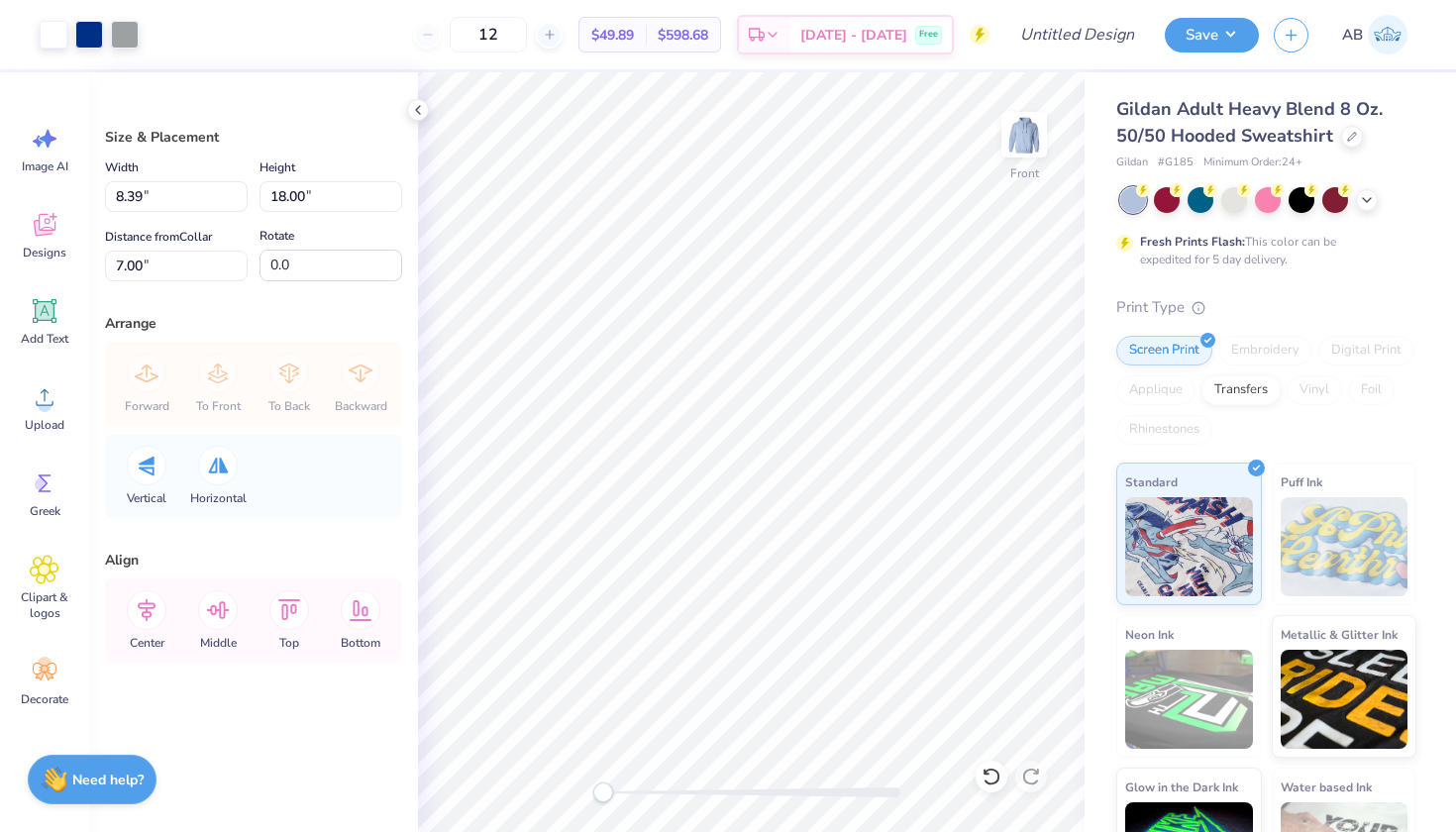
type input "7.31"
type input "15.68"
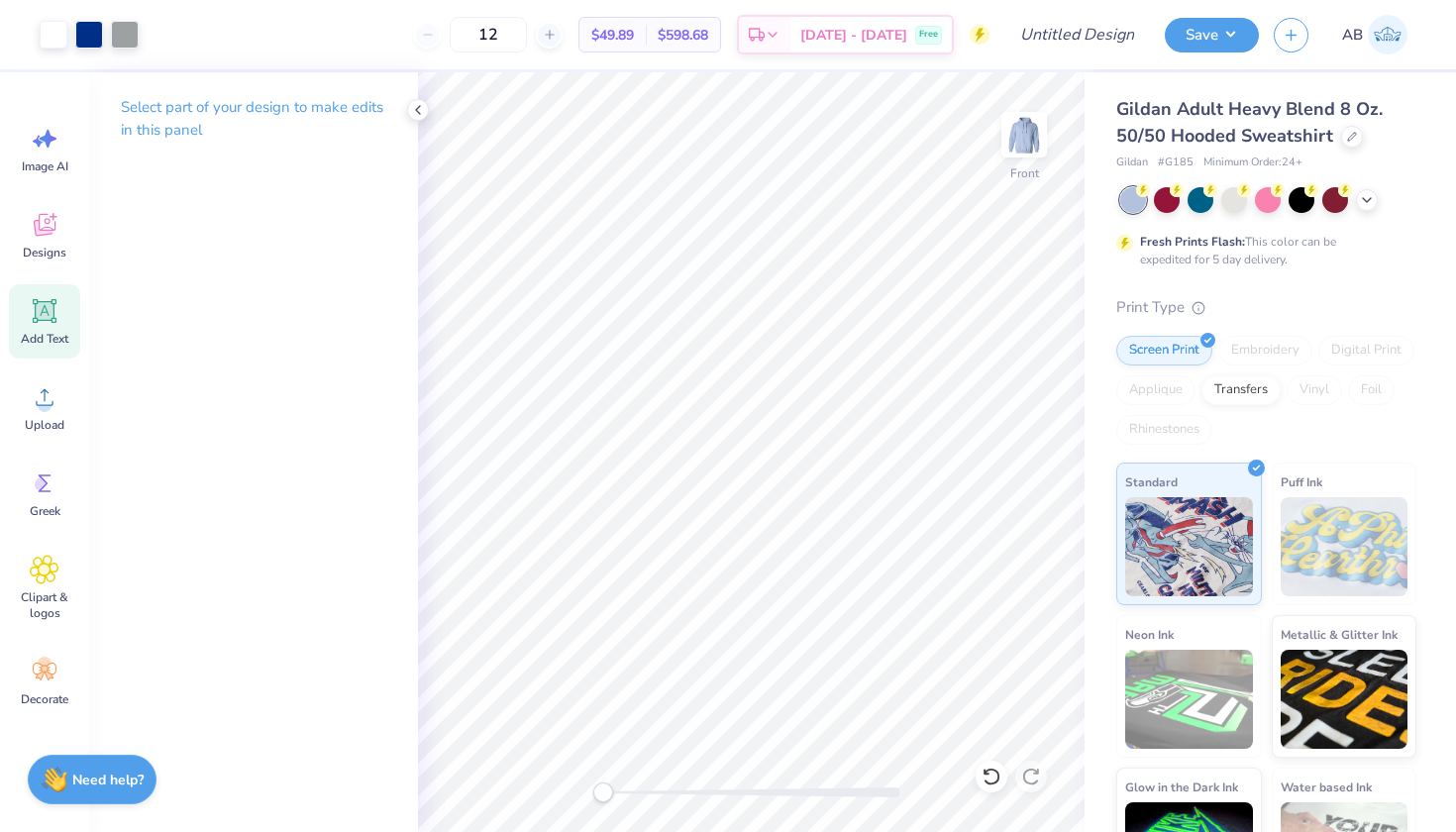
click at [50, 318] on icon at bounding box center [45, 311] width 19 height 19
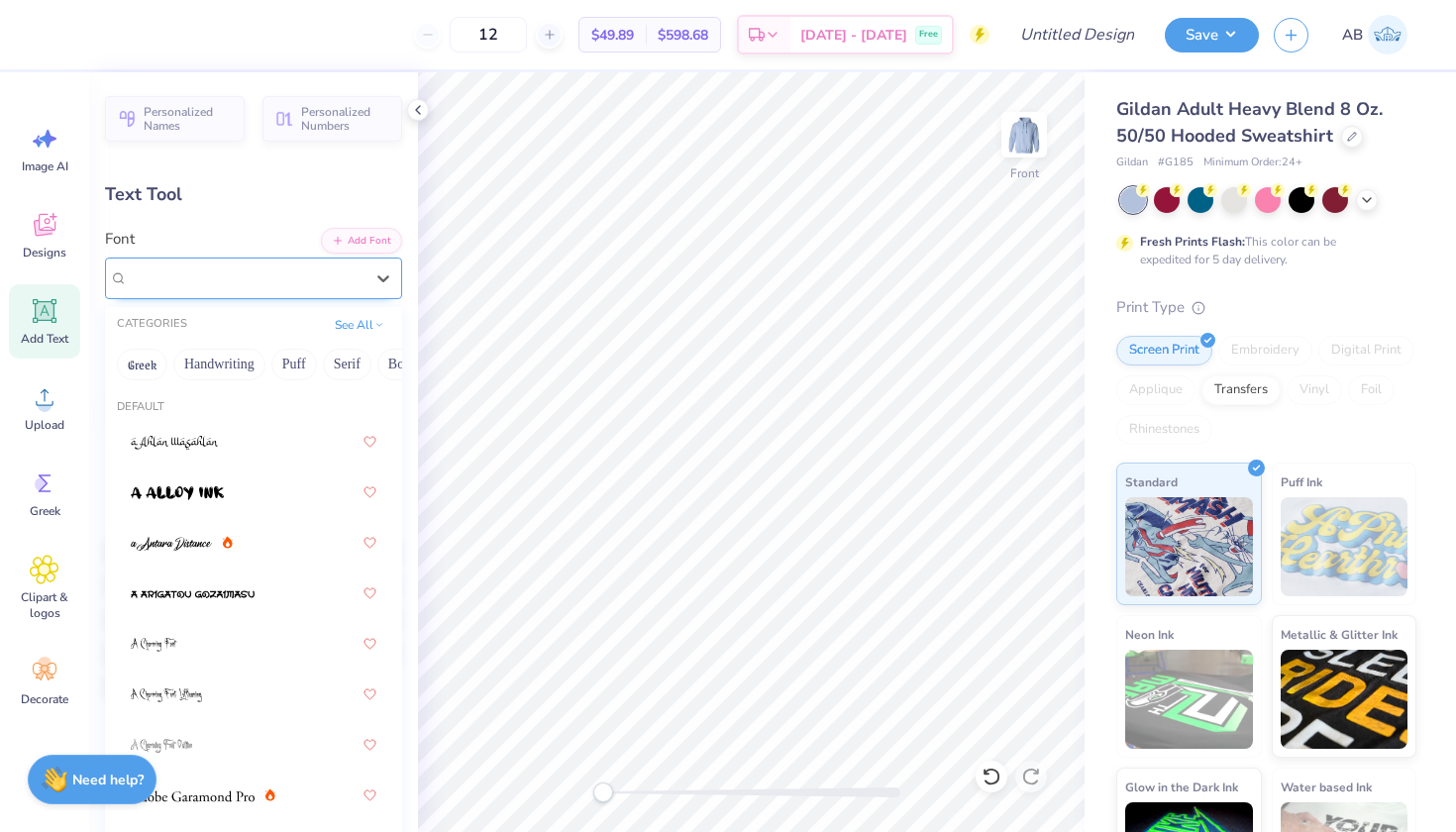
click at [320, 275] on div "Super Dream" at bounding box center [245, 277] width 240 height 31
click at [199, 376] on button "Handwriting" at bounding box center [219, 365] width 92 height 32
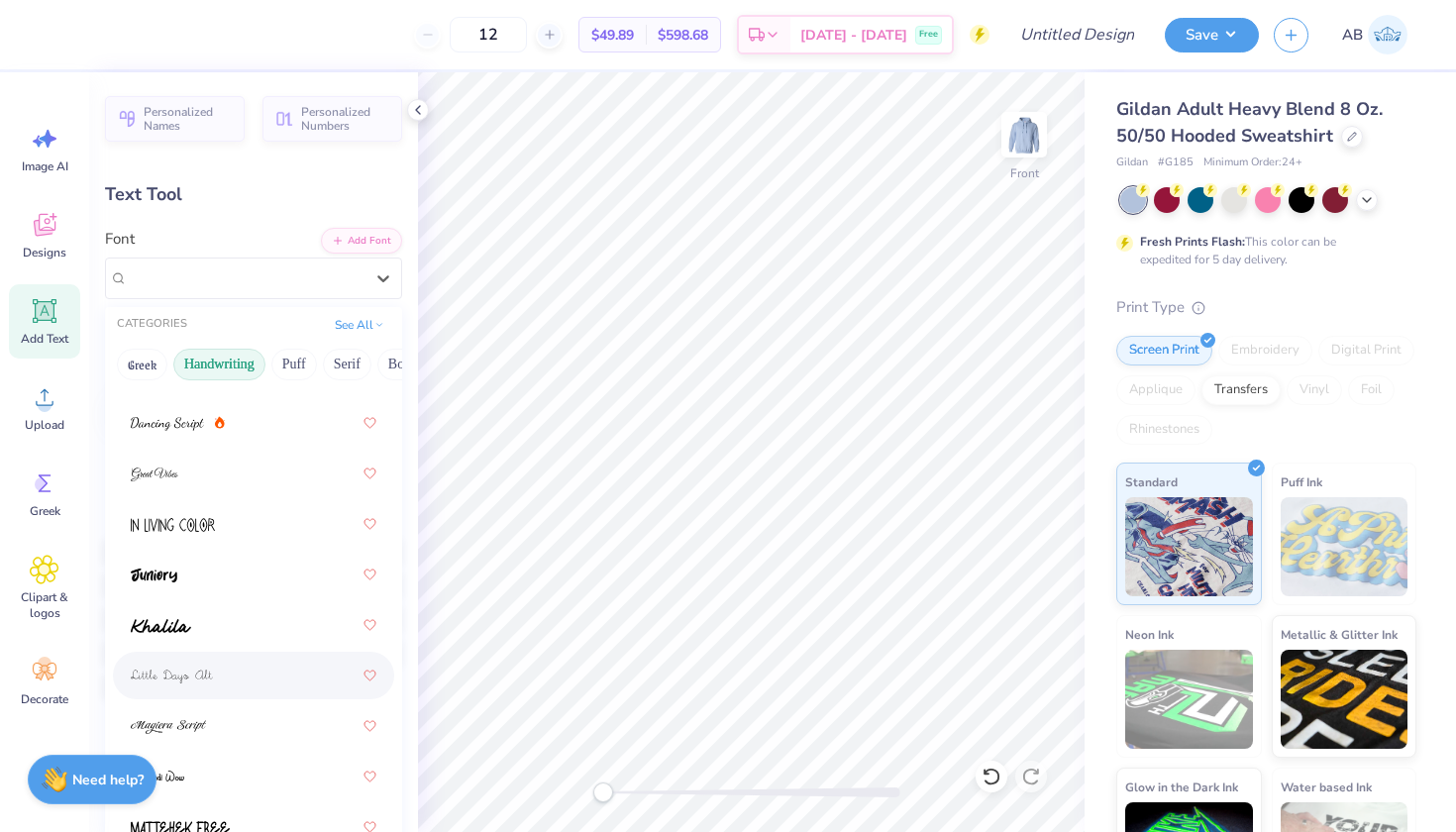
scroll to position [386, 0]
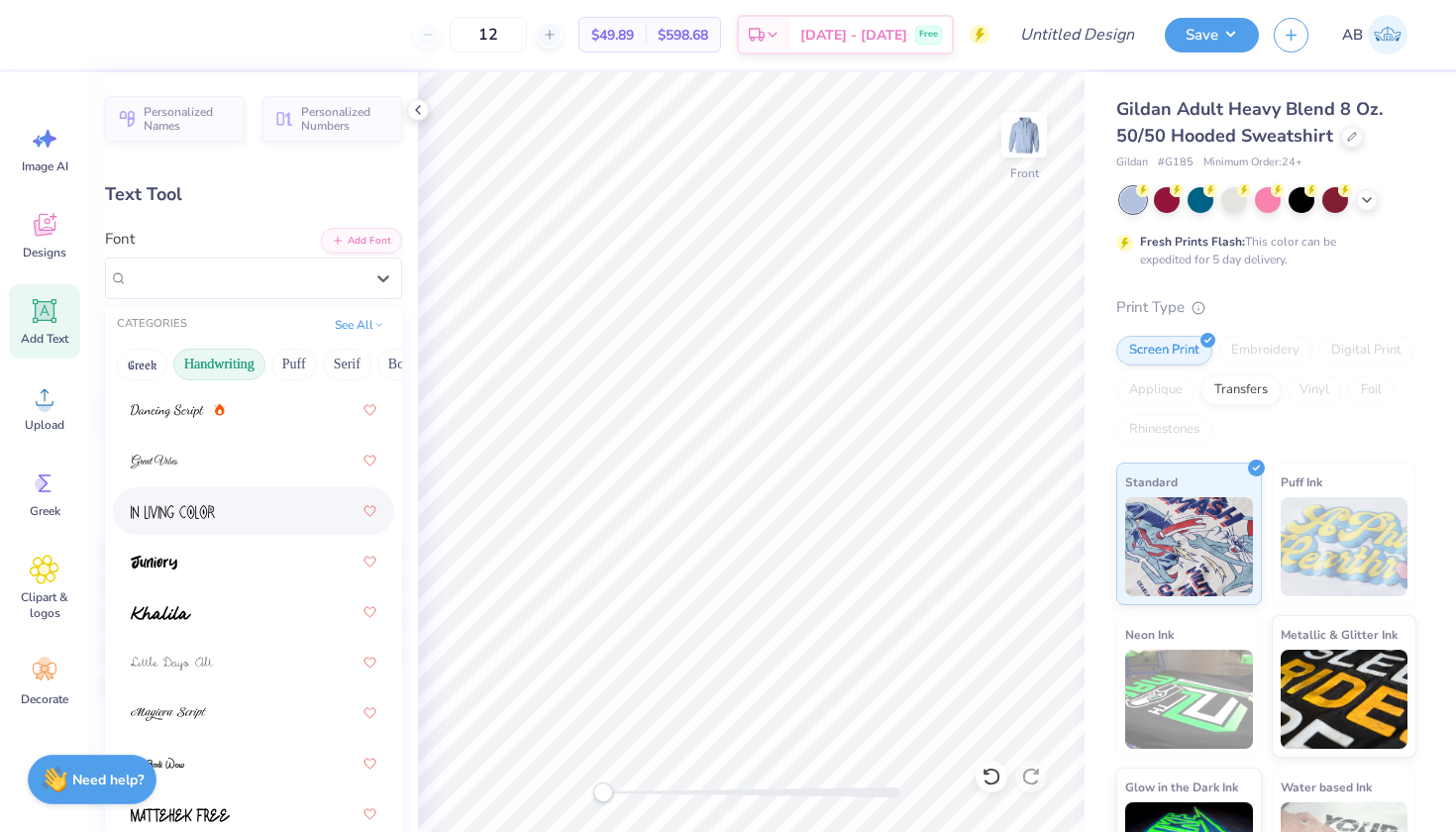
click at [218, 518] on div at bounding box center [253, 511] width 246 height 36
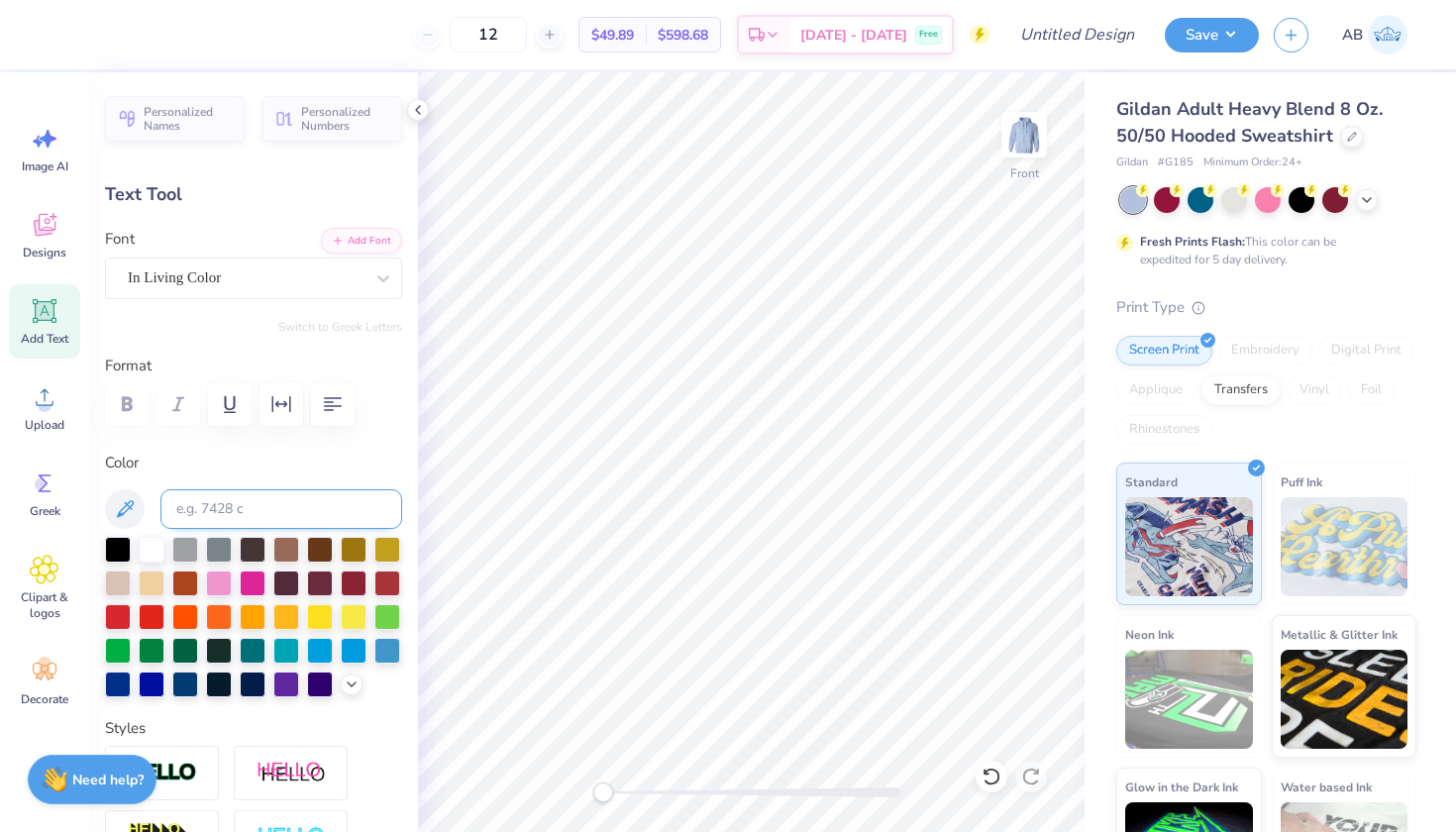
type textarea "T"
type textarea "chaarg is calling"
click at [291, 410] on icon "button" at bounding box center [281, 405] width 24 height 24
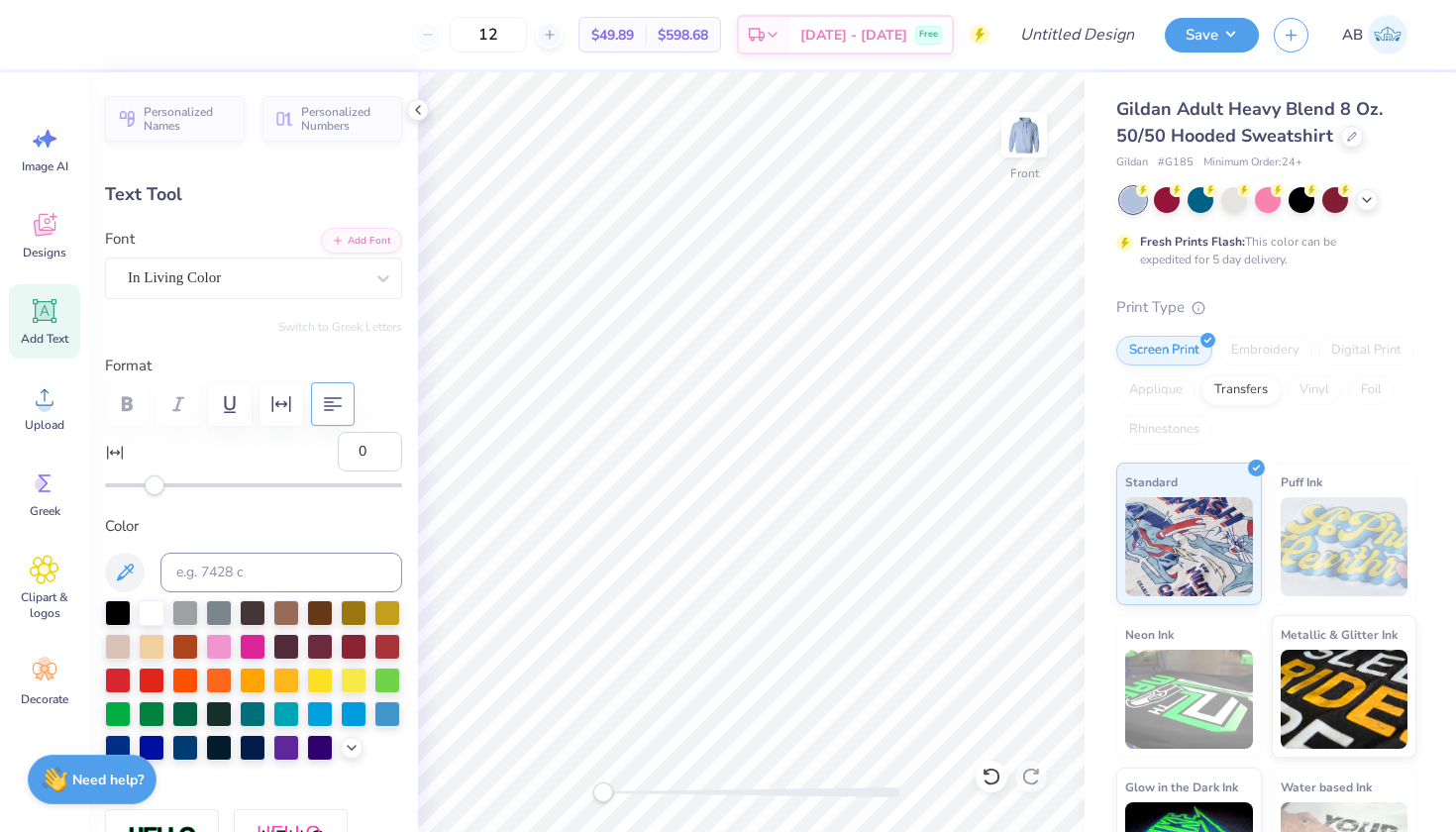
click at [327, 399] on icon "button" at bounding box center [333, 405] width 24 height 24
type input "6.38"
type input "8.48"
type input "11.76"
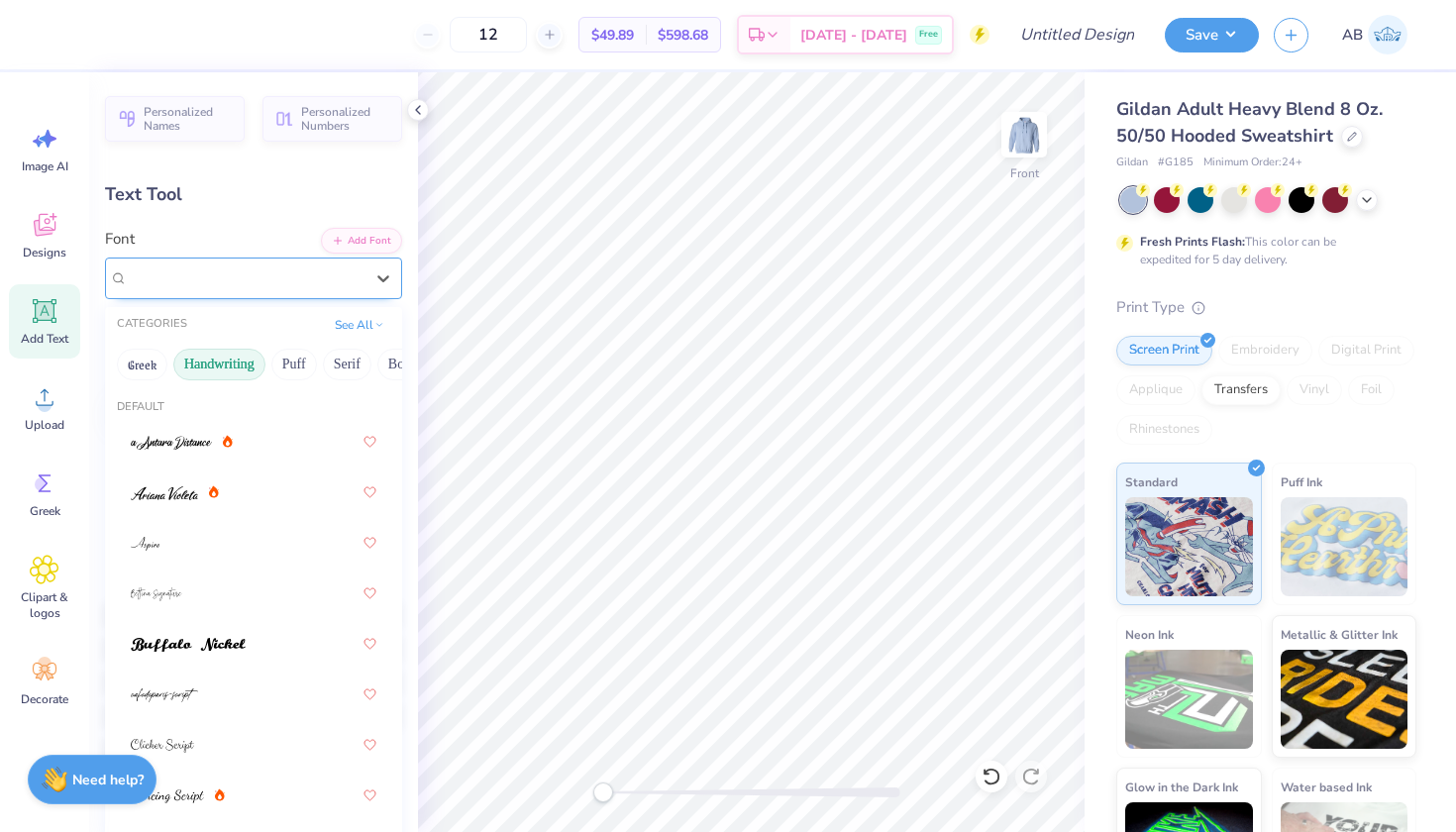
click at [258, 278] on div "In Living Color" at bounding box center [245, 277] width 240 height 31
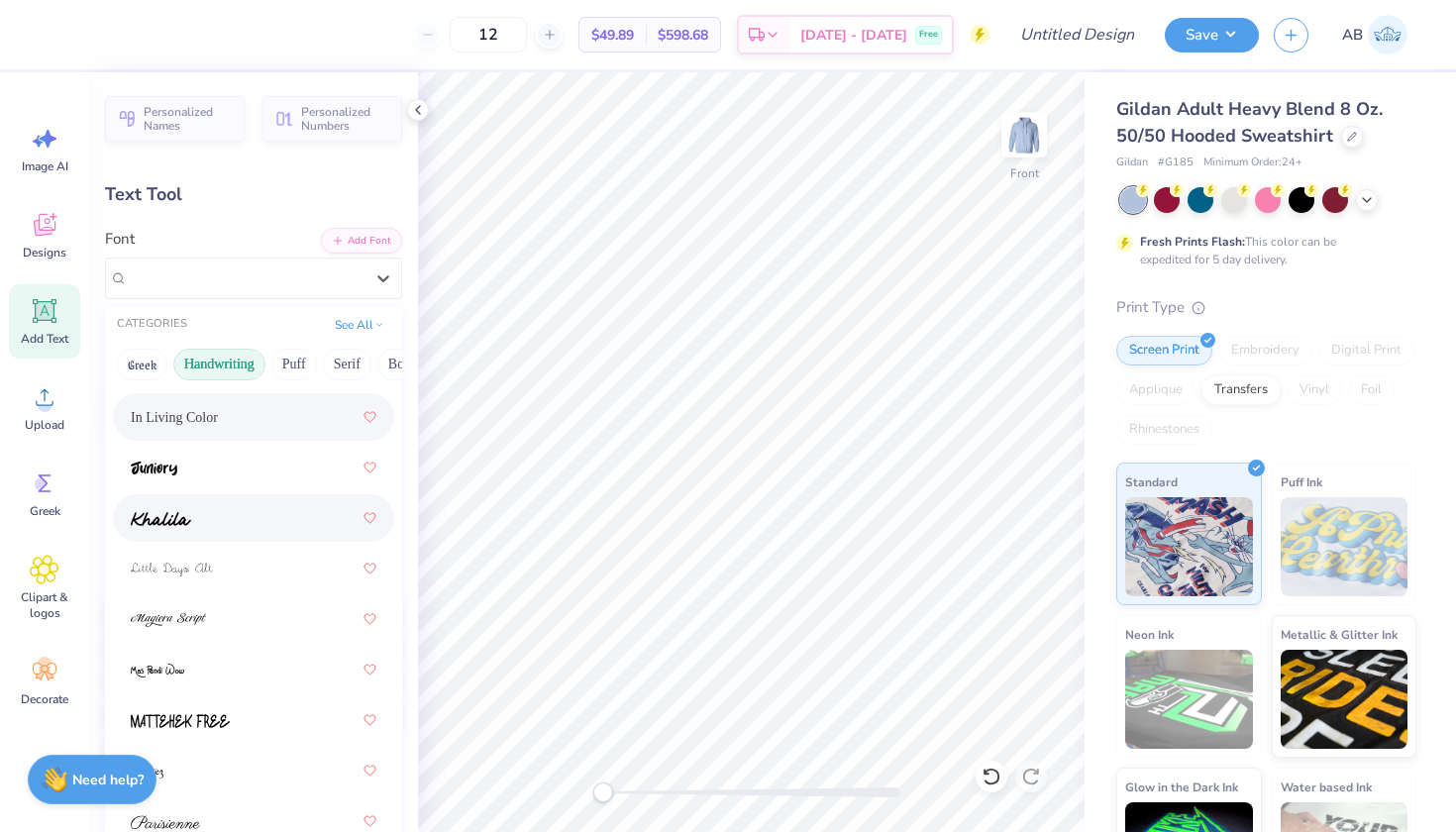
scroll to position [488, 0]
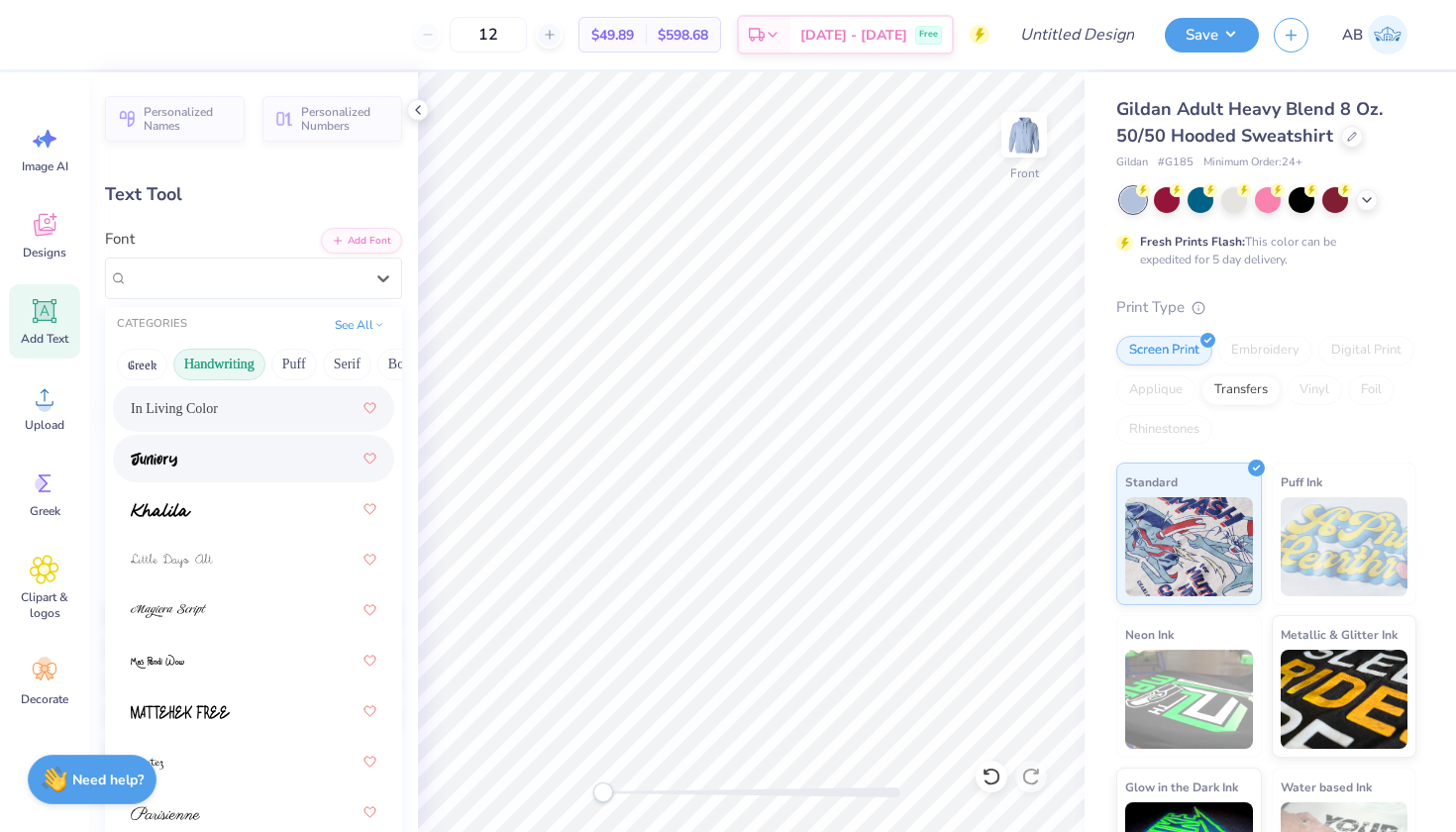
click at [205, 450] on div at bounding box center [253, 458] width 246 height 36
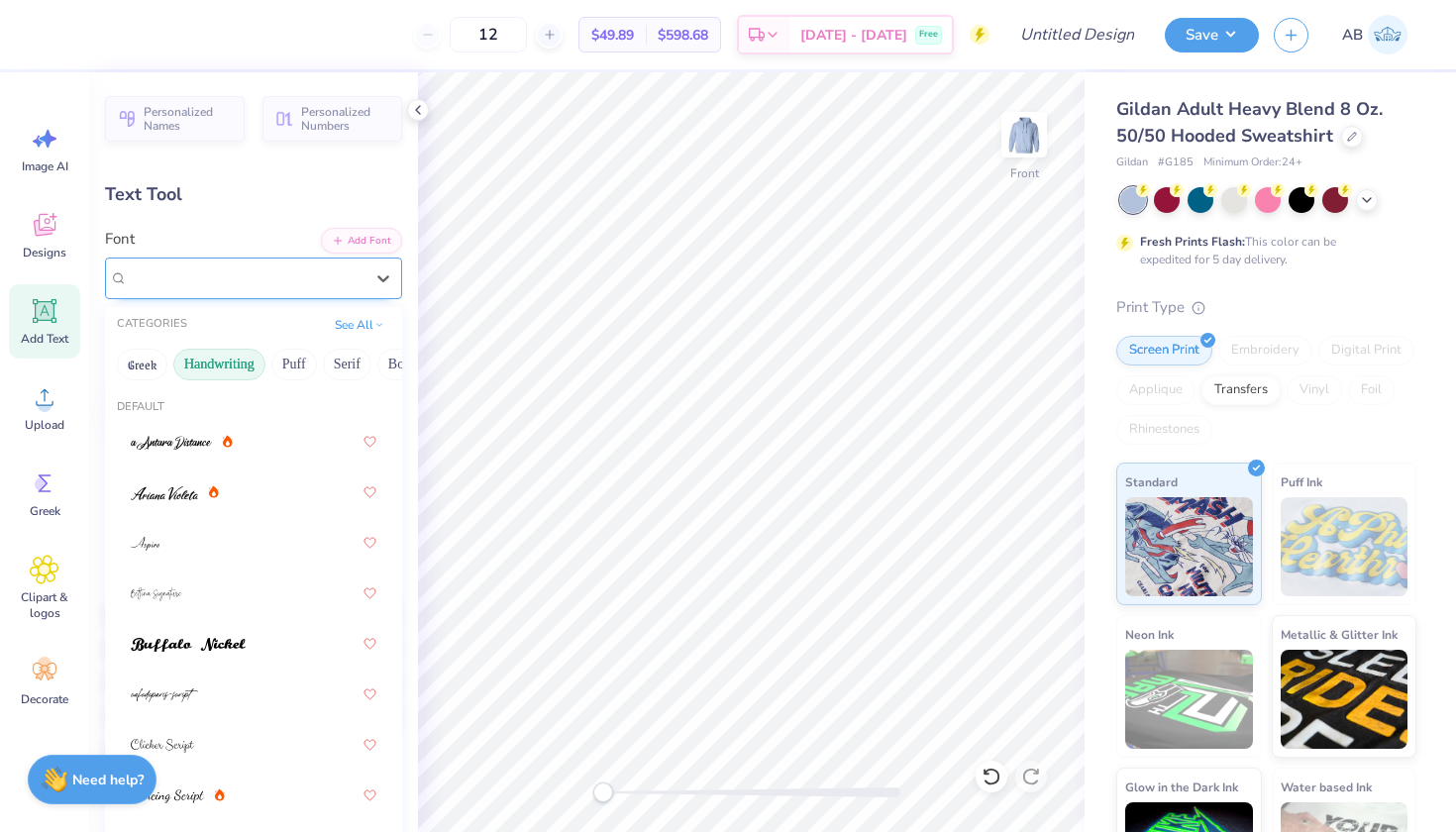
click at [192, 266] on div "Juniory" at bounding box center [245, 277] width 240 height 31
click at [296, 361] on button "Puff" at bounding box center [294, 365] width 46 height 32
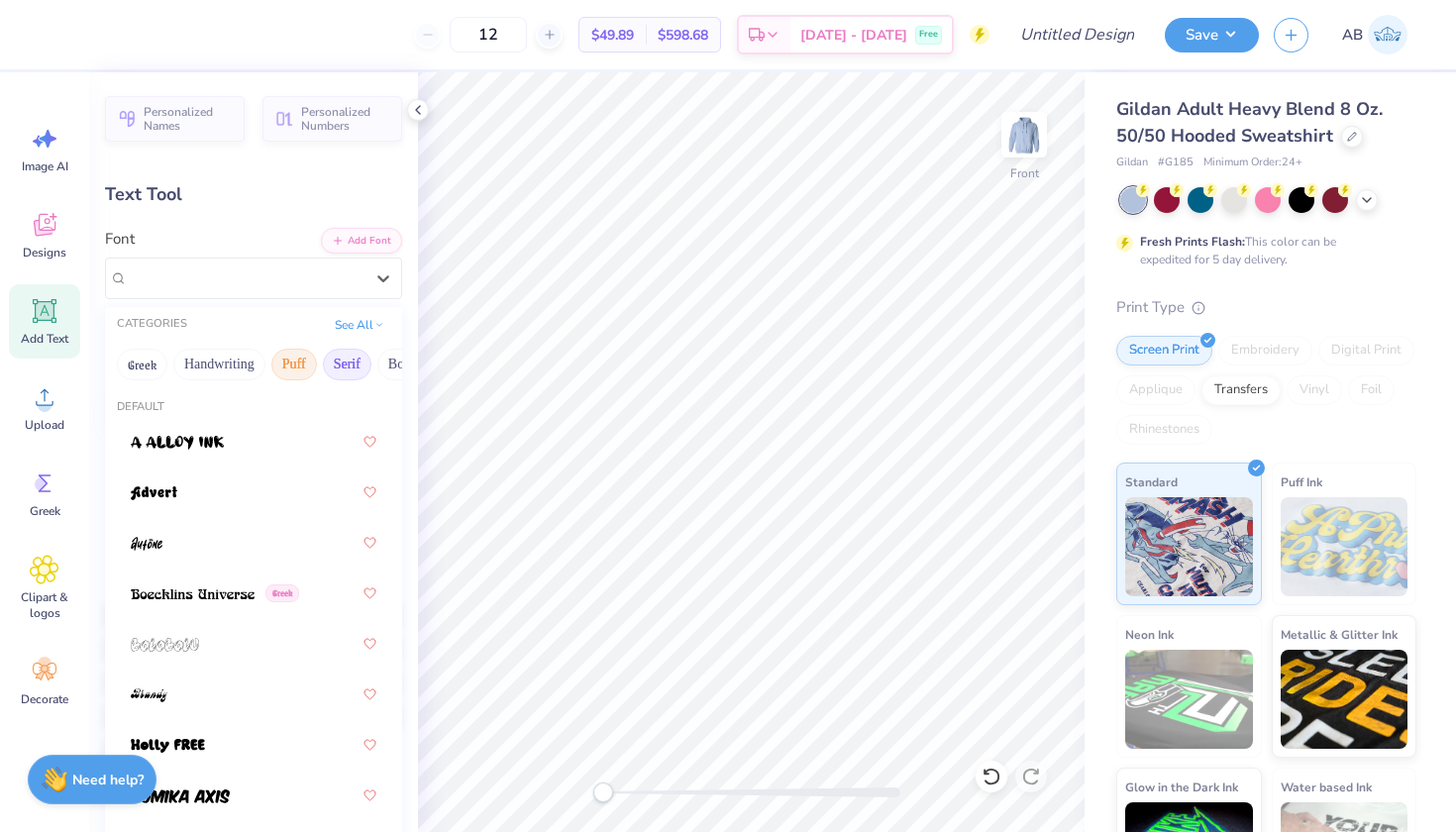
click at [345, 355] on button "Serif" at bounding box center [347, 365] width 49 height 32
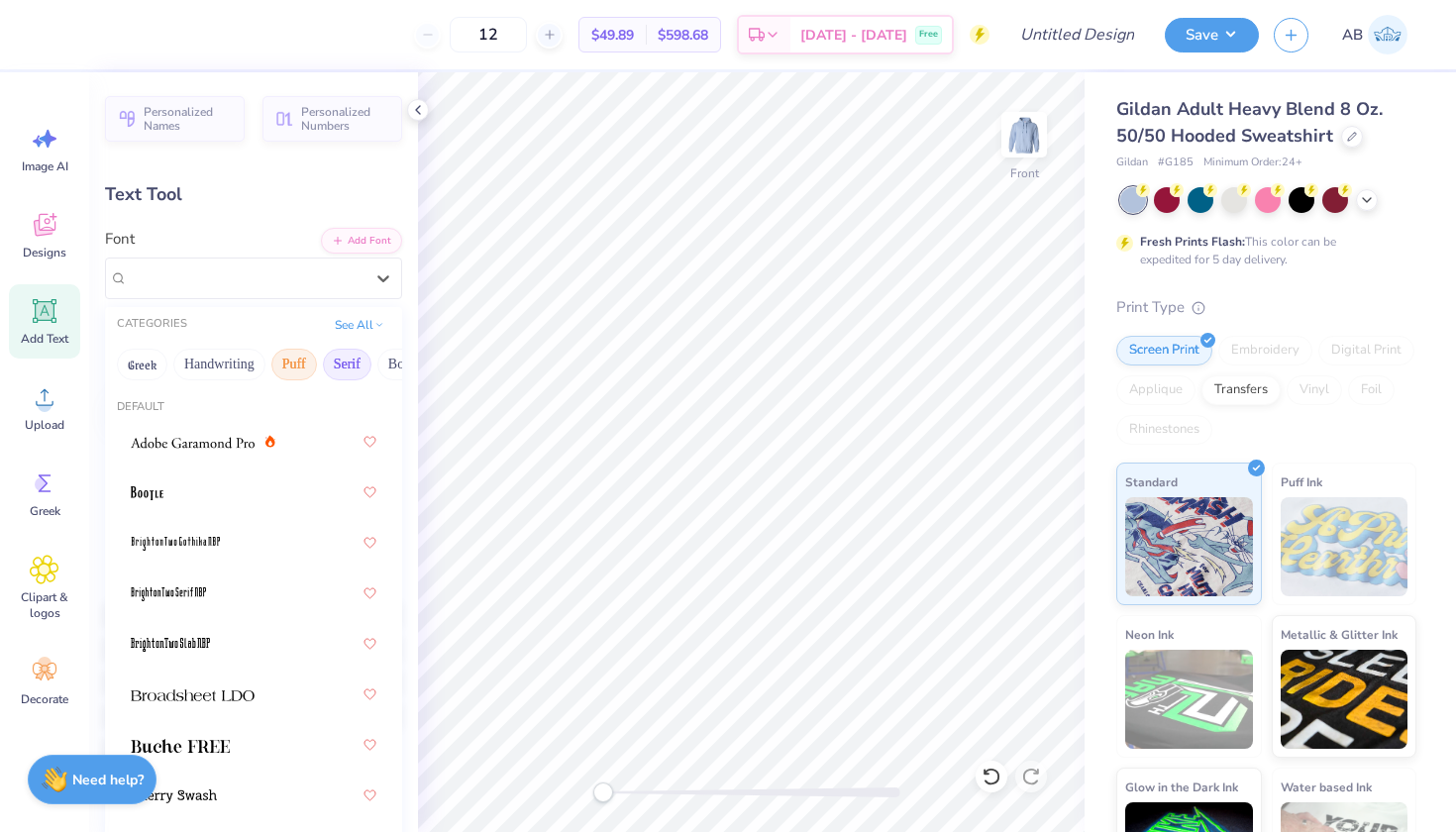
click at [284, 362] on button "Puff" at bounding box center [294, 365] width 46 height 32
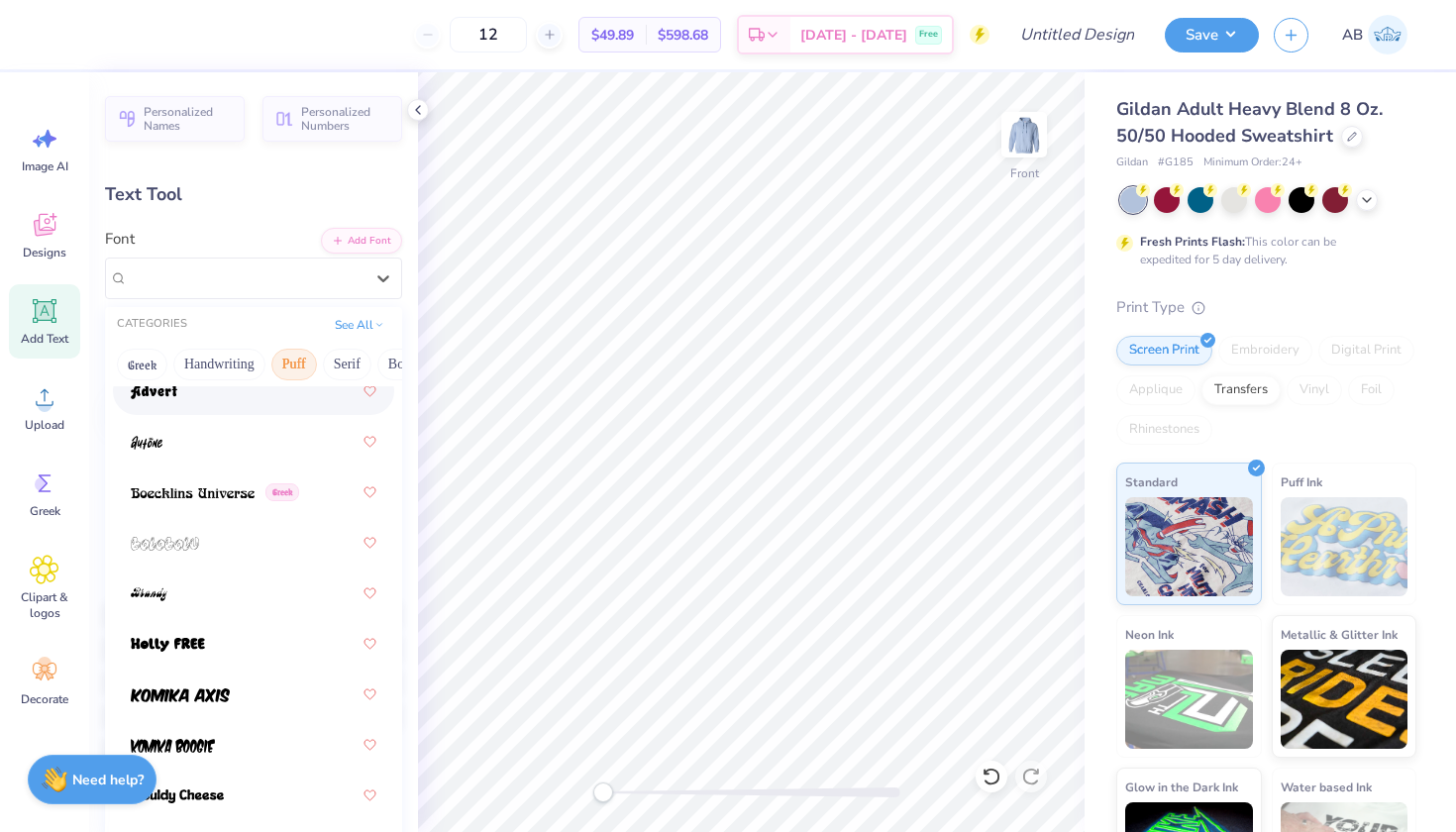
scroll to position [105, 0]
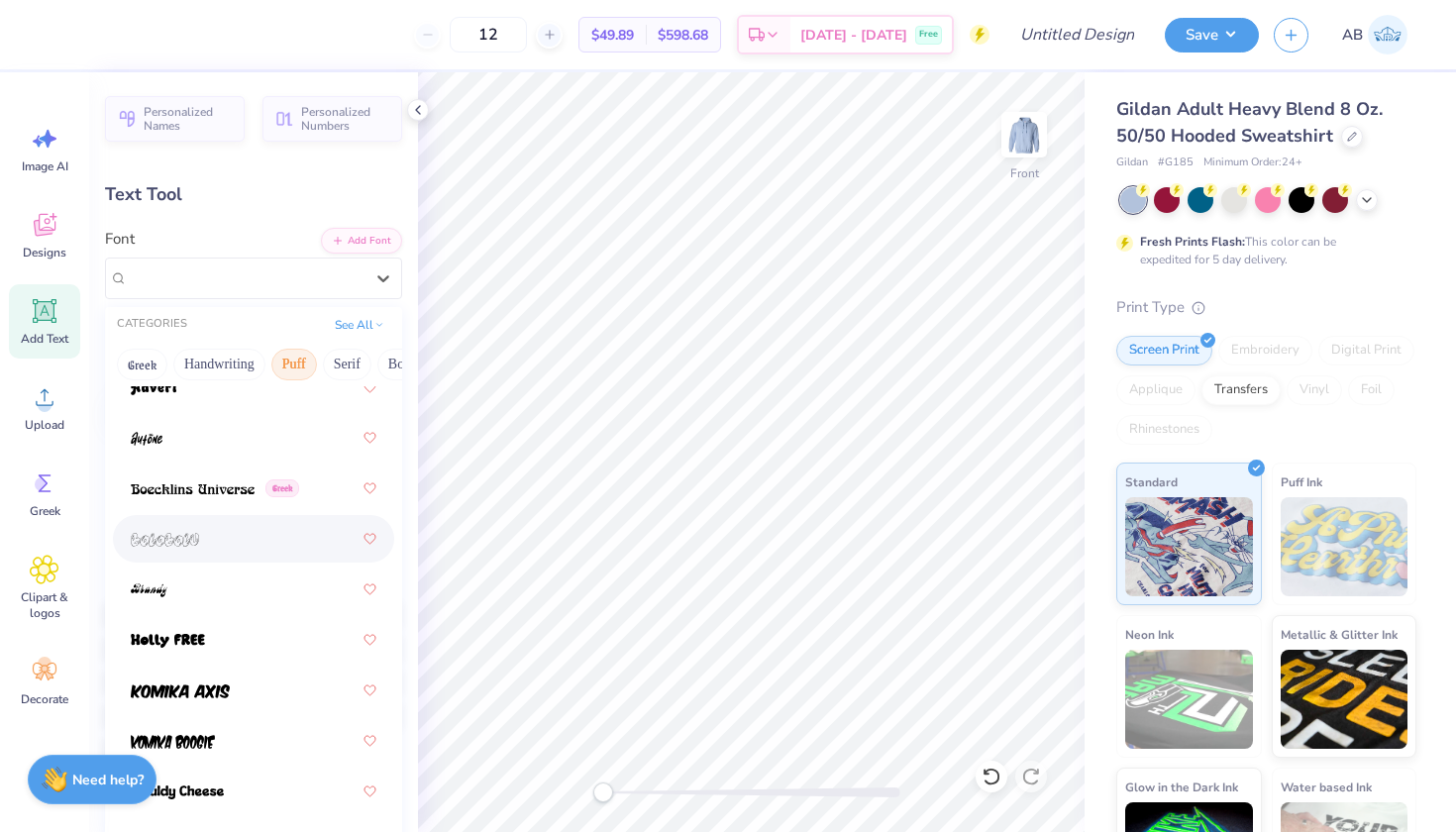
click at [208, 543] on div at bounding box center [253, 539] width 246 height 36
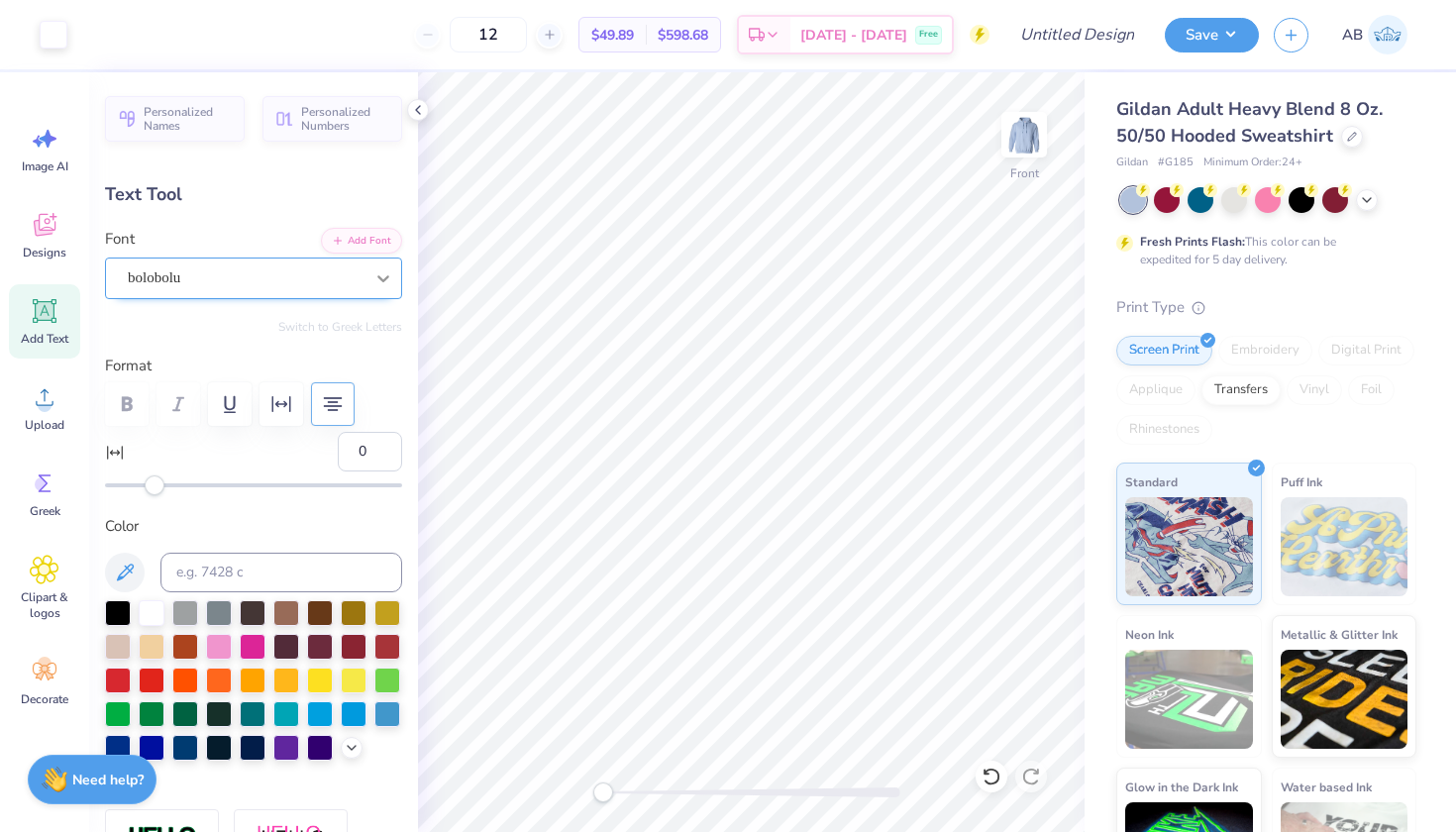
type input "8.78"
type input "8.85"
type input "6.12"
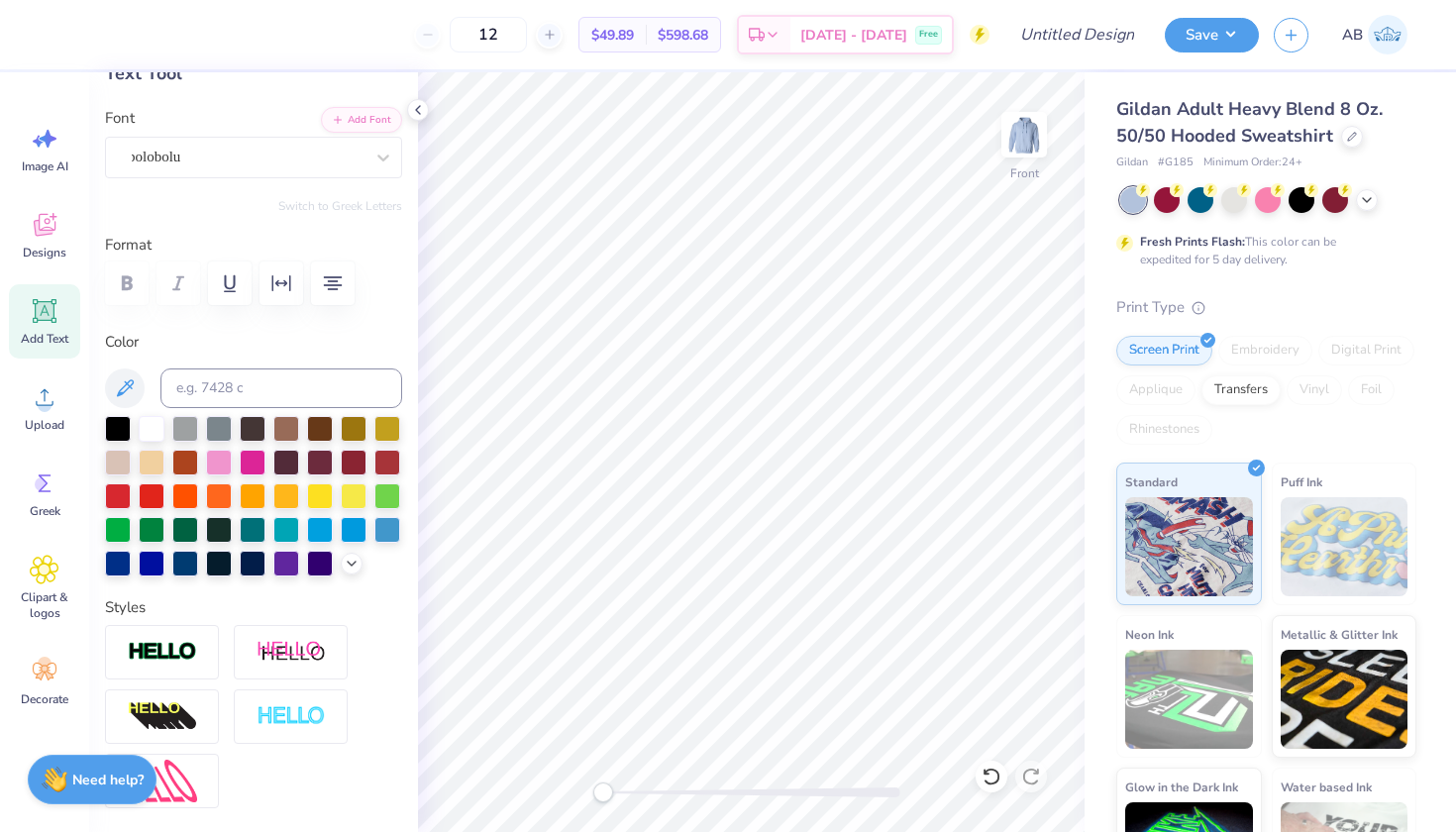
scroll to position [151, 0]
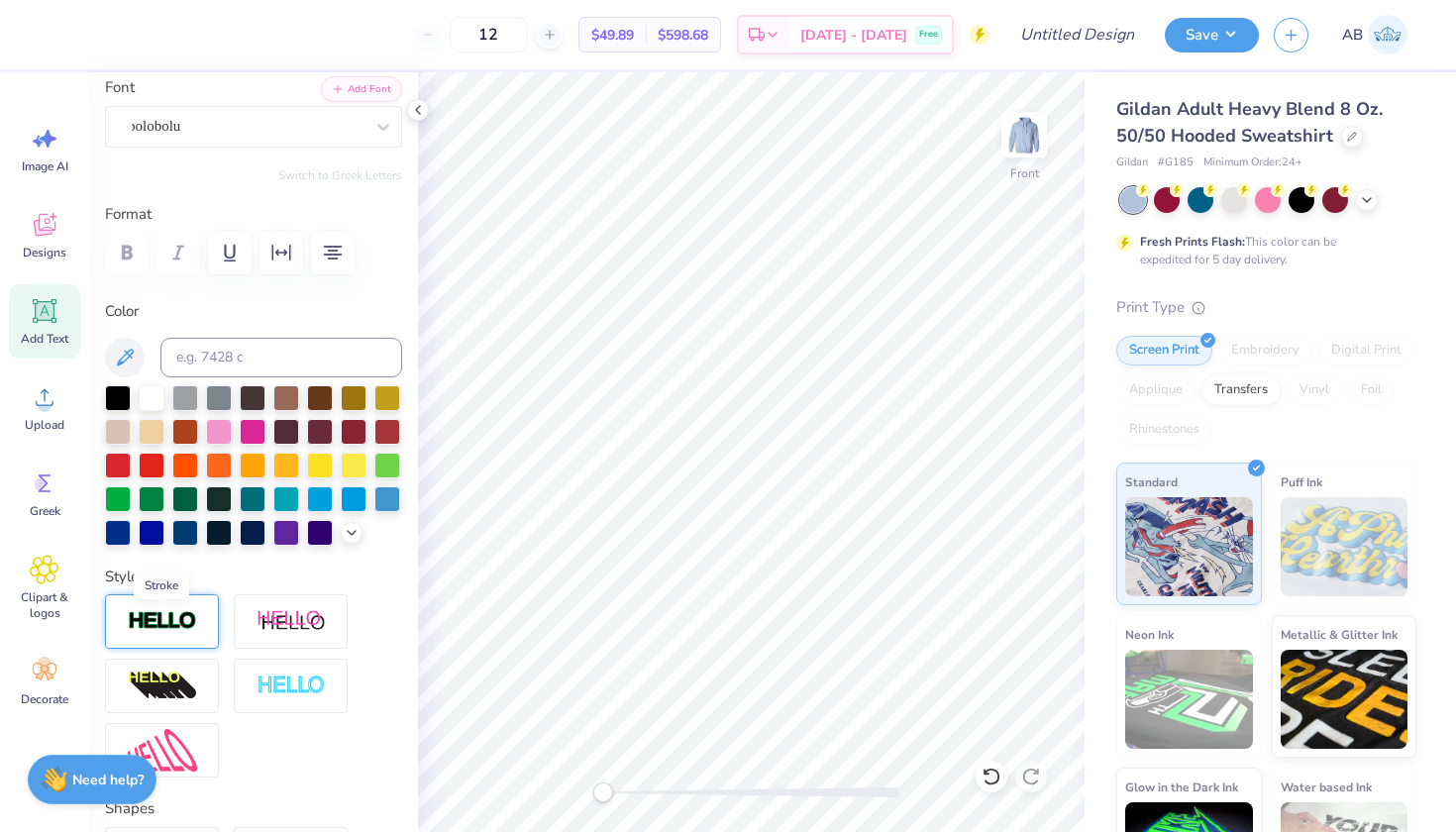
click at [184, 618] on img at bounding box center [162, 621] width 70 height 23
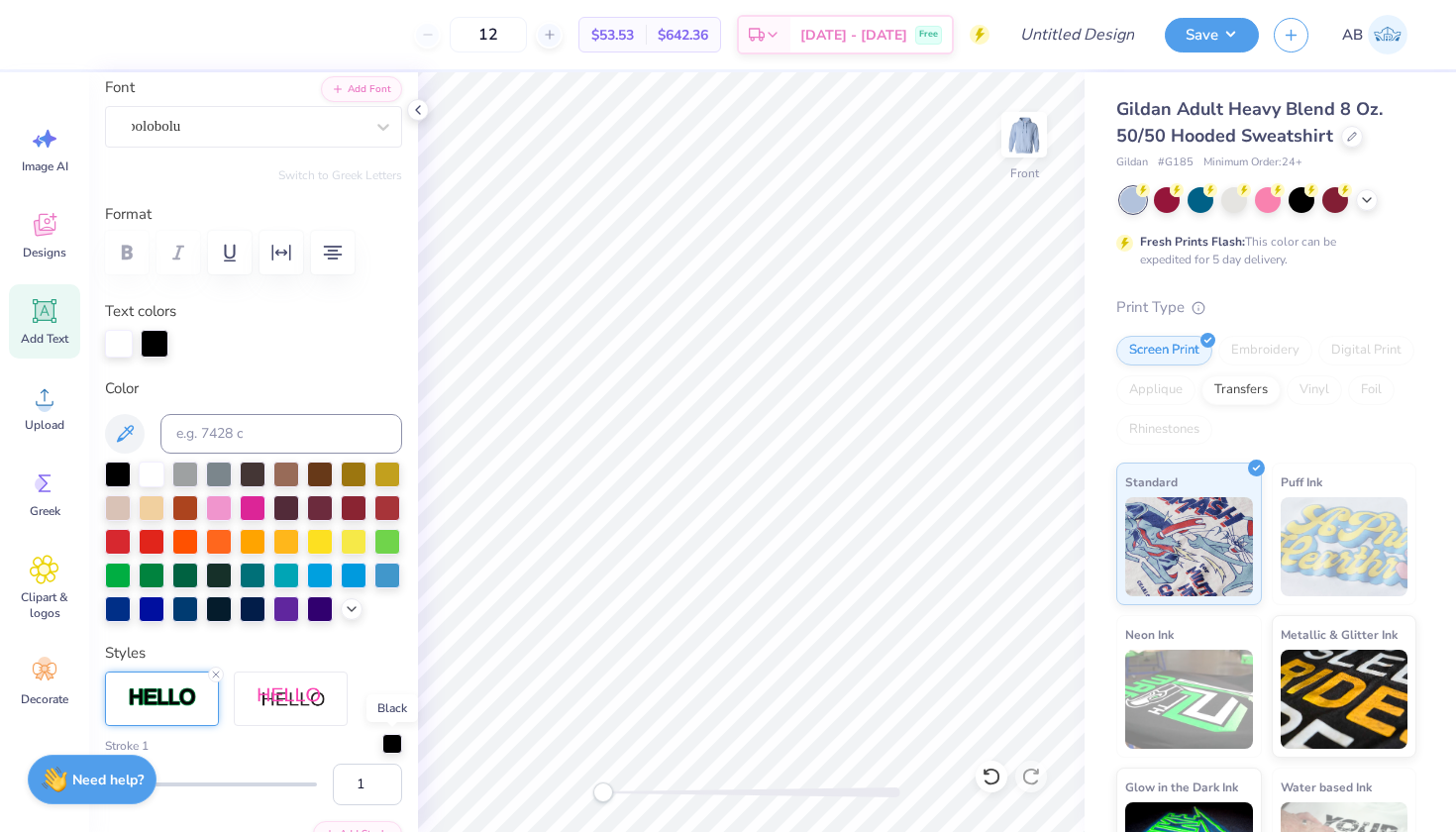
click at [389, 747] on div at bounding box center [393, 744] width 20 height 20
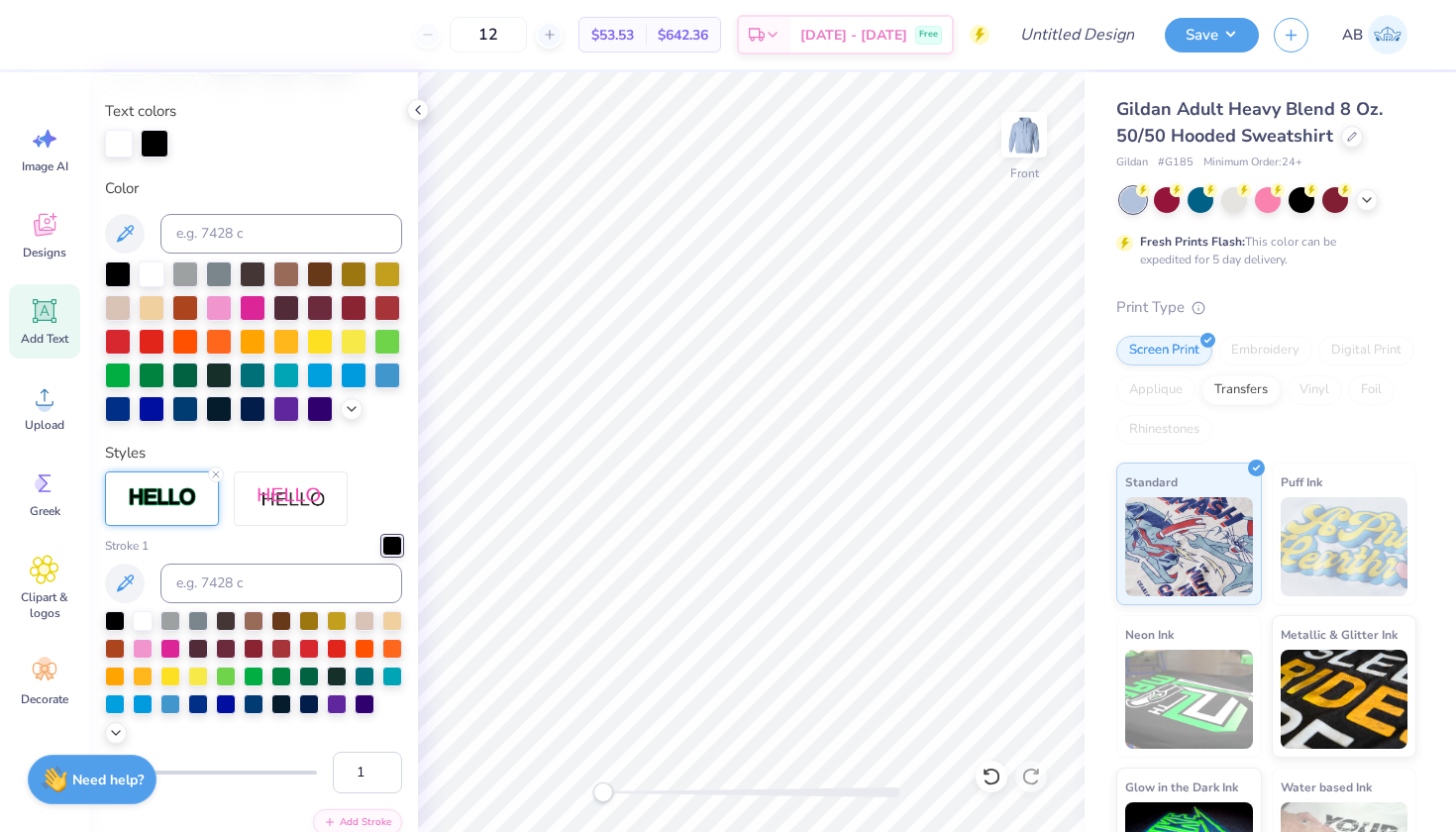
scroll to position [407, 0]
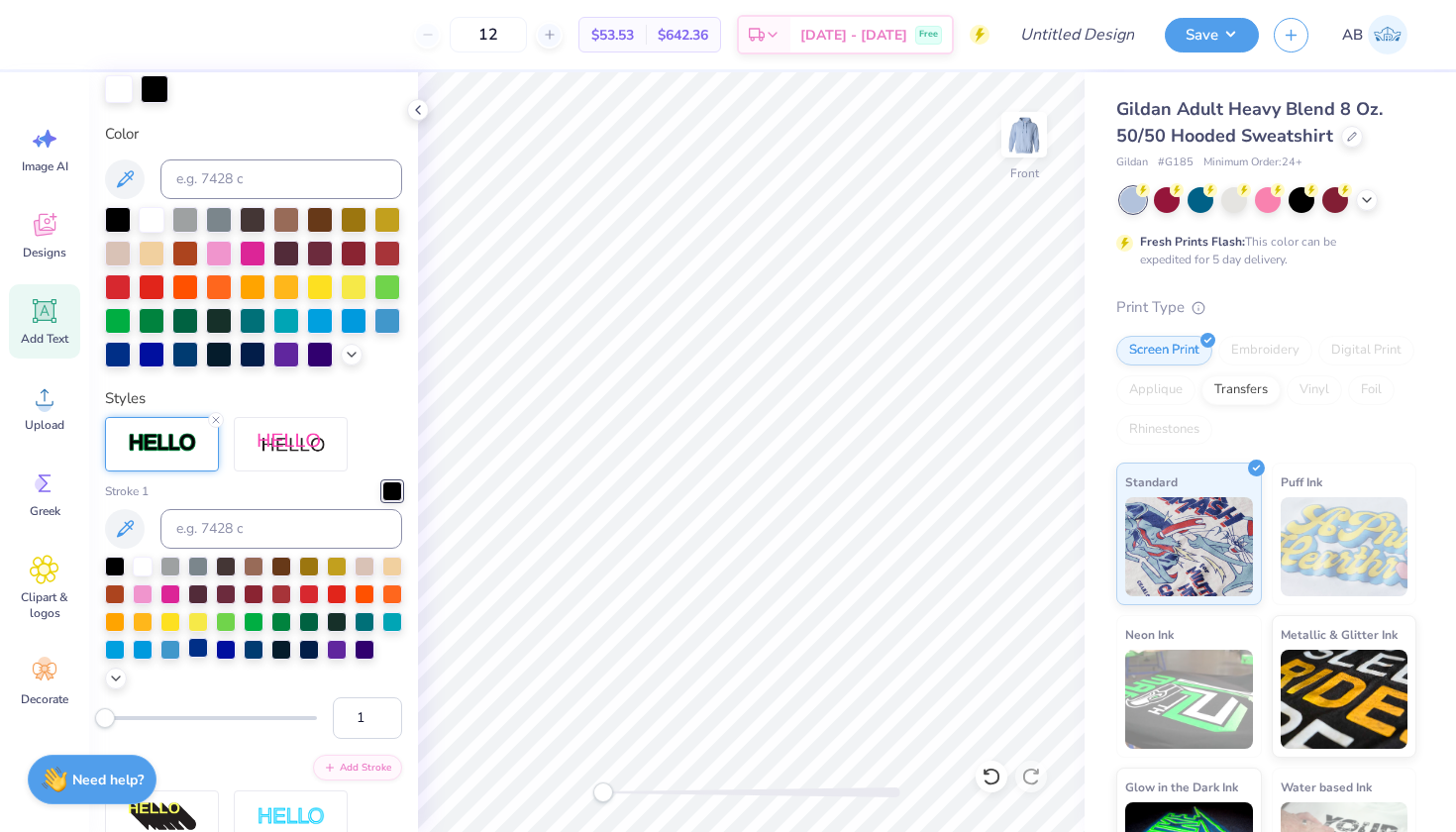
click at [204, 652] on div at bounding box center [198, 648] width 20 height 20
click at [233, 651] on div at bounding box center [226, 648] width 20 height 20
type input "6.54"
type input "6.60"
type input "6.38"
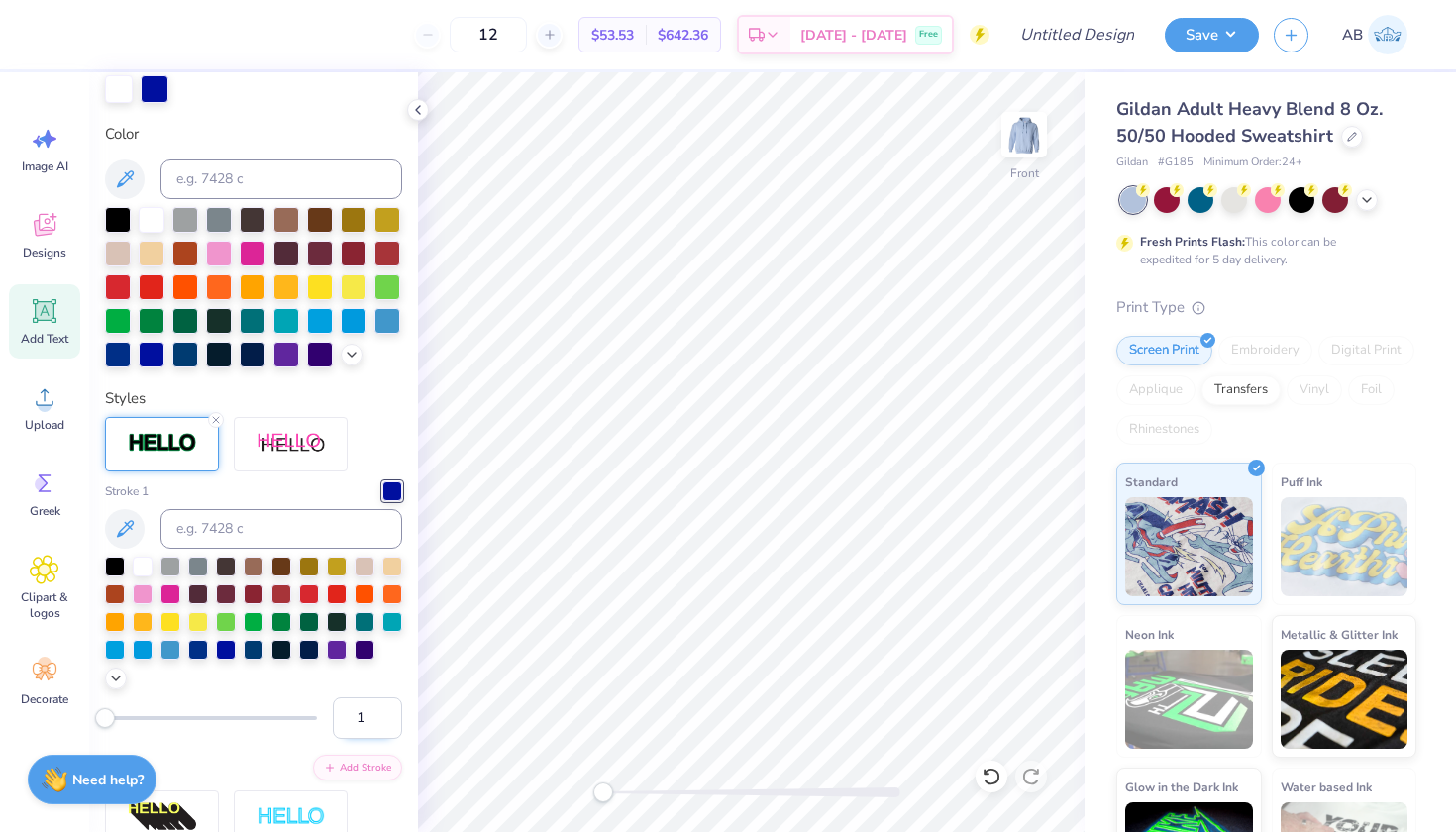
type input "0.2"
type input "8.51"
type input "8.60"
type input "7.41"
type input "0.0"
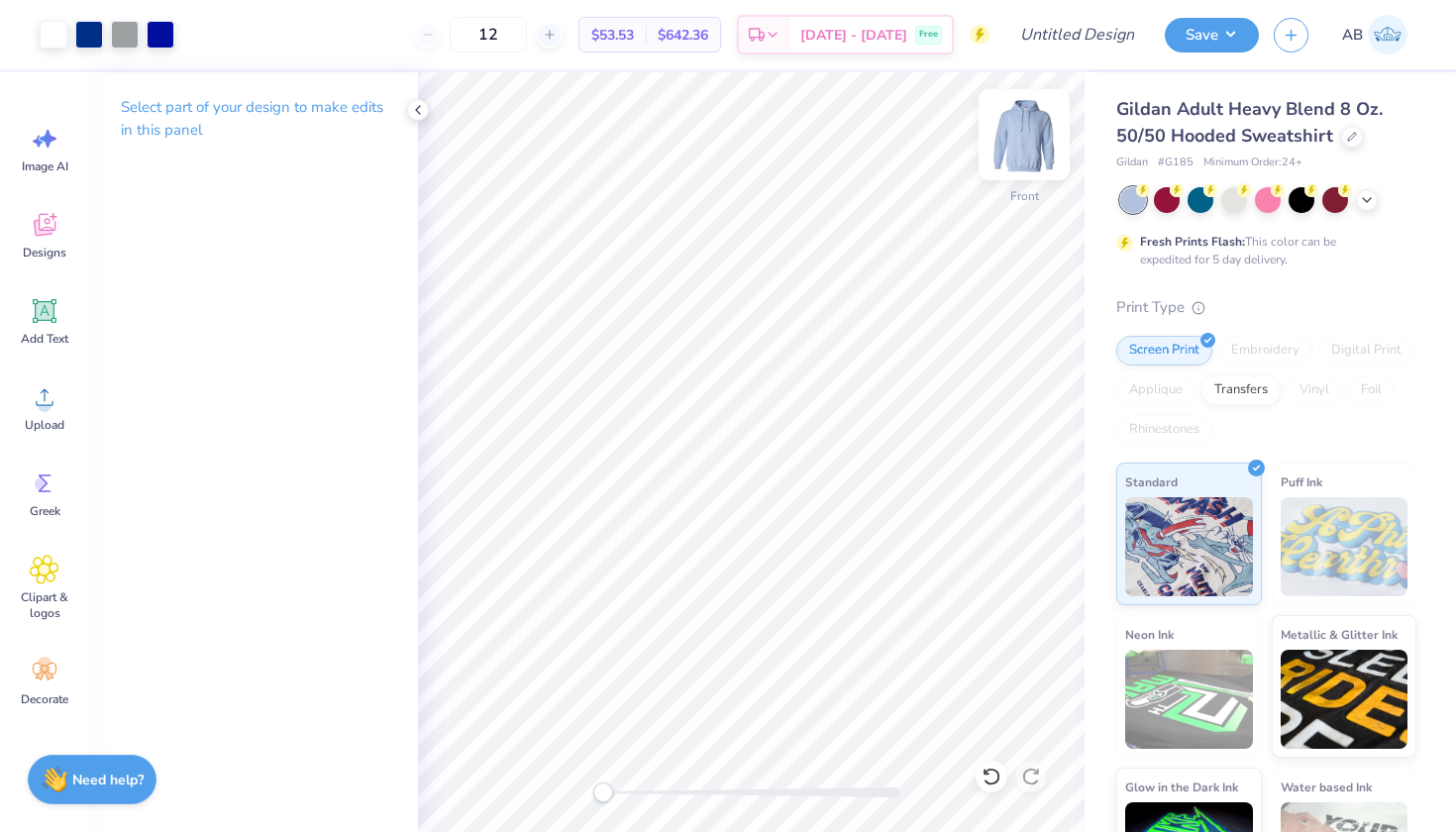
click at [1022, 135] on img at bounding box center [1024, 135] width 80 height 80
click at [59, 331] on span "Add Text" at bounding box center [45, 339] width 48 height 16
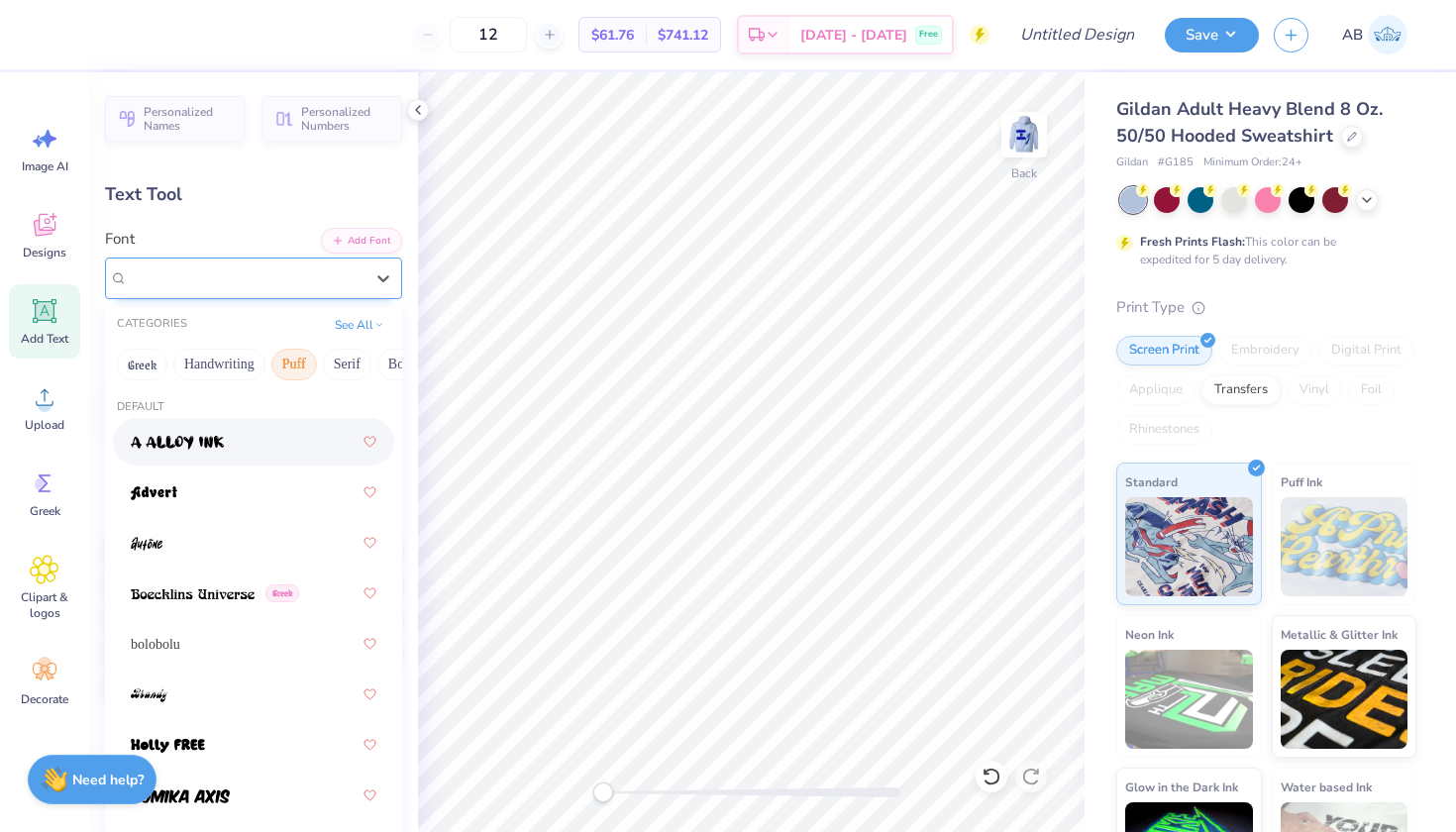
click at [173, 266] on span "Super Dream" at bounding box center [167, 277] width 80 height 23
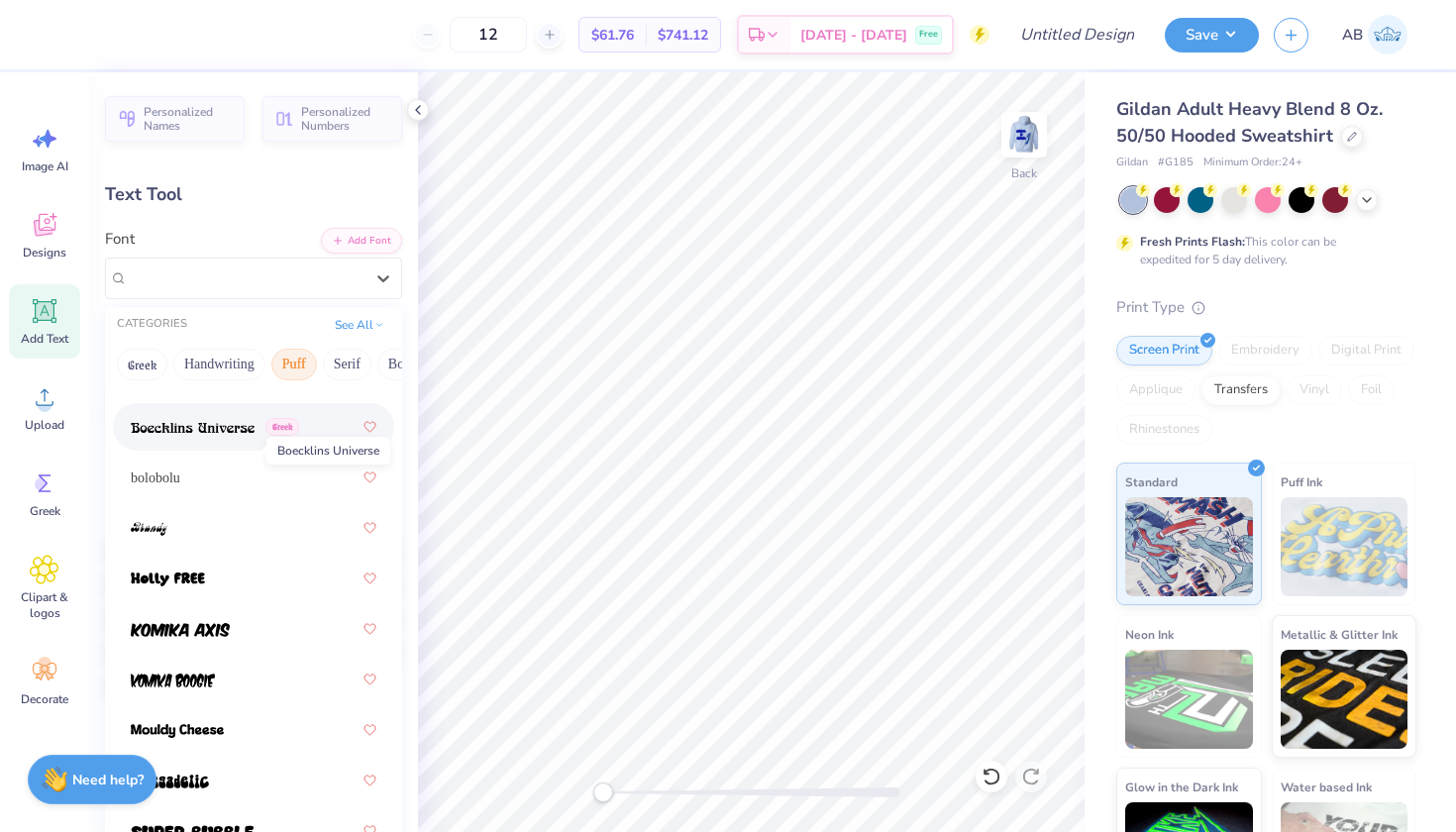
scroll to position [167, 0]
click at [189, 476] on div "bolobolu" at bounding box center [253, 476] width 246 height 36
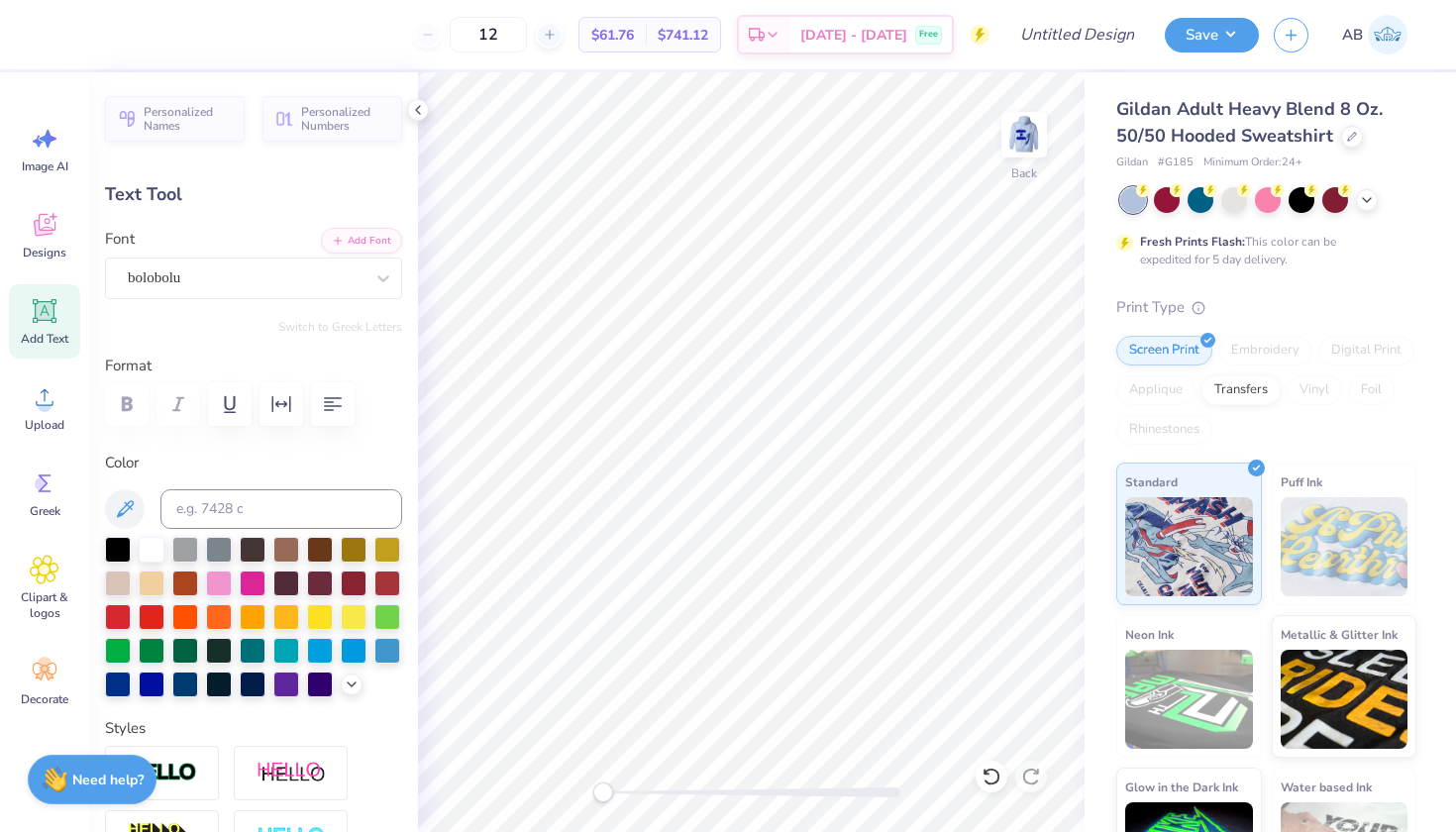
type textarea "T"
type textarea "chaarg"
click at [177, 769] on img at bounding box center [162, 773] width 70 height 23
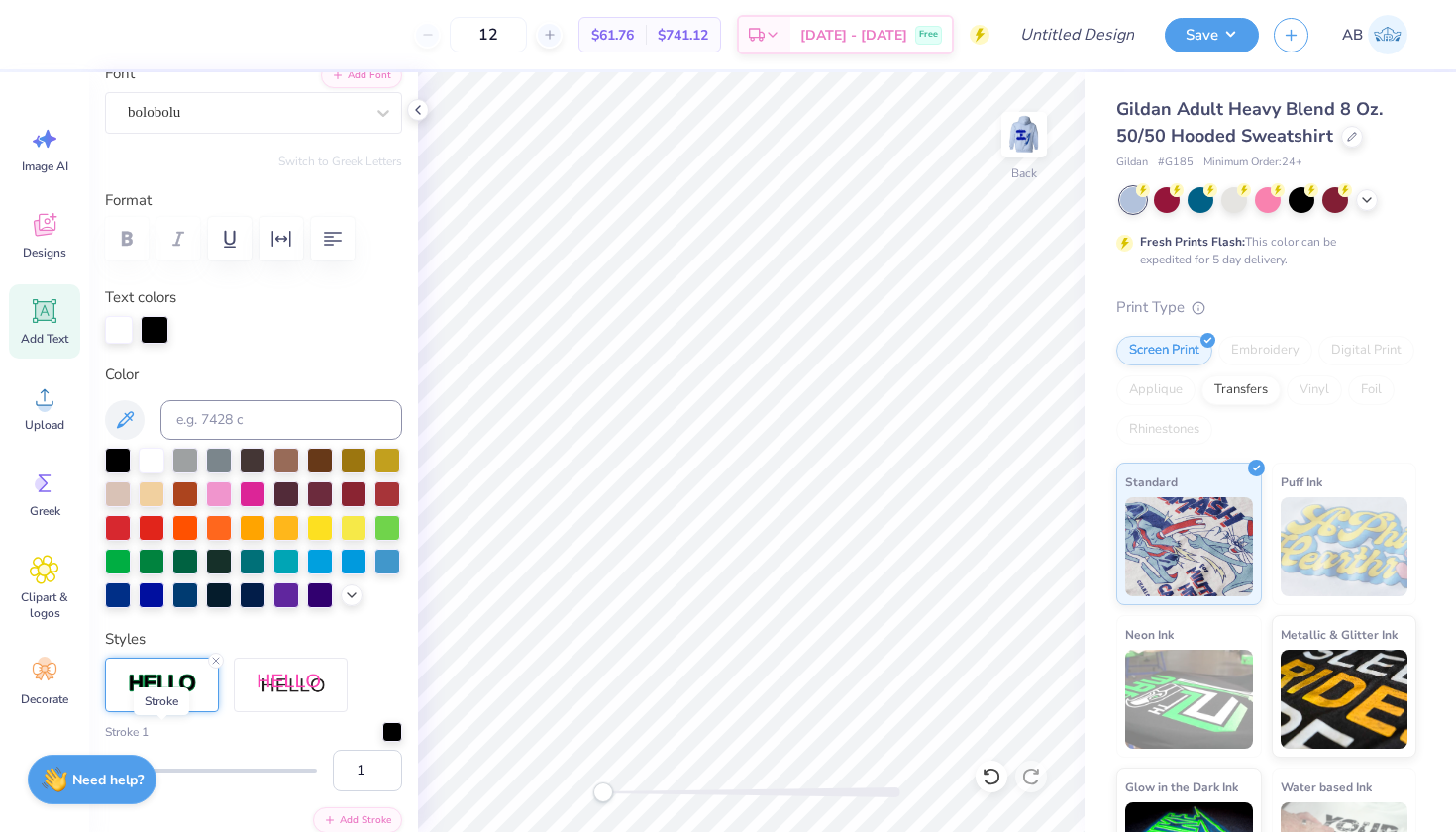
scroll to position [206, 0]
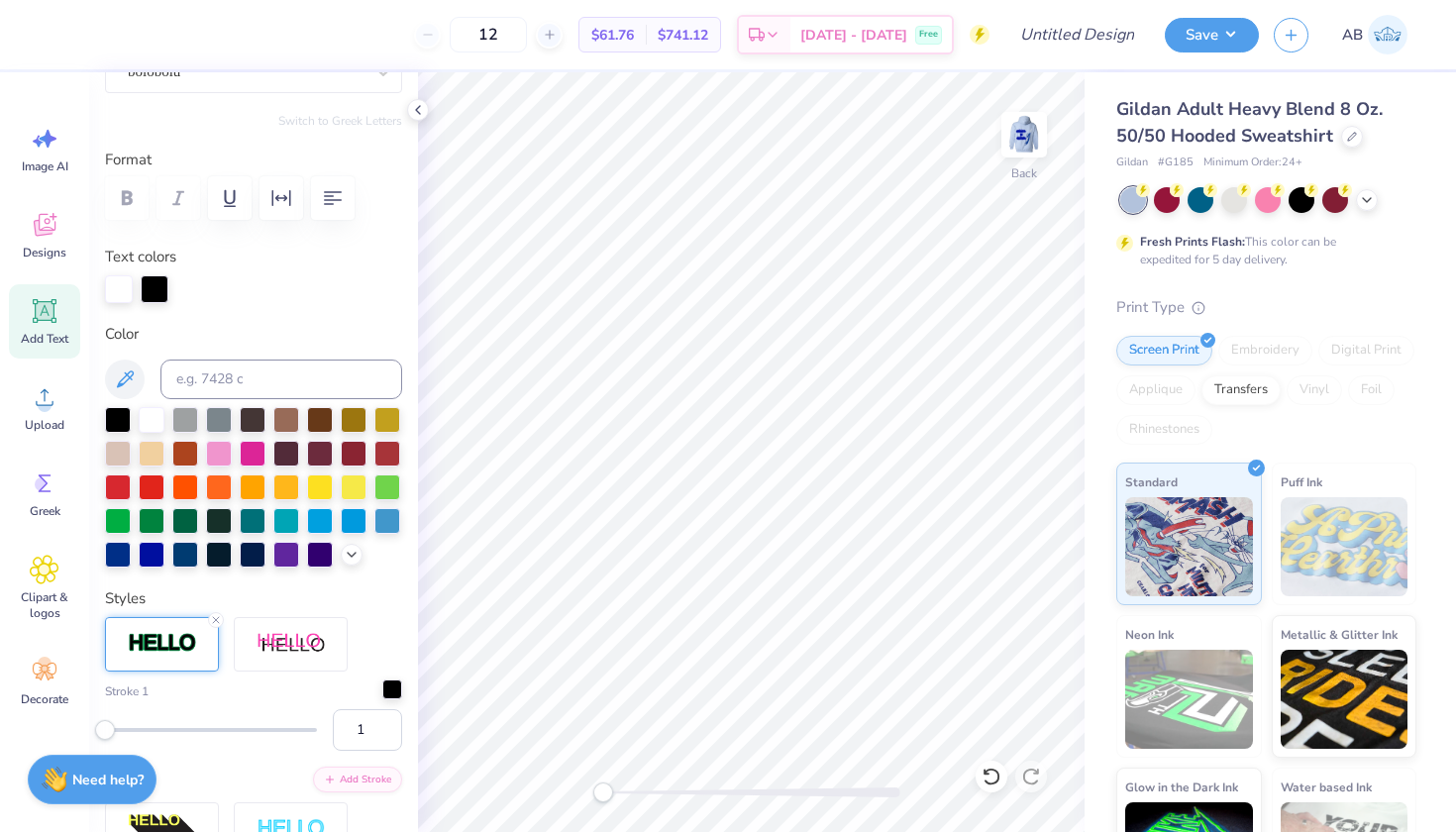
click at [394, 688] on div at bounding box center [393, 690] width 20 height 20
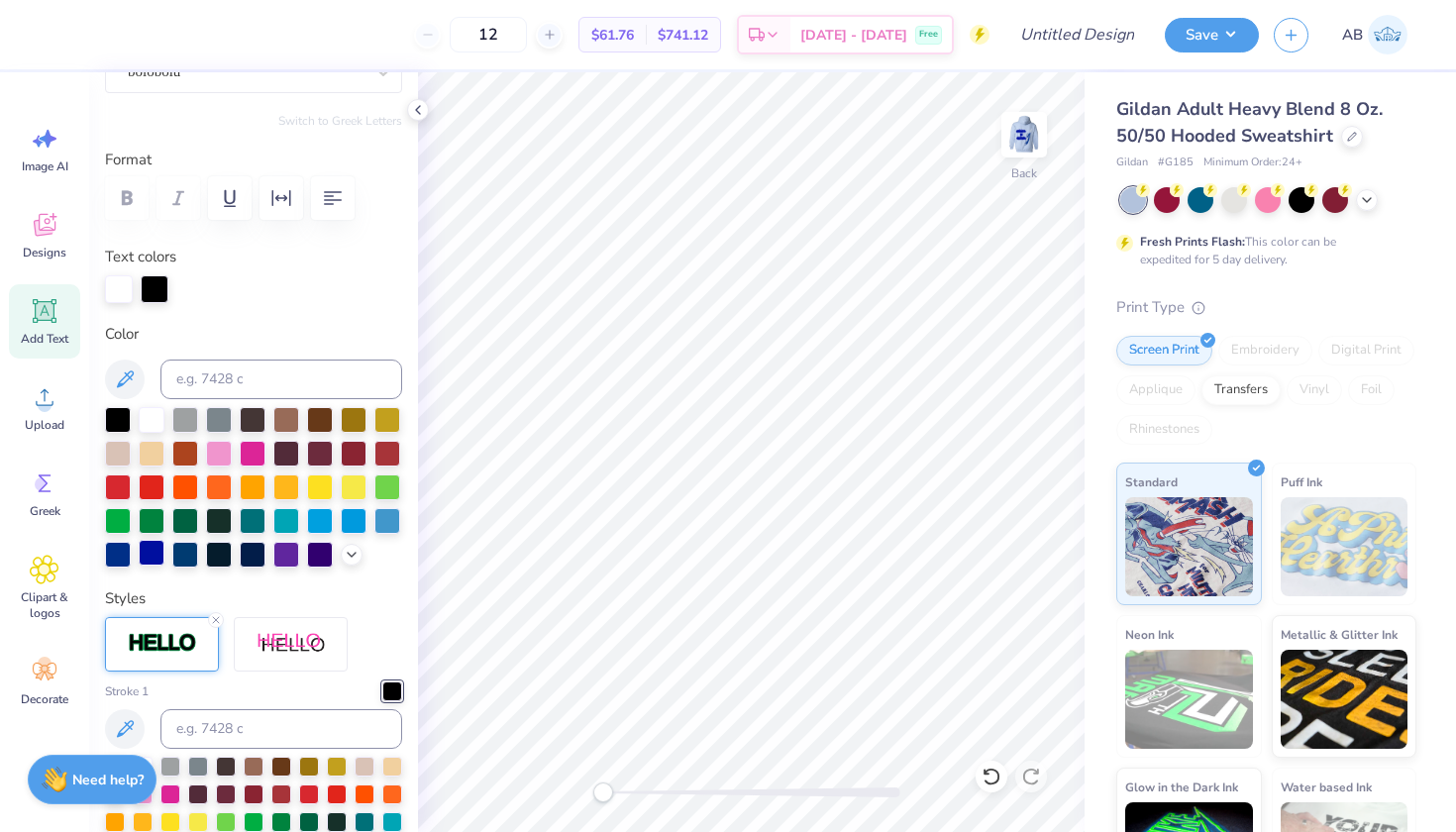
click at [143, 560] on div at bounding box center [151, 553] width 26 height 26
click at [396, 692] on div at bounding box center [393, 692] width 20 height 20
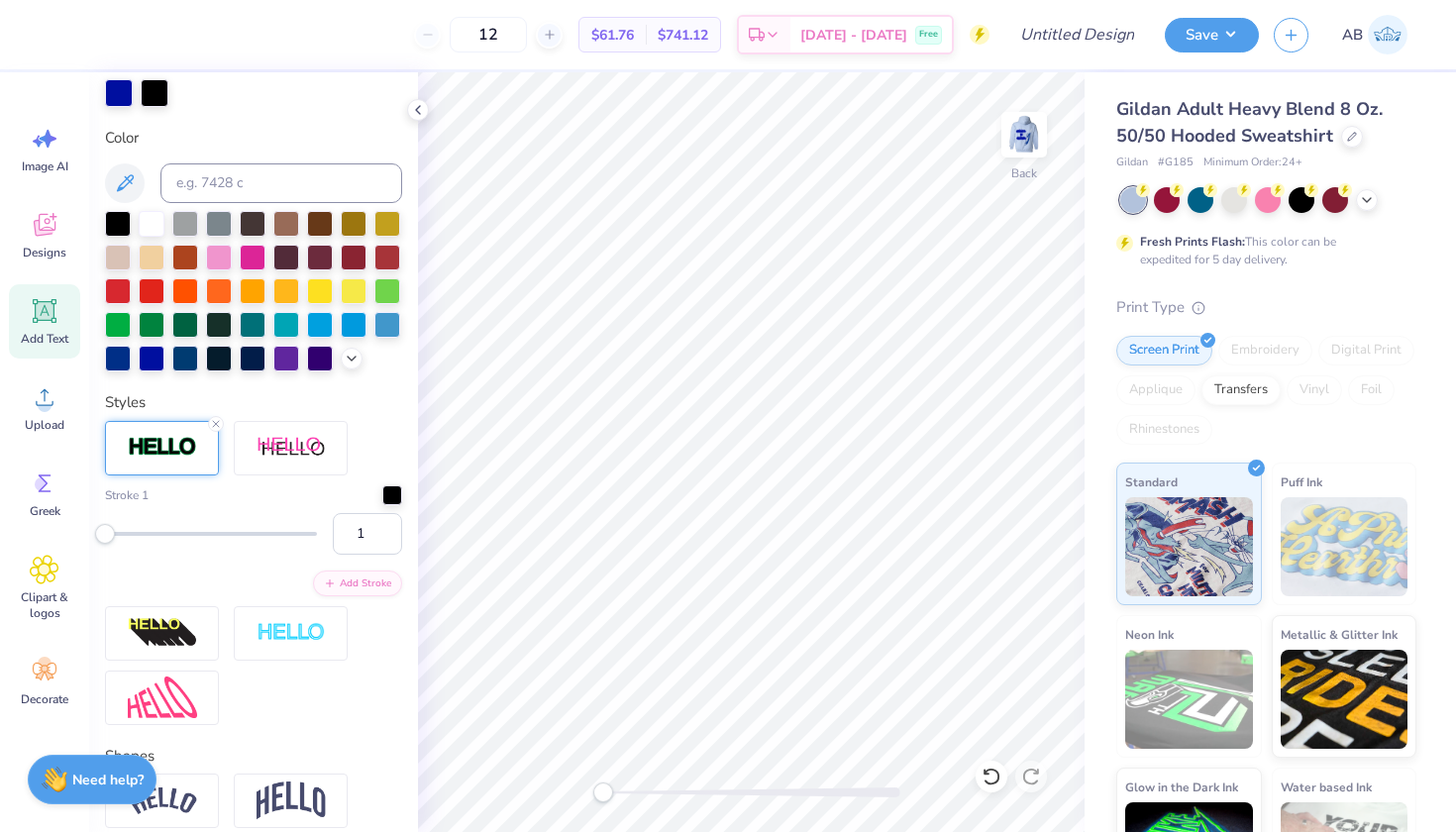
scroll to position [402, 0]
click at [386, 494] on div at bounding box center [393, 494] width 20 height 20
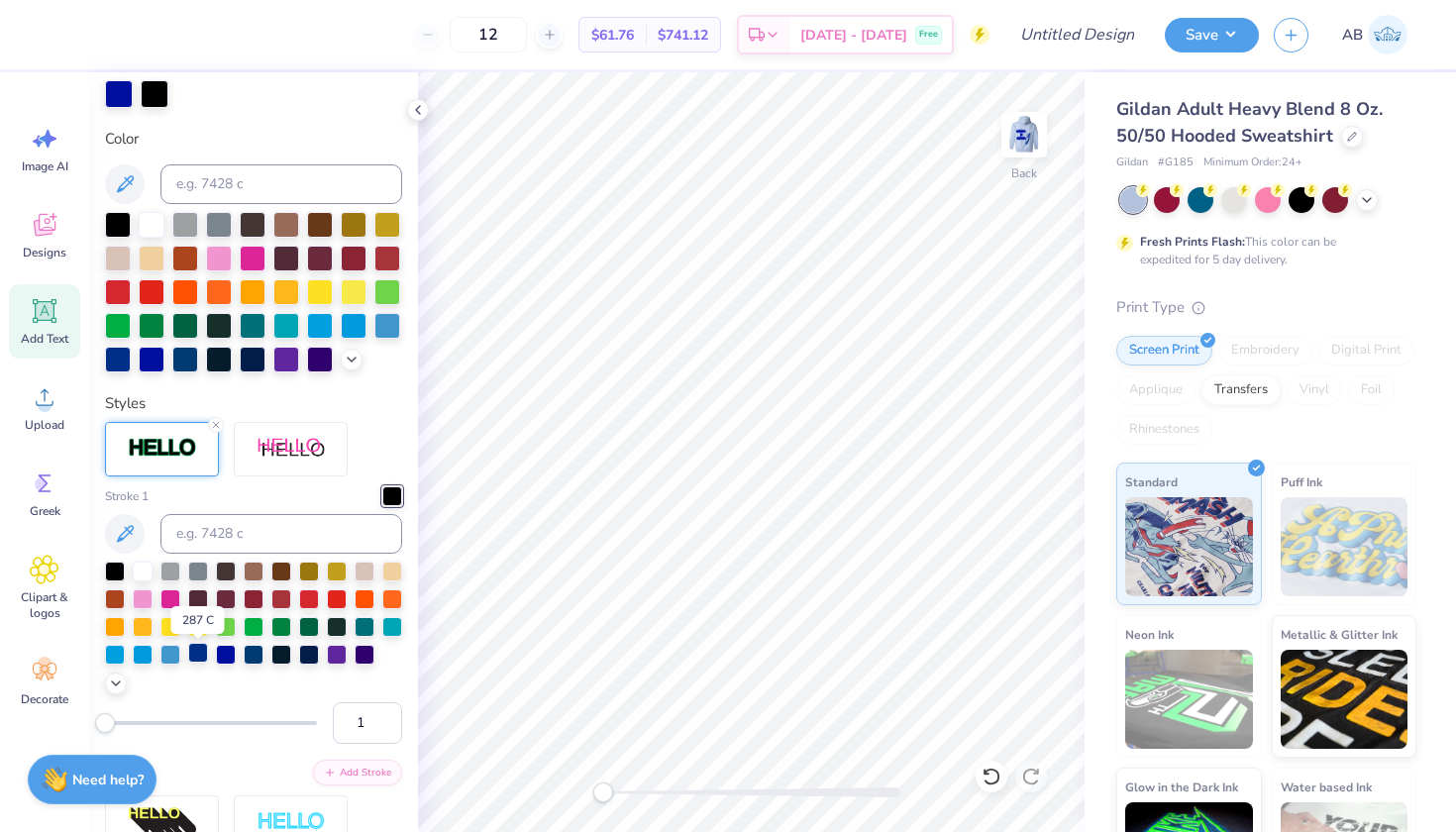
click at [195, 658] on div at bounding box center [198, 653] width 20 height 20
type input "8.38"
type input "2.33"
type input "6.09"
click at [158, 101] on div at bounding box center [154, 93] width 28 height 28
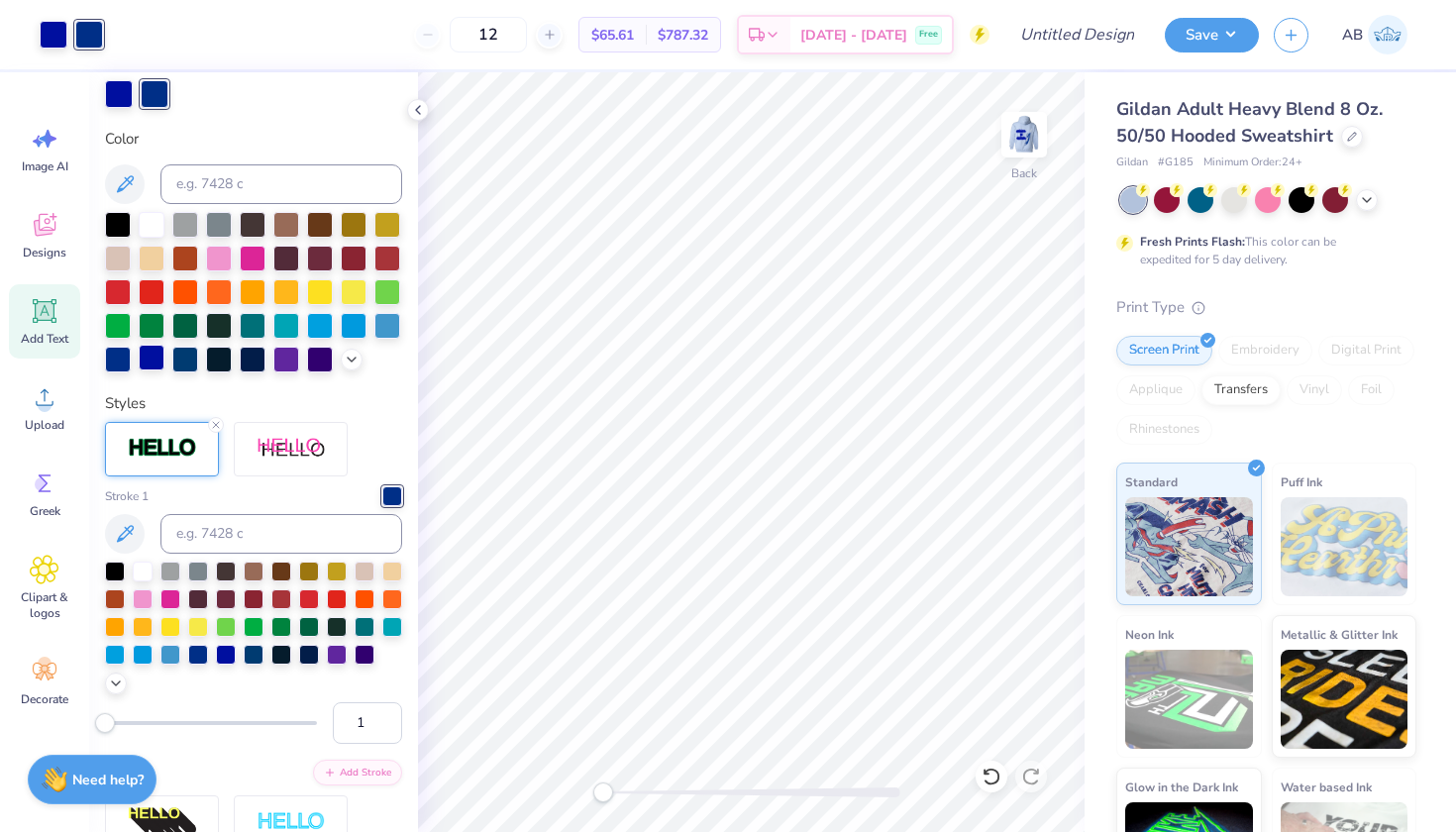
click at [156, 356] on div at bounding box center [151, 358] width 26 height 26
click at [51, 568] on icon at bounding box center [45, 570] width 12 height 12
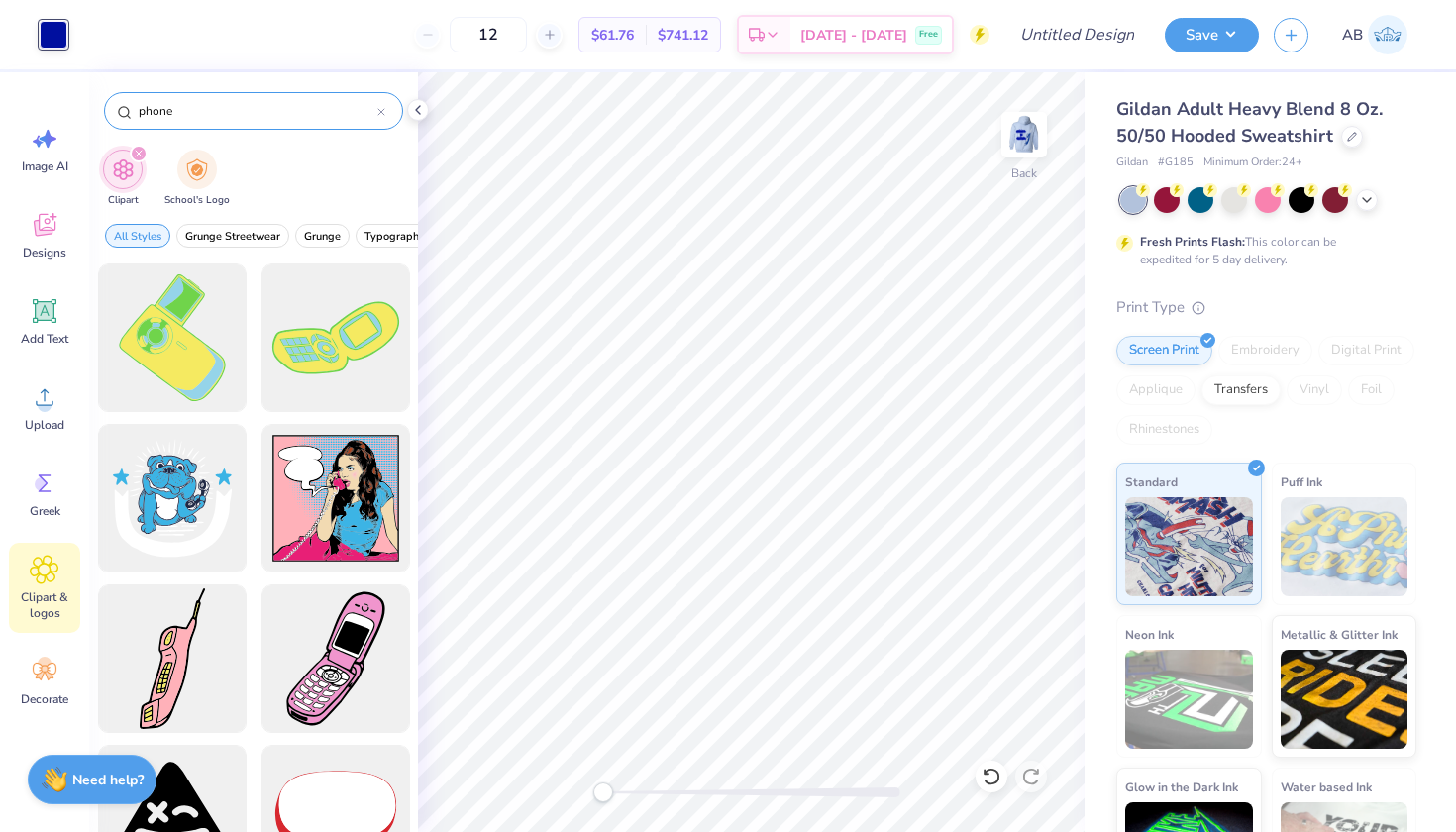
click at [191, 114] on input "phone" at bounding box center [257, 111] width 241 height 20
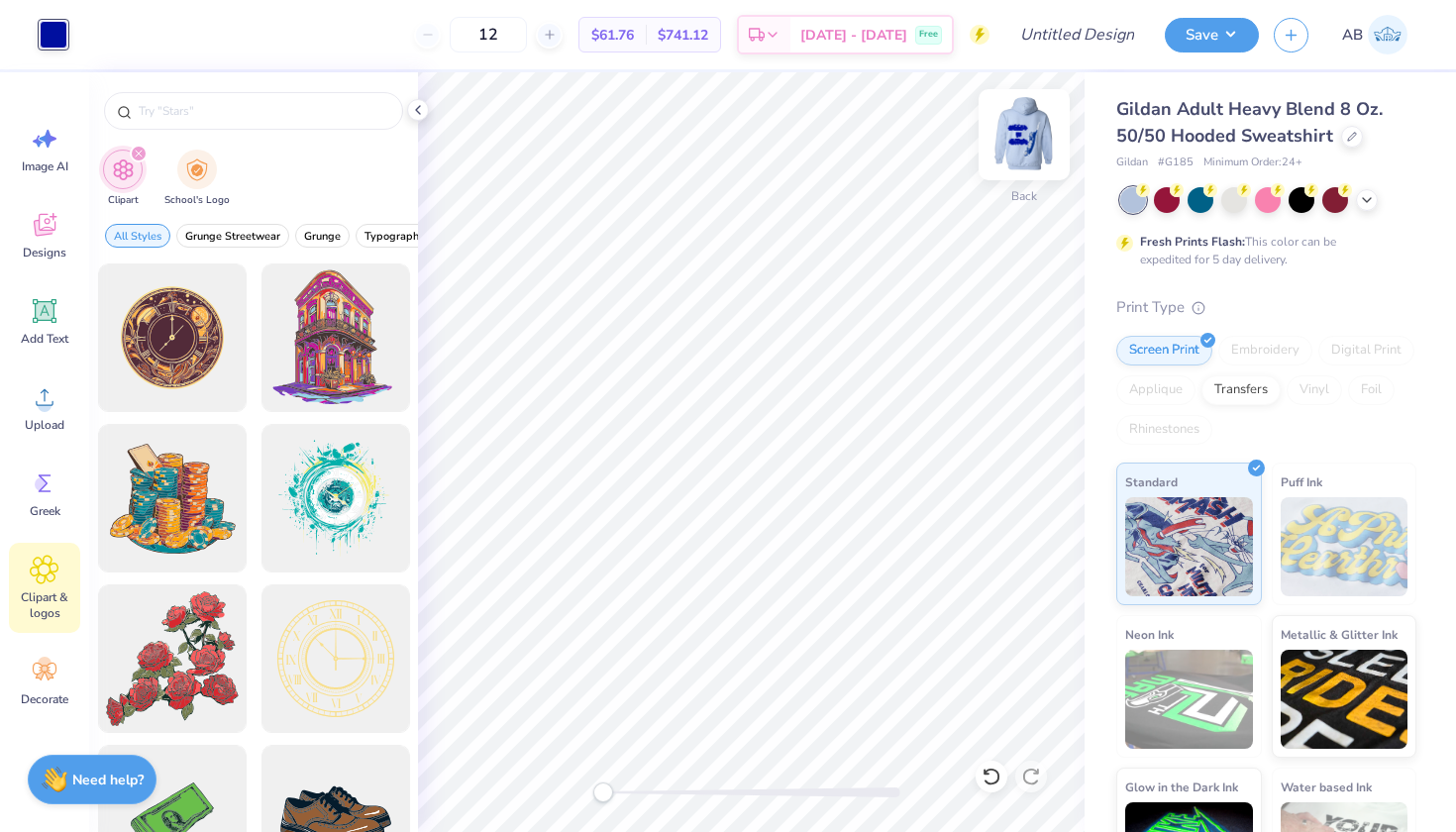
click at [1029, 116] on img at bounding box center [1024, 135] width 80 height 80
click at [1037, 140] on img at bounding box center [1024, 135] width 80 height 80
click at [175, 106] on input "text" at bounding box center [263, 111] width 254 height 20
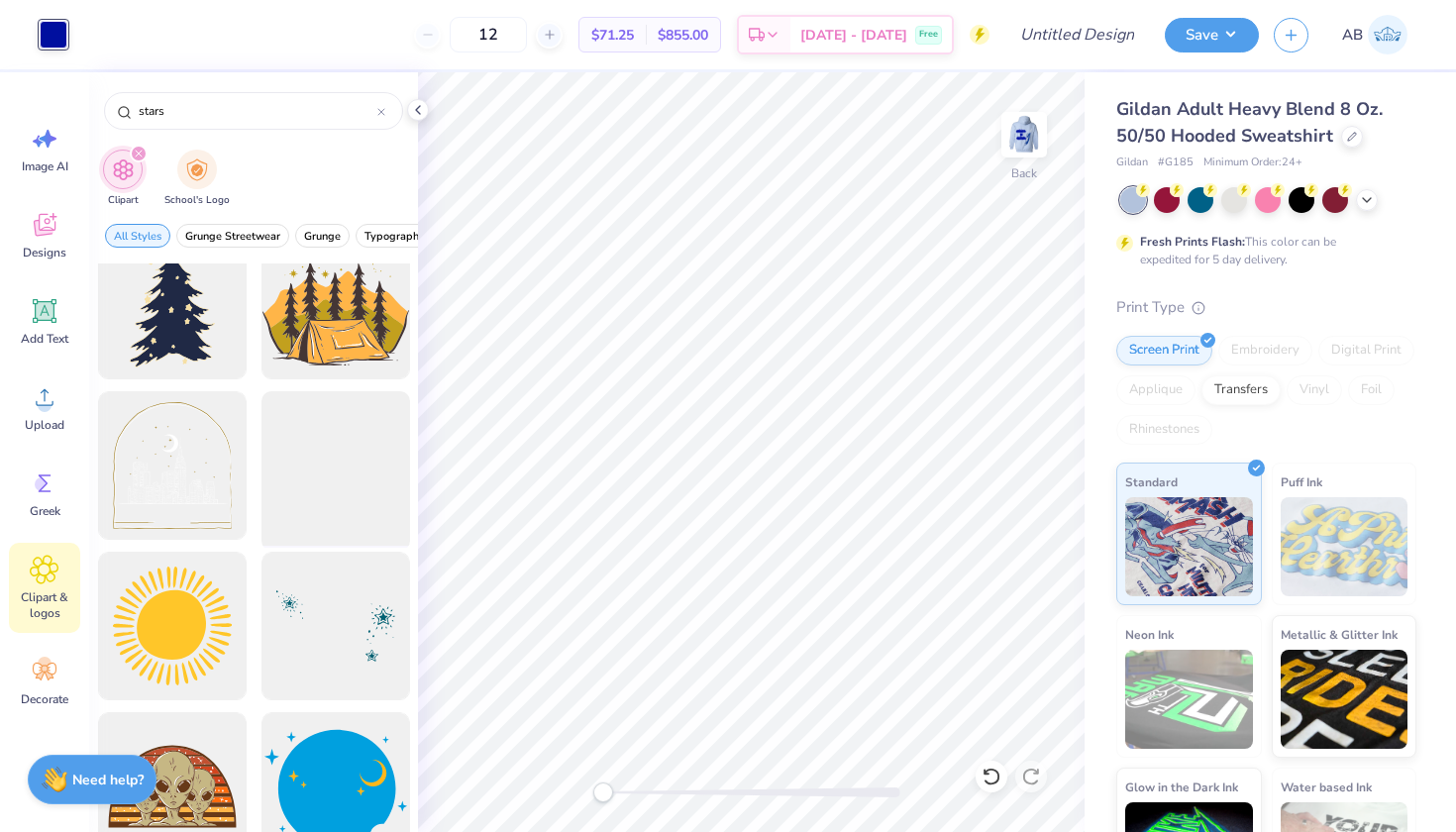
scroll to position [3409, 0]
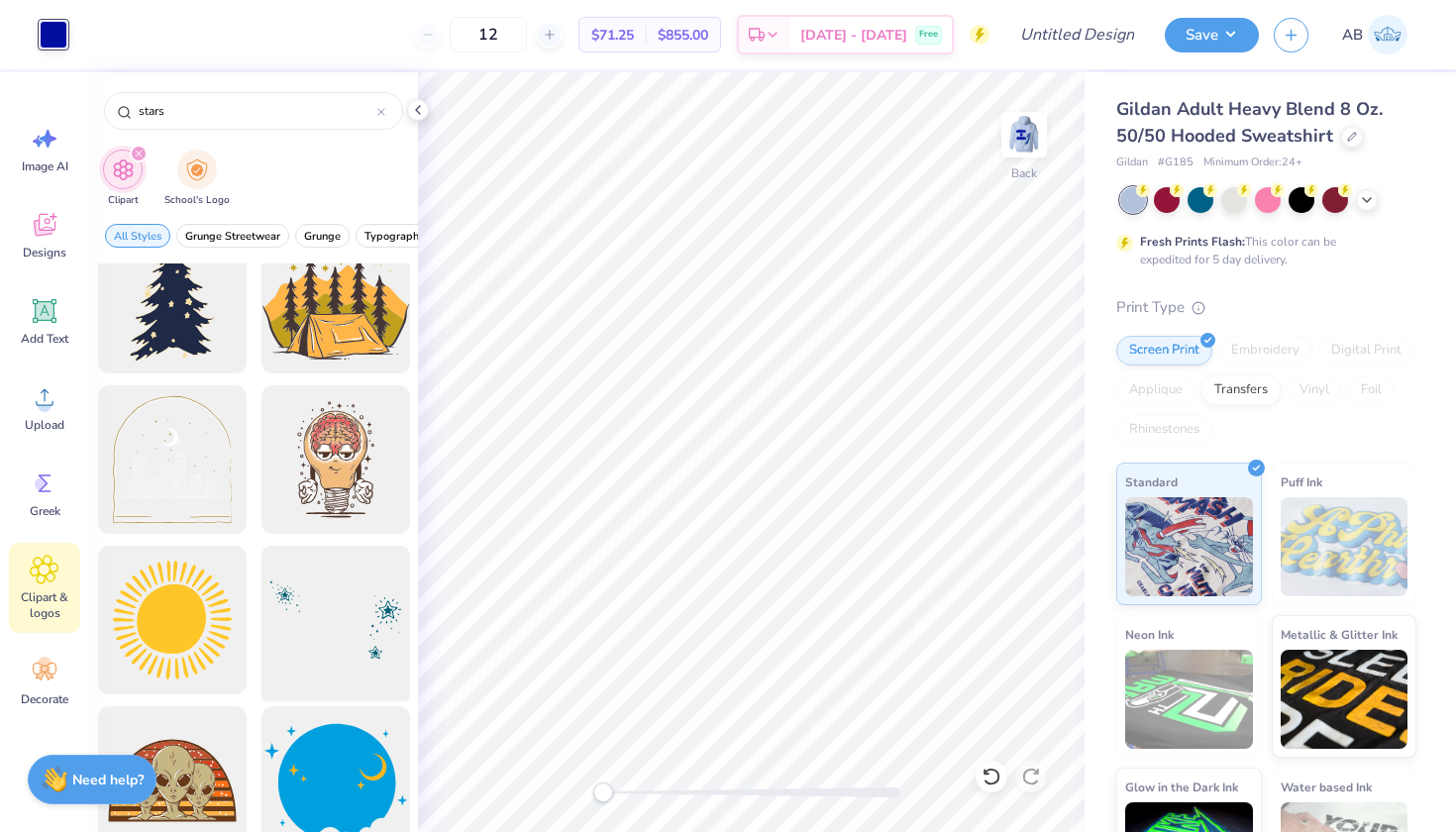
type input "stars"
click at [325, 573] on div at bounding box center [336, 621] width 163 height 163
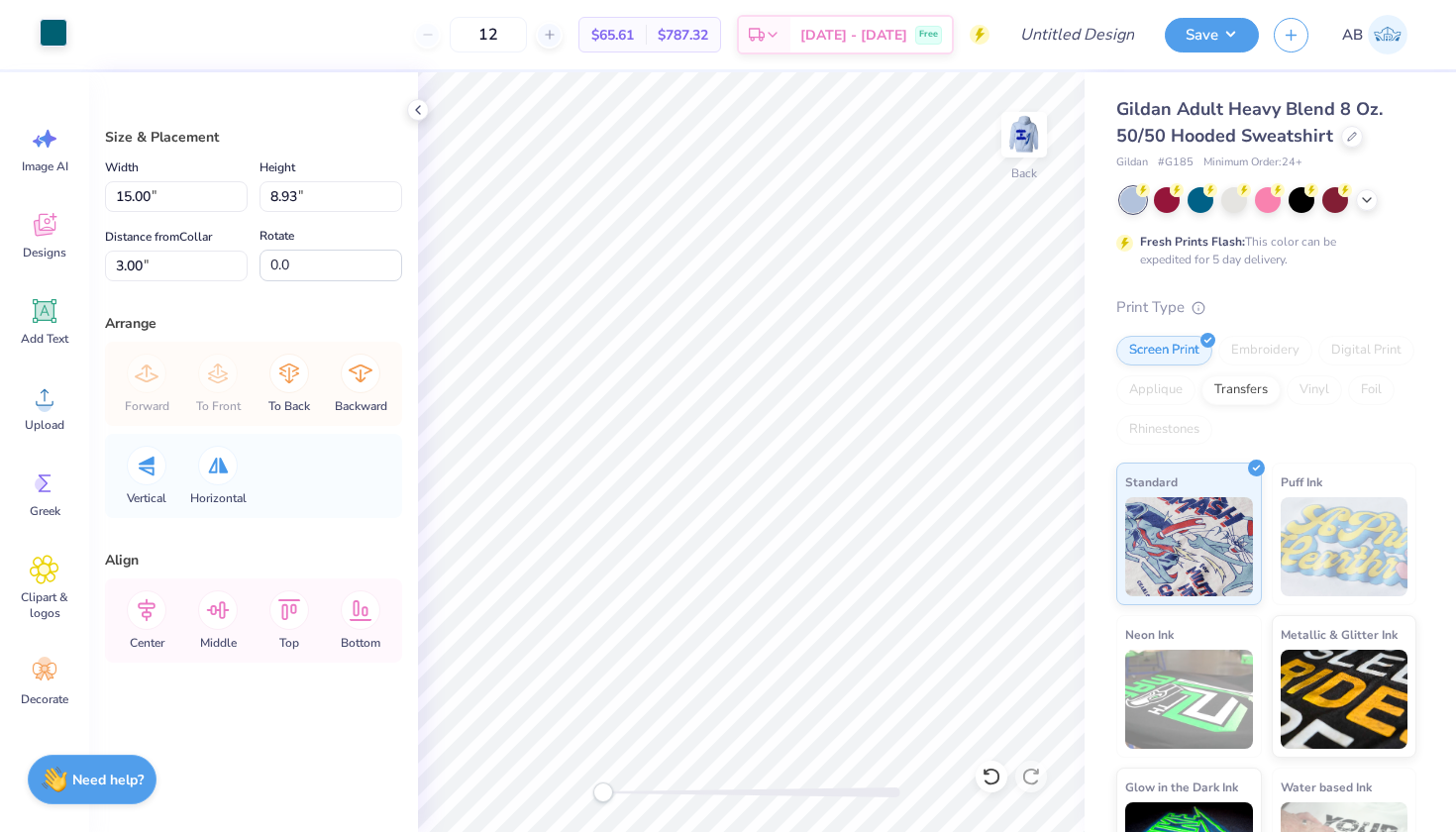
click at [53, 29] on div at bounding box center [54, 33] width 28 height 28
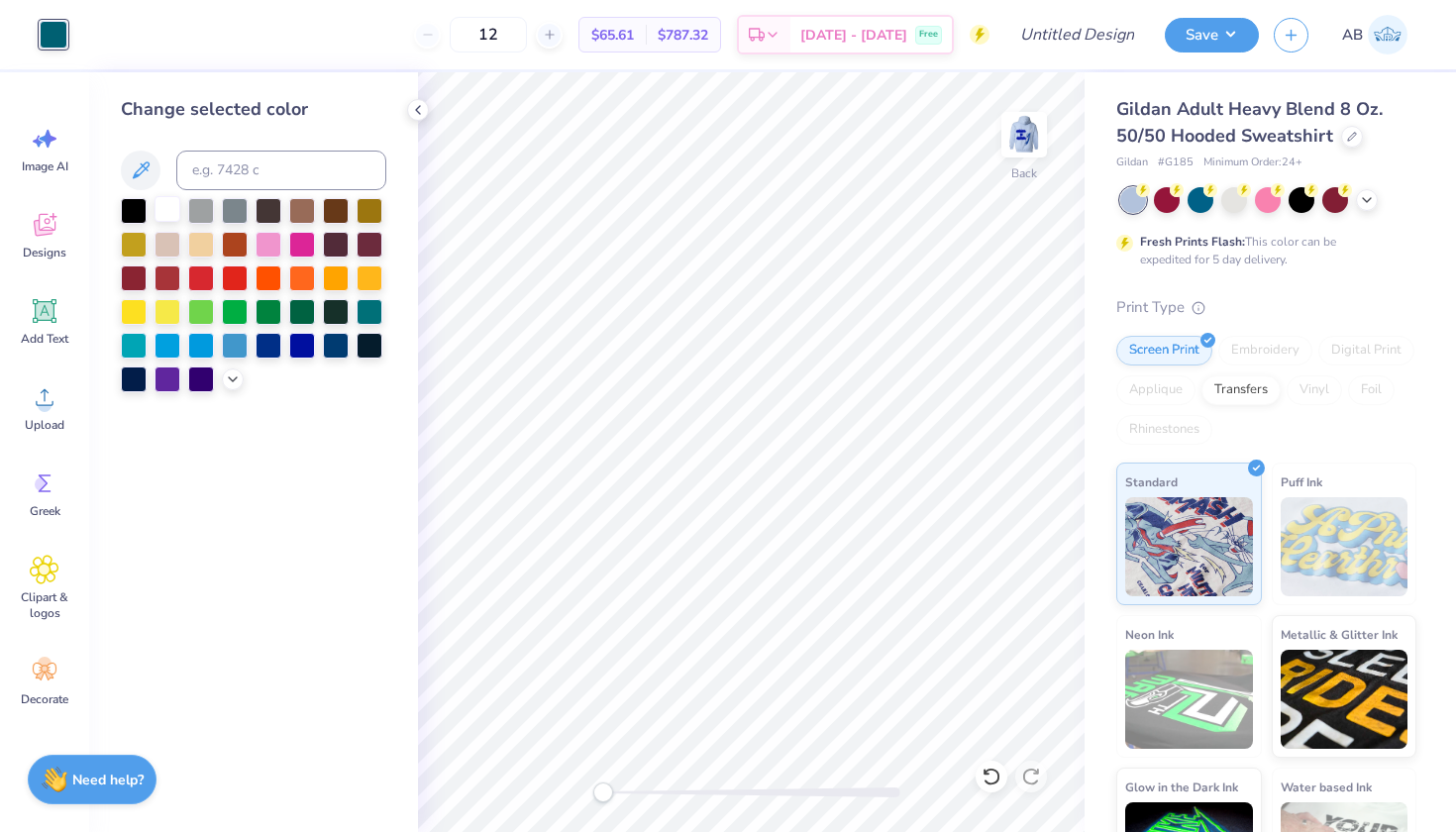
click at [163, 211] on div at bounding box center [167, 209] width 26 height 26
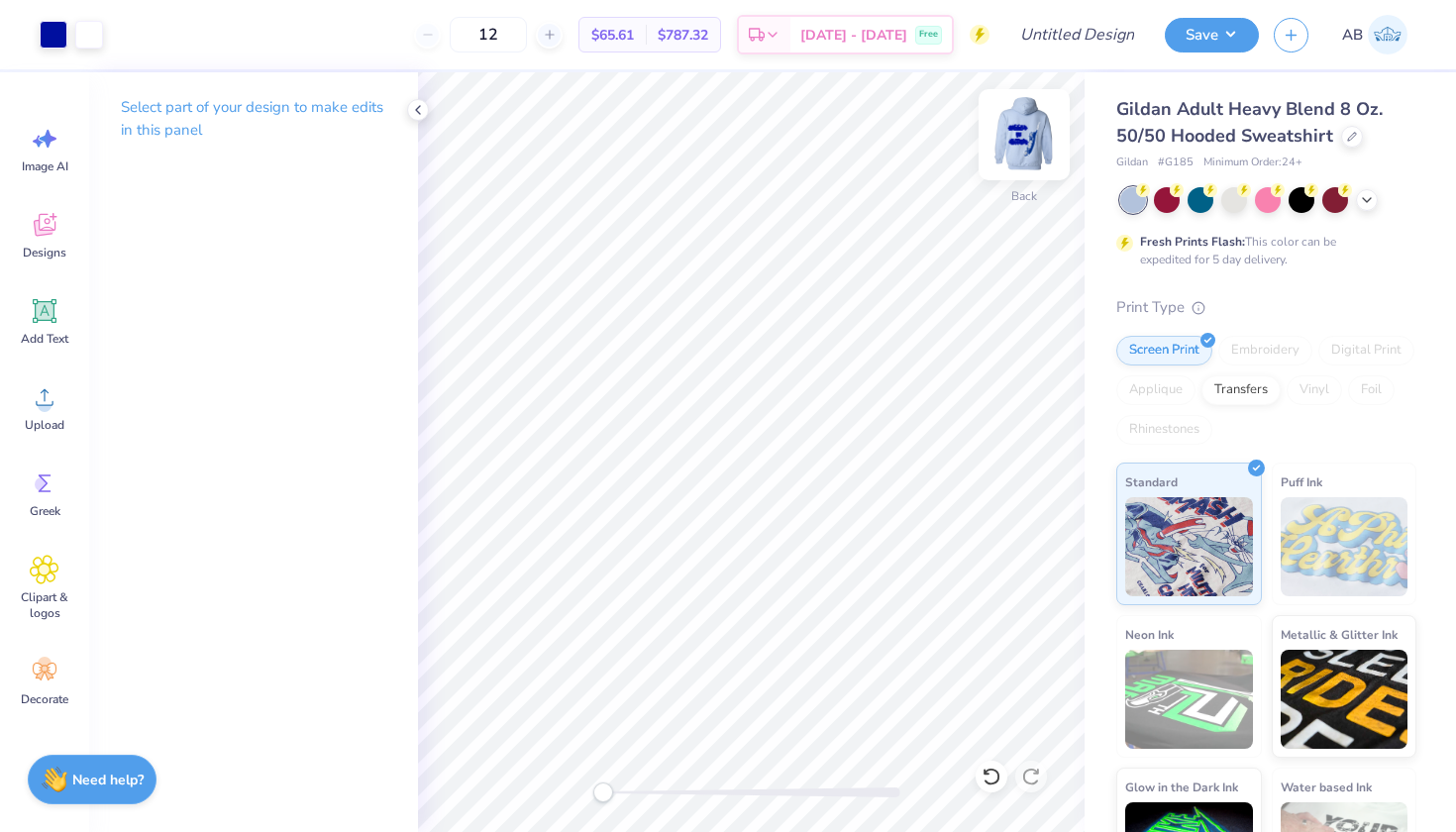
click at [1030, 147] on img at bounding box center [1024, 135] width 80 height 80
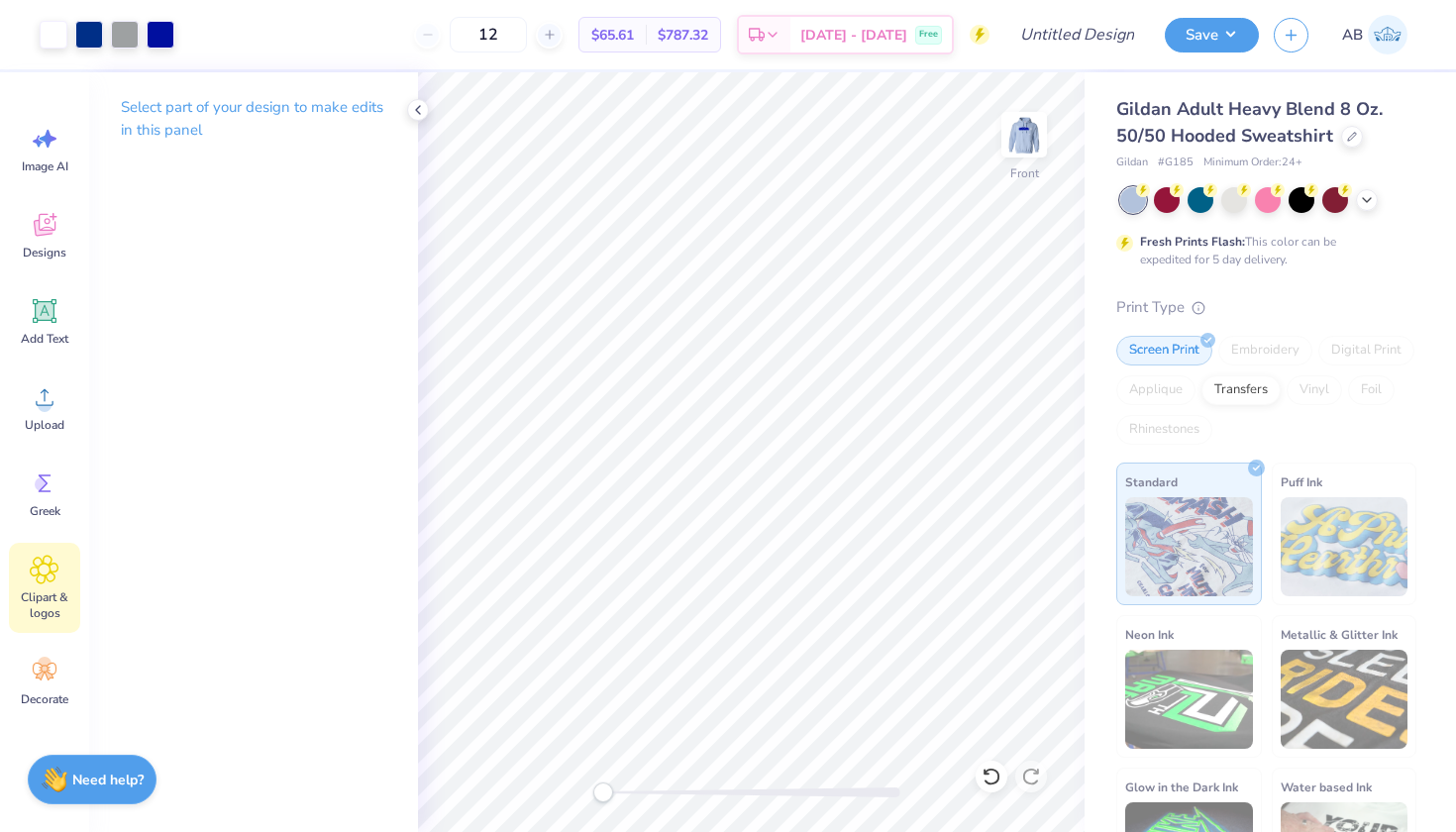
click at [41, 587] on div "Clipart & logos" at bounding box center [45, 588] width 72 height 90
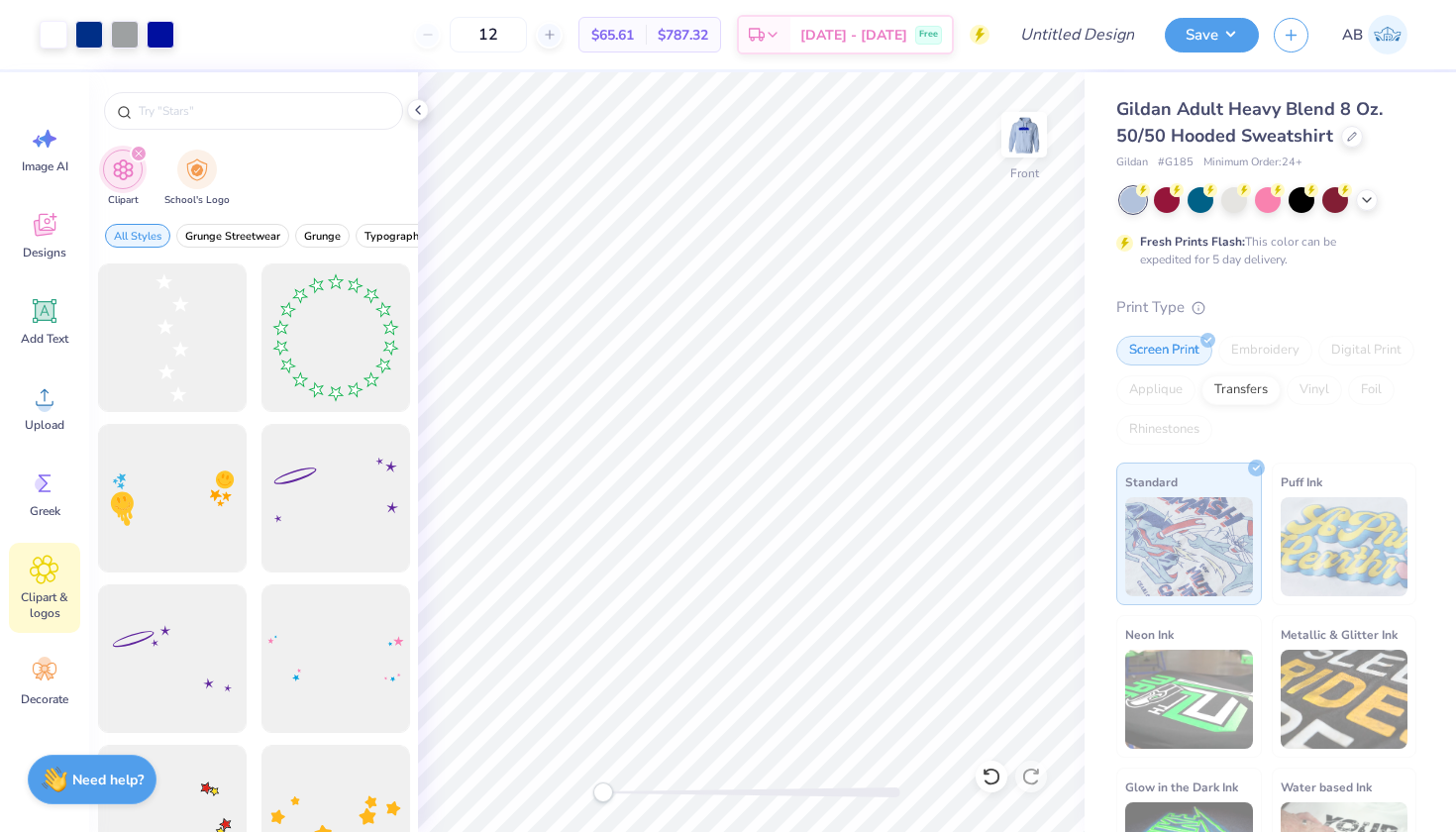
type input "stars"
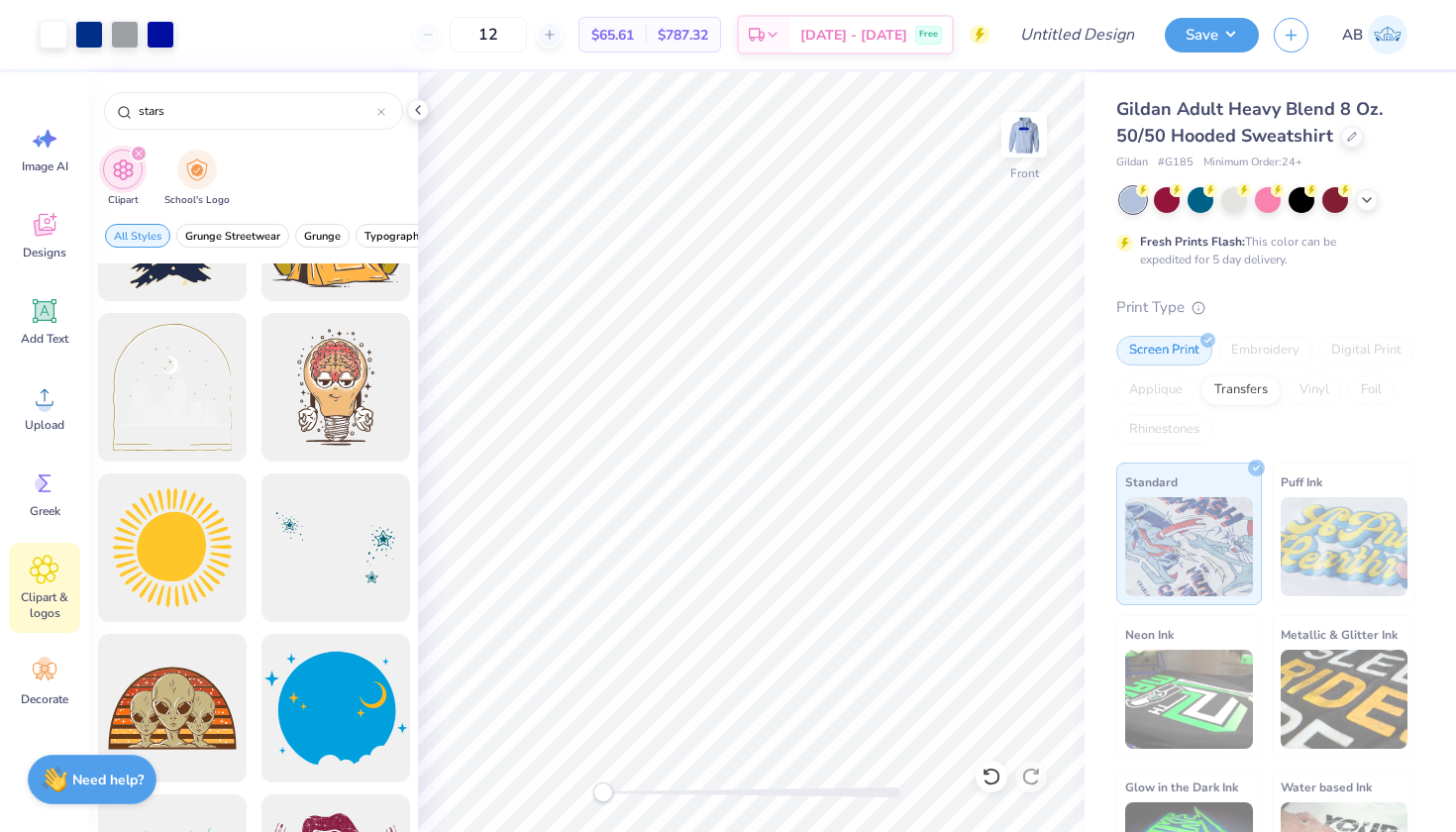
scroll to position [3487, 0]
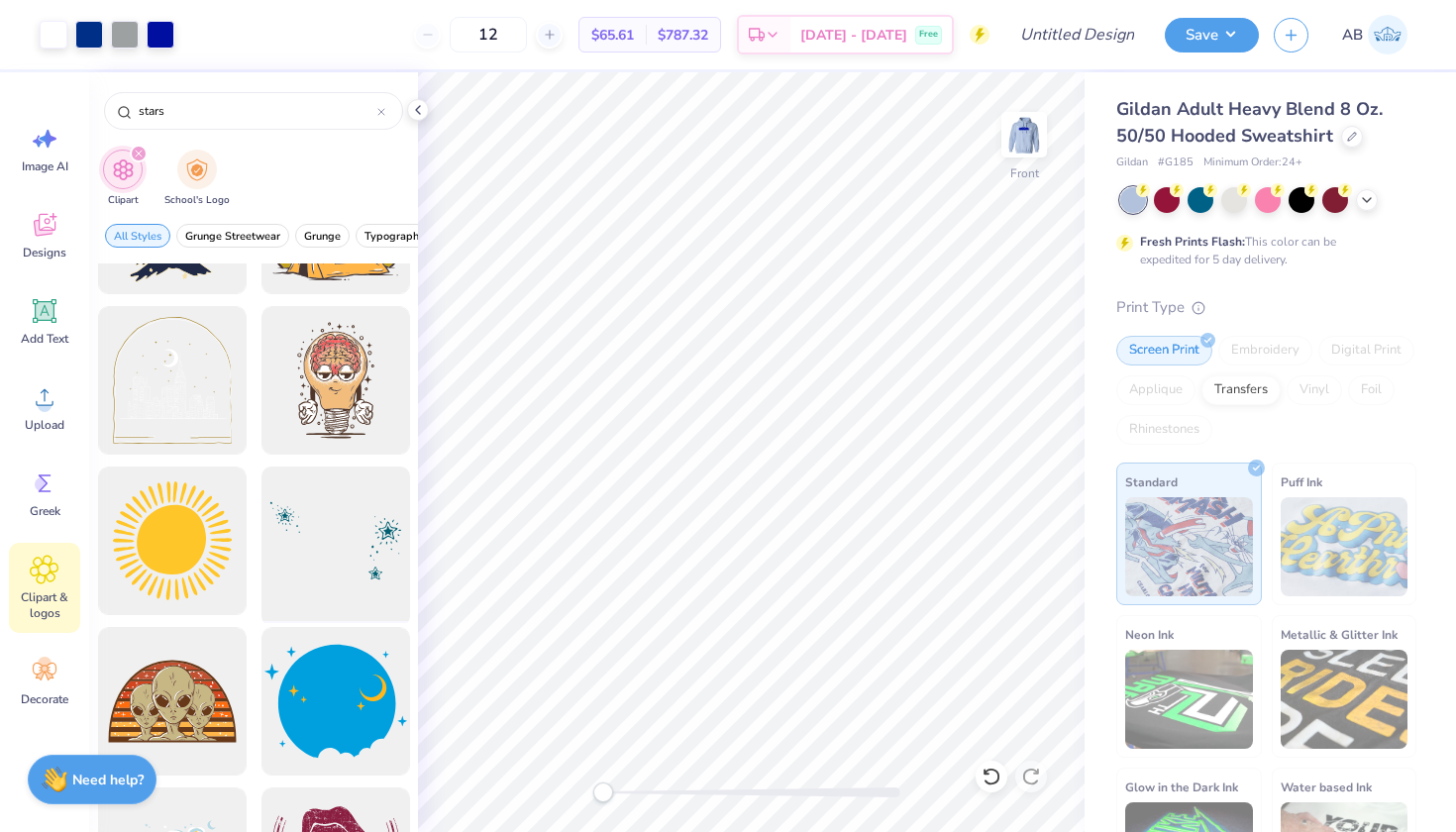
click at [288, 536] on div at bounding box center [336, 541] width 163 height 163
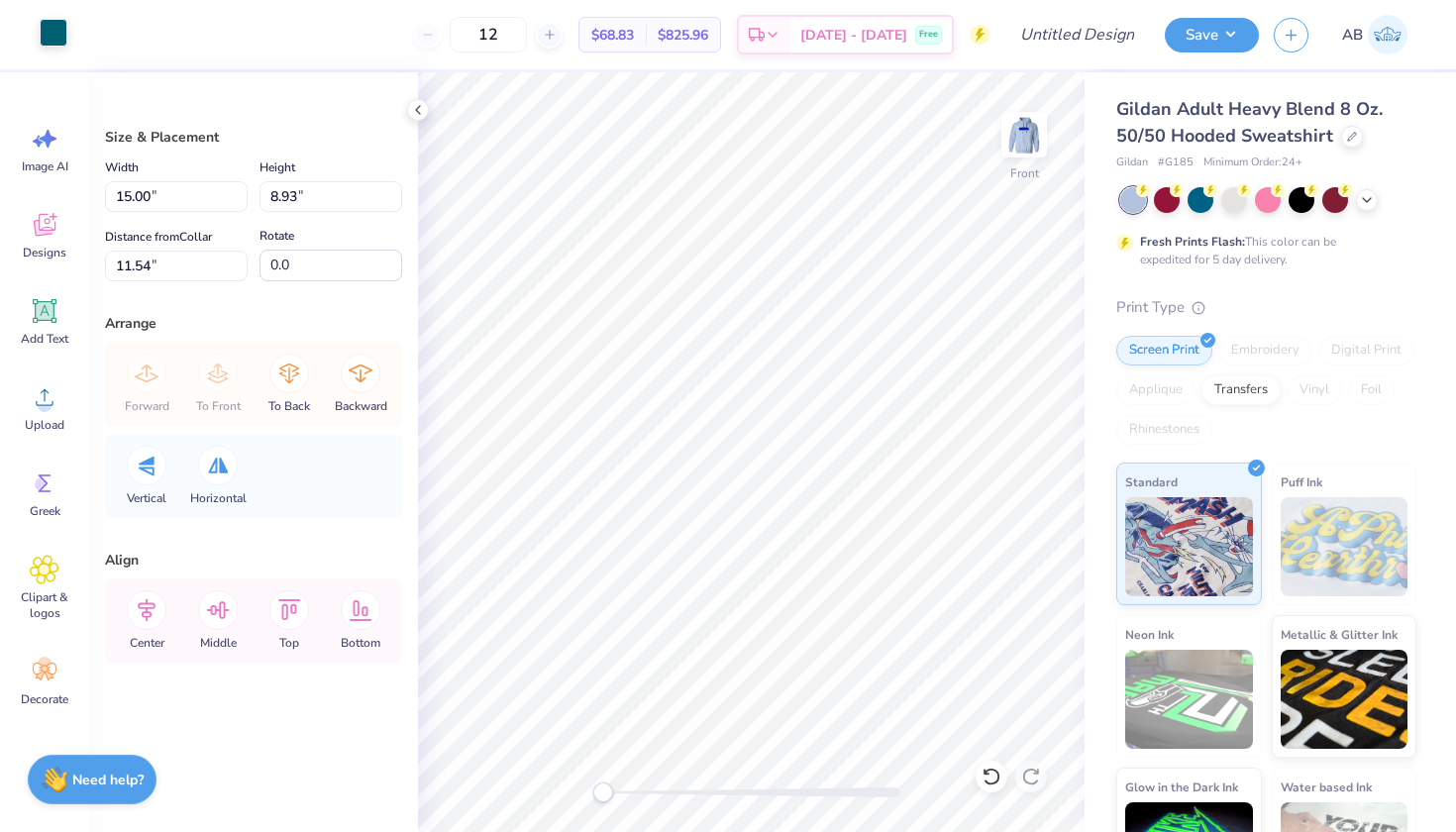
click at [62, 38] on div at bounding box center [54, 33] width 28 height 28
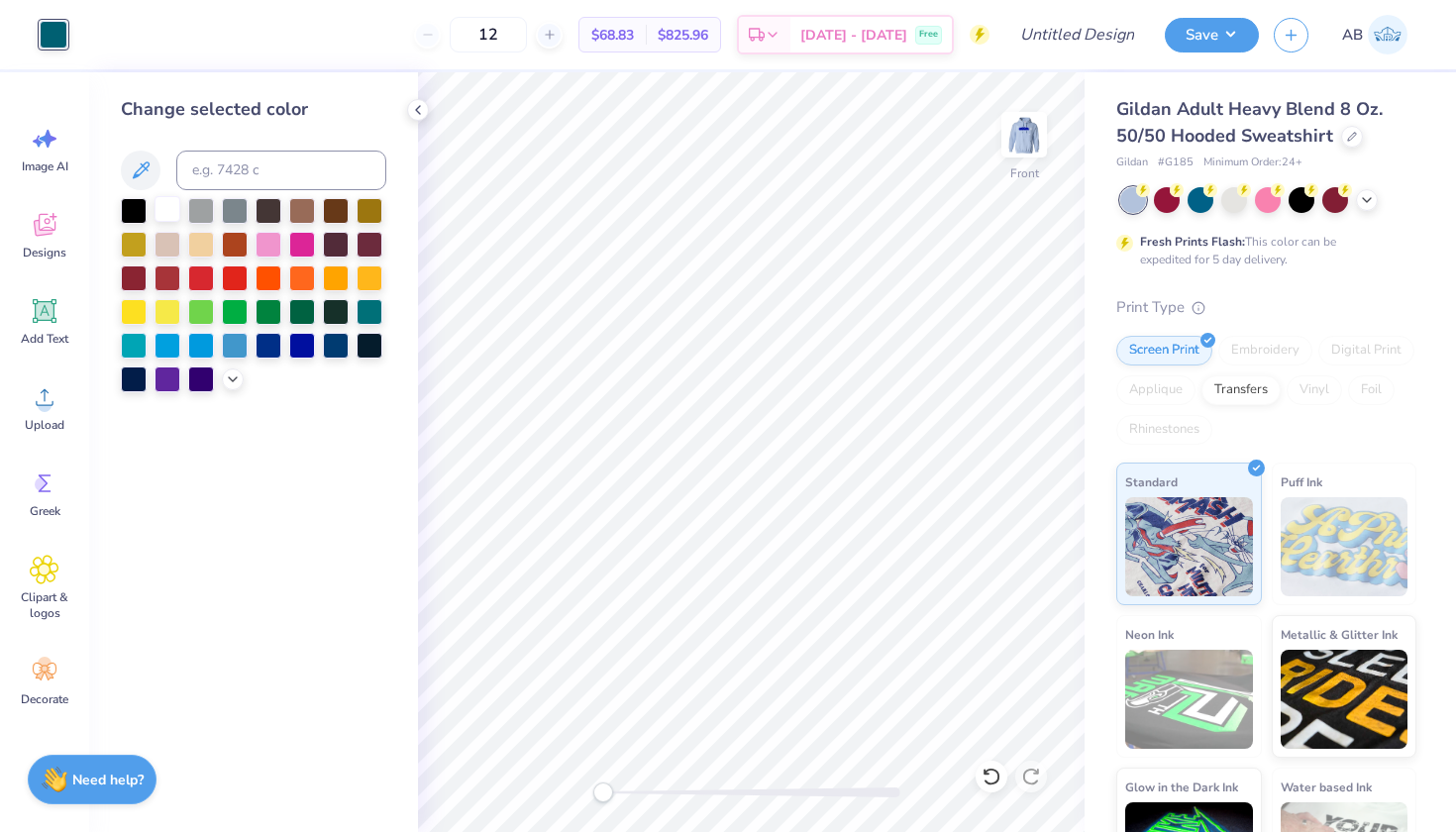
click at [163, 209] on div at bounding box center [167, 209] width 26 height 26
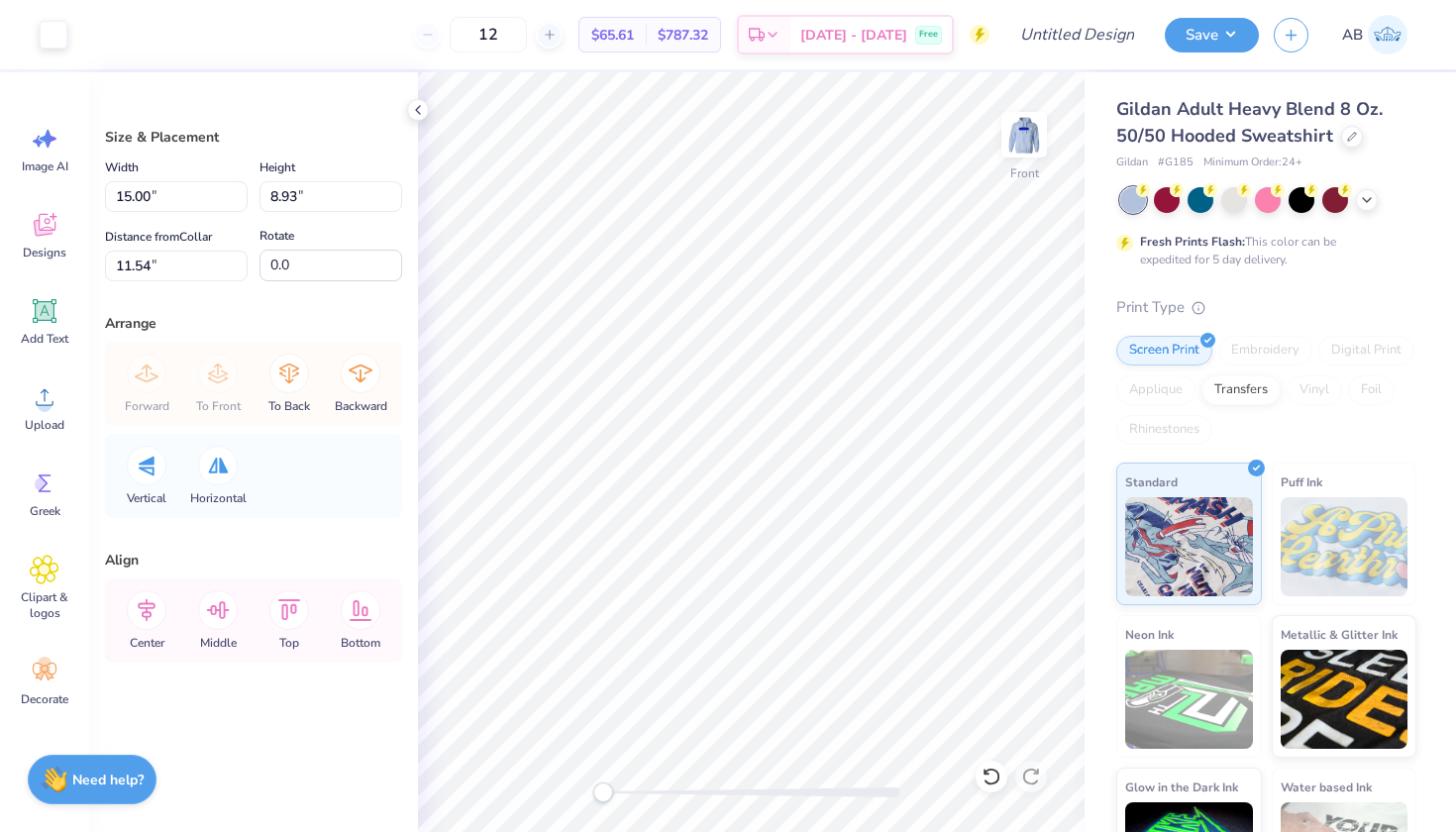
type input "7.07"
type input "91.0"
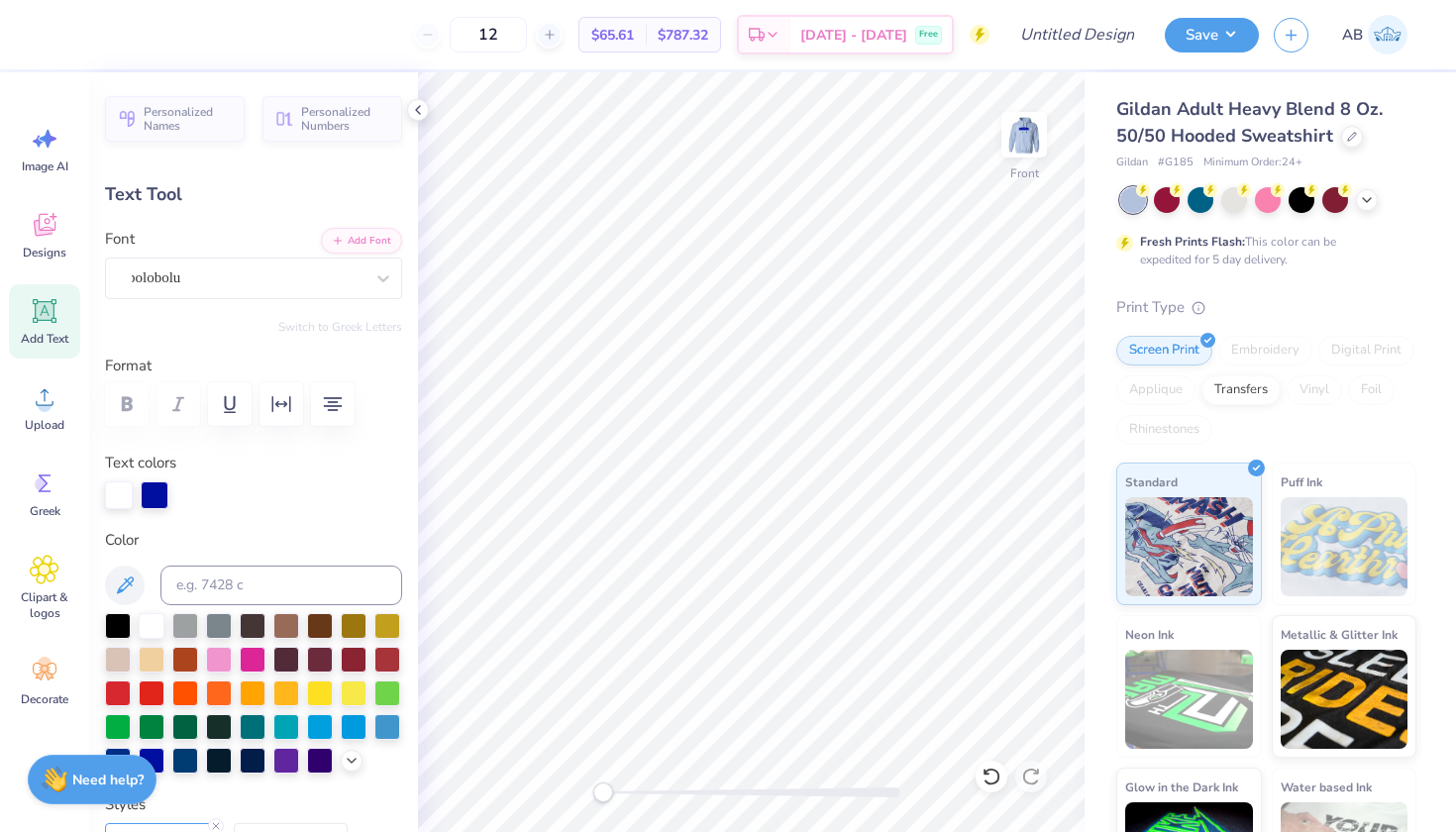
type input "6.97"
type input "7.05"
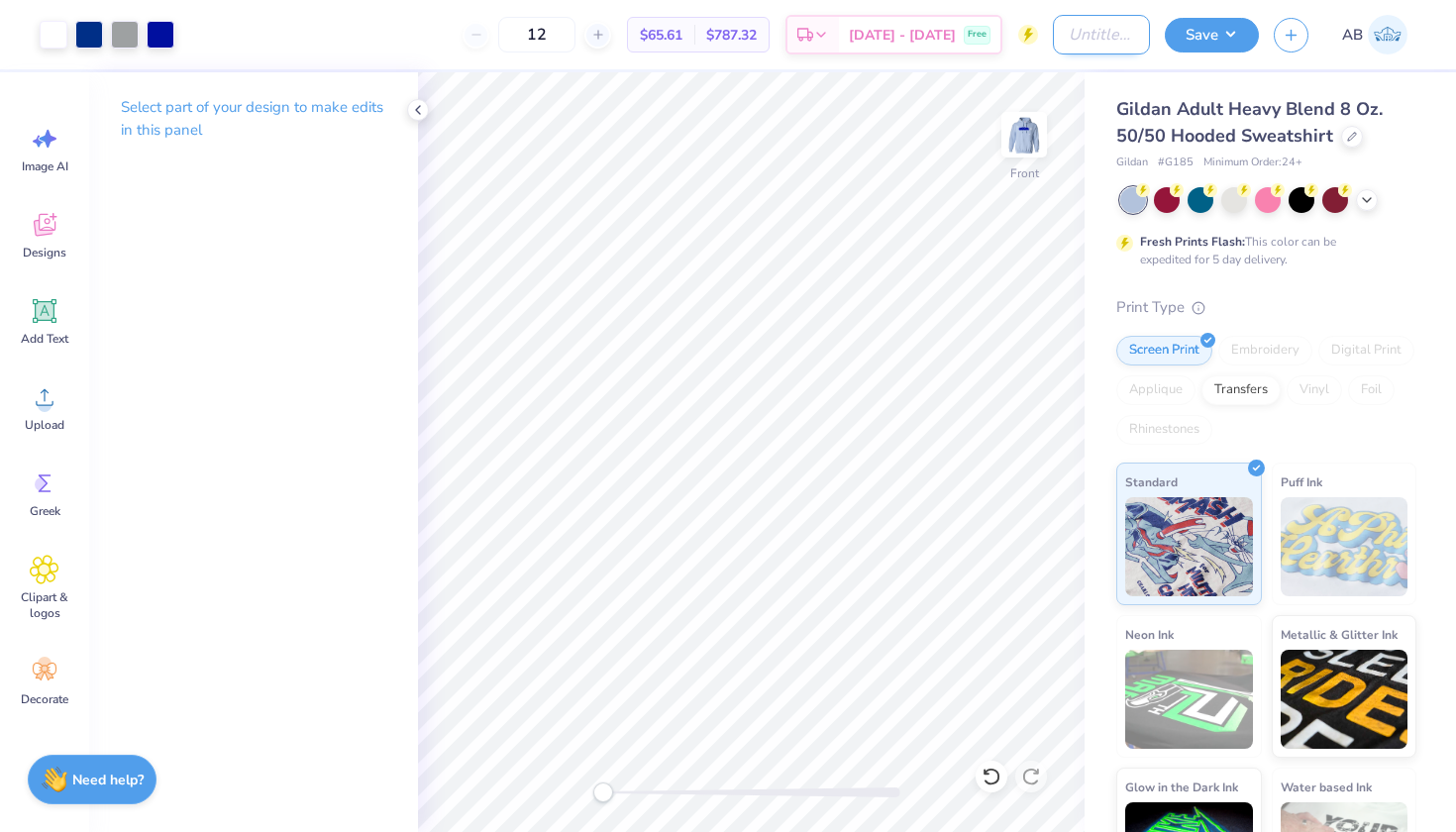
click at [1083, 38] on input "Design Title" at bounding box center [1101, 35] width 97 height 40
type input "CHAARG Hoodie Blue"
click at [1234, 33] on button "Save" at bounding box center [1212, 32] width 94 height 35
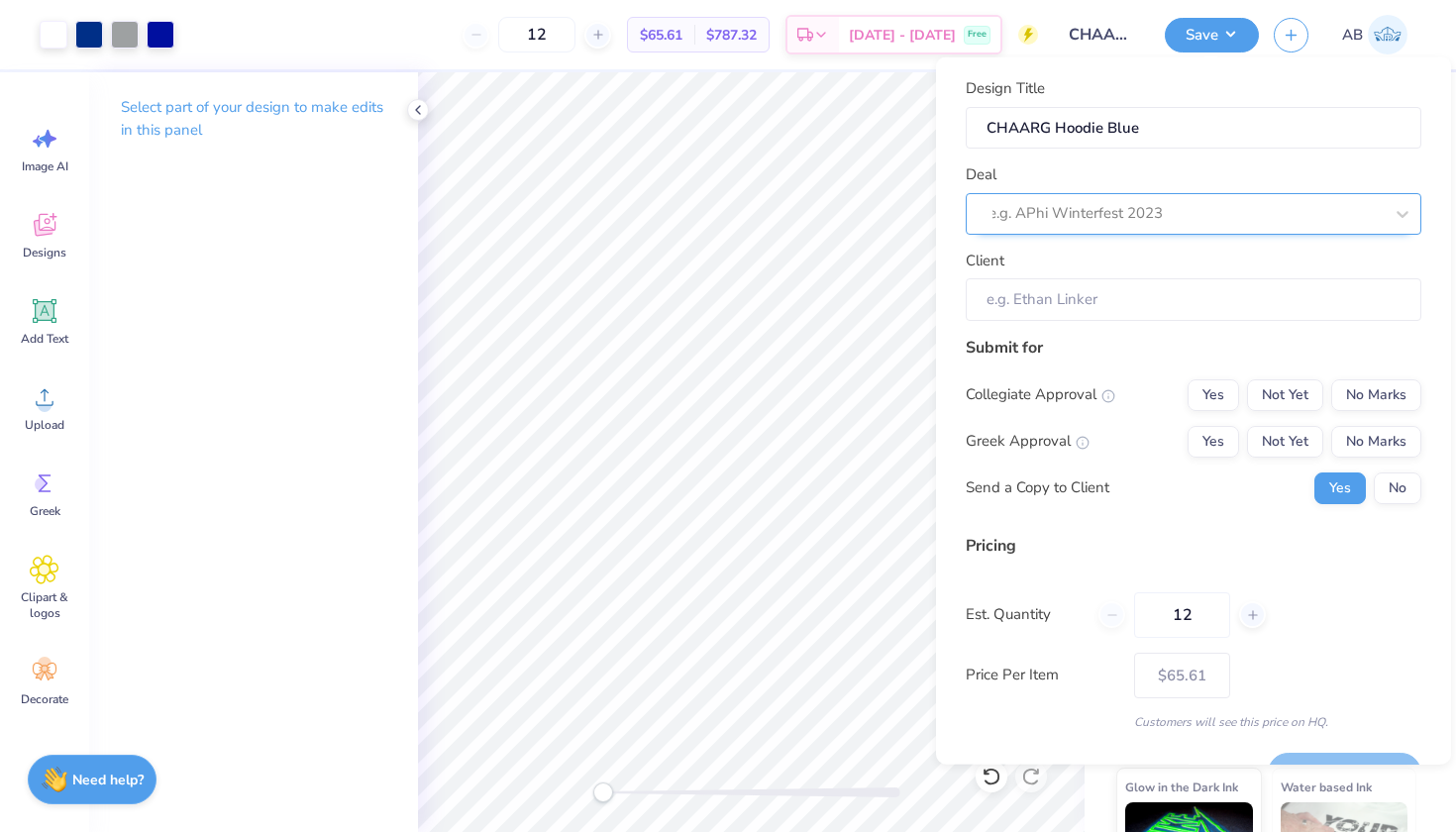
click at [1093, 223] on div at bounding box center [1186, 213] width 395 height 27
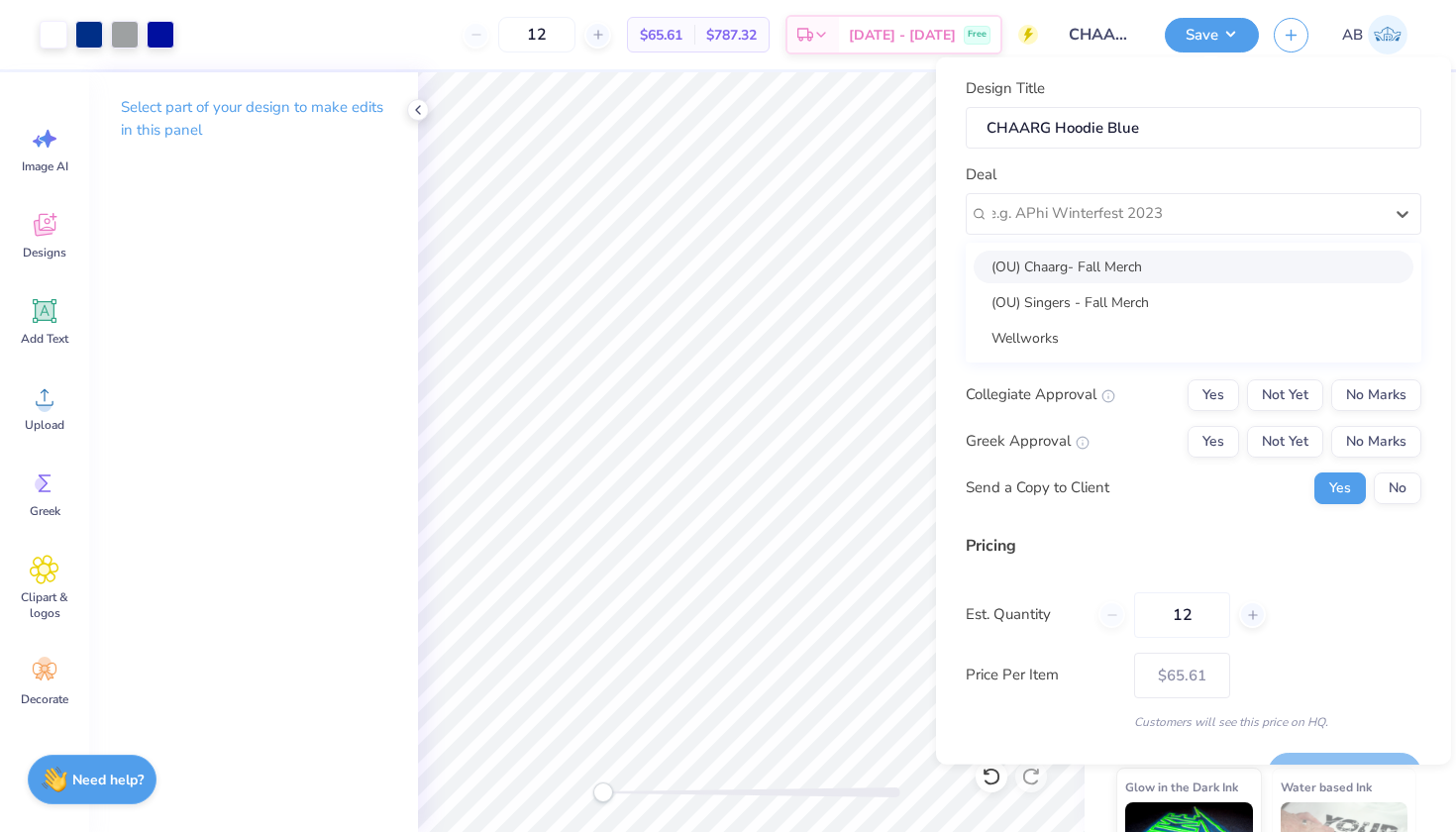
click at [1078, 268] on div "(OU) Chaarg- Fall Merch" at bounding box center [1193, 266] width 439 height 33
type input "[PERSON_NAME]"
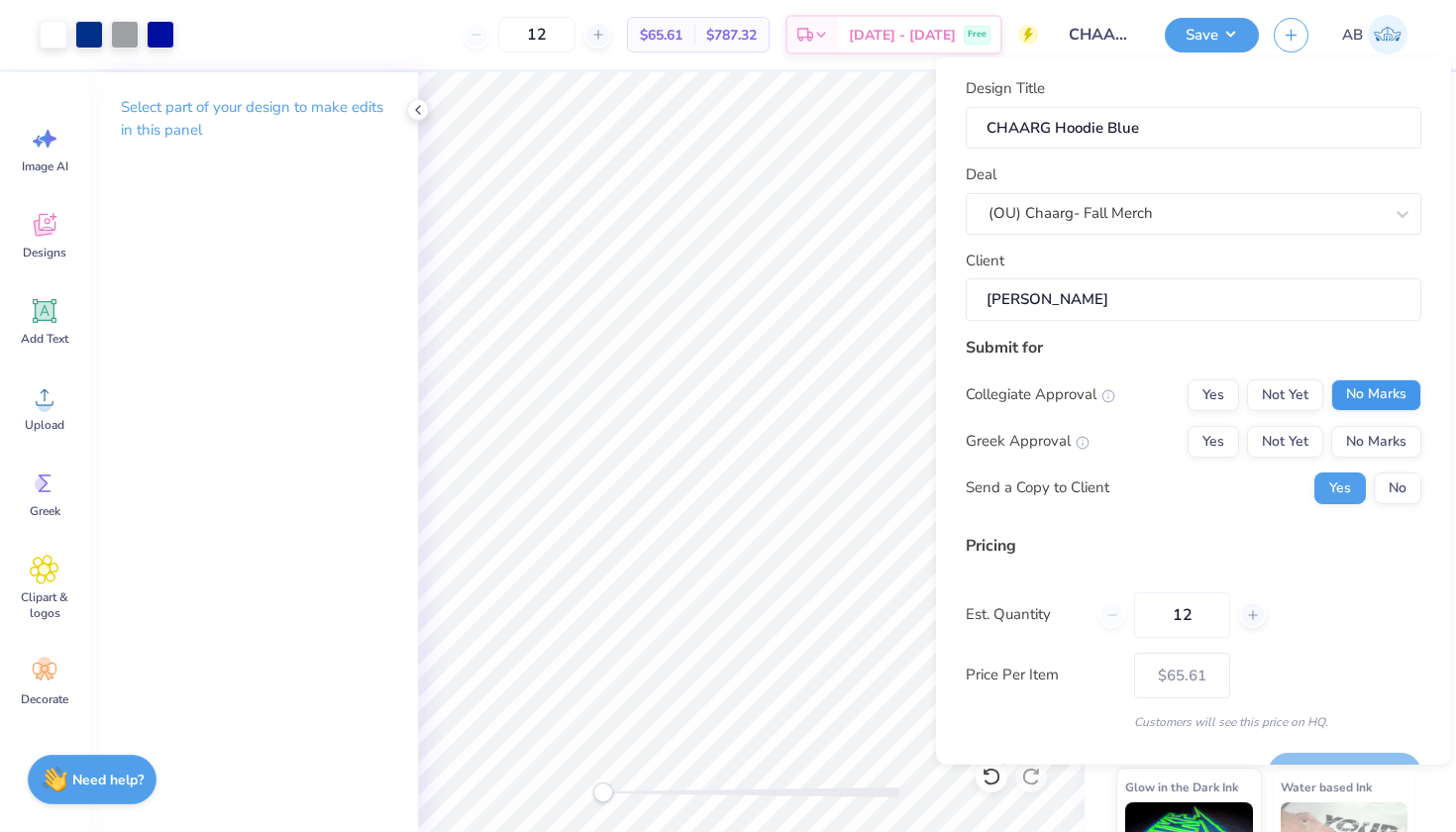
click at [1384, 385] on button "No Marks" at bounding box center [1376, 395] width 90 height 32
click at [1385, 431] on button "No Marks" at bounding box center [1376, 441] width 90 height 32
click at [1400, 485] on button "No" at bounding box center [1398, 487] width 48 height 32
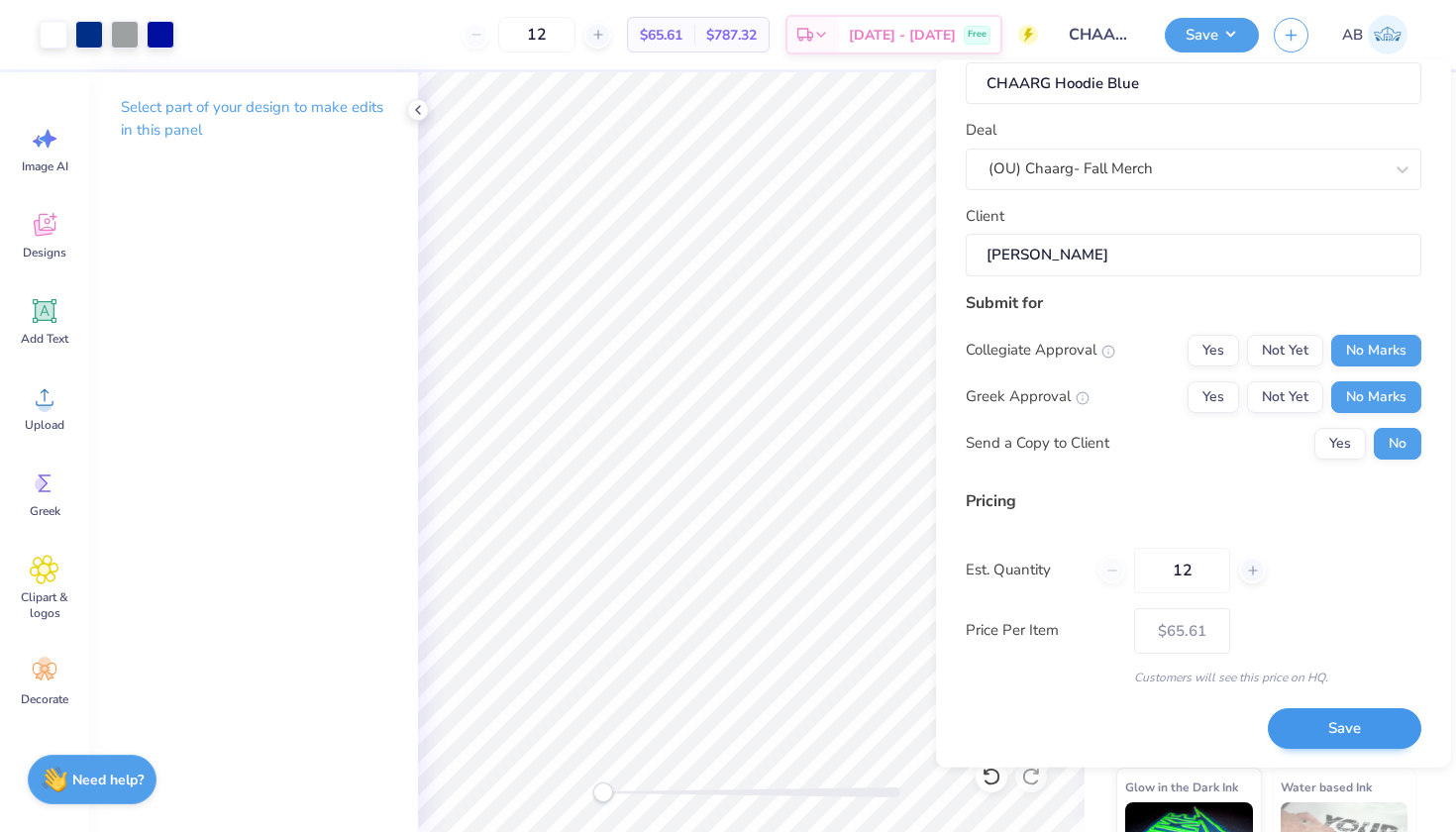
scroll to position [46, 0]
click at [1348, 717] on button "Save" at bounding box center [1345, 730] width 153 height 41
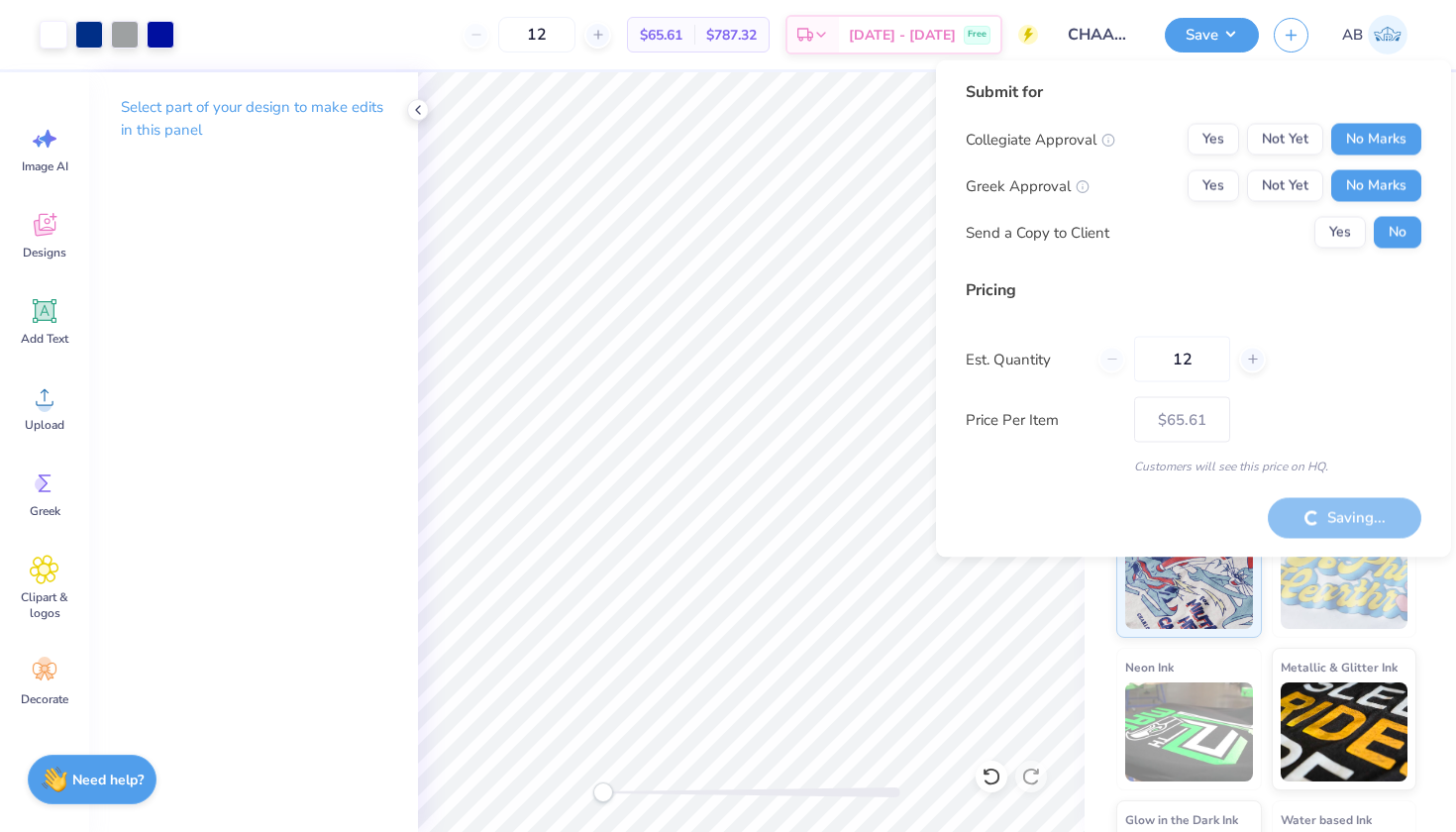
type input "– –"
